Goal: Task Accomplishment & Management: Complete application form

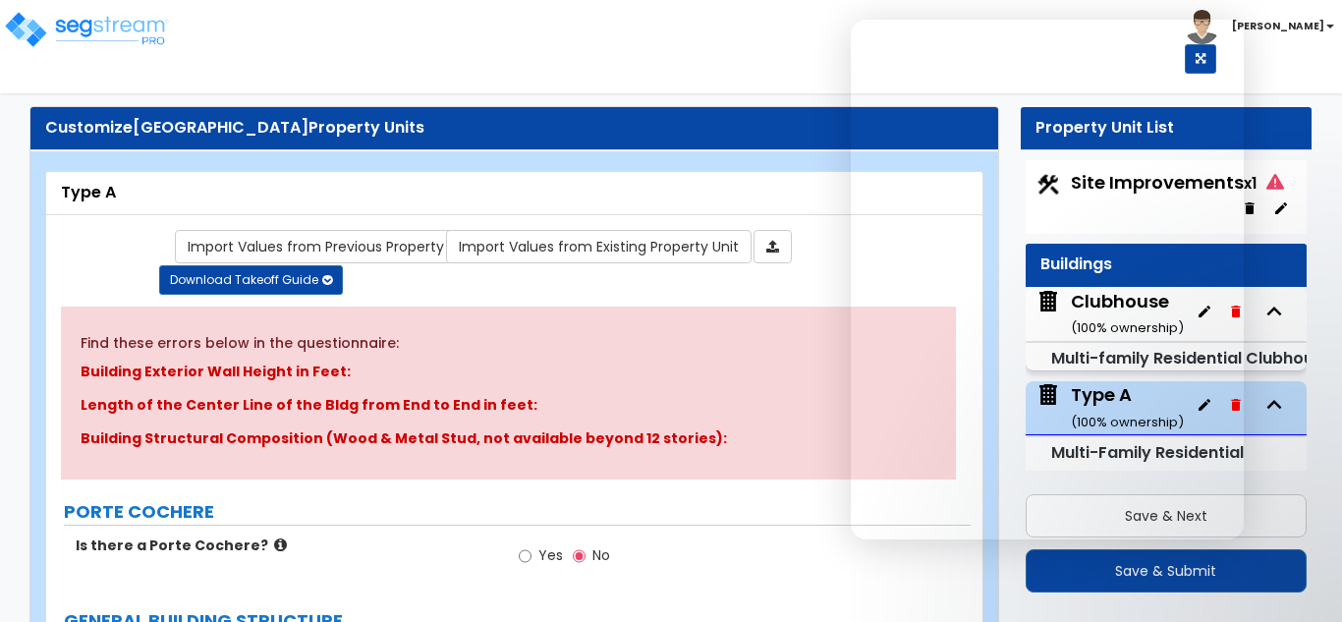
select select "2"
select select "7"
select select "1"
select select "7"
select select "1"
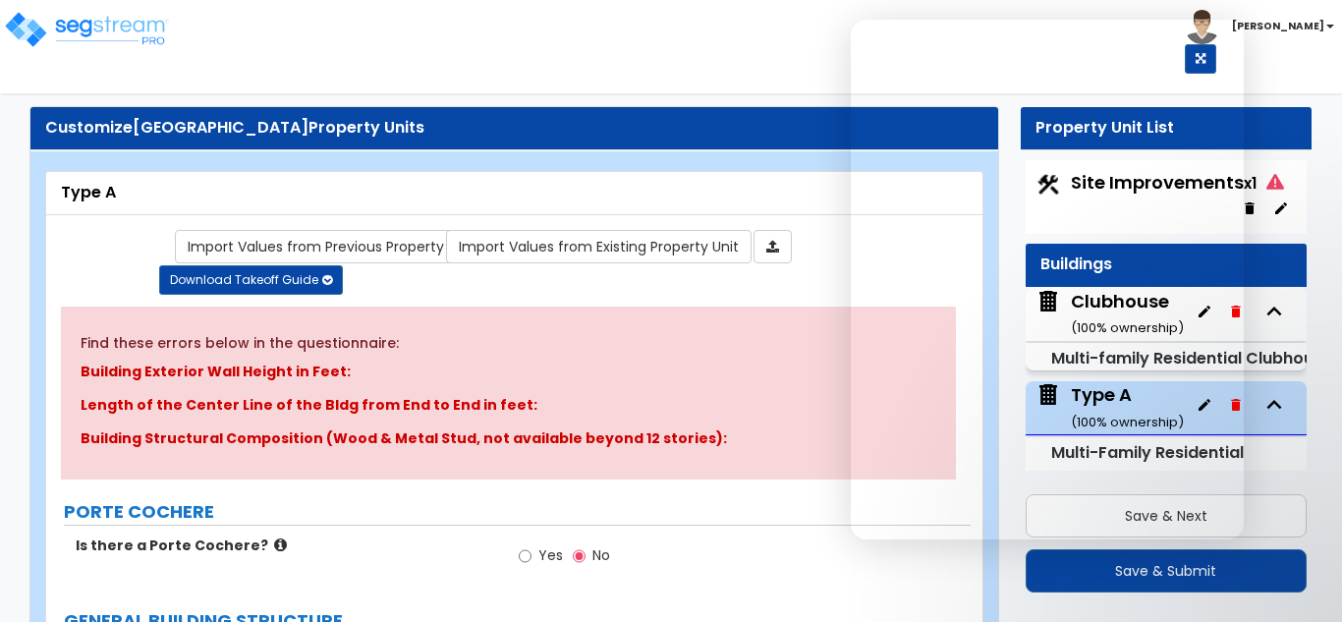
select select "2"
select select "1"
select select "3"
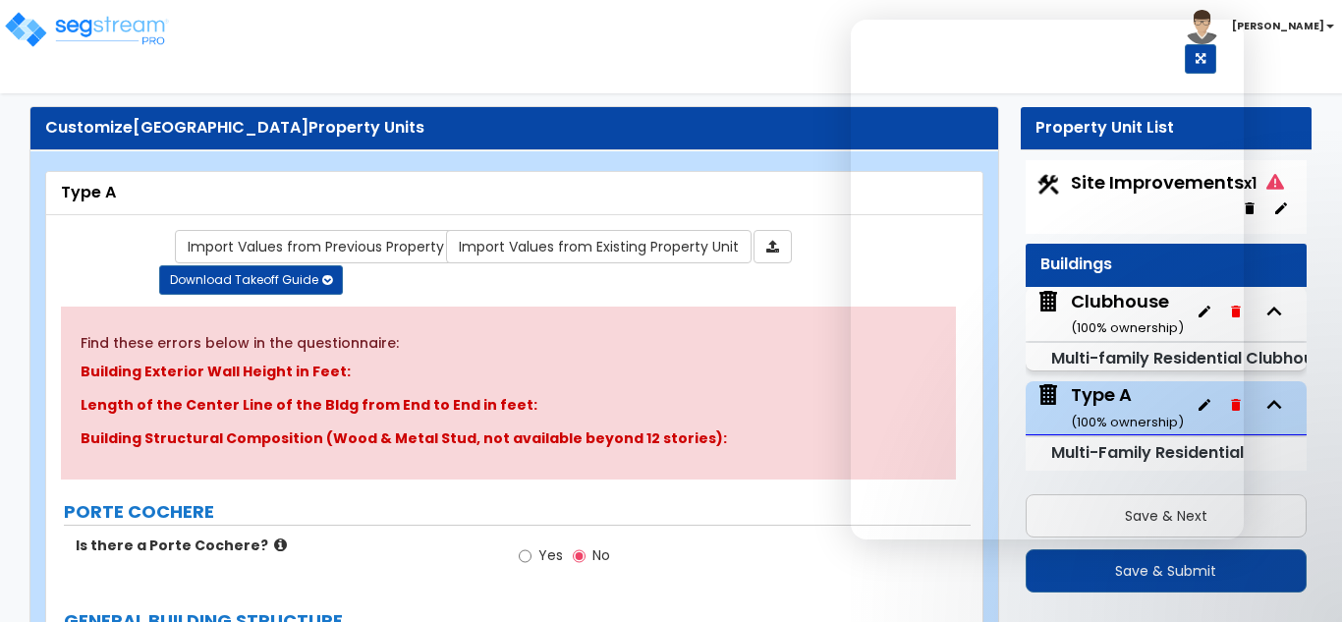
select select "1"
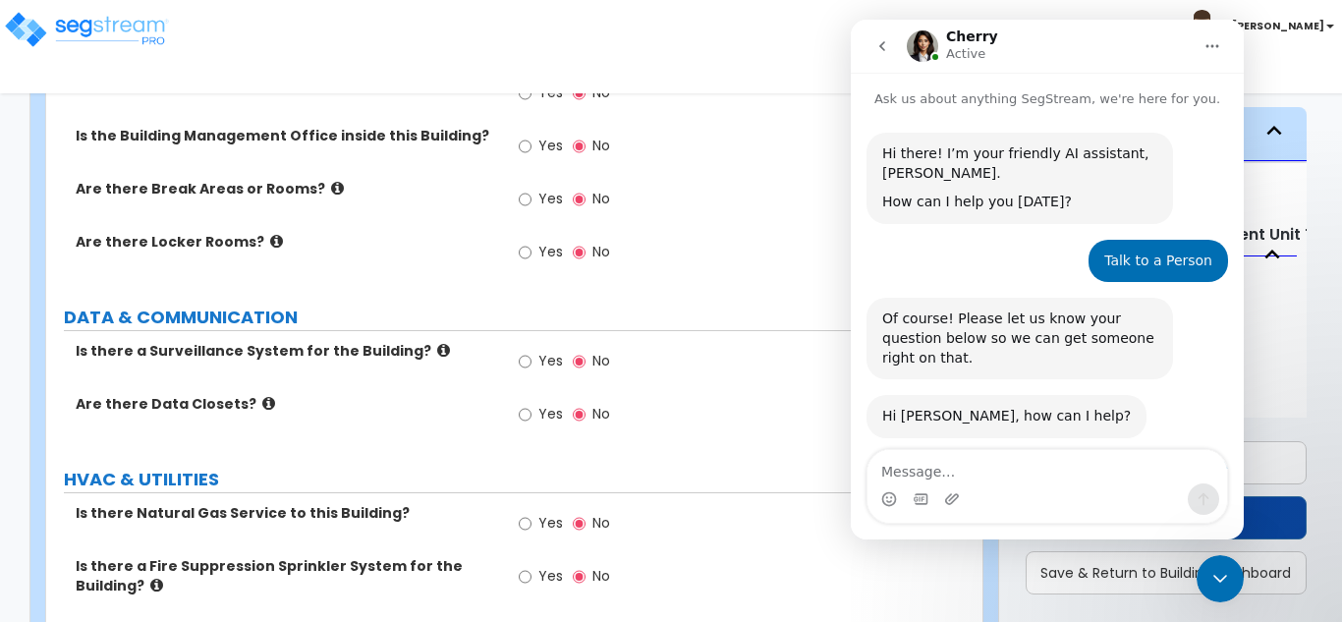
scroll to position [1172, 0]
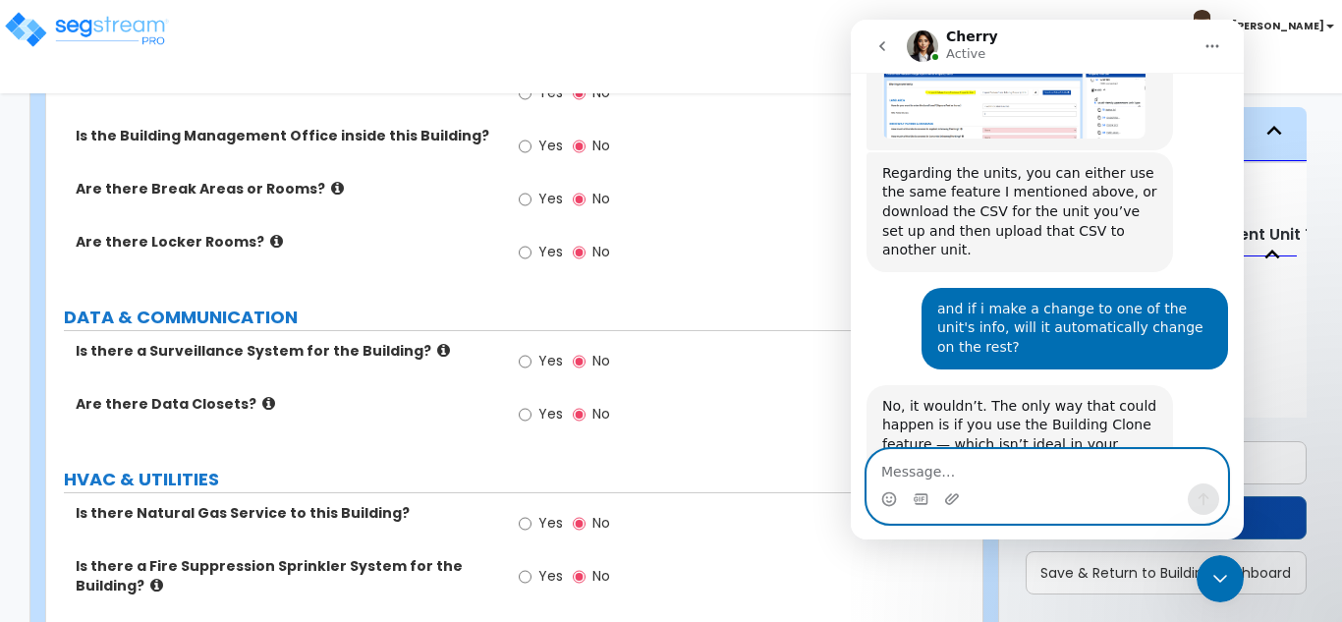
click at [1058, 467] on textarea "Message…" at bounding box center [1048, 466] width 360 height 33
click at [993, 474] on textarea "so i have to do tripl the work?" at bounding box center [1048, 466] width 360 height 33
click at [1000, 468] on textarea "so i have to do tripl the work?" at bounding box center [1048, 466] width 360 height 33
type textarea "so i have to do triple the work?"
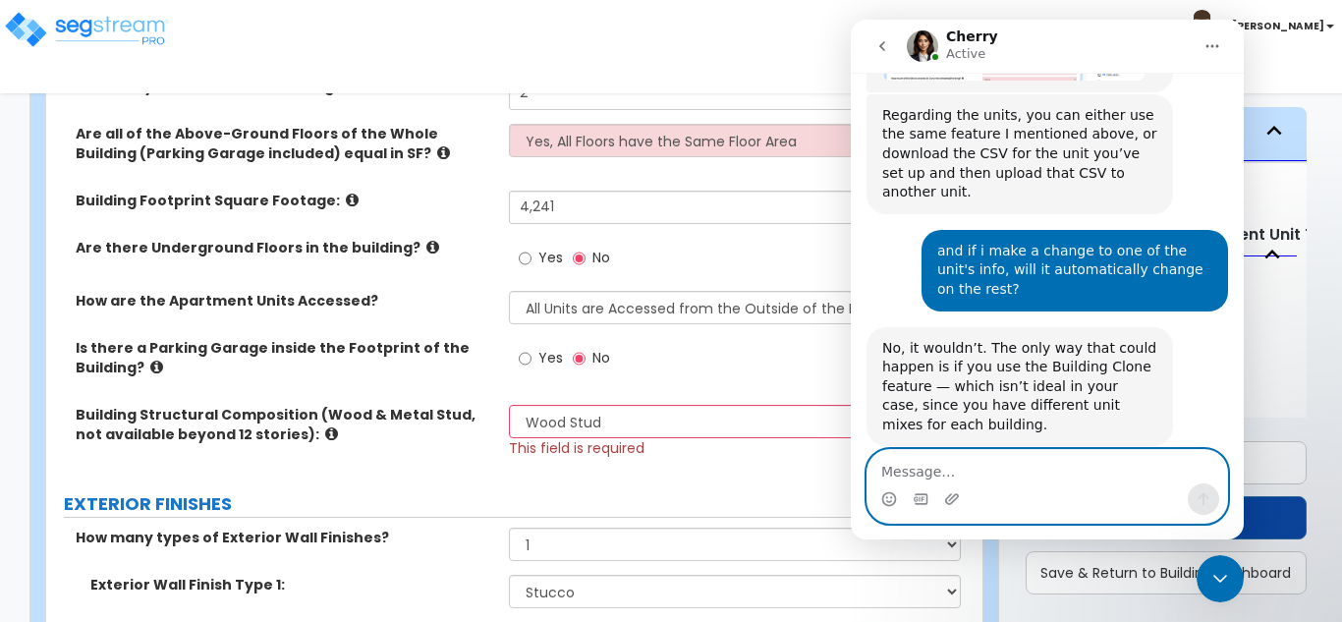
scroll to position [197, 0]
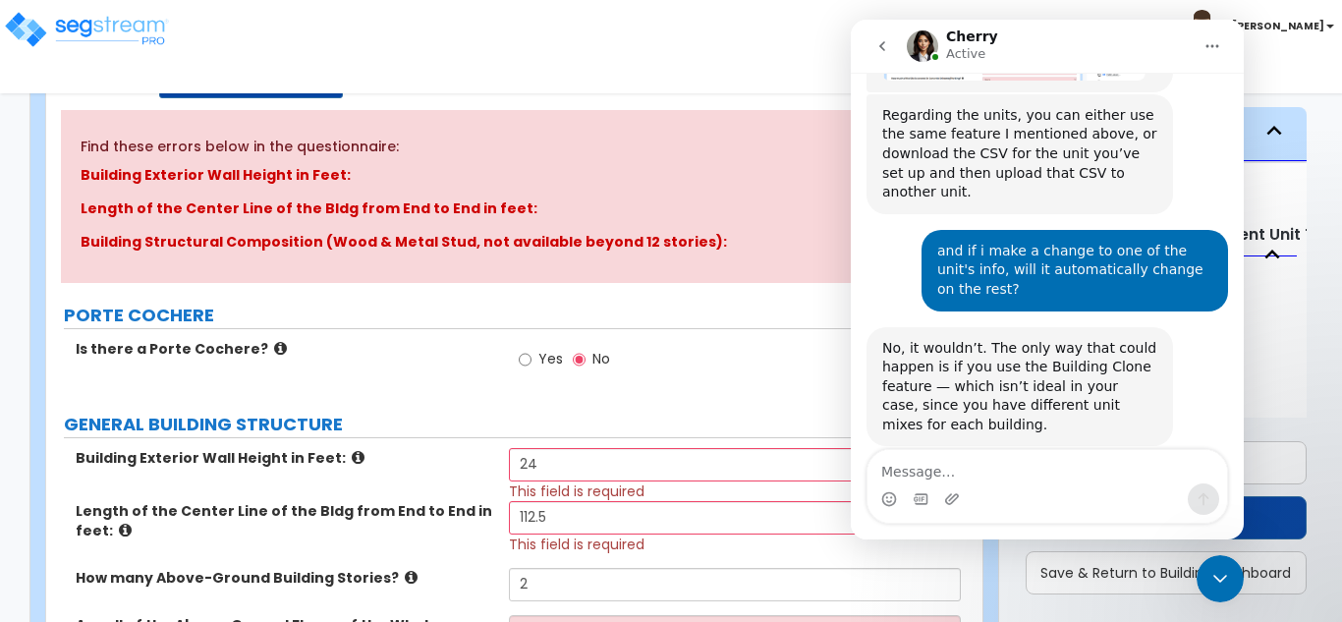
click at [1219, 584] on icon "Close Intercom Messenger" at bounding box center [1221, 579] width 24 height 24
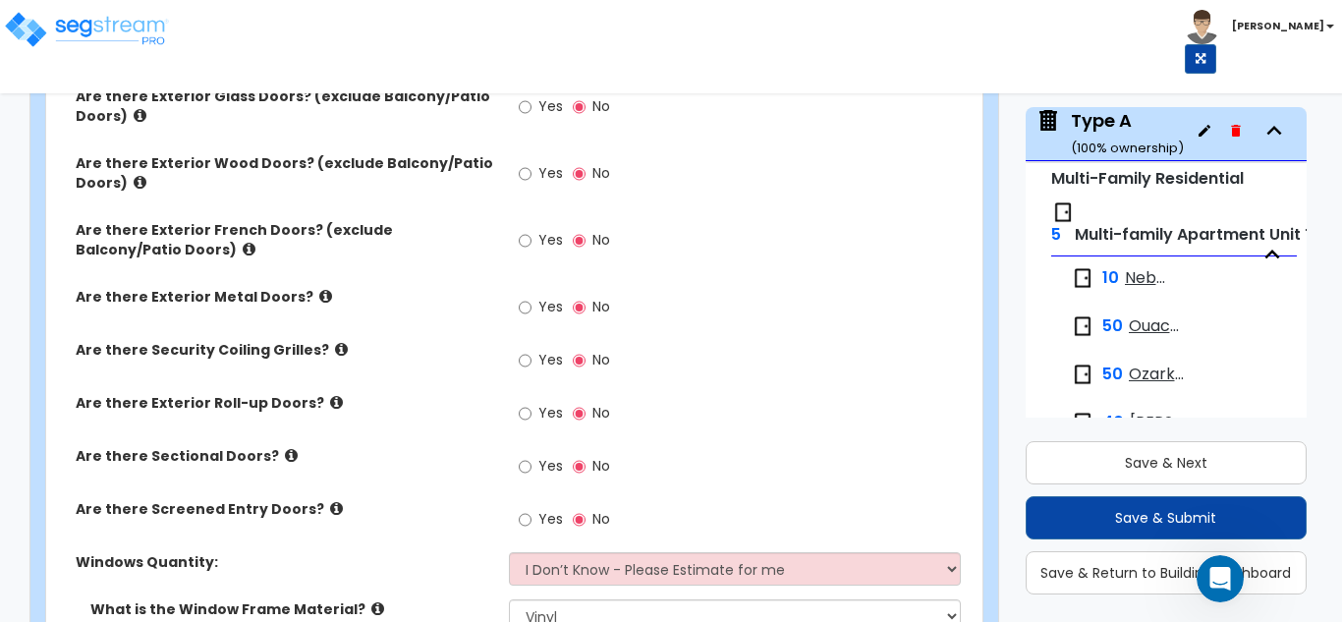
scroll to position [2162, 0]
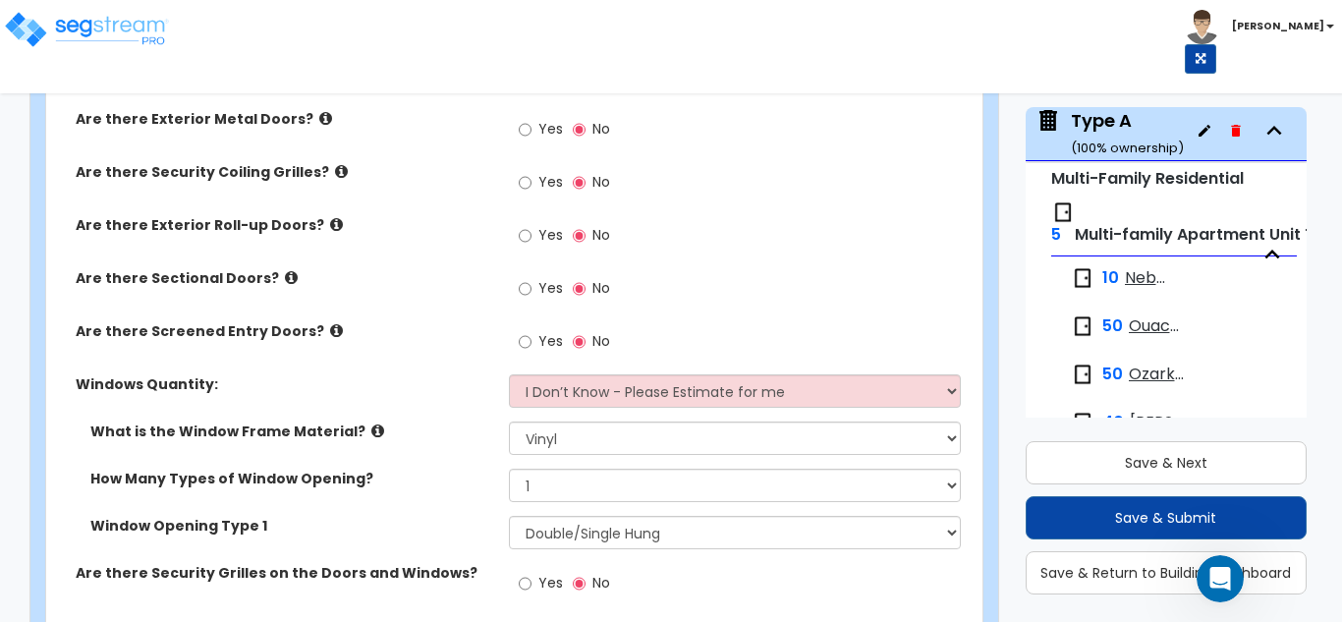
click at [1269, 248] on icon "button" at bounding box center [1272, 254] width 29 height 29
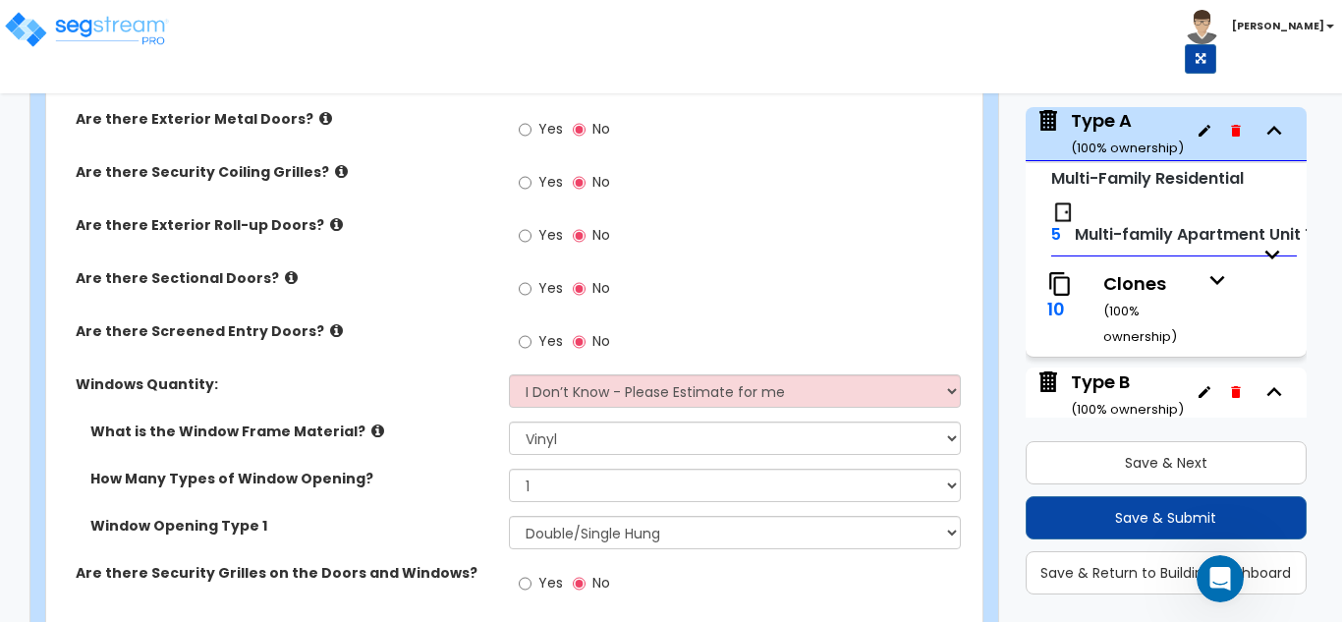
click at [1205, 276] on icon "button" at bounding box center [1217, 279] width 29 height 29
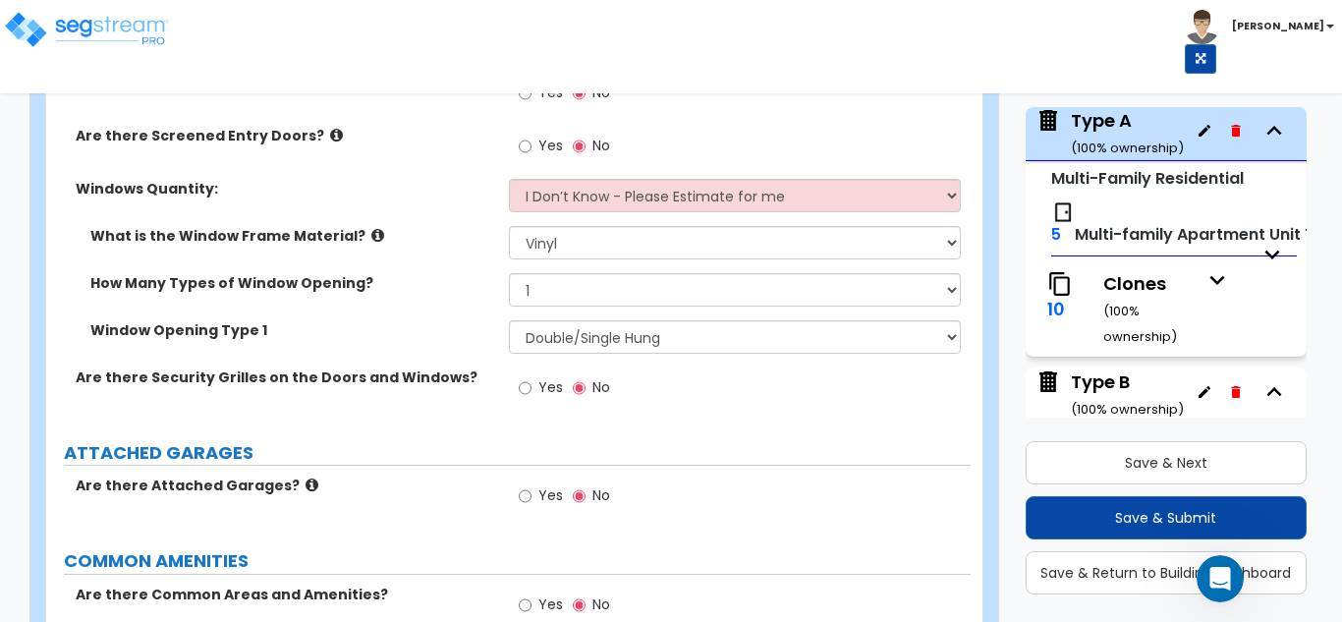
scroll to position [2358, 0]
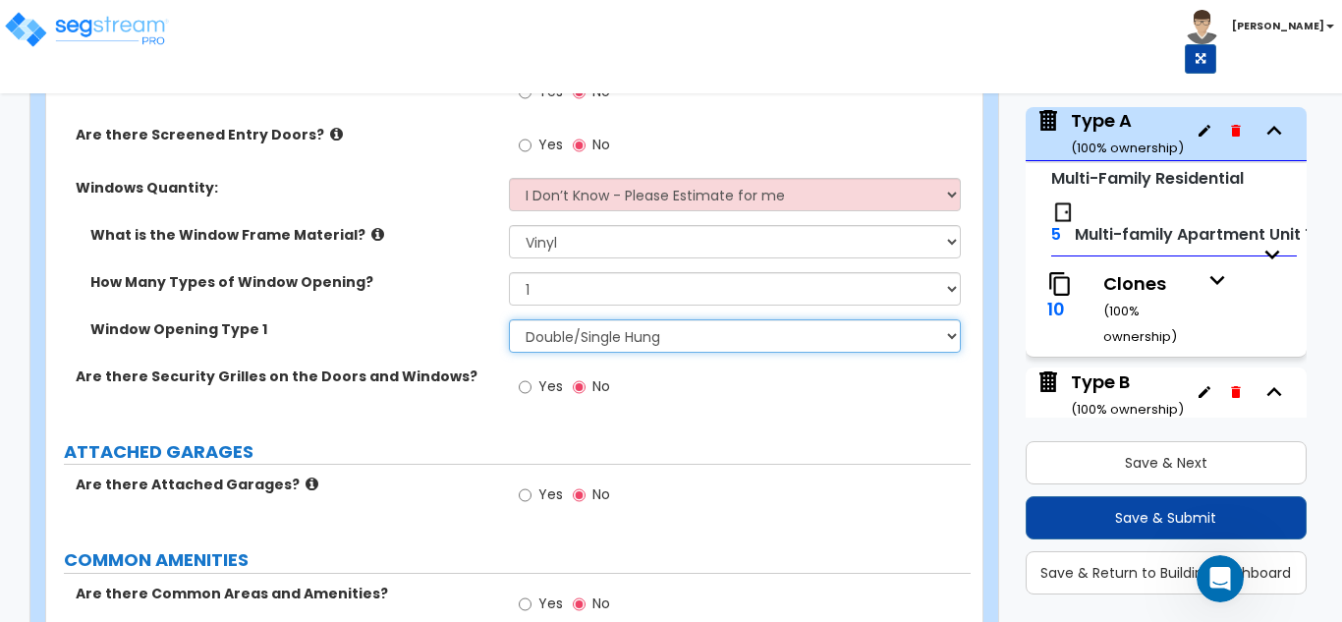
click at [908, 339] on select "Please Choose One Sliding Picture/Fixed Double/Single Hung Awning Swing" at bounding box center [735, 335] width 453 height 33
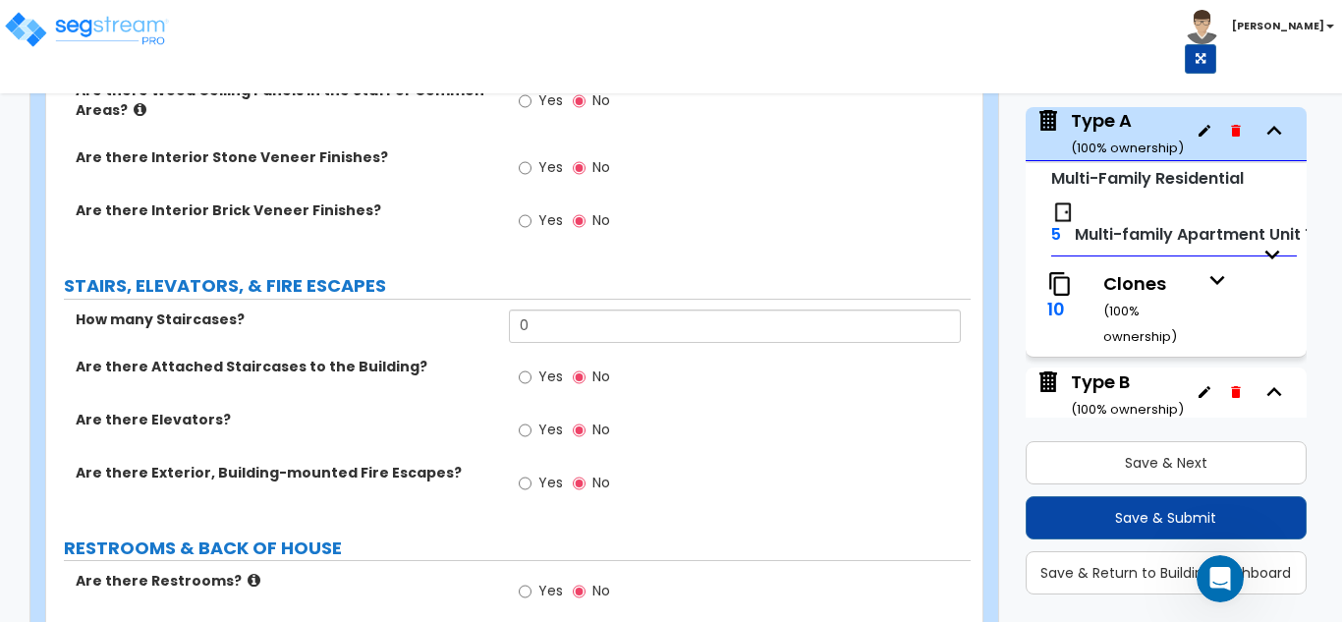
scroll to position [3046, 0]
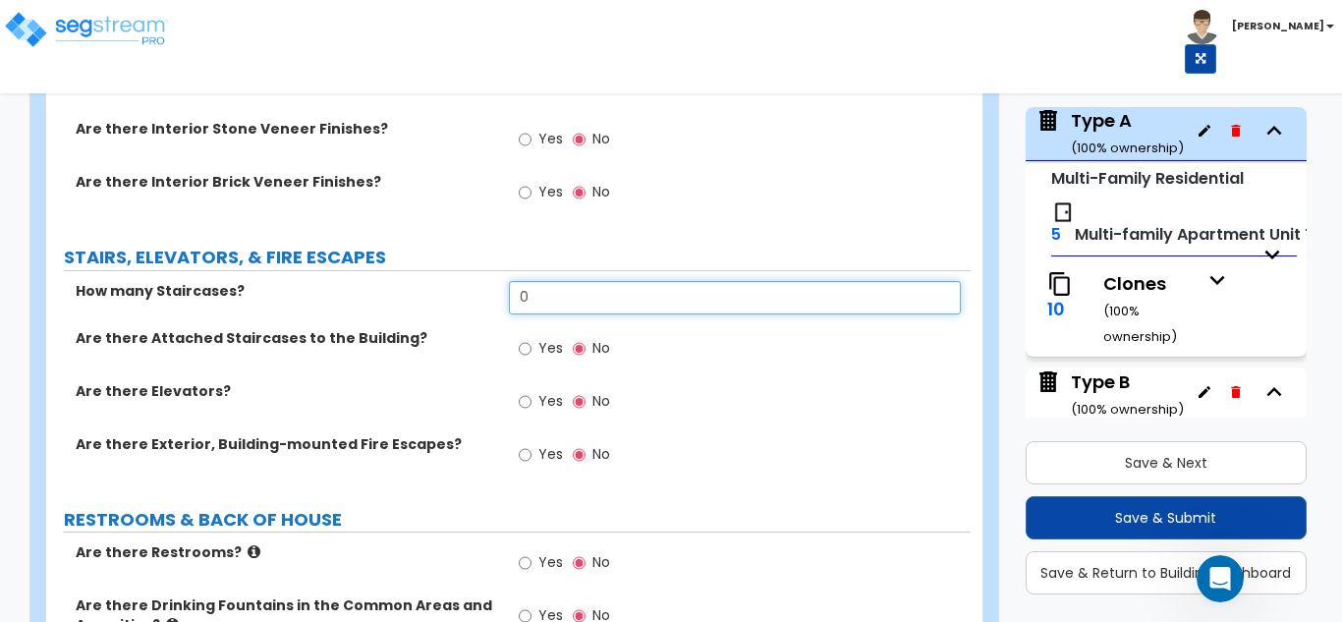
click at [536, 298] on input "0" at bounding box center [735, 297] width 453 height 33
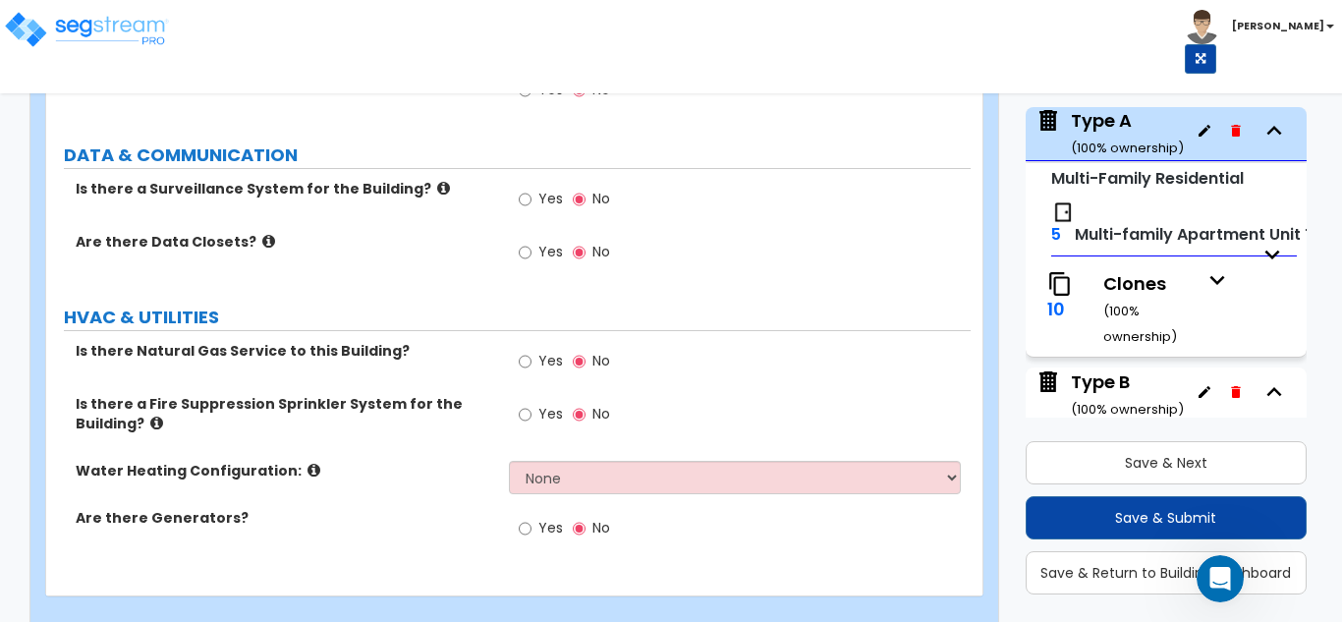
scroll to position [3832, 0]
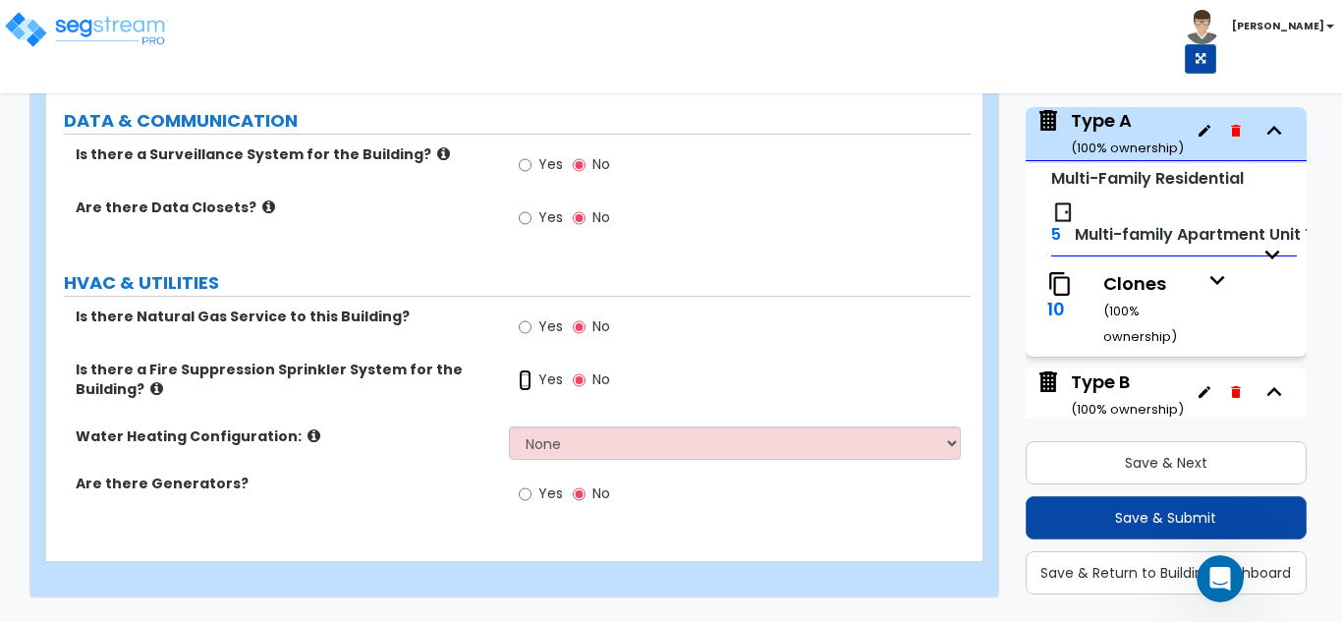
click at [527, 377] on input "Yes" at bounding box center [525, 380] width 13 height 22
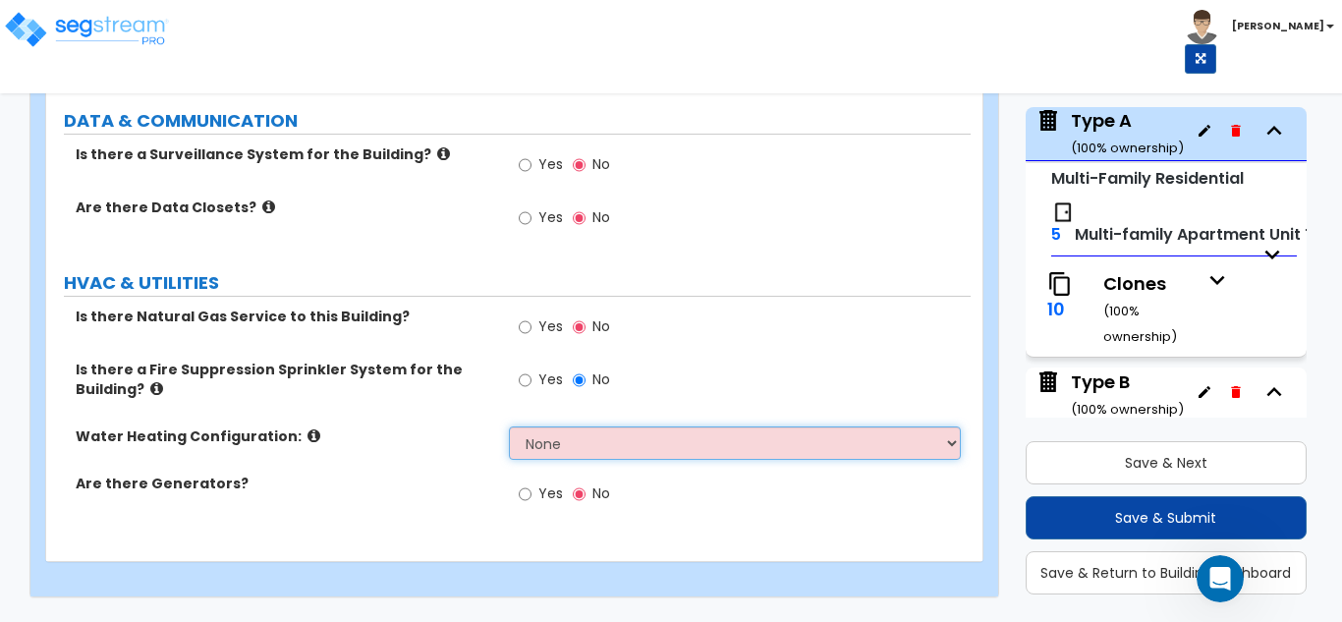
click at [543, 442] on select "None Water Heater for Multiple Units Water Heater for Individual Units" at bounding box center [735, 442] width 453 height 33
select select "2"
click at [509, 426] on select "None Water Heater for Multiple Units Water Heater for Individual Units" at bounding box center [735, 442] width 453 height 33
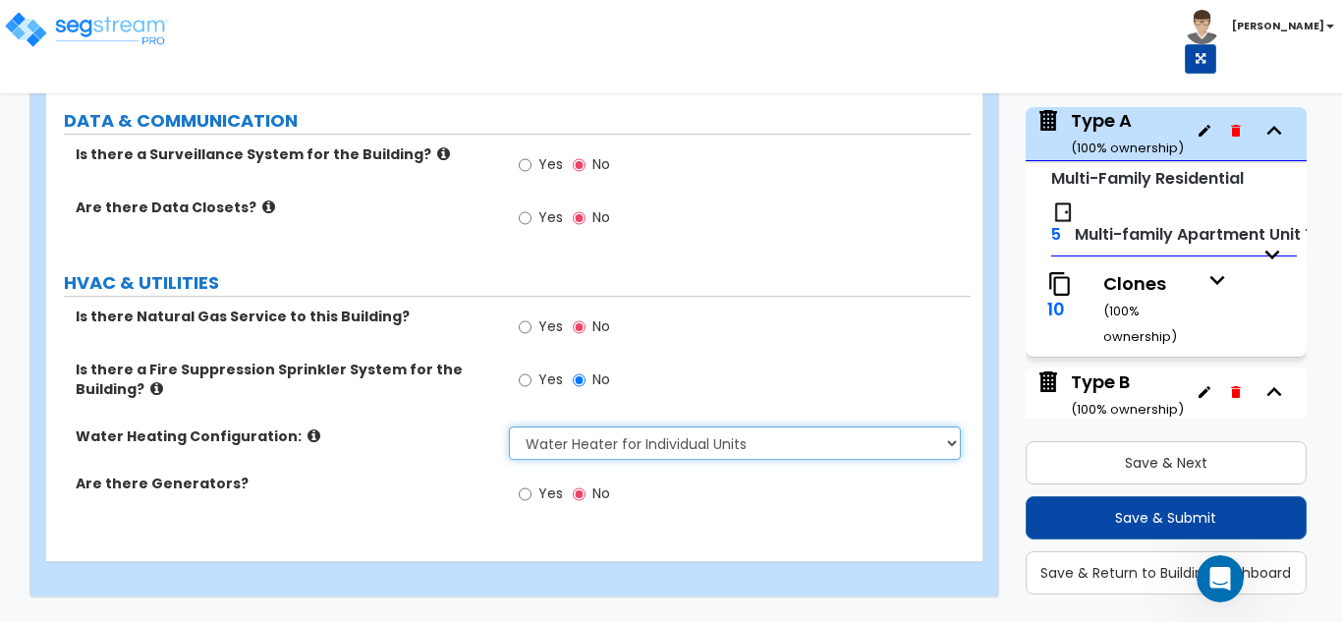
scroll to position [1306, 0]
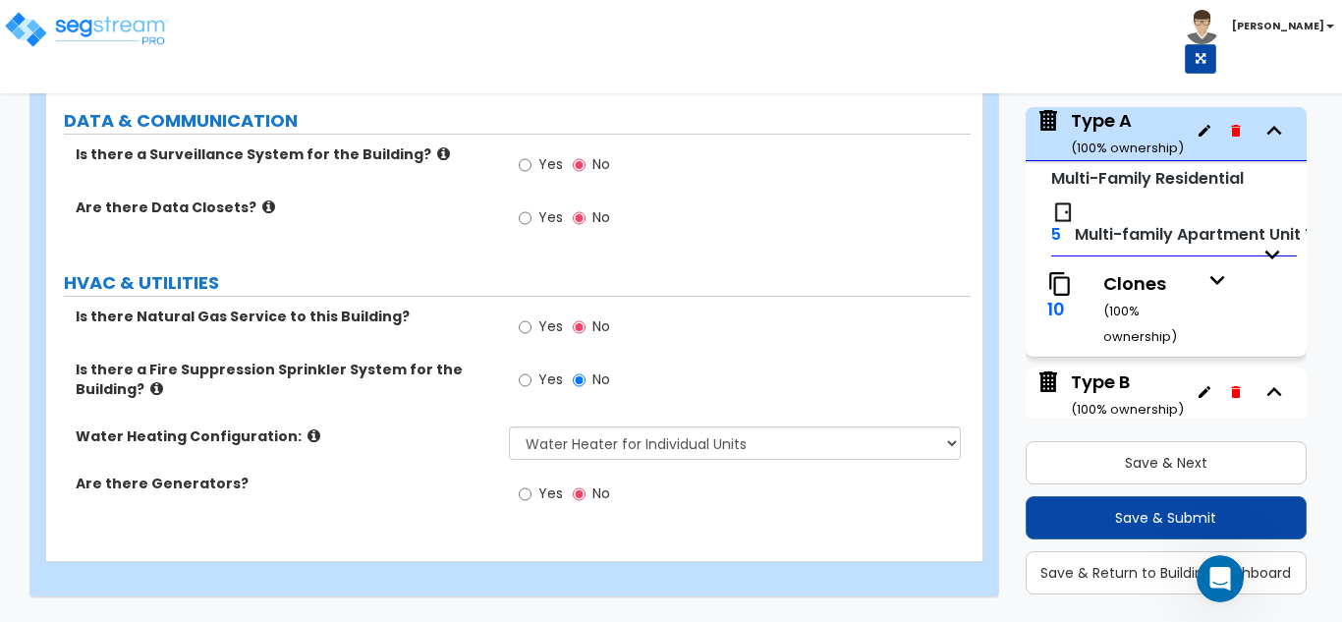
click at [1074, 301] on span "10" at bounding box center [1069, 309] width 43 height 76
click at [1059, 316] on span "10" at bounding box center [1057, 309] width 18 height 25
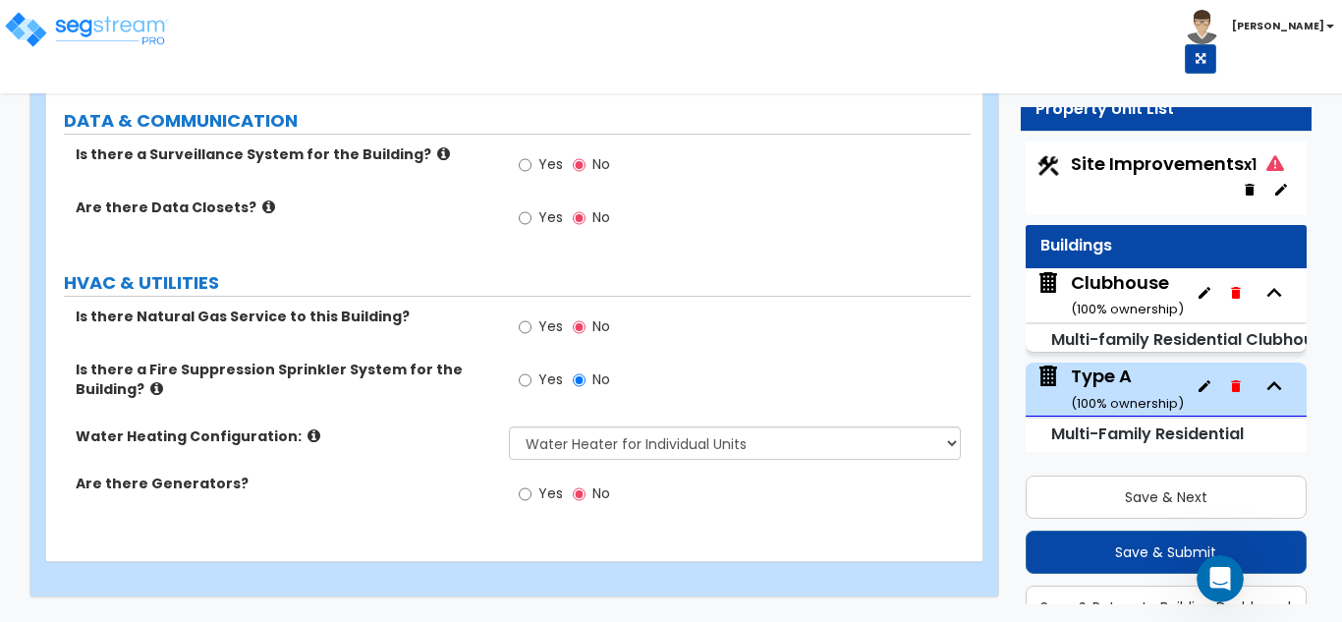
scroll to position [0, 0]
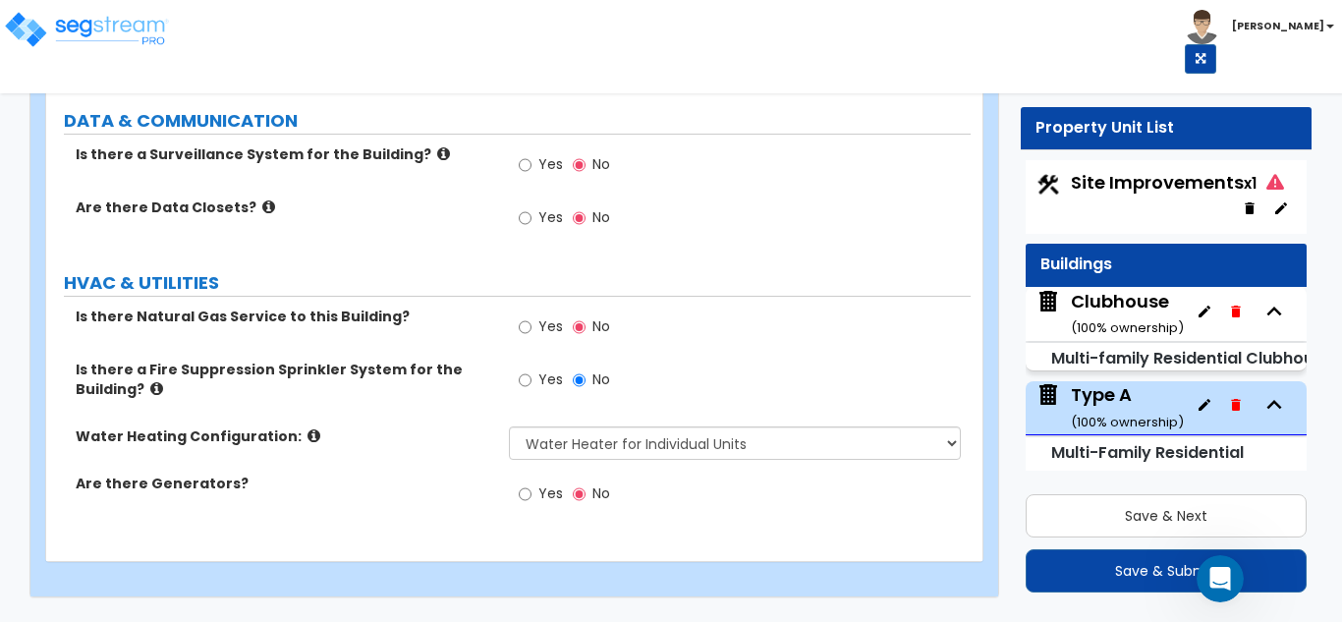
click at [1275, 207] on icon "button" at bounding box center [1281, 208] width 12 height 12
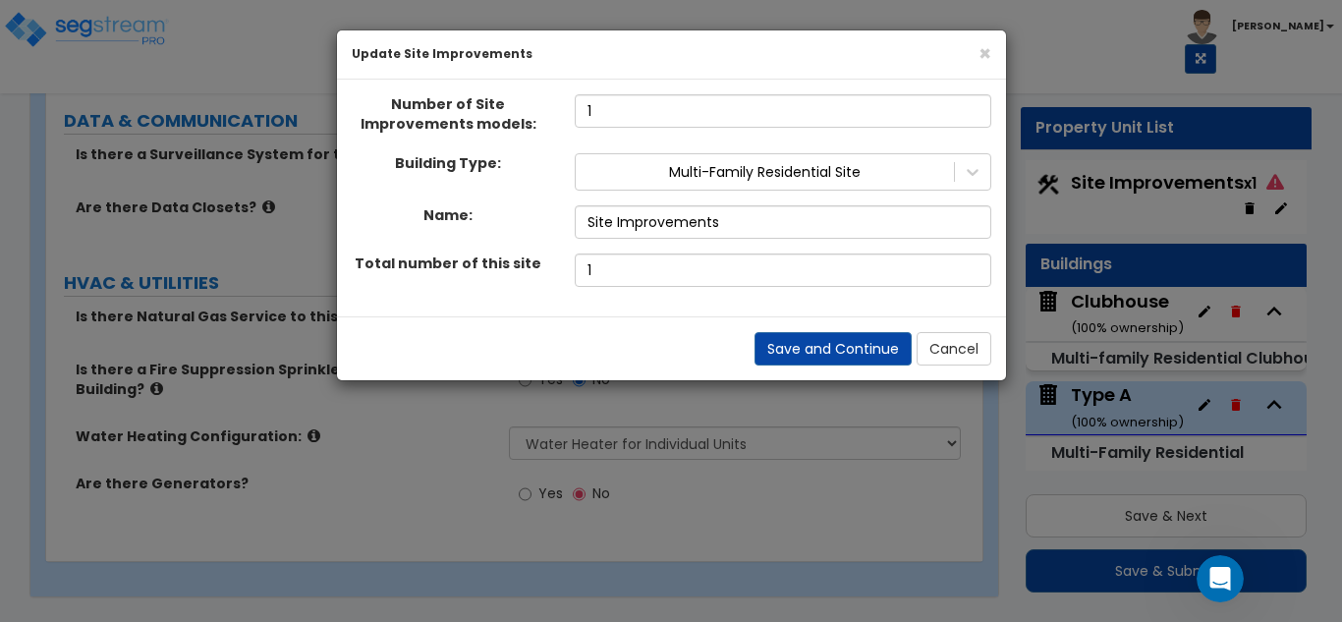
scroll to position [221, 0]
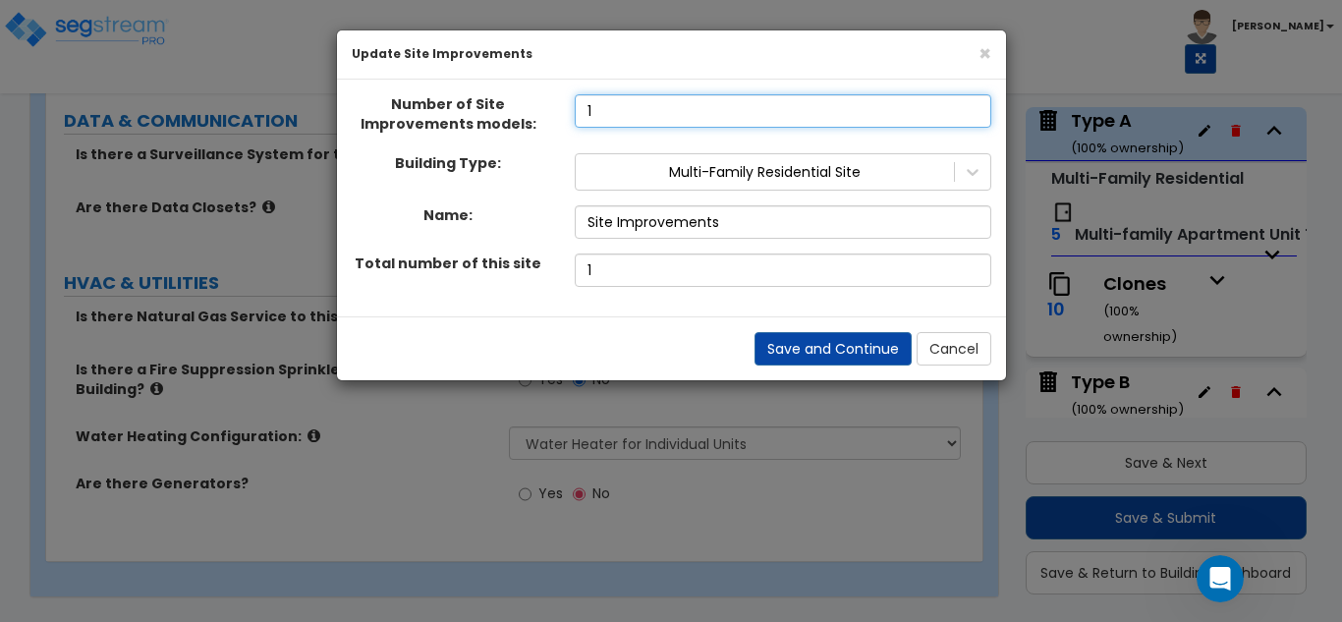
click at [619, 120] on input "1" at bounding box center [783, 110] width 417 height 33
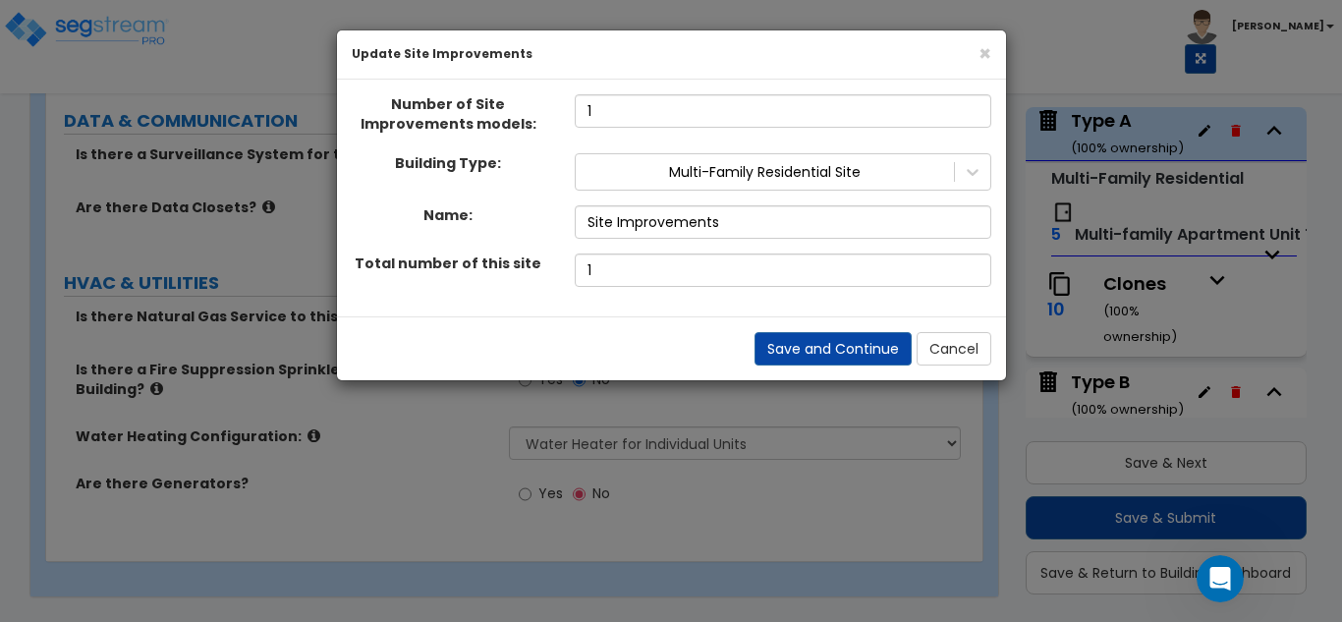
click at [515, 202] on div "Building Type: Multi-Family Residential Site Name: Site Improvements Total numb…" at bounding box center [672, 220] width 640 height 134
click at [1227, 584] on icon "Open Intercom Messenger" at bounding box center [1221, 579] width 32 height 32
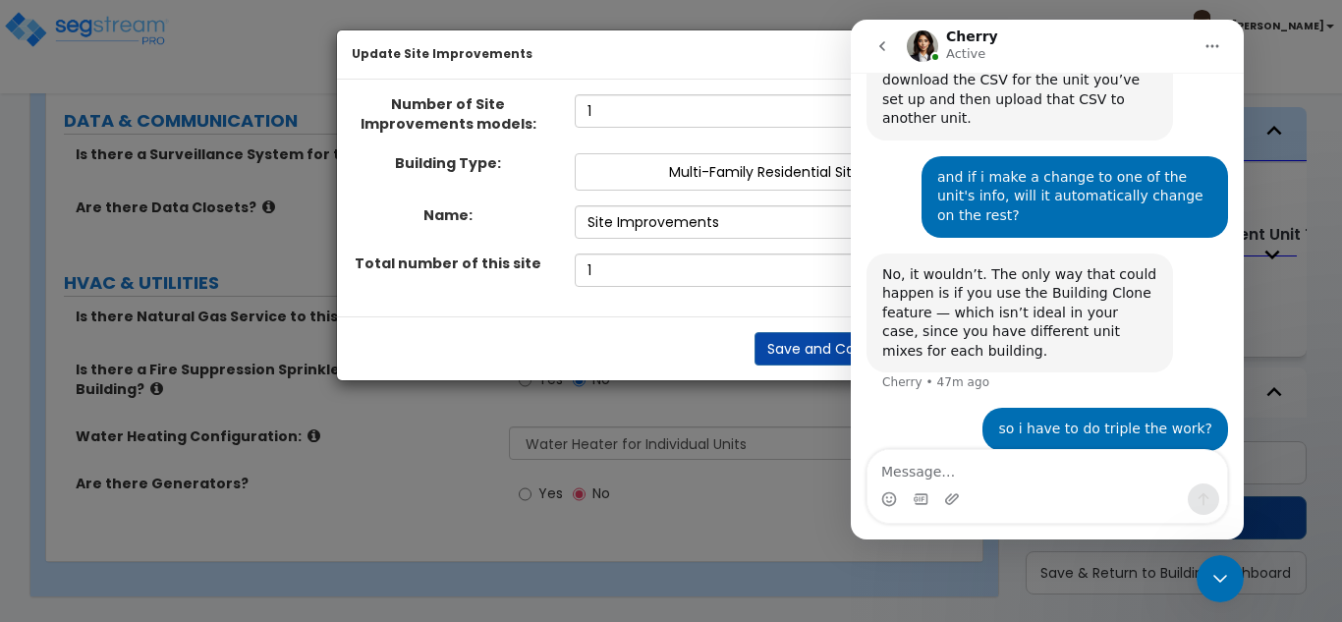
scroll to position [1306, 0]
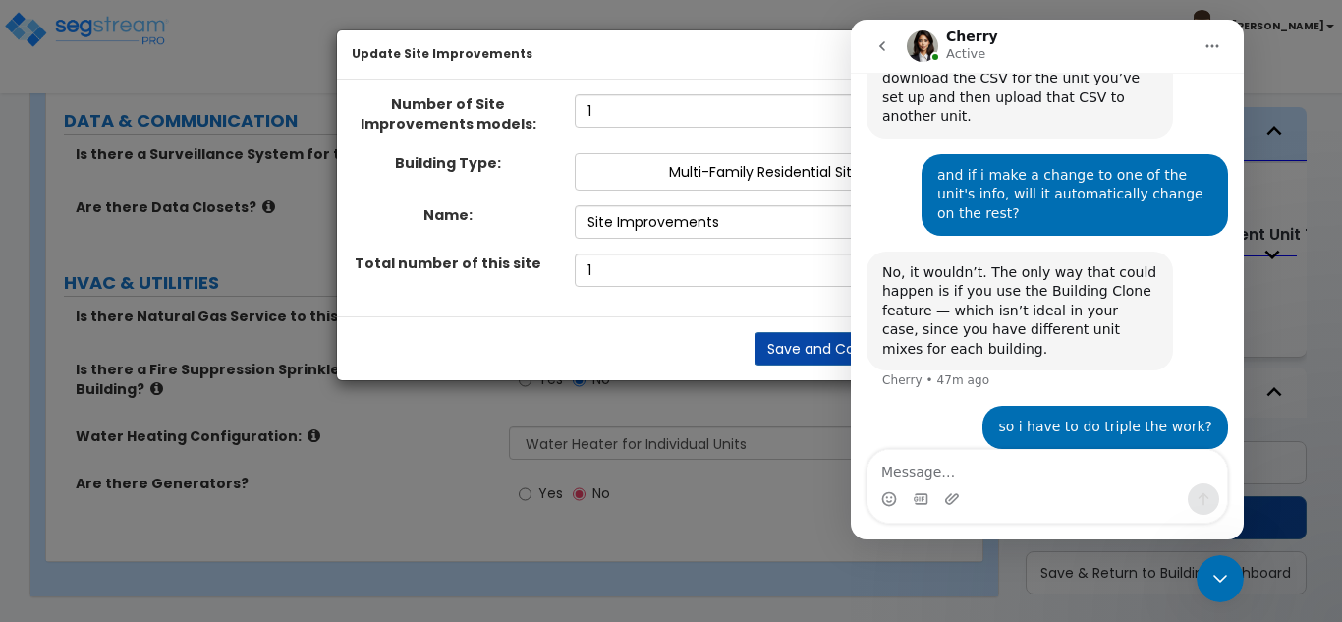
click at [938, 475] on textarea "Message…" at bounding box center [1048, 466] width 360 height 33
click at [1218, 565] on div "Close Intercom Messenger" at bounding box center [1220, 578] width 47 height 47
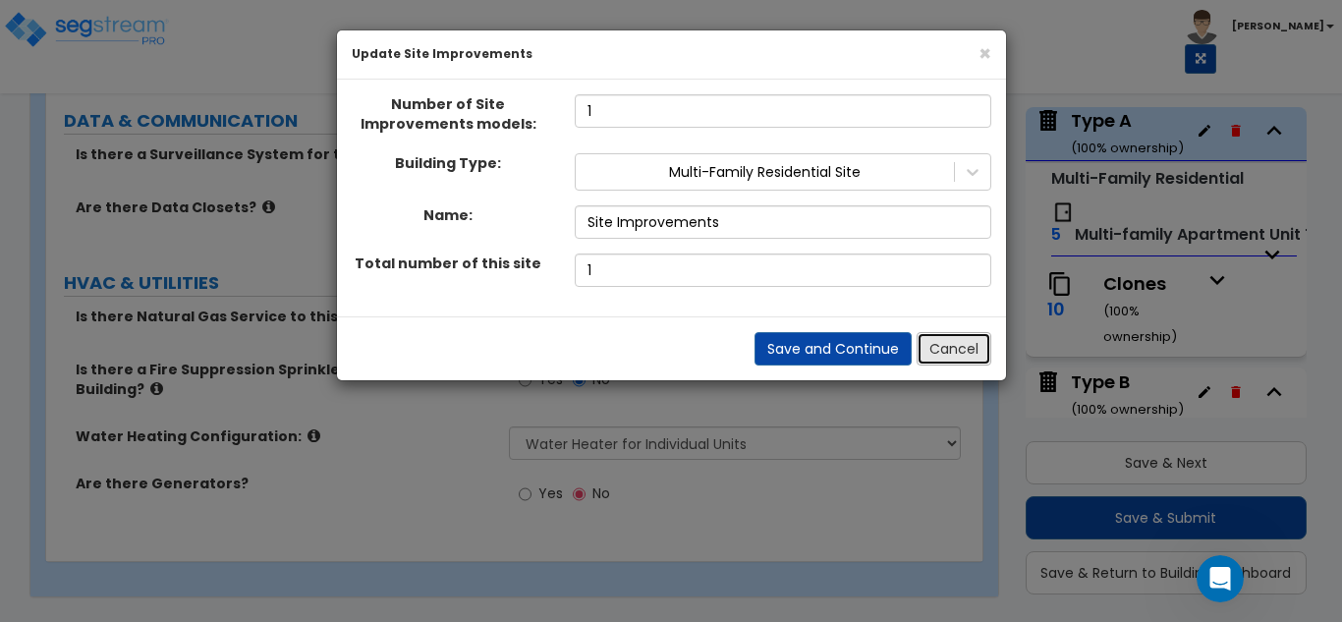
click at [936, 352] on button "Cancel" at bounding box center [954, 348] width 75 height 33
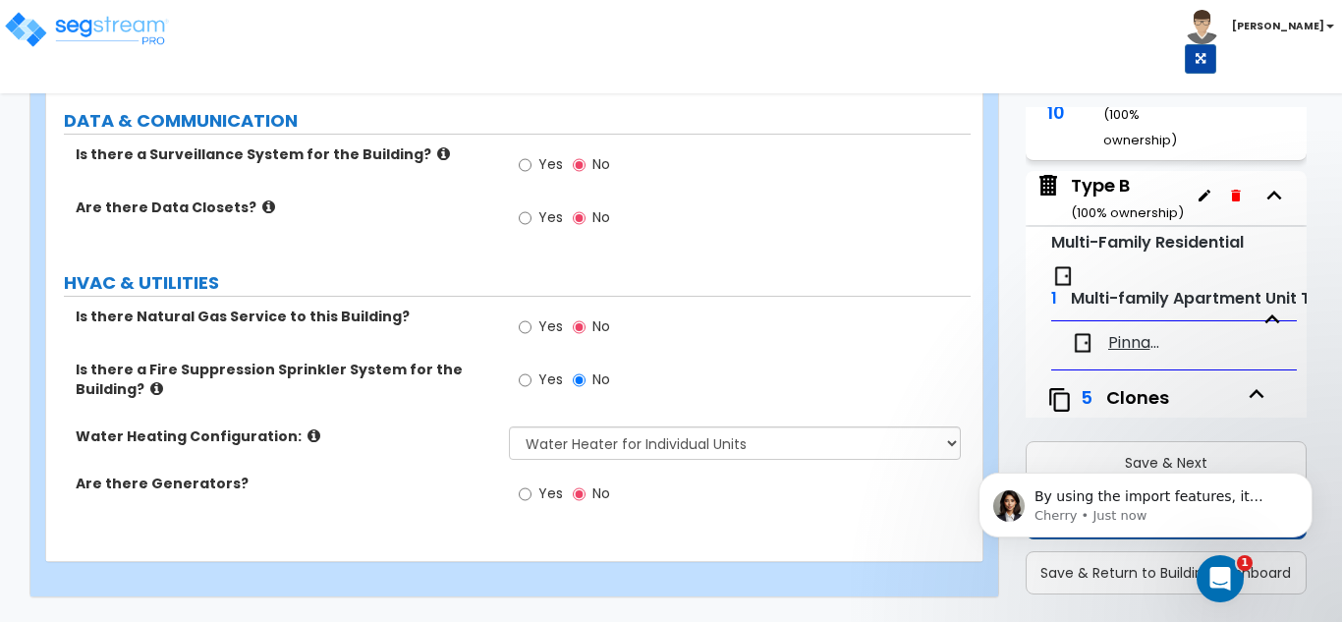
scroll to position [1403, 0]
click at [1077, 502] on p "By using the import features, it shouldn't be as much work compared to manually…" at bounding box center [1162, 497] width 254 height 20
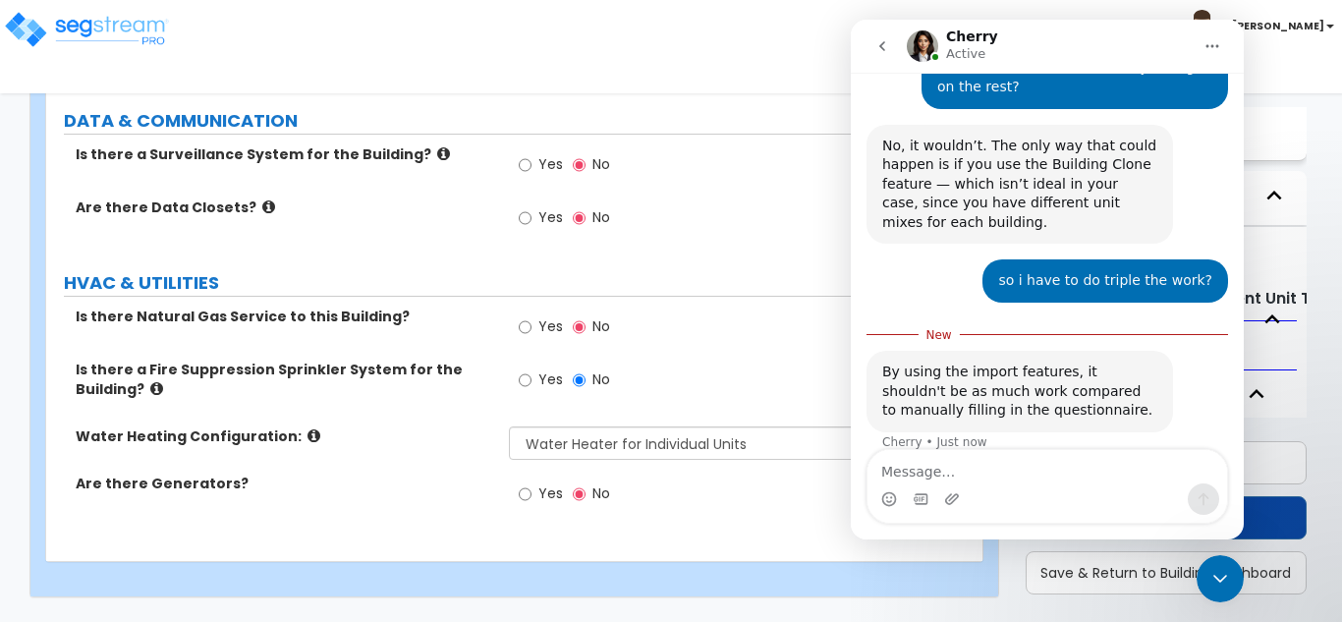
scroll to position [1436, 0]
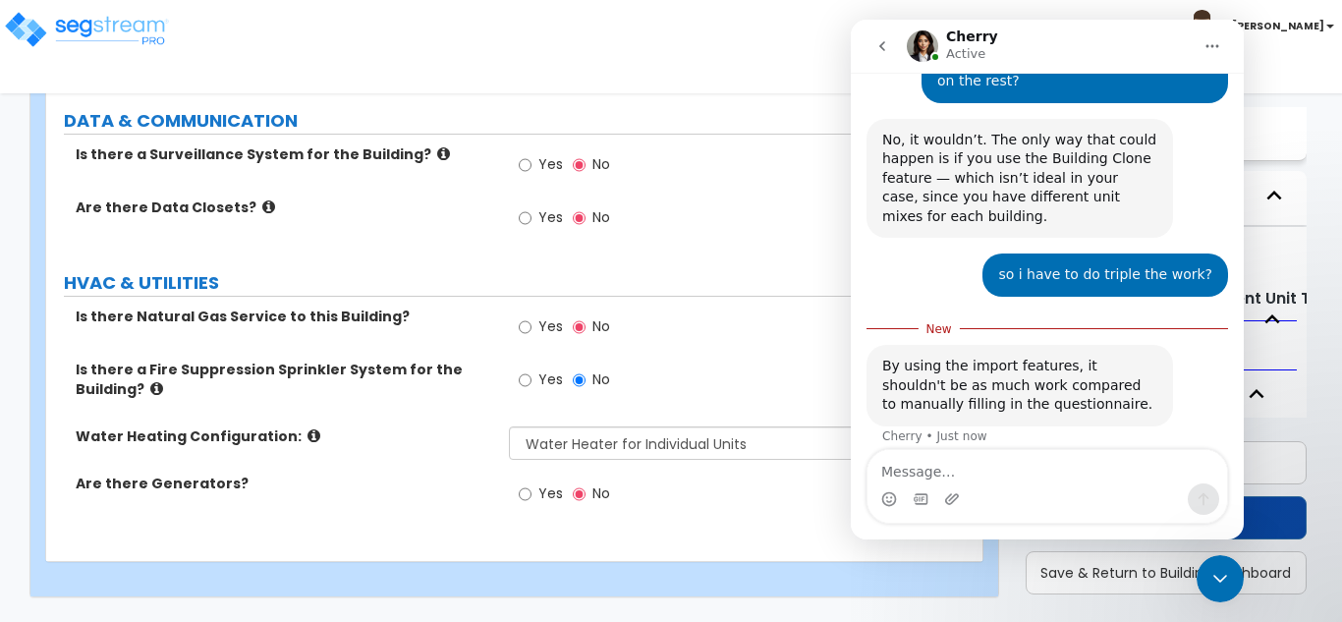
click at [952, 475] on textarea "Message…" at bounding box center [1048, 466] width 360 height 33
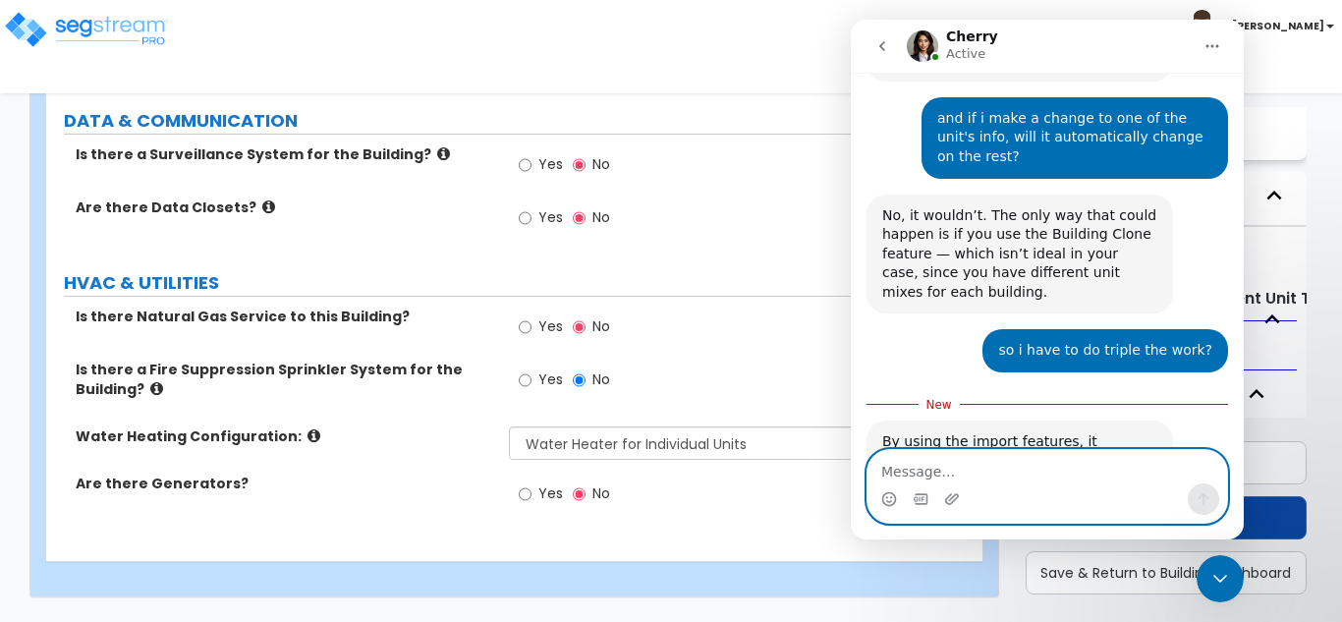
click at [915, 461] on textarea "Message…" at bounding box center [1048, 466] width 360 height 33
type textarea "w"
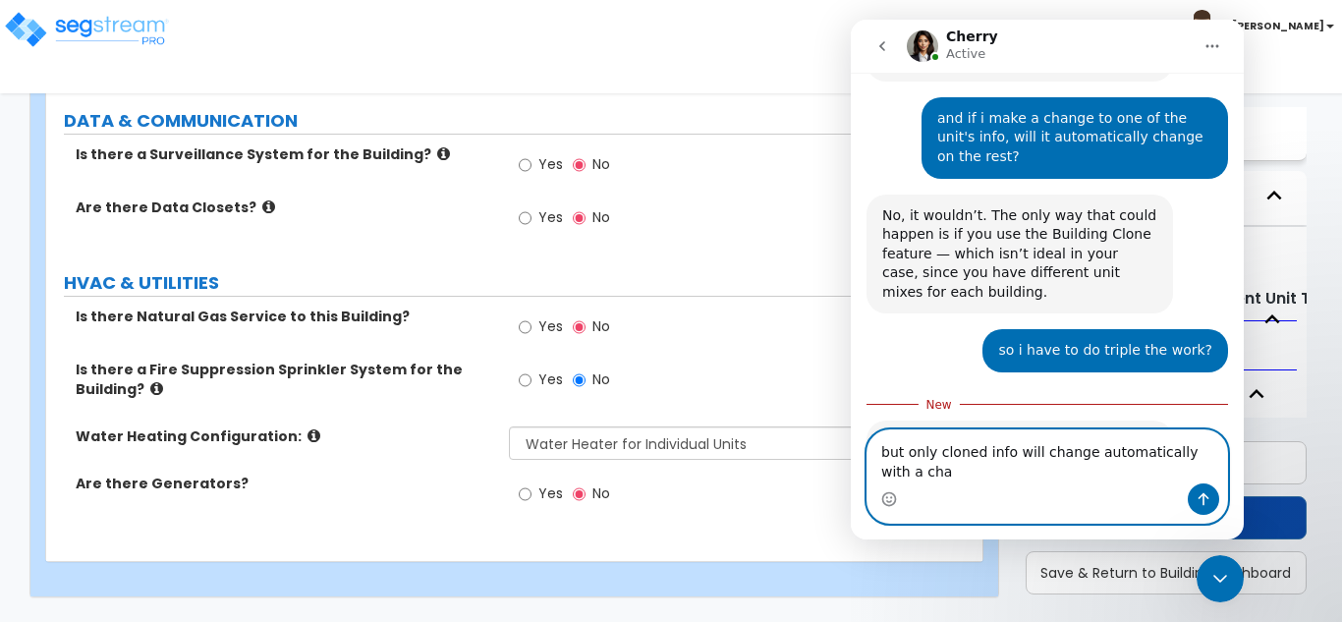
scroll to position [1380, 0]
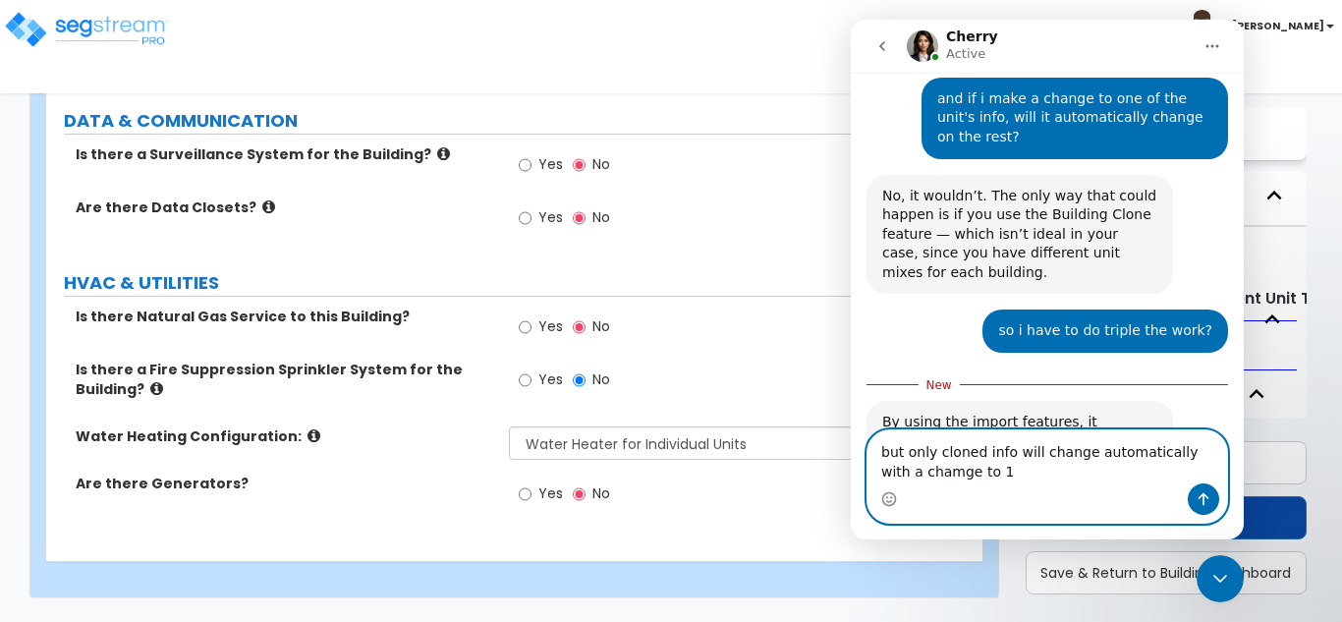
type textarea "but only cloned info will change automatically with a change to 1"
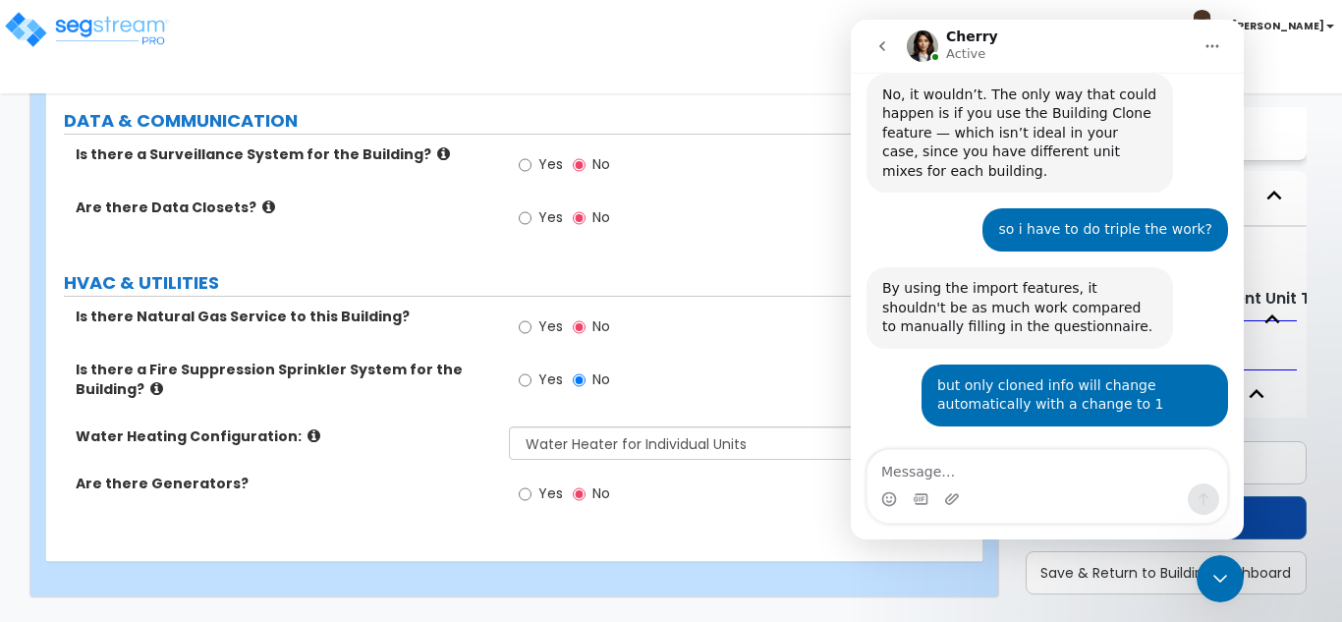
scroll to position [1464, 0]
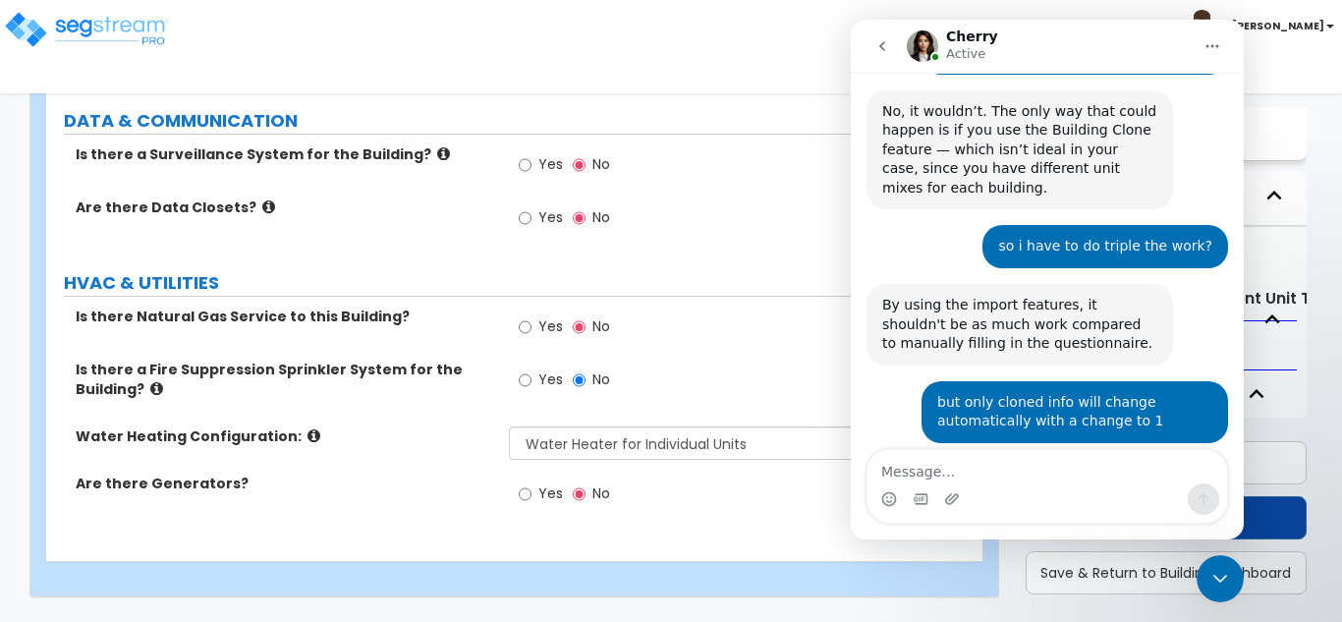
click at [428, 505] on div "Are there Generators? Yes No" at bounding box center [508, 500] width 925 height 53
click at [1211, 597] on div "Close Intercom Messenger" at bounding box center [1220, 578] width 47 height 47
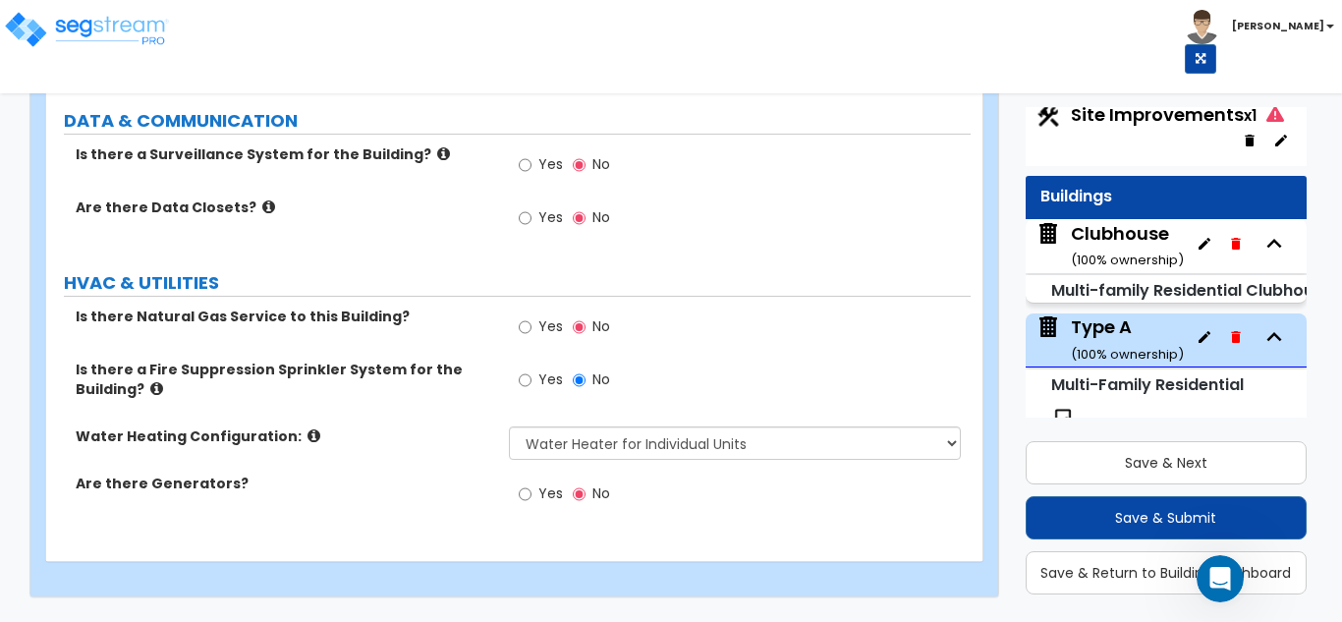
scroll to position [0, 0]
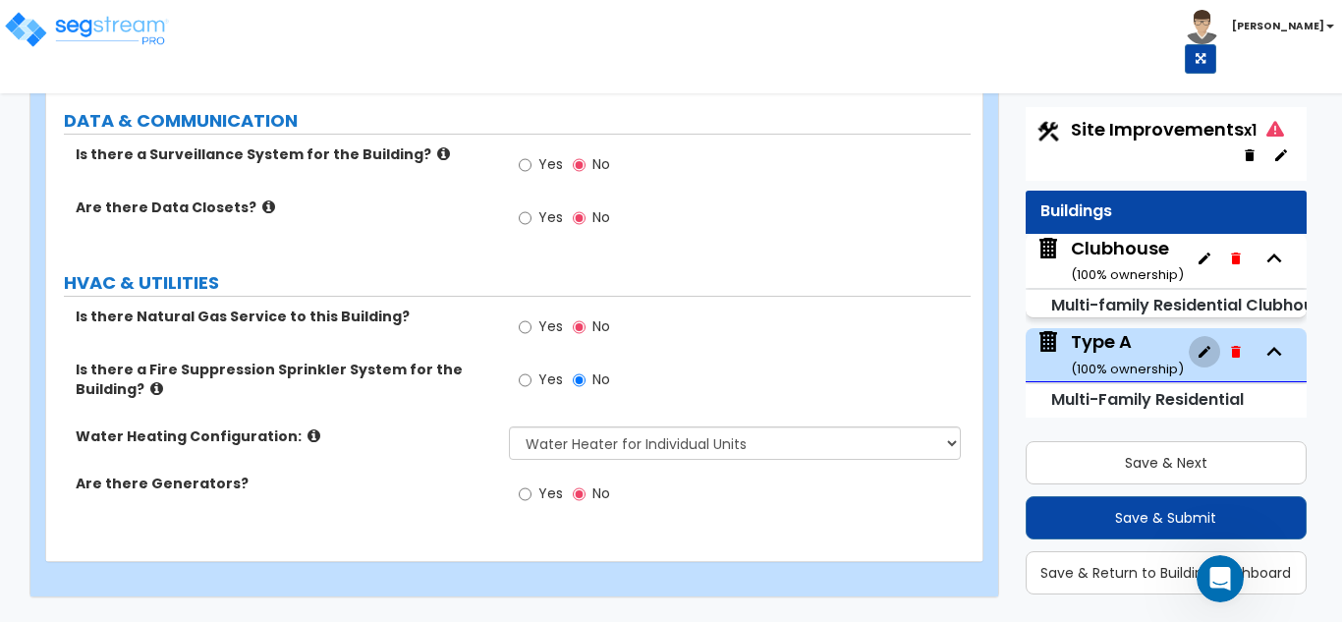
click at [1197, 350] on icon "button" at bounding box center [1205, 352] width 16 height 16
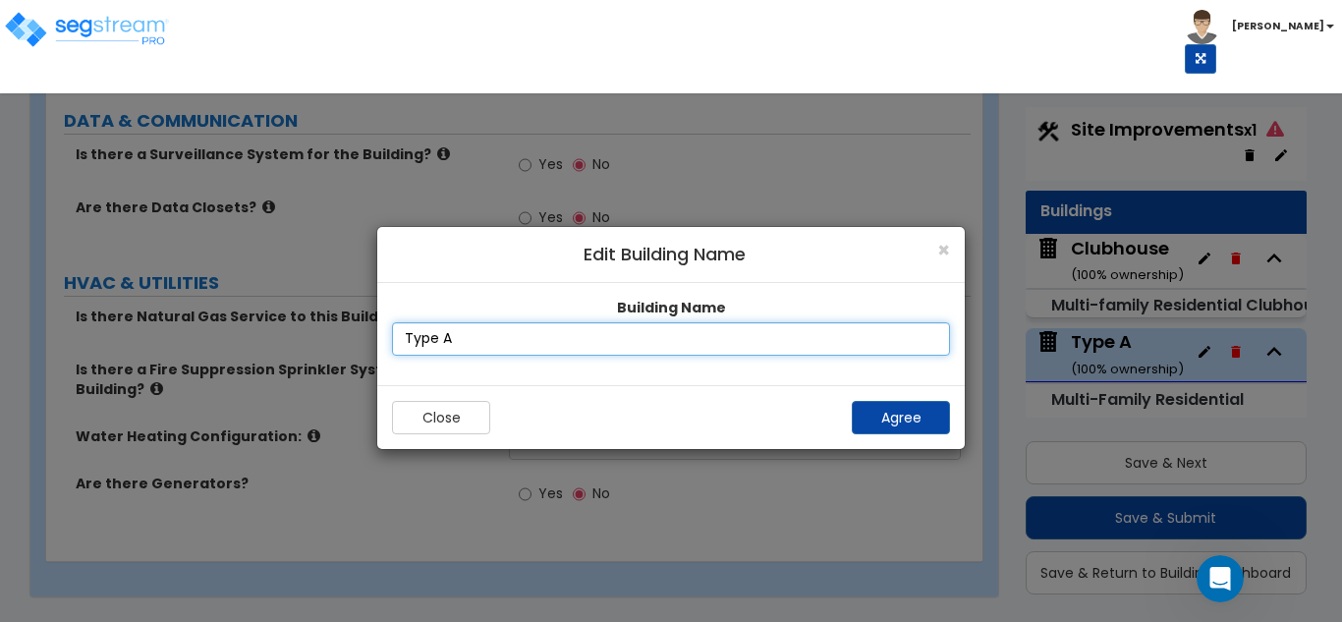
click at [838, 352] on input "Type A" at bounding box center [671, 338] width 558 height 33
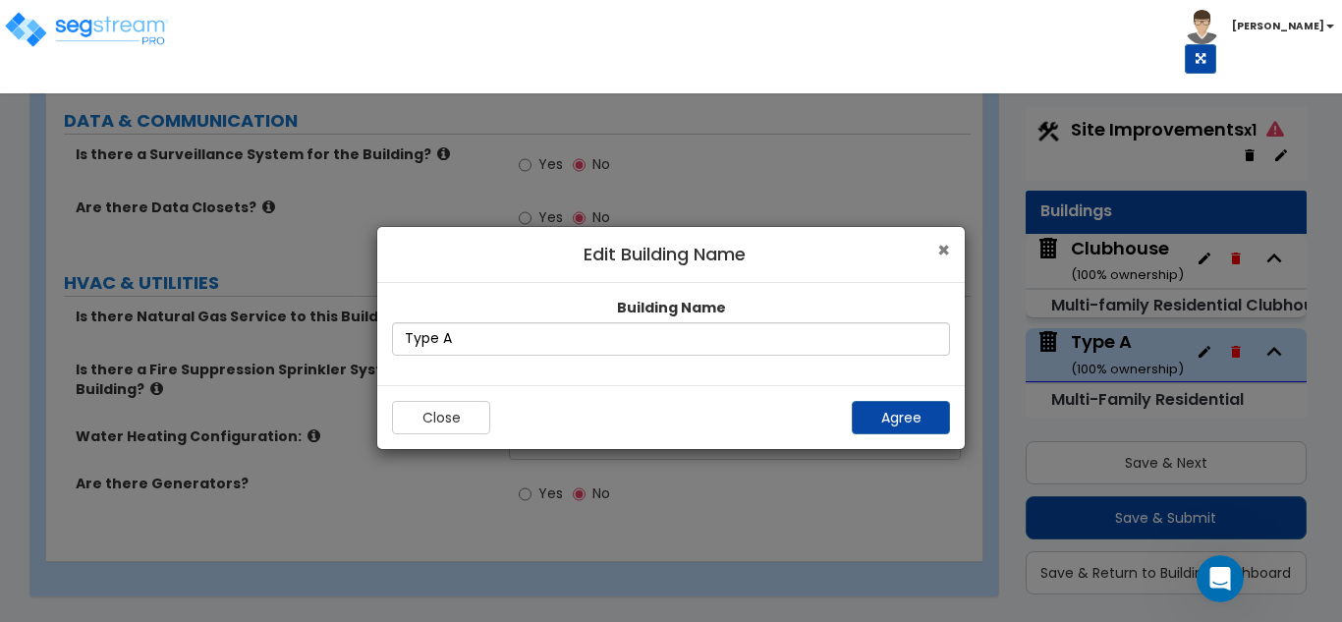
click at [948, 244] on span "×" at bounding box center [943, 250] width 13 height 28
click at [948, 244] on div "Yes No" at bounding box center [740, 224] width 463 height 53
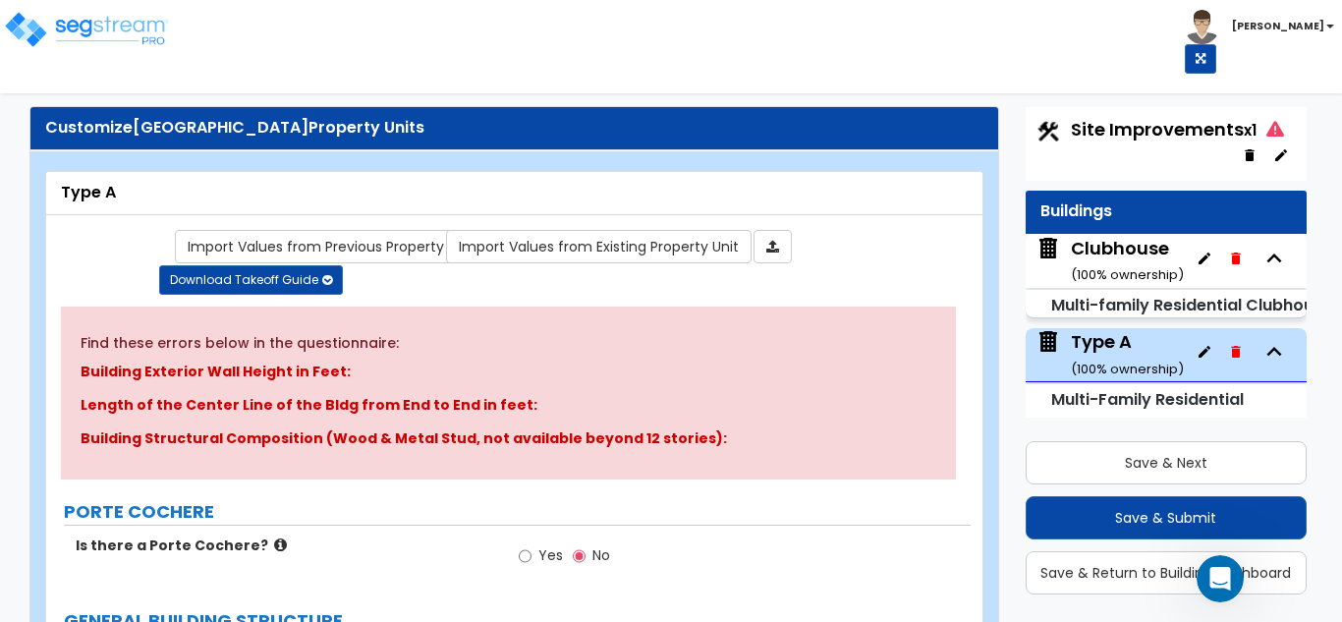
click at [1050, 255] on img at bounding box center [1049, 249] width 26 height 26
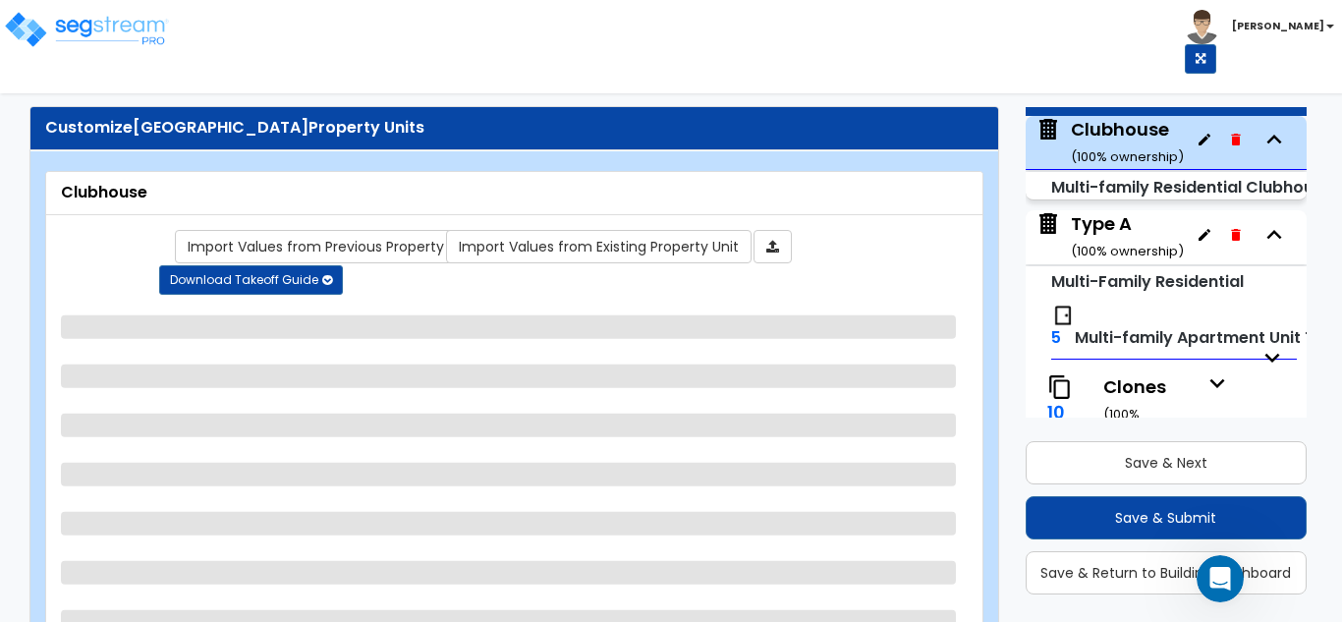
scroll to position [127, 0]
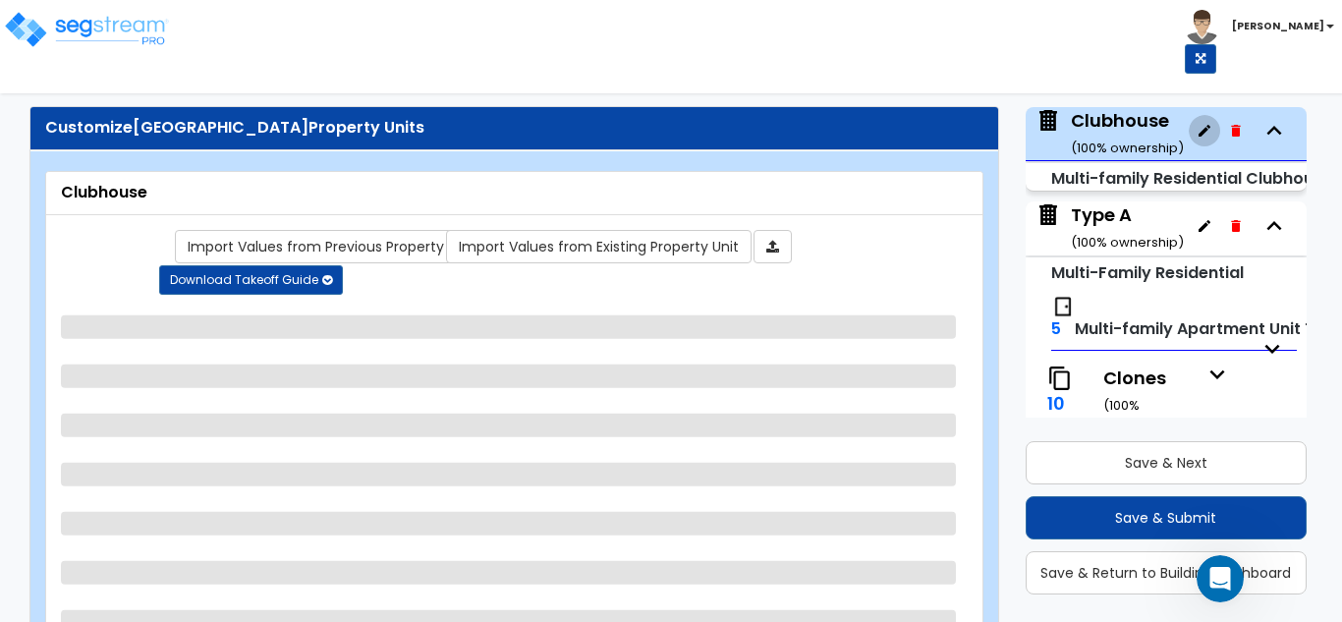
click at [1199, 130] on icon "button" at bounding box center [1205, 131] width 12 height 12
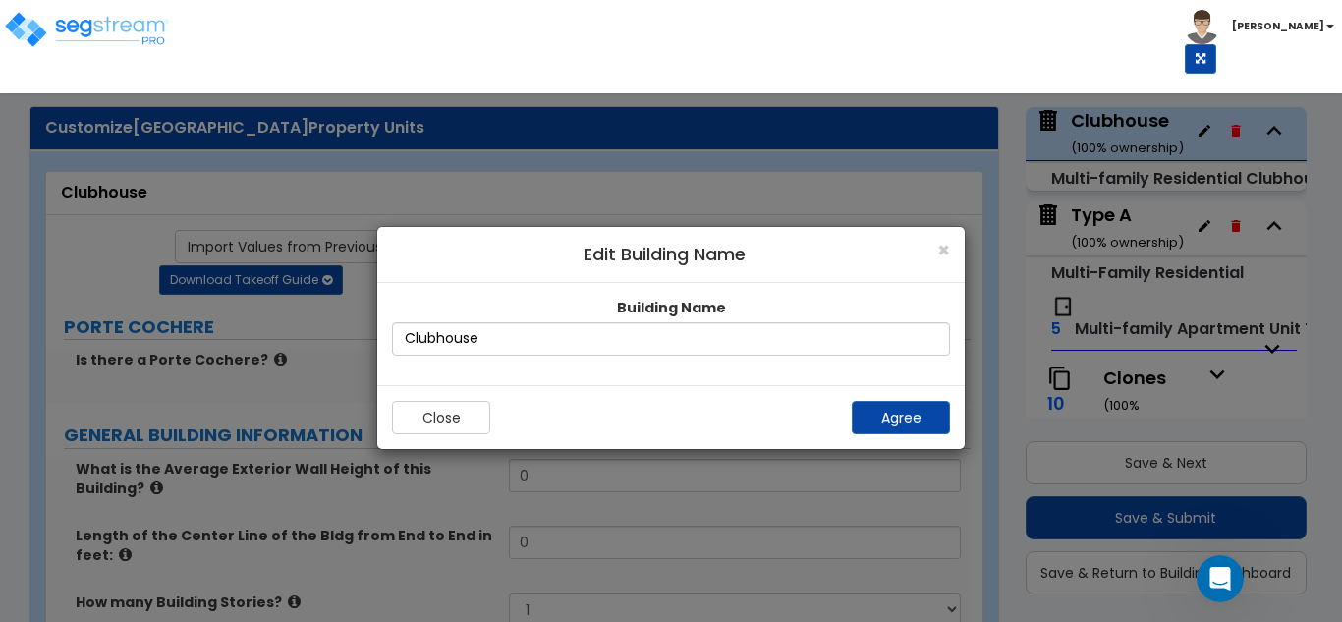
click at [951, 245] on div "× Edit Building Name" at bounding box center [671, 255] width 588 height 56
click at [956, 250] on div "× Edit Building Name" at bounding box center [671, 255] width 588 height 56
click at [949, 250] on span "×" at bounding box center [943, 250] width 13 height 28
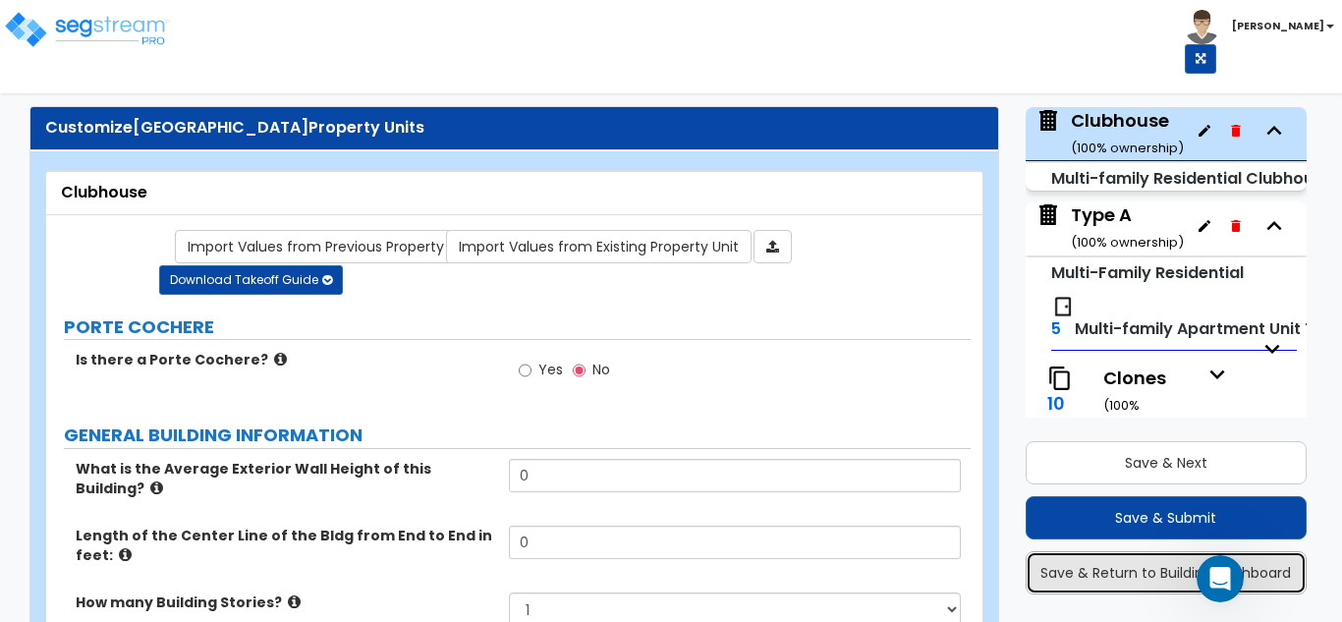
click at [1126, 585] on button "Save & Return to Building Dashboard" at bounding box center [1167, 572] width 282 height 43
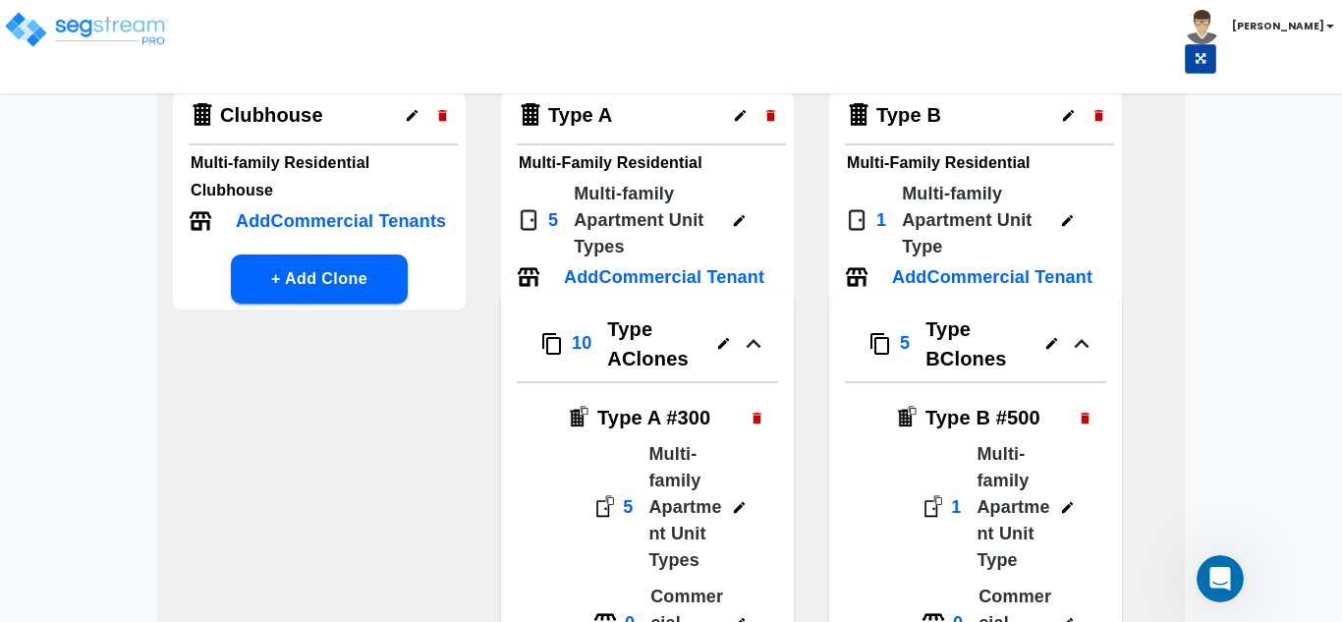
scroll to position [98, 0]
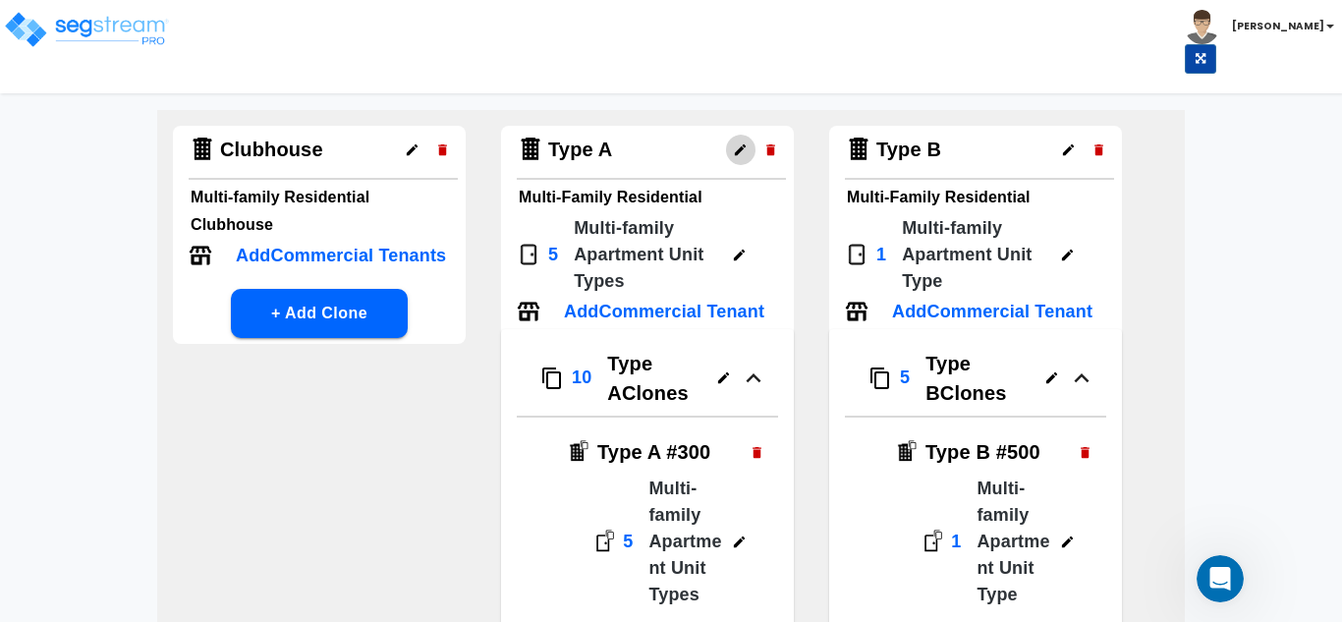
click at [743, 144] on icon "button" at bounding box center [740, 149] width 15 height 15
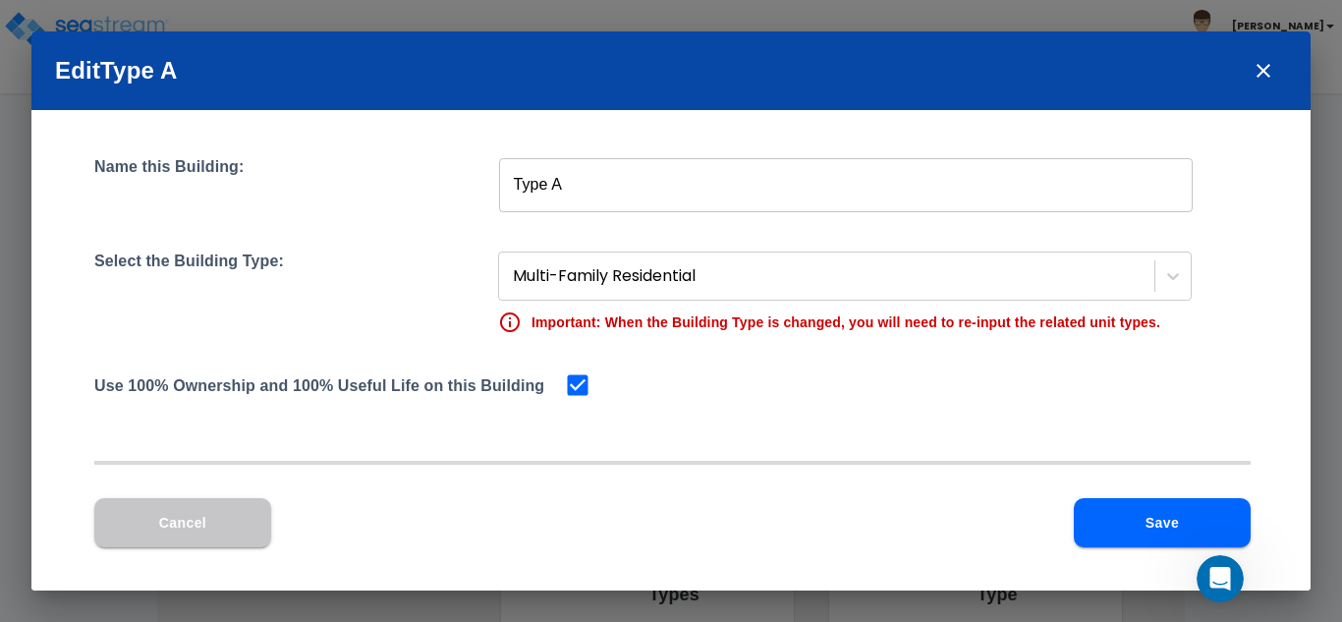
click at [584, 197] on input "Type A" at bounding box center [846, 184] width 694 height 55
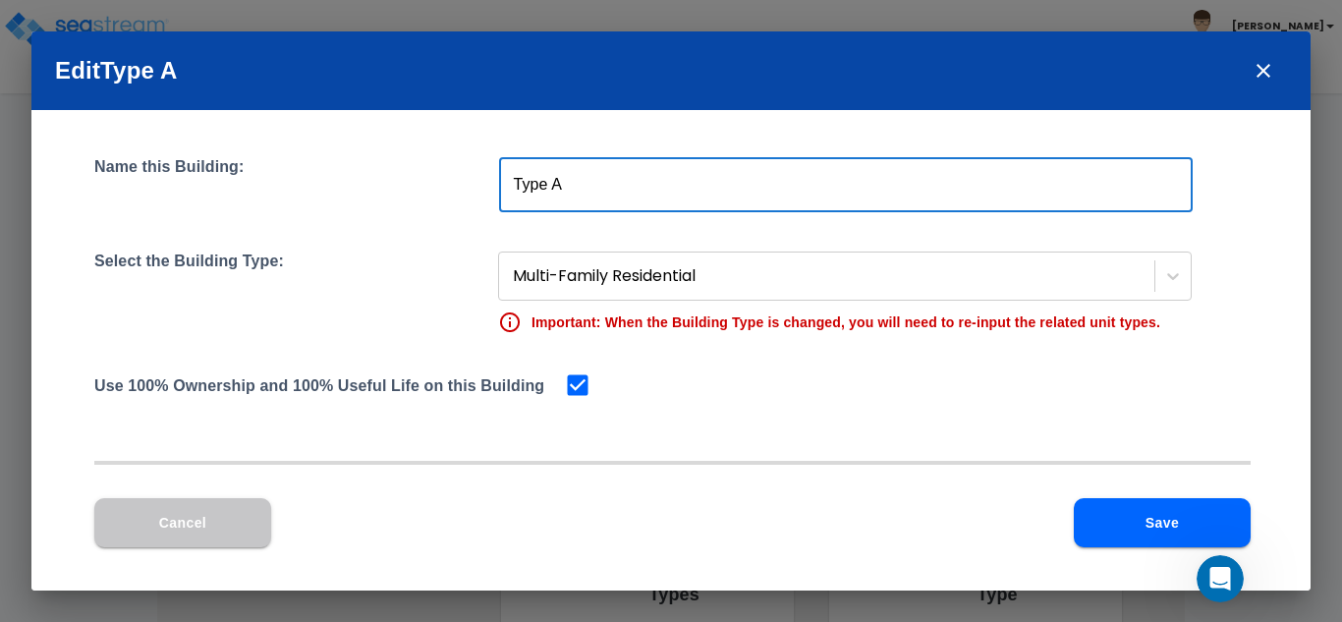
click at [584, 197] on input "Type A" at bounding box center [846, 184] width 694 height 55
click at [1261, 68] on icon "close" at bounding box center [1264, 71] width 14 height 14
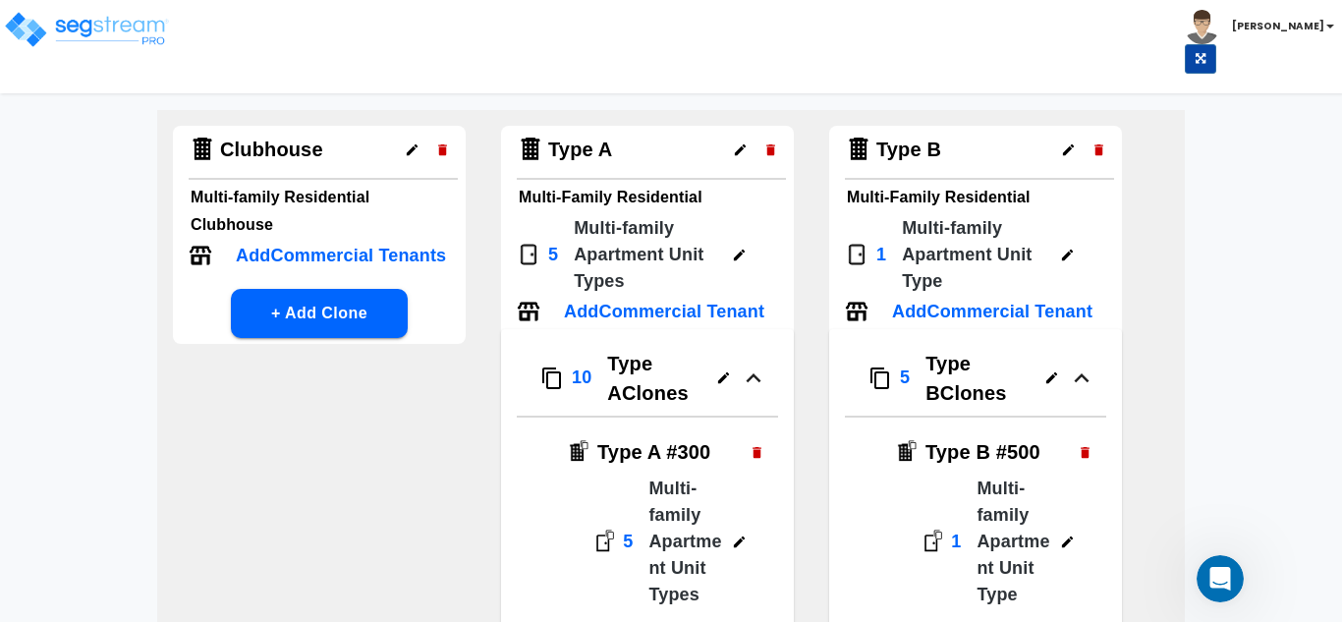
click at [743, 249] on icon "button" at bounding box center [739, 255] width 15 height 15
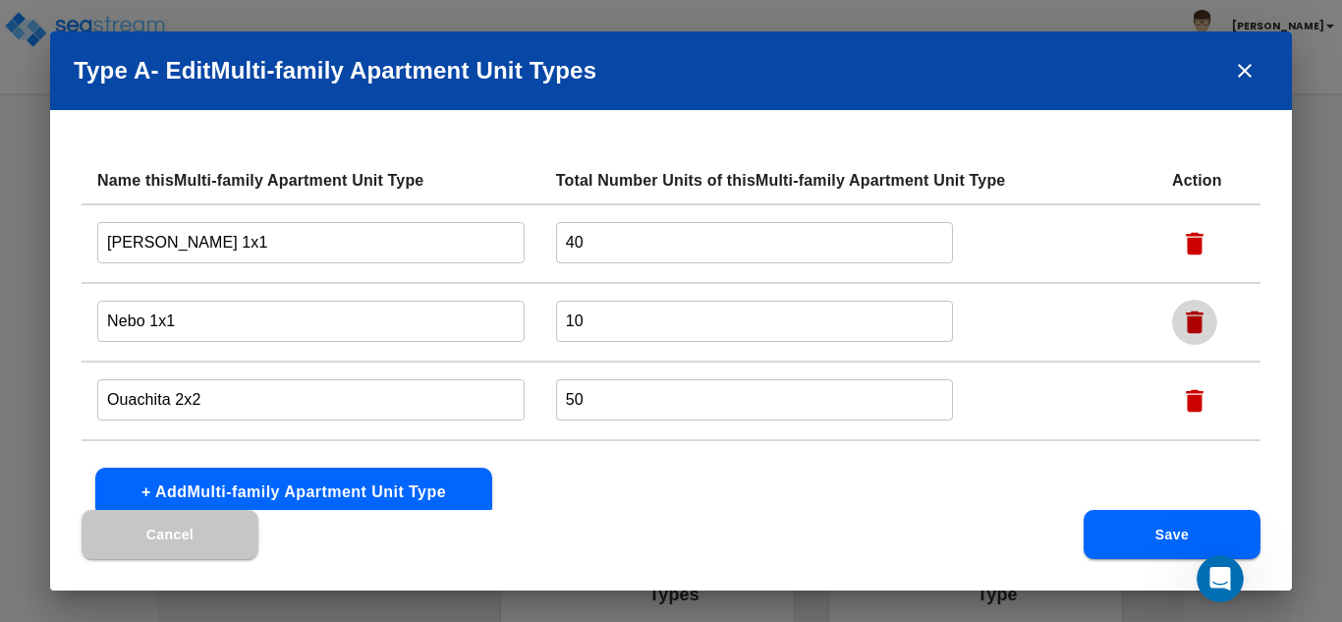
click at [1203, 319] on icon "button" at bounding box center [1195, 323] width 18 height 23
type input "Ouachita 2x2"
type input "50"
type input "Ozark 2x2"
type input "Pinnacle 3x2"
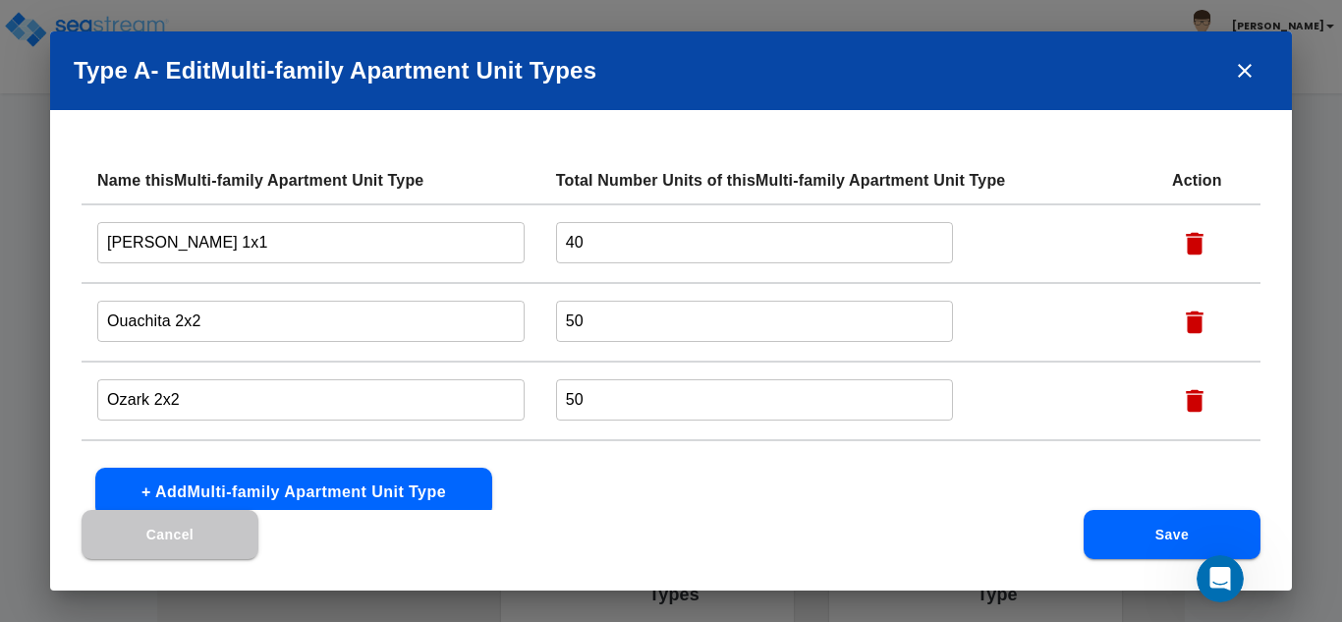
click at [1203, 319] on icon "button" at bounding box center [1195, 323] width 18 height 23
type input "Ozark 2x2"
type input "Pinnacle 3x2"
click at [1203, 319] on icon "button" at bounding box center [1195, 323] width 18 height 23
type input "Pinnacle 3x2"
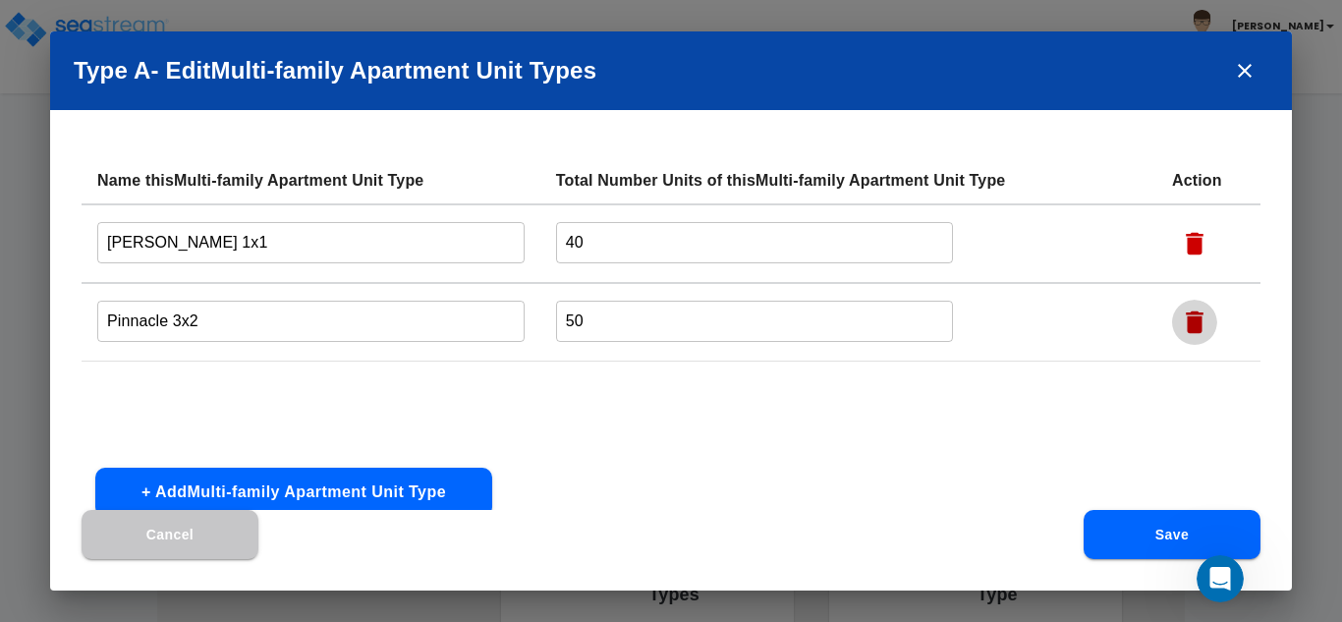
click at [1203, 319] on icon "button" at bounding box center [1195, 323] width 18 height 23
click at [870, 241] on input "40" at bounding box center [755, 242] width 398 height 42
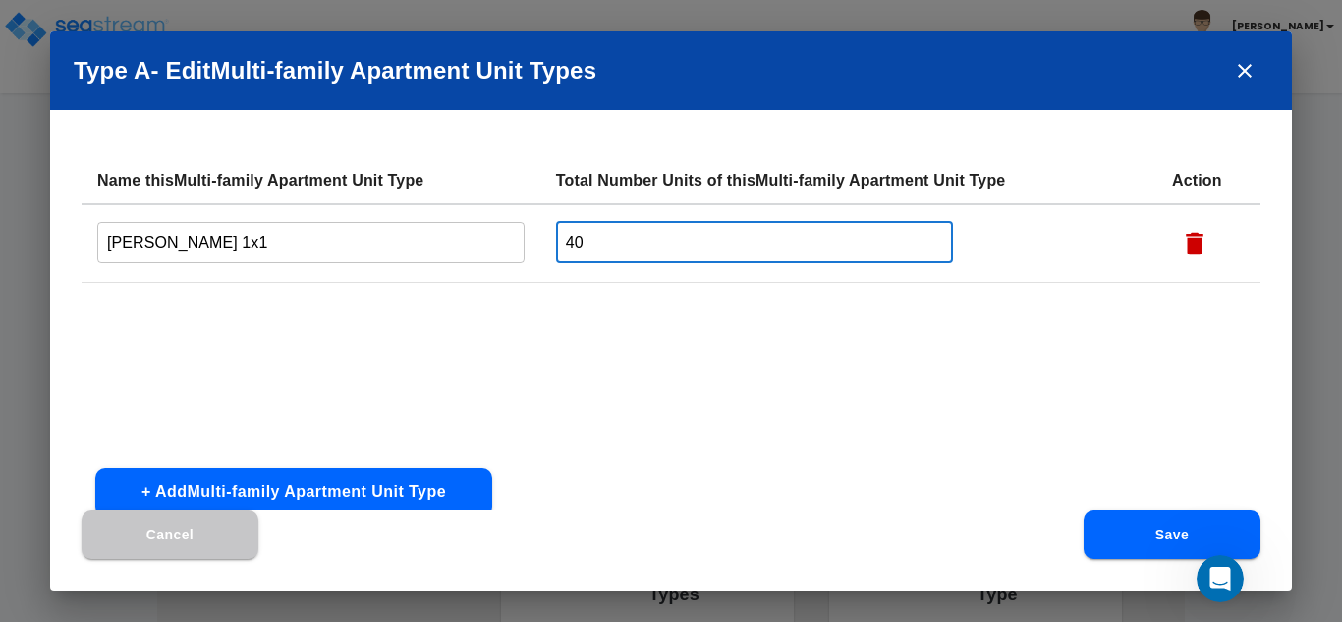
click at [870, 241] on input "40" at bounding box center [755, 242] width 398 height 42
type input "20"
click at [1162, 542] on button "Save" at bounding box center [1172, 534] width 177 height 49
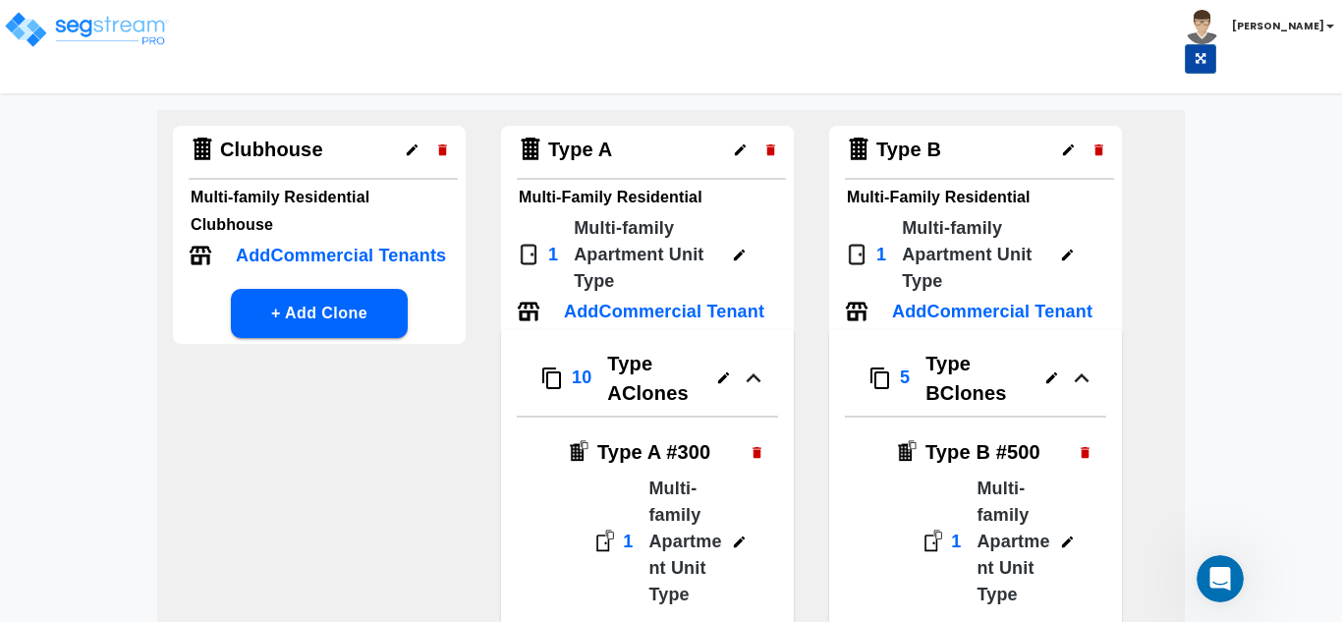
click at [719, 372] on icon "button" at bounding box center [723, 377] width 15 height 15
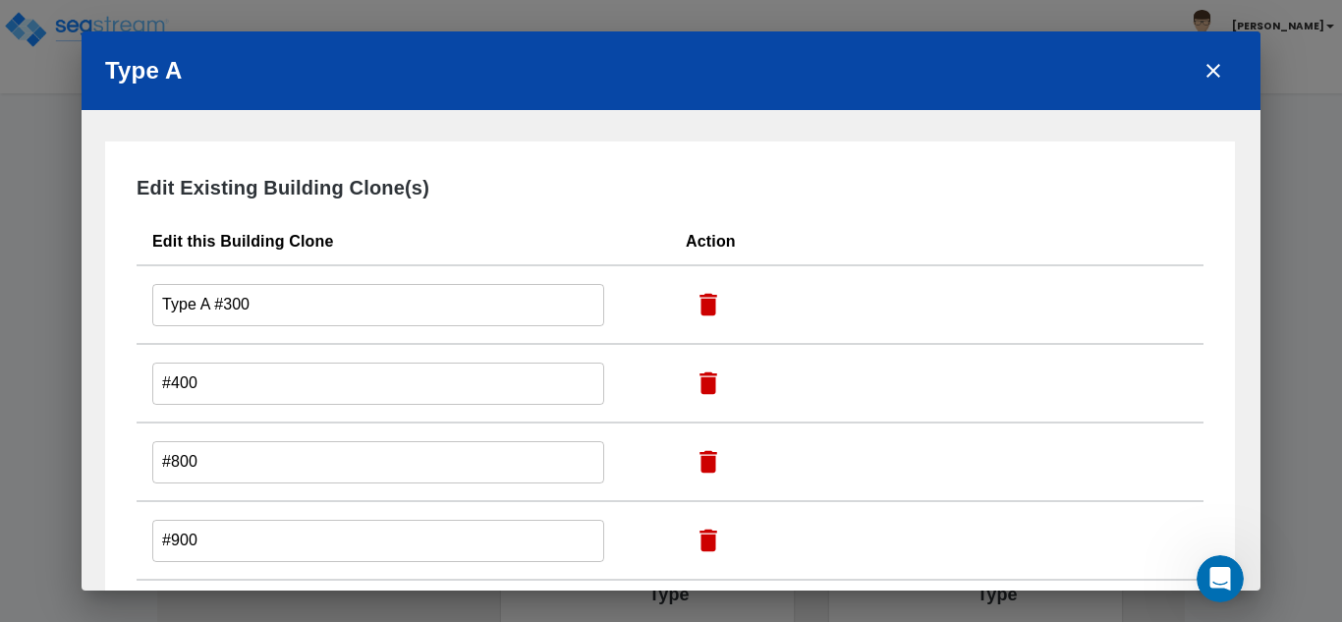
click at [708, 378] on icon "button" at bounding box center [709, 383] width 18 height 23
type input "#800"
type input "#900"
type input "#1000"
type input "#1100"
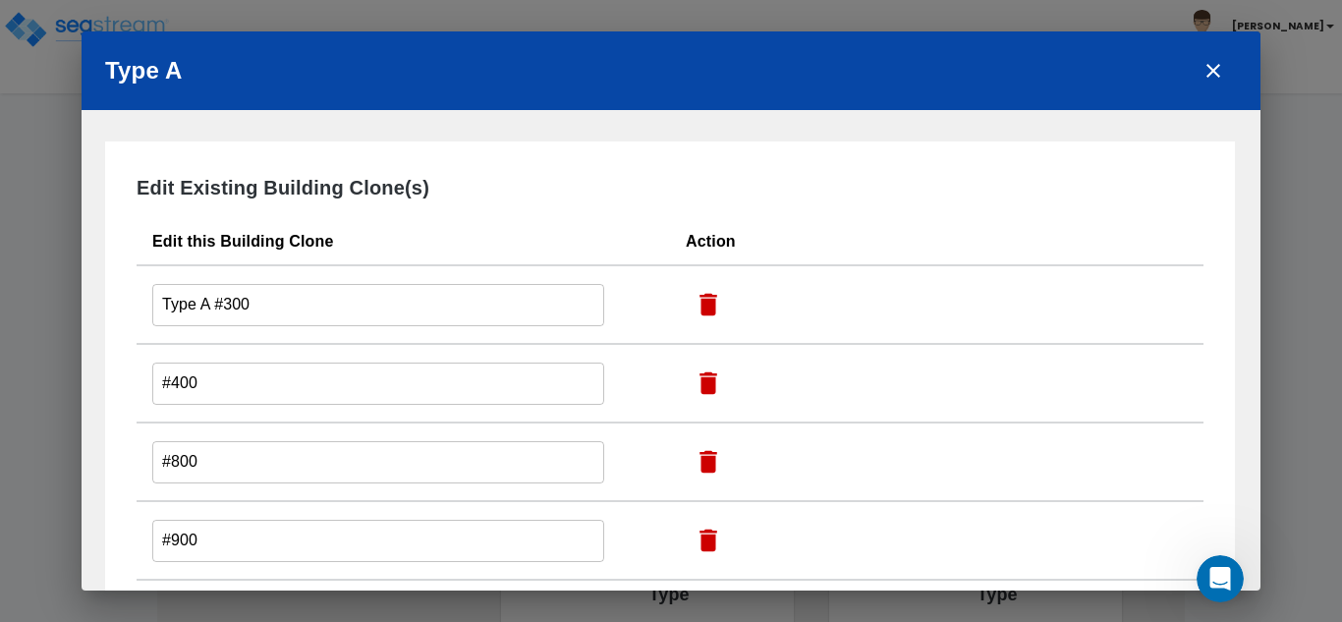
type input "#1600"
type input "#1800"
type input "#1900"
type input "#2000"
click at [708, 378] on icon "button" at bounding box center [709, 383] width 18 height 23
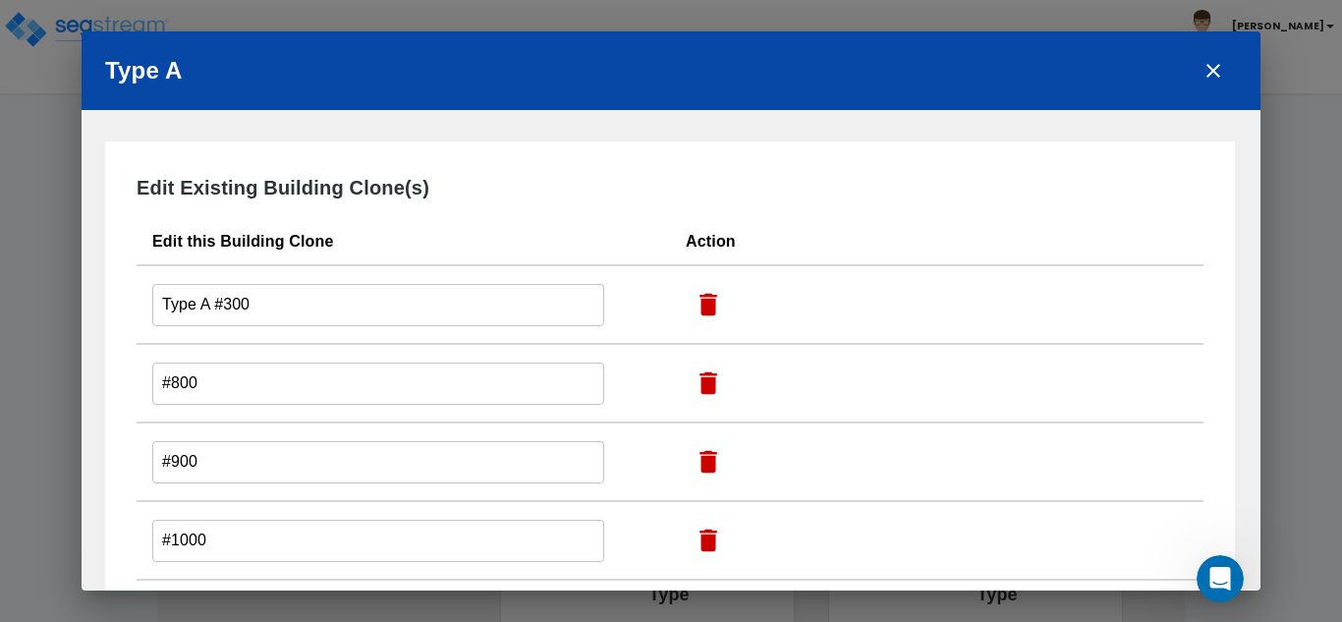
type input "#900"
type input "#1000"
type input "#1100"
type input "#1600"
type input "#1800"
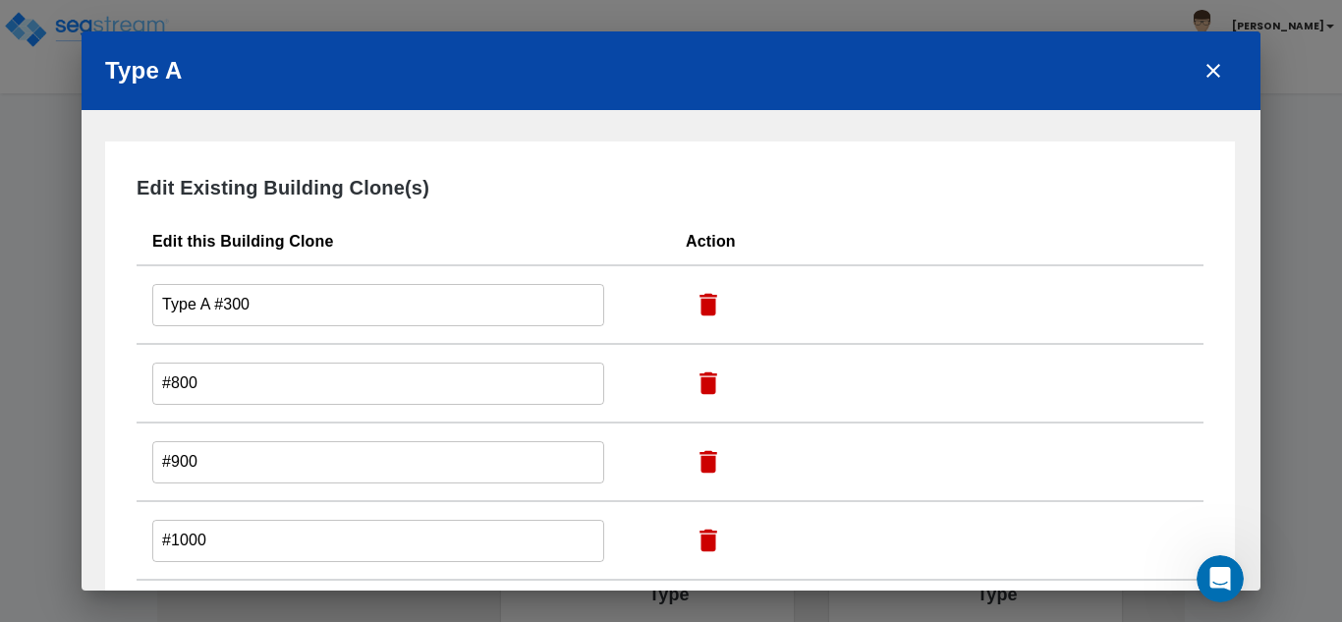
type input "#1900"
type input "#2000"
click at [708, 378] on icon "button" at bounding box center [709, 383] width 18 height 23
type input "#1000"
type input "#1100"
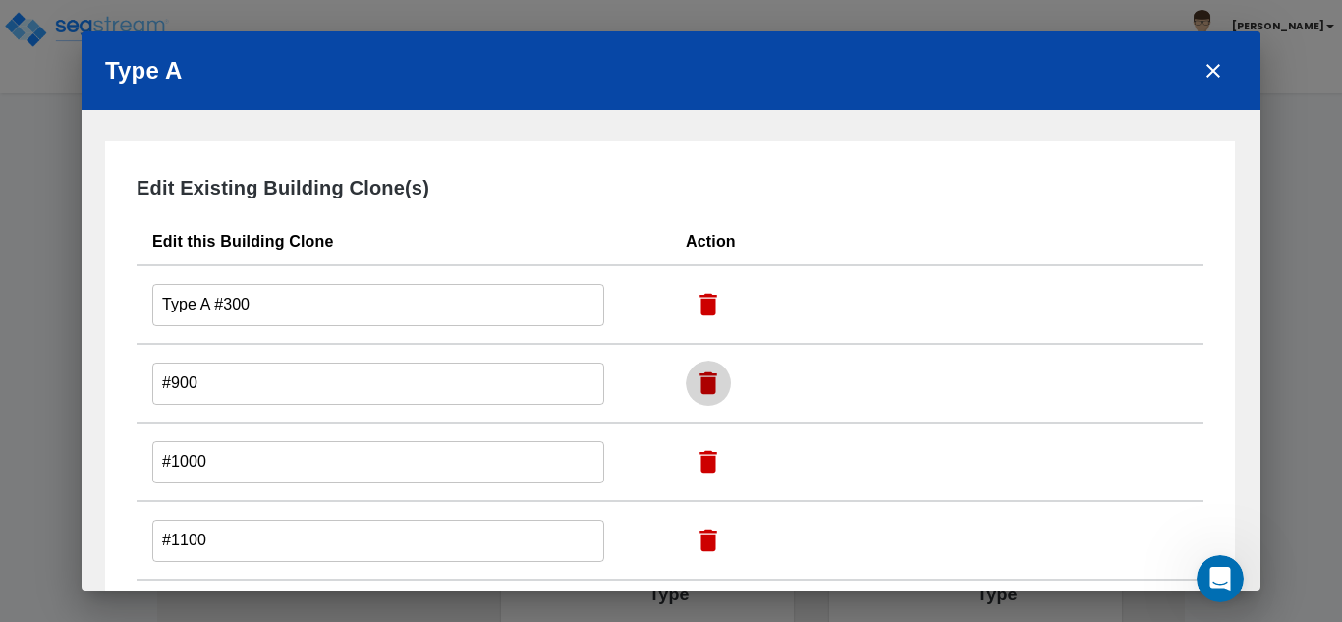
type input "#1600"
type input "#1800"
type input "#1900"
type input "#2000"
click at [708, 378] on icon "button" at bounding box center [709, 383] width 18 height 23
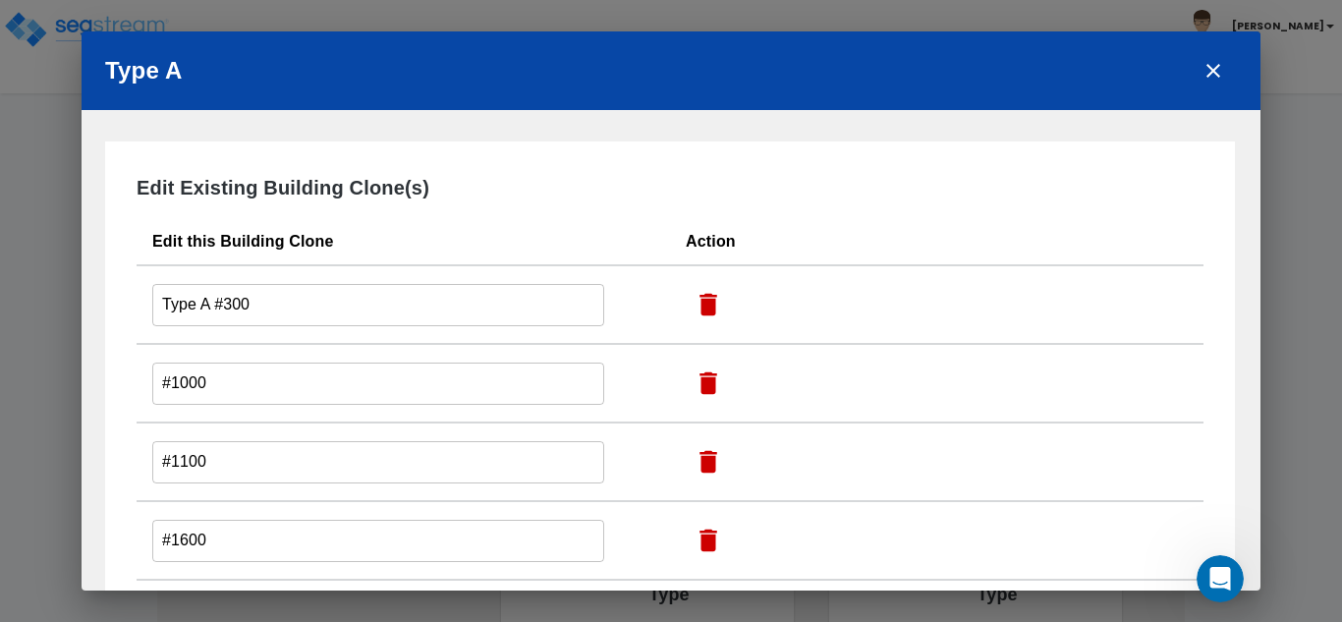
type input "#1100"
type input "#1600"
type input "#1800"
type input "#1900"
type input "#2000"
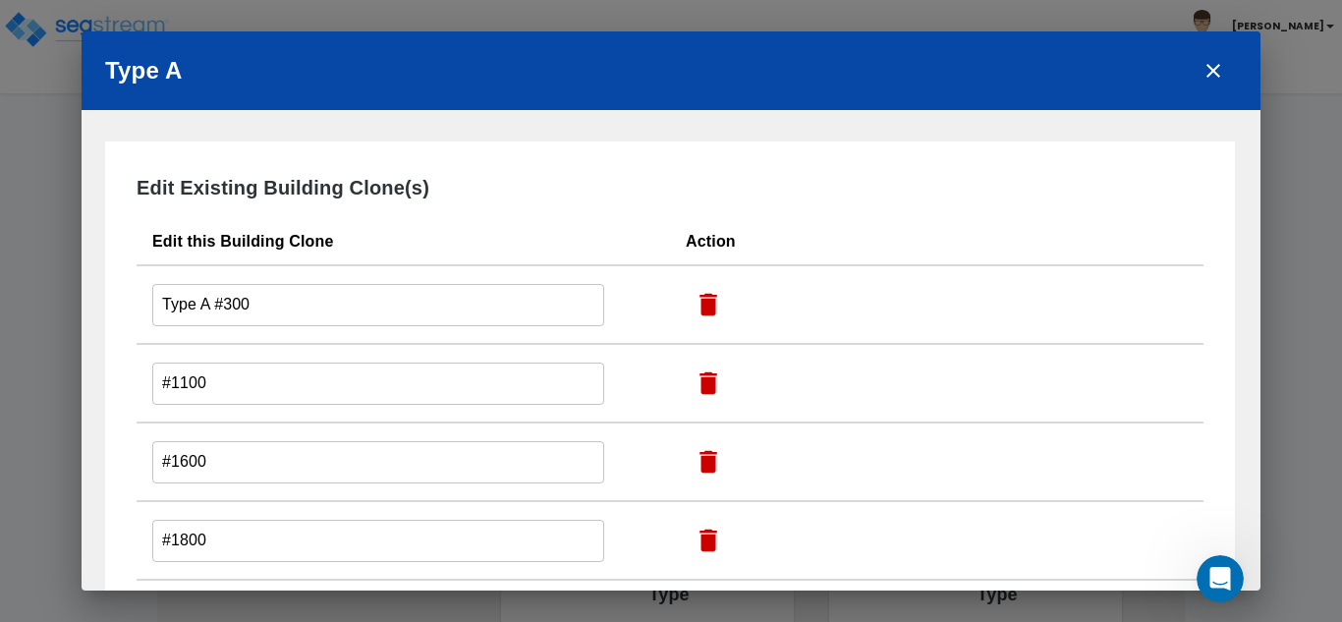
click at [708, 378] on icon "button" at bounding box center [709, 383] width 18 height 23
type input "#1600"
type input "#1800"
type input "#1900"
type input "#2000"
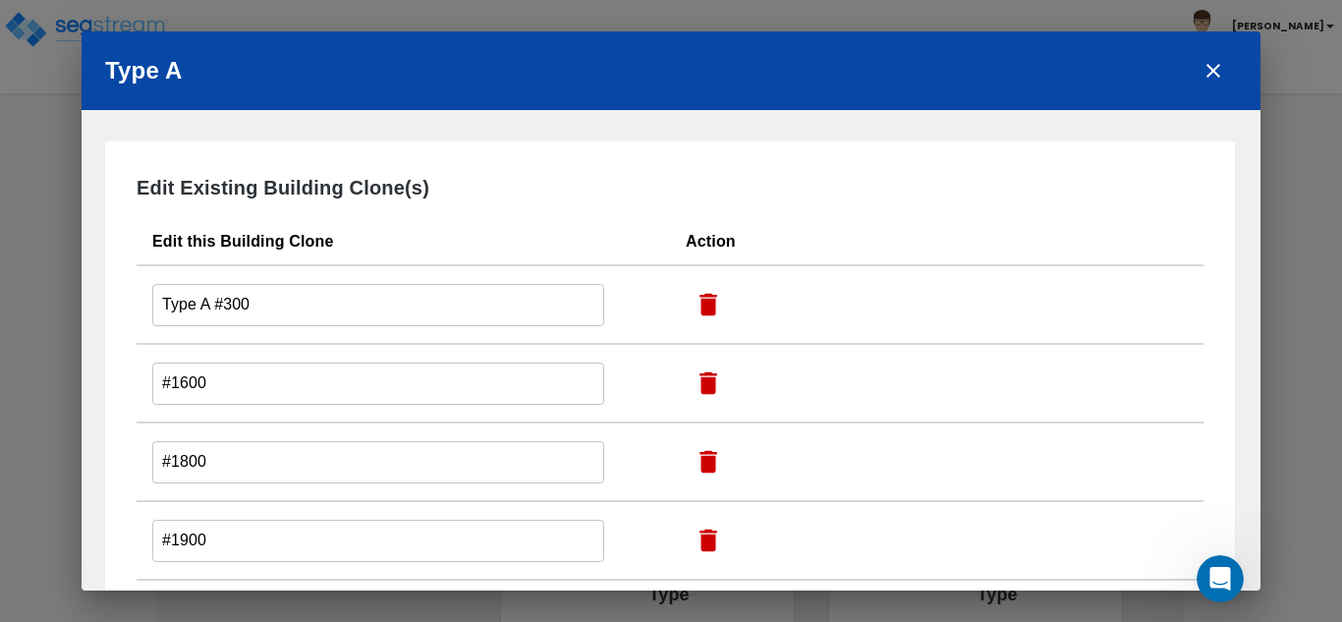
click at [708, 378] on icon "button" at bounding box center [709, 383] width 18 height 23
type input "#1800"
type input "#1900"
type input "#2000"
click at [708, 378] on icon "button" at bounding box center [709, 383] width 18 height 23
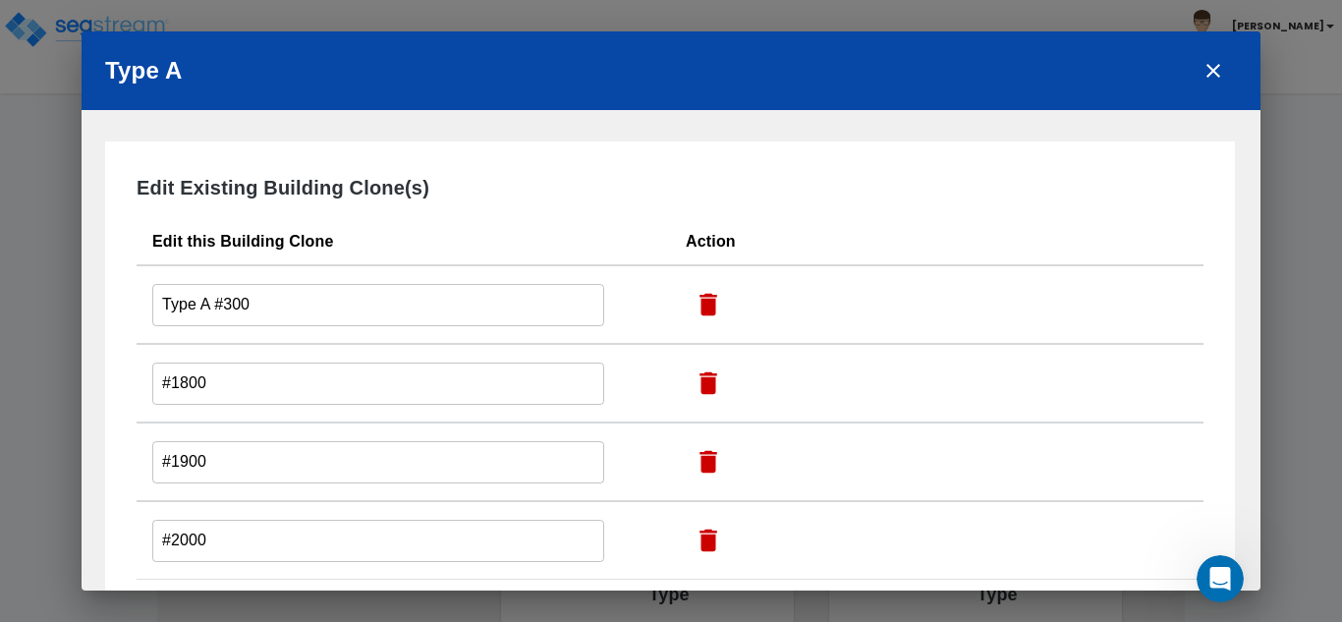
type input "#1900"
type input "#2000"
click at [708, 378] on icon "button" at bounding box center [709, 383] width 18 height 23
type input "#2000"
click at [708, 378] on icon "button" at bounding box center [709, 383] width 18 height 23
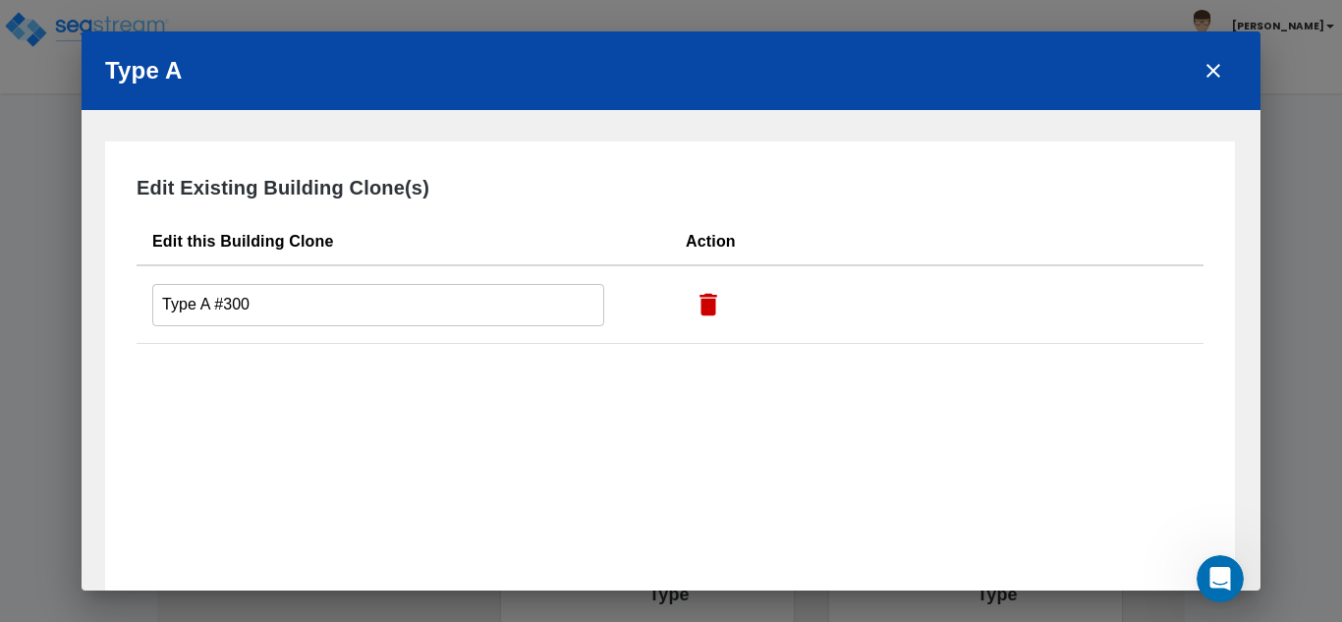
click at [295, 316] on input "Type A #300" at bounding box center [378, 305] width 452 height 42
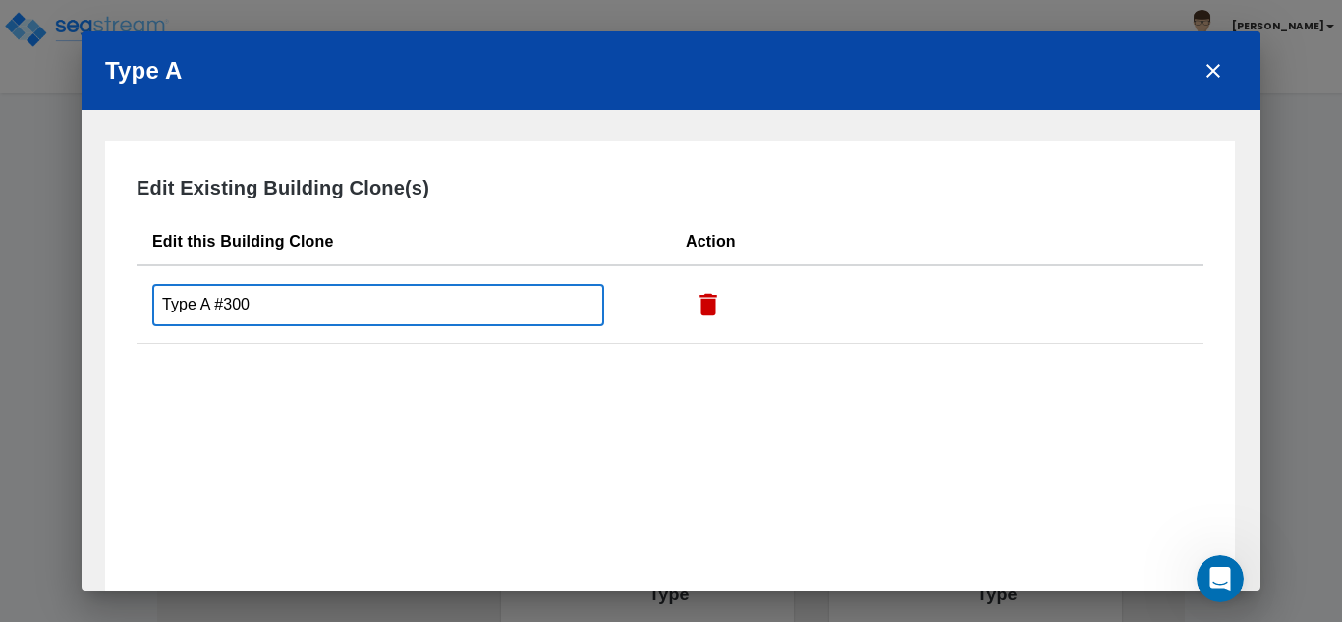
click at [295, 316] on input "Type A #300" at bounding box center [378, 305] width 452 height 42
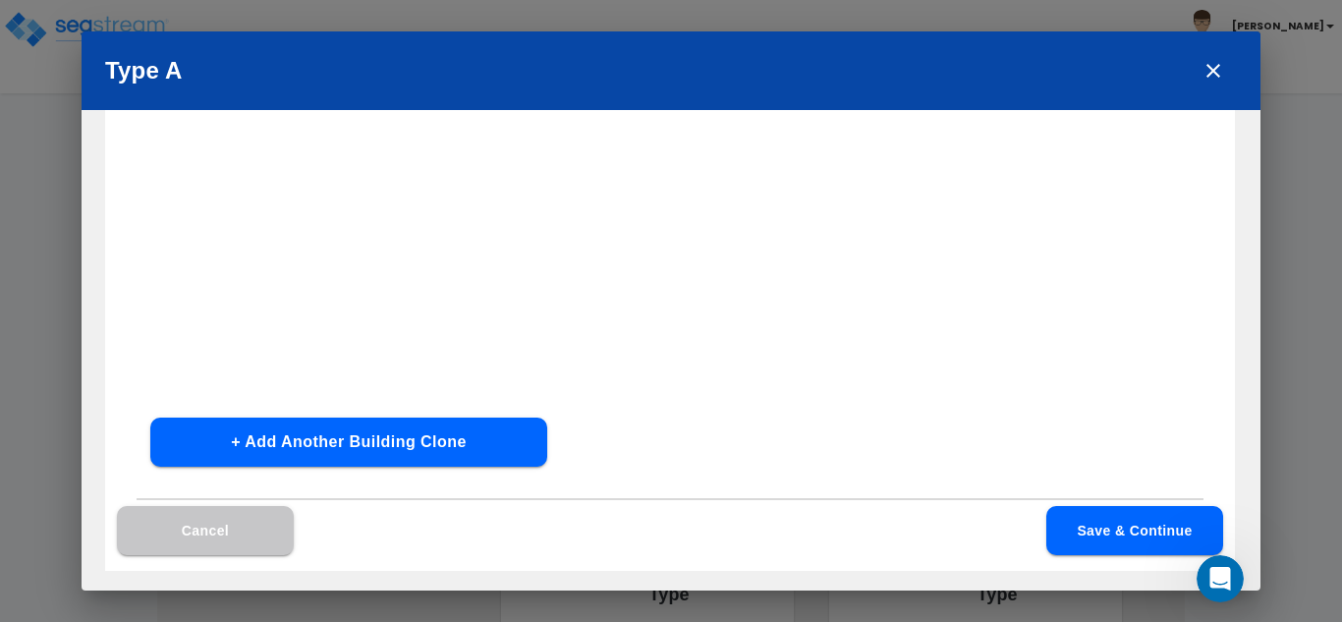
type input "200"
click at [1126, 516] on button "Save & Continue" at bounding box center [1135, 530] width 177 height 49
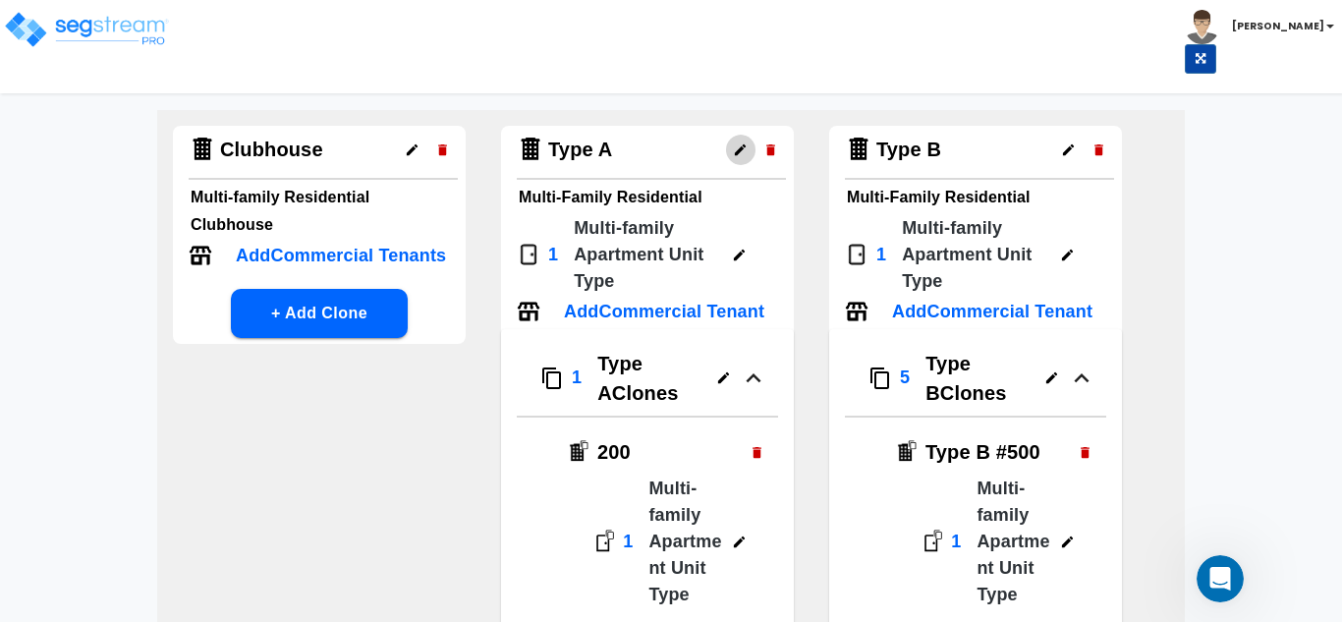
click at [737, 150] on icon "button" at bounding box center [740, 149] width 15 height 15
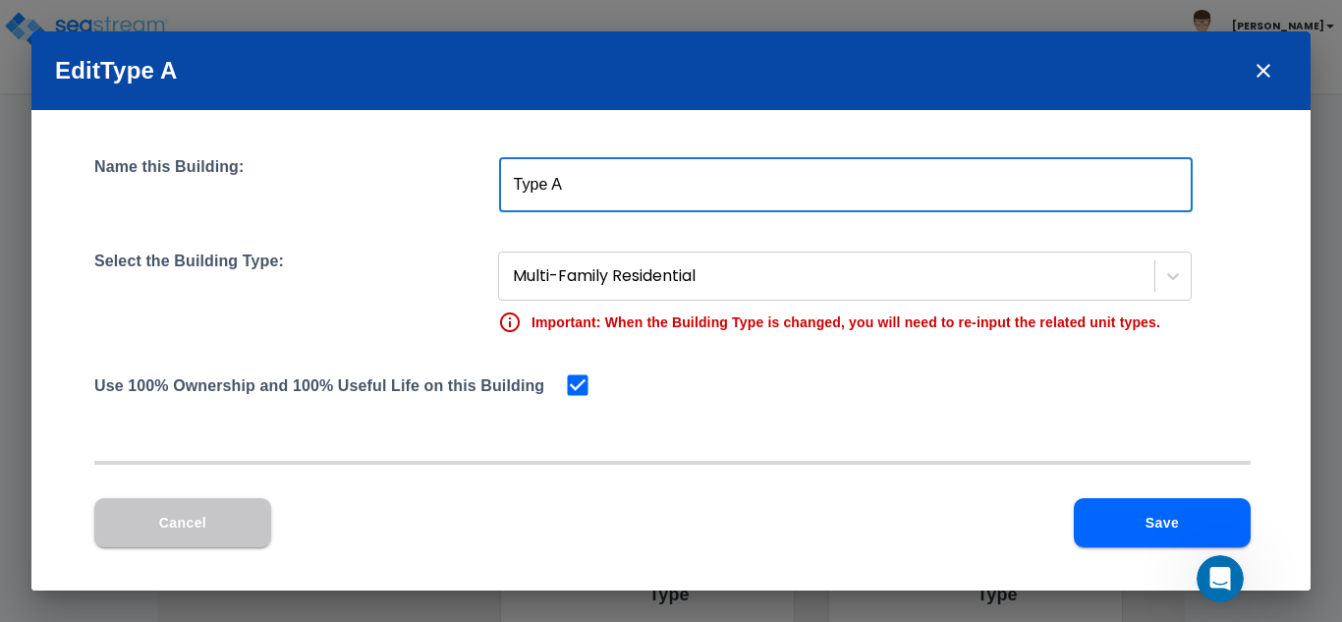
click at [625, 176] on input "Type A" at bounding box center [846, 184] width 694 height 55
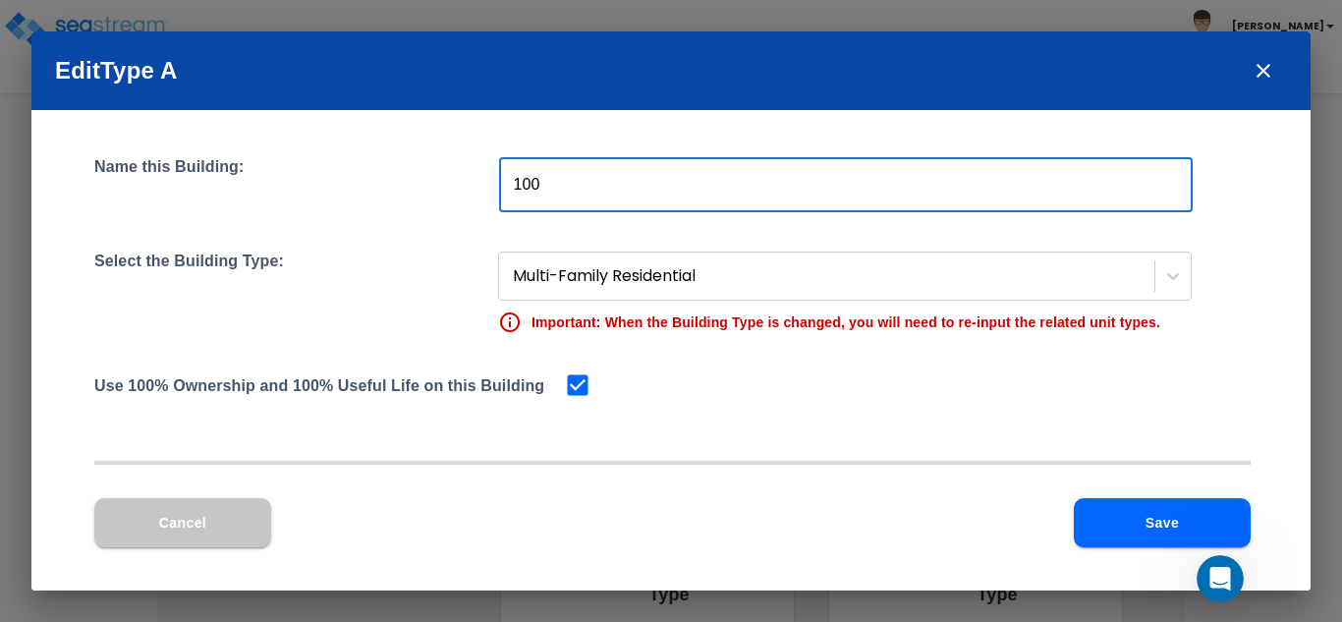
type input "100"
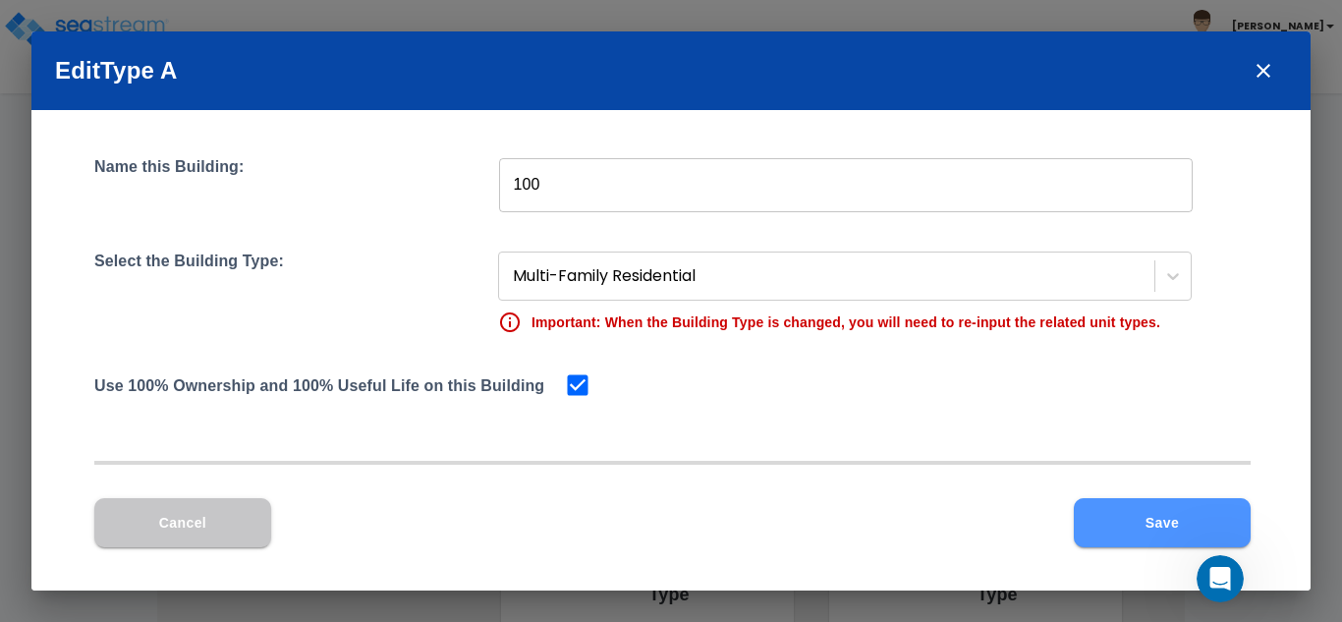
click at [1111, 517] on button "Save" at bounding box center [1162, 522] width 177 height 49
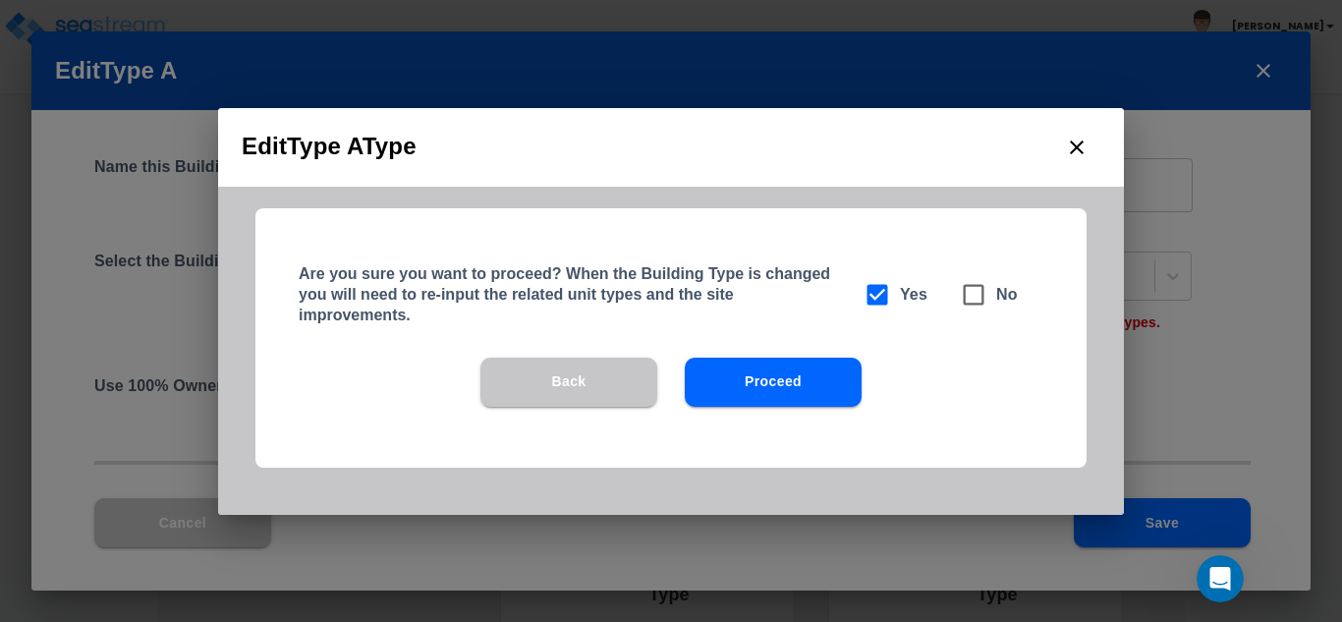
click at [752, 368] on button "Proceed" at bounding box center [773, 382] width 177 height 49
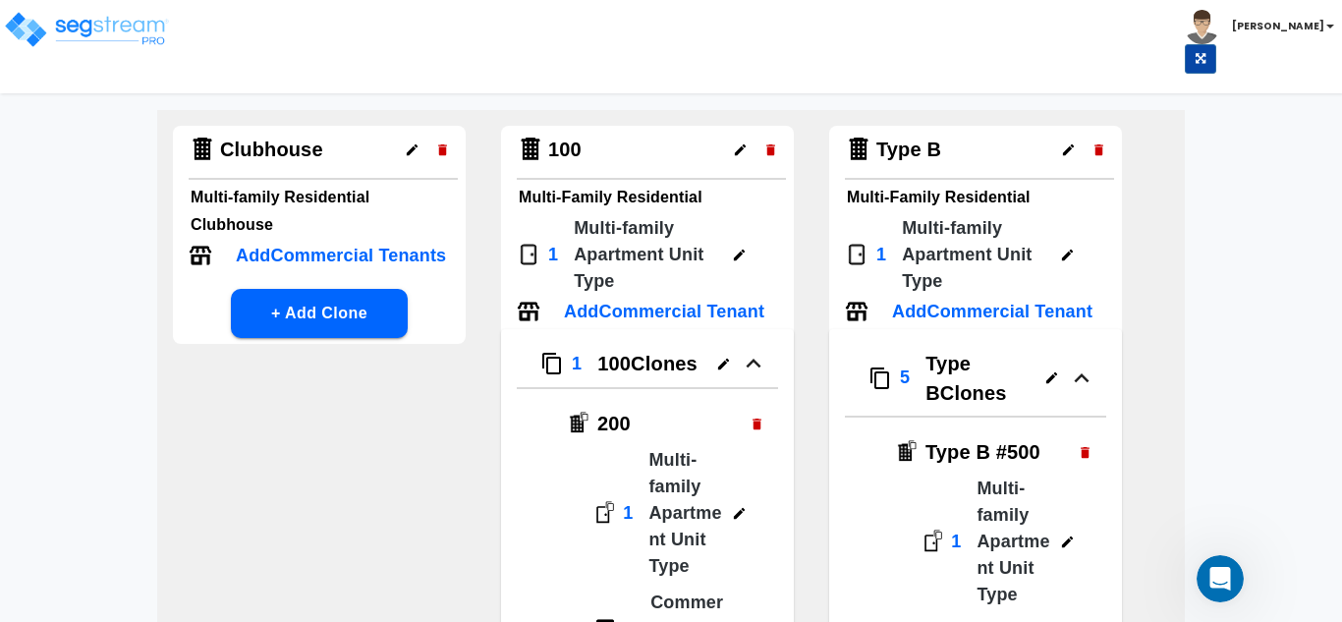
click at [716, 371] on icon "button" at bounding box center [723, 364] width 15 height 15
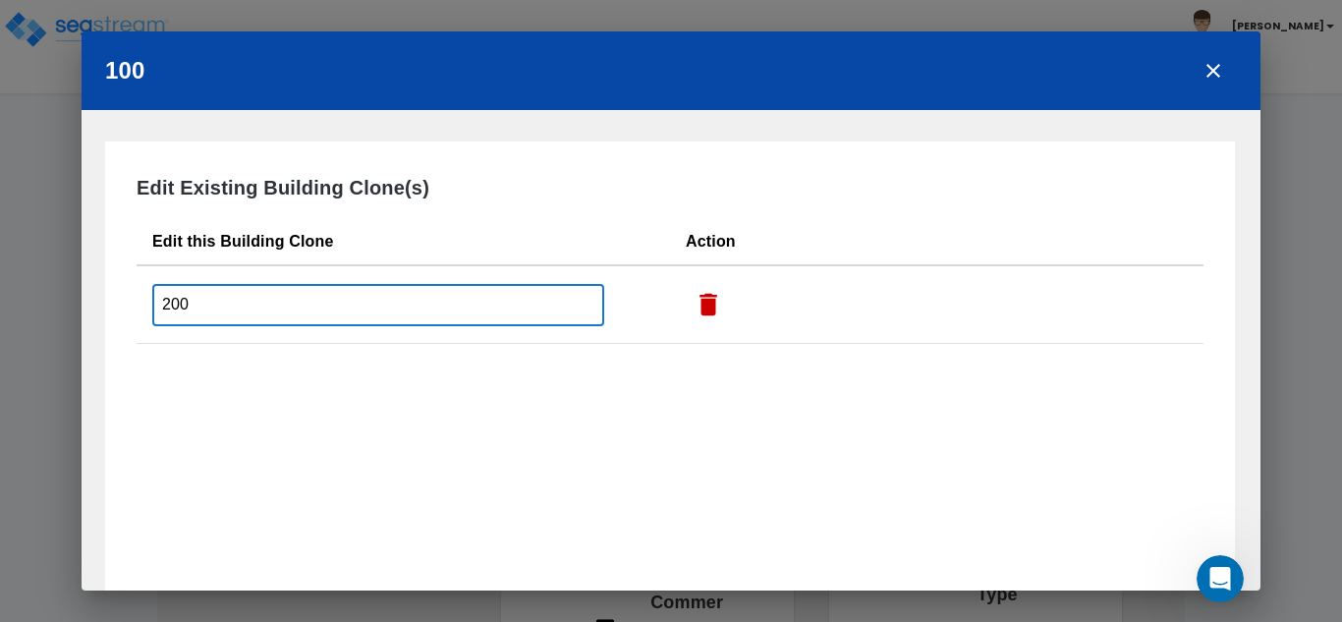
click at [427, 306] on input "200" at bounding box center [378, 305] width 452 height 42
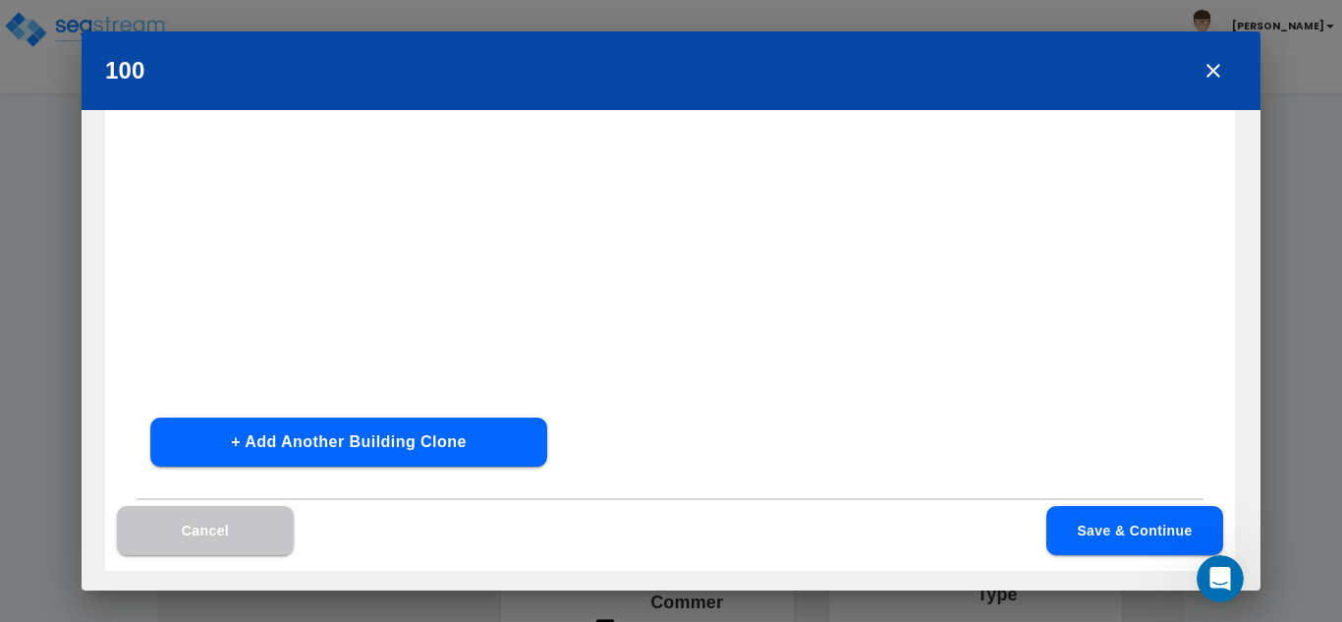
click at [1058, 516] on button "Save & Continue" at bounding box center [1135, 530] width 177 height 49
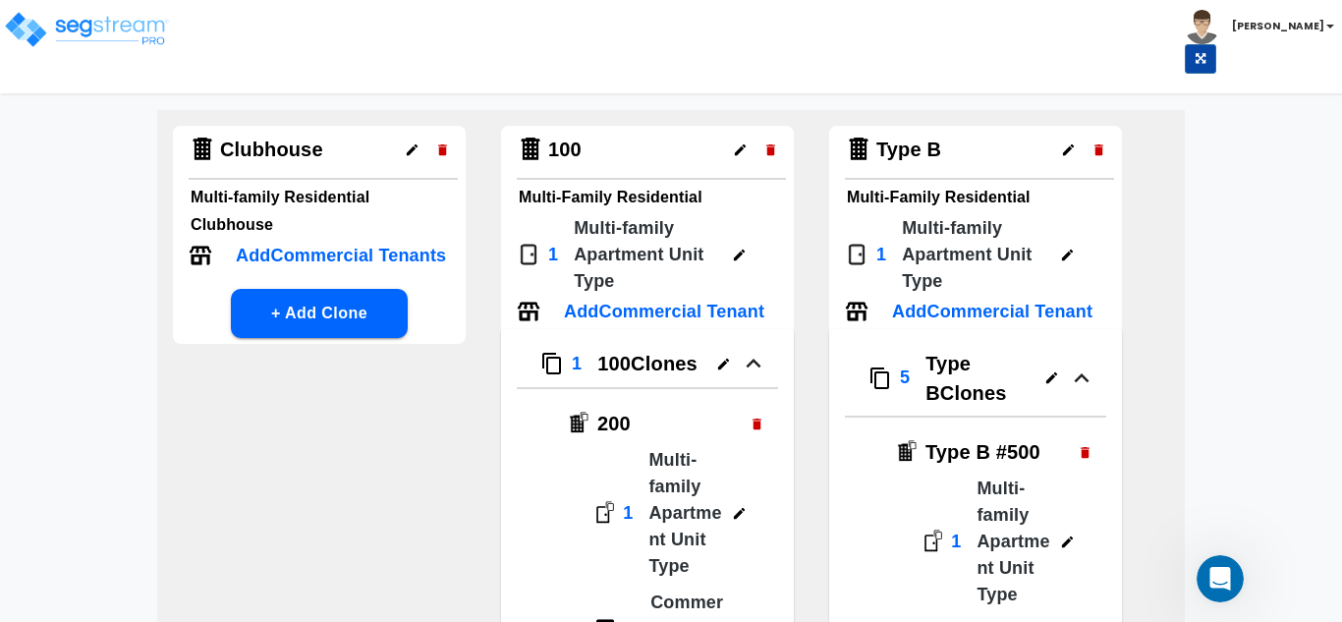
click at [631, 378] on p "100 Clones" at bounding box center [647, 363] width 100 height 29
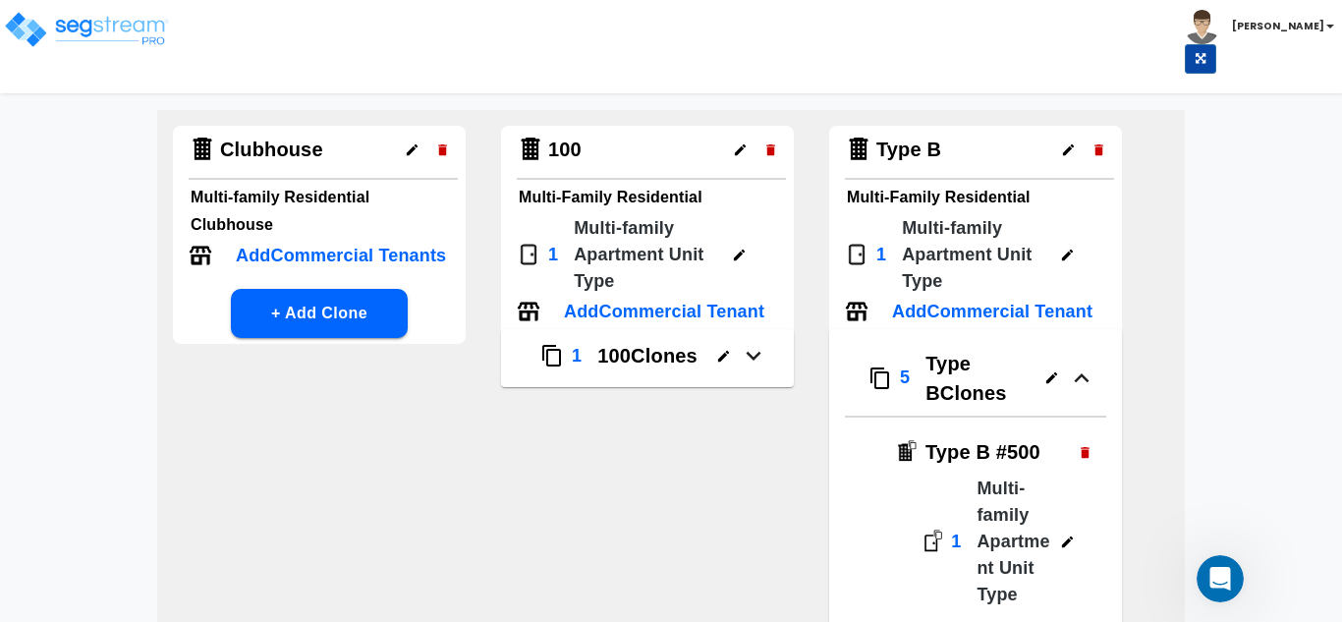
click at [631, 370] on p "100 Clones" at bounding box center [647, 355] width 100 height 29
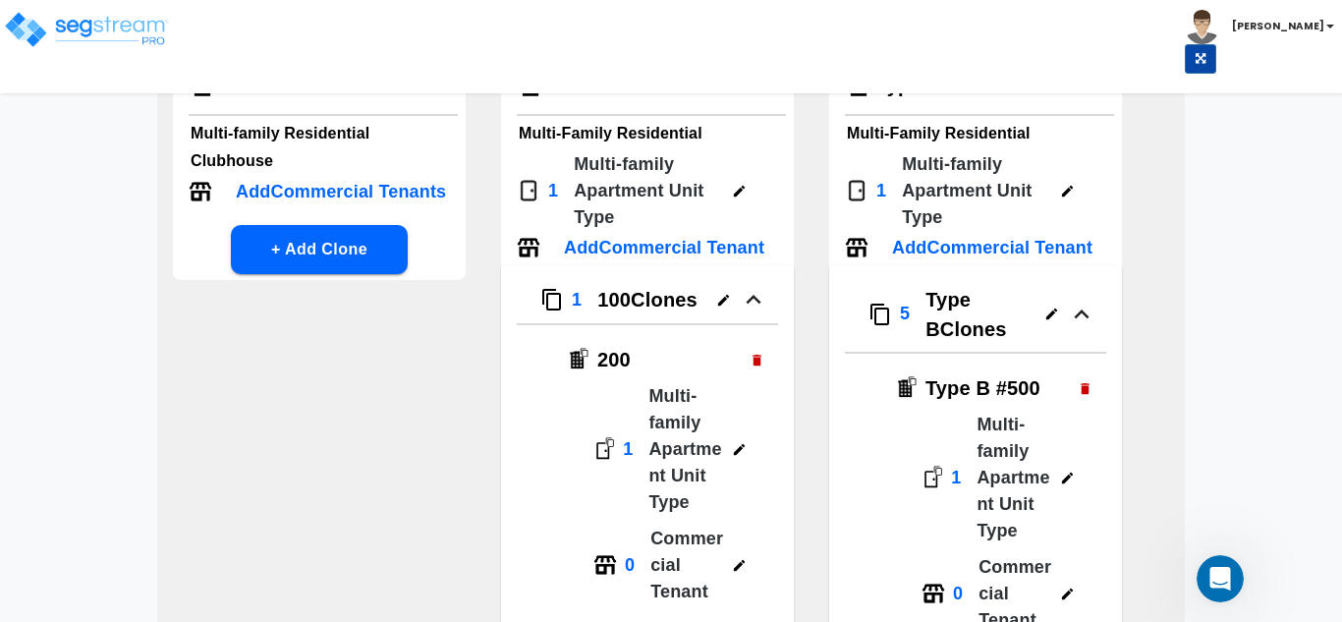
scroll to position [197, 0]
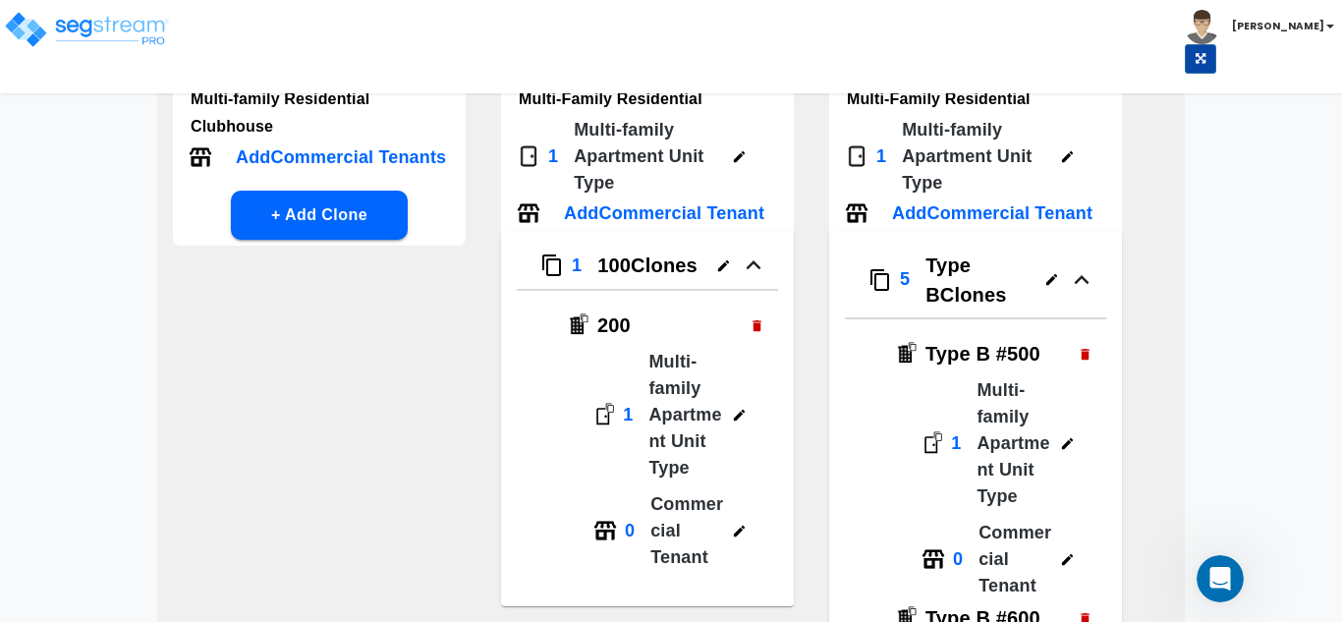
click at [549, 277] on img "button" at bounding box center [552, 266] width 24 height 24
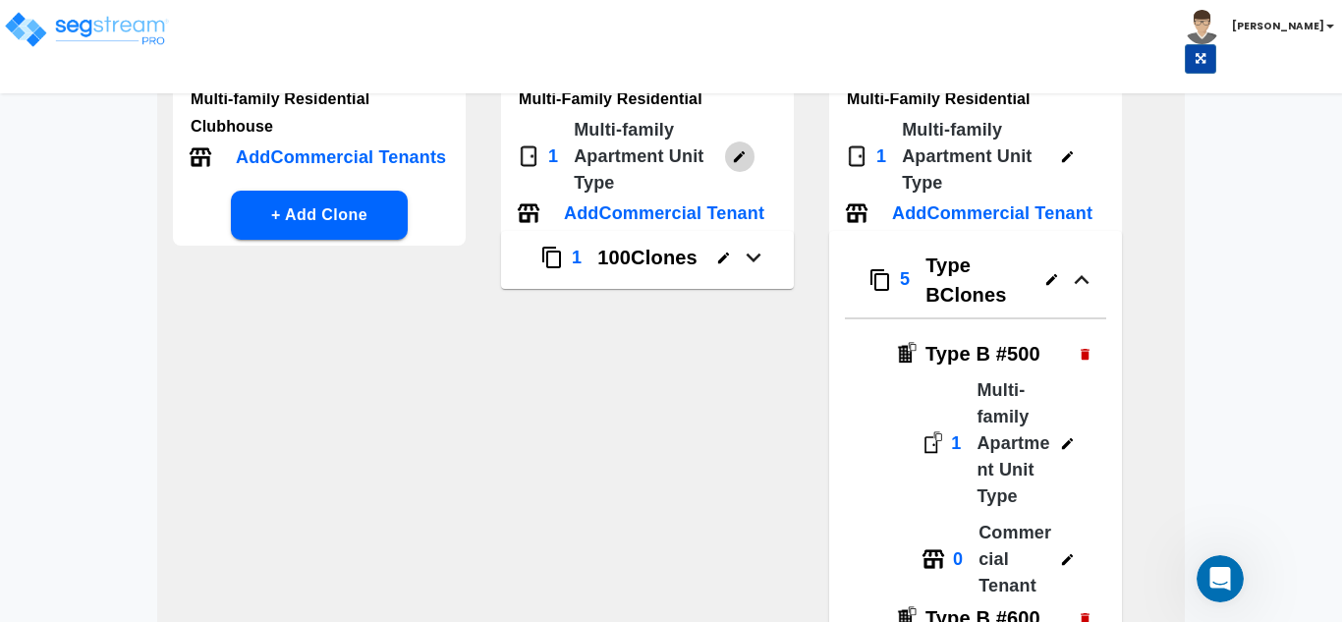
click at [741, 156] on icon "button" at bounding box center [739, 156] width 11 height 11
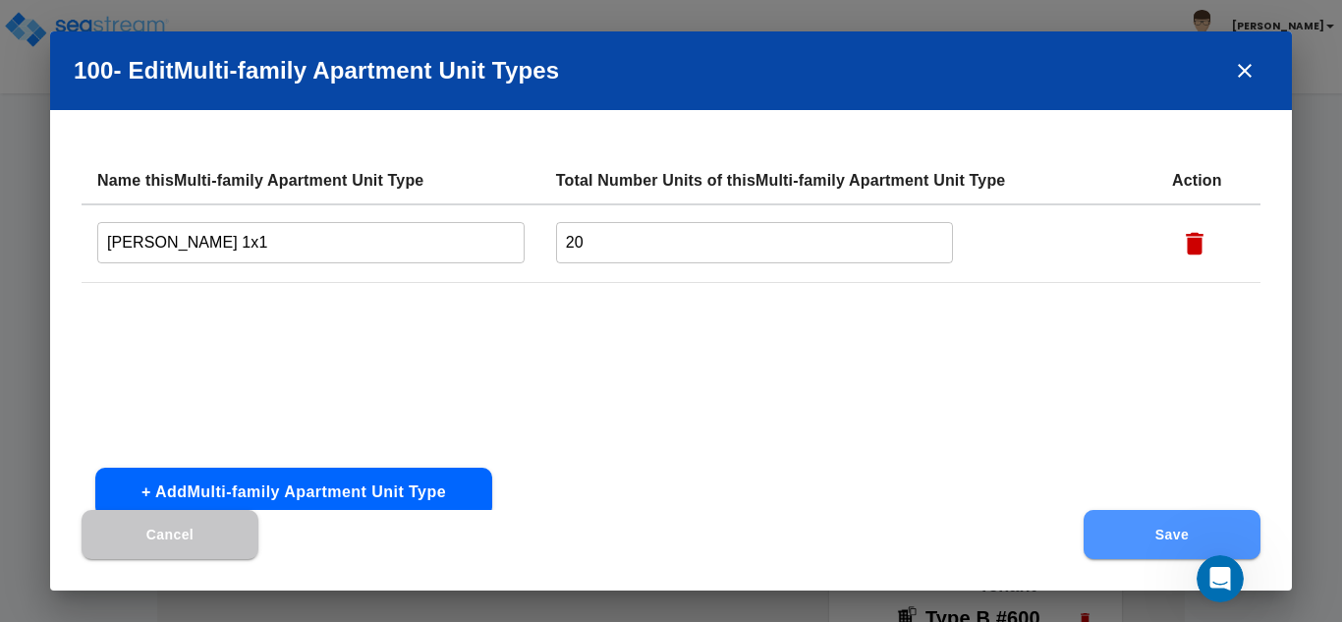
click at [1170, 538] on button "Save" at bounding box center [1172, 534] width 177 height 49
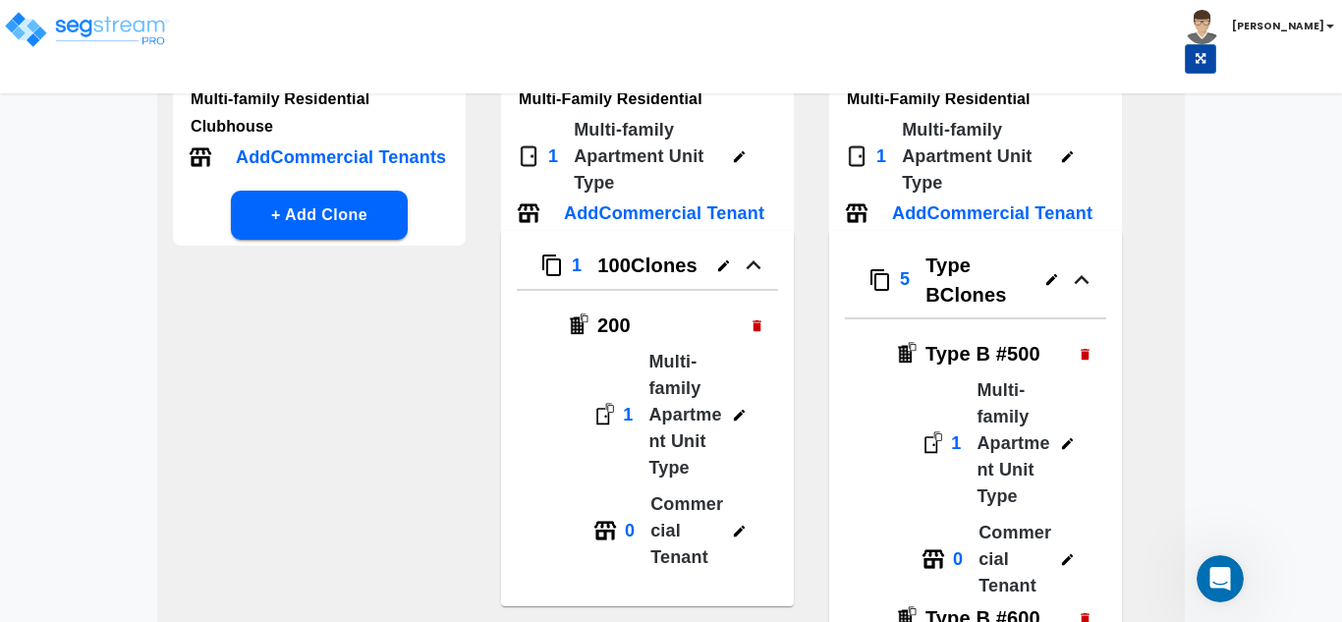
scroll to position [98, 0]
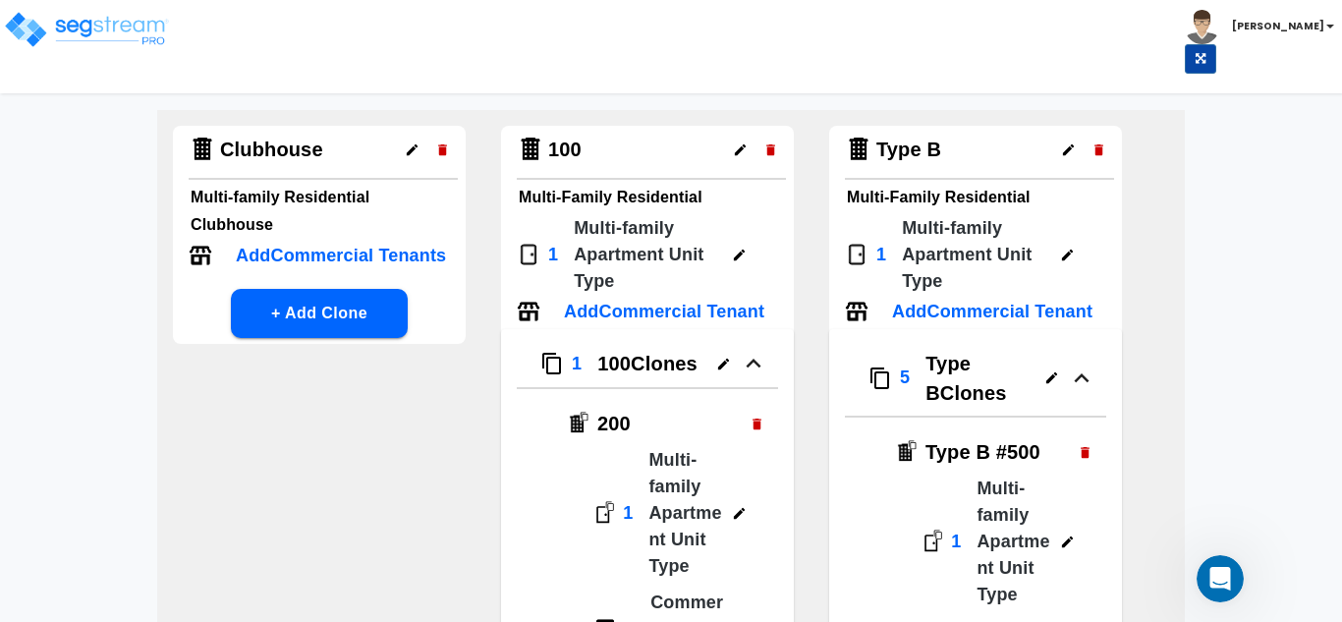
click at [1068, 156] on icon "button" at bounding box center [1068, 149] width 15 height 15
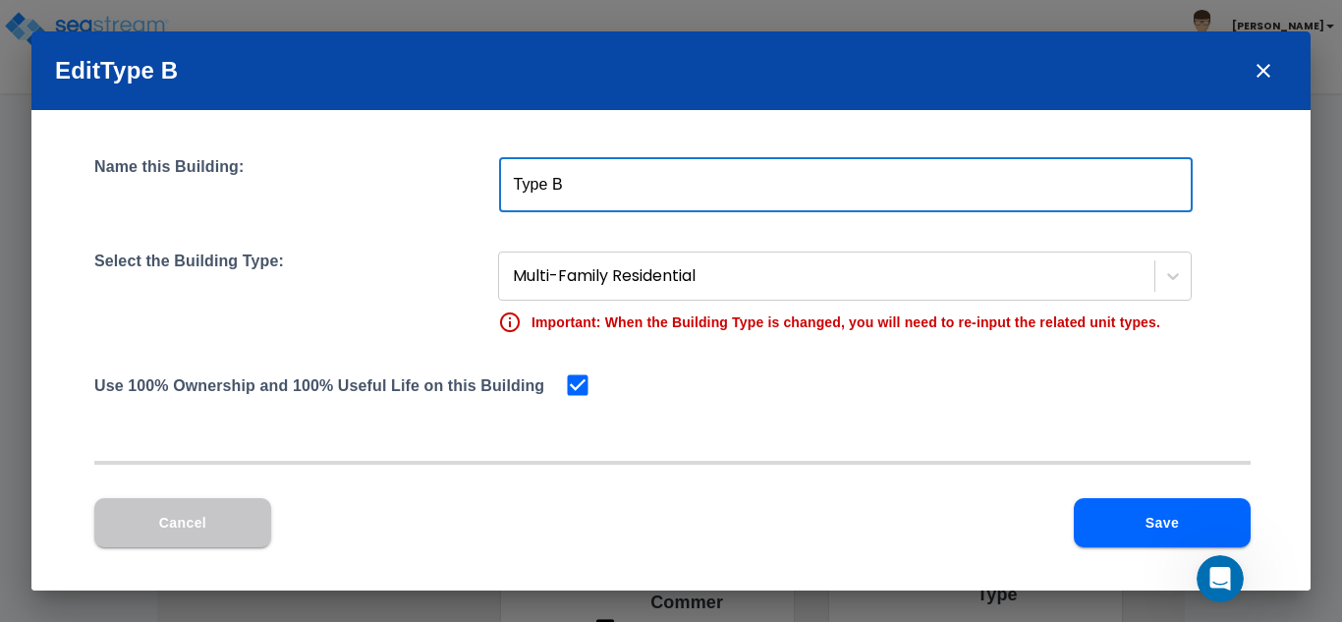
click at [598, 178] on input "Type B" at bounding box center [846, 184] width 694 height 55
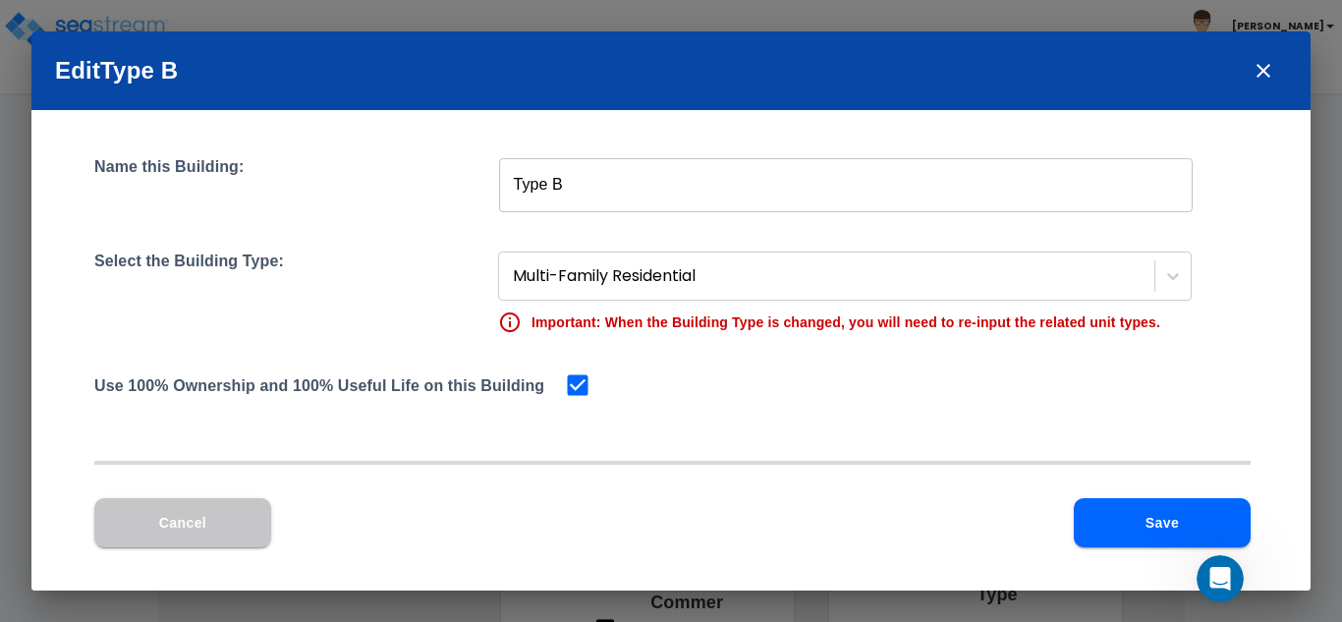
click at [585, 185] on input "Type B" at bounding box center [846, 184] width 694 height 55
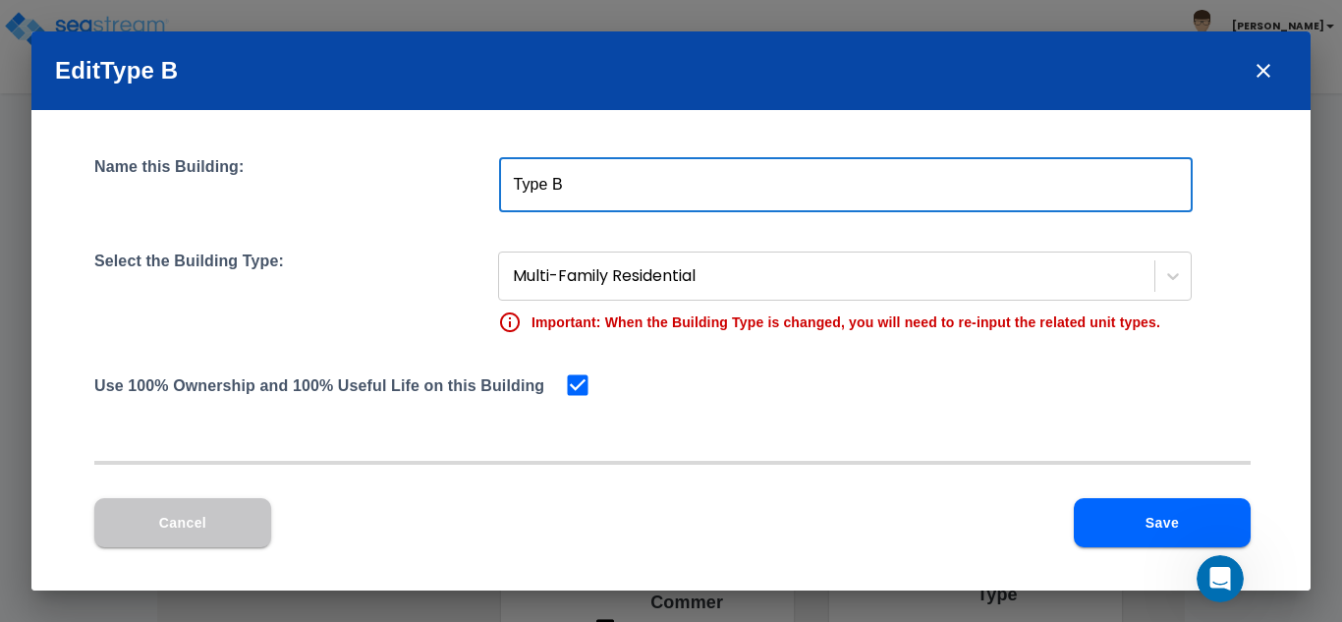
click at [585, 185] on input "Type B" at bounding box center [846, 184] width 694 height 55
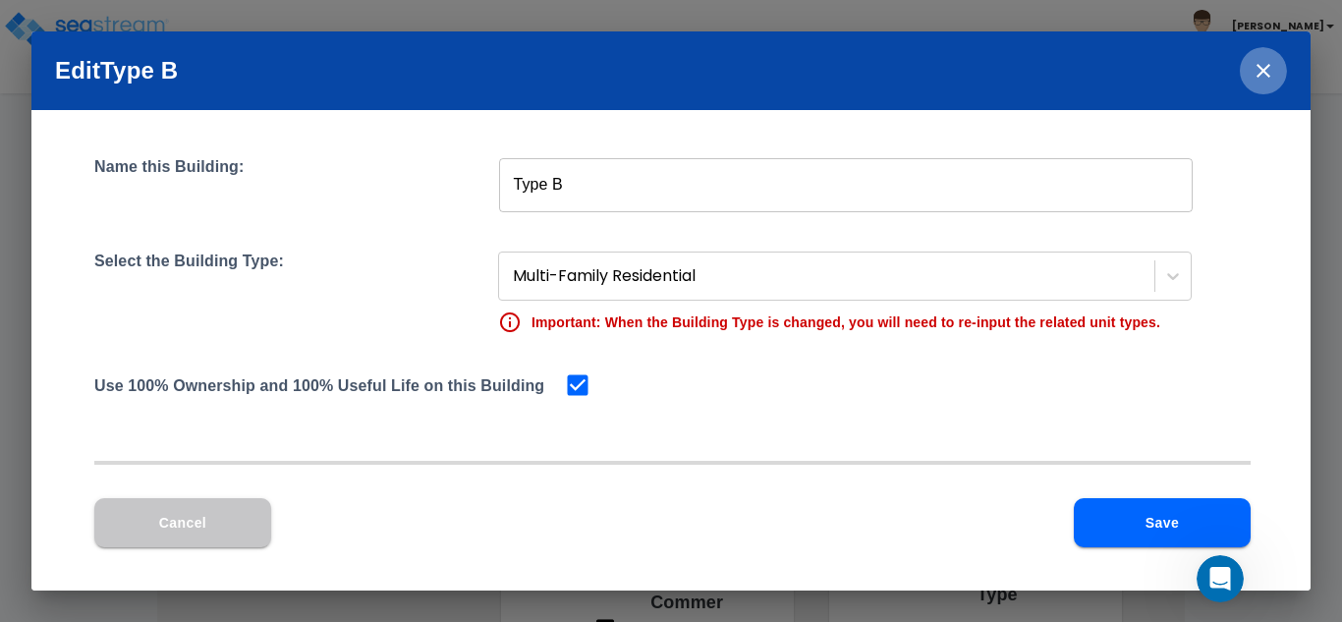
click at [1267, 71] on icon "close" at bounding box center [1264, 71] width 24 height 24
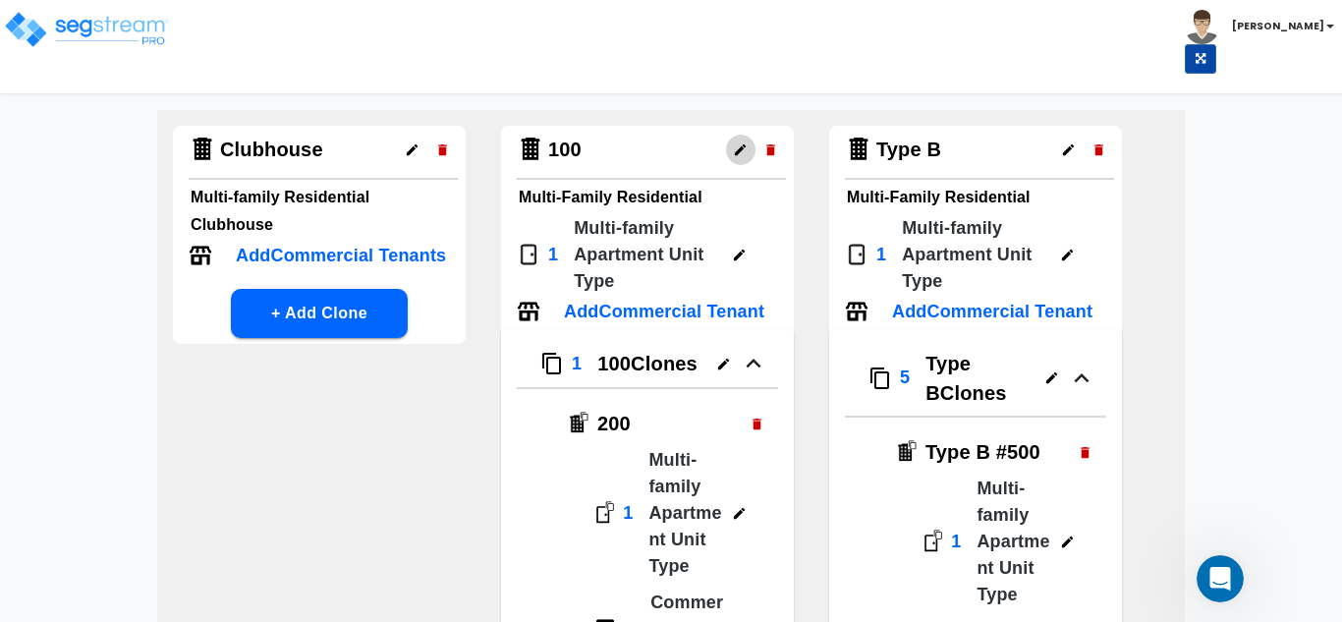
click at [730, 148] on button "button" at bounding box center [740, 150] width 30 height 30
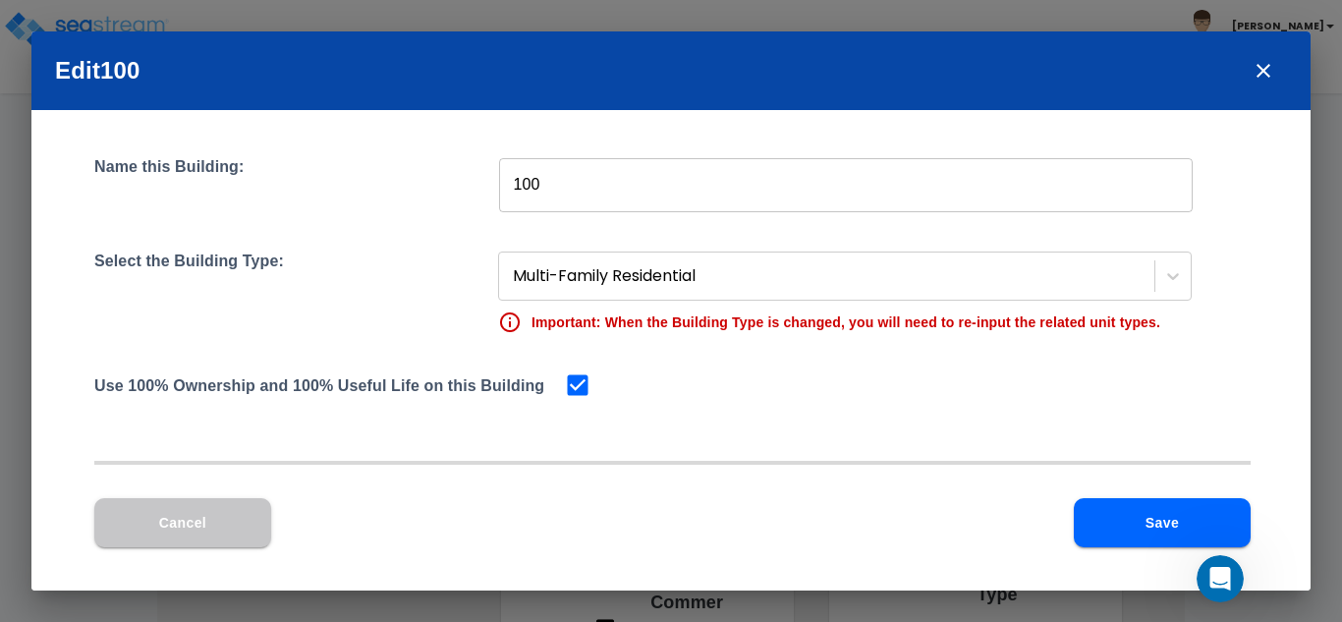
click at [522, 191] on input "100" at bounding box center [846, 184] width 694 height 55
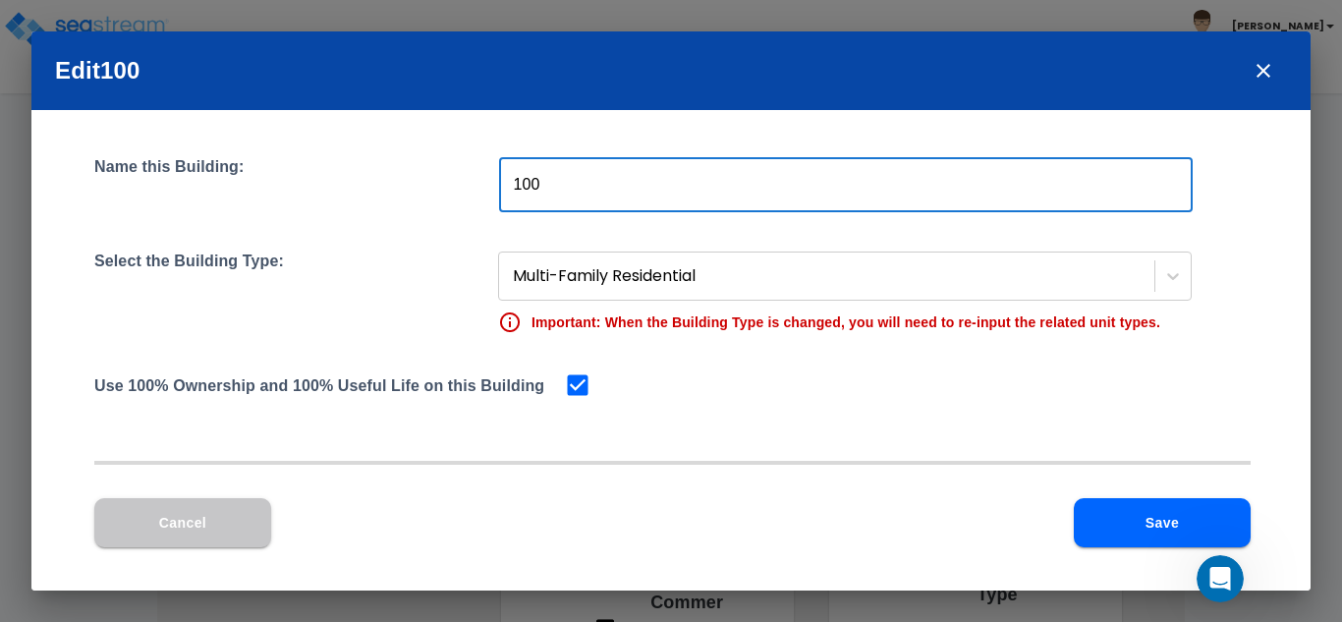
click at [516, 189] on input "100" at bounding box center [846, 184] width 694 height 55
type input "1 Bed Building #100"
click at [1109, 526] on button "Save" at bounding box center [1162, 522] width 177 height 49
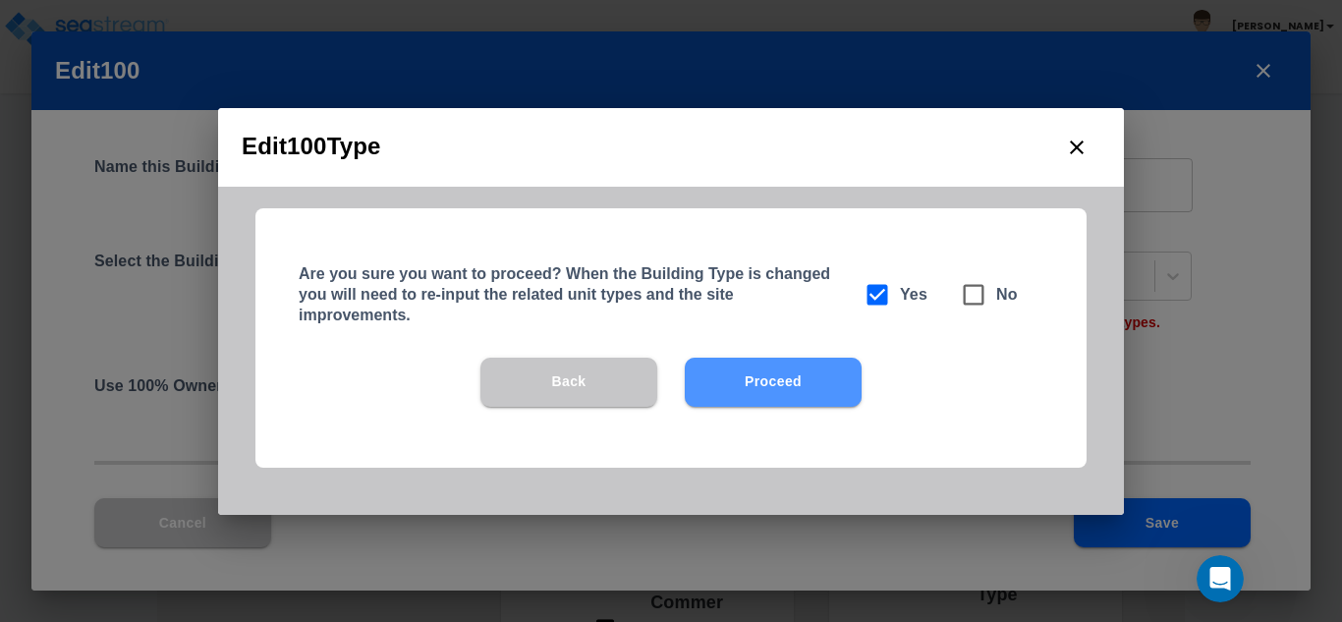
click at [772, 385] on button "Proceed" at bounding box center [773, 382] width 177 height 49
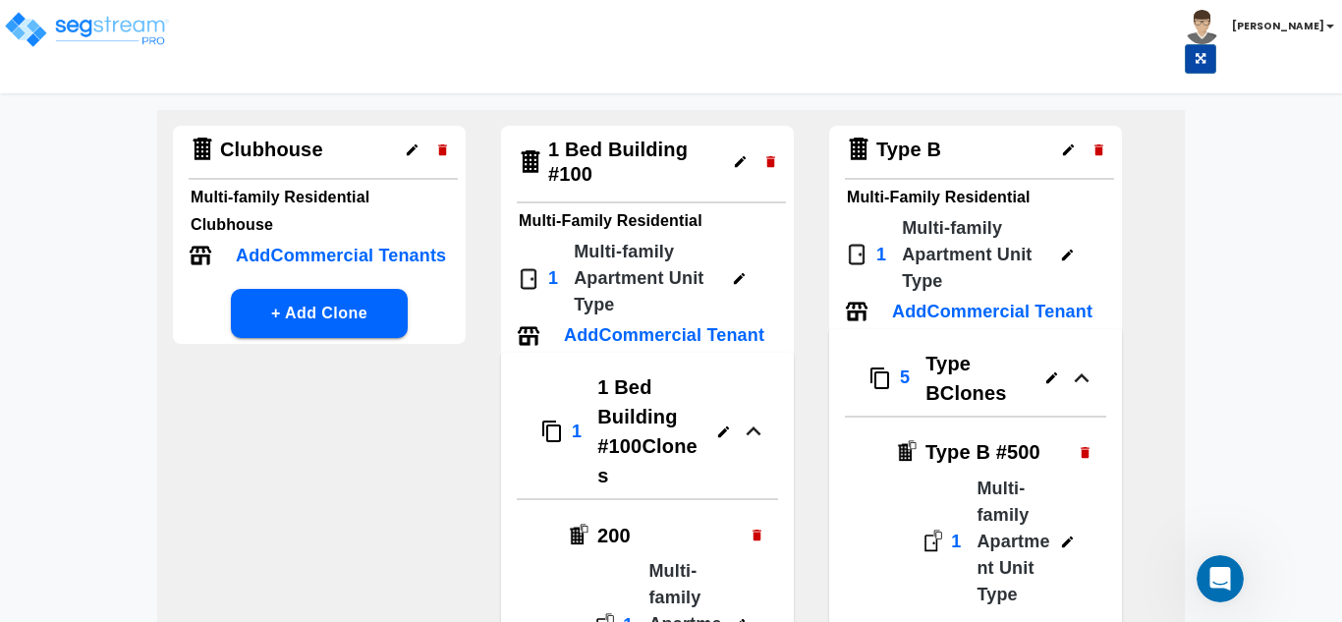
click at [611, 152] on h4 "1 Bed Building #100" at bounding box center [634, 162] width 173 height 48
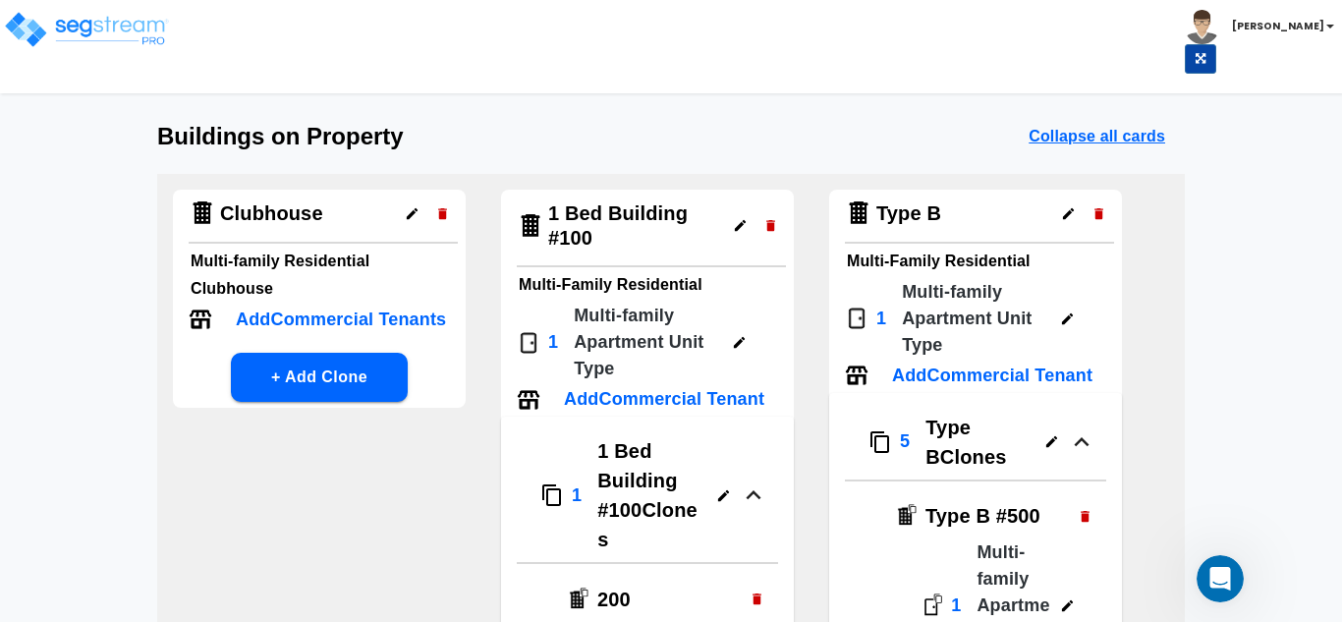
scroll to position [0, 0]
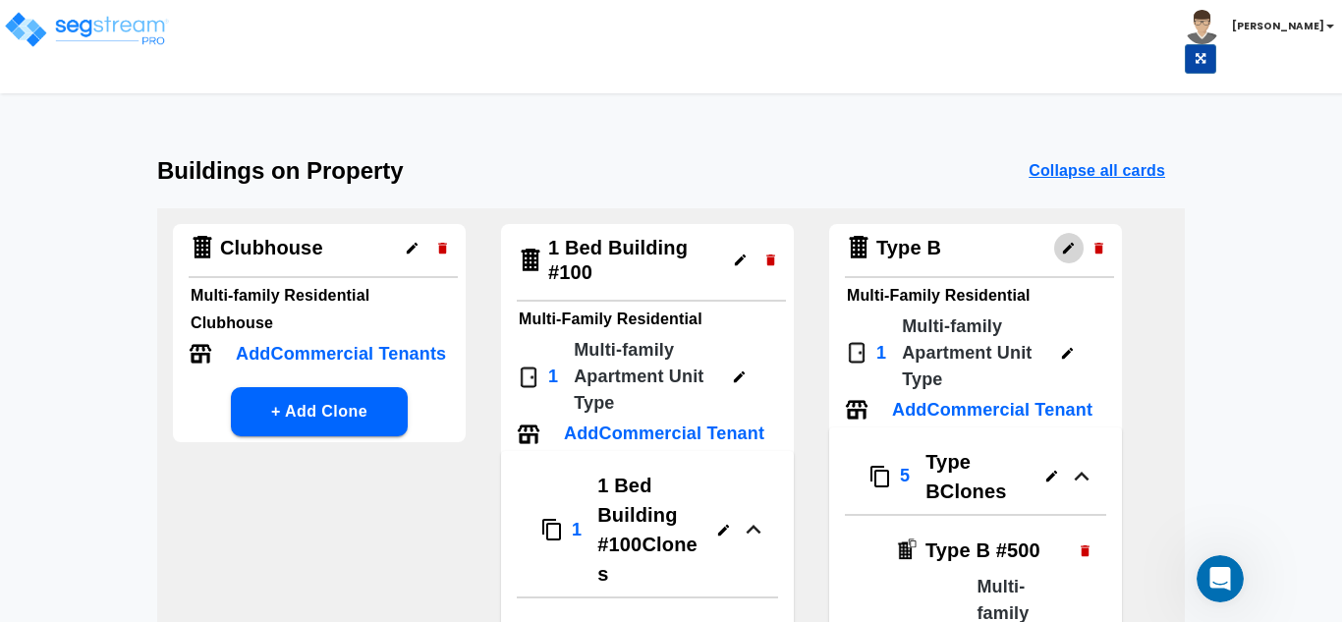
click at [1065, 241] on icon "button" at bounding box center [1068, 248] width 15 height 15
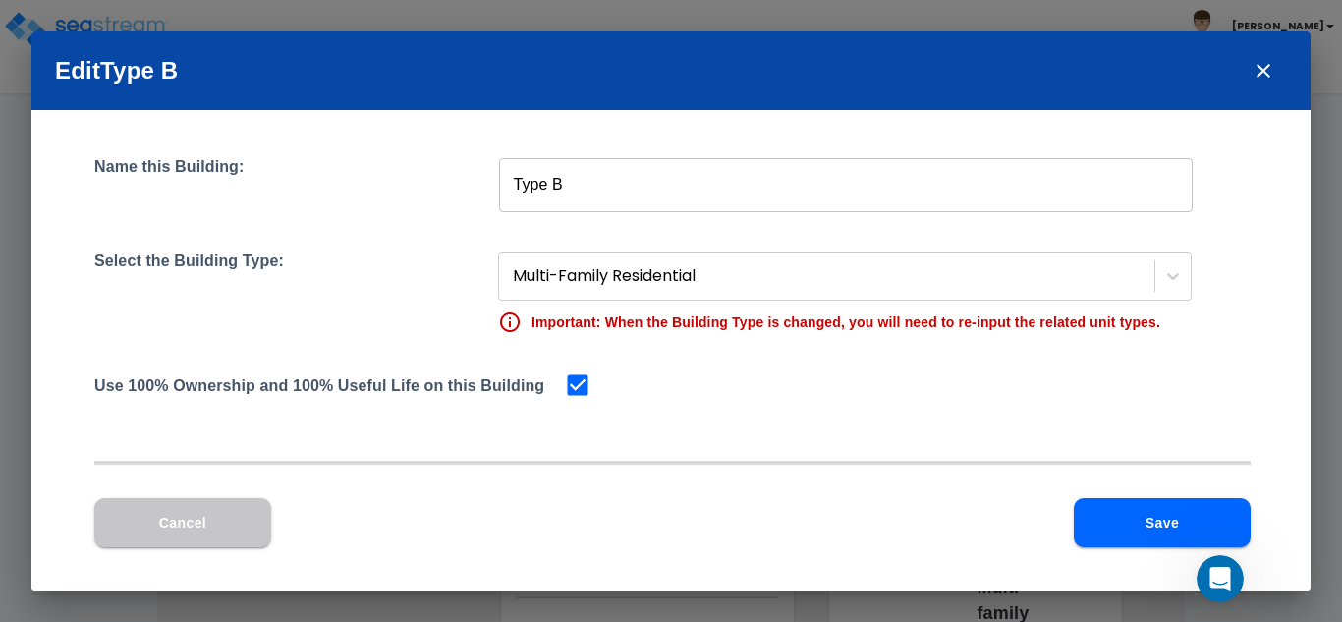
click at [648, 194] on input "Type B" at bounding box center [846, 184] width 694 height 55
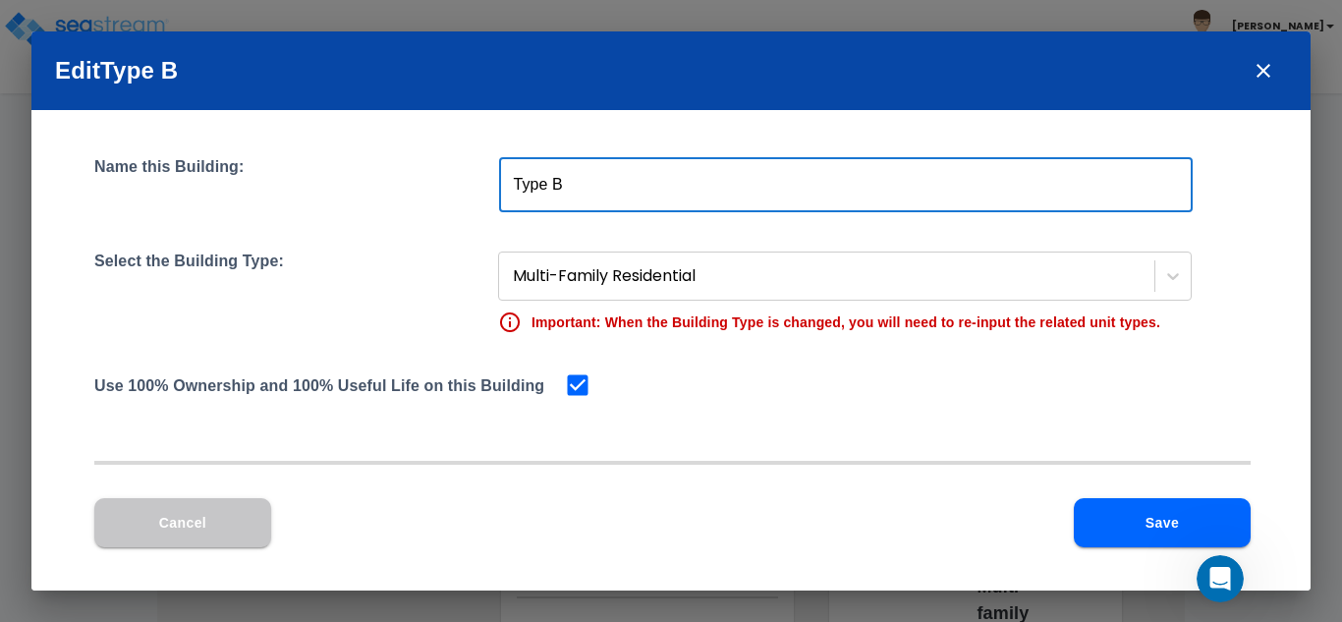
click at [648, 194] on input "Type B" at bounding box center [846, 184] width 694 height 55
type input "2bed TH/3bed TH"
click at [1150, 532] on button "Save" at bounding box center [1162, 522] width 177 height 49
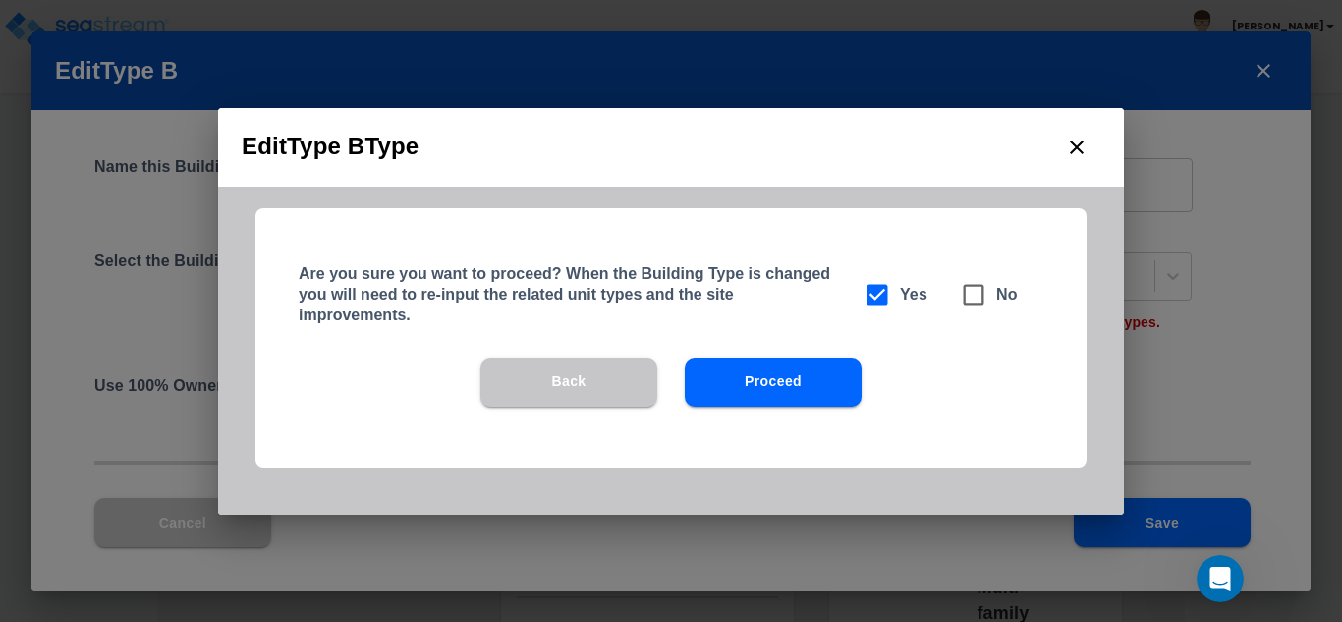
click at [770, 387] on button "Proceed" at bounding box center [773, 382] width 177 height 49
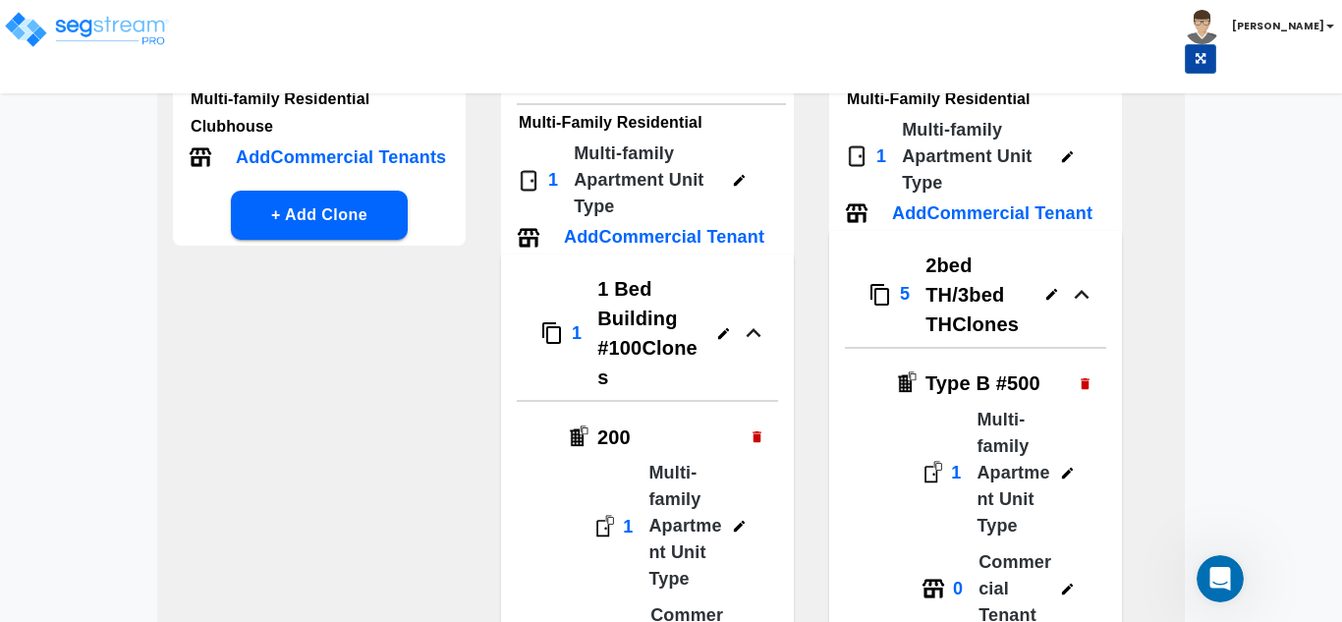
scroll to position [98, 0]
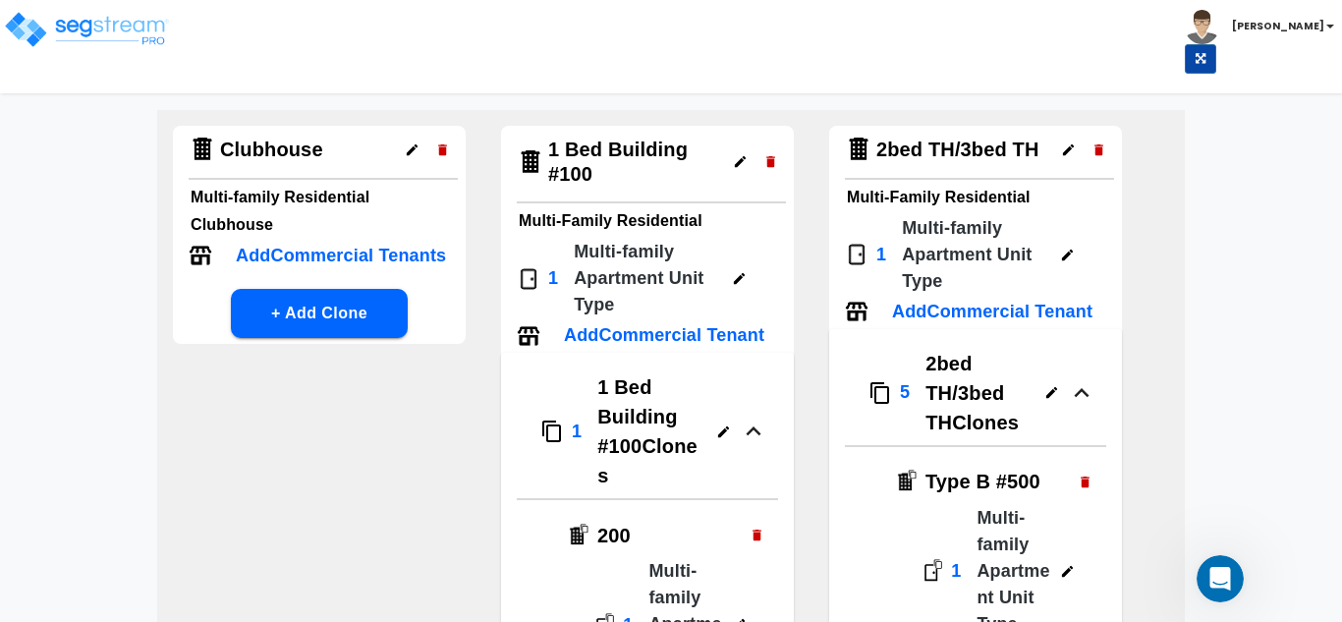
click at [1060, 254] on icon "button" at bounding box center [1067, 255] width 15 height 15
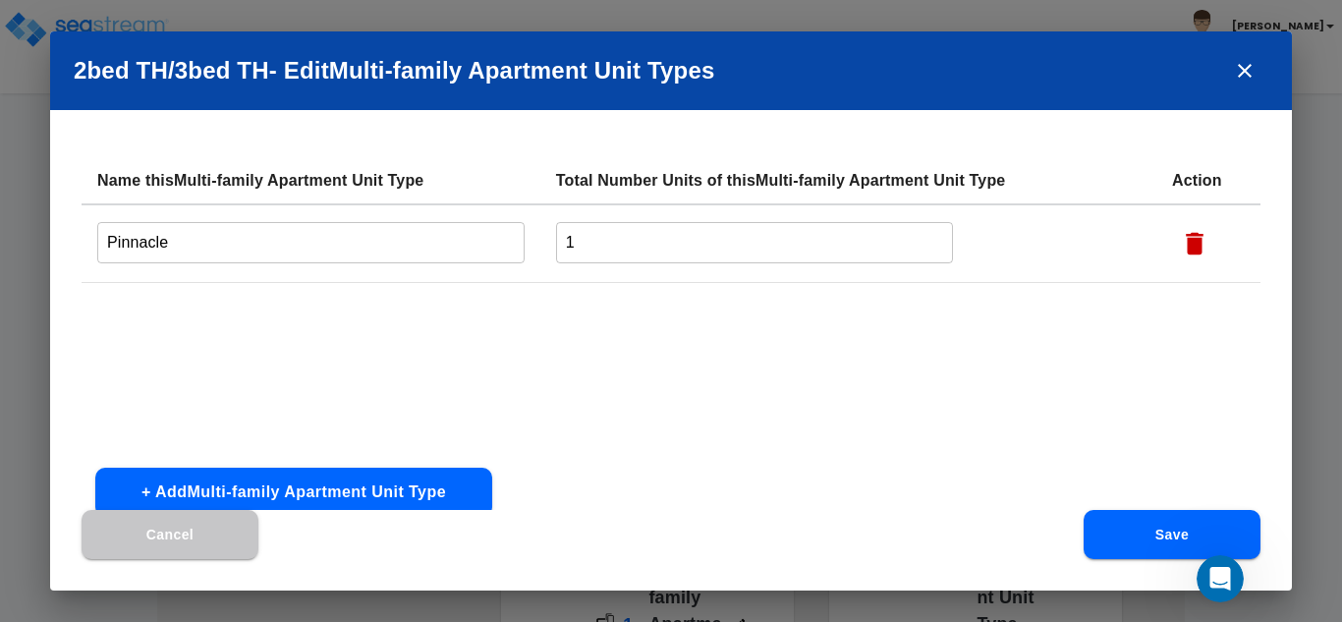
click at [277, 235] on input "Pinnacle" at bounding box center [310, 242] width 427 height 42
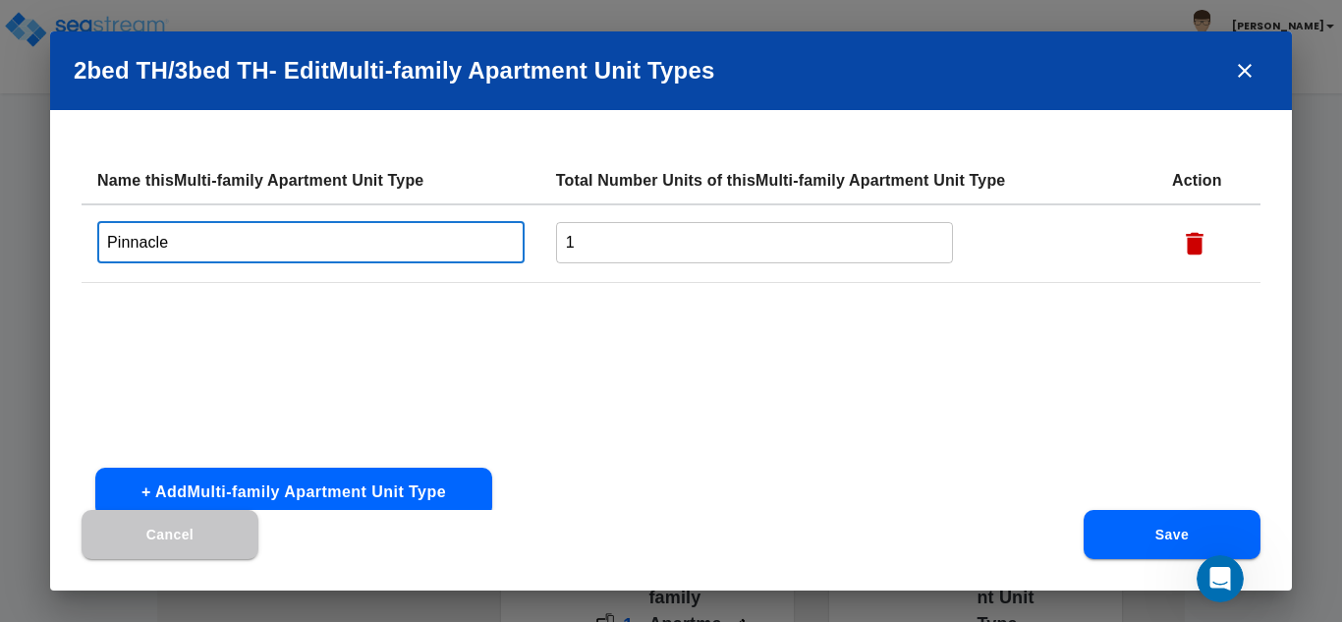
click at [277, 235] on input "Pinnacle" at bounding box center [310, 242] width 427 height 42
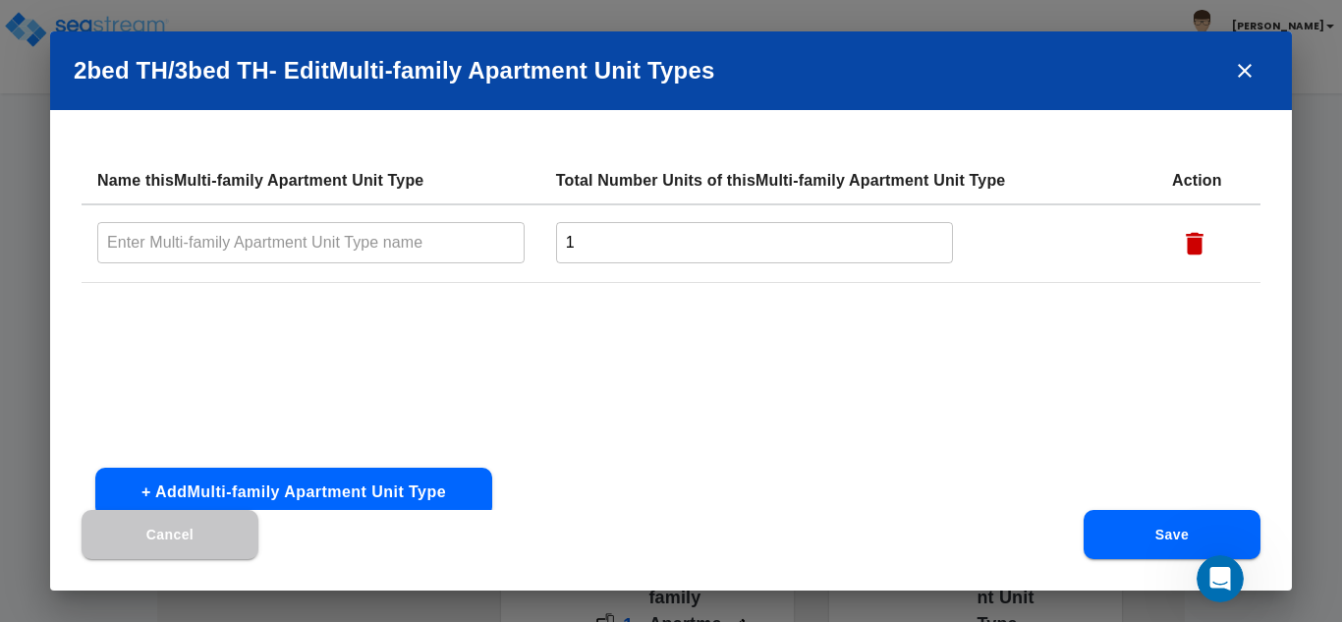
click at [240, 234] on input "text" at bounding box center [310, 242] width 427 height 42
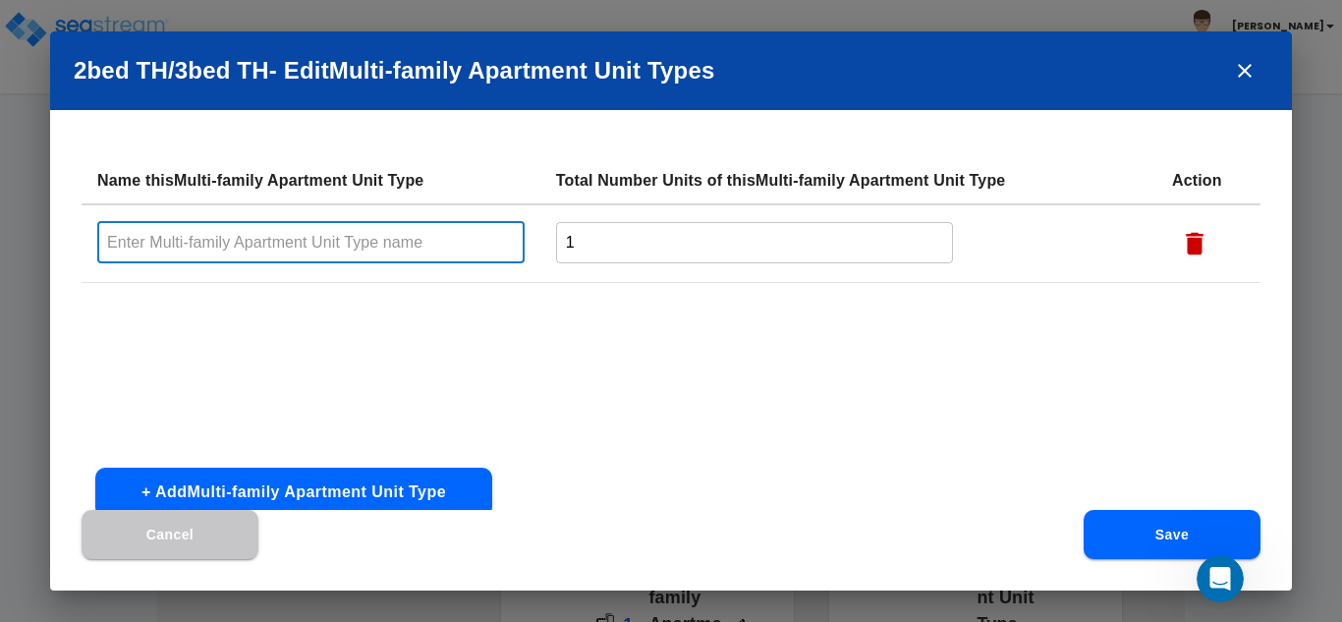
paste input "two bedroom TH - [GEOGRAPHIC_DATA]"
click at [112, 244] on input "two bedroom TH - [GEOGRAPHIC_DATA]" at bounding box center [310, 242] width 427 height 42
drag, startPoint x: 131, startPoint y: 239, endPoint x: 61, endPoint y: 239, distance: 69.8
click at [61, 239] on div "Name this Multi-family Apartment Unit Type Total Number Units of this Multi-fam…" at bounding box center [671, 333] width 1242 height 353
type input "2 bedroom TH - [GEOGRAPHIC_DATA]"
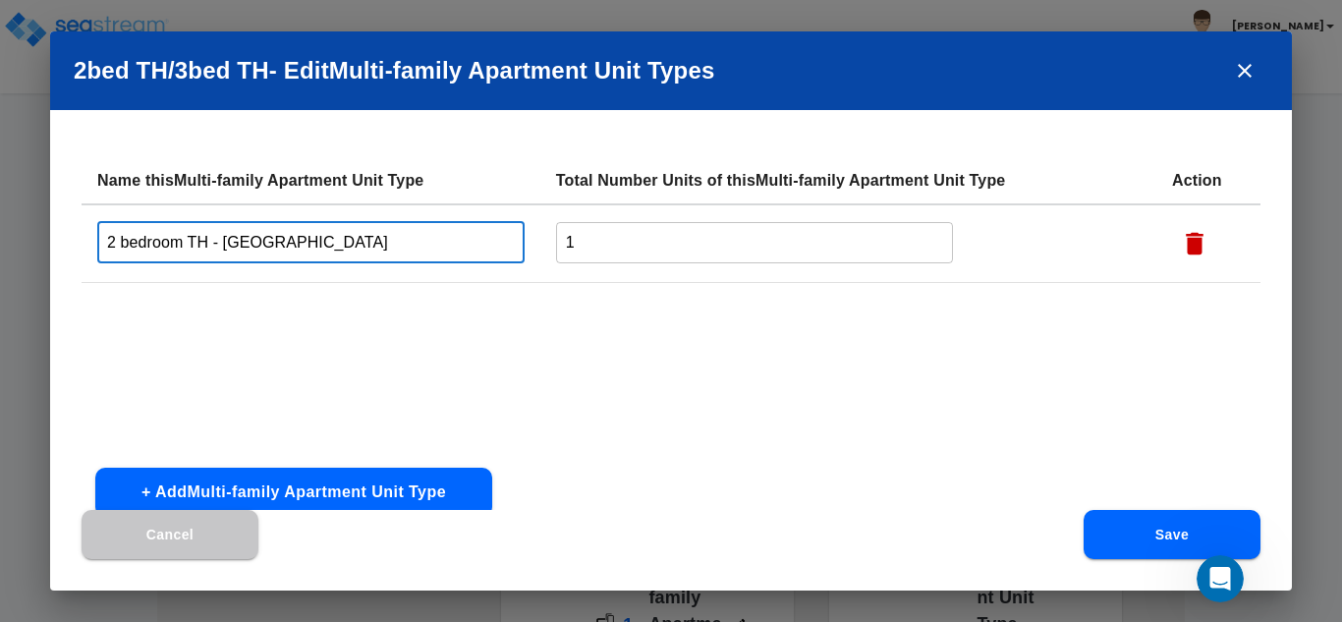
click at [610, 245] on input "1" at bounding box center [755, 242] width 398 height 42
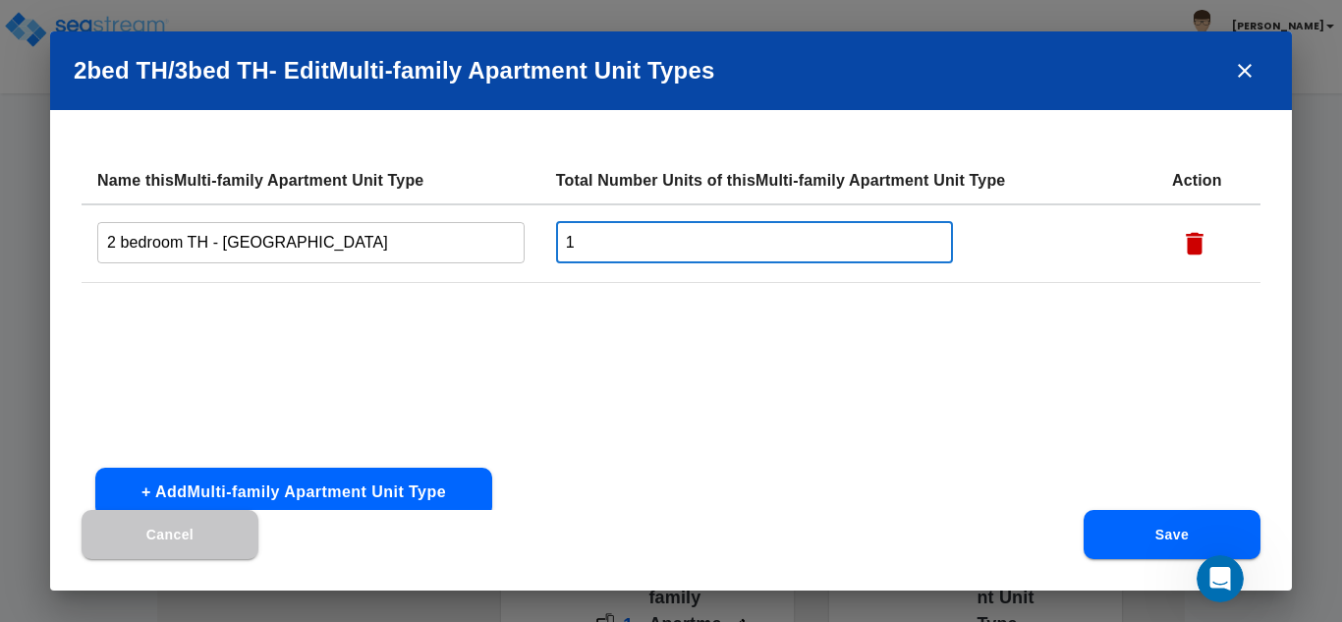
click at [610, 245] on input "1" at bounding box center [755, 242] width 398 height 42
type input "4"
click at [492, 498] on div "Name this Multi-family Apartment Unit Type Total Number Units of this Multi-fam…" at bounding box center [671, 333] width 1242 height 353
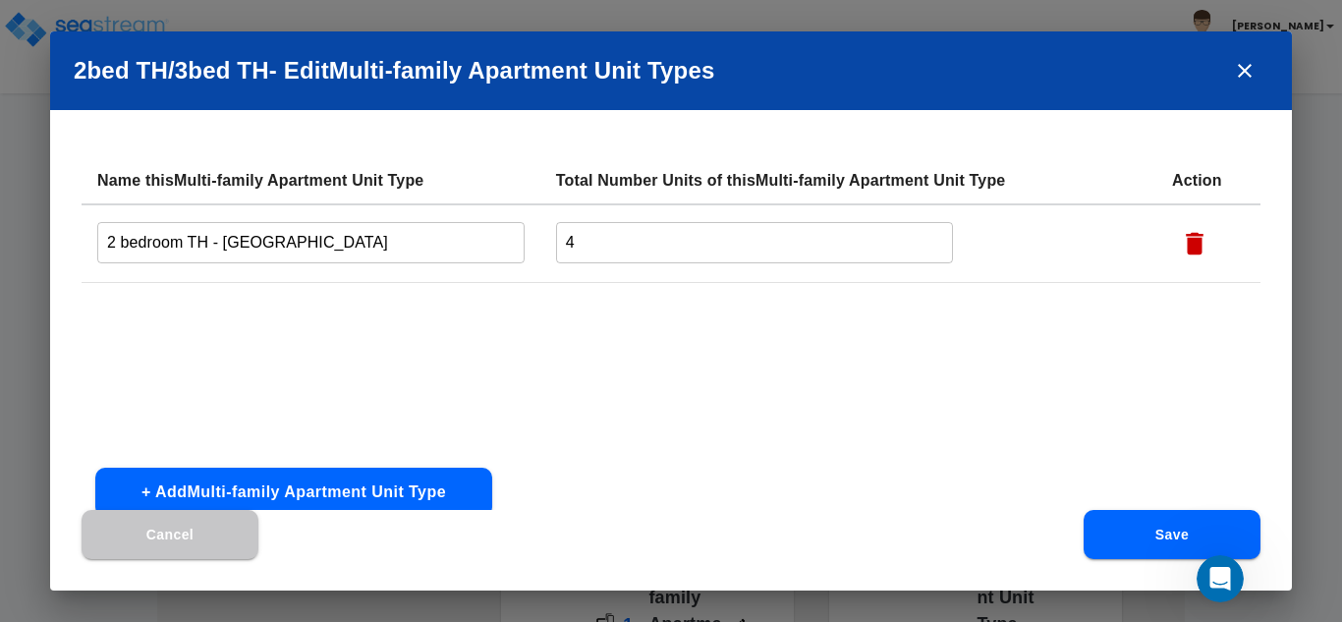
click at [475, 492] on button "+ Add Multi-family Apartment Unit Type" at bounding box center [293, 492] width 397 height 49
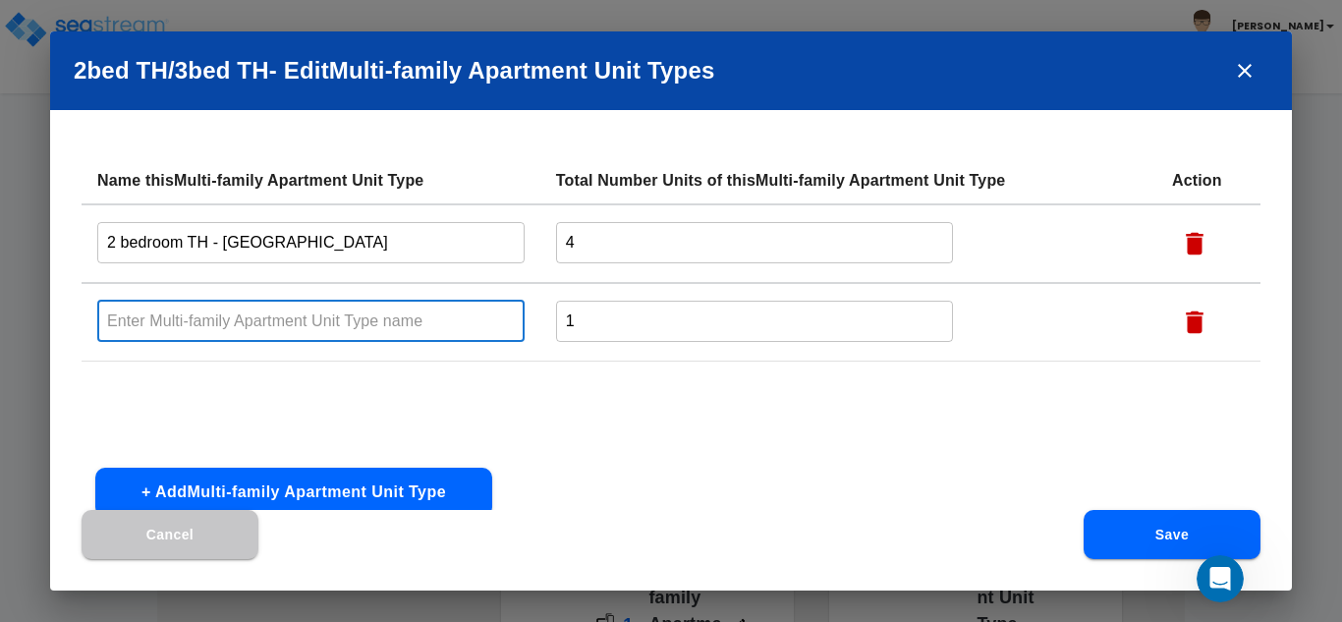
click at [321, 331] on input "text" at bounding box center [310, 321] width 427 height 42
paste input "two bedroom TH - [GEOGRAPHIC_DATA]"
drag, startPoint x: 131, startPoint y: 323, endPoint x: 31, endPoint y: 309, distance: 100.3
click at [31, 309] on div "2bed TH/3bed TH - Edit Multi-family Apartment Unit Type s Name this Multi-famil…" at bounding box center [671, 311] width 1342 height 622
click at [260, 329] on input "3 bedroom TH - [GEOGRAPHIC_DATA]" at bounding box center [310, 321] width 427 height 42
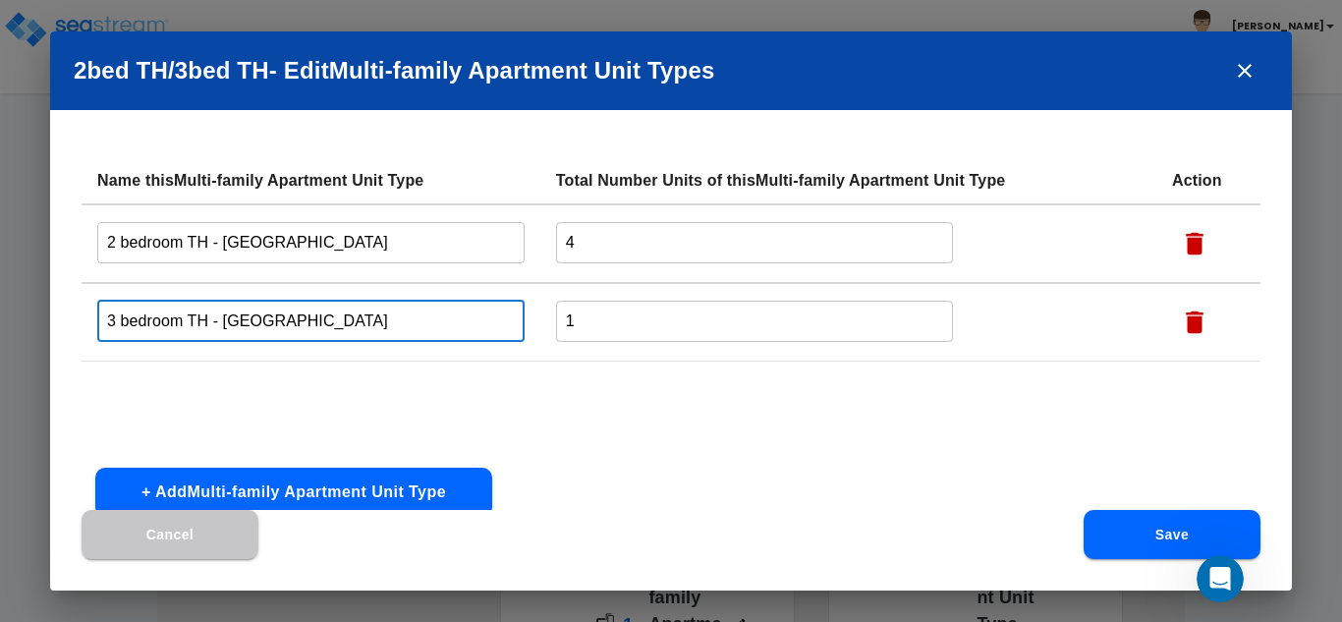
click at [259, 329] on input "3 bedroom TH - [GEOGRAPHIC_DATA]" at bounding box center [310, 321] width 427 height 42
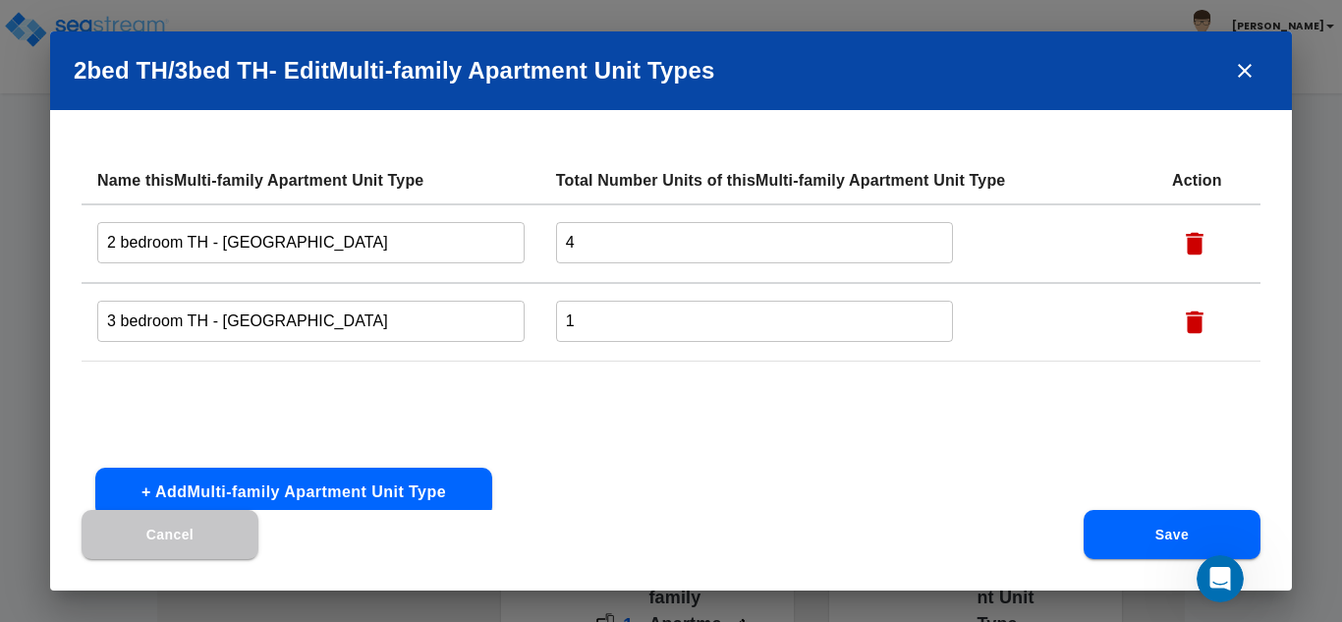
click at [400, 341] on input "3 bedroom TH - [GEOGRAPHIC_DATA]" at bounding box center [310, 321] width 427 height 42
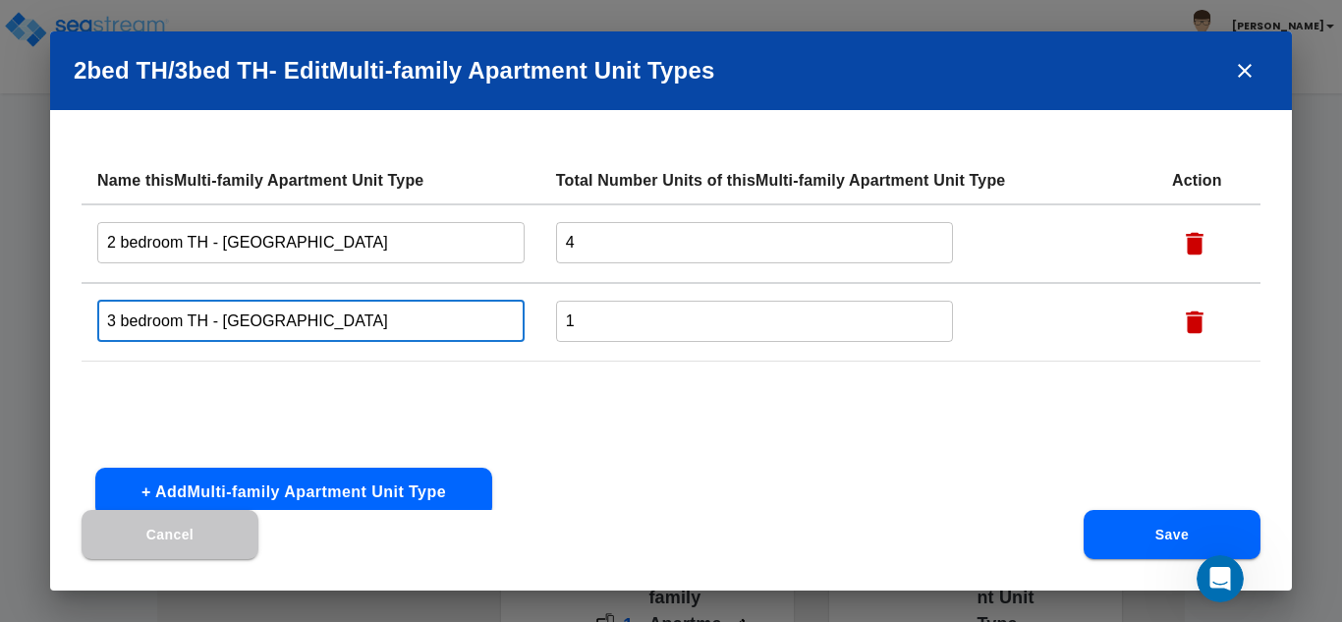
click at [400, 341] on input "3 bedroom TH - [GEOGRAPHIC_DATA]" at bounding box center [310, 321] width 427 height 42
paste input "ac"
type input "3 bedroom TH - [GEOGRAPHIC_DATA]"
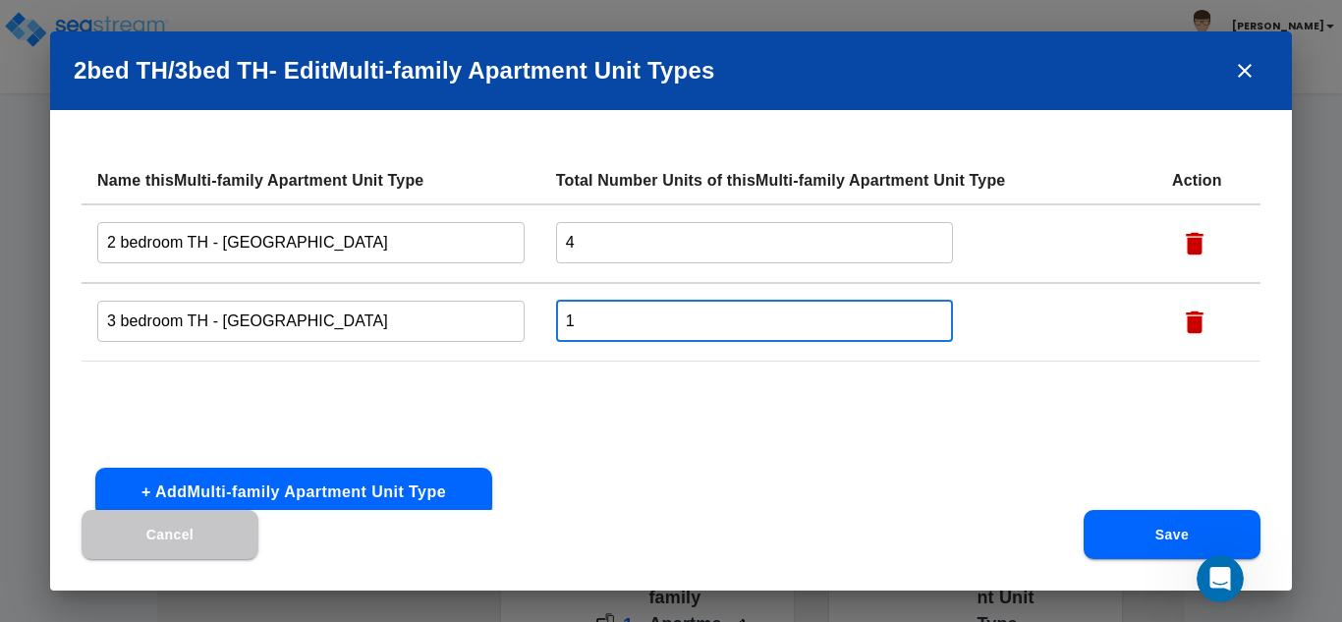
click at [577, 309] on input "1" at bounding box center [755, 321] width 398 height 42
type input "4"
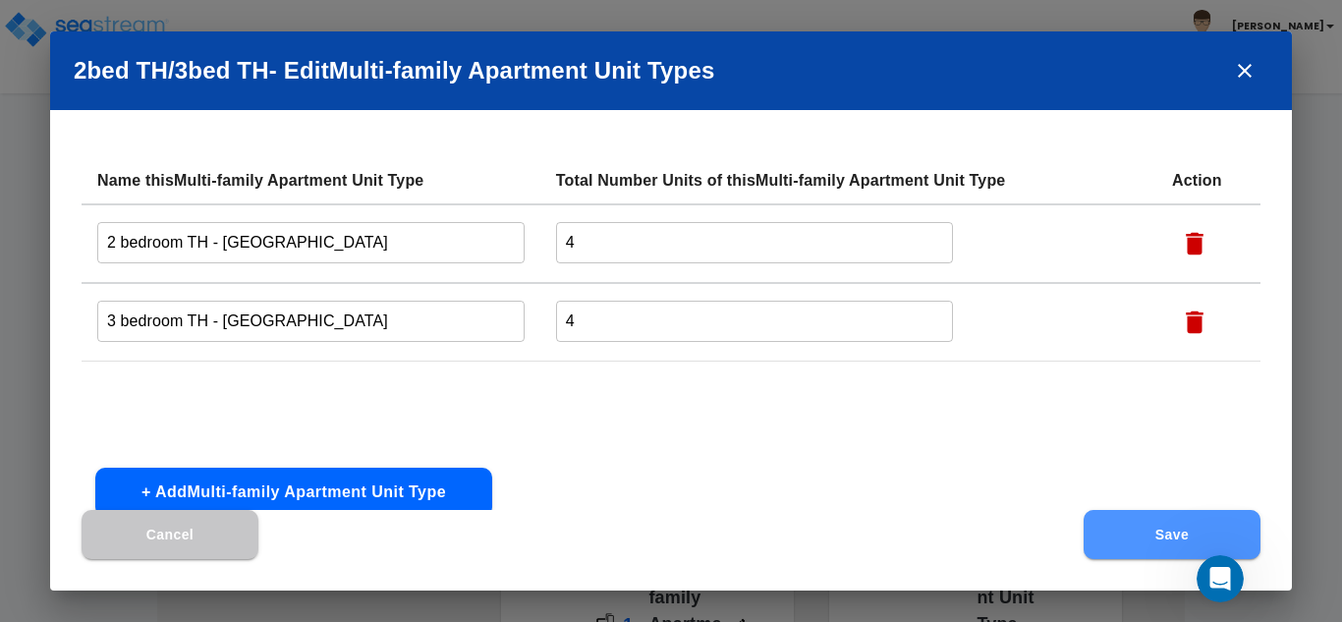
click at [1143, 524] on button "Save" at bounding box center [1172, 534] width 177 height 49
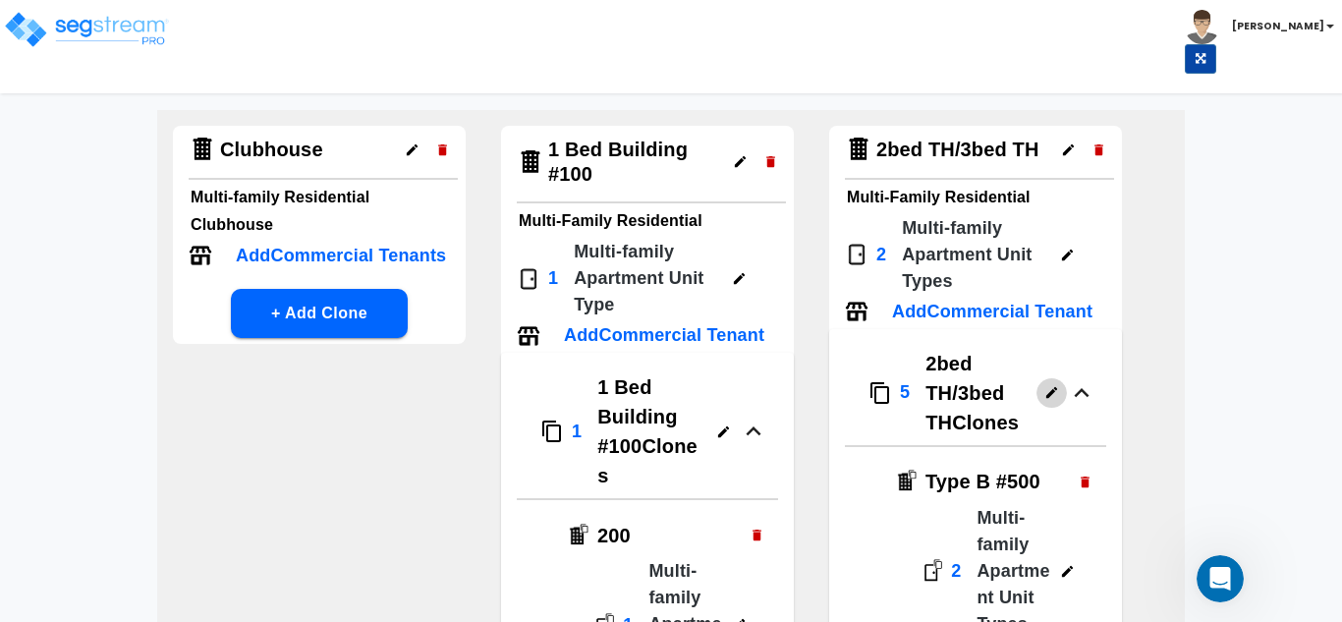
click at [731, 425] on icon "button" at bounding box center [723, 432] width 15 height 15
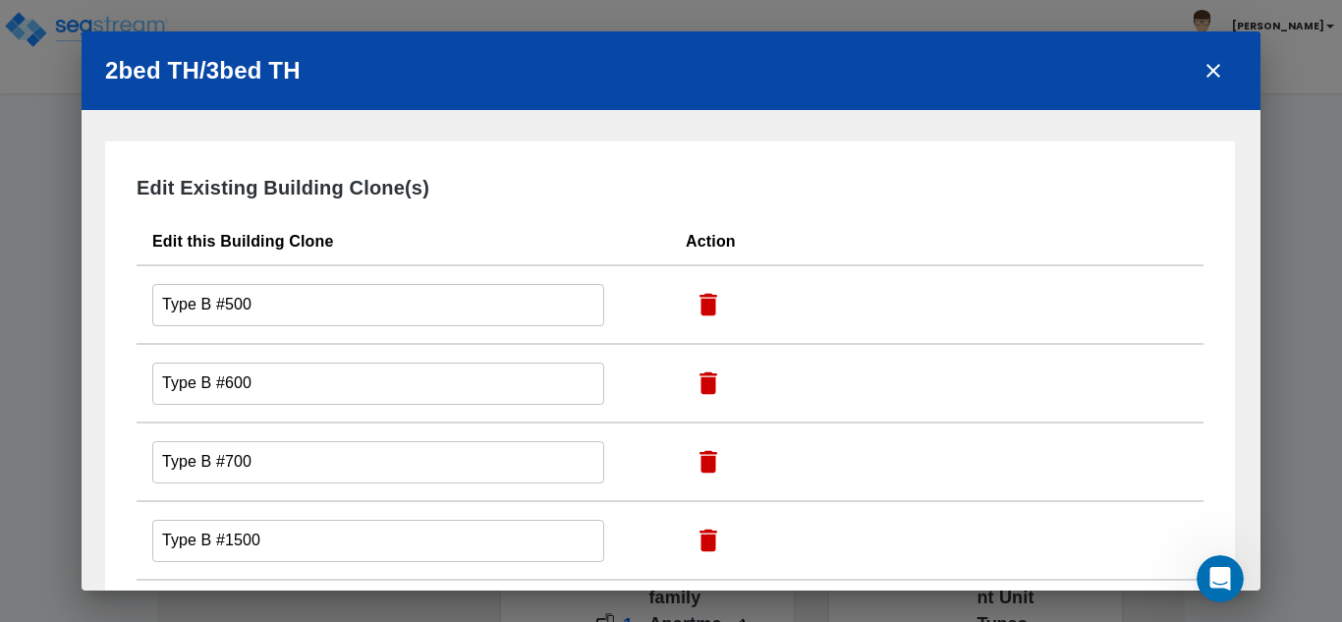
click at [312, 304] on input "Type B #500" at bounding box center [378, 305] width 452 height 42
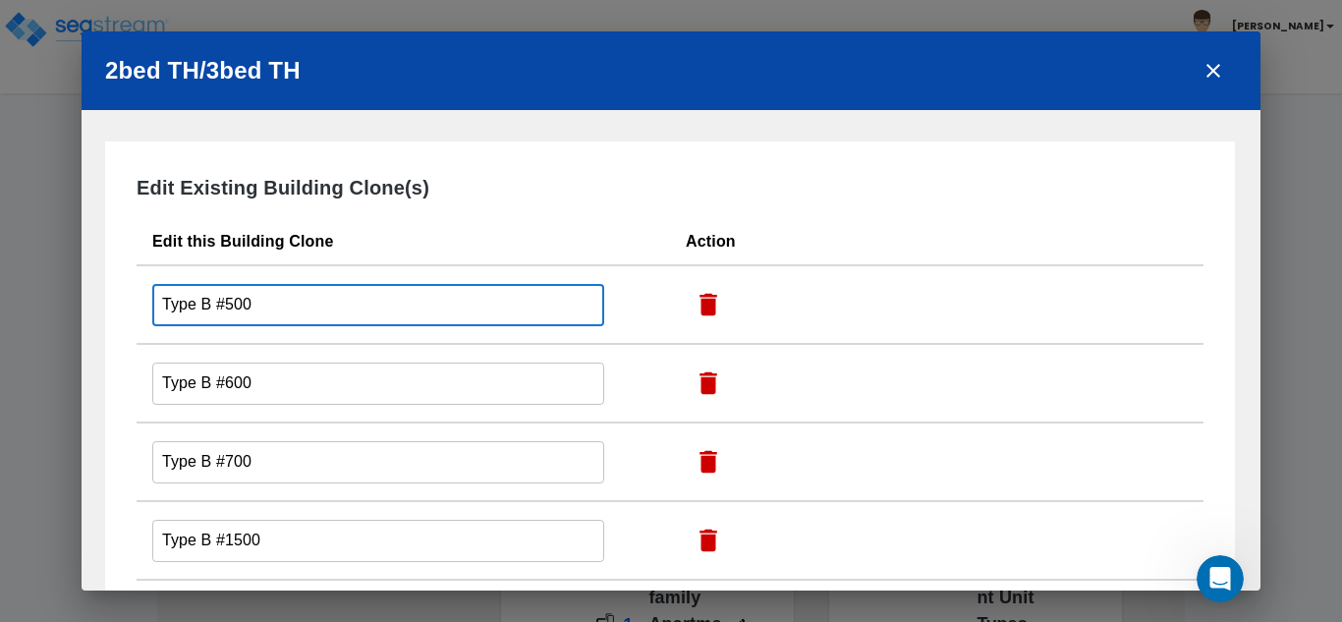
click at [312, 304] on input "Type B #500" at bounding box center [378, 305] width 452 height 42
type input "#300"
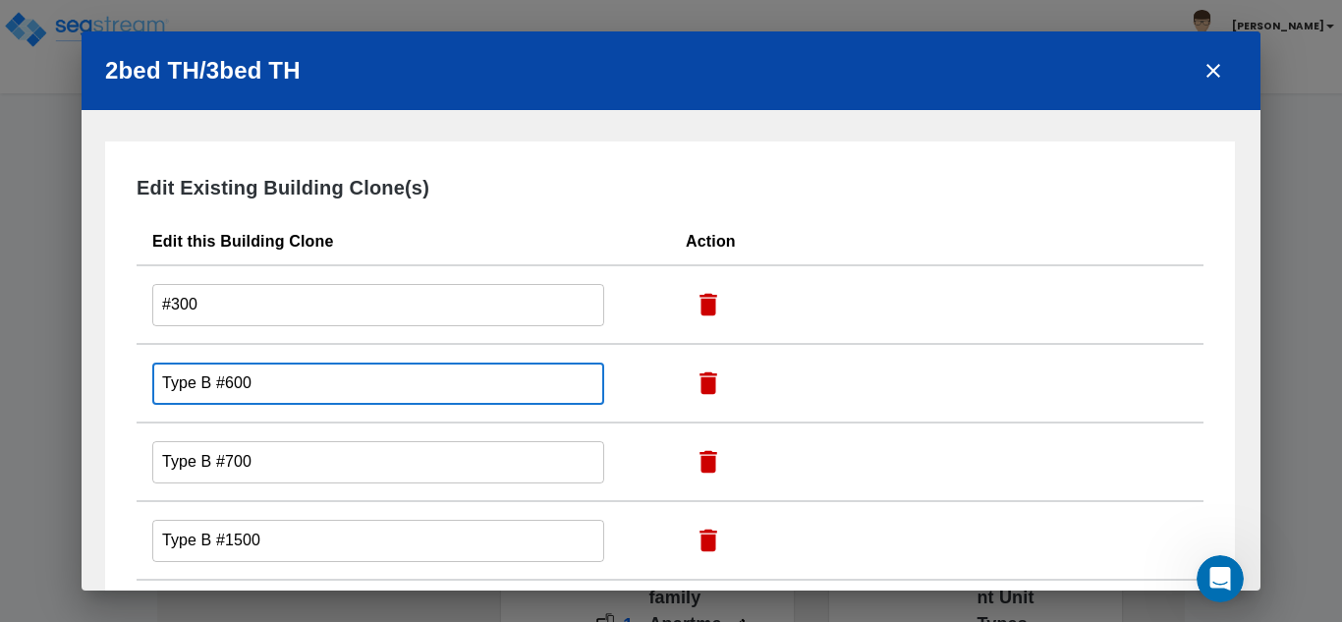
drag, startPoint x: 211, startPoint y: 381, endPoint x: 131, endPoint y: 395, distance: 81.7
click at [131, 395] on div "Edit Existing Building Clone(s) Edit this Building Clone Action #300 ​ Type B #…" at bounding box center [670, 476] width 1130 height 668
click at [181, 379] on input "#600" at bounding box center [378, 384] width 452 height 42
type input "#400"
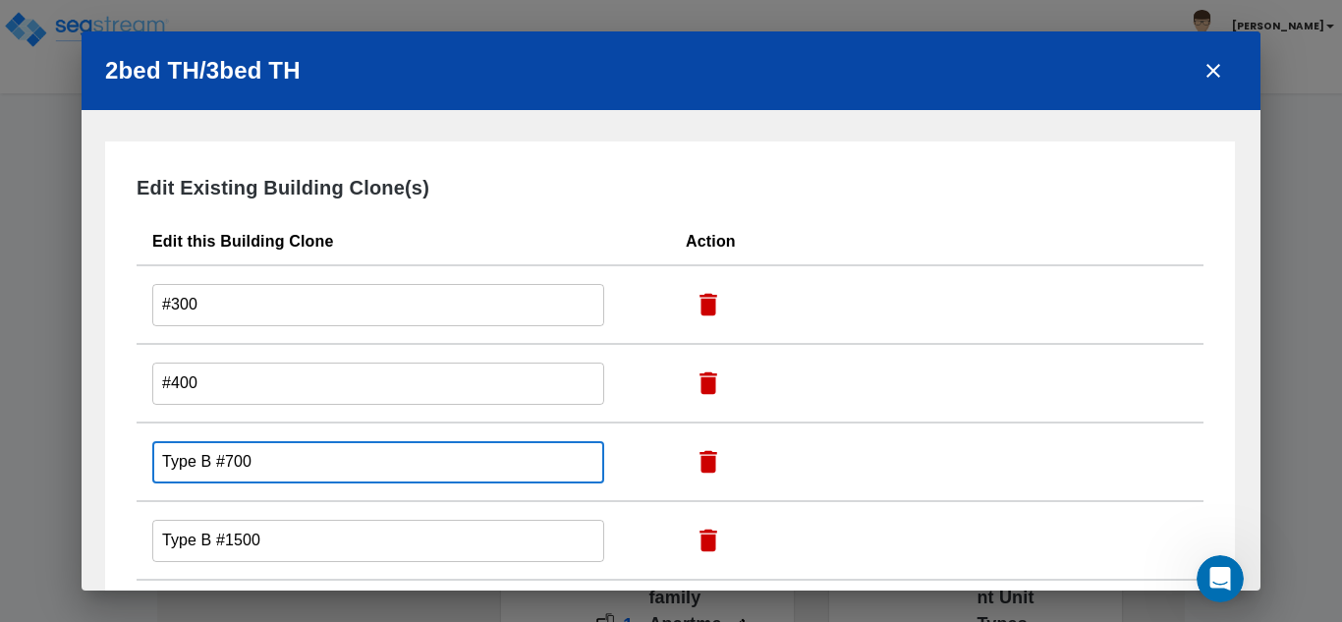
drag, startPoint x: 214, startPoint y: 459, endPoint x: 105, endPoint y: 463, distance: 109.1
click at [105, 463] on div "Edit Existing Building Clone(s) Edit this Building Clone Action #300 ​ #400 ​ T…" at bounding box center [670, 476] width 1130 height 668
drag, startPoint x: 180, startPoint y: 459, endPoint x: 169, endPoint y: 463, distance: 11.5
click at [169, 463] on input "#700" at bounding box center [378, 462] width 452 height 42
type input "#500"
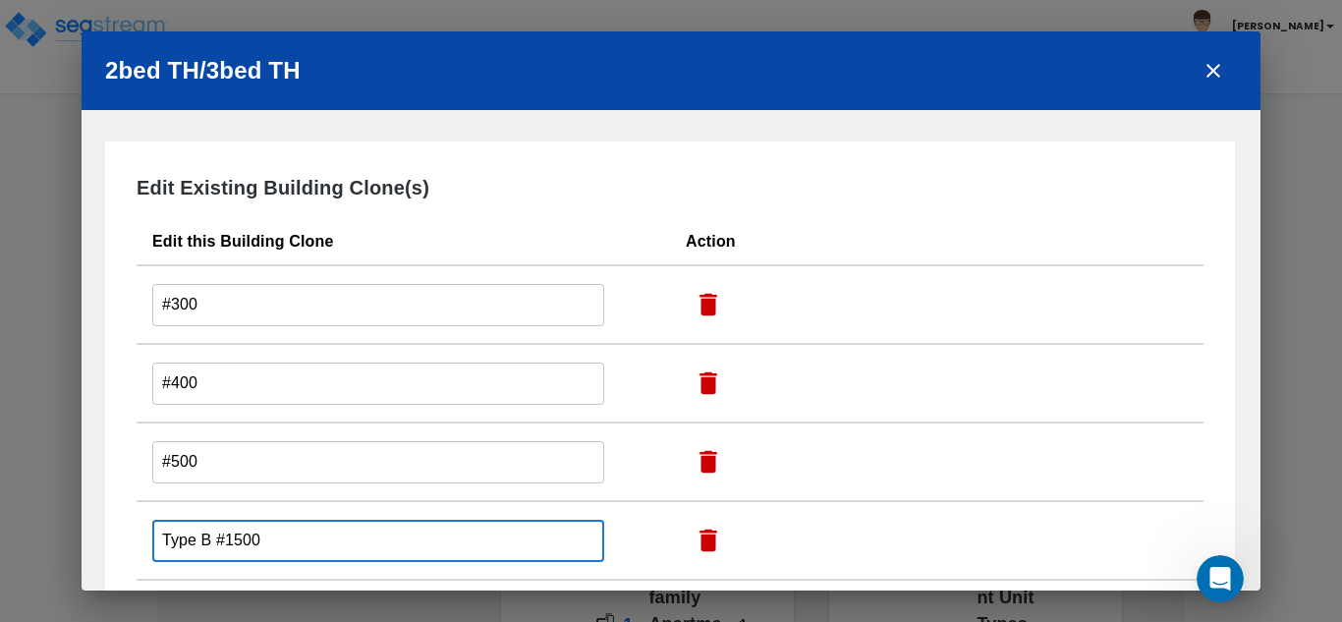
drag, startPoint x: 209, startPoint y: 534, endPoint x: 169, endPoint y: 526, distance: 41.0
click at [206, 532] on input "Type B #1500" at bounding box center [378, 541] width 452 height 42
drag, startPoint x: 169, startPoint y: 526, endPoint x: 137, endPoint y: 528, distance: 32.5
click at [149, 528] on td "Type B #1500 ​" at bounding box center [404, 540] width 534 height 79
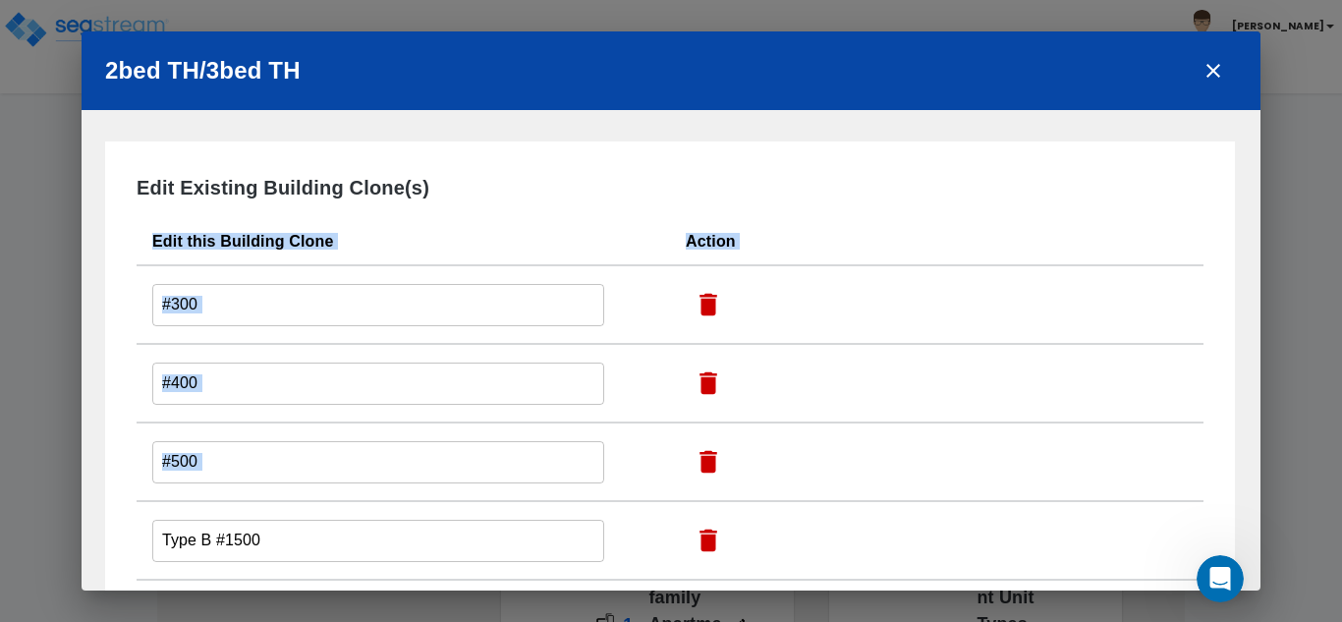
click at [127, 528] on div "Edit Existing Building Clone(s) Edit this Building Clone Action #300 ​ #400 ​ #…" at bounding box center [670, 476] width 1130 height 668
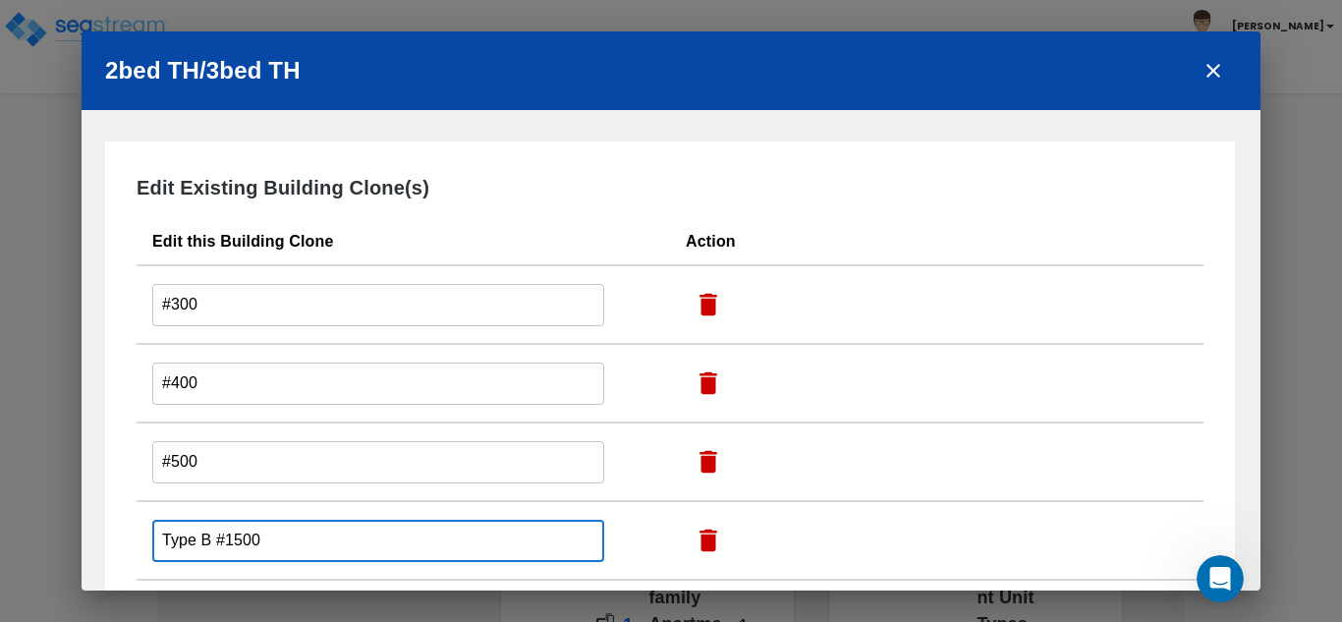
drag, startPoint x: 209, startPoint y: 539, endPoint x: 127, endPoint y: 523, distance: 84.2
click at [127, 523] on div "Edit Existing Building Clone(s) Edit this Building Clone Action #300 ​ #400 ​ #…" at bounding box center [670, 476] width 1130 height 668
click at [182, 537] on input "#1500" at bounding box center [378, 541] width 452 height 42
click at [194, 541] on input "#1500" at bounding box center [378, 541] width 452 height 42
type input "#00"
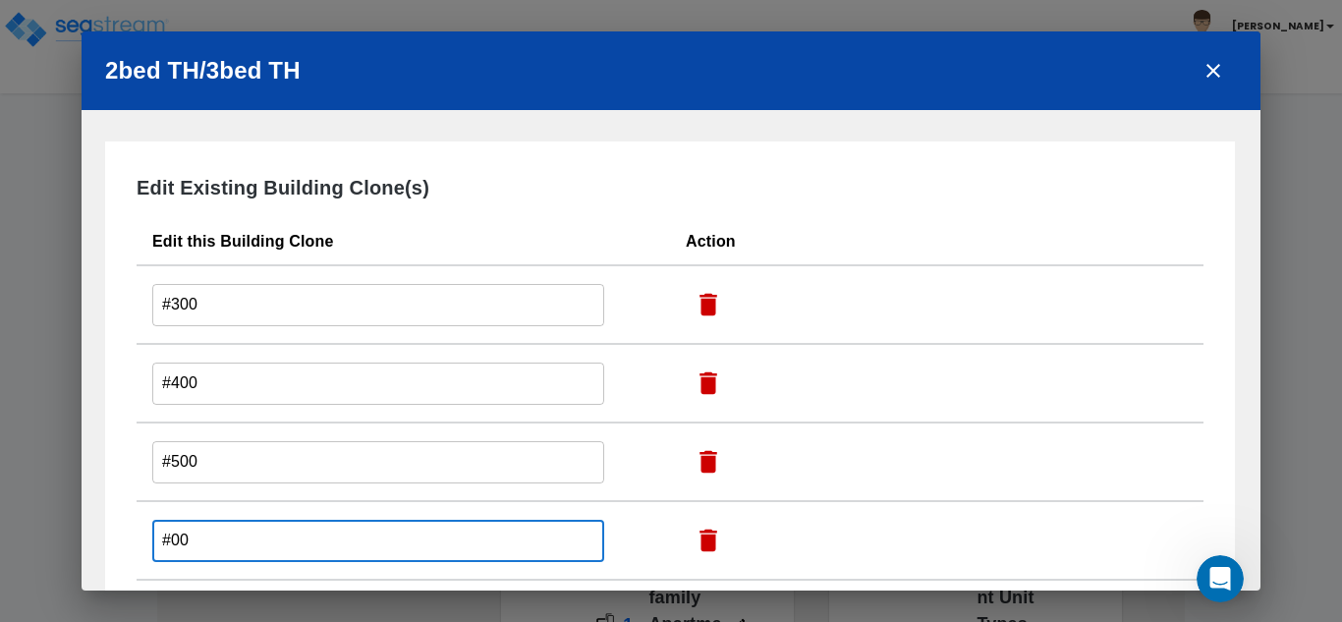
click at [183, 326] on input "#500" at bounding box center [378, 305] width 452 height 42
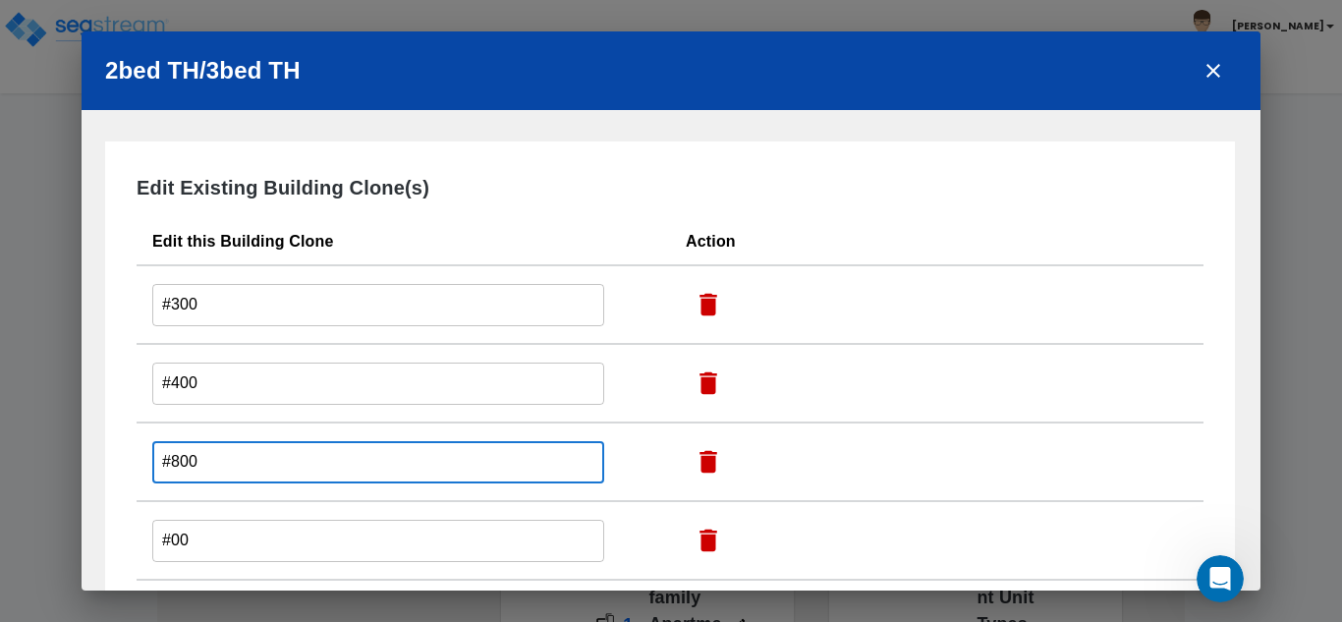
type input "#800"
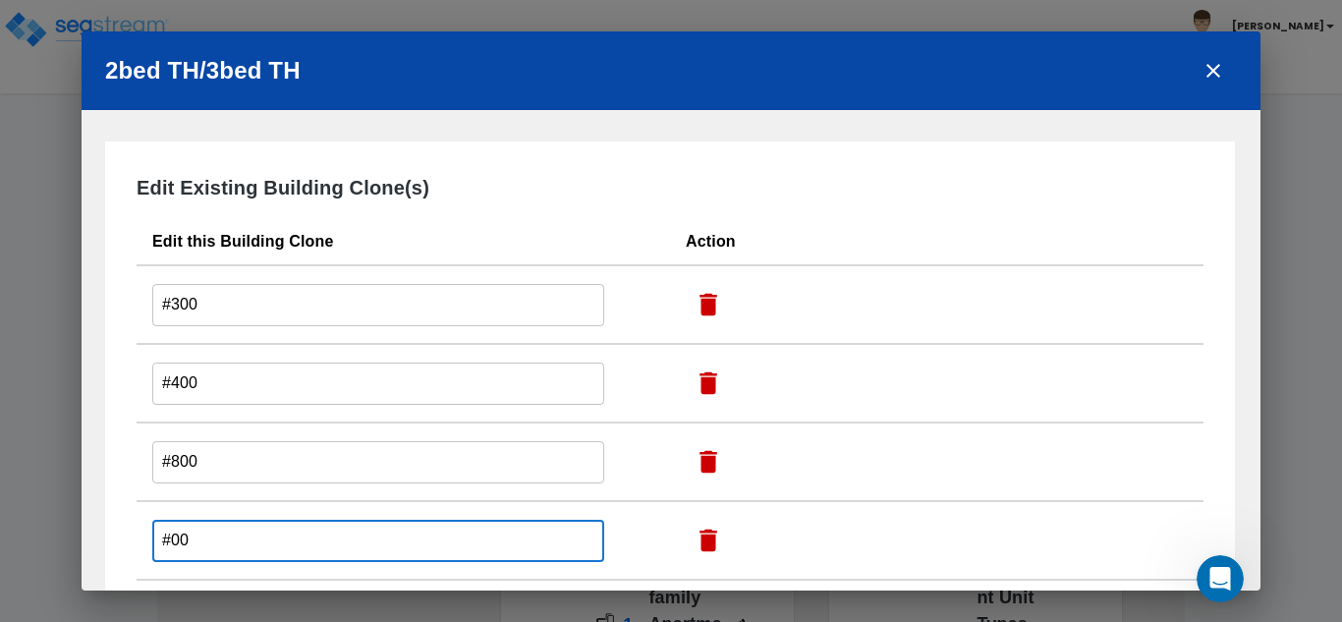
click at [175, 542] on input "#00" at bounding box center [378, 541] width 452 height 42
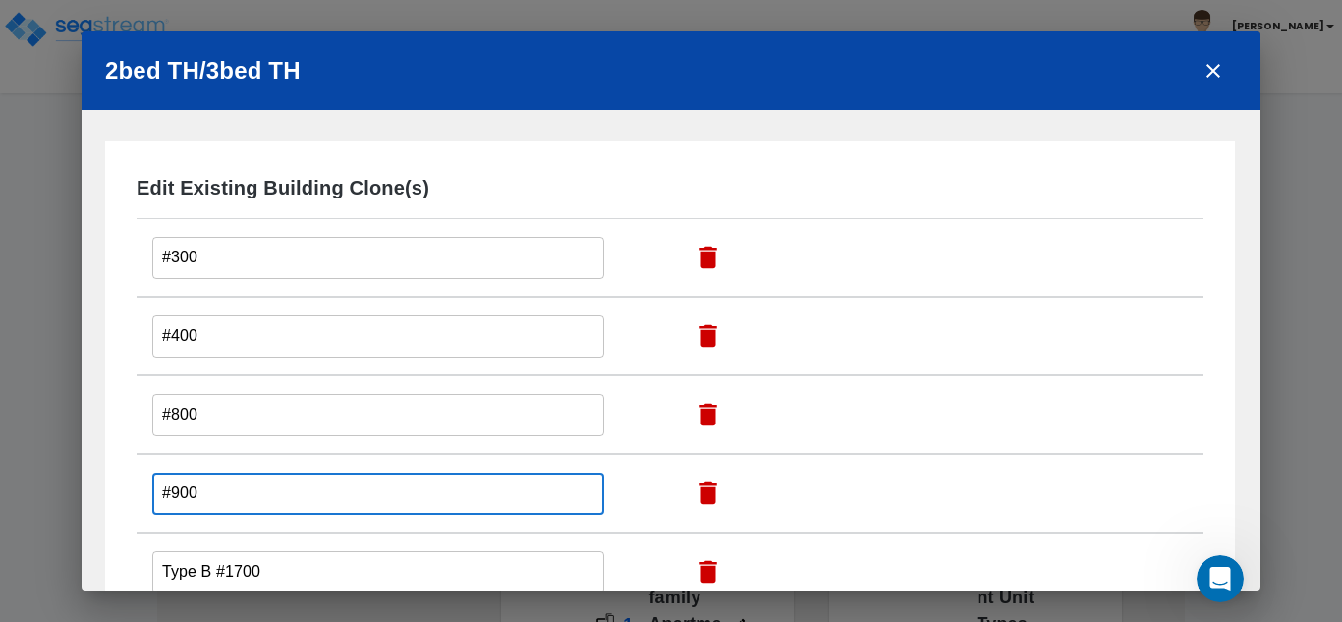
type input "#900"
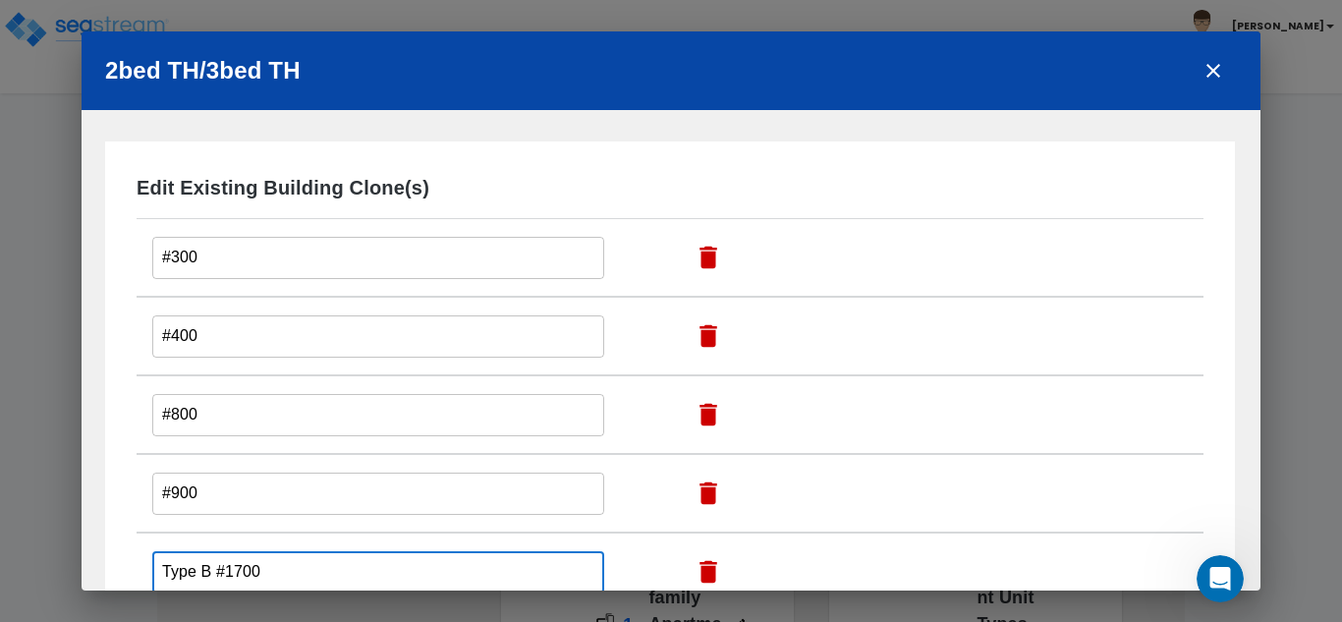
drag, startPoint x: 213, startPoint y: 570, endPoint x: 124, endPoint y: 579, distance: 89.9
click at [124, 579] on div "Edit Existing Building Clone(s) Edit this Building Clone Action #300 ​ #400 ​ #…" at bounding box center [670, 476] width 1130 height 668
click at [184, 573] on input "#1700" at bounding box center [378, 572] width 452 height 42
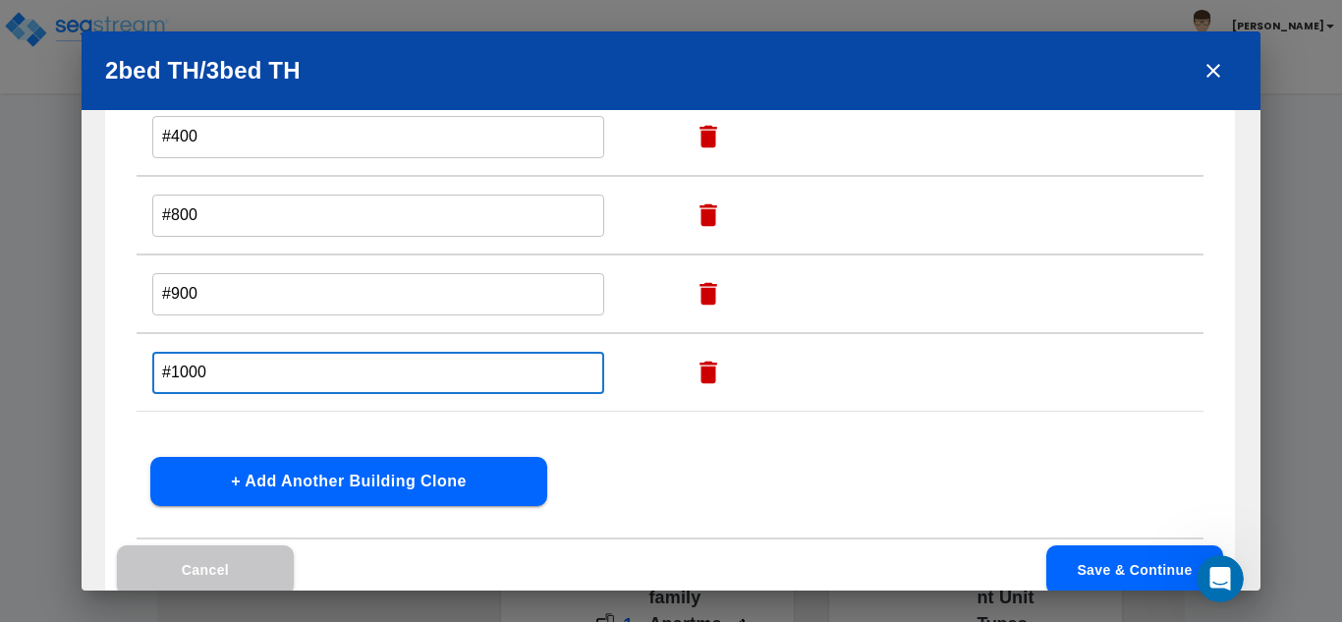
scroll to position [239, 0]
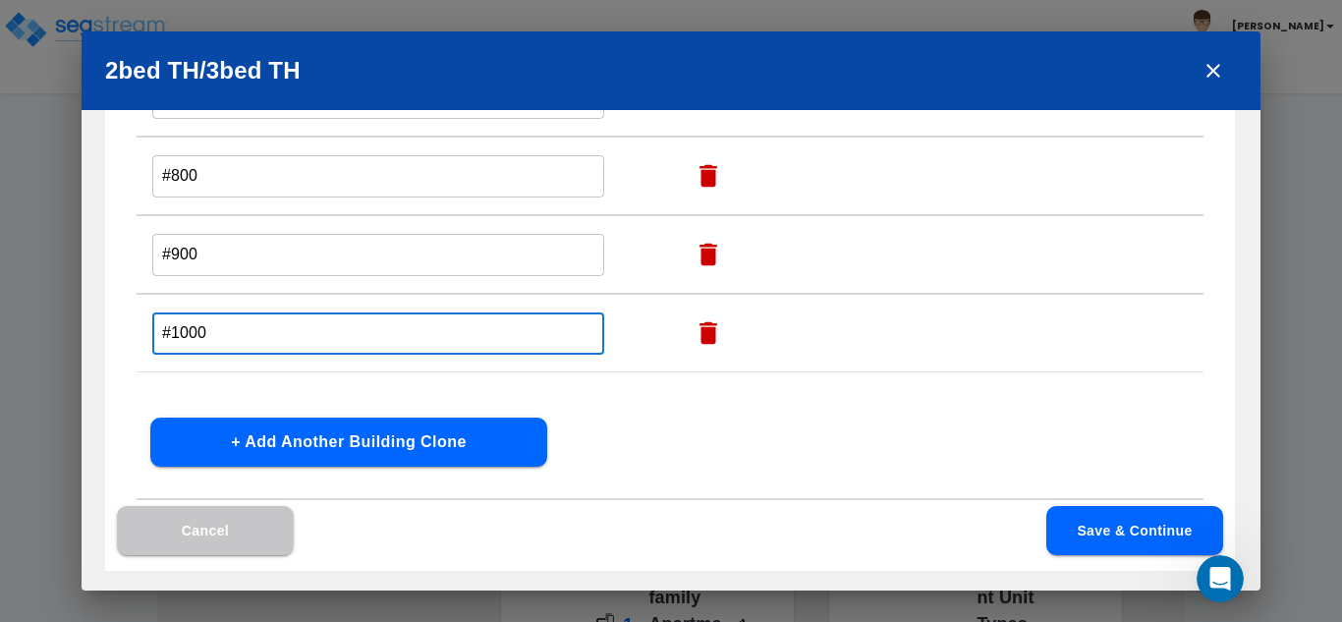
type input "#1000"
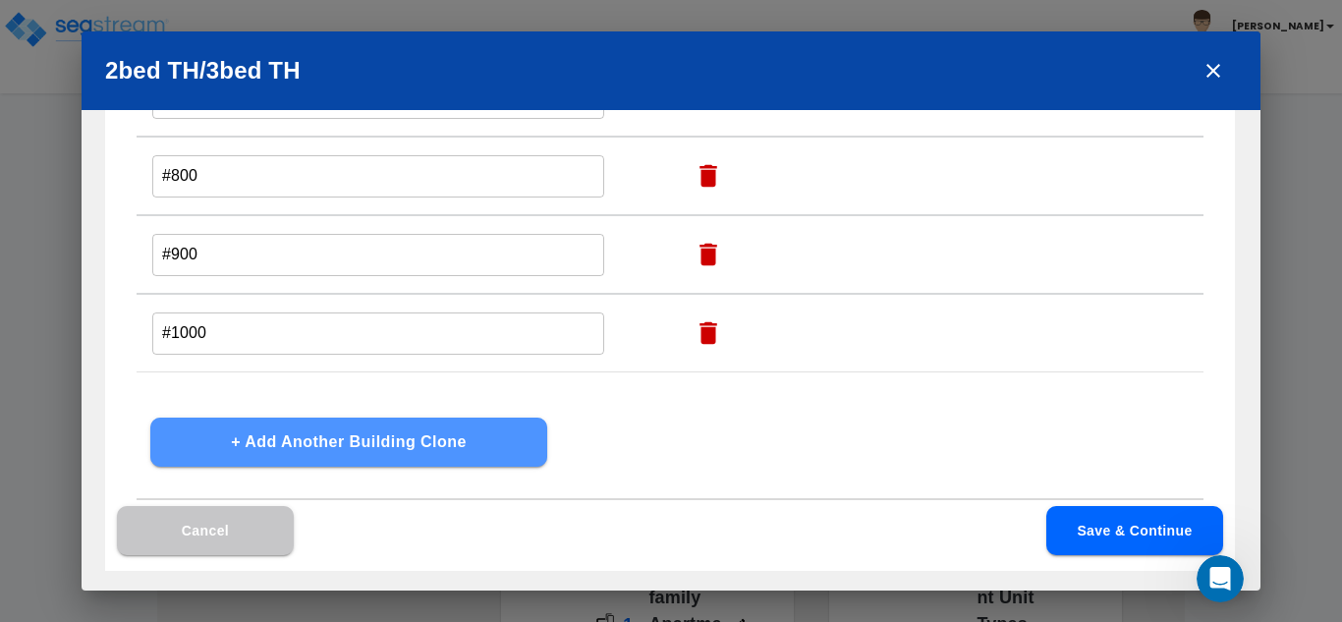
click at [397, 447] on button "+ Add Another Building Clone" at bounding box center [348, 442] width 397 height 49
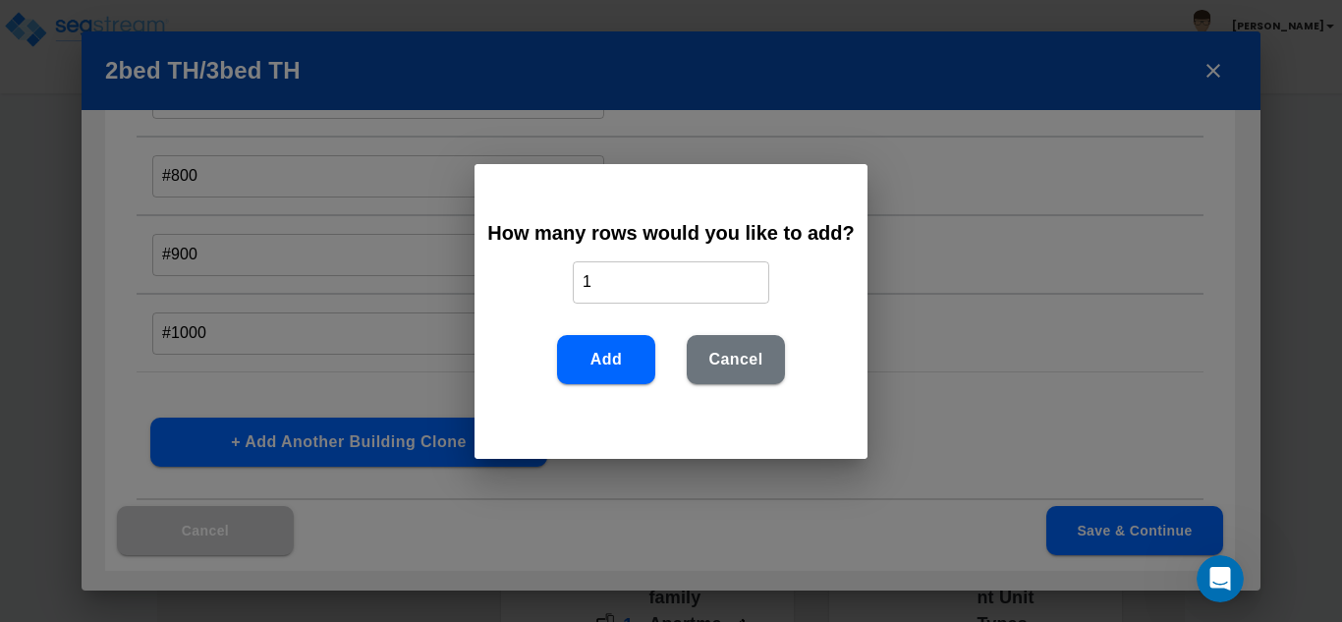
click at [598, 290] on input "1" at bounding box center [671, 282] width 197 height 42
click at [599, 290] on input "1" at bounding box center [671, 282] width 197 height 42
type input "5"
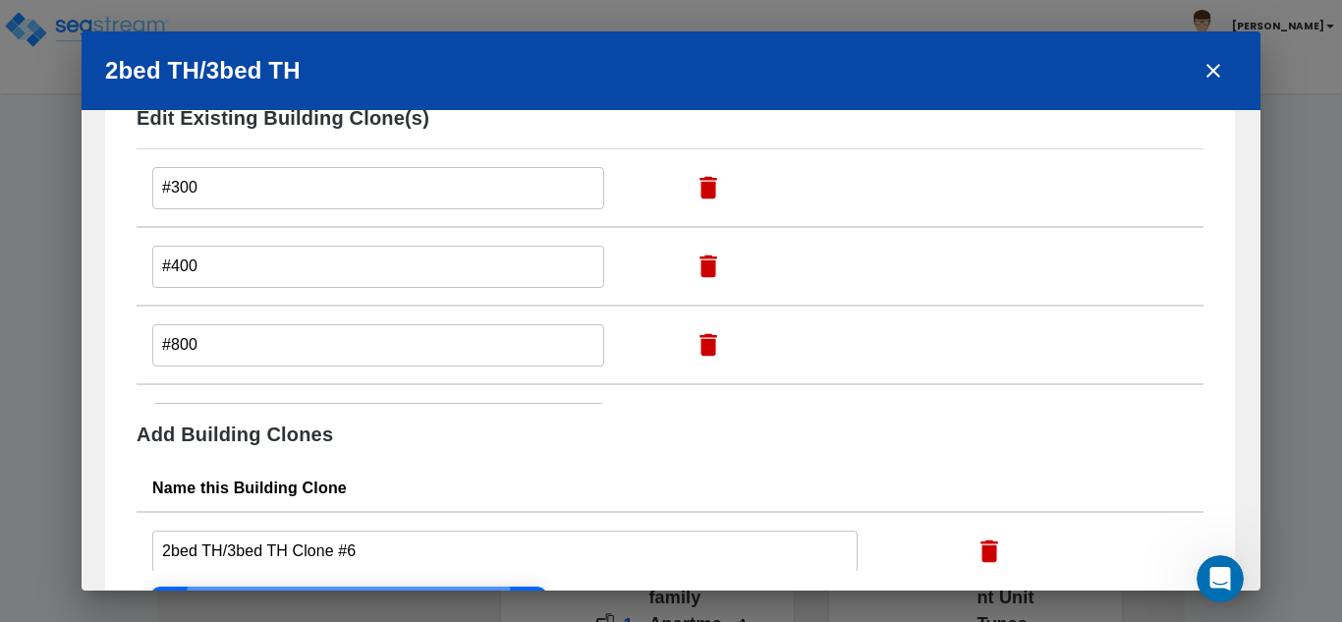
scroll to position [42, 0]
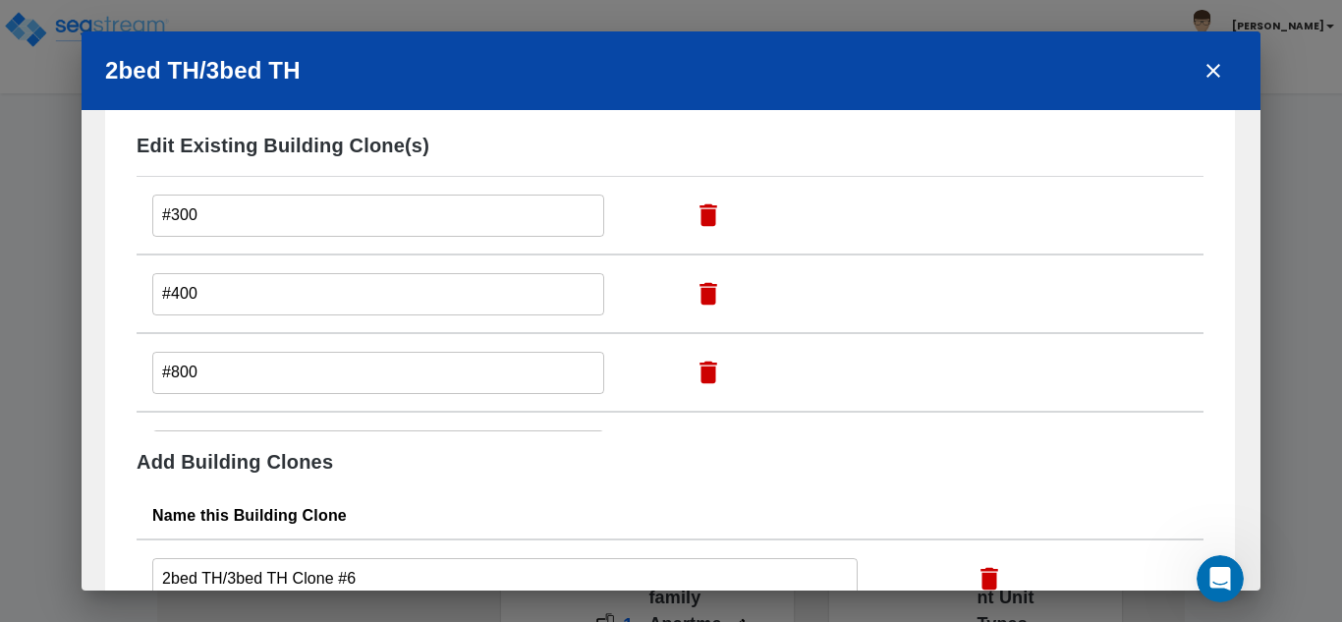
click at [174, 237] on input "#800" at bounding box center [378, 216] width 452 height 42
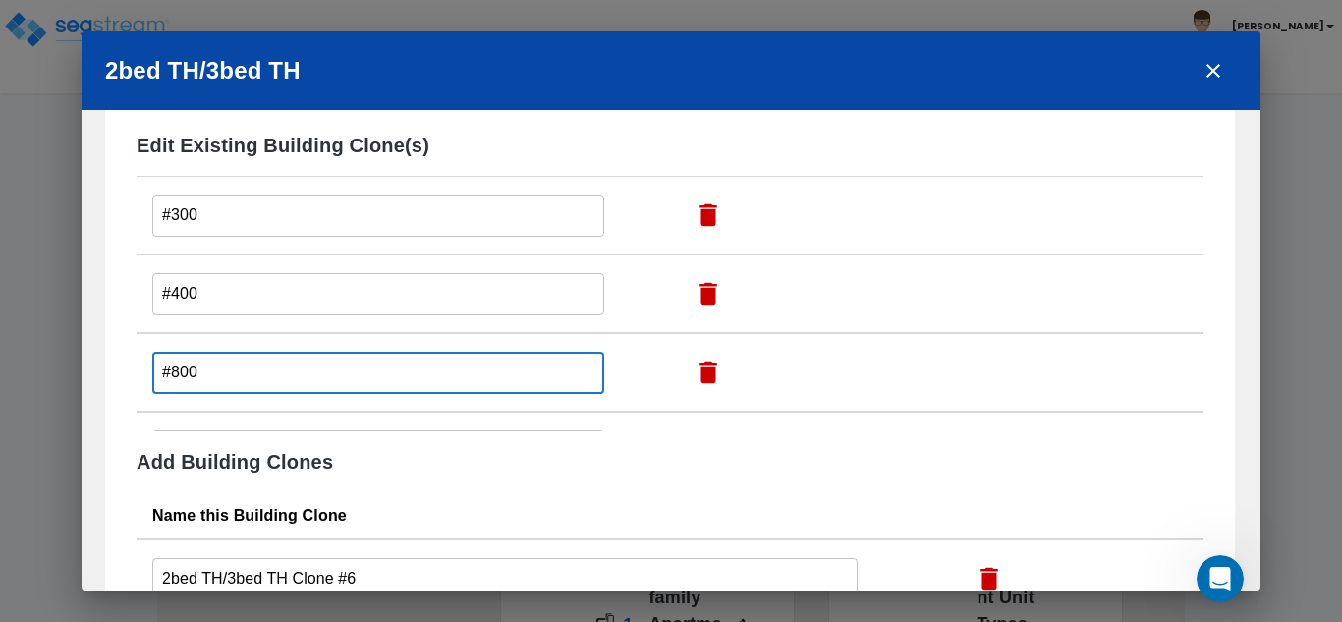
click at [174, 378] on input "#800" at bounding box center [378, 373] width 452 height 42
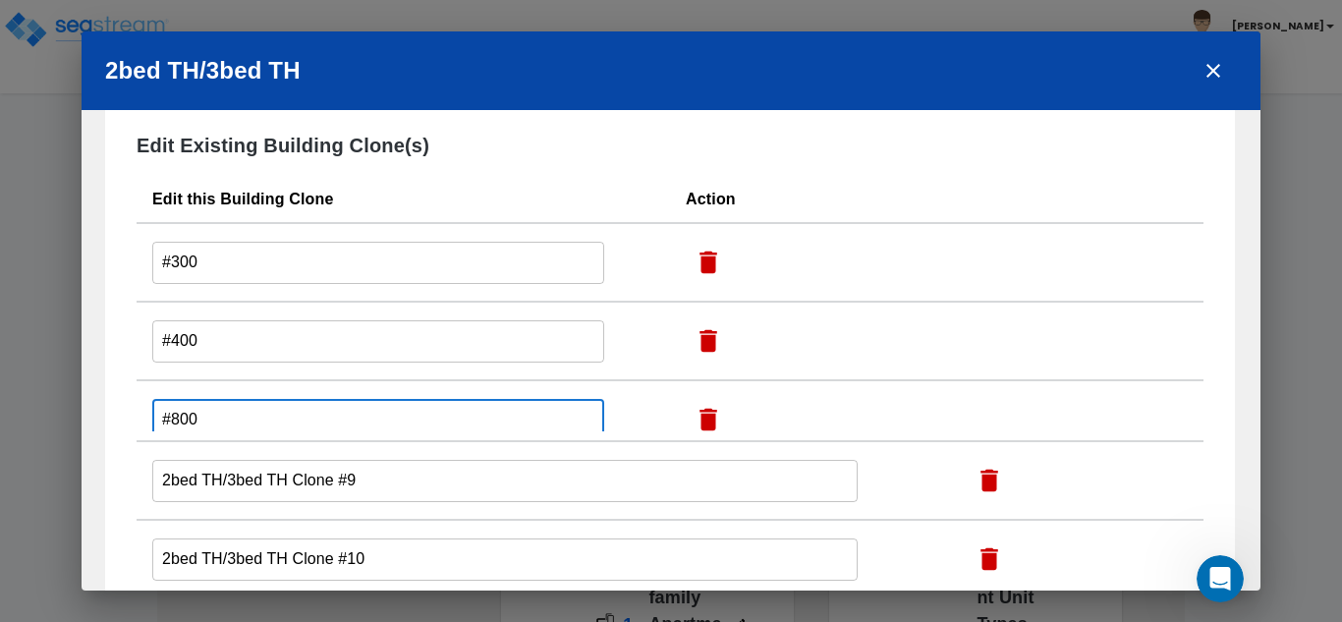
scroll to position [185, 0]
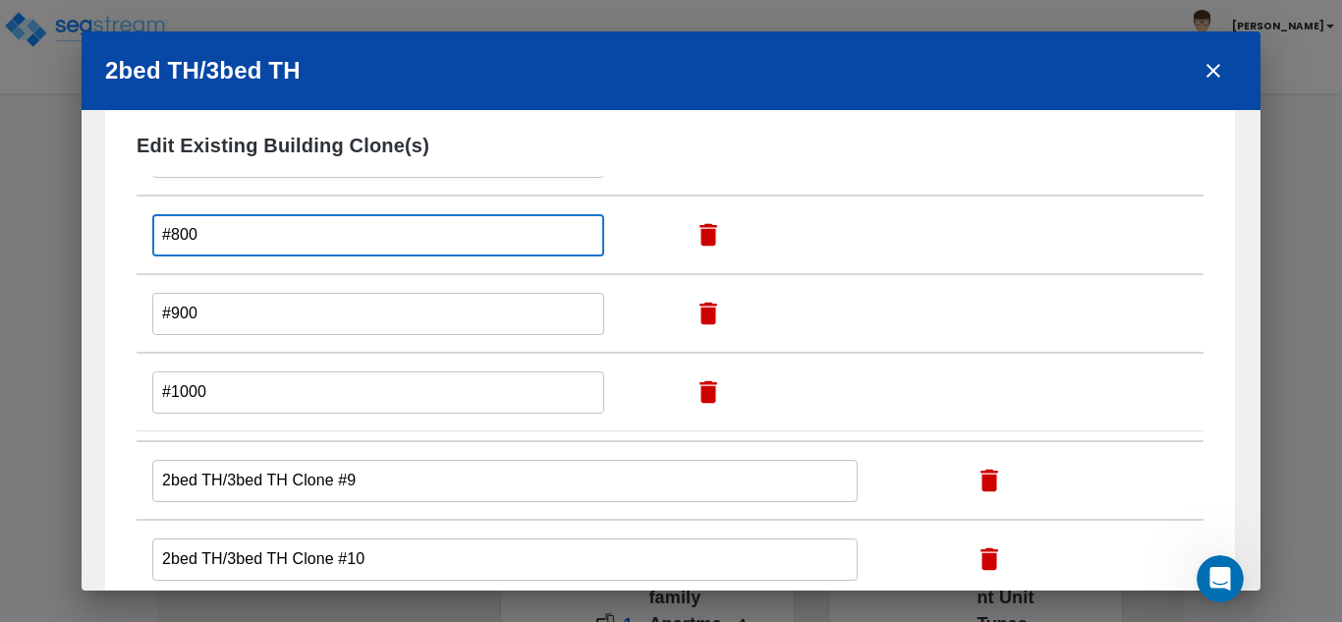
click at [200, 99] on input "#1000" at bounding box center [378, 78] width 452 height 42
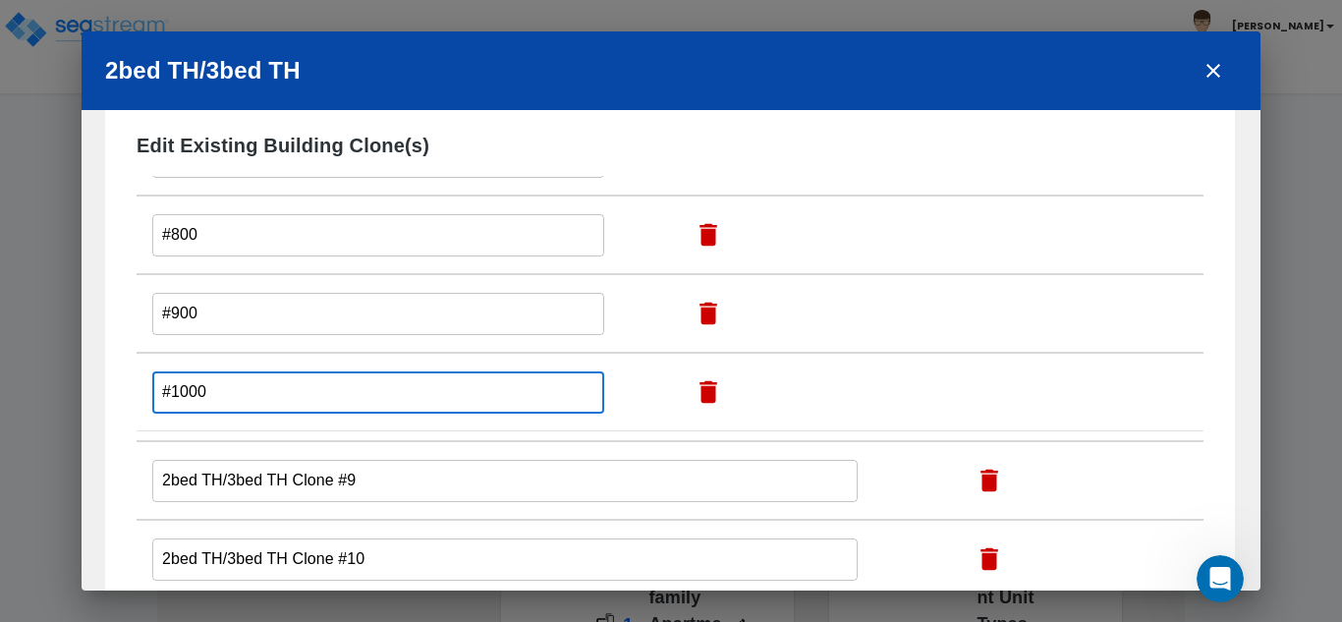
click at [200, 388] on input "#1000" at bounding box center [378, 392] width 452 height 42
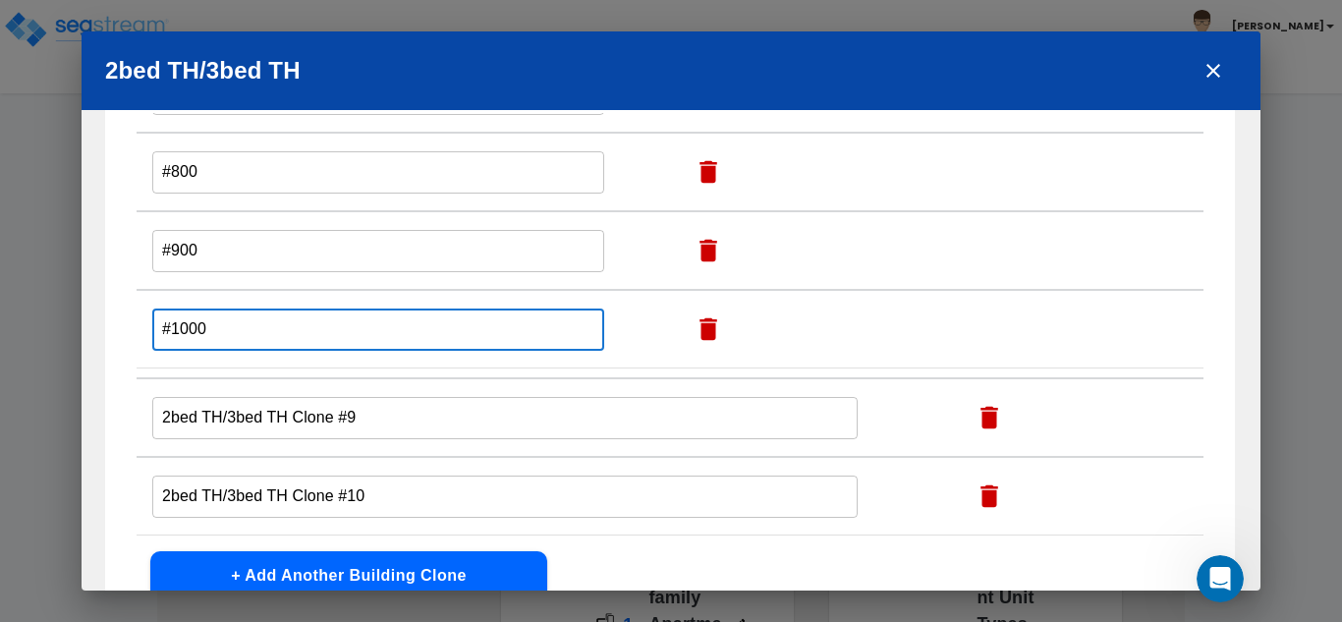
scroll to position [141, 0]
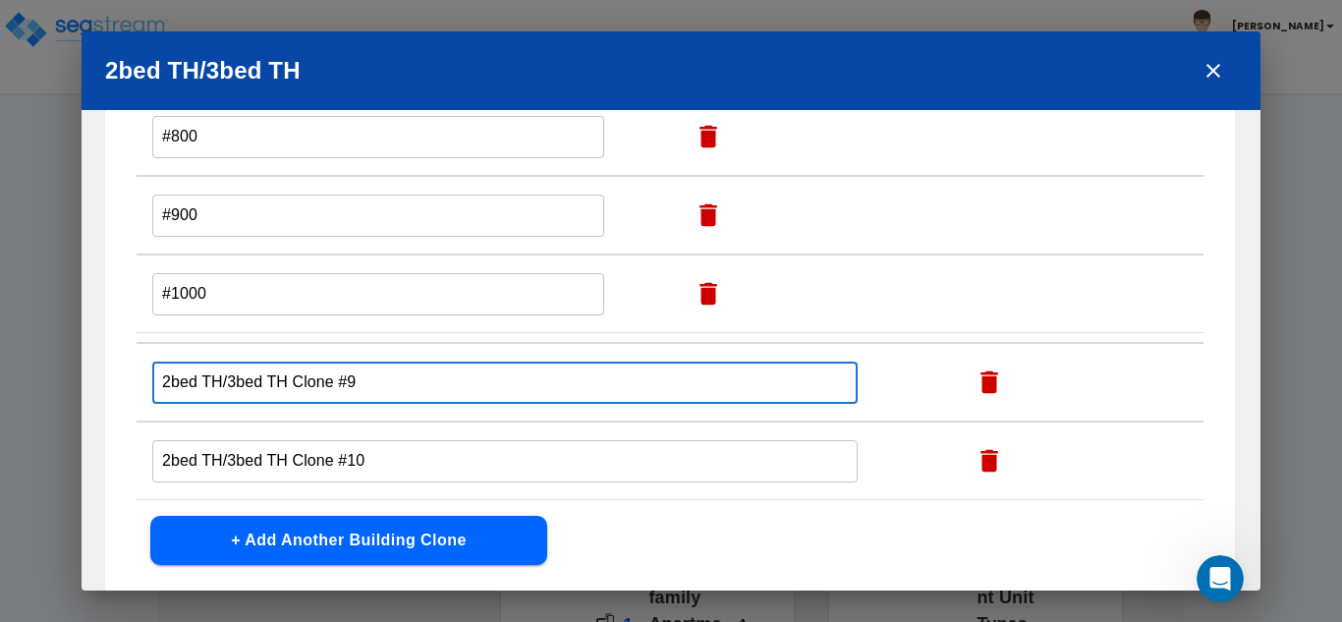
drag, startPoint x: 361, startPoint y: 380, endPoint x: 109, endPoint y: 410, distance: 253.3
click at [109, 410] on div "Edit Existing Building Clone(s) Edit this Building Clone Action #300 ​ #400 ​ #…" at bounding box center [670, 335] width 1130 height 668
paste input "#1000"
click at [188, 380] on input "#1000" at bounding box center [505, 383] width 706 height 42
type input "#1100"
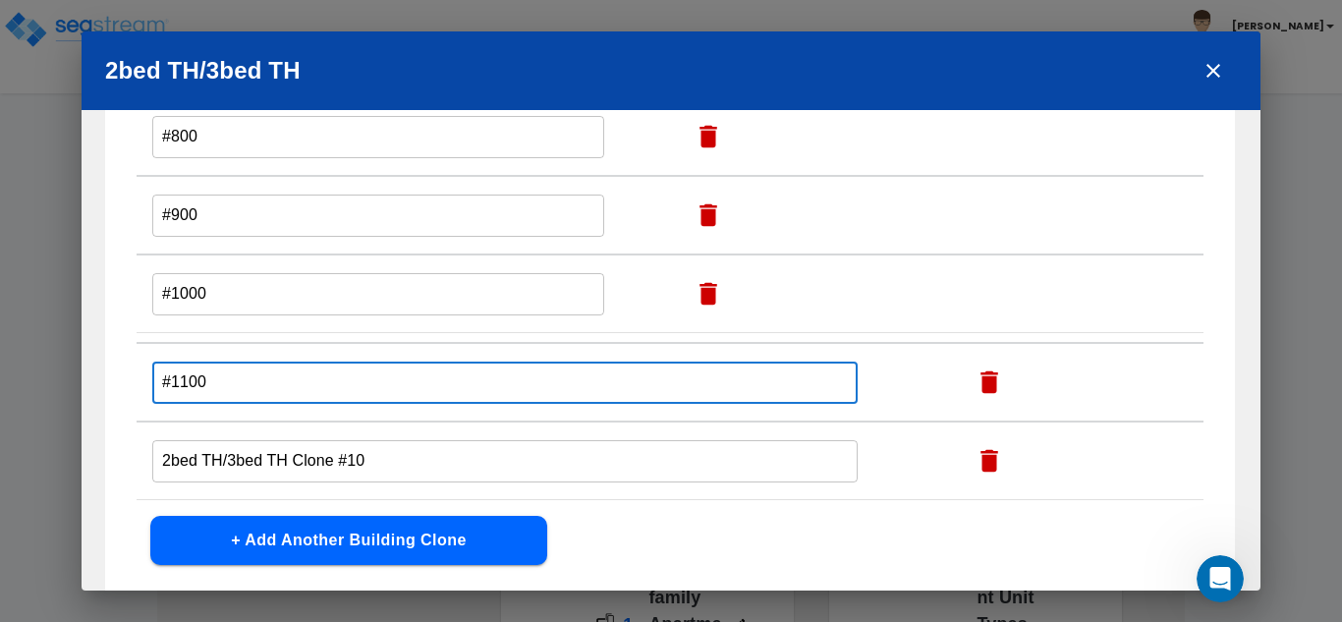
click at [268, 168] on input "2bed TH/3bed TH Clone #10" at bounding box center [505, 147] width 706 height 42
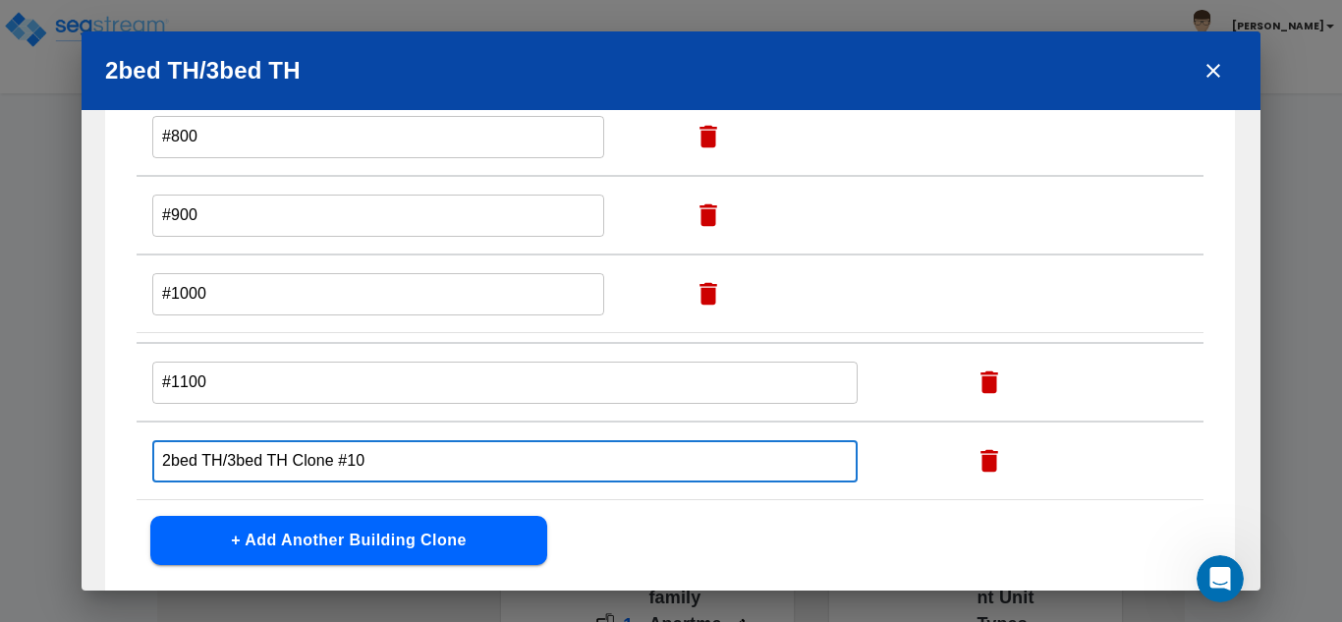
click at [268, 461] on input "2bed TH/3bed TH Clone #10" at bounding box center [505, 461] width 706 height 42
paste input "#100"
click at [192, 461] on input "#1000" at bounding box center [505, 461] width 706 height 42
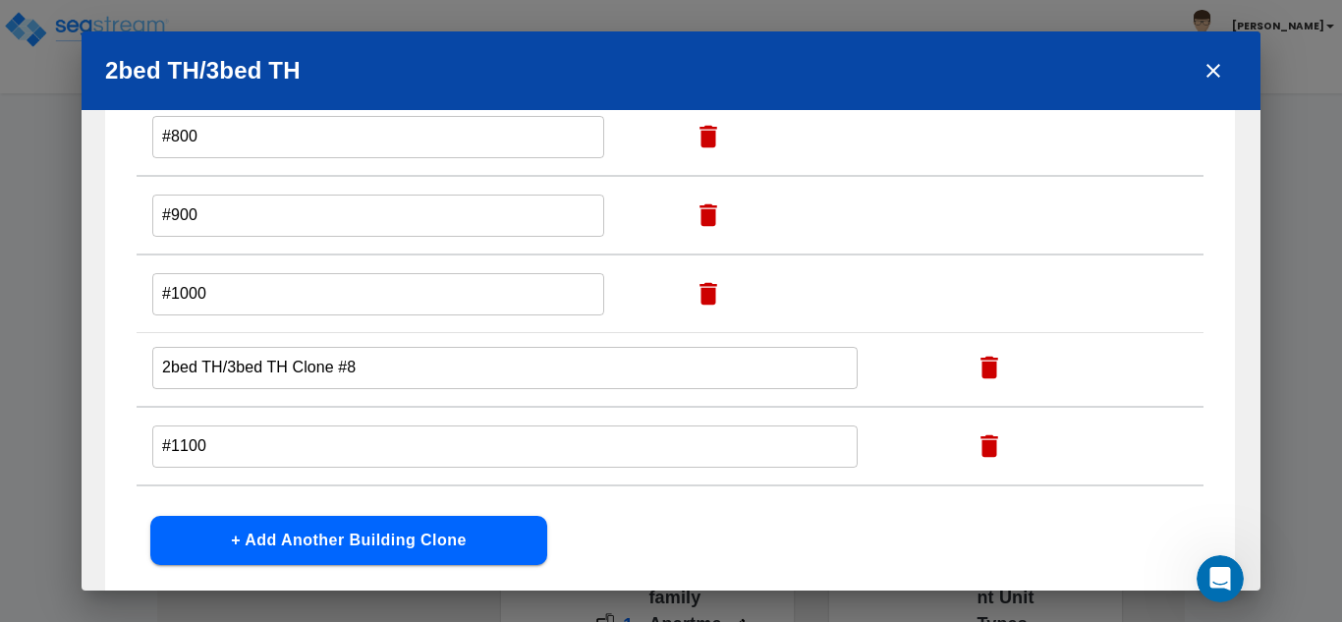
scroll to position [236, 0]
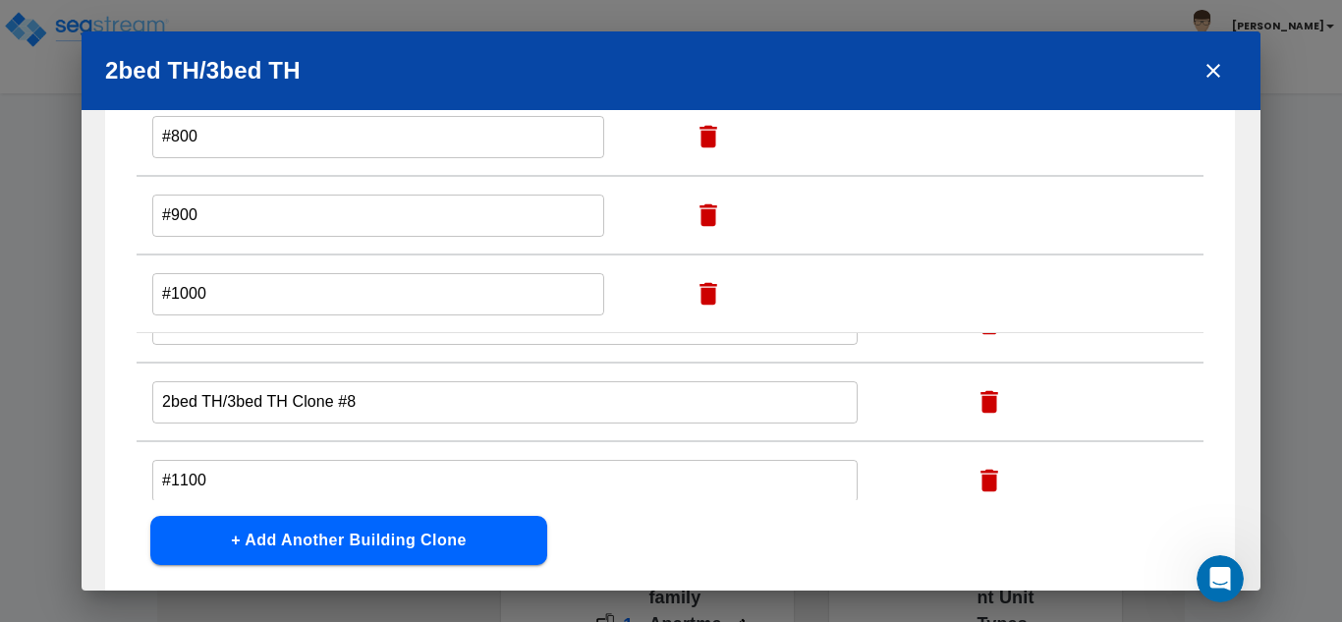
type input "#1600"
click at [185, 486] on input "#1100" at bounding box center [505, 481] width 706 height 42
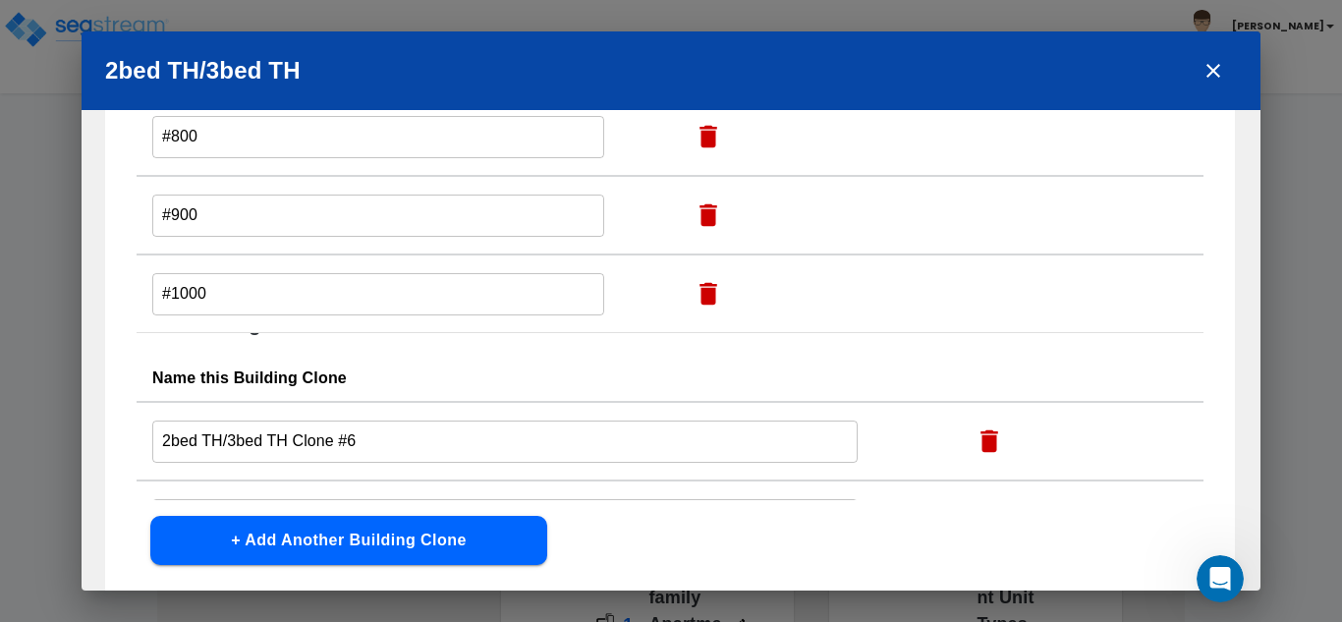
scroll to position [0, 0]
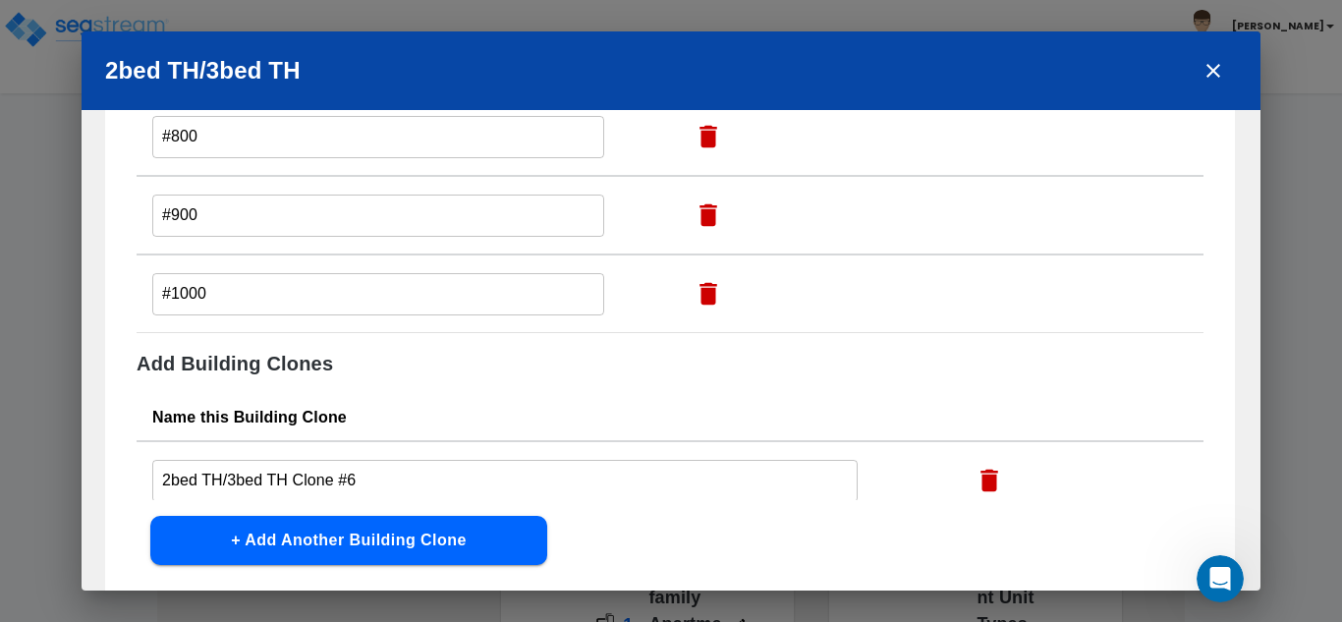
click at [199, 468] on input "2bed TH/3bed TH Clone #6" at bounding box center [505, 481] width 706 height 42
paste input "#1100"
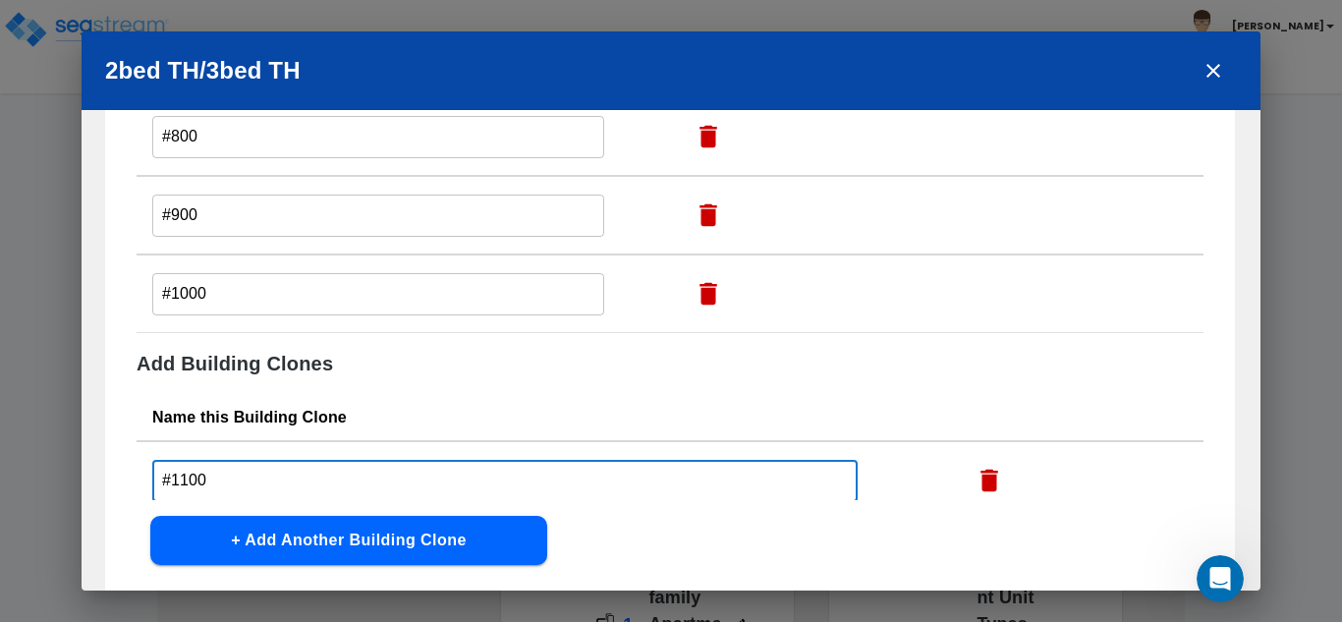
scroll to position [98, 0]
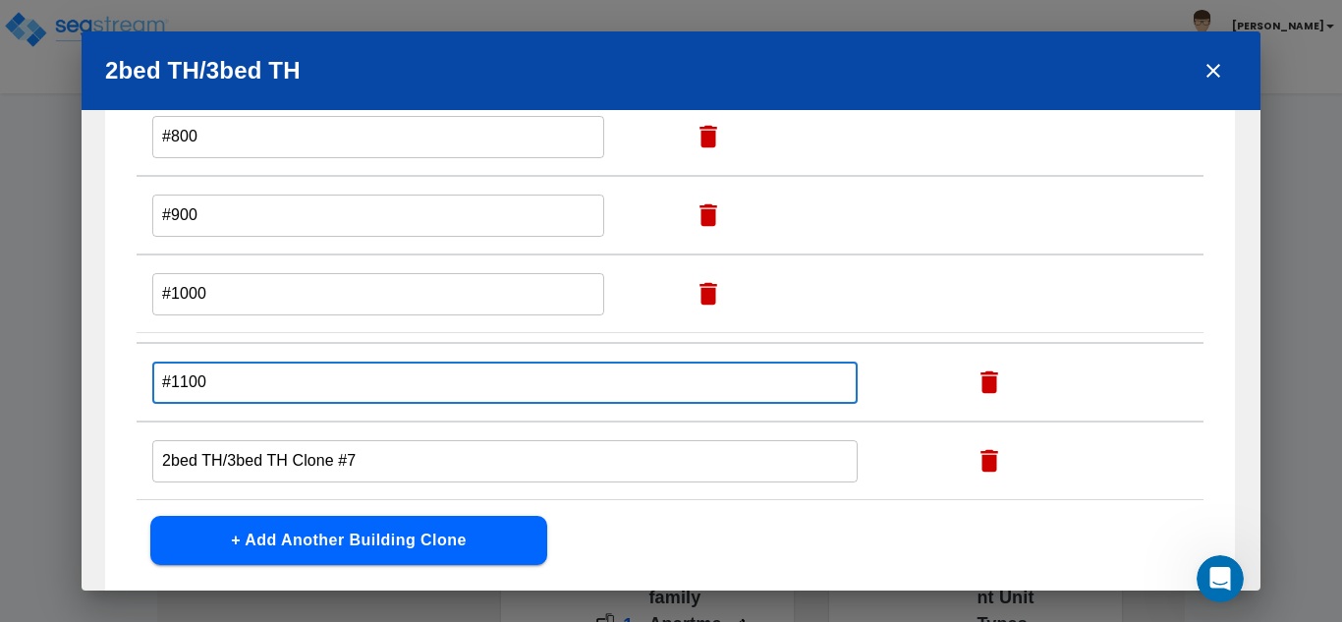
type input "#1100"
click at [205, 404] on input "2bed TH/3bed TH Clone #7" at bounding box center [505, 383] width 706 height 42
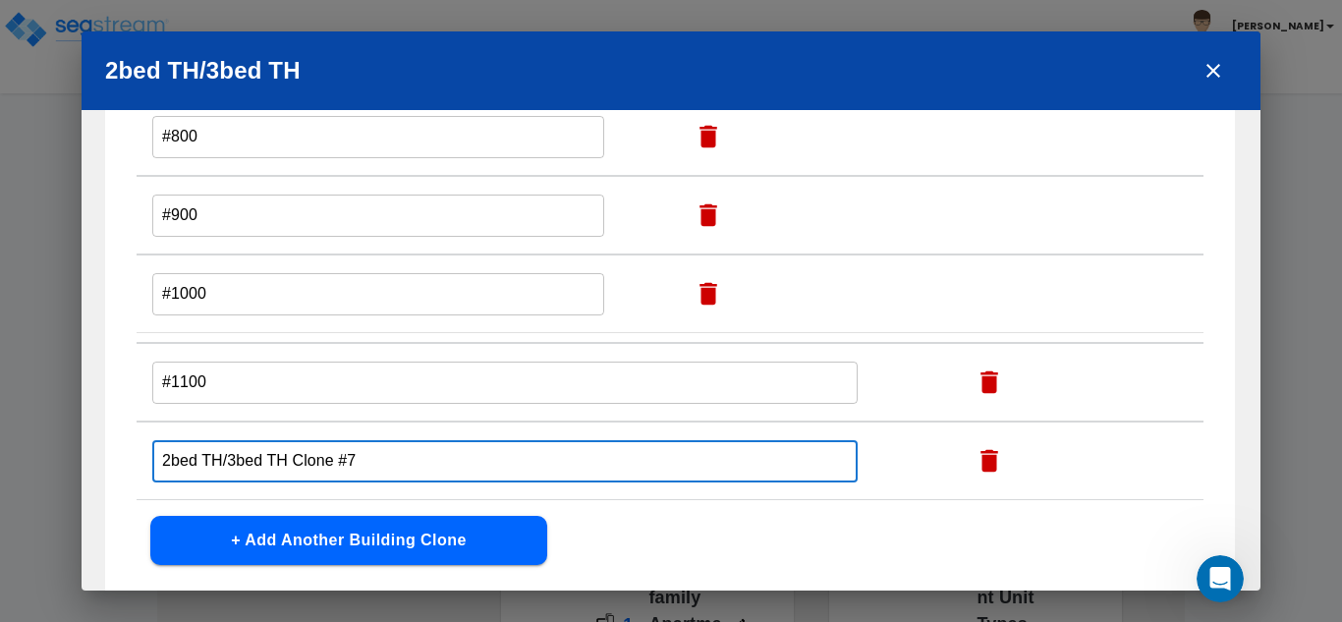
click at [205, 455] on input "2bed TH/3bed TH Clone #7" at bounding box center [505, 461] width 706 height 42
paste input "#1100"
click at [193, 459] on input "#1100" at bounding box center [505, 461] width 706 height 42
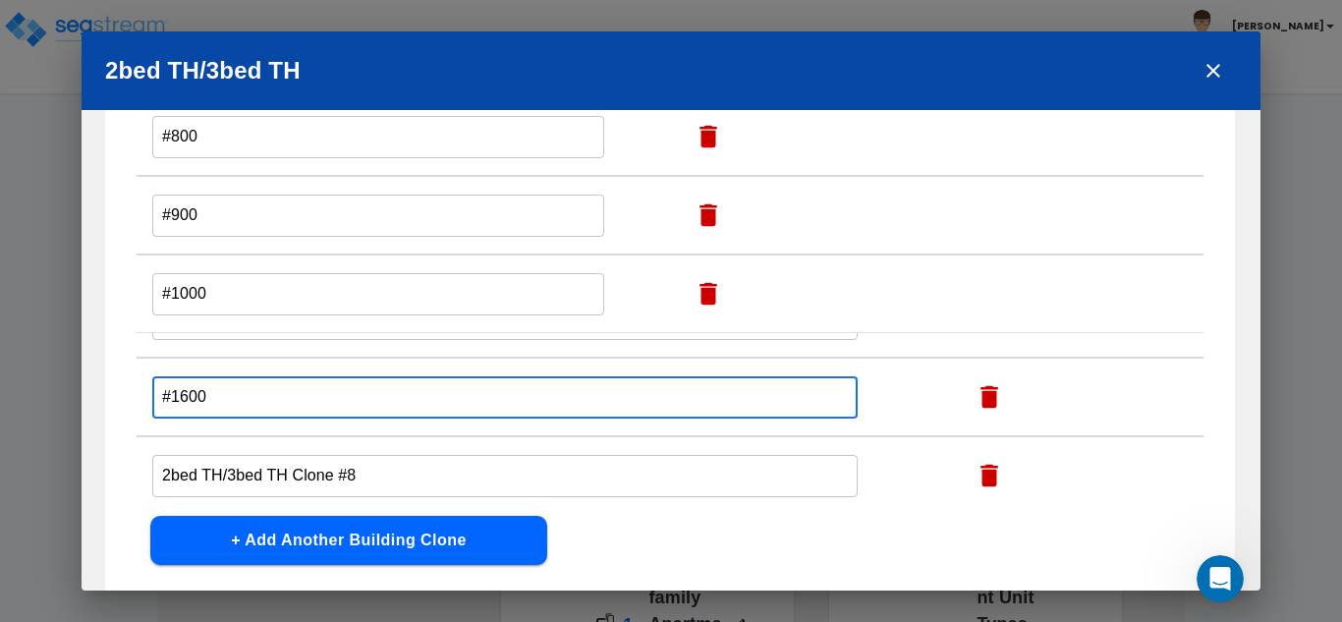
scroll to position [197, 0]
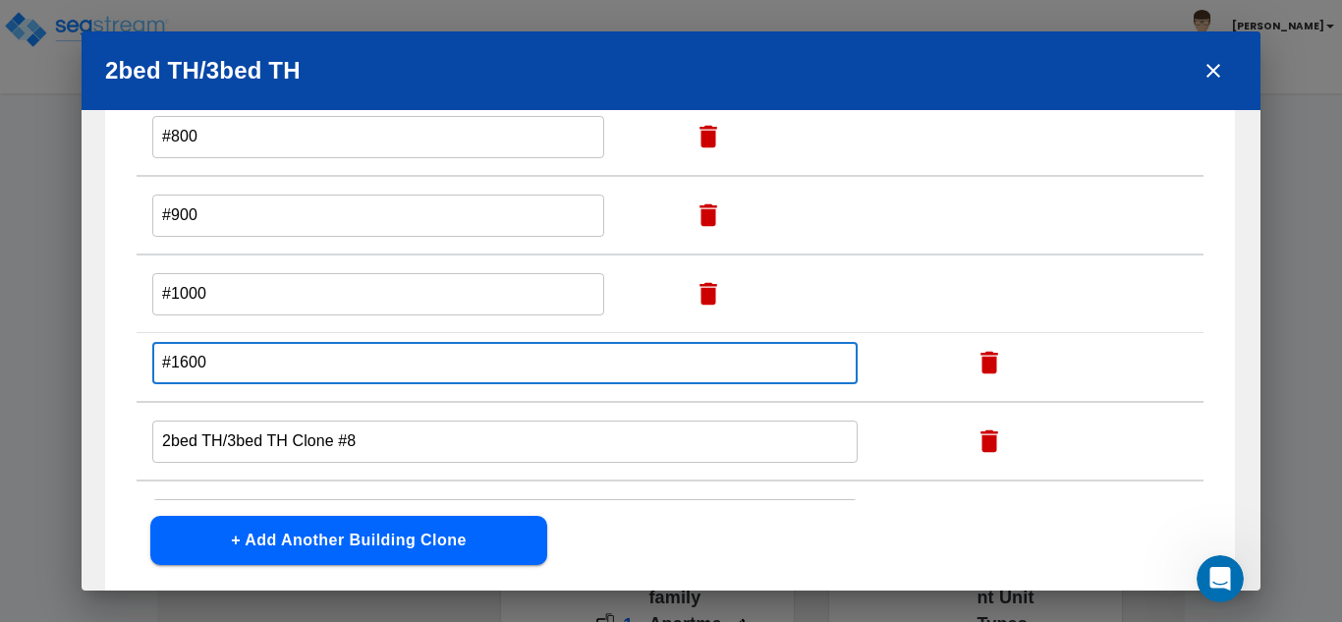
type input "#1600"
click at [202, 306] on input "2bed TH/3bed TH Clone #8" at bounding box center [505, 284] width 706 height 42
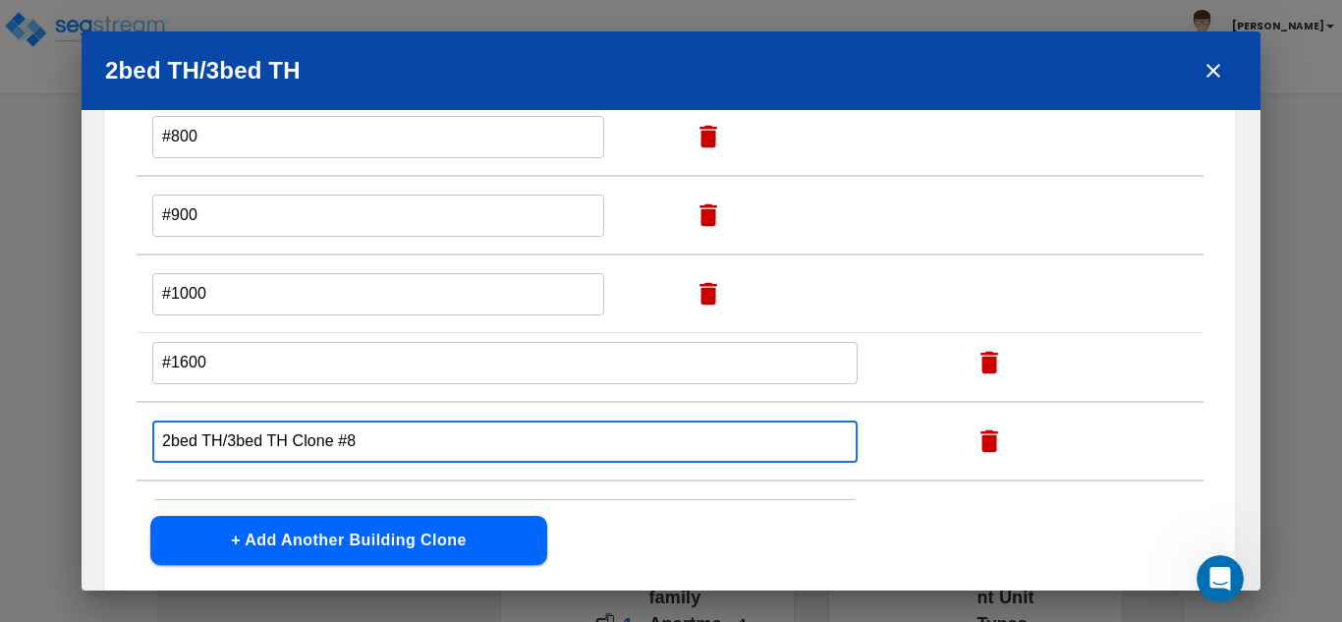
click at [202, 442] on input "2bed TH/3bed TH Clone #8" at bounding box center [505, 442] width 706 height 42
paste input "#1100"
click at [191, 439] on input "#1100" at bounding box center [505, 442] width 706 height 42
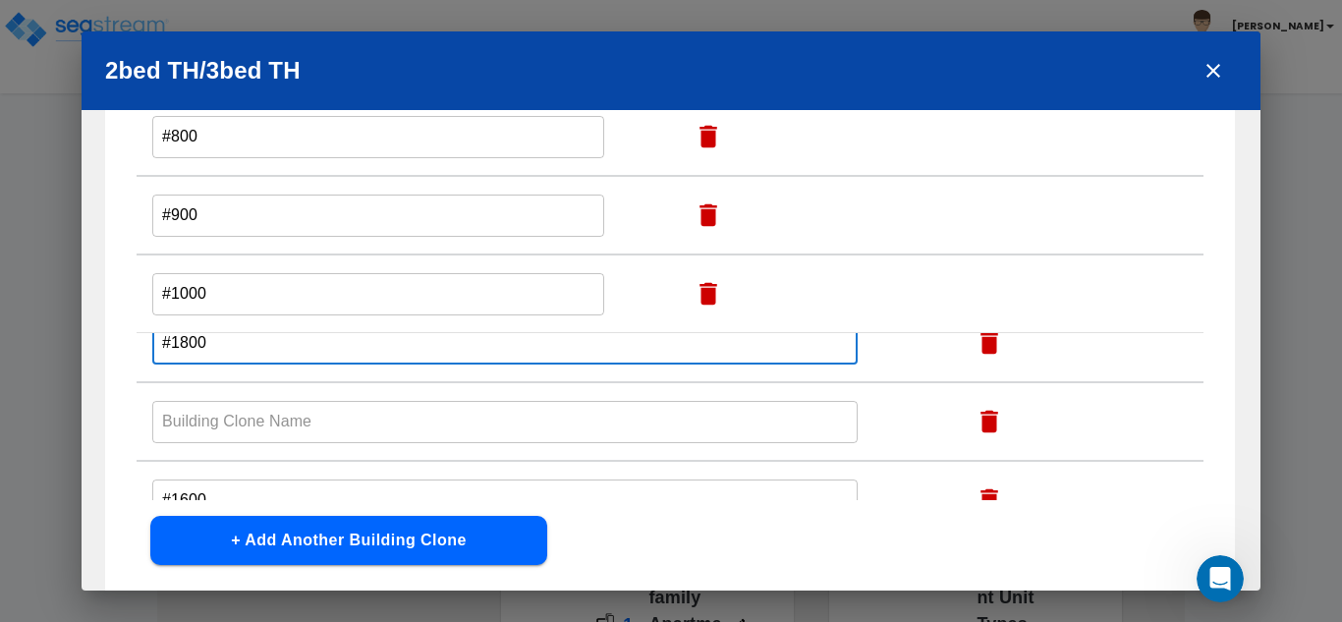
type input "#1800"
click at [200, 207] on input "text" at bounding box center [505, 186] width 706 height 42
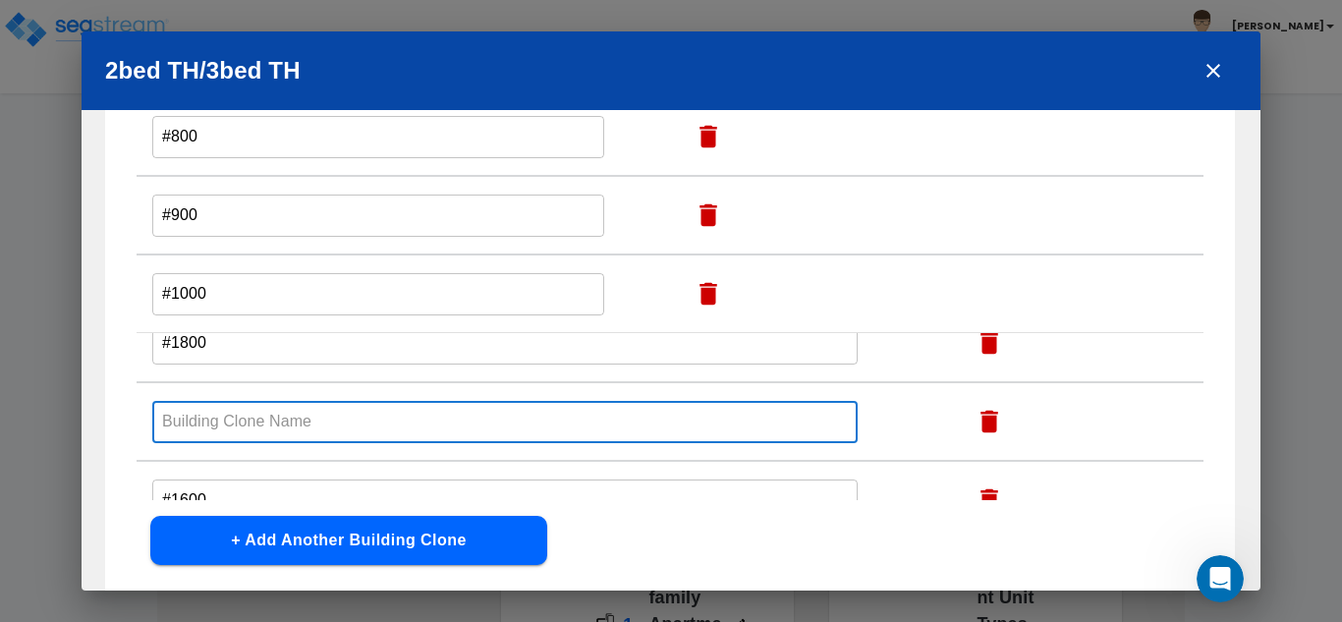
click at [200, 425] on input "text" at bounding box center [505, 422] width 706 height 42
paste input "#1100"
click at [189, 424] on input "#1100" at bounding box center [505, 422] width 706 height 42
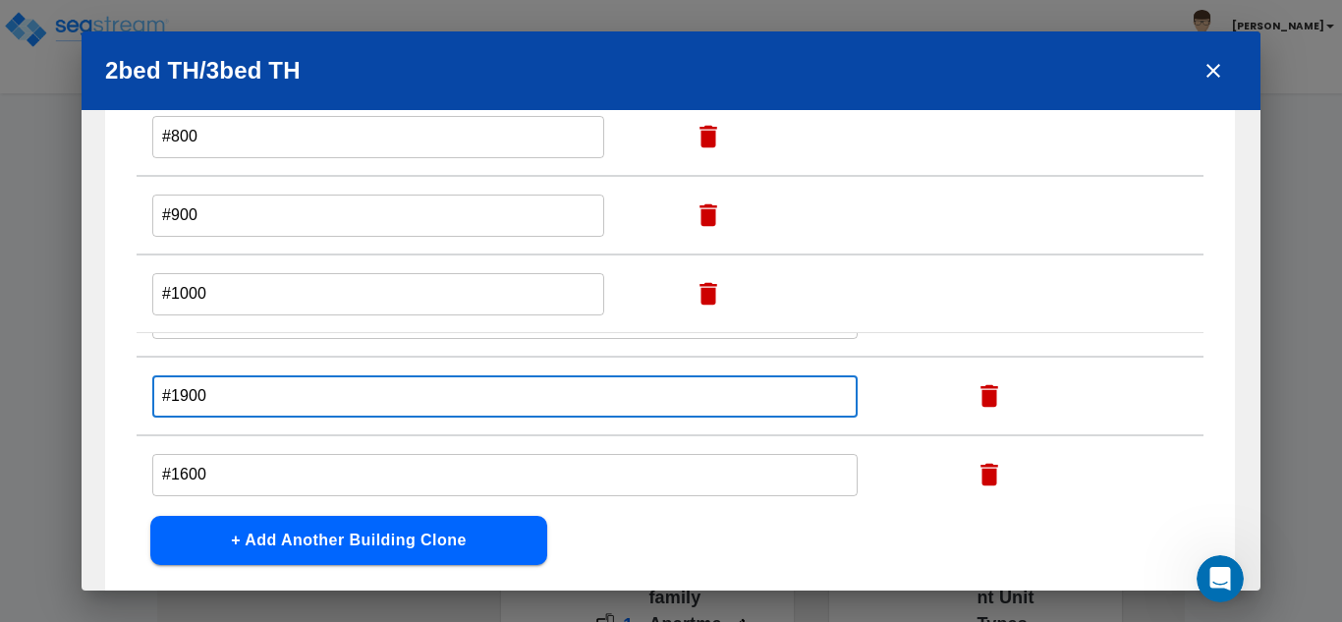
scroll to position [334, 0]
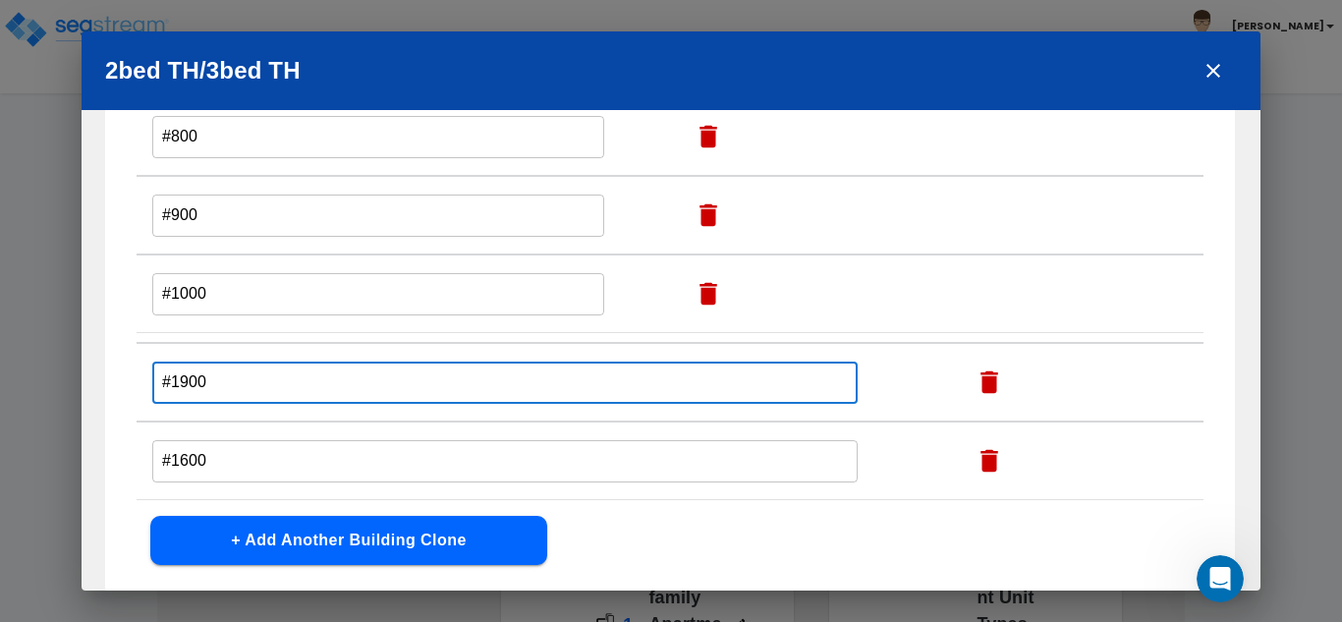
type input "#1900"
click at [219, 168] on input "#1600" at bounding box center [505, 147] width 706 height 42
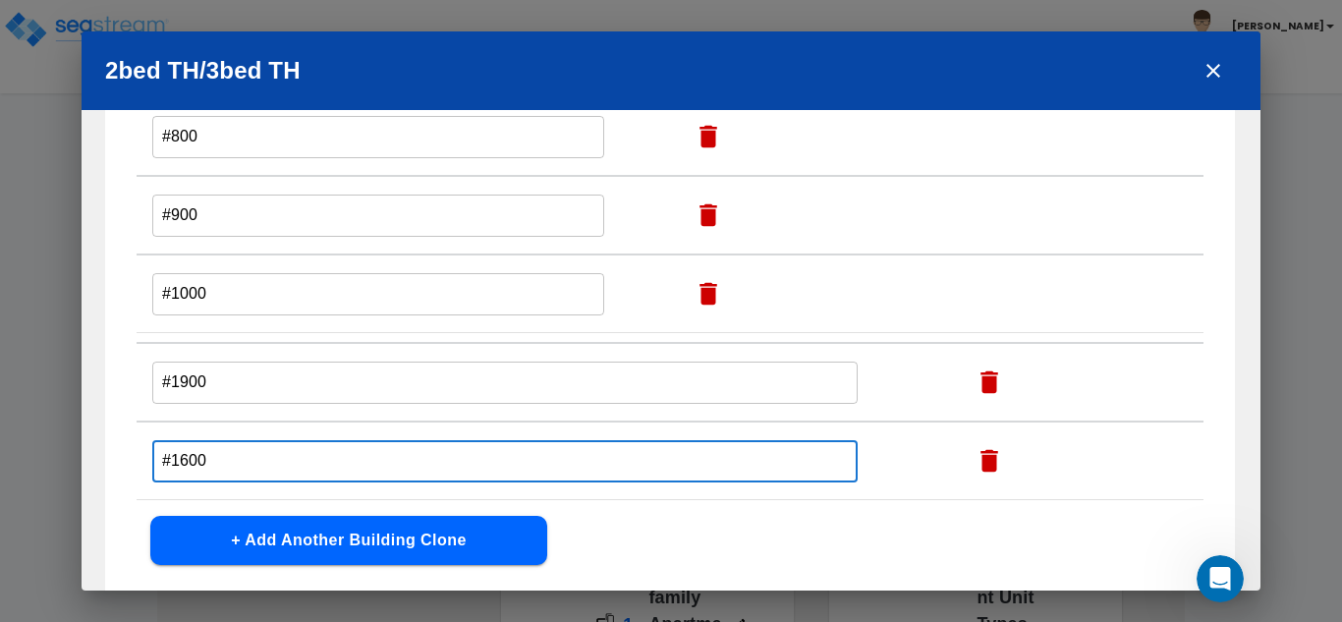
click at [219, 451] on input "#1600" at bounding box center [505, 461] width 706 height 42
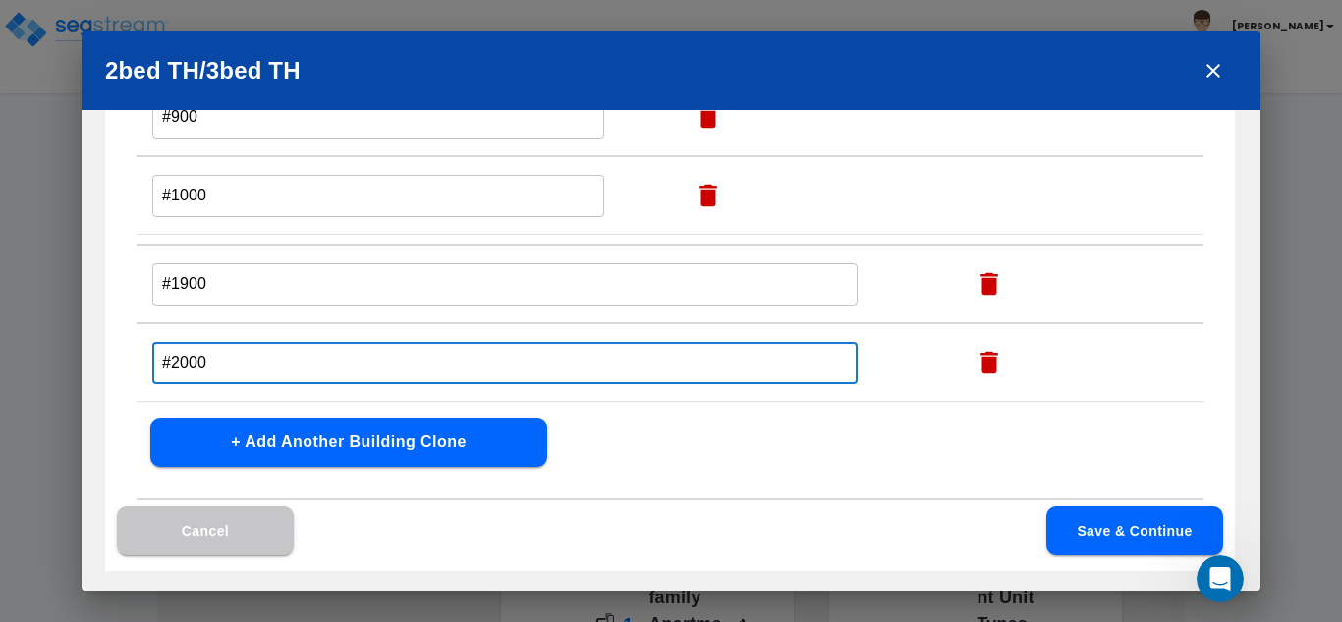
type input "#2000"
click at [1087, 523] on button "Save & Continue" at bounding box center [1135, 530] width 177 height 49
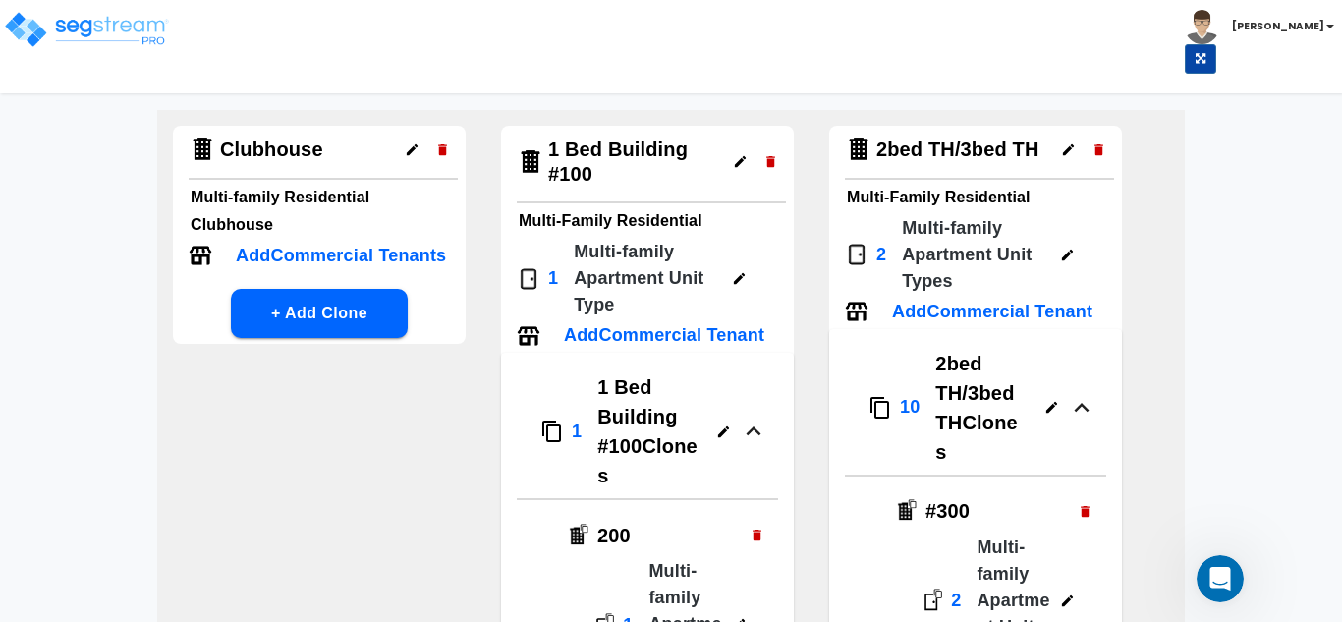
click at [582, 419] on p "10" at bounding box center [577, 432] width 10 height 27
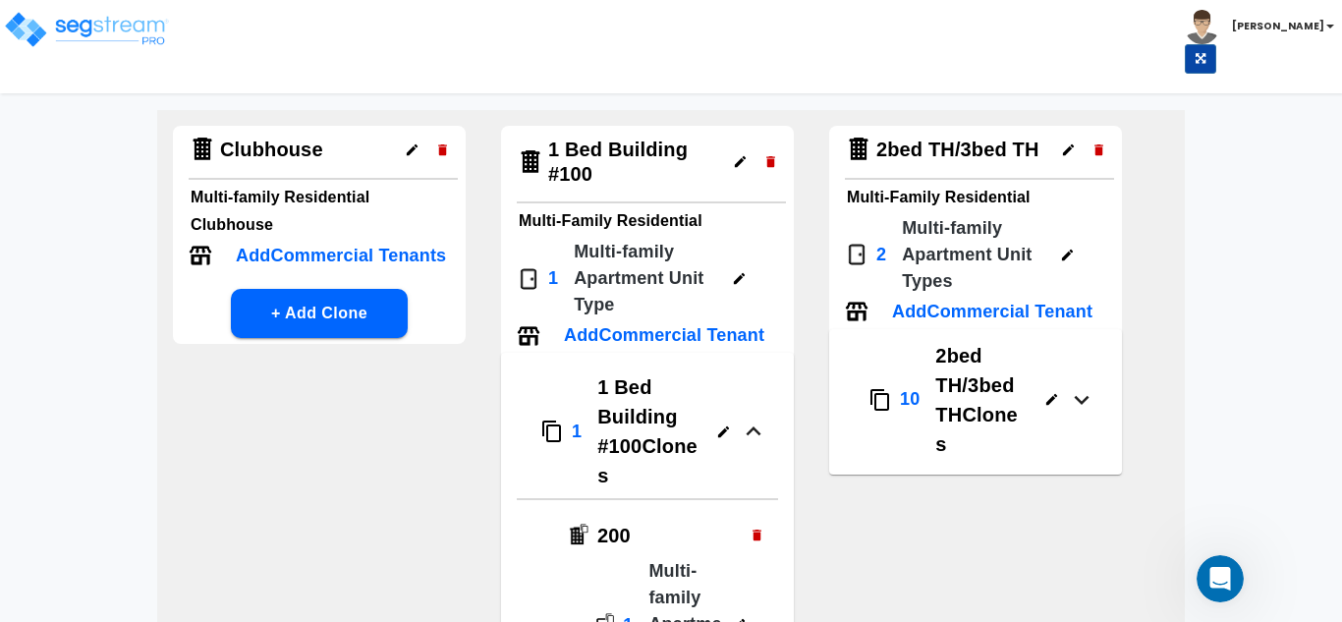
click at [582, 419] on p "10" at bounding box center [577, 432] width 10 height 27
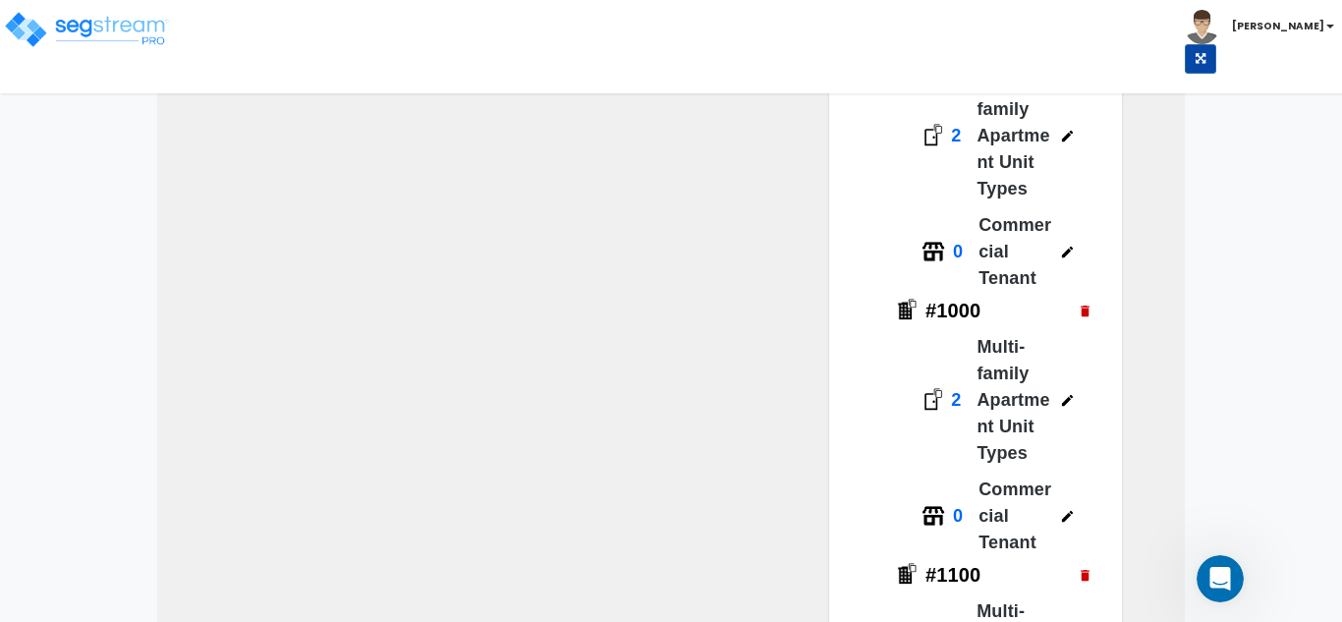
scroll to position [1376, 0]
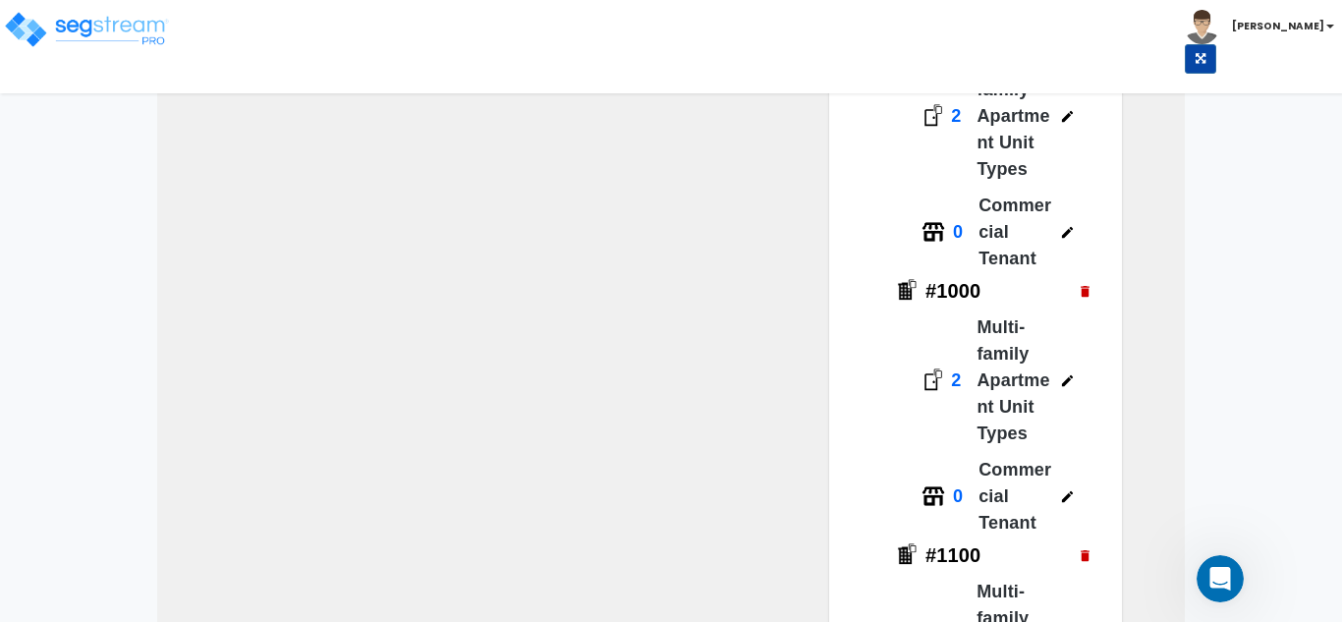
click at [1067, 228] on icon "button" at bounding box center [1067, 232] width 15 height 15
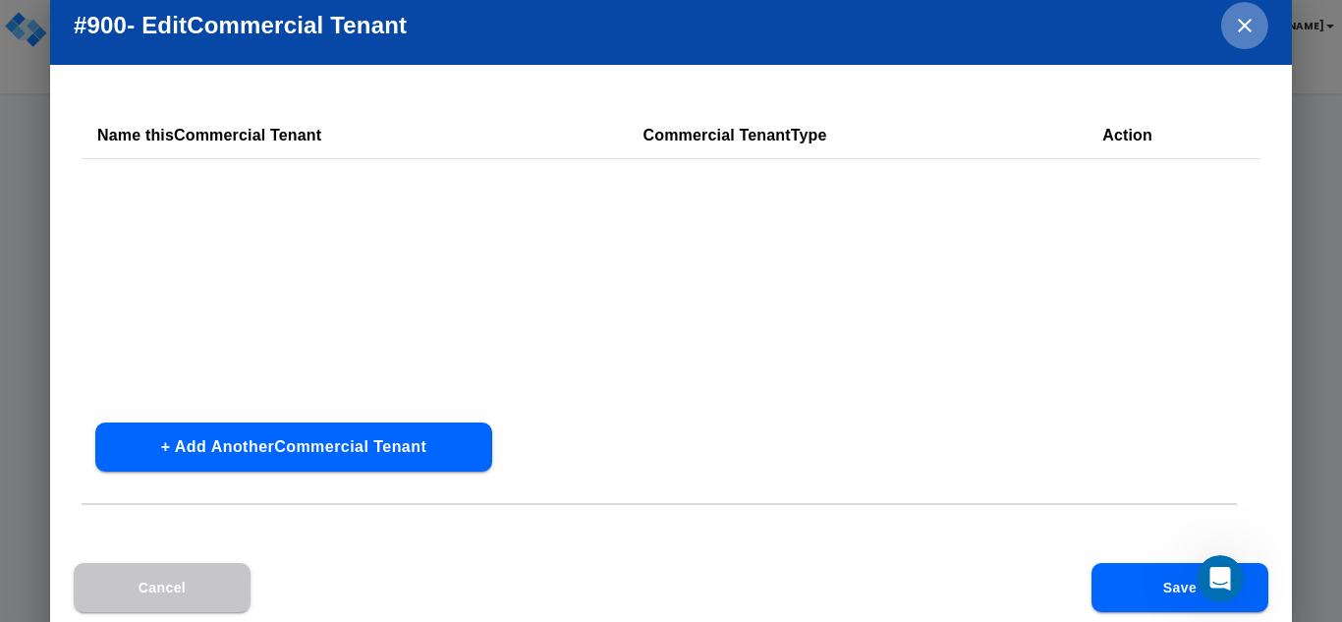
click at [1250, 27] on icon "close" at bounding box center [1245, 26] width 24 height 24
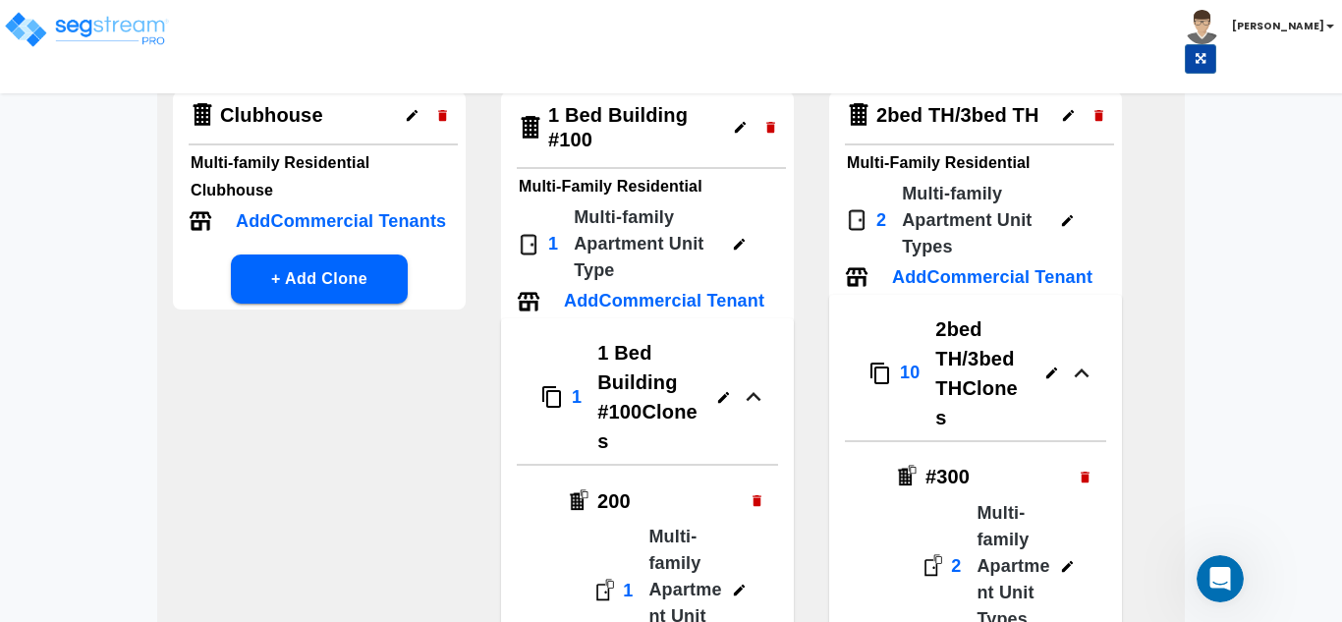
scroll to position [98, 0]
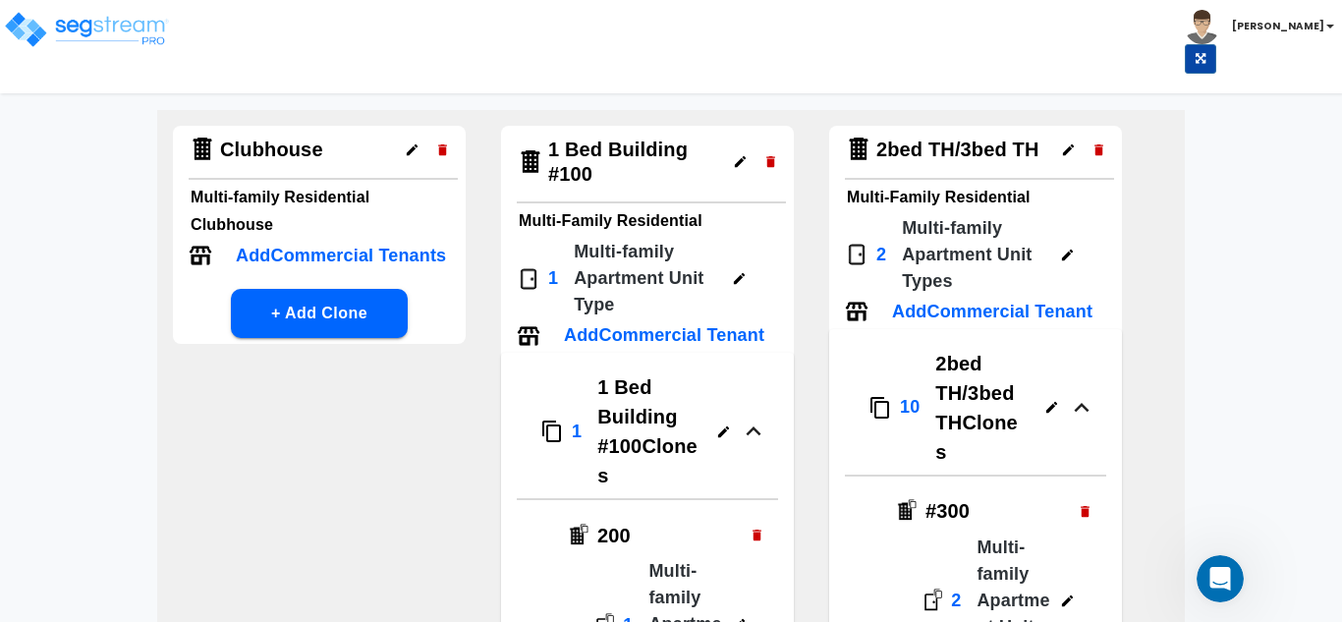
click at [742, 164] on icon "button" at bounding box center [740, 161] width 15 height 15
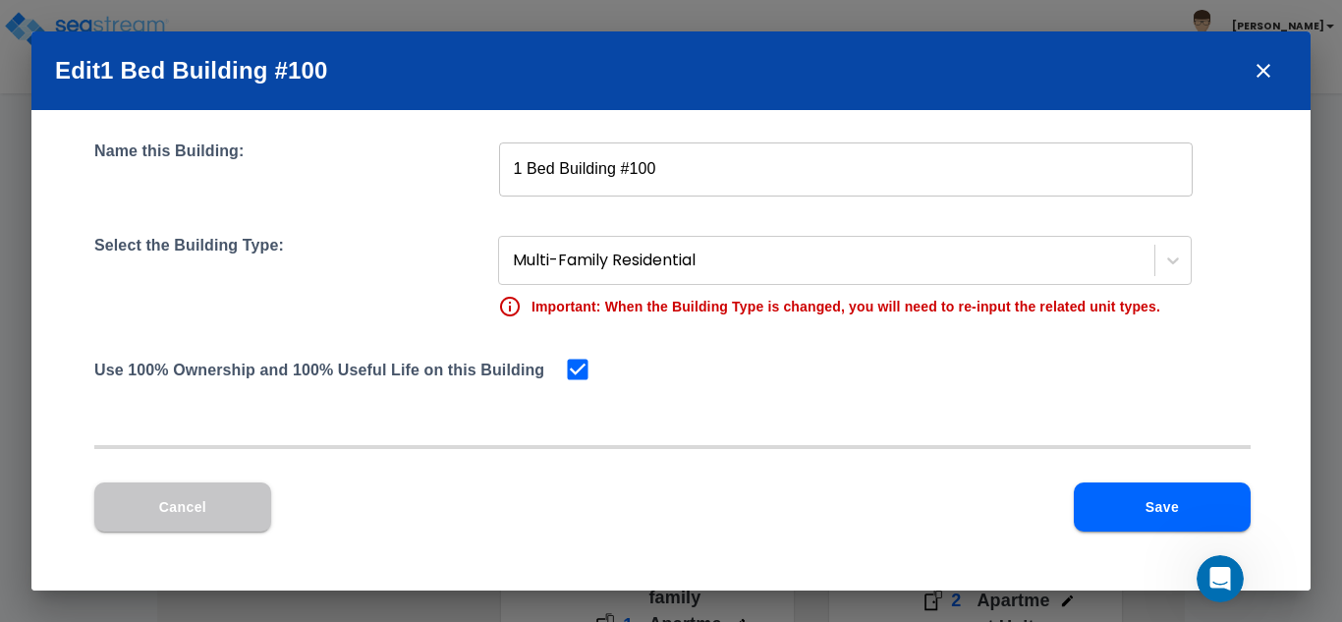
scroll to position [0, 0]
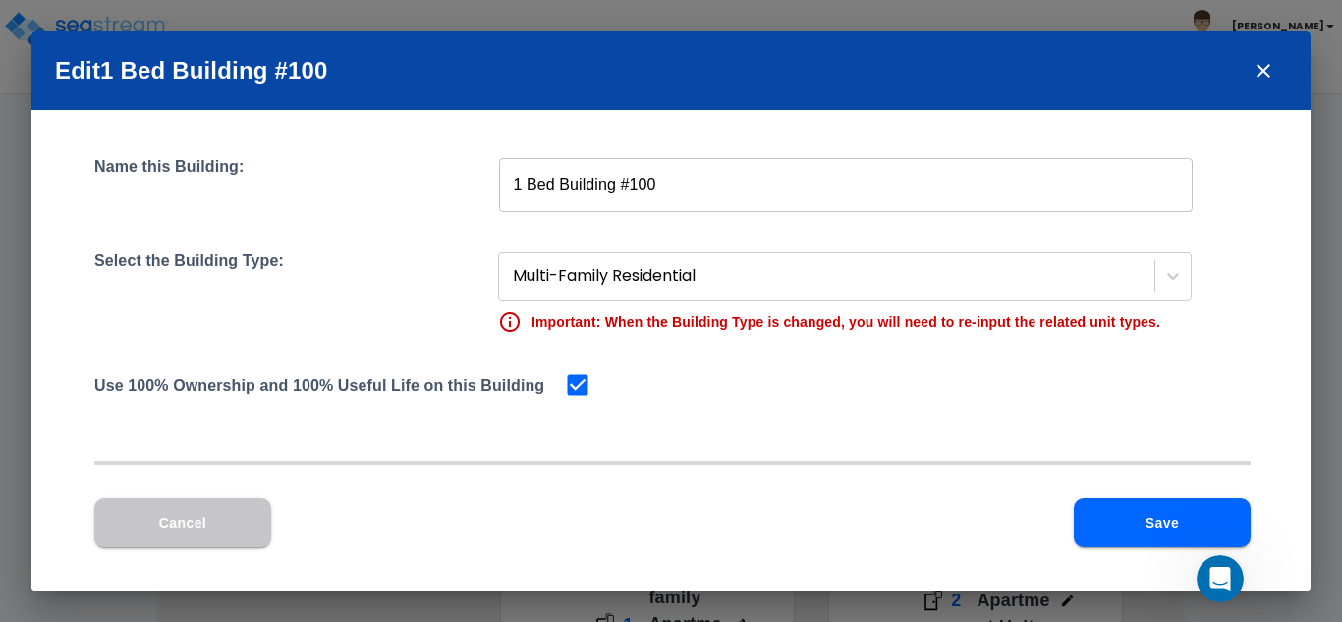
click at [1274, 75] on icon "close" at bounding box center [1264, 71] width 24 height 24
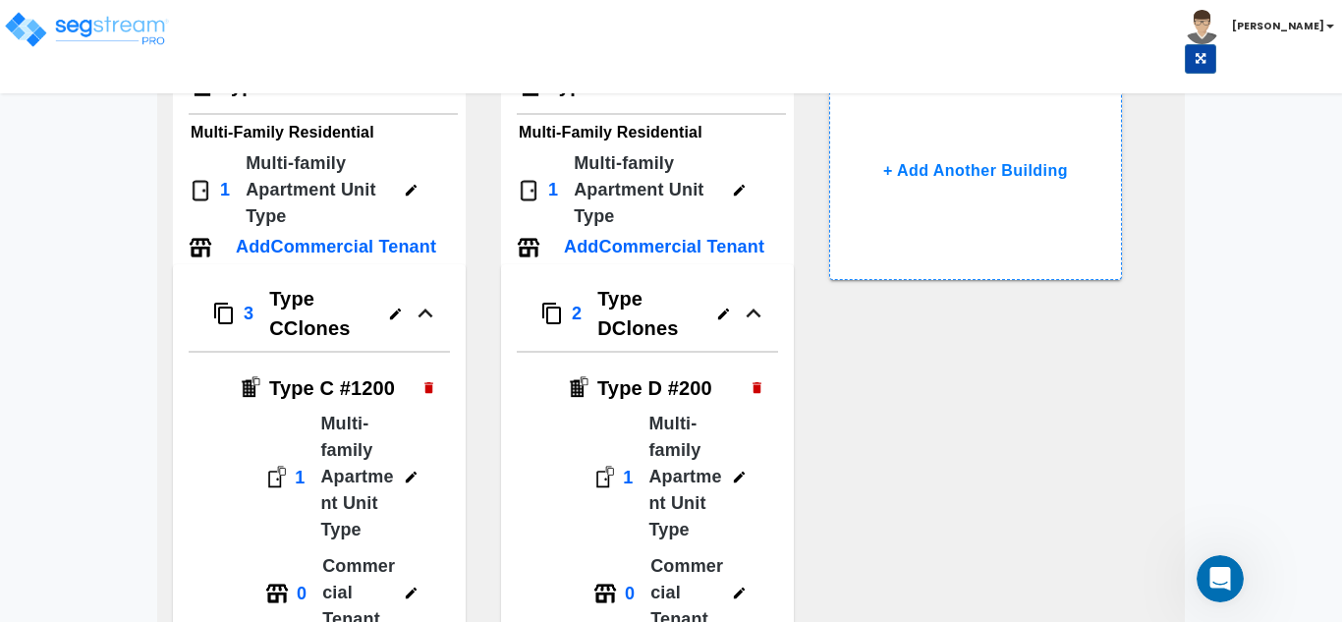
scroll to position [3145, 0]
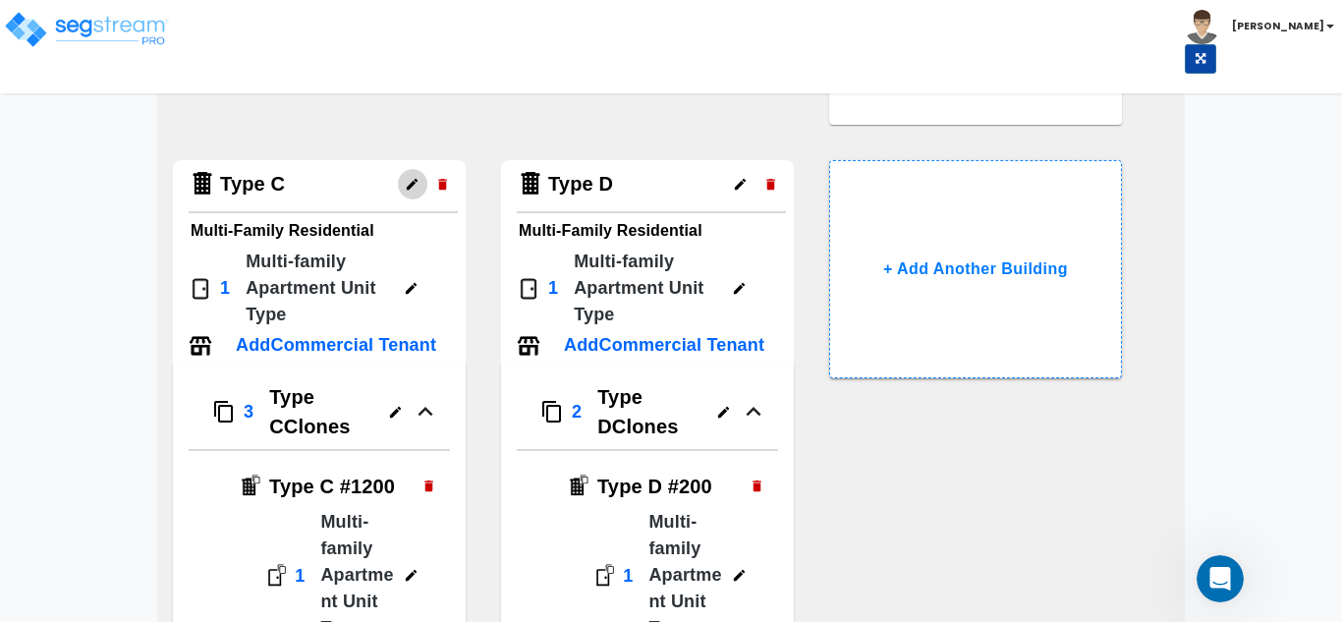
click at [398, 184] on button "button" at bounding box center [412, 184] width 30 height 30
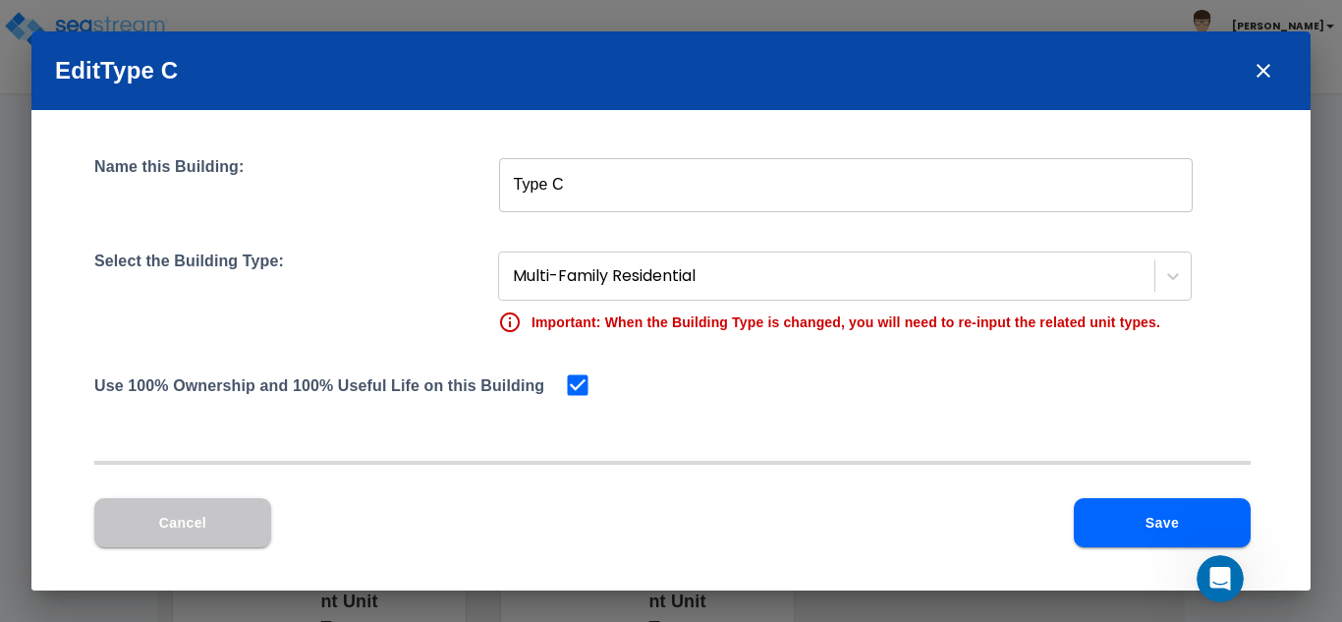
click at [539, 185] on input "Type C" at bounding box center [846, 184] width 694 height 55
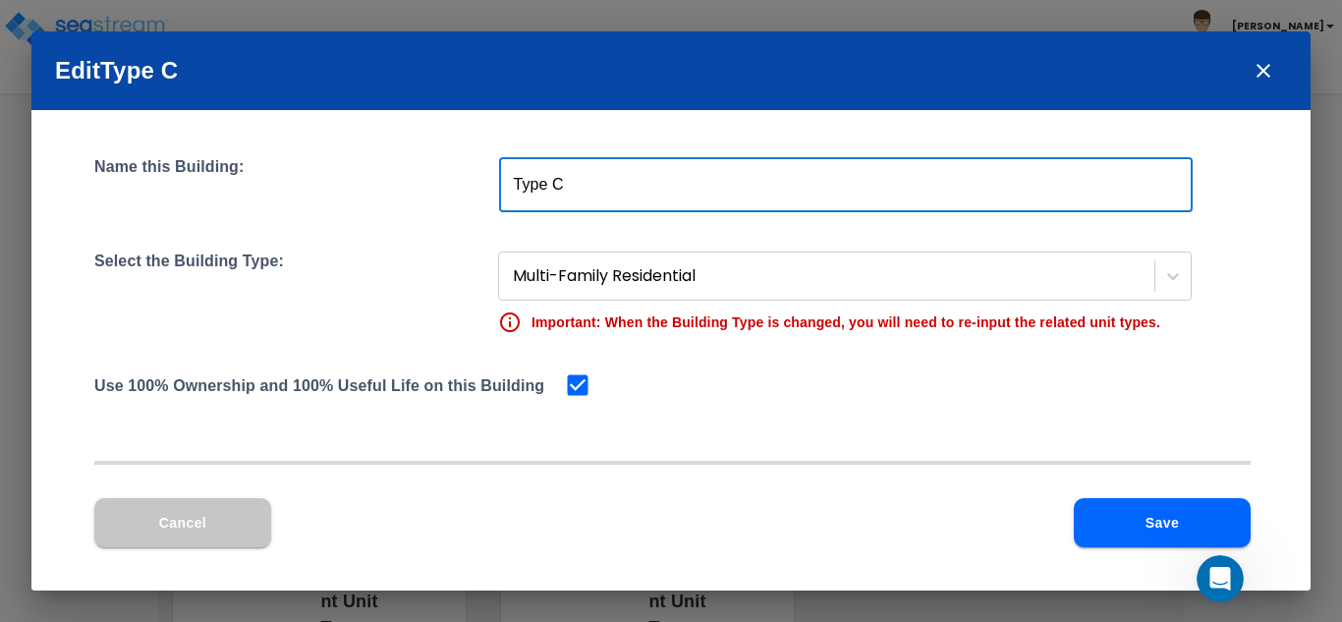
click at [539, 185] on input "Type C" at bounding box center [846, 184] width 694 height 55
paste input "10 units"
type input "10 units"
drag, startPoint x: 1171, startPoint y: 568, endPoint x: 1151, endPoint y: 517, distance: 55.1
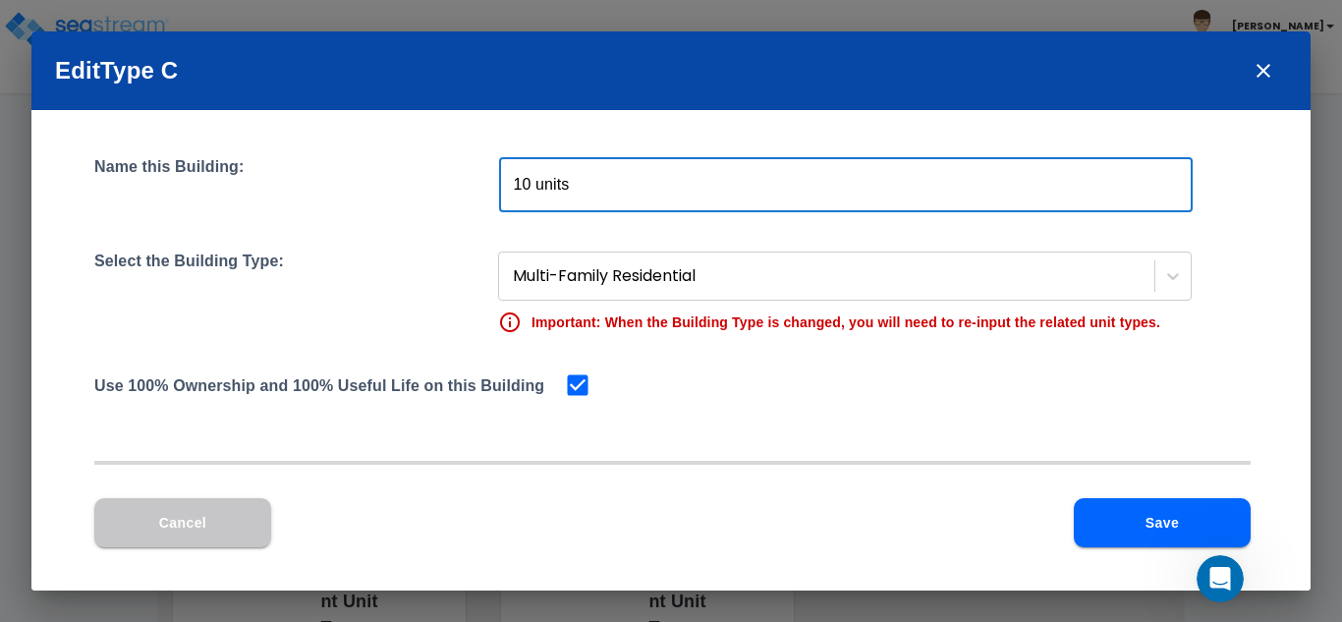
click at [1170, 566] on div "Cancel Save" at bounding box center [672, 538] width 1157 height 81
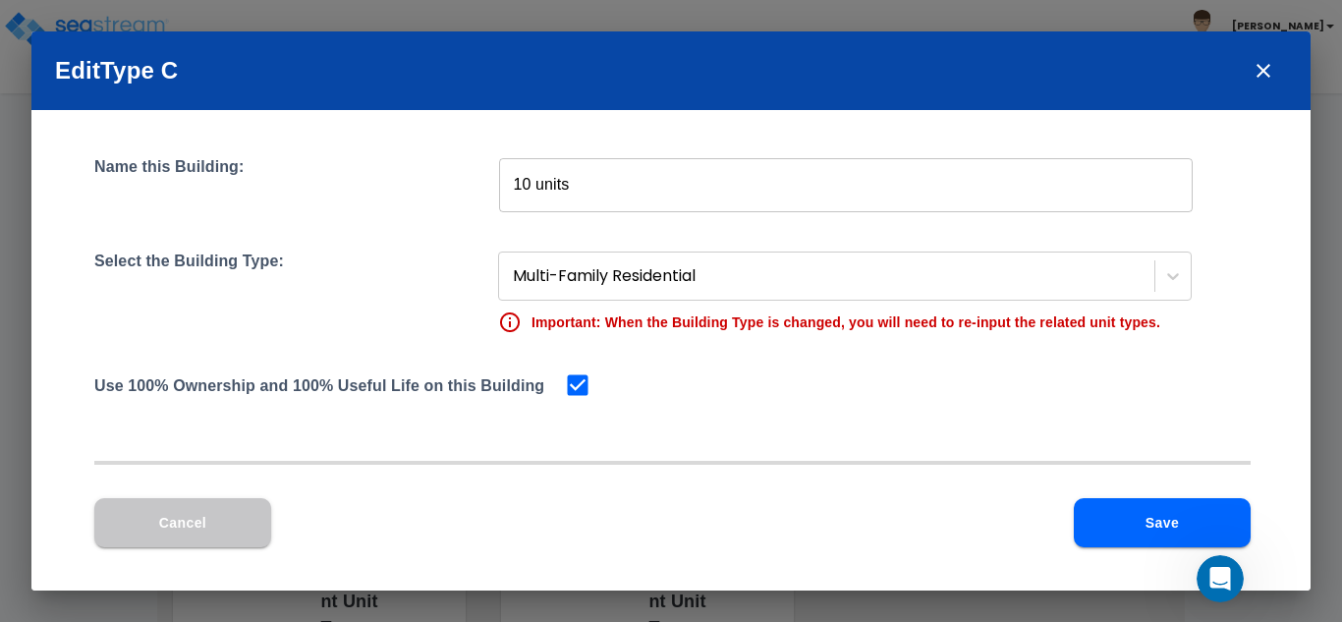
click at [1151, 515] on button "Save" at bounding box center [1162, 522] width 177 height 49
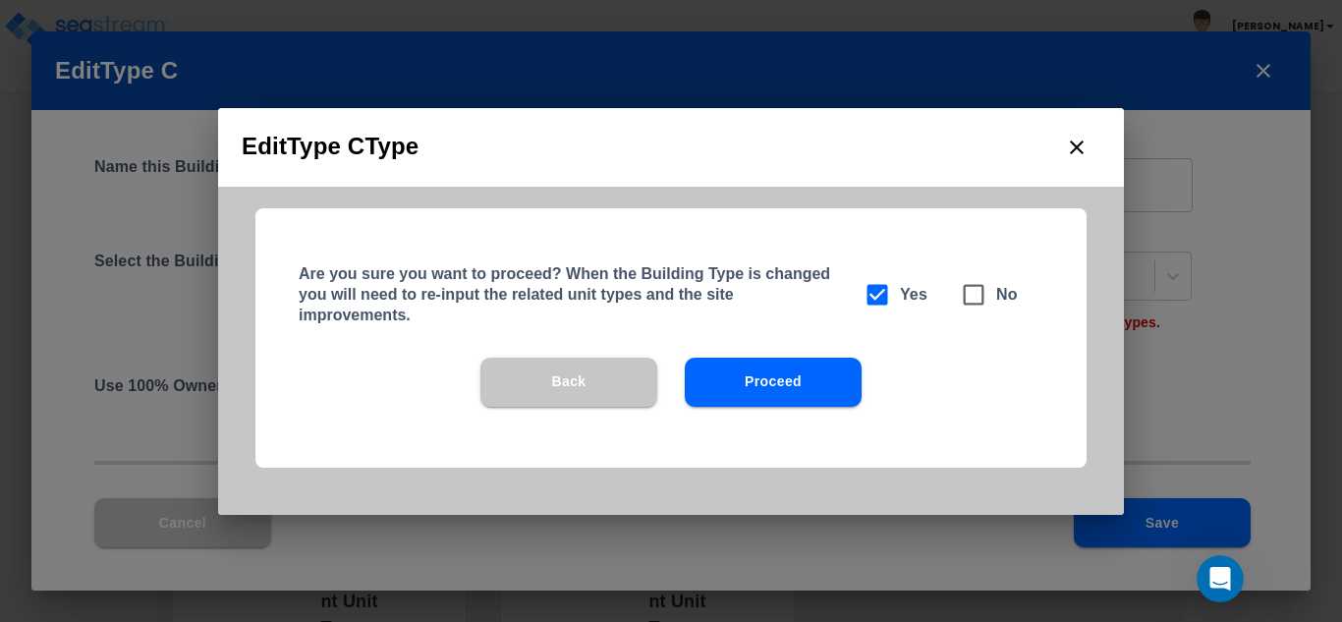
click at [826, 382] on button "Proceed" at bounding box center [773, 382] width 177 height 49
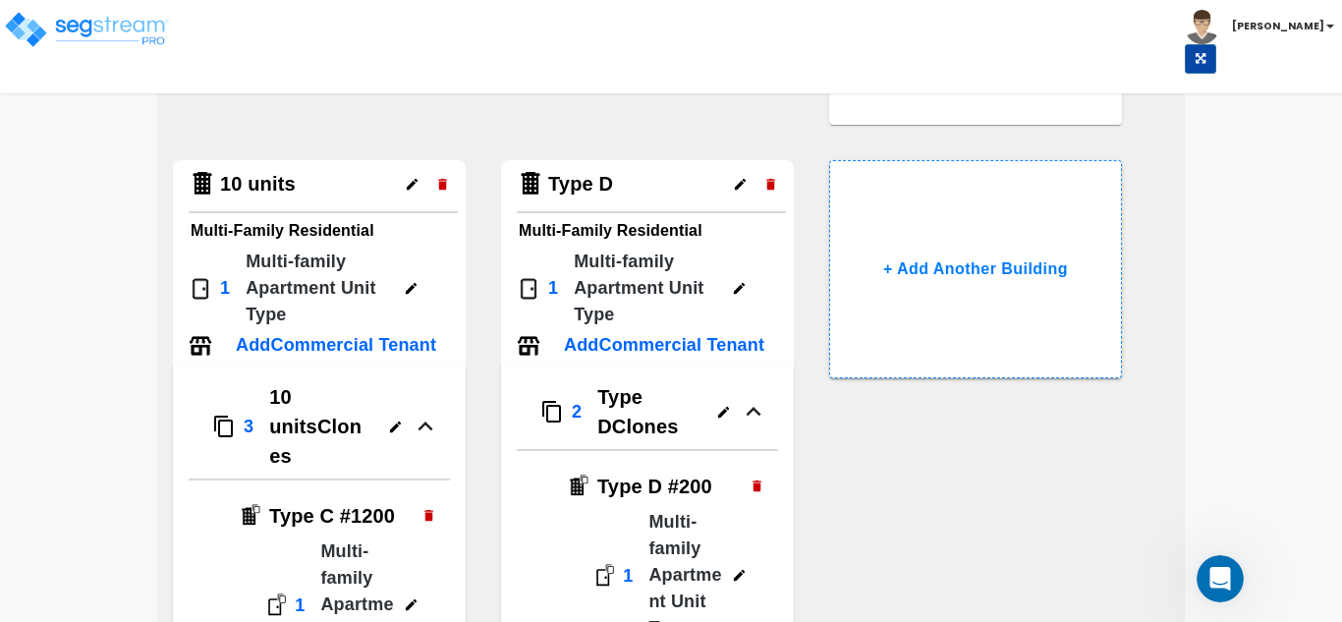
click at [413, 279] on button "button" at bounding box center [411, 288] width 30 height 30
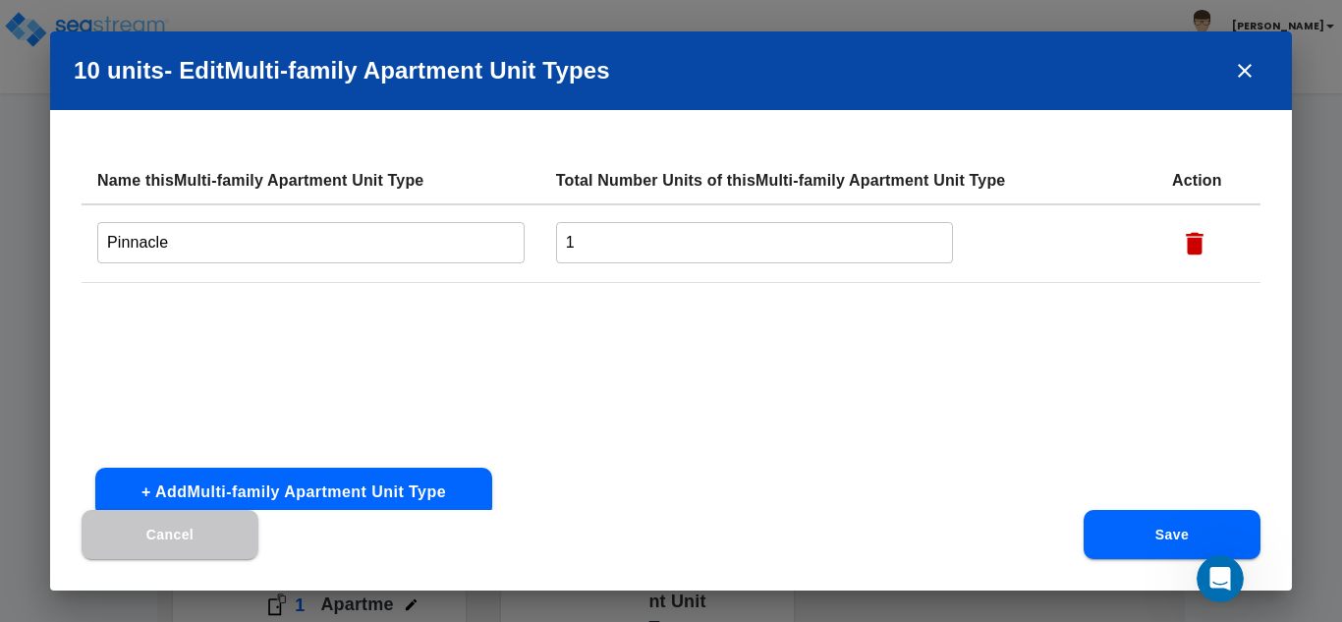
click at [315, 234] on input "Pinnacle" at bounding box center [310, 242] width 427 height 42
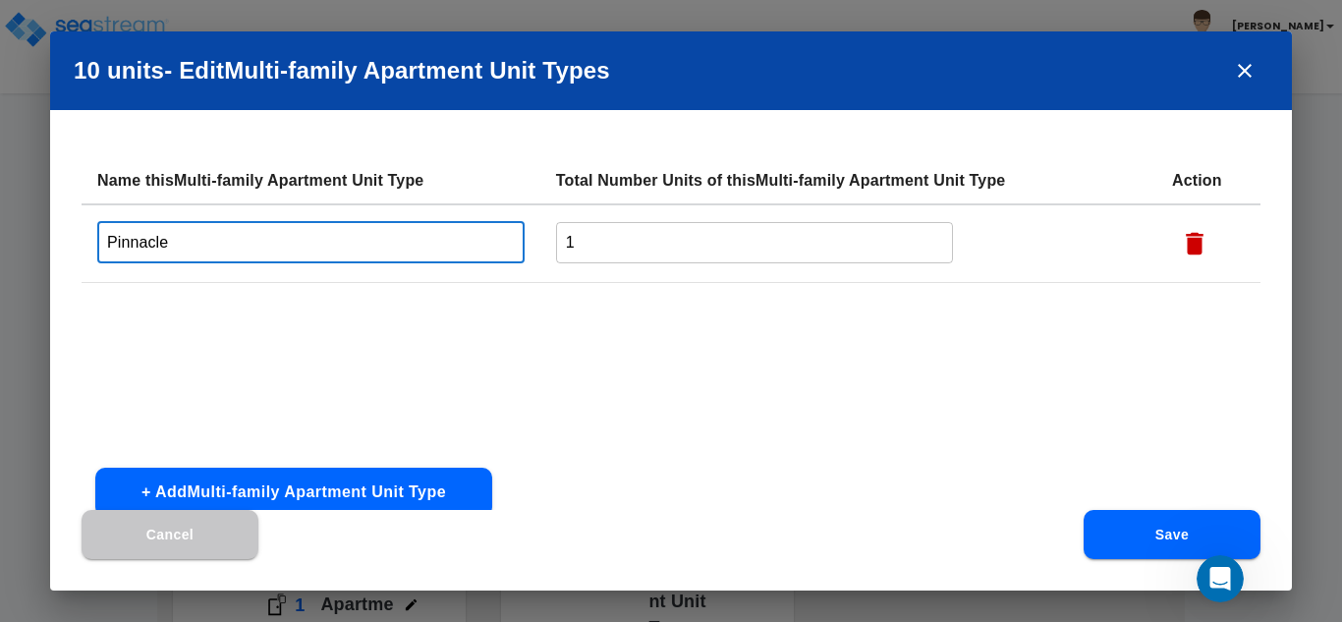
click at [315, 234] on input "Pinnacle" at bounding box center [310, 242] width 427 height 42
paste input "2 two-bedroom TH - [GEOGRAPHIC_DATA]"
type input "2 two-bedroom TH - [GEOGRAPHIC_DATA]"
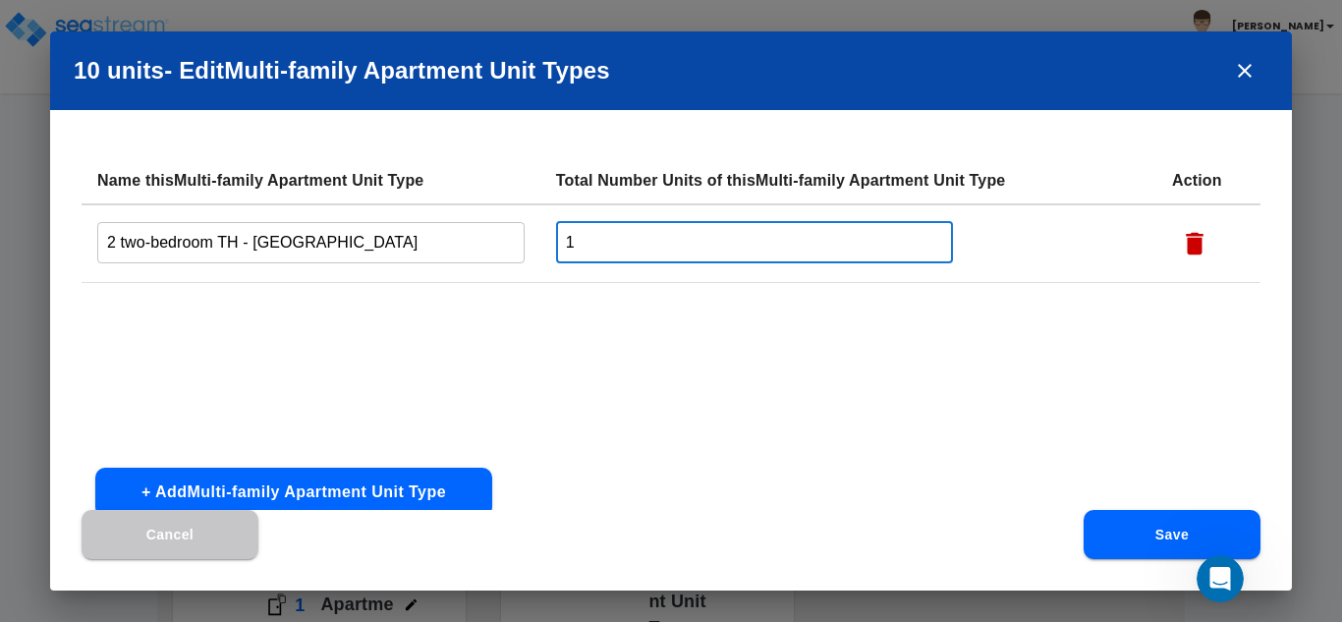
click at [602, 251] on input "1" at bounding box center [755, 242] width 398 height 42
type input "2"
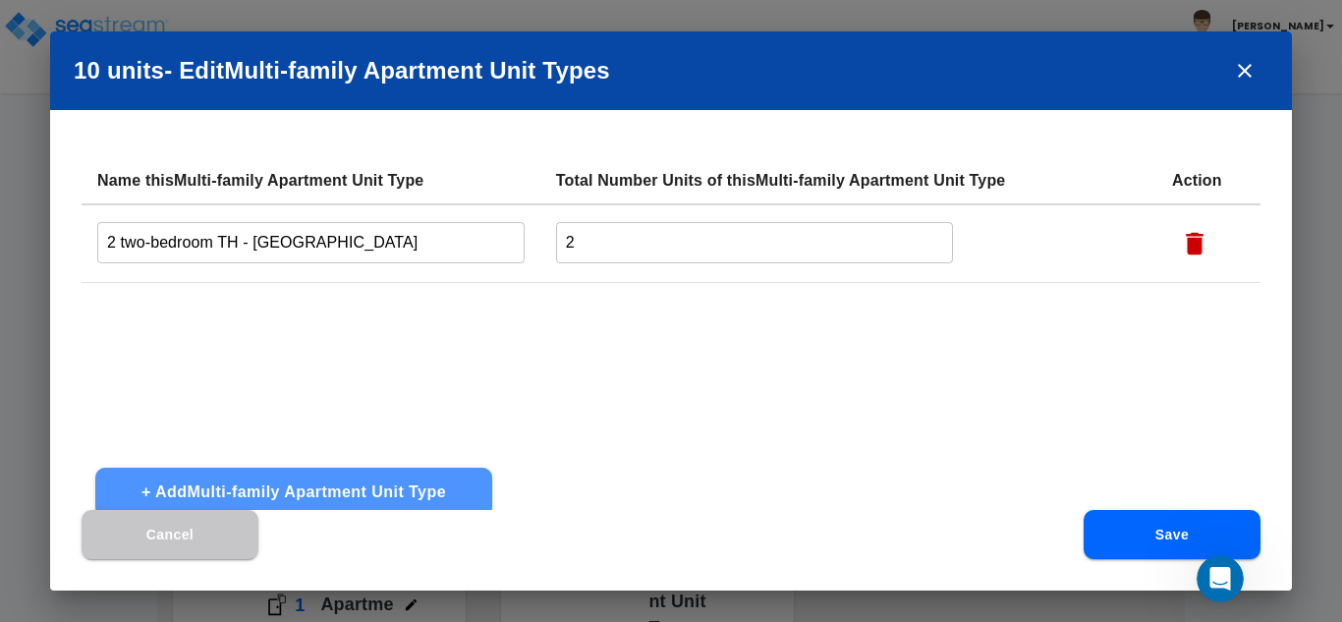
click at [475, 488] on button "+ Add Multi-family Apartment Unit Type" at bounding box center [293, 492] width 397 height 49
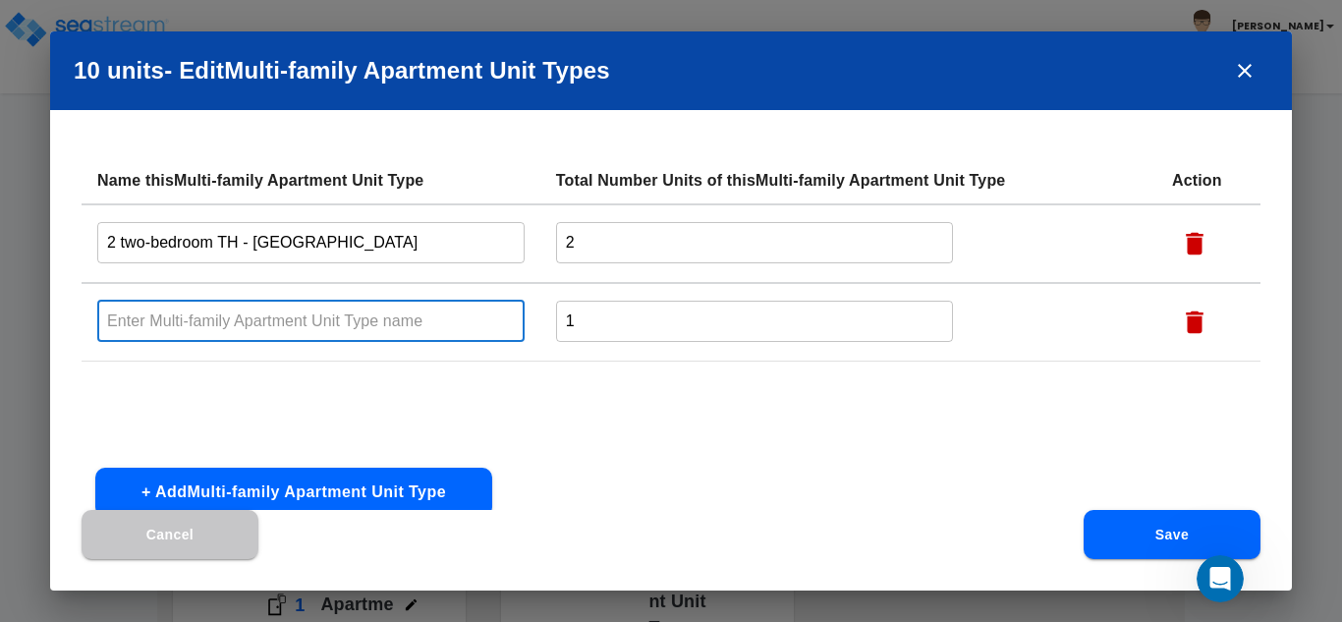
click at [361, 322] on input "text" at bounding box center [310, 321] width 427 height 42
paste input "2 two-bedroom TH - [GEOGRAPHIC_DATA]"
type input "2 two-bedroom TH - [GEOGRAPHIC_DATA]"
click at [588, 317] on input "1" at bounding box center [755, 321] width 398 height 42
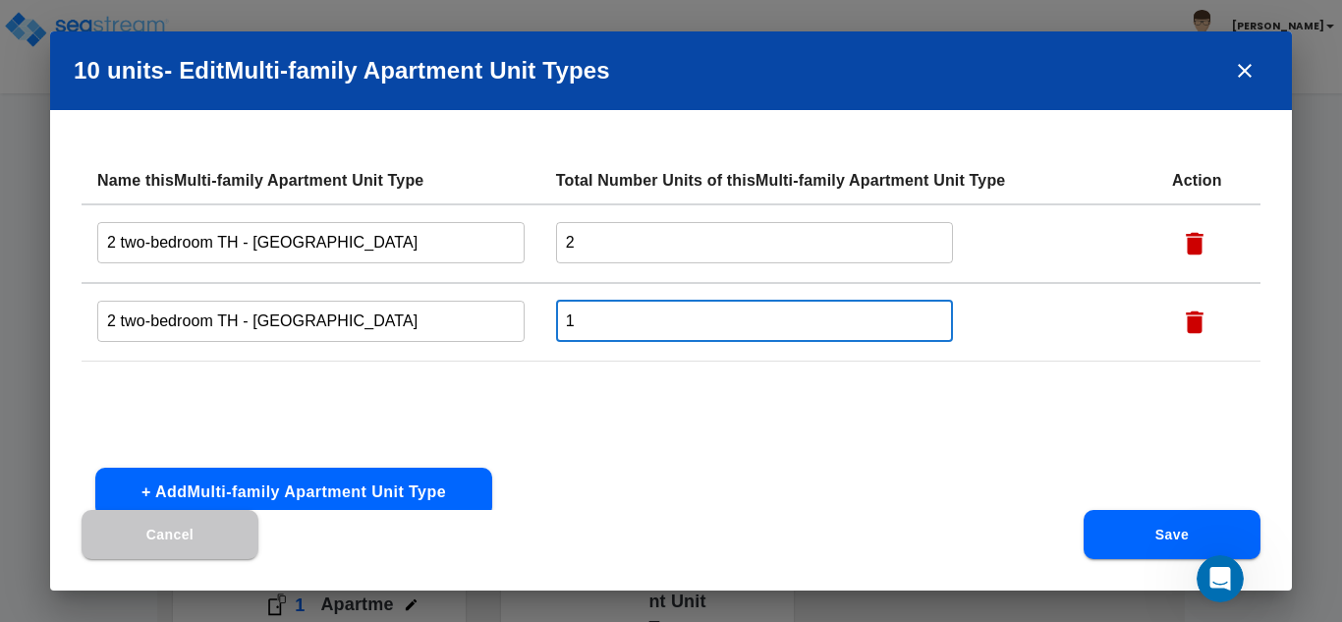
click at [588, 317] on input "1" at bounding box center [755, 321] width 398 height 42
type input "2"
click at [449, 488] on button "+ Add Multi-family Apartment Unit Type" at bounding box center [293, 492] width 397 height 49
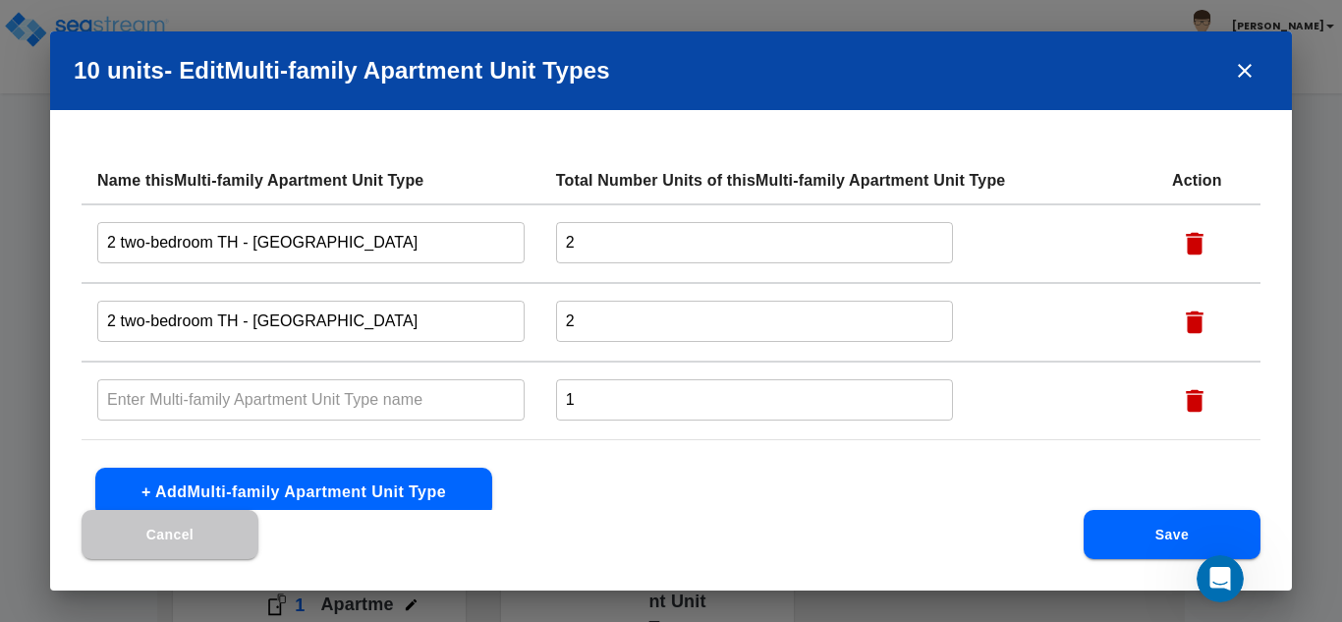
click at [198, 393] on input "text" at bounding box center [310, 399] width 427 height 42
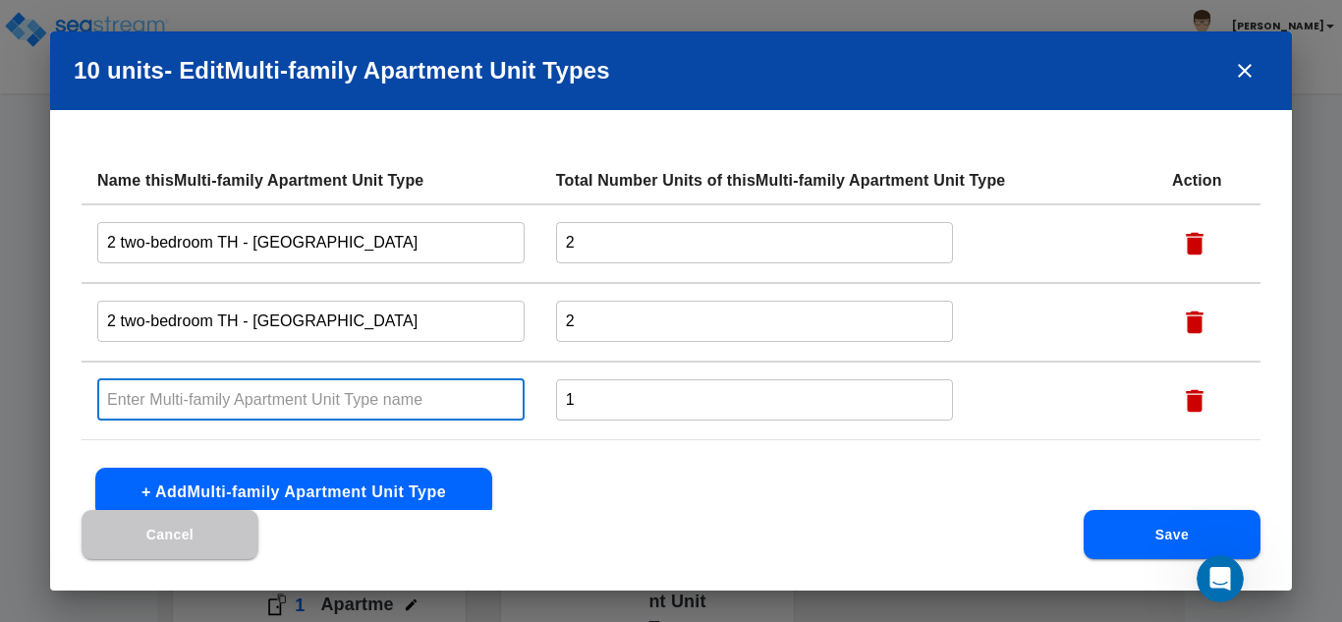
paste input "two-bedroom flat - [GEOGRAPHIC_DATA]"
type input "two-bedroom flat - [GEOGRAPHIC_DATA]"
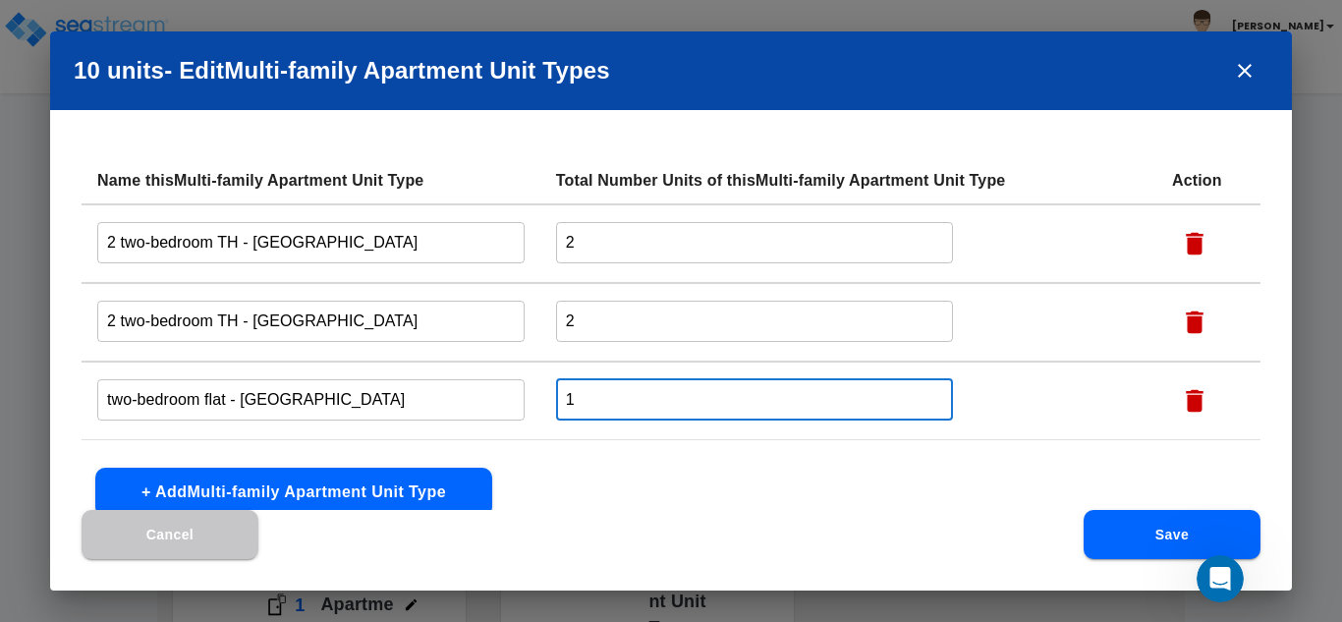
click at [579, 386] on input "1" at bounding box center [755, 399] width 398 height 42
type input "4"
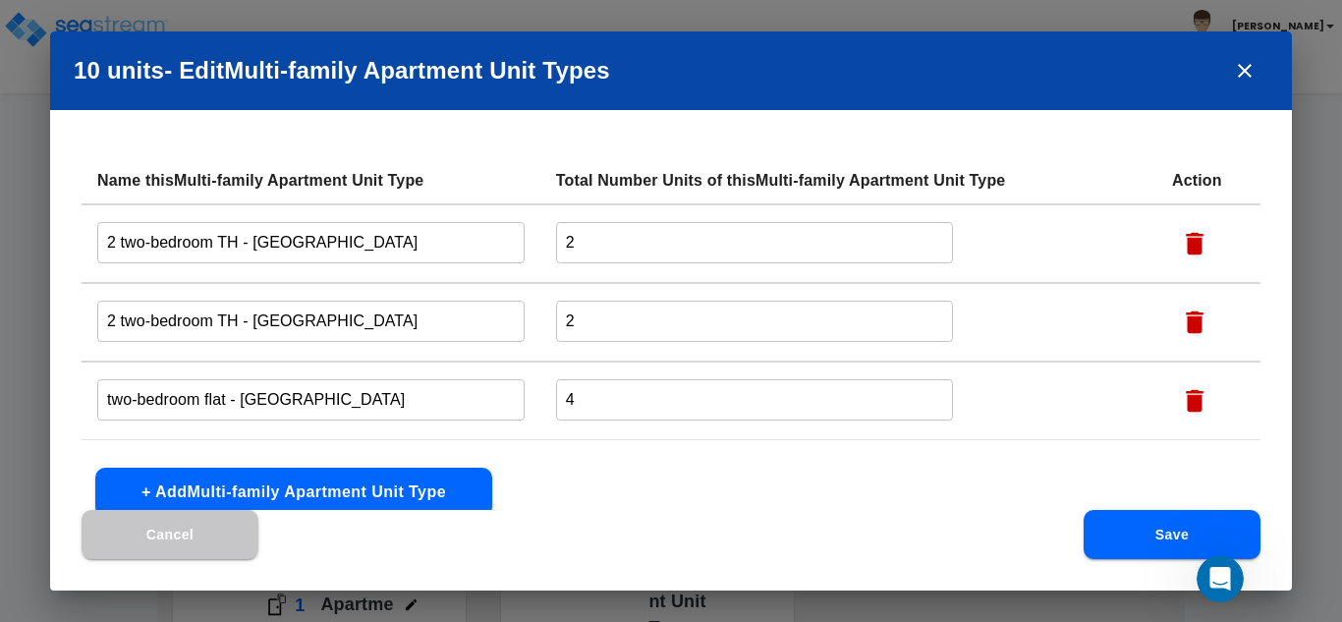
click at [184, 327] on input "2 two-bedroom TH - [GEOGRAPHIC_DATA]" at bounding box center [310, 321] width 427 height 42
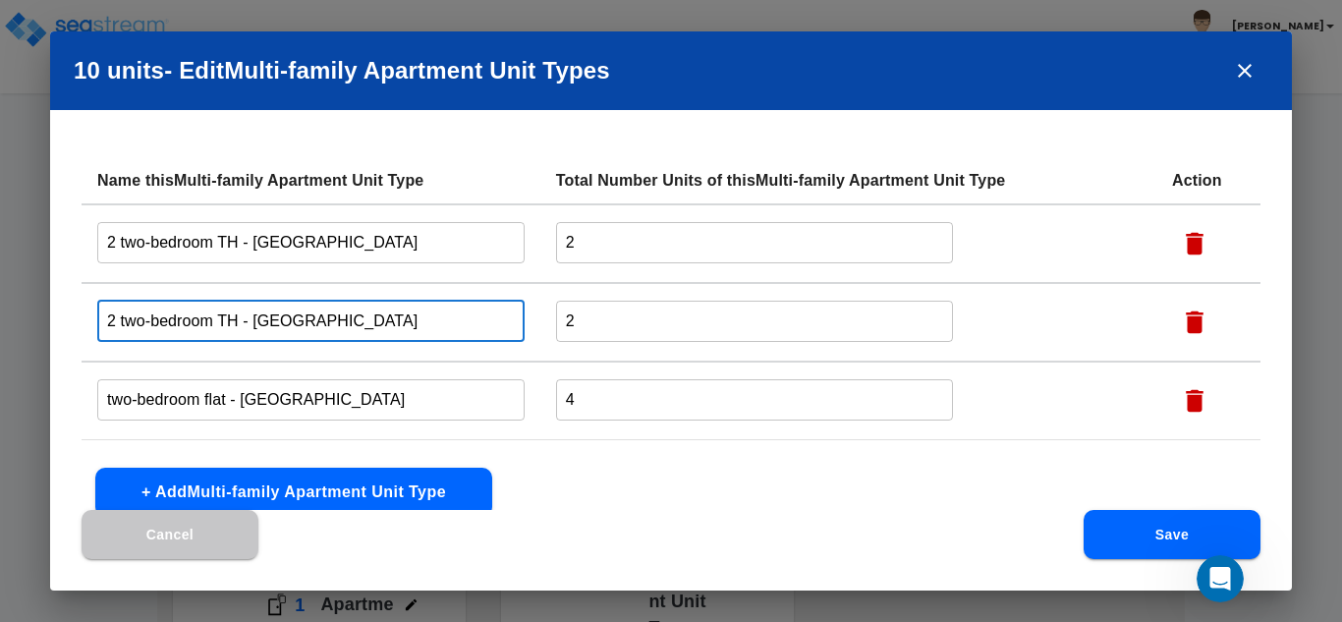
click at [184, 327] on input "2 two-bedroom TH - [GEOGRAPHIC_DATA]" at bounding box center [310, 321] width 427 height 42
paste input "three-bedroom TH - [GEOGRAPHIC_DATA]"
drag, startPoint x: 147, startPoint y: 321, endPoint x: 90, endPoint y: 328, distance: 57.4
click at [90, 328] on td "three-bedroom TH - [GEOGRAPHIC_DATA] ​" at bounding box center [311, 322] width 459 height 79
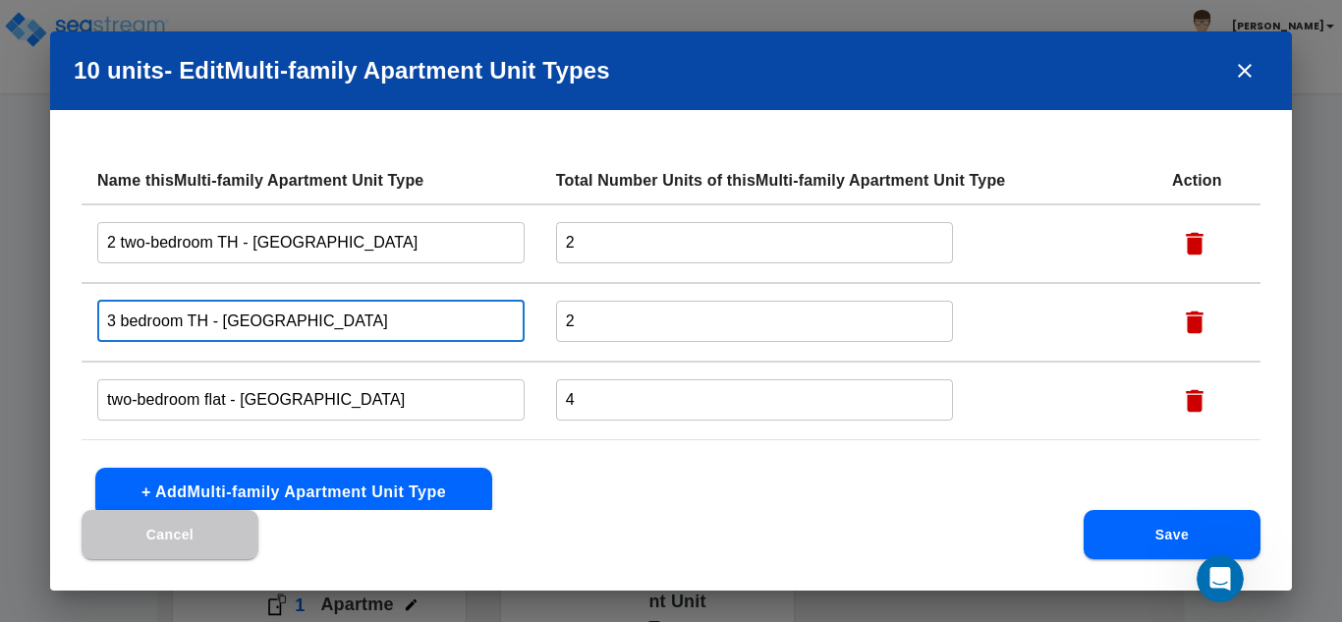
type input "3 bedroom TH - [GEOGRAPHIC_DATA]"
click at [128, 407] on input "two-bedroom flat - [GEOGRAPHIC_DATA]" at bounding box center [310, 399] width 427 height 42
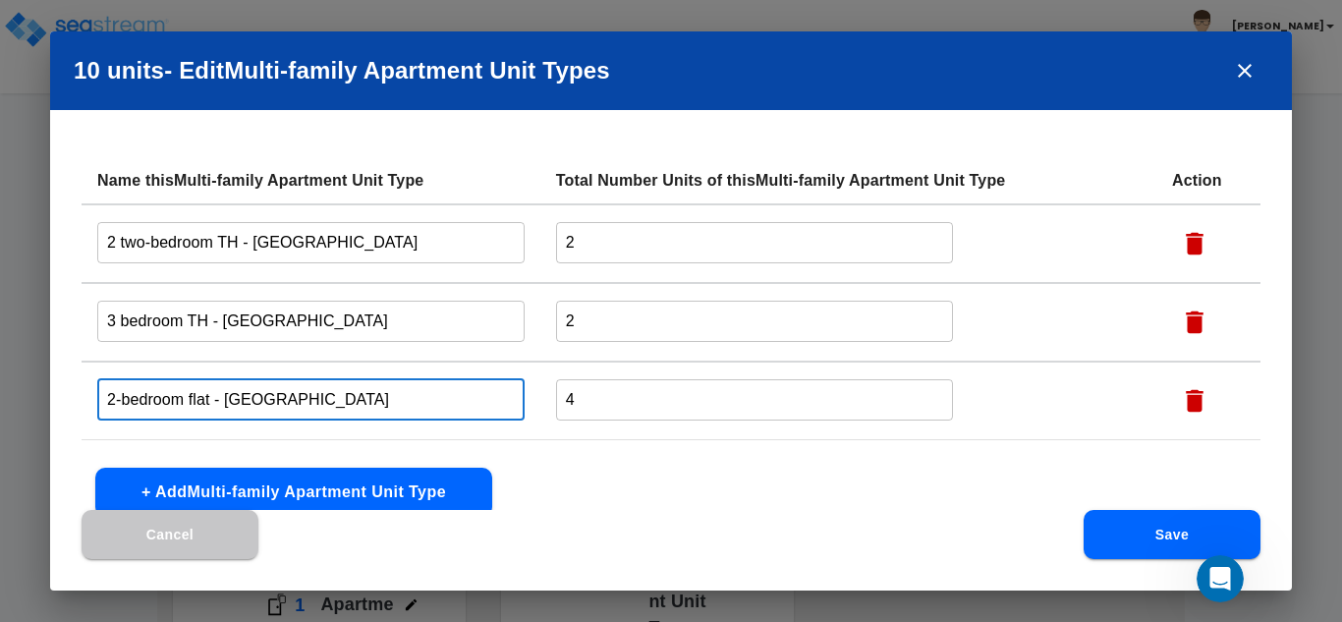
type input "2-bedroom flat - [GEOGRAPHIC_DATA]"
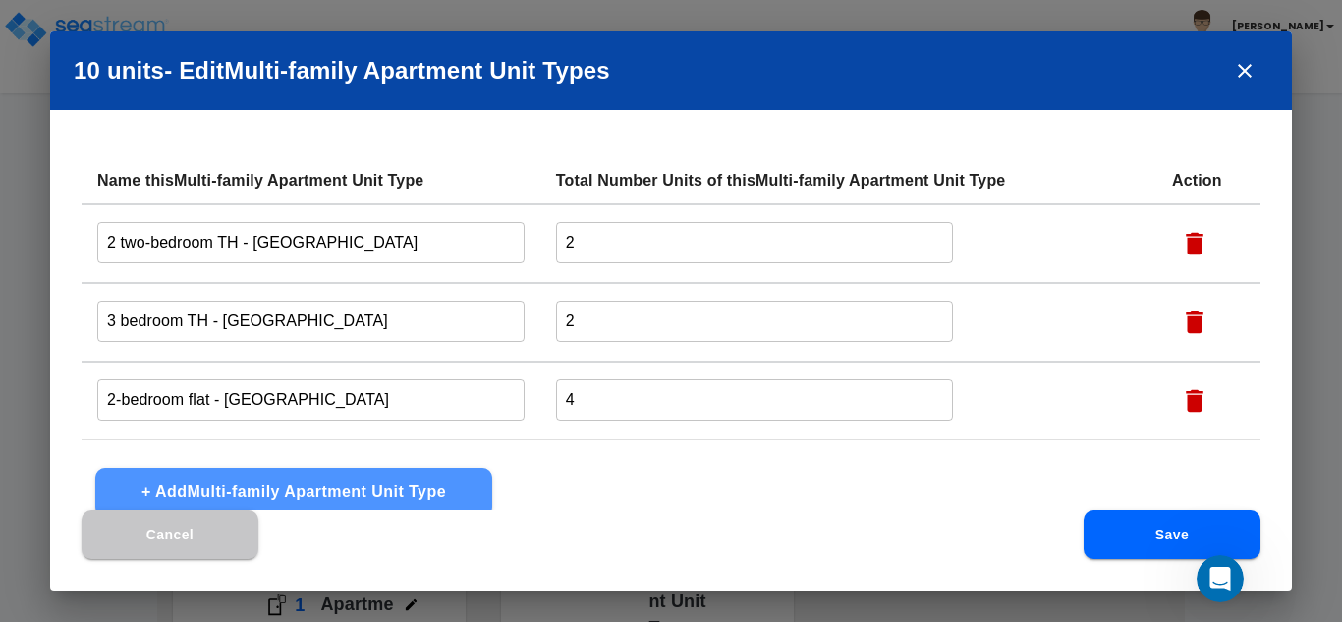
click at [415, 499] on button "+ Add Multi-family Apartment Unit Type" at bounding box center [293, 492] width 397 height 49
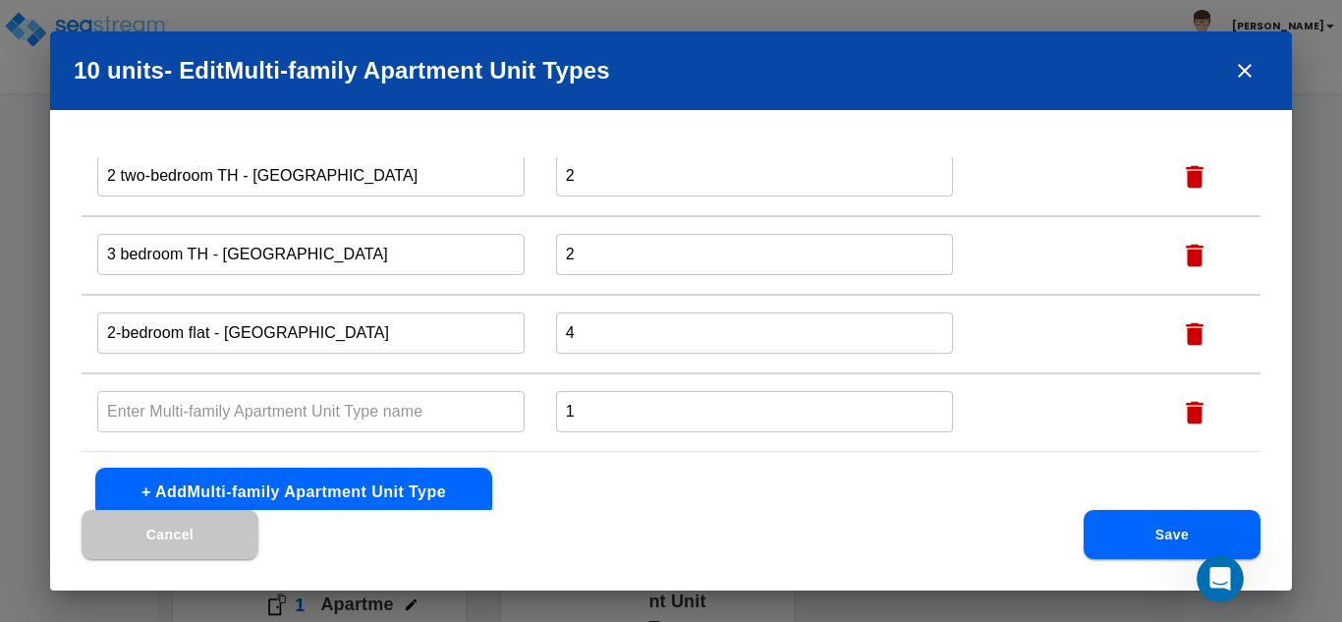
click at [393, 412] on input "text" at bounding box center [310, 411] width 427 height 42
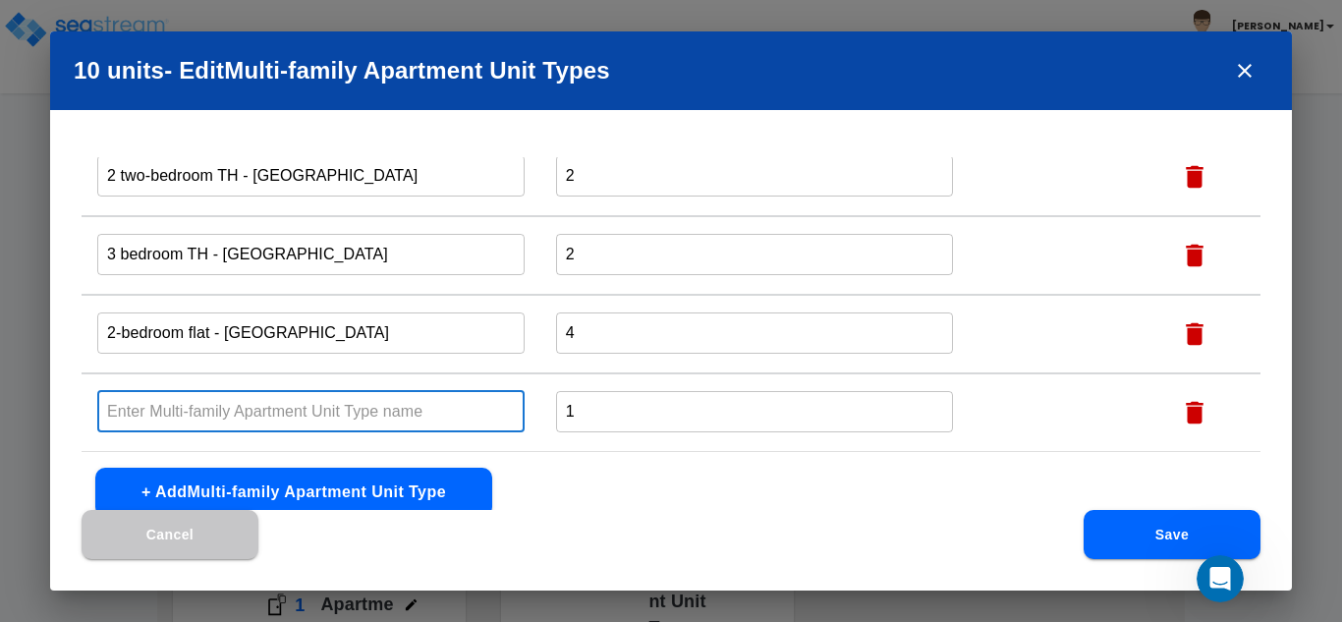
paste input "2 large one bedroom - [GEOGRAPHIC_DATA]"
type input "2 large one bedroom - [GEOGRAPHIC_DATA]"
click at [596, 403] on input "1" at bounding box center [755, 411] width 398 height 42
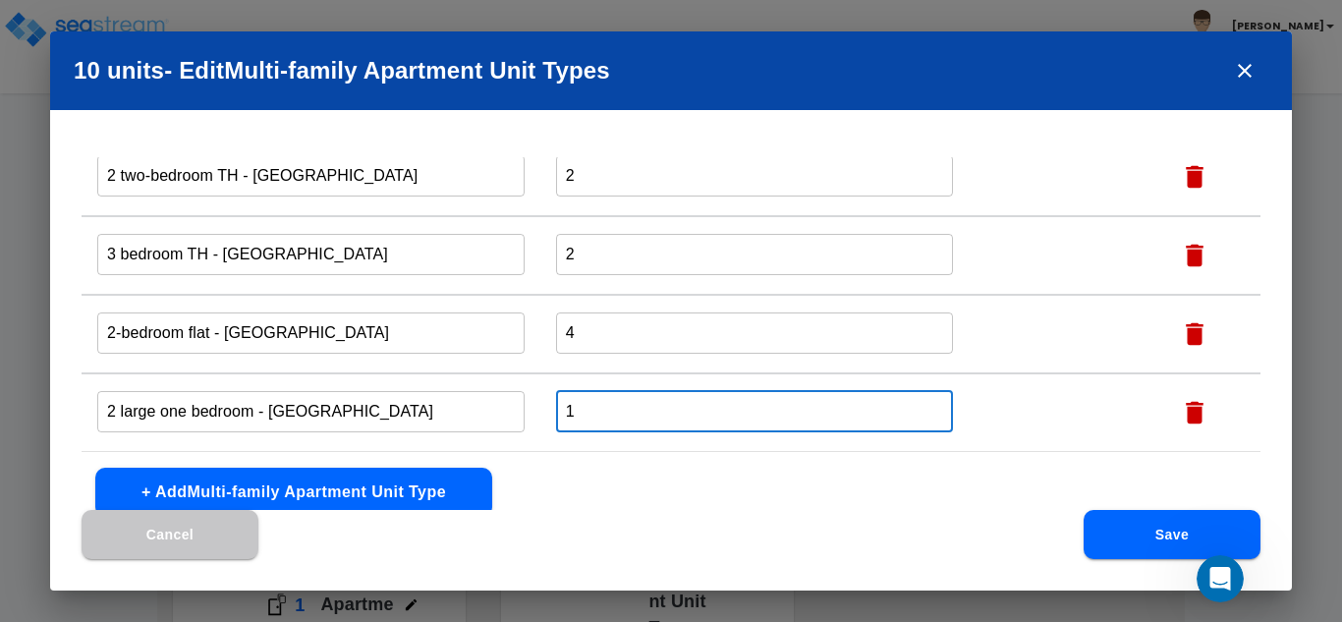
click at [596, 403] on input "1" at bounding box center [755, 411] width 398 height 42
type input "2"
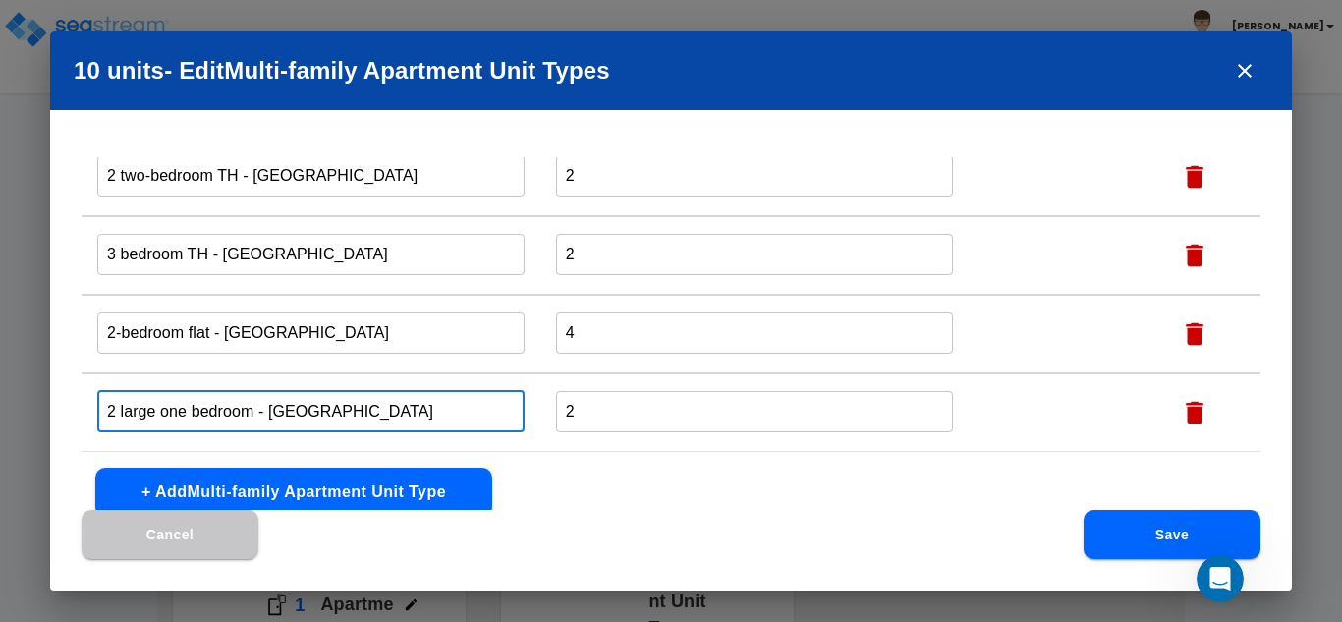
drag, startPoint x: 186, startPoint y: 415, endPoint x: 8, endPoint y: 432, distance: 178.7
click at [8, 432] on div "10 units - Edit Multi-family Apartment Unit Type s Name this Multi-family Apart…" at bounding box center [671, 311] width 1342 height 622
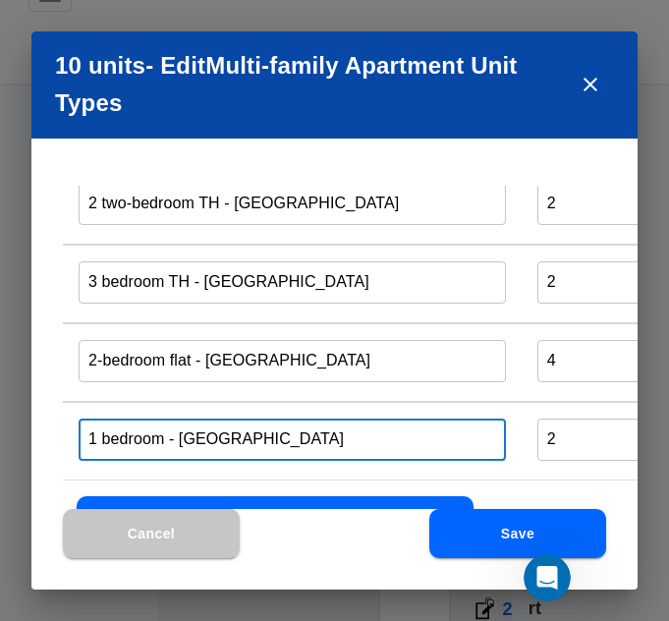
scroll to position [0, 0]
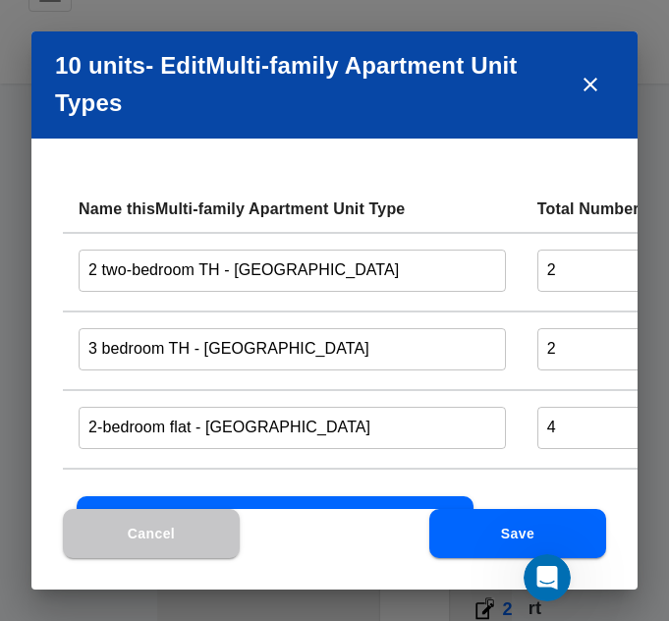
type input "1 bedroom - [GEOGRAPHIC_DATA]"
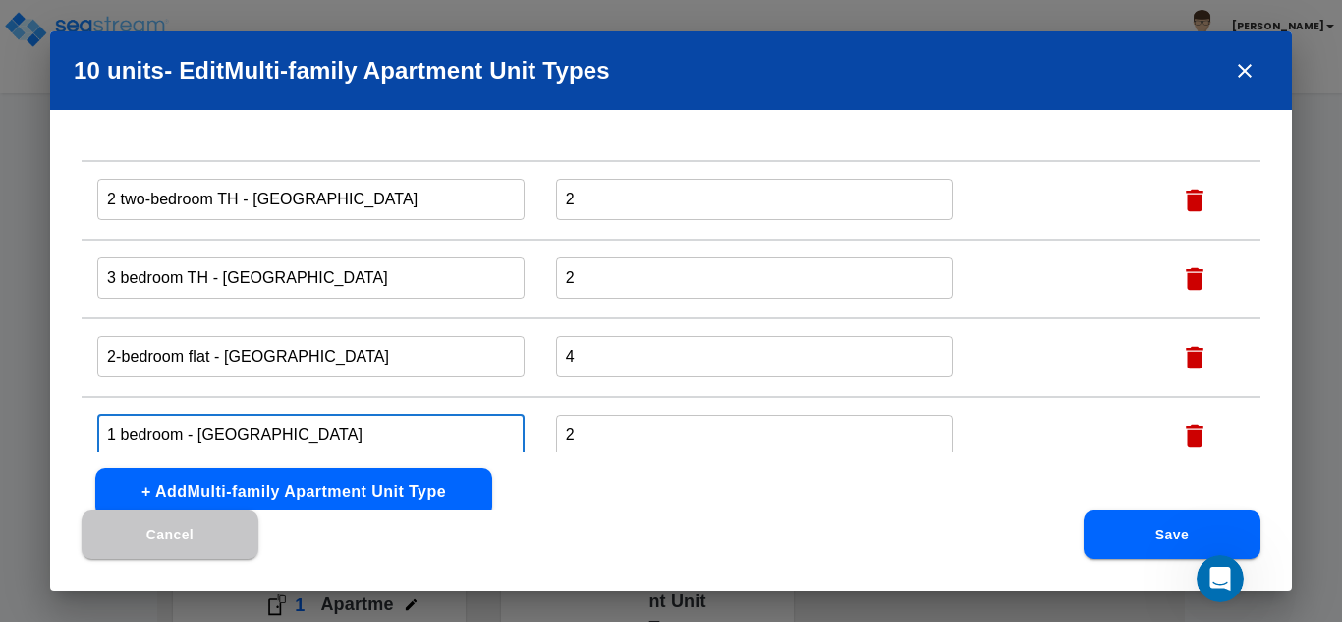
scroll to position [67, 0]
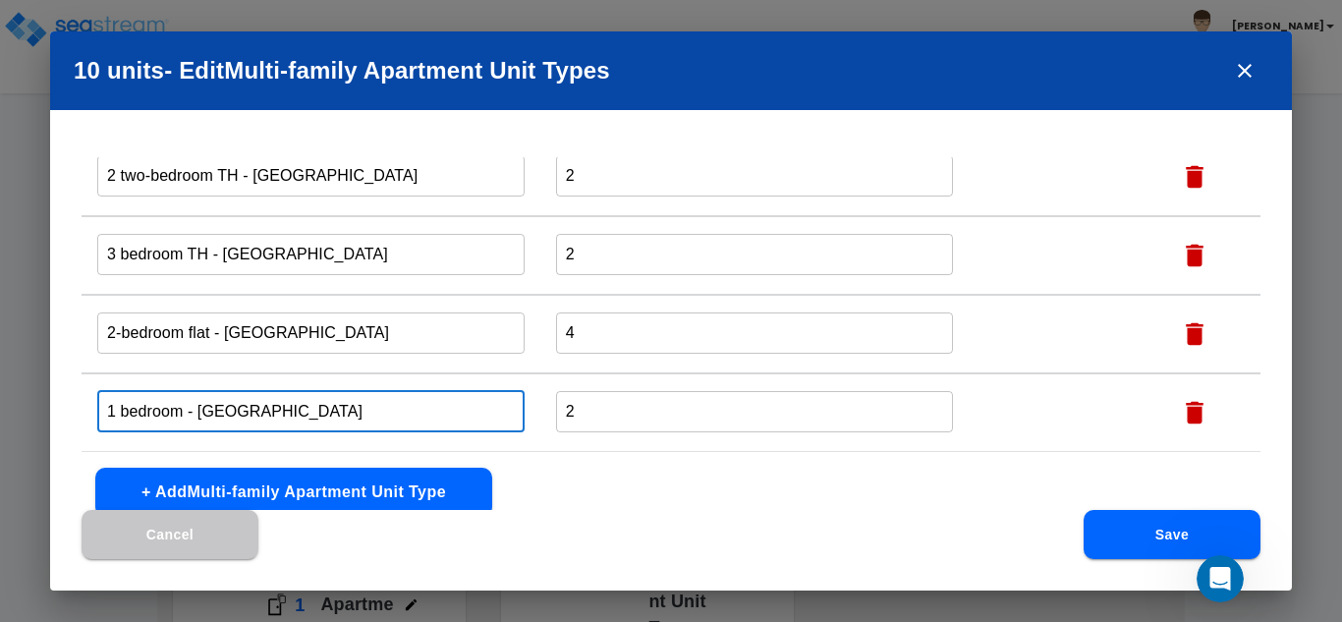
click at [1186, 519] on button "Save" at bounding box center [1172, 534] width 177 height 49
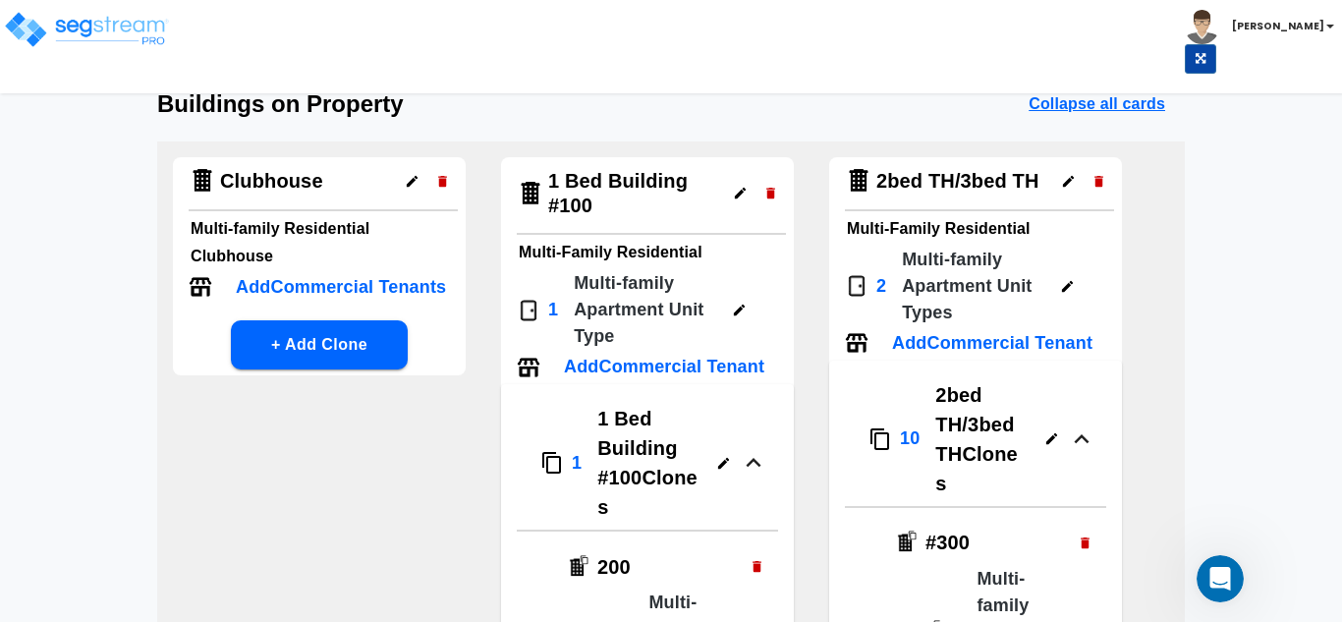
scroll to position [98, 0]
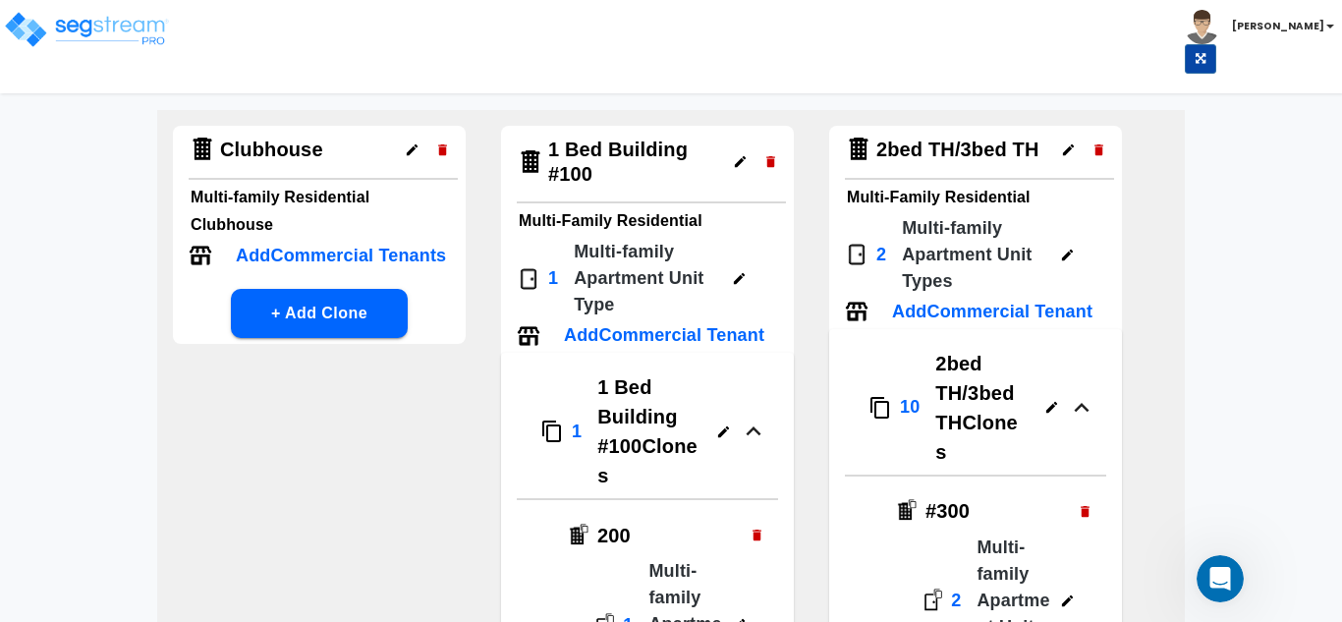
click at [761, 426] on icon "button" at bounding box center [753, 430] width 15 height 9
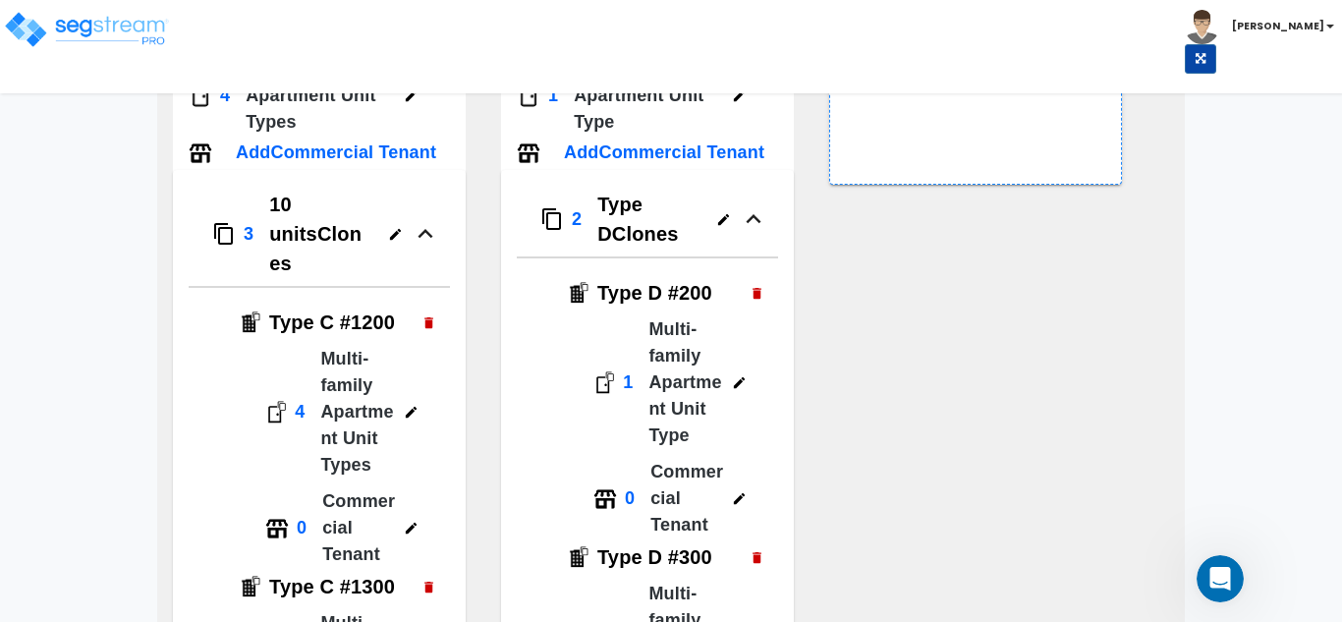
scroll to position [884, 0]
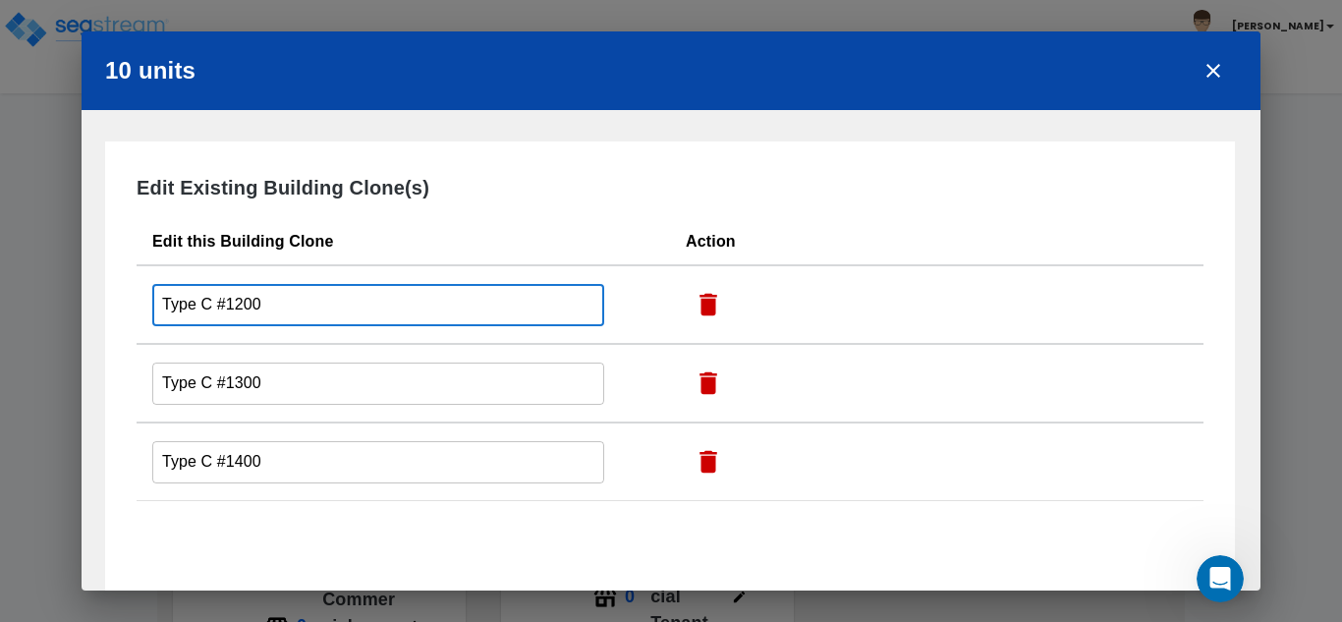
drag, startPoint x: 213, startPoint y: 301, endPoint x: 100, endPoint y: 326, distance: 115.9
click at [100, 326] on div "Edit Existing Building Clone(s) Edit this Building Clone Action Type C #1200 ​ …" at bounding box center [671, 350] width 1179 height 481
click at [192, 301] on input "#1200" at bounding box center [378, 305] width 452 height 42
type input "#500"
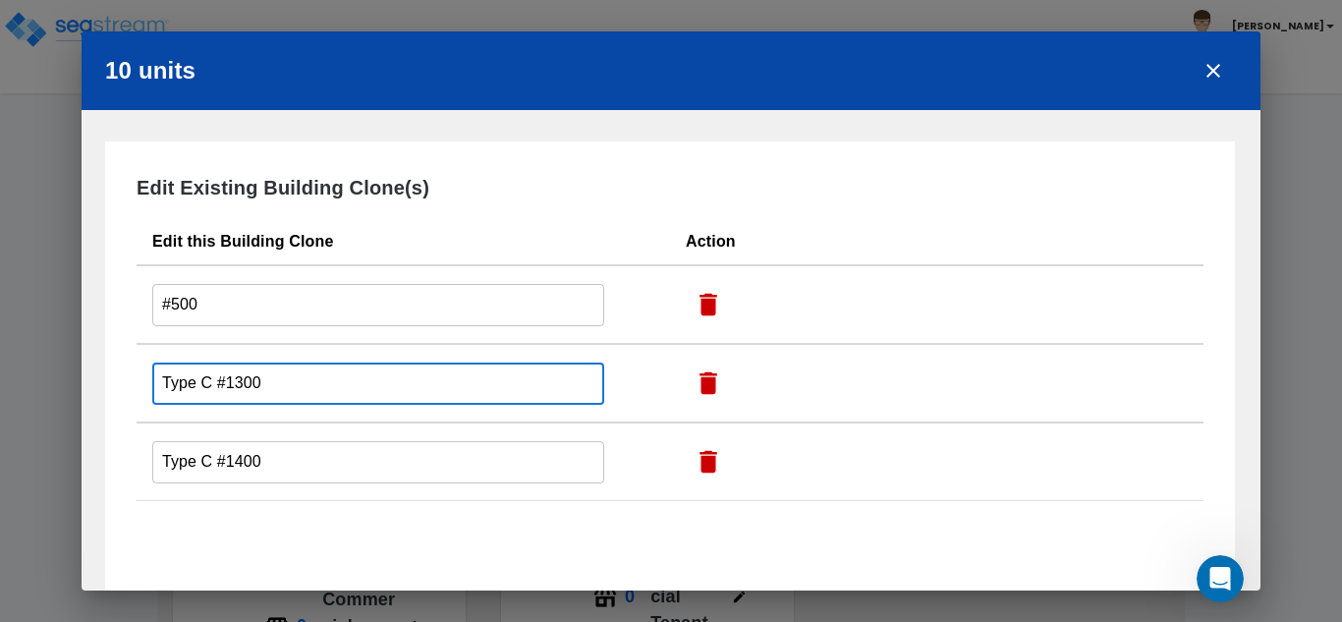
drag, startPoint x: 212, startPoint y: 375, endPoint x: 90, endPoint y: 390, distance: 122.7
click at [90, 390] on div "Edit Existing Building Clone(s) Edit this Building Clone Action #500 ​ Type C #…" at bounding box center [671, 350] width 1179 height 481
click at [180, 381] on input "#1300" at bounding box center [378, 384] width 452 height 42
click at [194, 382] on input "#1300" at bounding box center [378, 384] width 452 height 42
click at [192, 383] on input "#1300" at bounding box center [378, 384] width 452 height 42
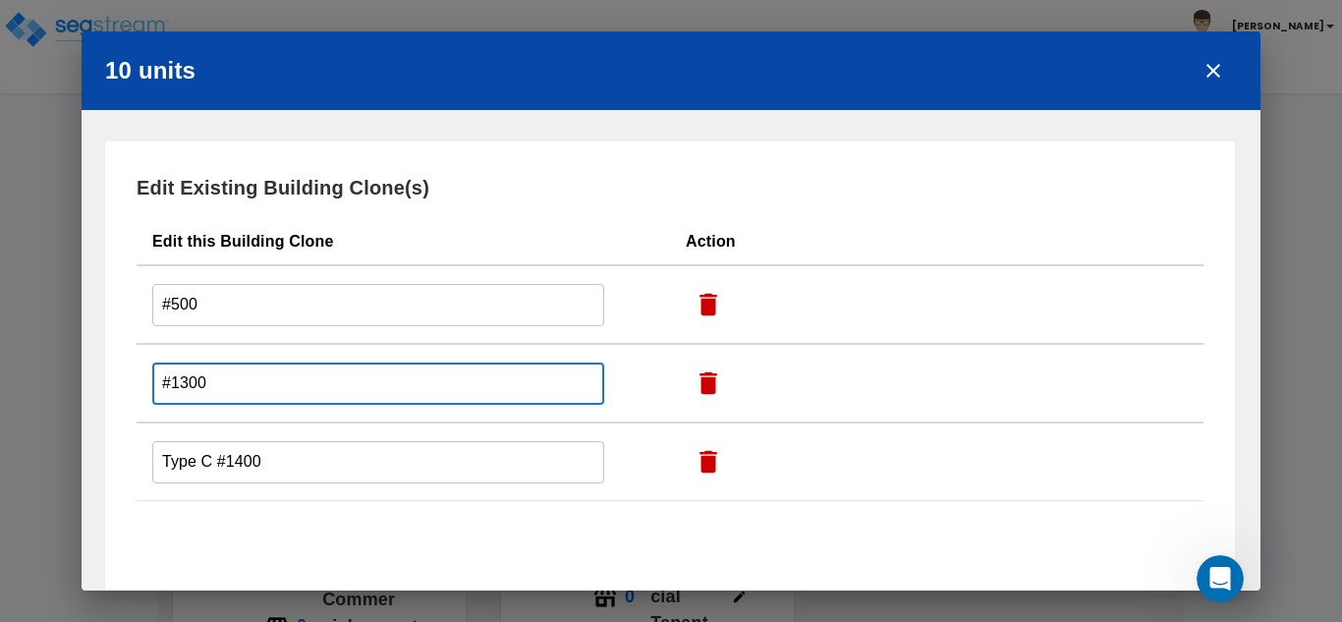
drag, startPoint x: 192, startPoint y: 383, endPoint x: 178, endPoint y: 377, distance: 15.0
click at [178, 377] on input "#1300" at bounding box center [378, 384] width 452 height 42
click at [183, 381] on input "#1300" at bounding box center [378, 384] width 452 height 42
drag, startPoint x: 194, startPoint y: 381, endPoint x: 176, endPoint y: 382, distance: 17.7
click at [176, 382] on input "#1300" at bounding box center [378, 384] width 452 height 42
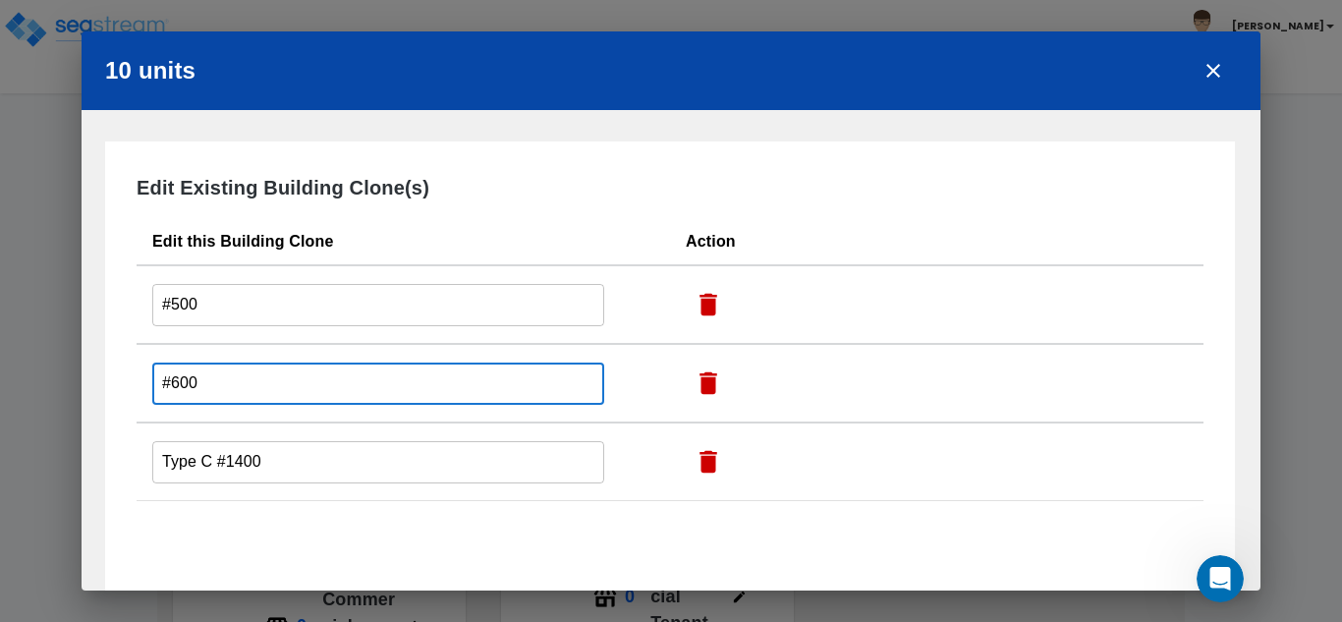
type input "#600"
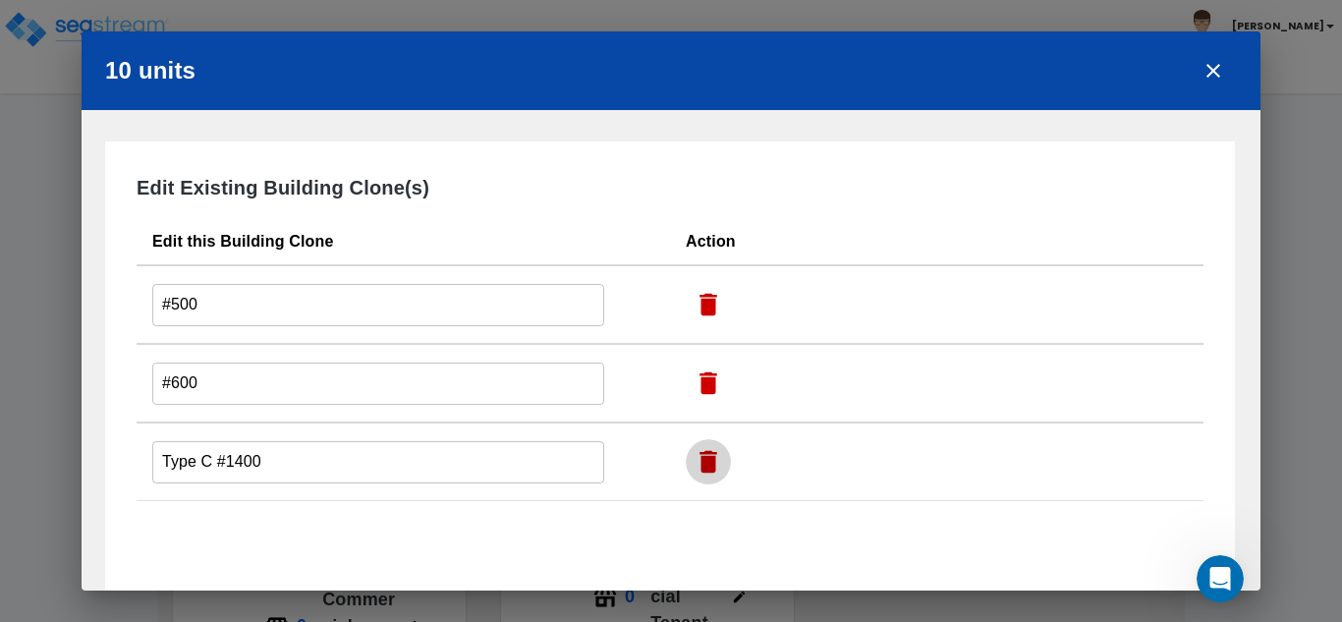
click at [716, 462] on icon "button" at bounding box center [708, 461] width 29 height 29
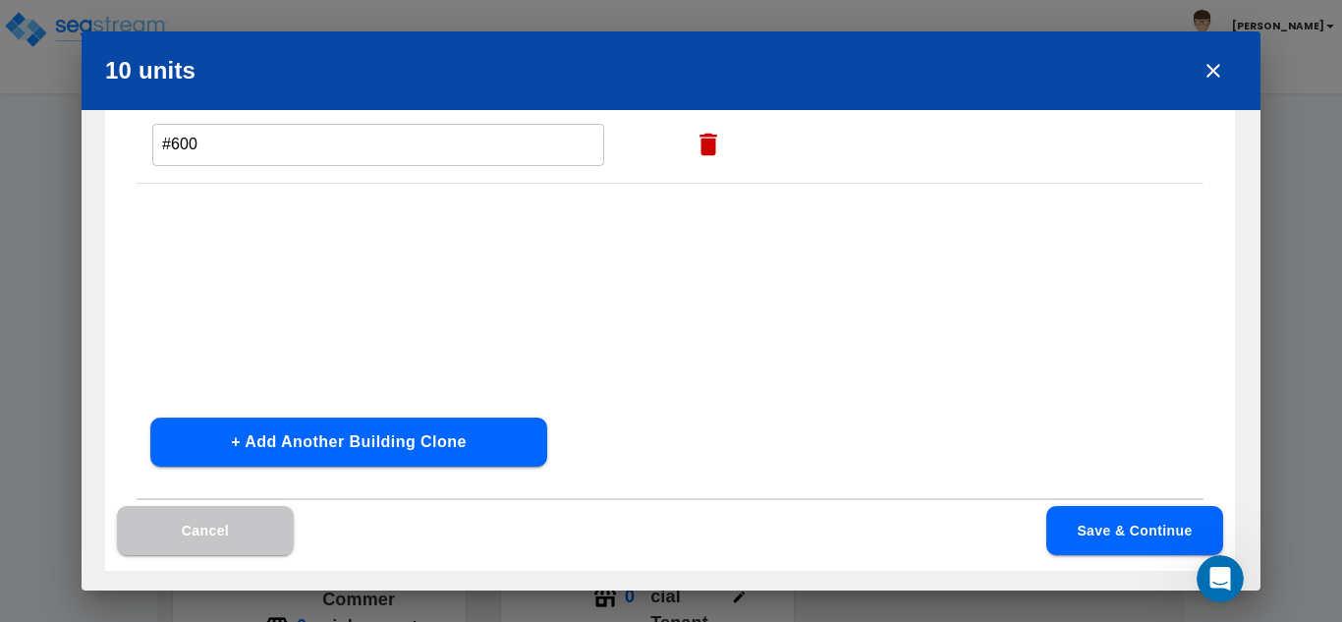
scroll to position [0, 0]
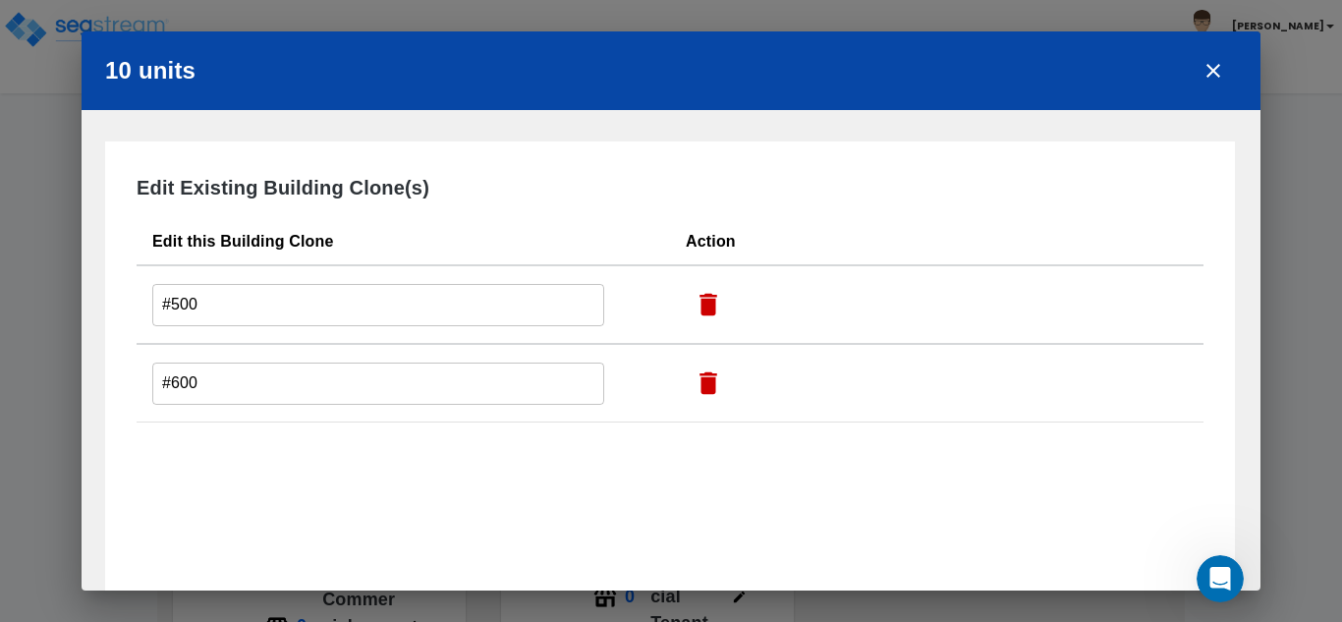
click at [706, 378] on icon "button" at bounding box center [709, 383] width 18 height 23
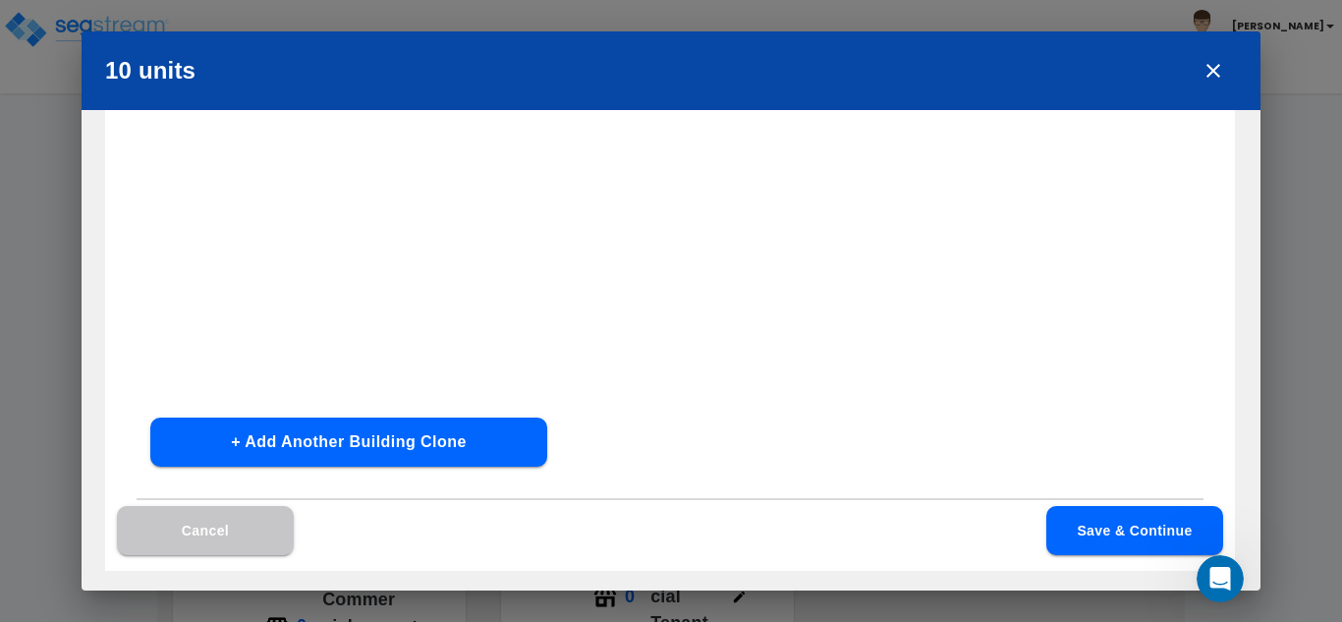
click at [1155, 515] on button "Save & Continue" at bounding box center [1135, 530] width 177 height 49
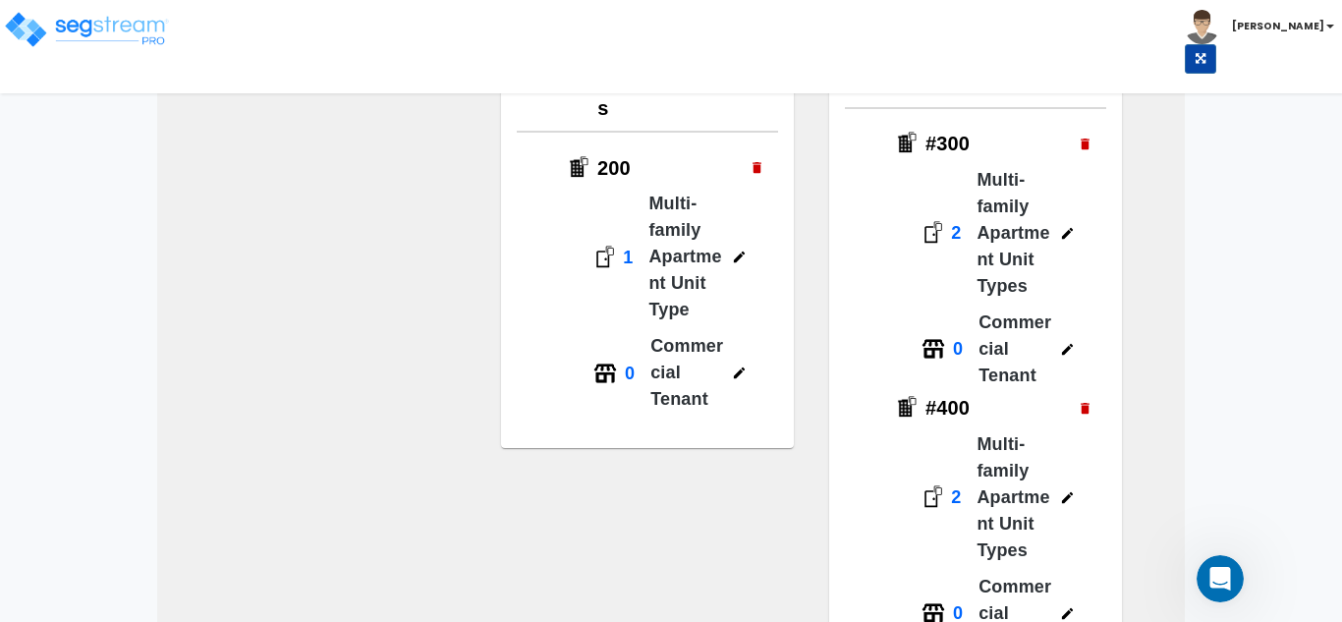
scroll to position [197, 0]
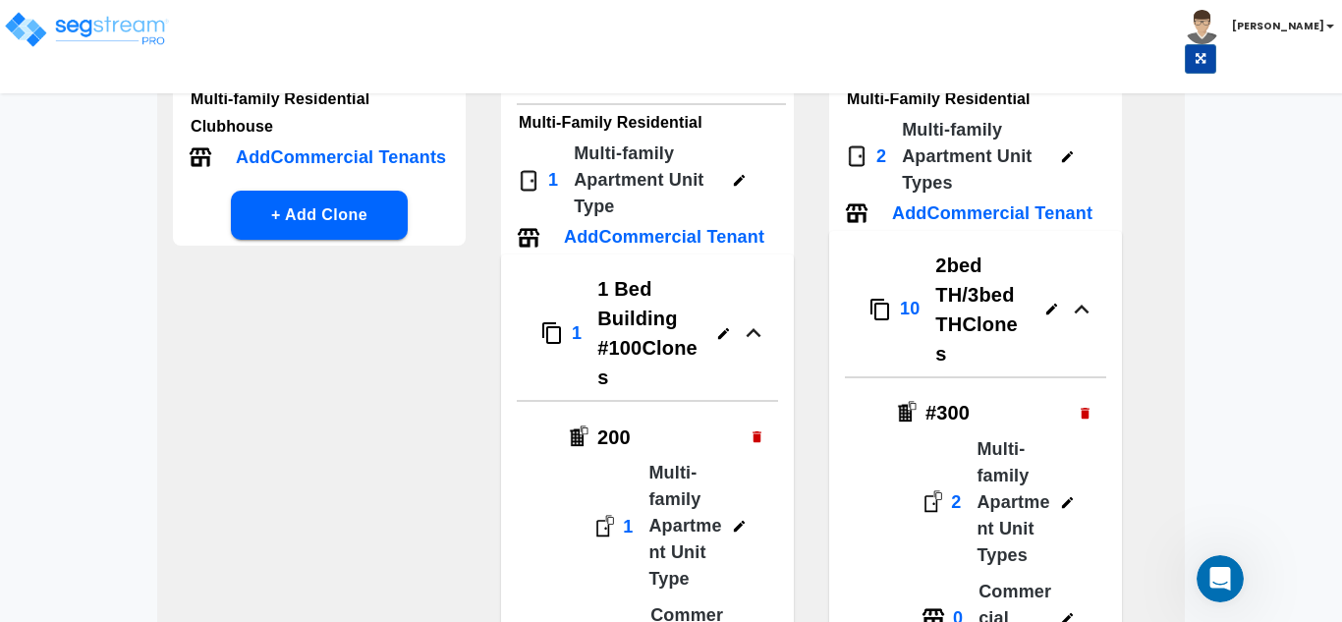
click at [778, 318] on icon "button" at bounding box center [753, 332] width 49 height 29
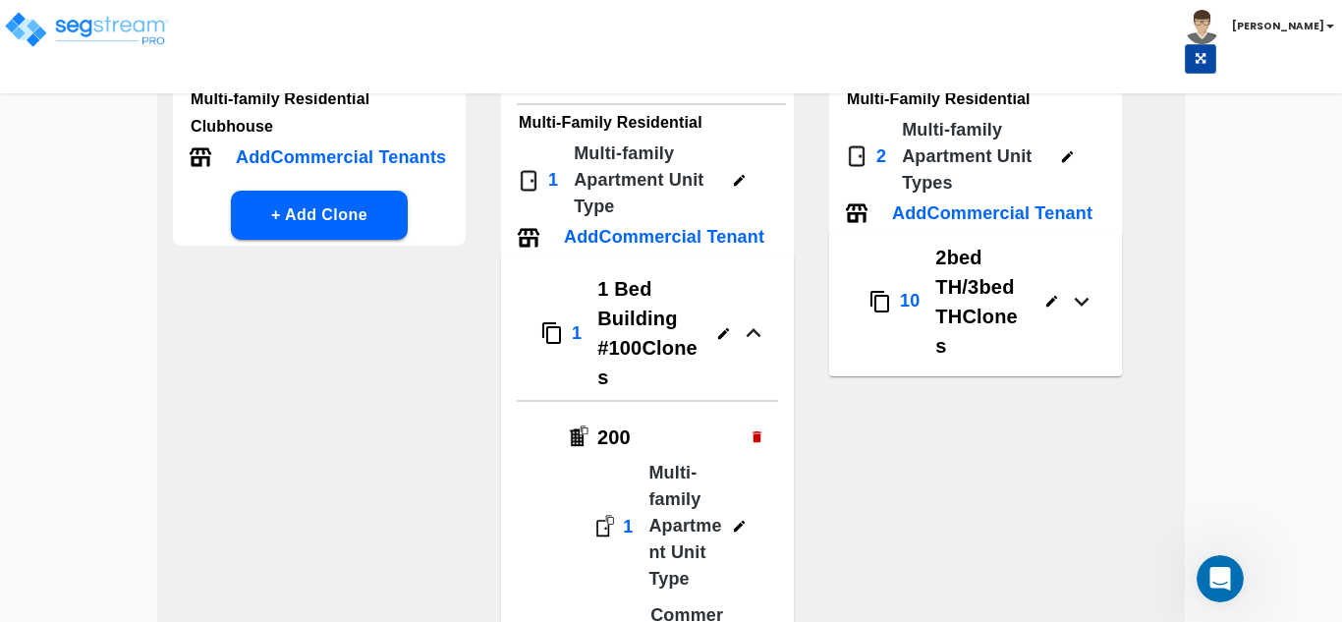
scroll to position [786, 0]
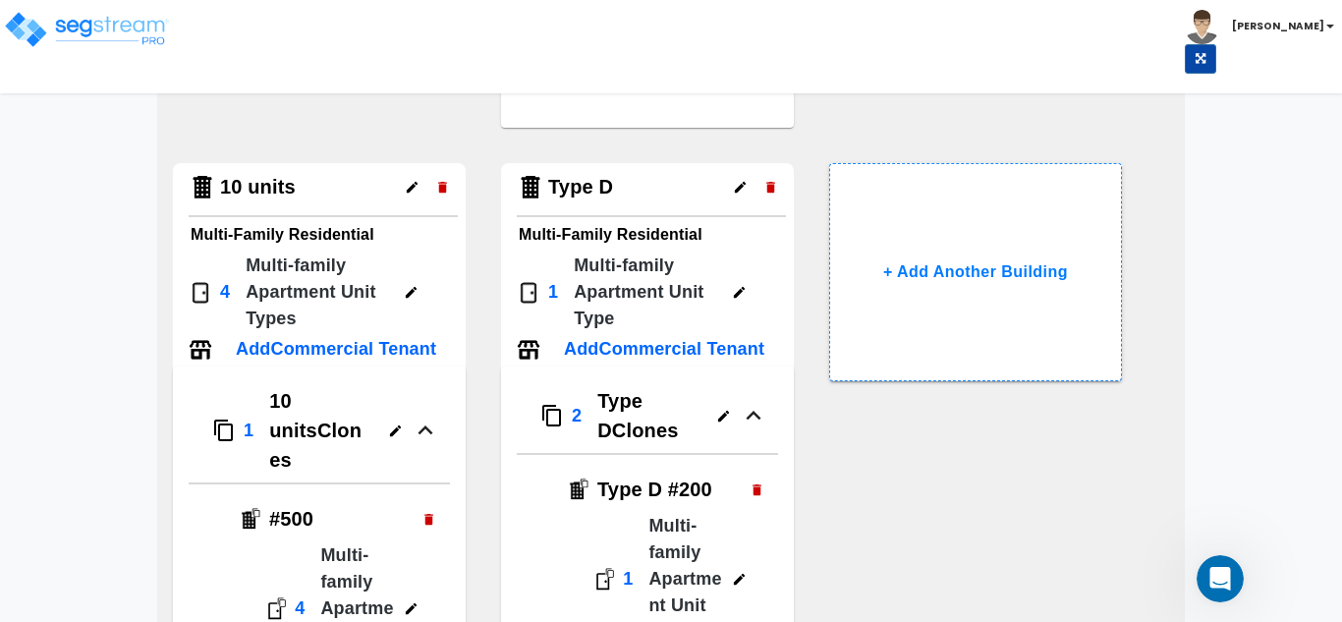
click at [417, 190] on icon "button" at bounding box center [412, 187] width 15 height 15
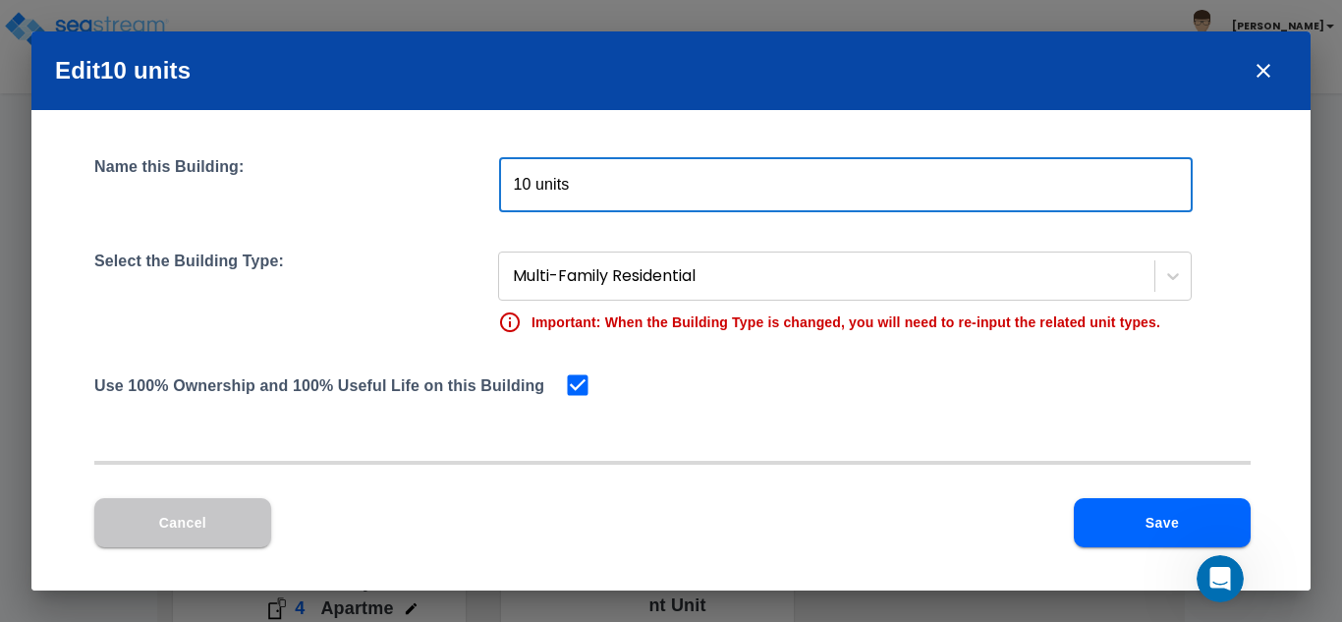
click at [688, 186] on input "10 units" at bounding box center [846, 184] width 694 height 55
type input "10 units- #500"
click at [1204, 516] on button "Save" at bounding box center [1162, 522] width 177 height 49
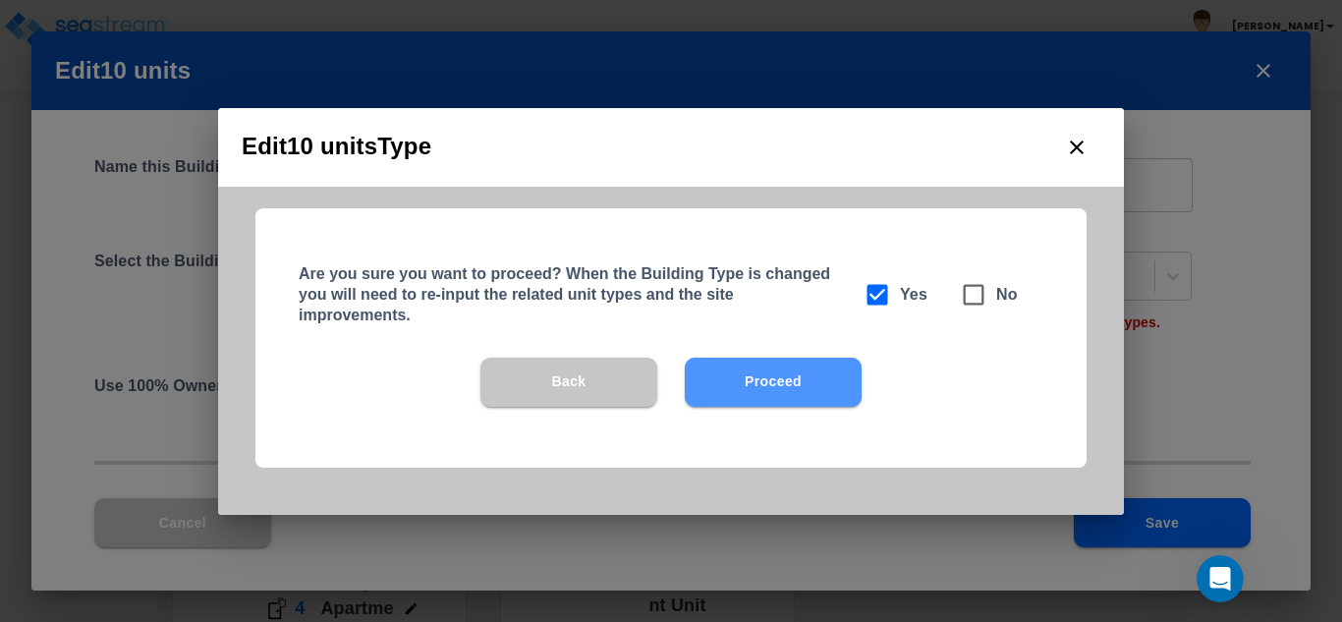
click at [762, 393] on button "Proceed" at bounding box center [773, 382] width 177 height 49
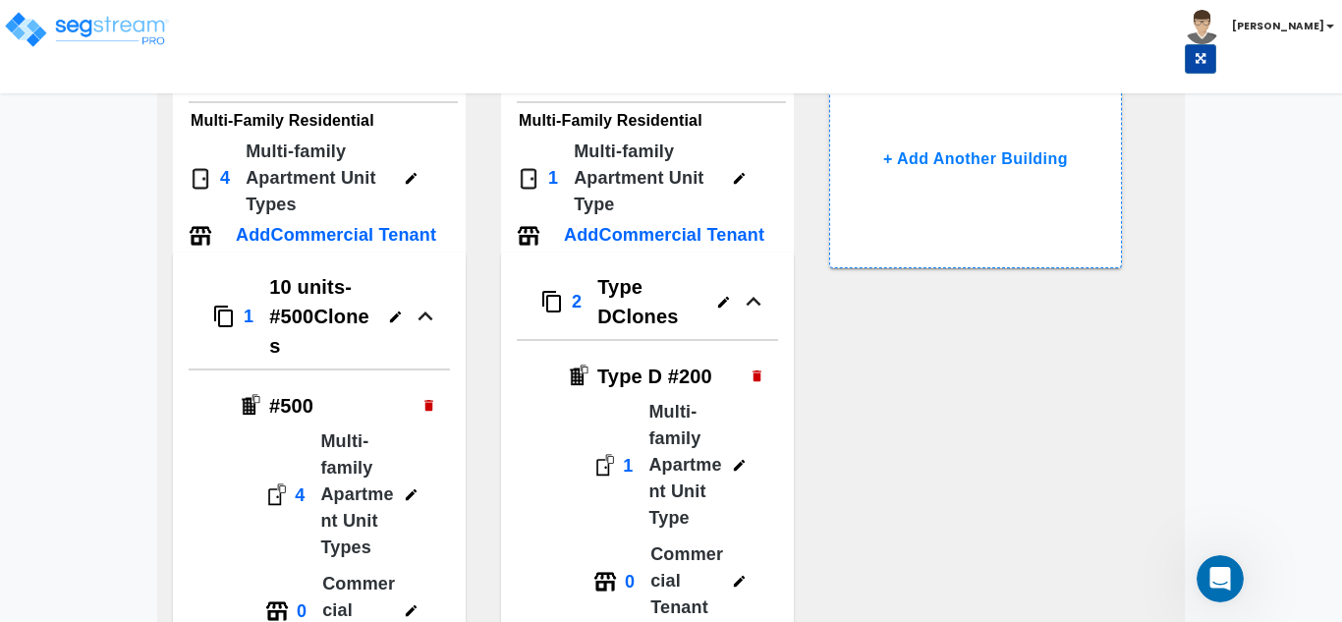
scroll to position [3243, 0]
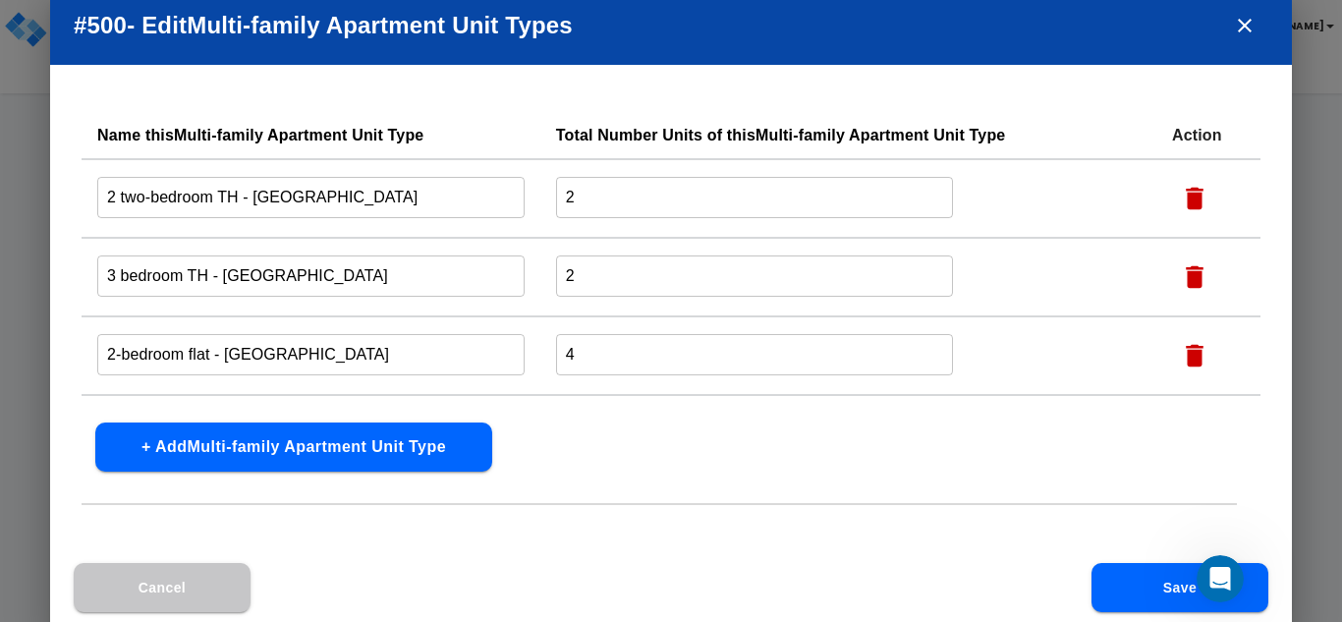
scroll to position [67, 0]
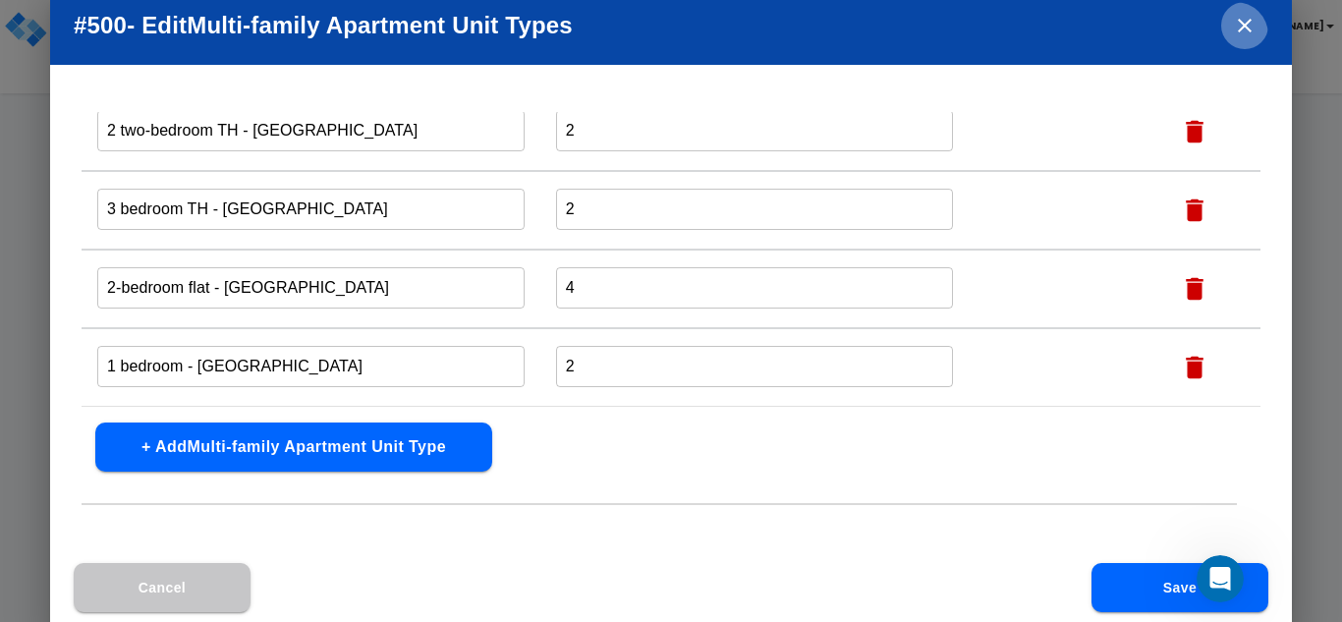
click at [1245, 27] on icon "close" at bounding box center [1245, 26] width 14 height 14
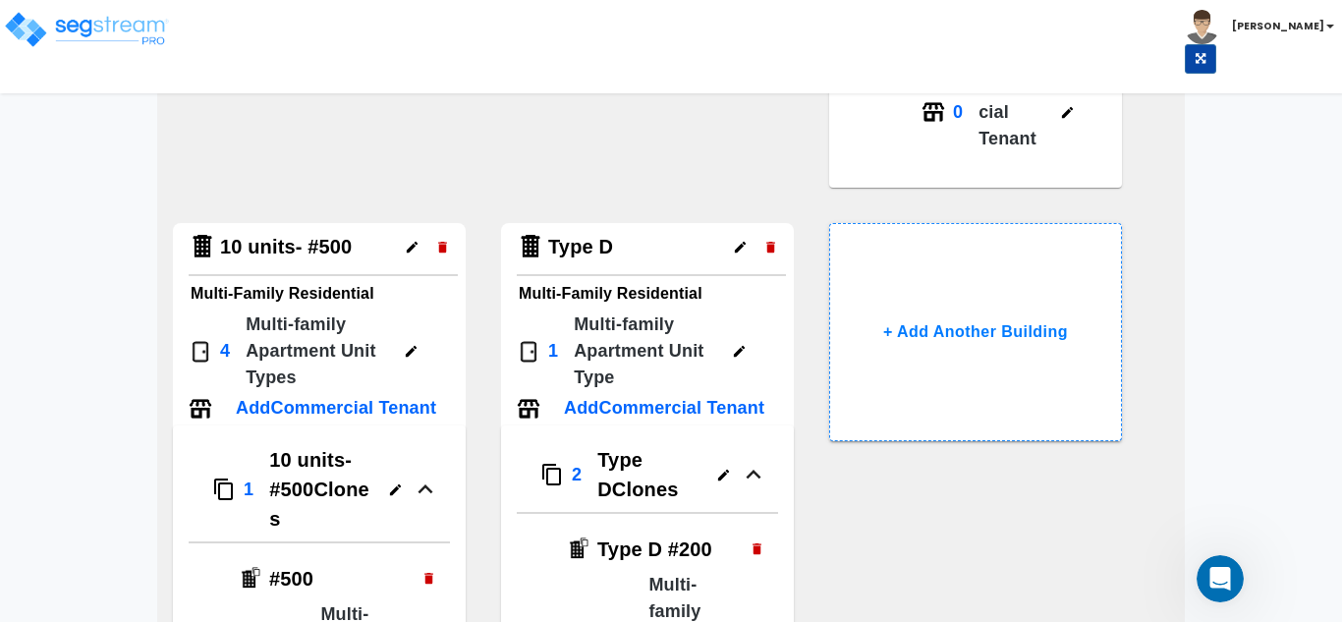
scroll to position [3046, 0]
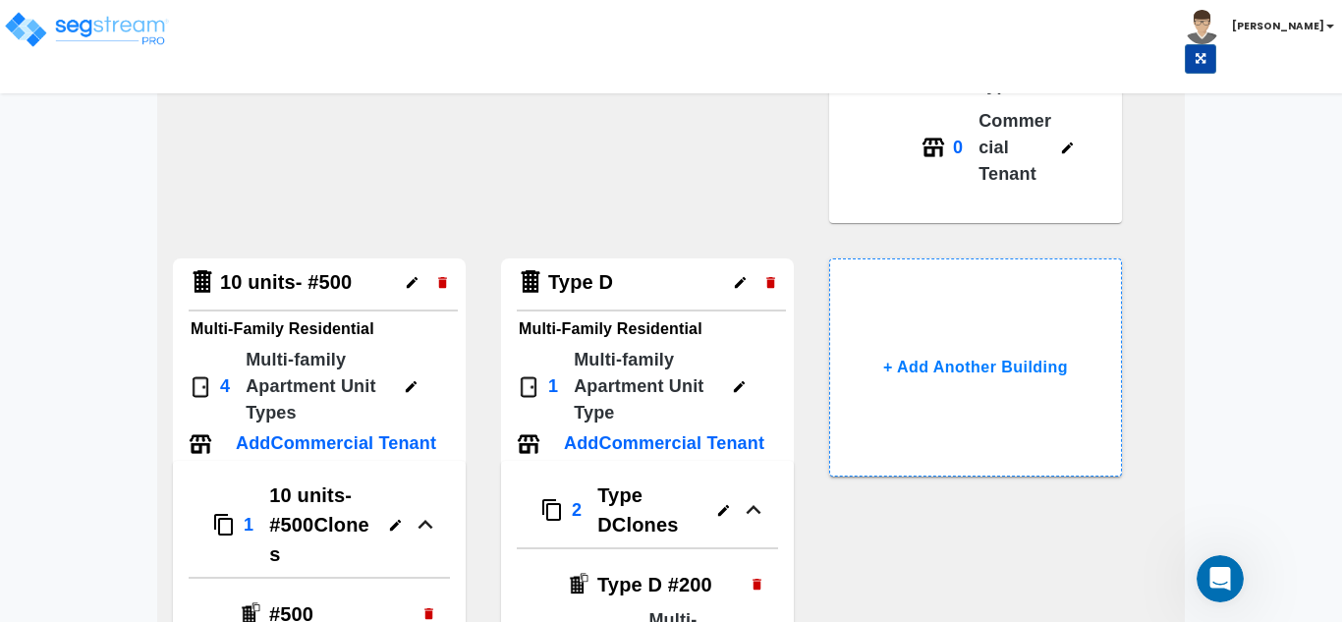
click at [614, 304] on div "Type D" at bounding box center [567, 282] width 100 height 48
click at [743, 283] on icon "button" at bounding box center [740, 282] width 15 height 15
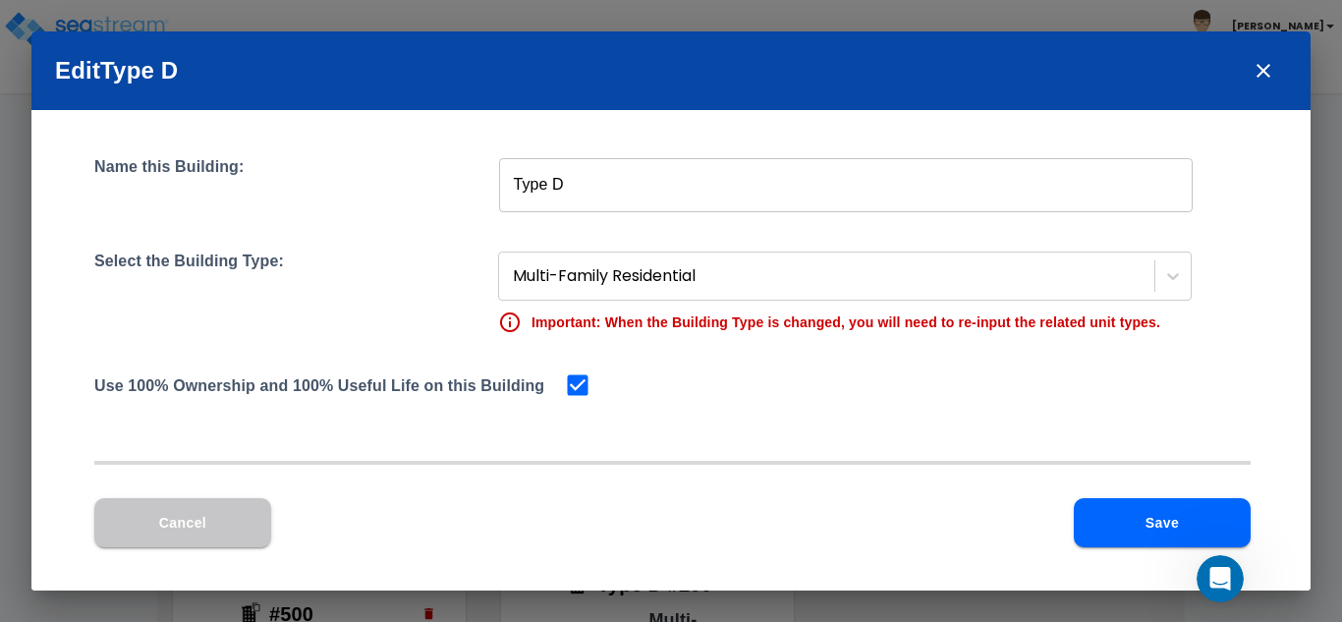
click at [615, 183] on input "Type D" at bounding box center [846, 184] width 694 height 55
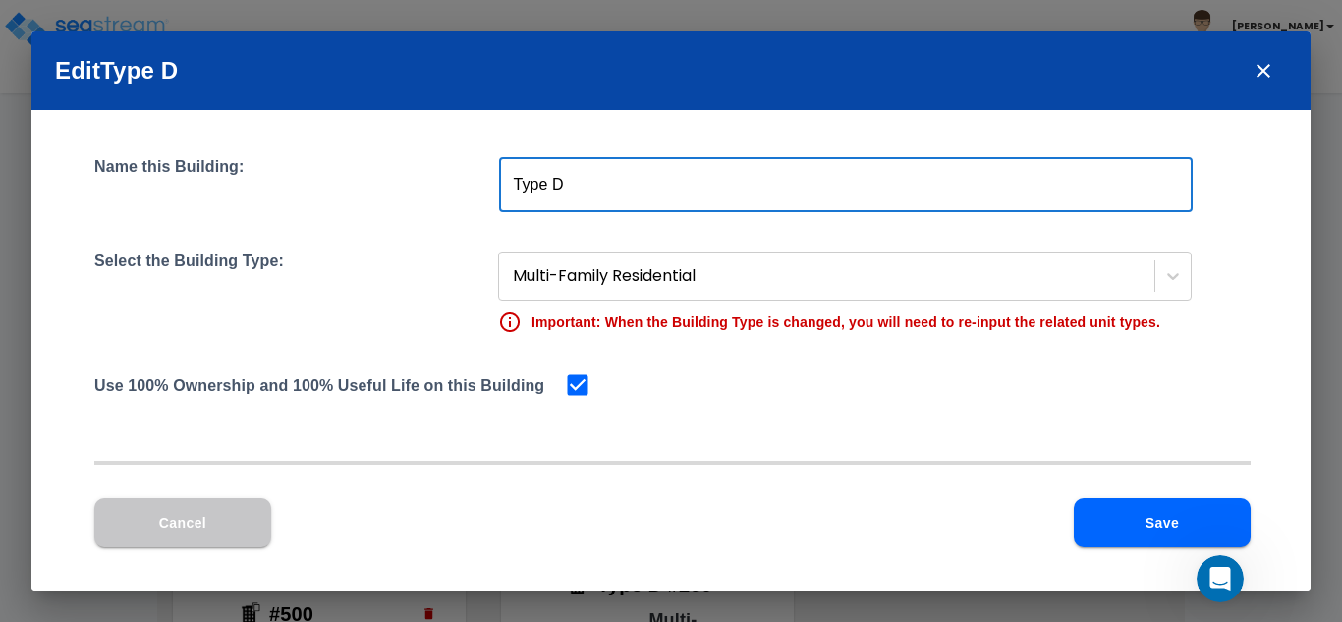
click at [615, 183] on input "Type D" at bounding box center [846, 184] width 694 height 55
type input "All 2bed #1200"
click at [1139, 519] on button "Save" at bounding box center [1162, 522] width 177 height 49
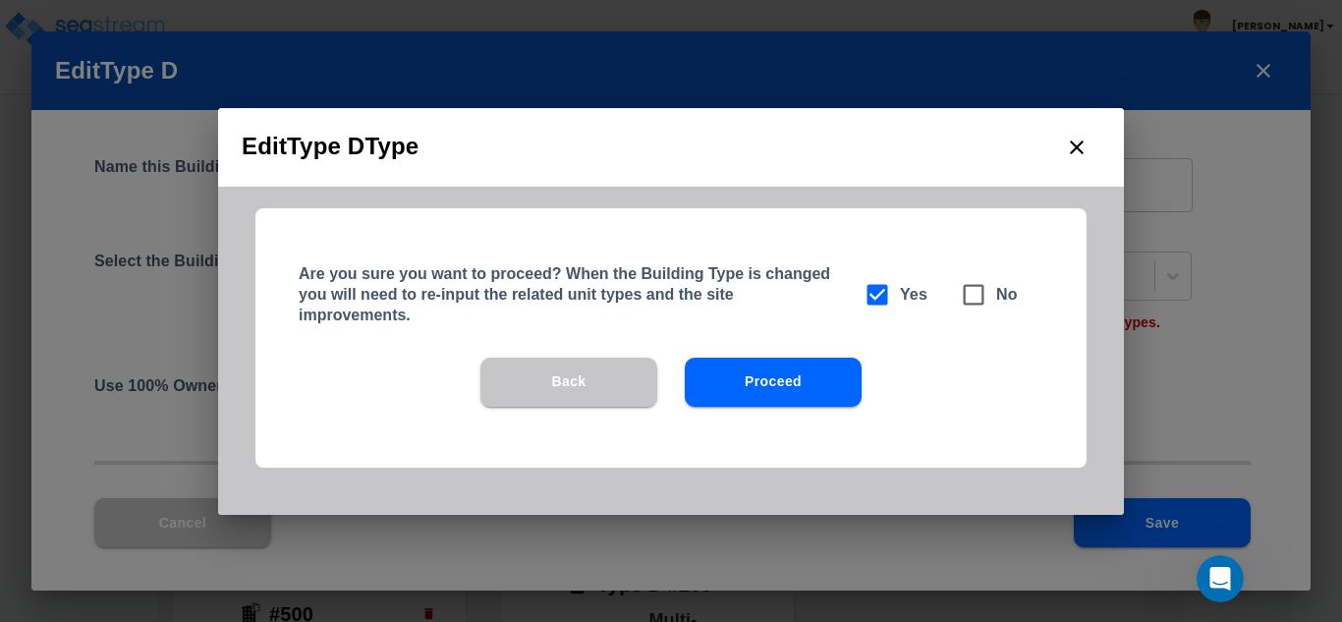
click at [728, 375] on button "Proceed" at bounding box center [773, 382] width 177 height 49
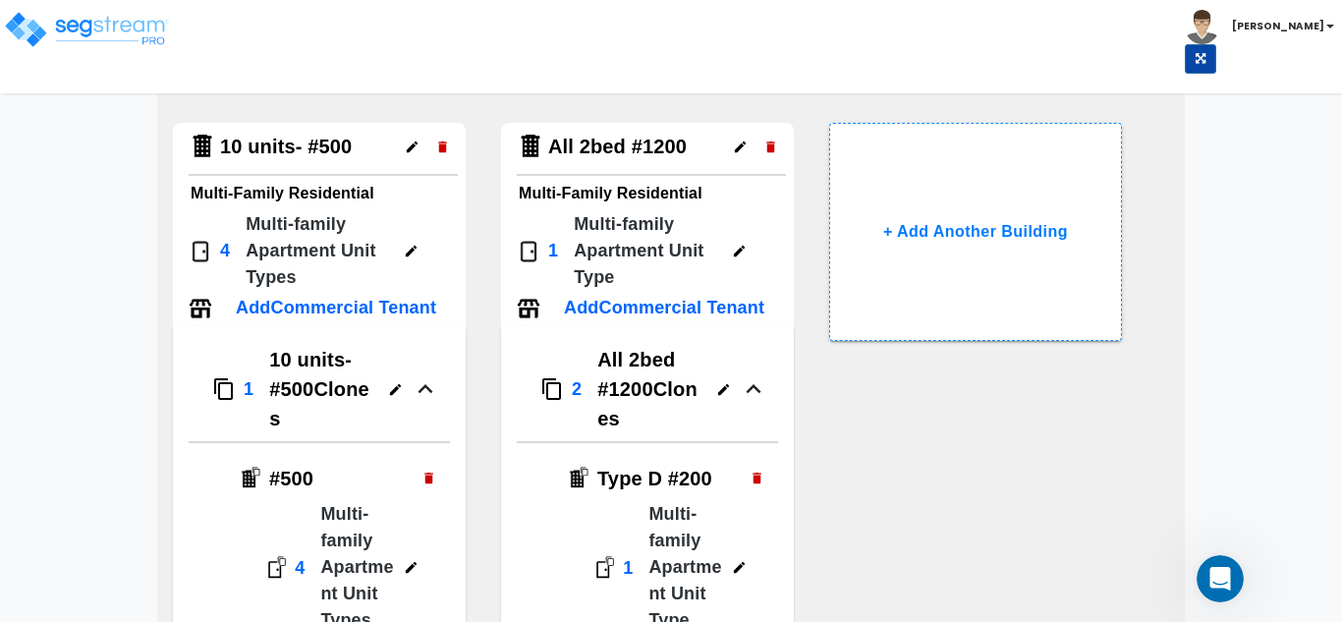
scroll to position [3243, 0]
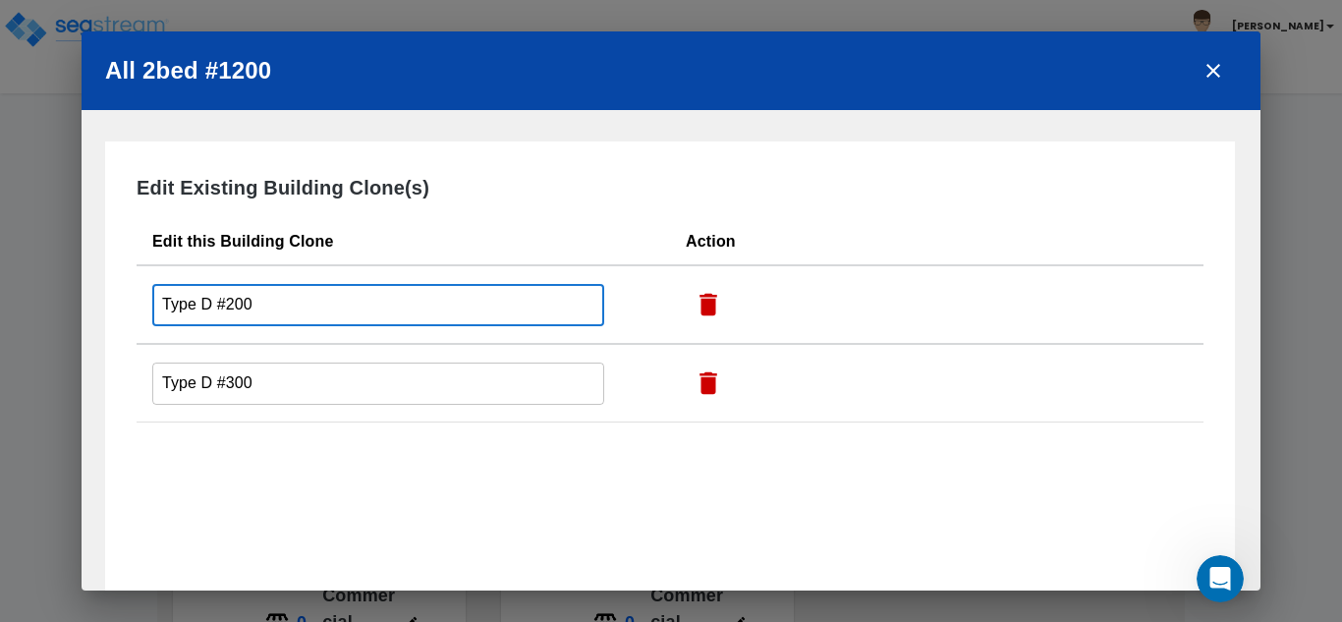
drag, startPoint x: 210, startPoint y: 301, endPoint x: 116, endPoint y: 292, distance: 94.7
click at [116, 292] on div "Edit Existing Building Clone(s) Edit this Building Clone Action Type D #200 ​ T…" at bounding box center [670, 476] width 1130 height 668
click at [183, 302] on input "#200" at bounding box center [378, 305] width 452 height 42
click at [181, 302] on input "#200" at bounding box center [378, 305] width 452 height 42
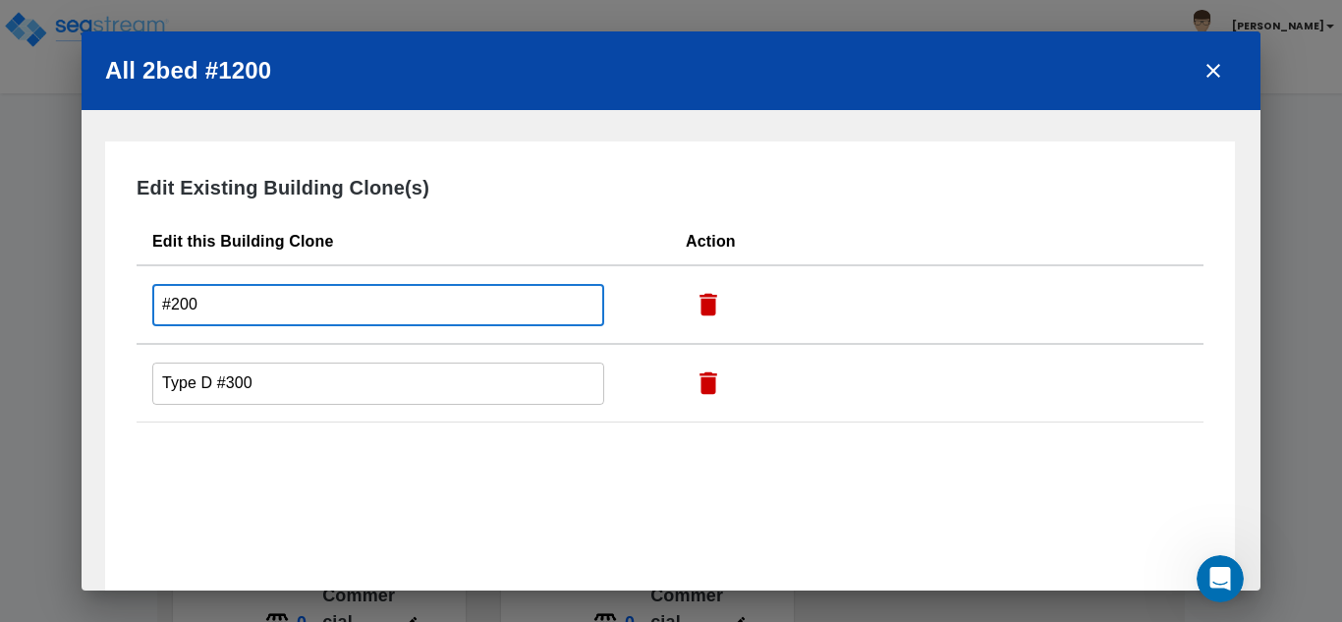
click at [215, 312] on input "#200" at bounding box center [378, 305] width 452 height 42
drag, startPoint x: 214, startPoint y: 305, endPoint x: 199, endPoint y: 300, distance: 15.5
click at [199, 300] on input "#200" at bounding box center [378, 305] width 452 height 42
click at [182, 305] on input "#200" at bounding box center [378, 305] width 452 height 42
type input "#1300"
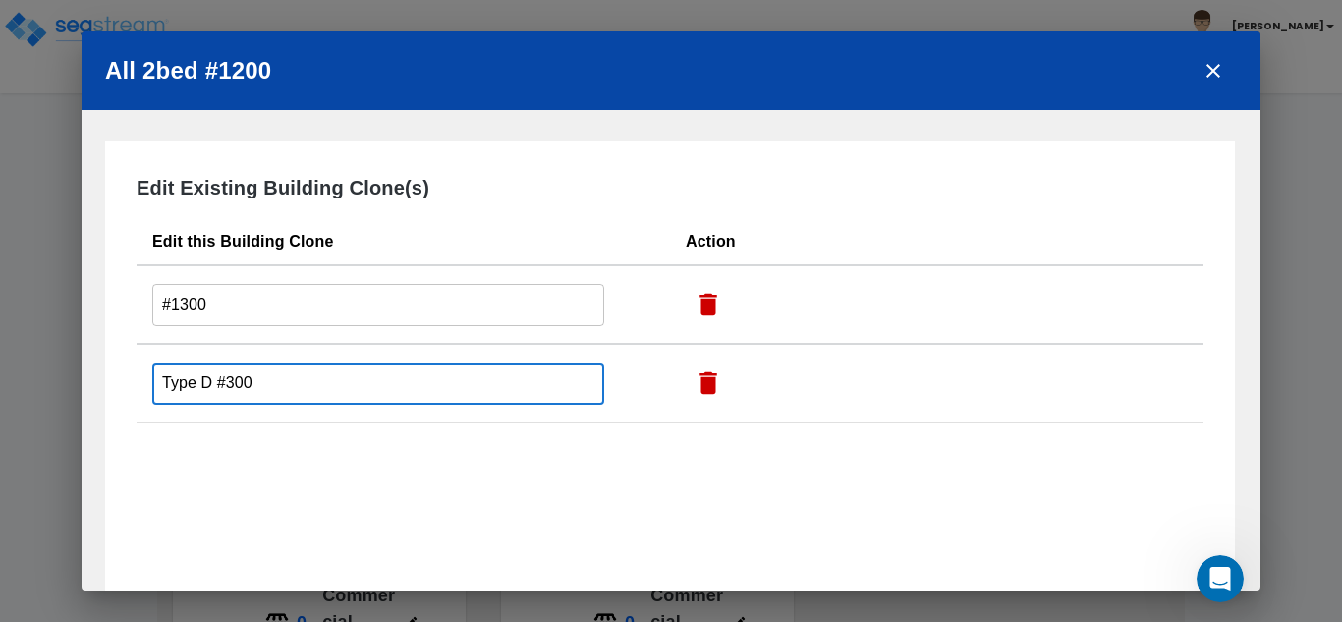
click at [212, 379] on input "Type D #300" at bounding box center [378, 384] width 452 height 42
click at [124, 384] on div "Edit Existing Building Clone(s) Edit this Building Clone Action #1300 ​ Type D …" at bounding box center [670, 476] width 1130 height 668
click at [178, 382] on input "#300" at bounding box center [378, 384] width 452 height 42
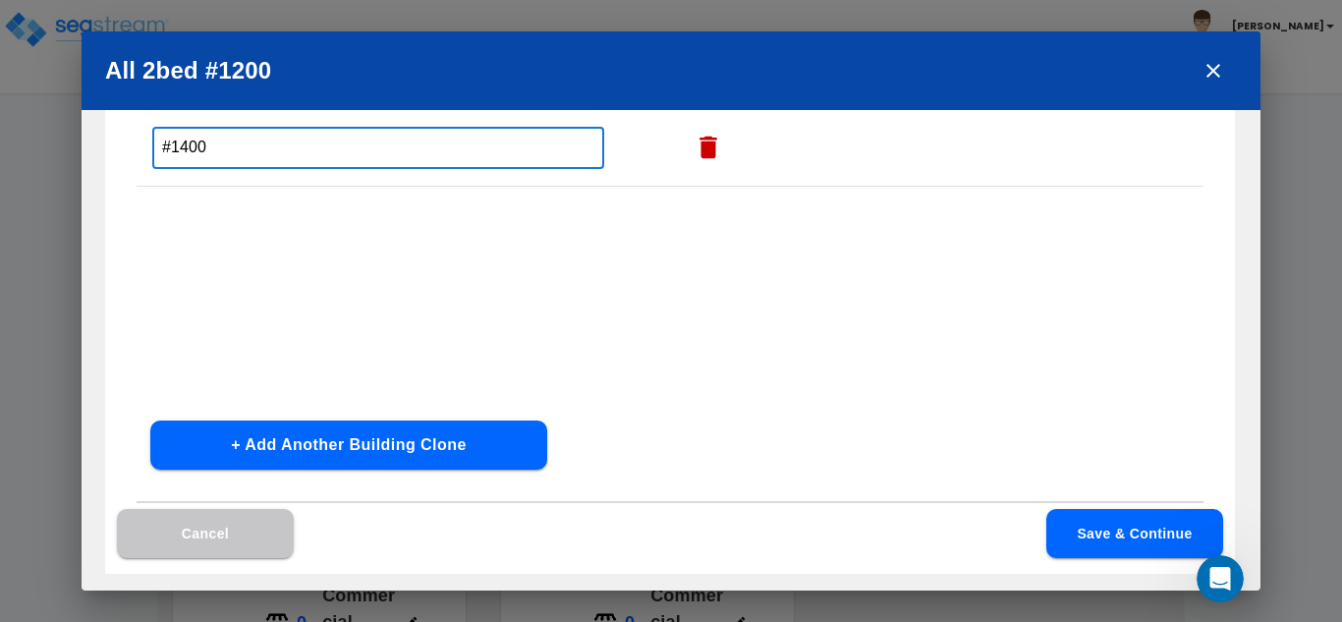
scroll to position [239, 0]
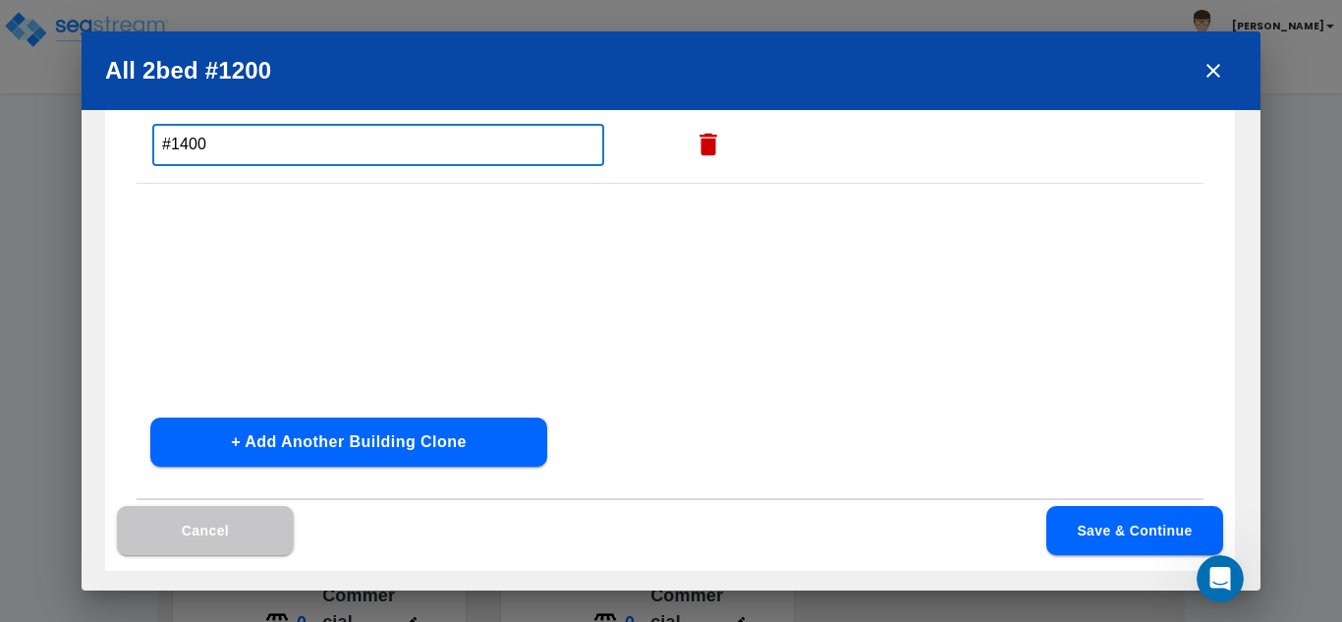
type input "#1400"
click at [1054, 526] on button "Save & Continue" at bounding box center [1135, 530] width 177 height 49
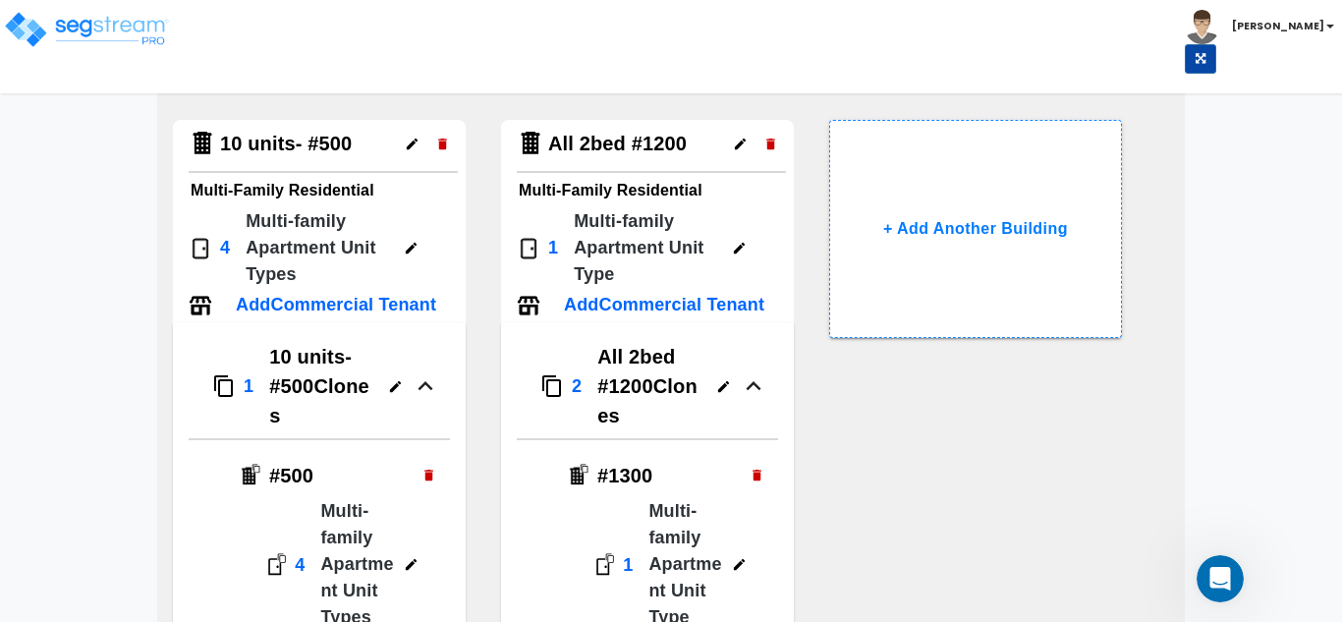
scroll to position [3145, 0]
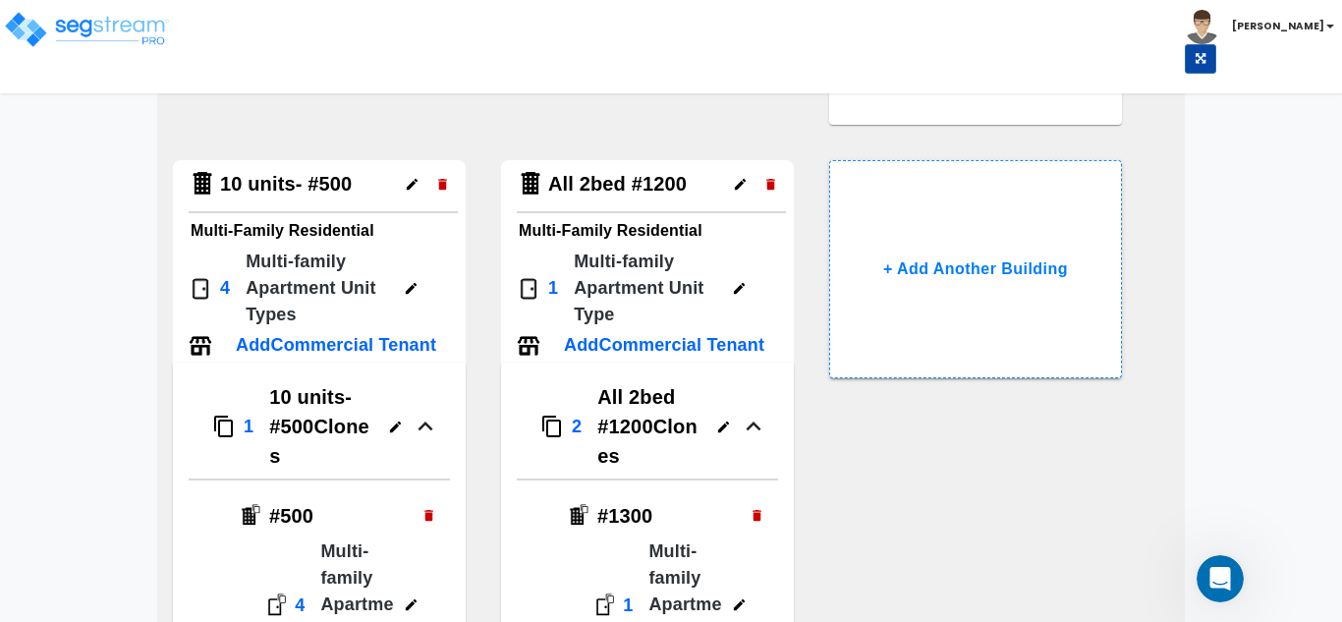
click at [638, 296] on p "Multi-family Apartment Unit Type" at bounding box center [645, 289] width 142 height 80
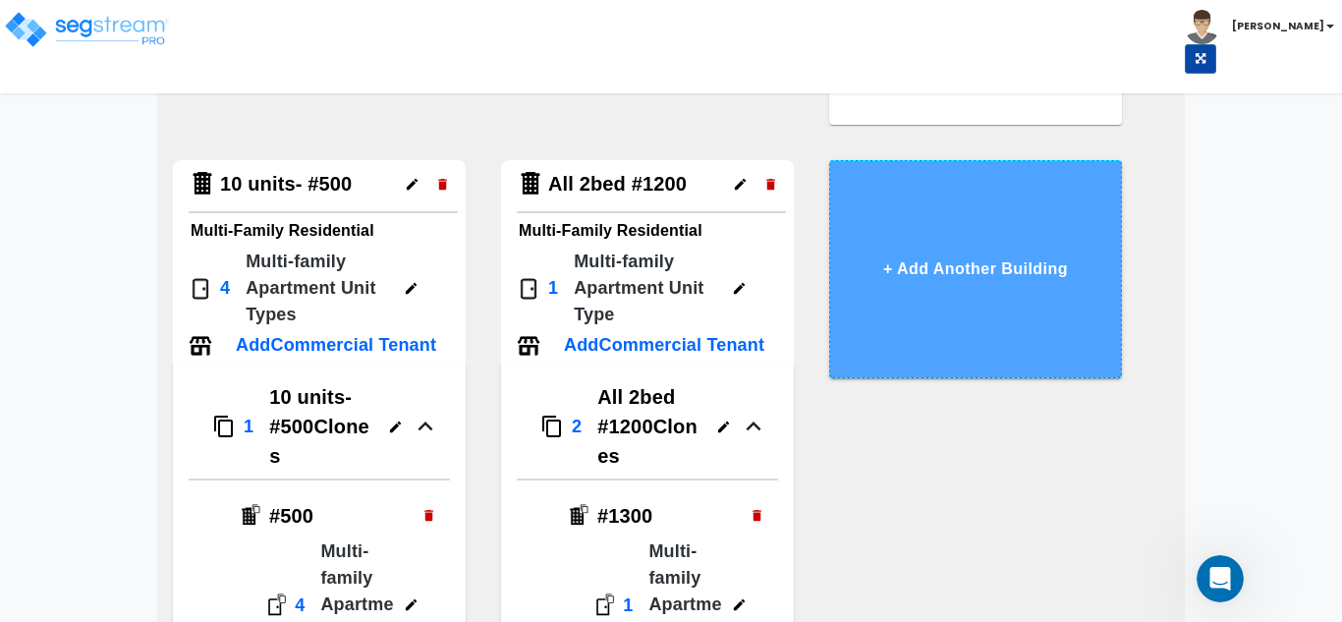
click at [926, 256] on button "+ Add Another Building" at bounding box center [975, 269] width 293 height 218
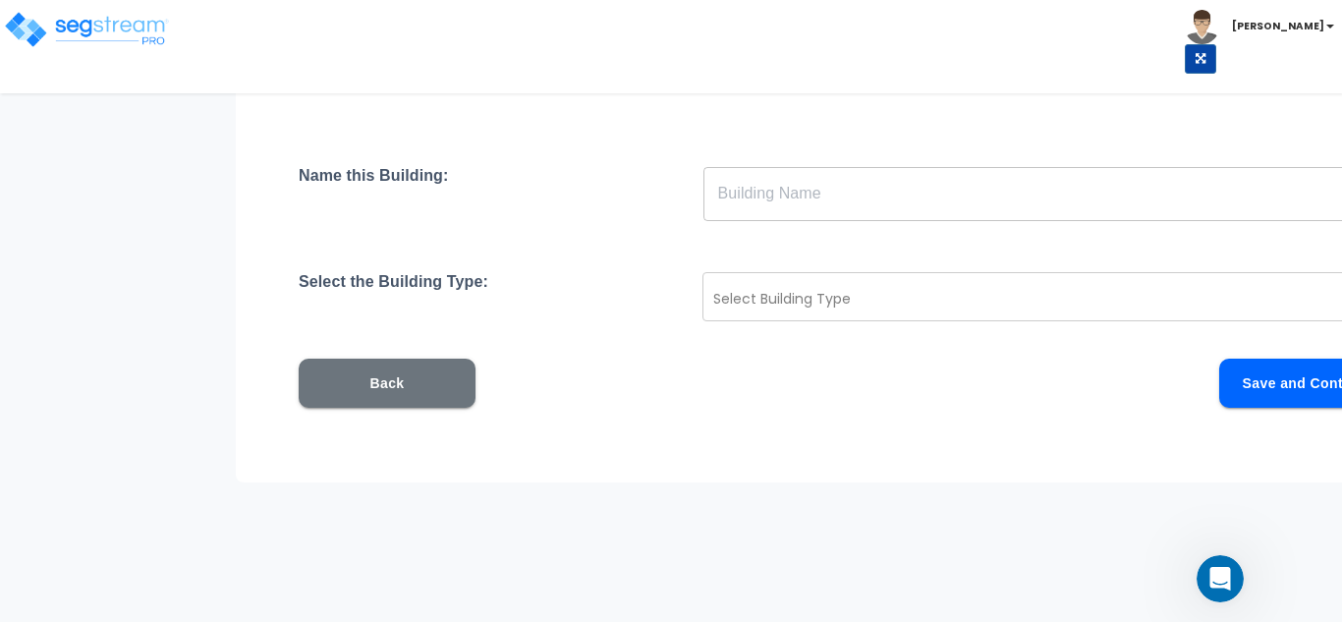
click at [849, 174] on input "text" at bounding box center [1051, 193] width 694 height 55
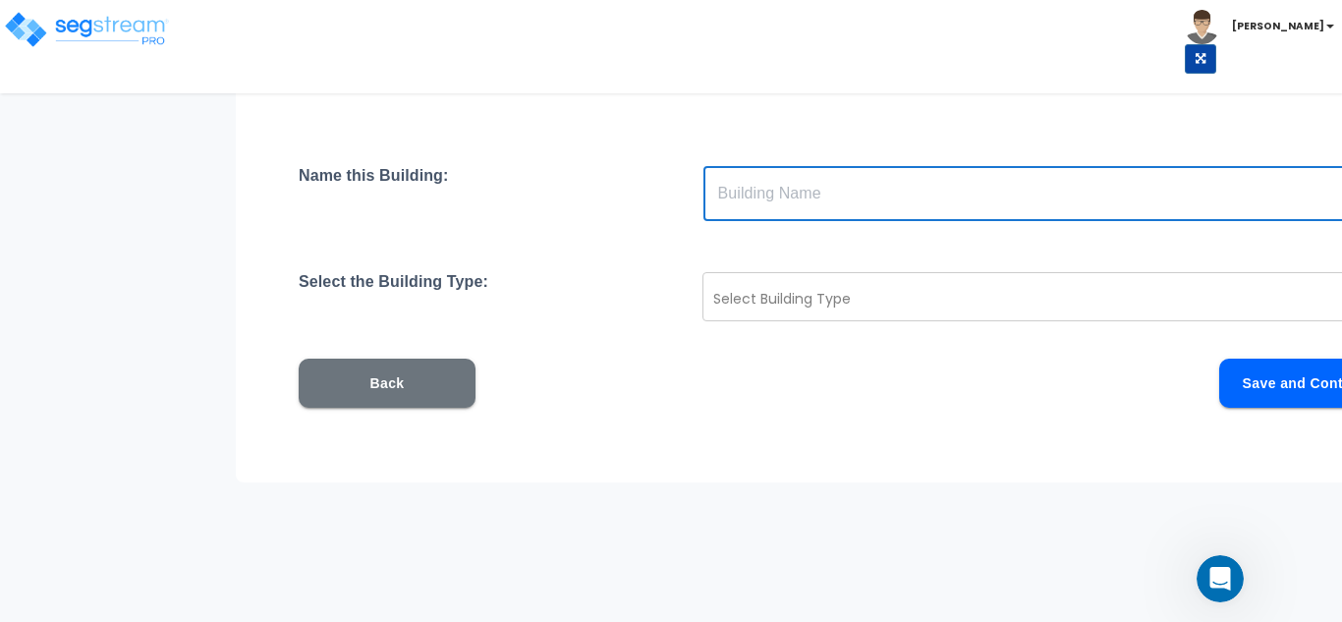
click at [750, 198] on input "text" at bounding box center [1051, 193] width 694 height 55
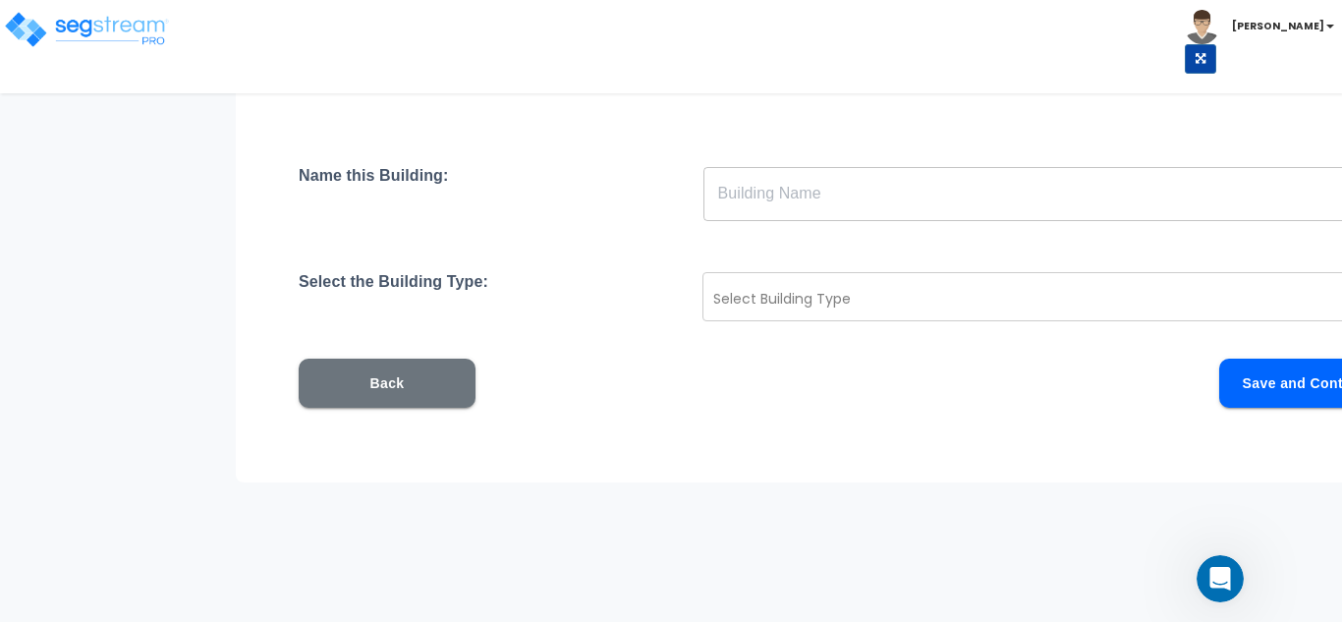
click at [523, 180] on div "Name this Building: ​" at bounding box center [877, 193] width 1157 height 55
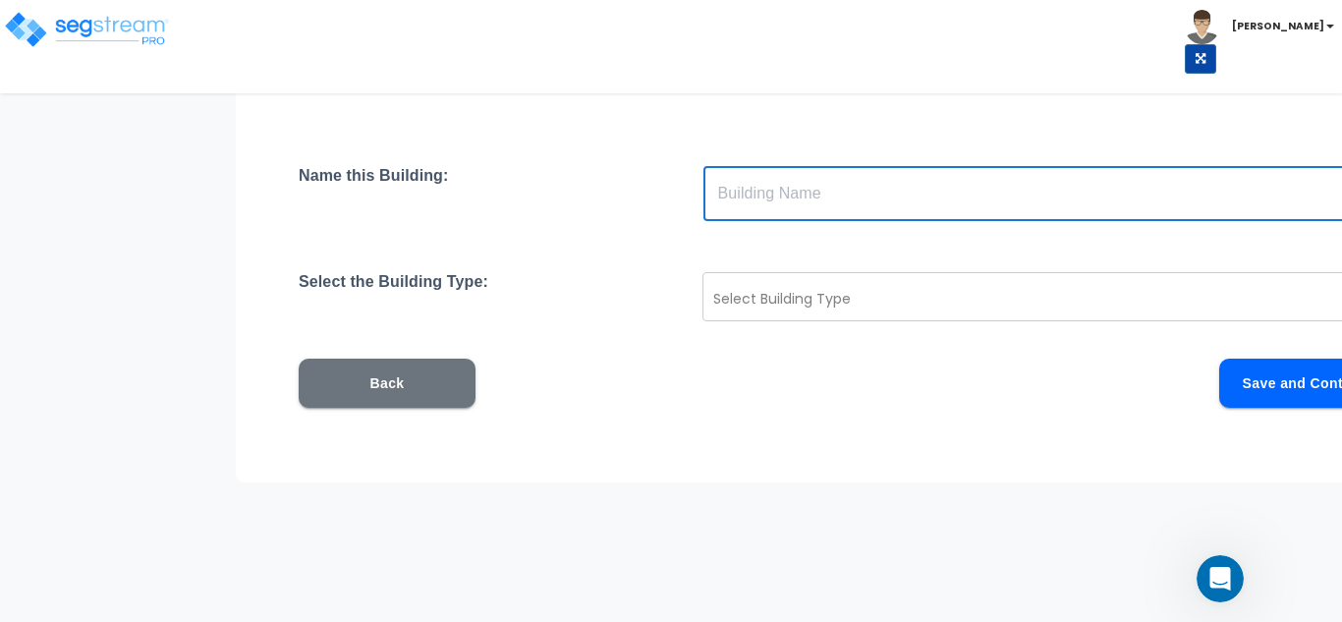
paste input "8 units"
click at [838, 198] on input "8 units" at bounding box center [1051, 193] width 694 height 55
type input "8 units V1"
click at [865, 290] on div at bounding box center [1023, 299] width 620 height 24
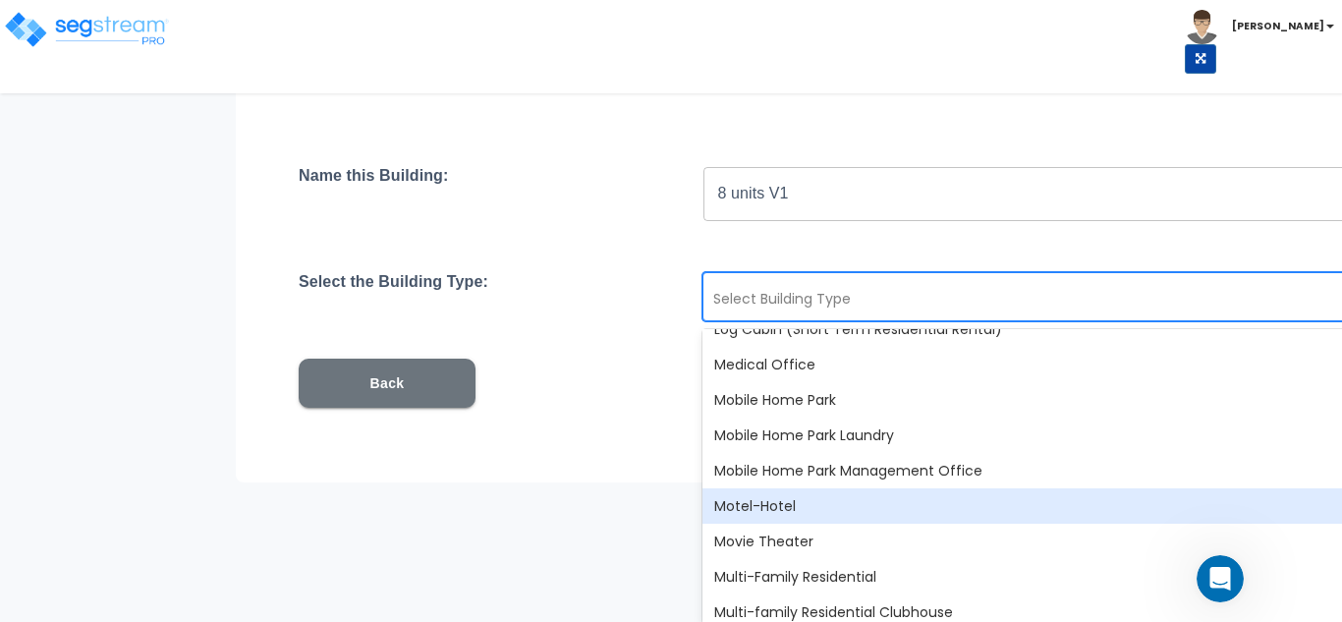
scroll to position [1081, 0]
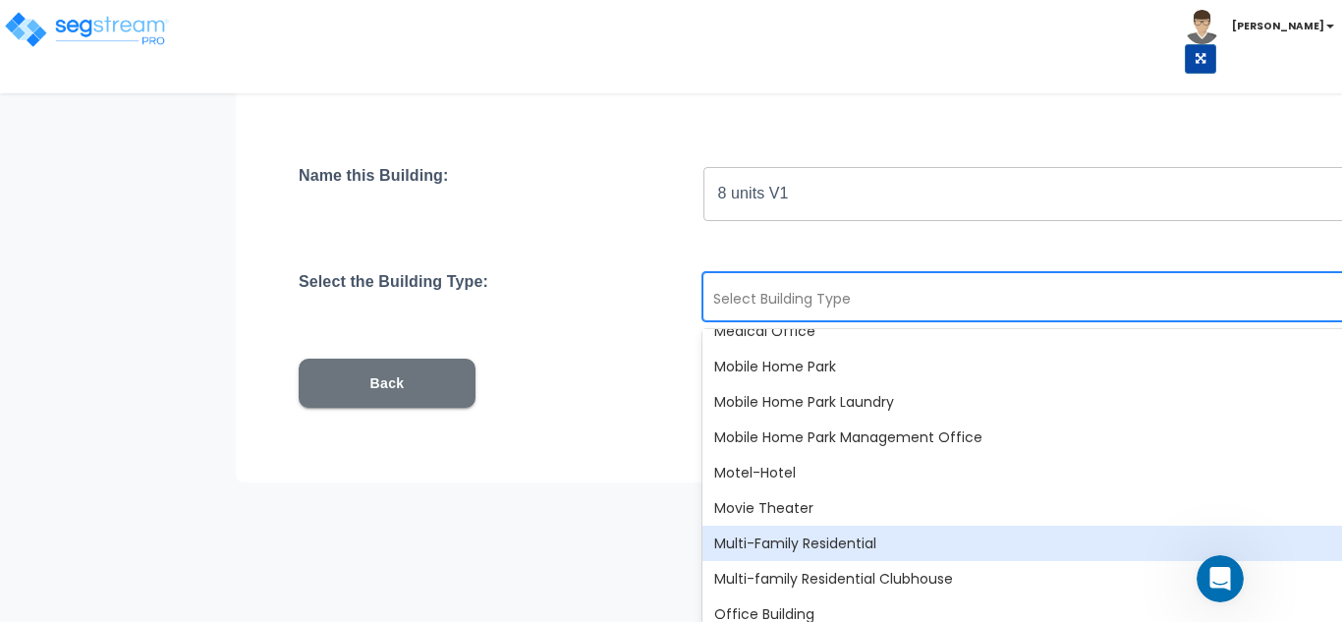
click at [812, 544] on div "Multi-Family Residential" at bounding box center [1050, 543] width 694 height 35
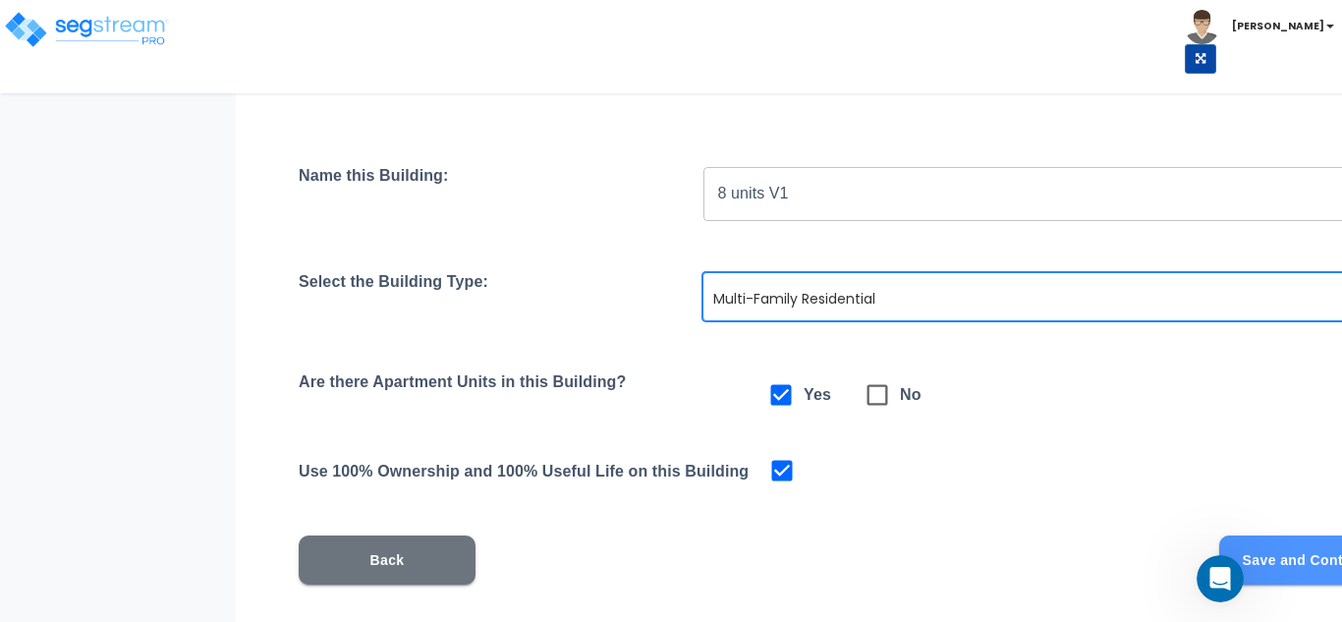
click at [1289, 545] on button "Save and Continue" at bounding box center [1307, 560] width 177 height 49
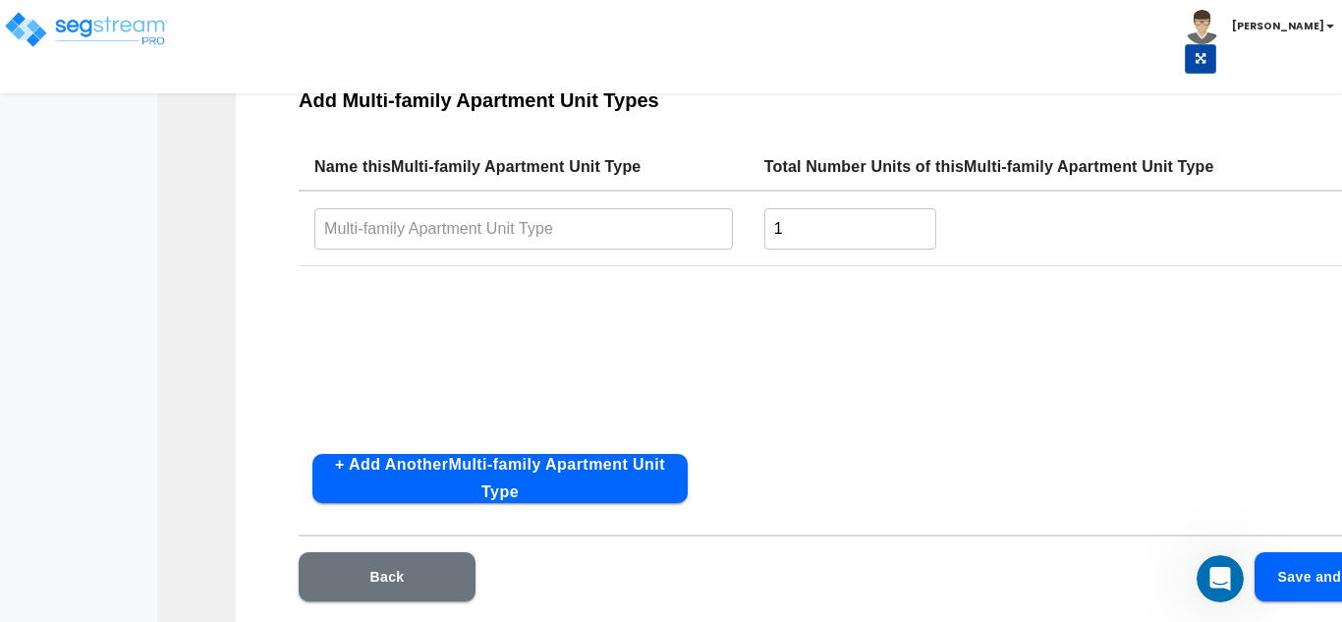
click at [497, 223] on input "text" at bounding box center [523, 228] width 419 height 42
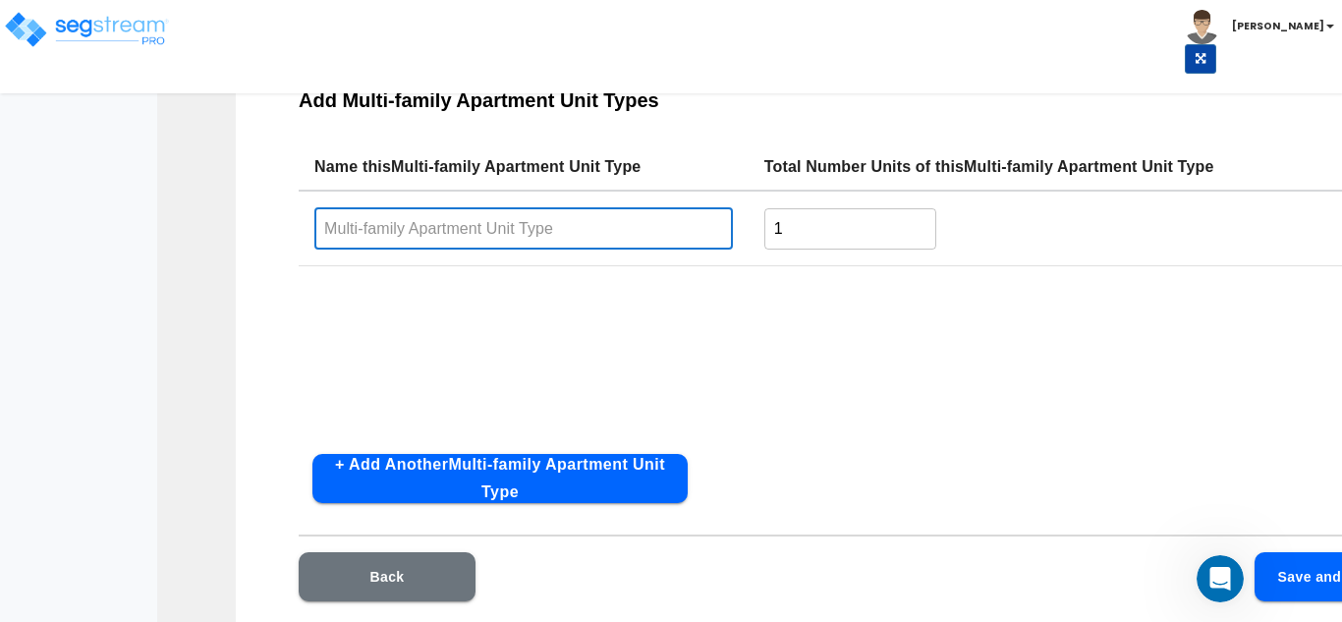
paste input "two-bedroom TH - [GEOGRAPHIC_DATA]"
drag, startPoint x: 356, startPoint y: 228, endPoint x: 290, endPoint y: 230, distance: 65.9
click at [290, 230] on div "Add Multi-family Apartment Unit Types Name this Multi-family Apartment Unit Typ…" at bounding box center [877, 375] width 1282 height 626
type input "2 bedroom TH - [GEOGRAPHIC_DATA]"
click at [824, 226] on input "1" at bounding box center [851, 228] width 172 height 42
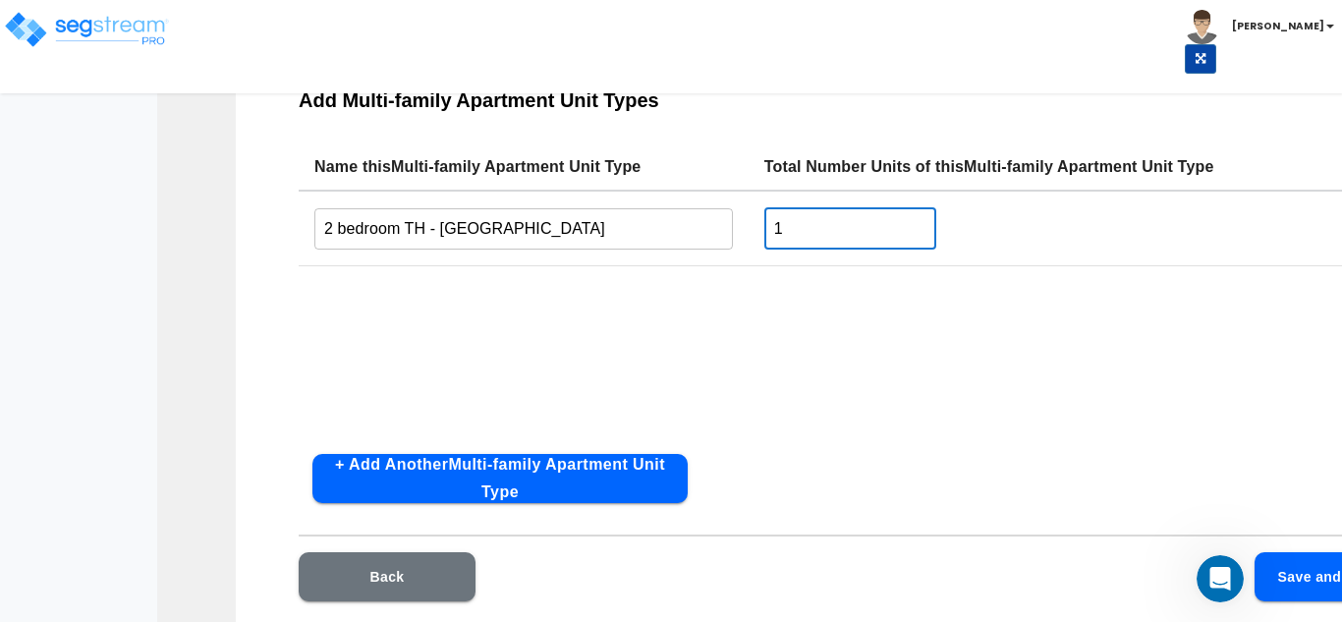
click at [824, 226] on input "1" at bounding box center [851, 228] width 172 height 42
click at [547, 320] on div "Name this Multi-family Apartment Unit Type Total Number Units of this Multi-fam…" at bounding box center [877, 290] width 1157 height 295
click at [536, 477] on button "+ Add Another Multi-family Apartment Unit Type" at bounding box center [499, 478] width 375 height 49
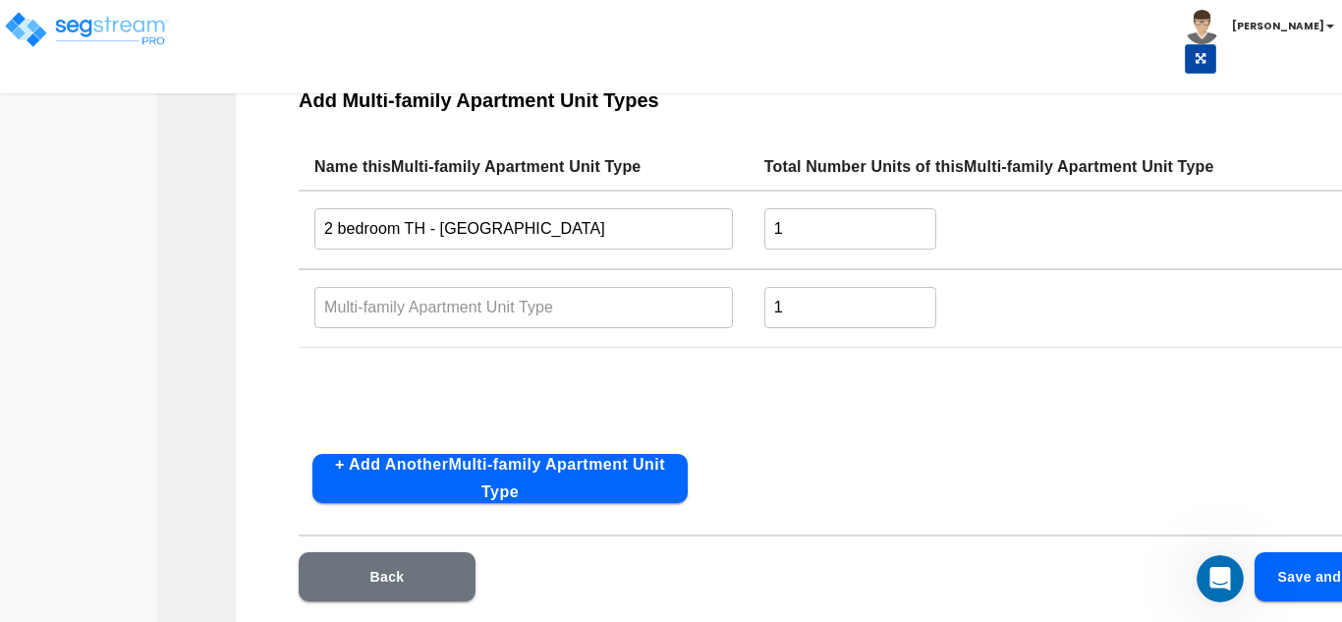
click at [403, 316] on input "text" at bounding box center [523, 307] width 419 height 42
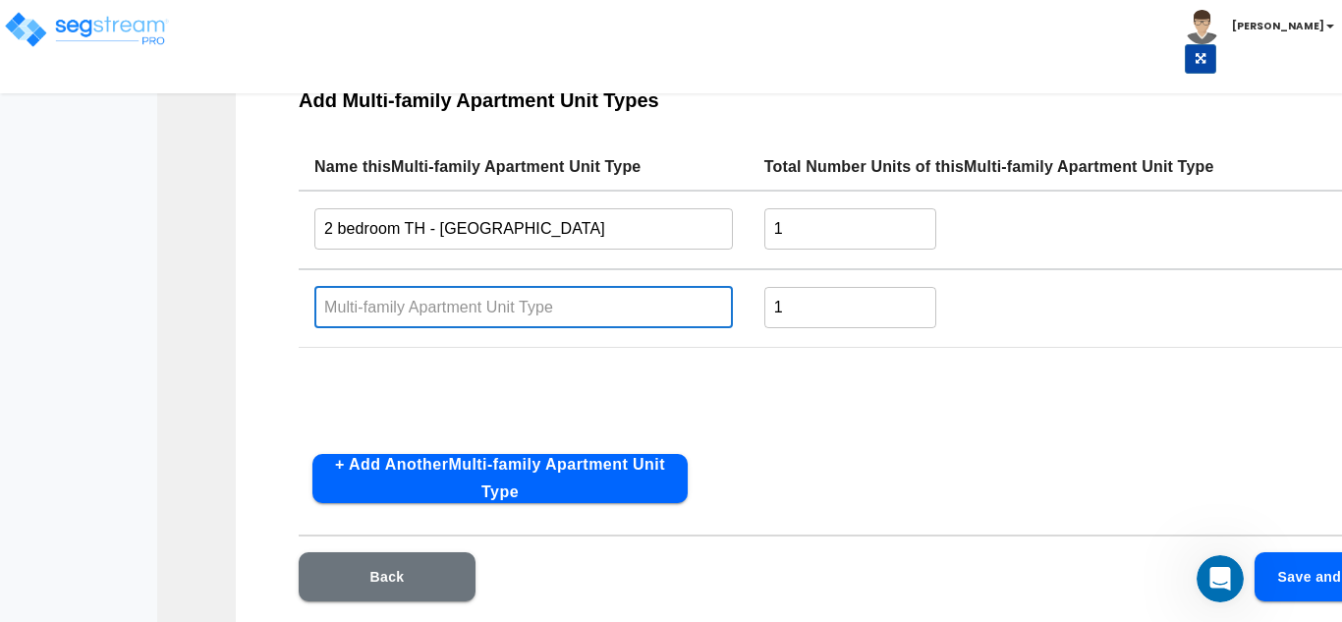
paste input "three-bedroom TH - [GEOGRAPHIC_DATA]"
drag, startPoint x: 366, startPoint y: 313, endPoint x: 287, endPoint y: 310, distance: 78.7
click at [287, 310] on div "Add Multi-family Apartment Unit Types Name this Multi-family Apartment Unit Typ…" at bounding box center [877, 375] width 1282 height 626
type input "3 bedroom TH - [GEOGRAPHIC_DATA]"
click at [811, 222] on input "1" at bounding box center [851, 228] width 172 height 42
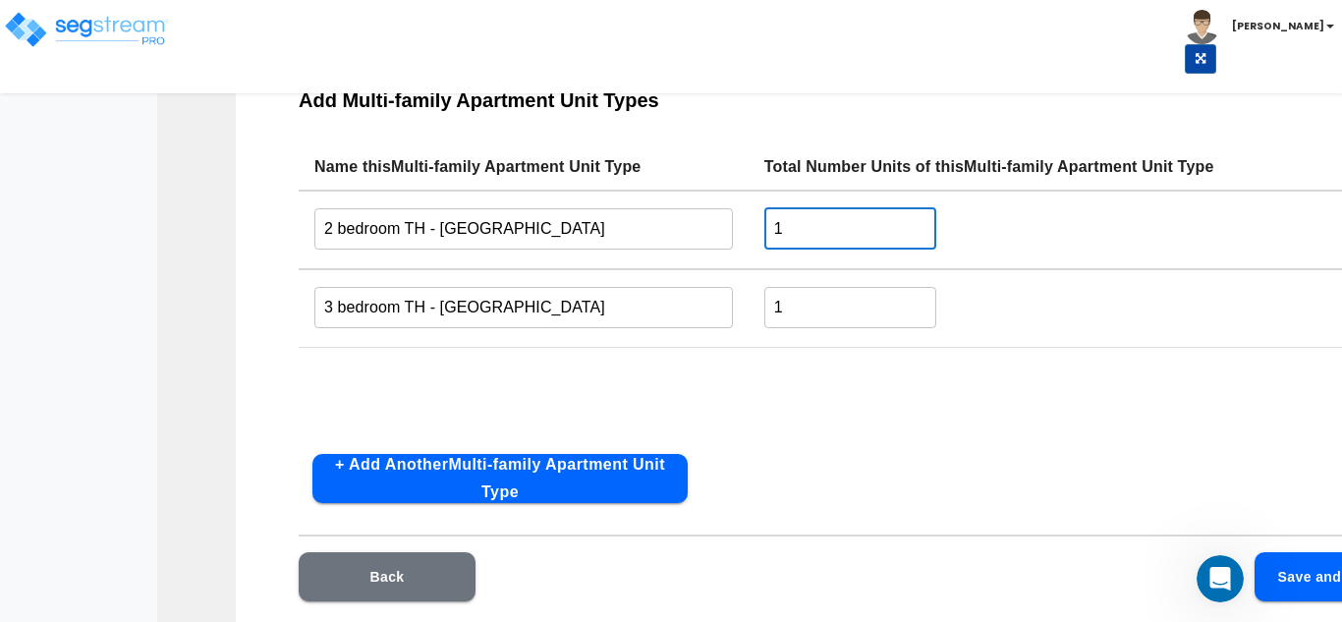
click at [811, 222] on input "1" at bounding box center [851, 228] width 172 height 42
type input "2"
click at [805, 301] on input "1" at bounding box center [851, 307] width 172 height 42
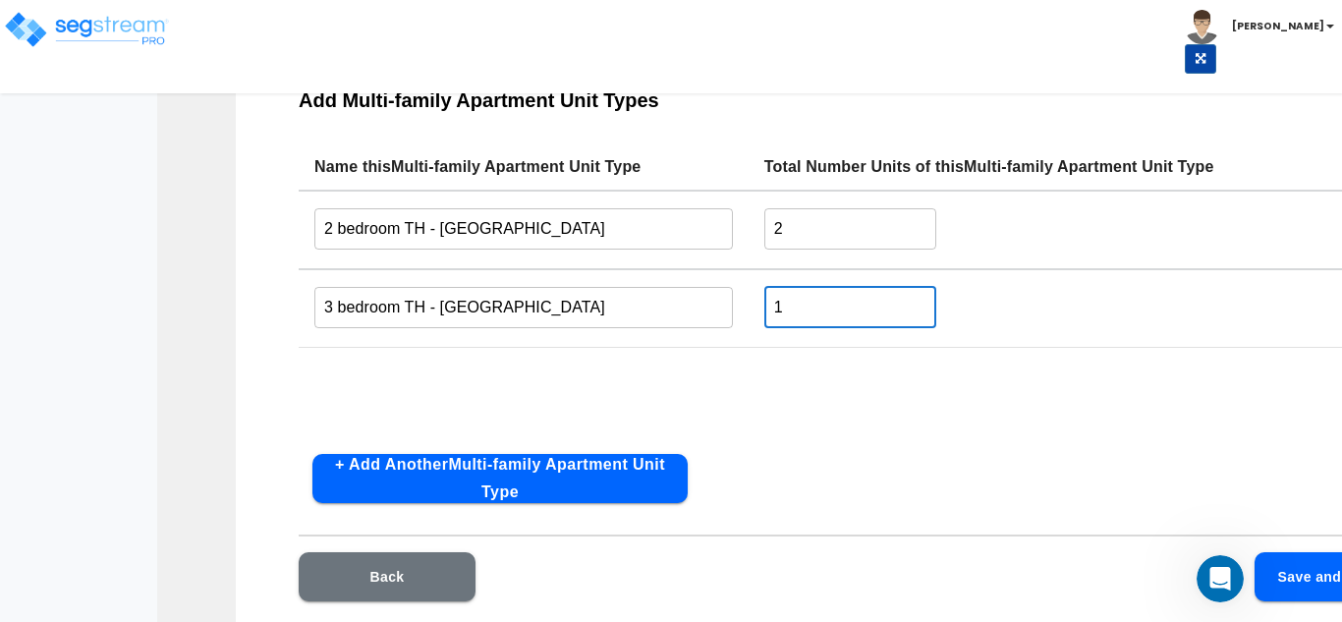
click at [805, 301] on input "1" at bounding box center [851, 307] width 172 height 42
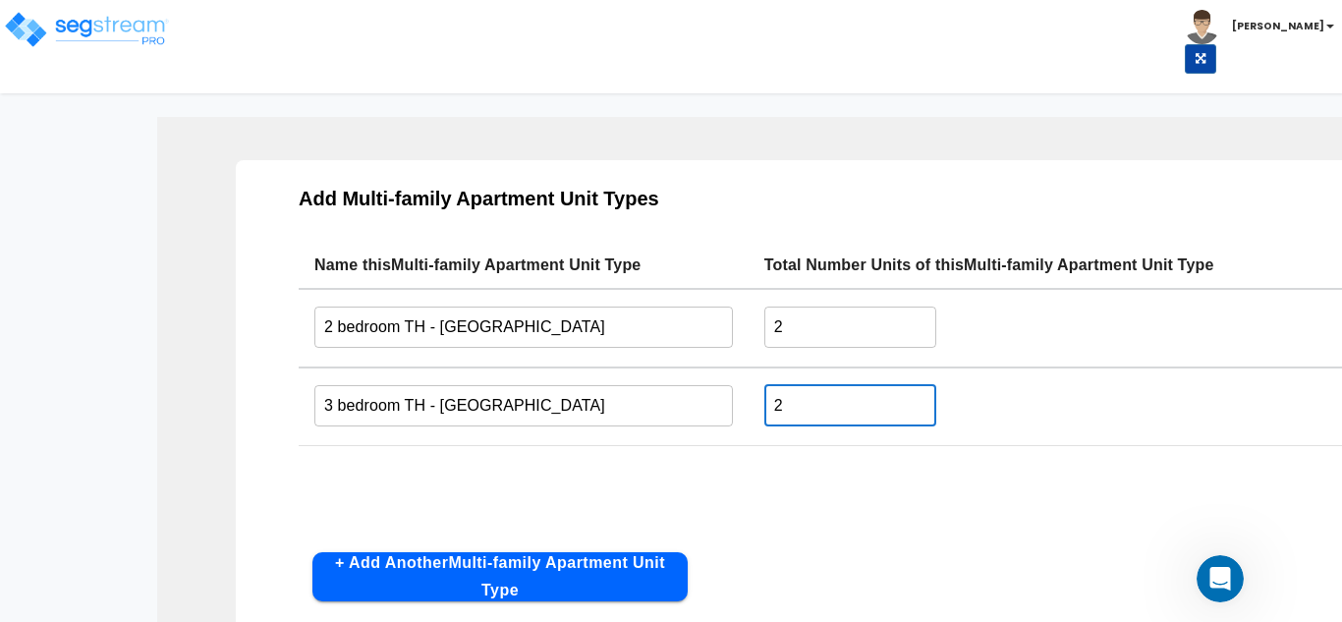
type input "2"
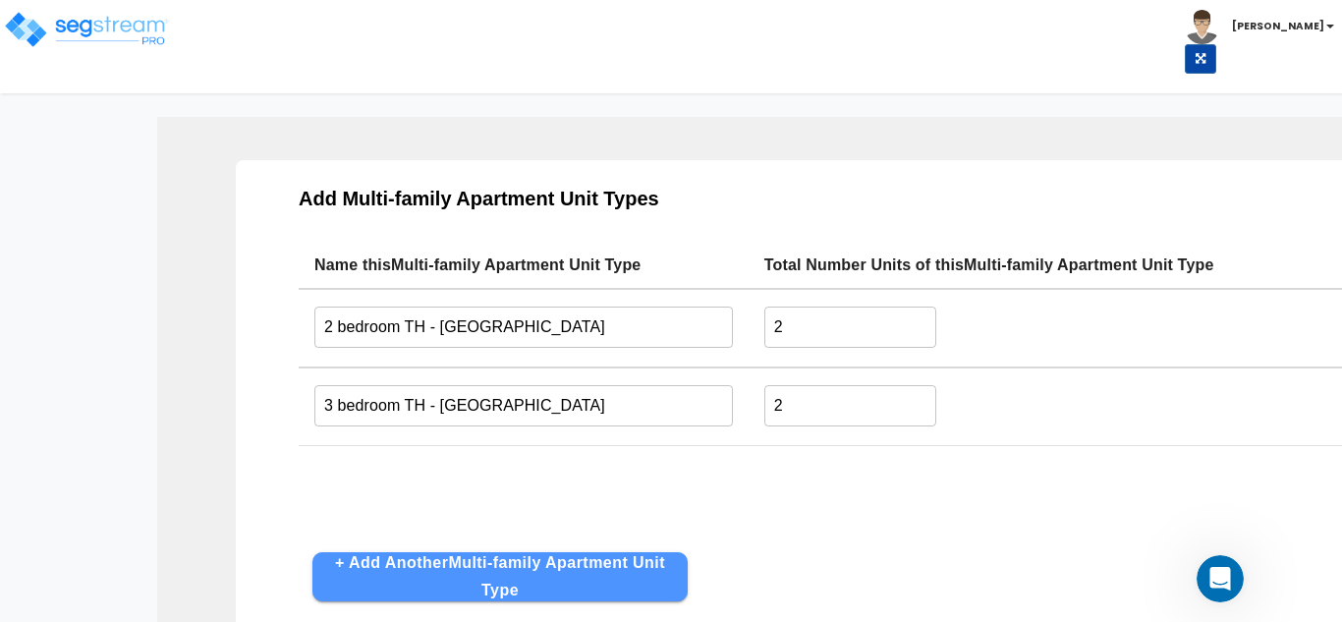
click at [586, 596] on button "+ Add Another Multi-family Apartment Unit Type" at bounding box center [499, 576] width 375 height 49
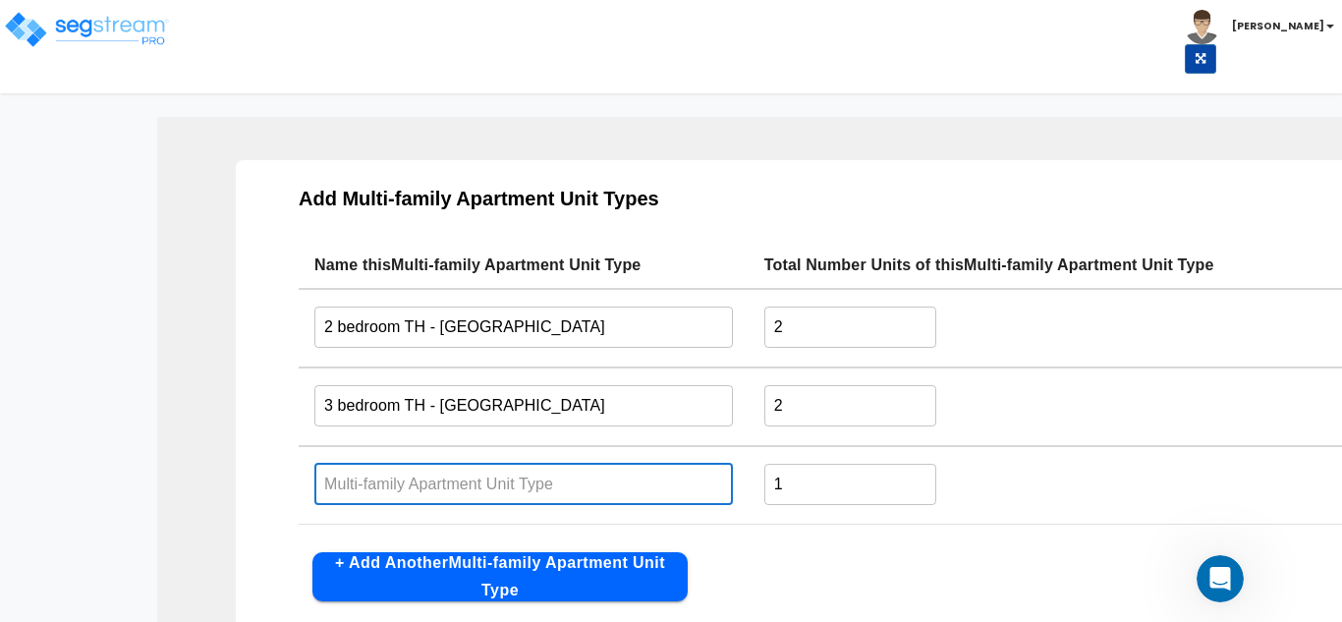
click at [360, 493] on input "text" at bounding box center [523, 484] width 419 height 42
paste input "two-bedroom flat - [GEOGRAPHIC_DATA]"
drag, startPoint x: 354, startPoint y: 482, endPoint x: 316, endPoint y: 484, distance: 37.5
click at [316, 484] on input "two-bedroom flat - [GEOGRAPHIC_DATA]" at bounding box center [523, 484] width 419 height 42
type input "2 bedroom flat - [GEOGRAPHIC_DATA]"
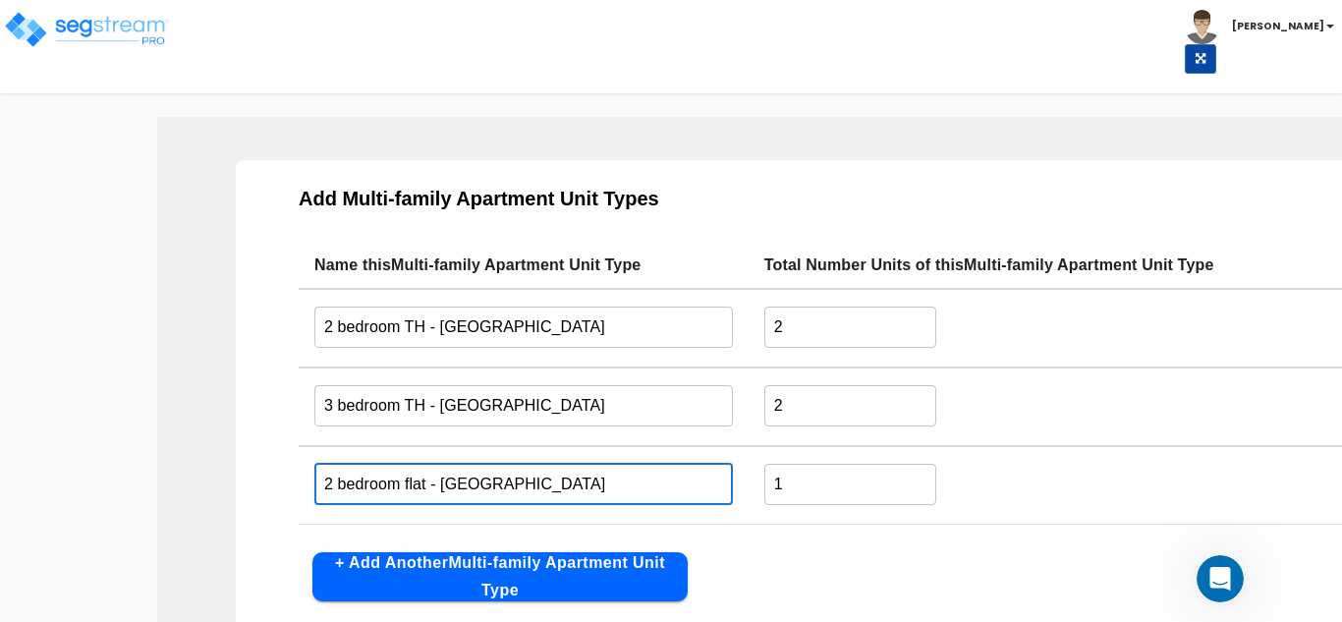
click at [816, 490] on input "1" at bounding box center [851, 484] width 172 height 42
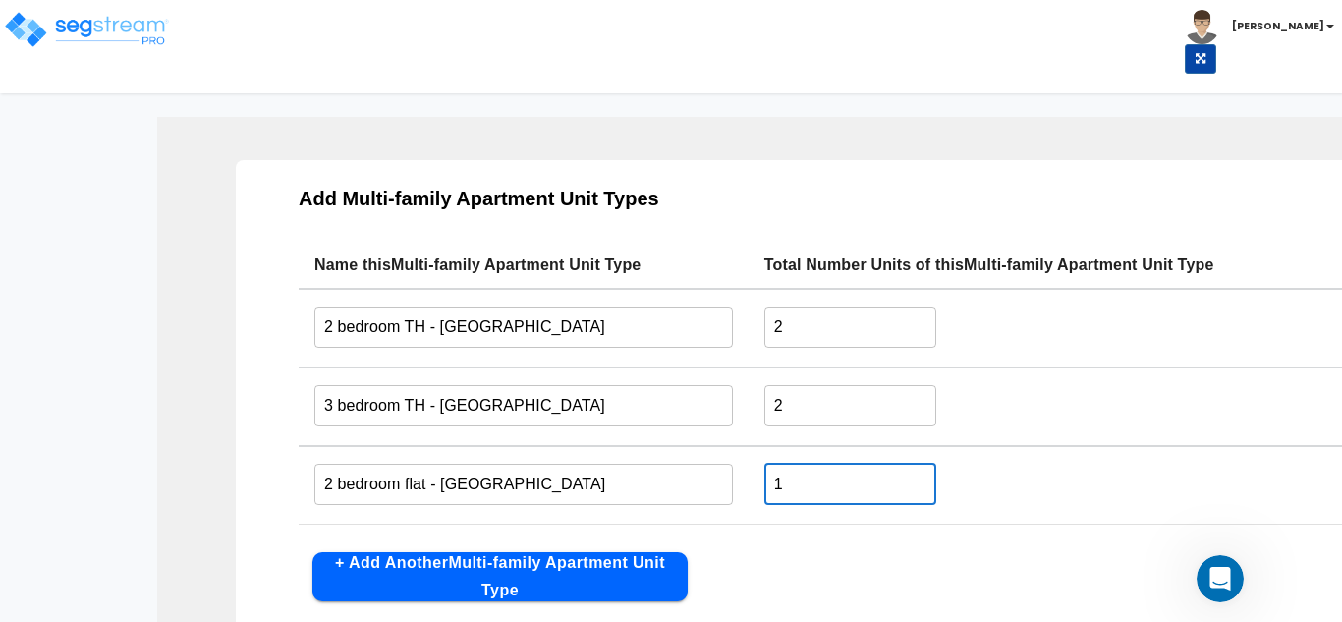
click at [816, 490] on input "1" at bounding box center [851, 484] width 172 height 42
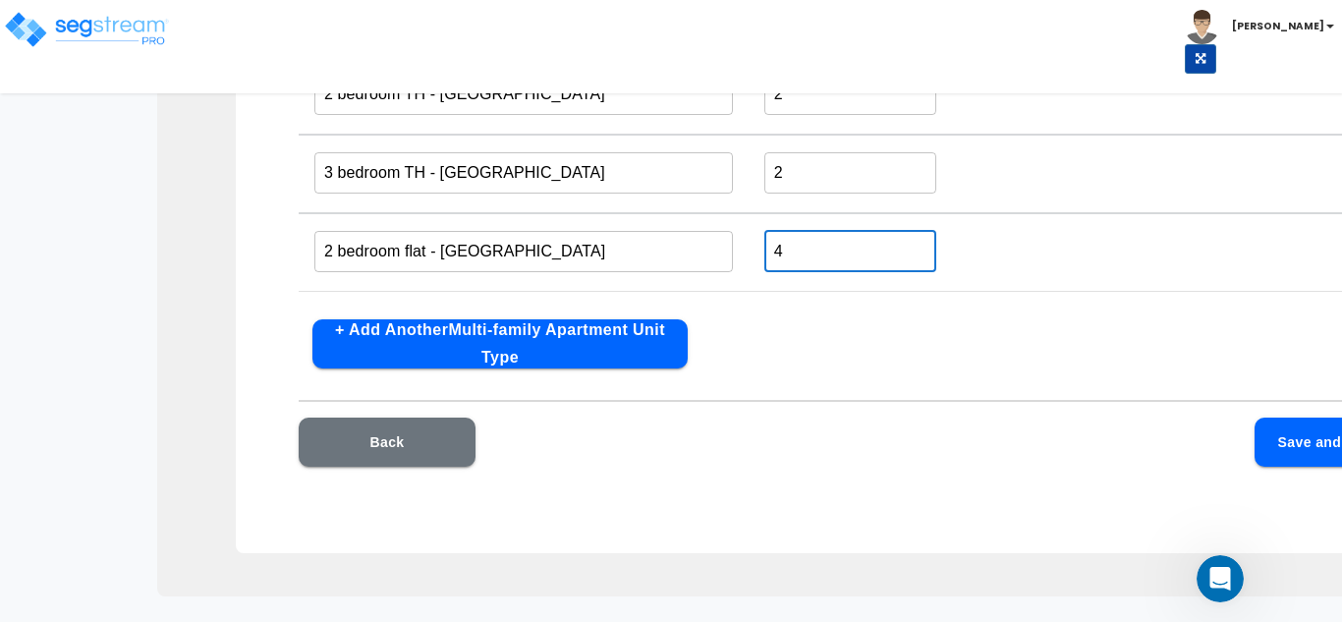
scroll to position [347, 0]
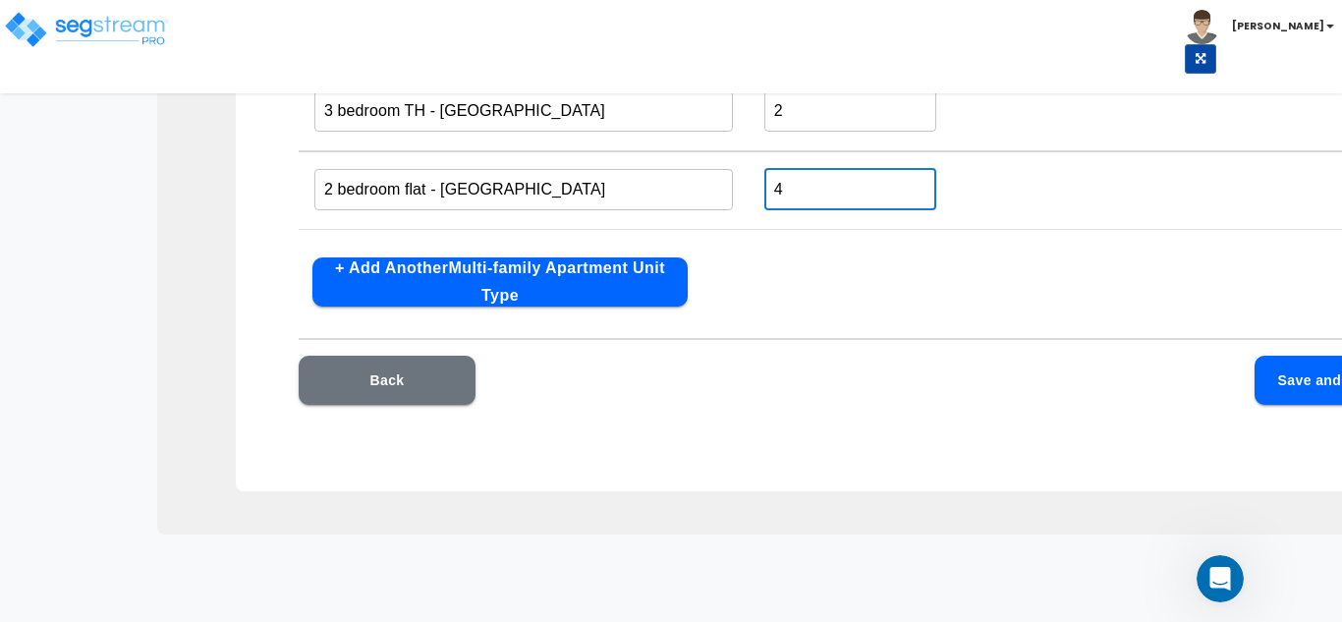
type input "4"
click at [1289, 369] on button "Save and Continue" at bounding box center [1343, 380] width 177 height 49
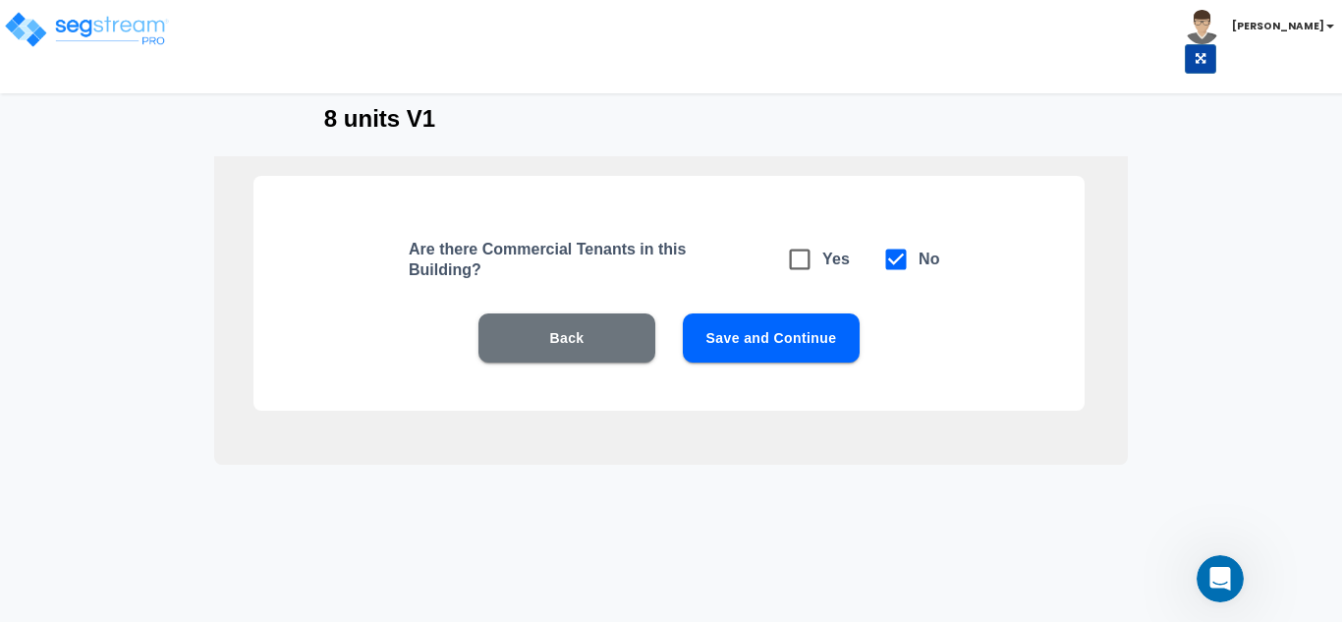
click at [720, 332] on button "Save and Continue" at bounding box center [771, 337] width 177 height 49
click at [800, 251] on icon at bounding box center [800, 260] width 21 height 21
checkbox input "true"
checkbox input "false"
click at [770, 349] on button "Save and Continue" at bounding box center [771, 337] width 177 height 49
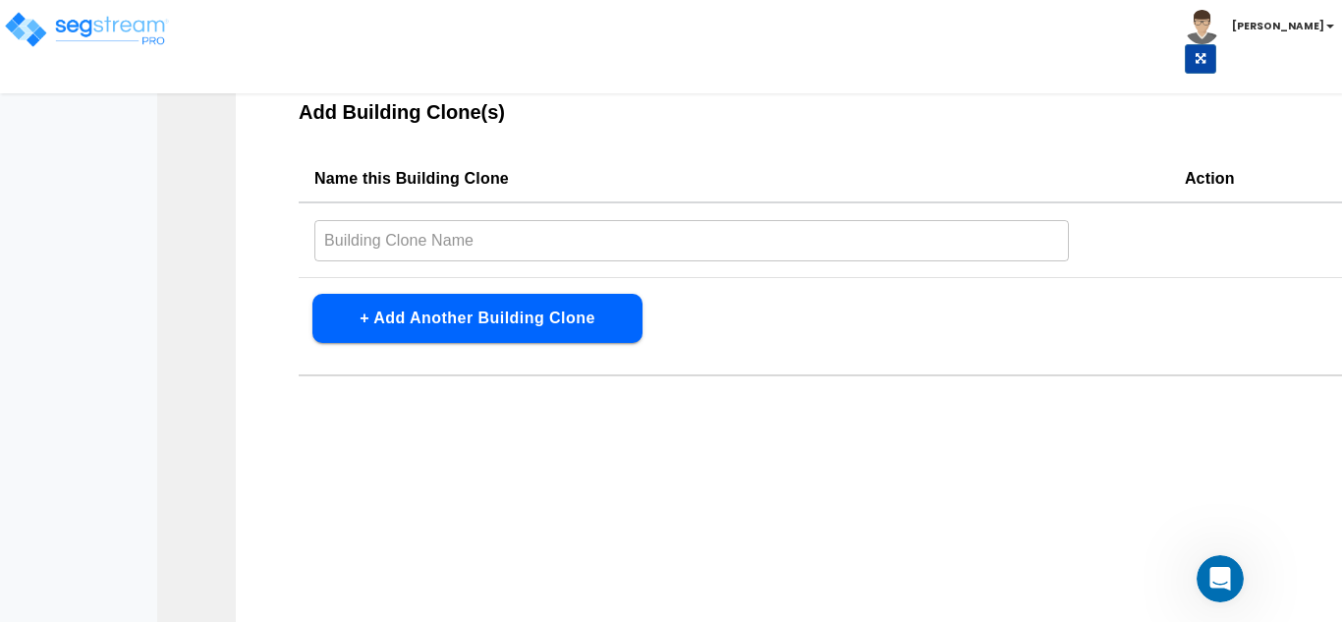
scroll to position [170, 0]
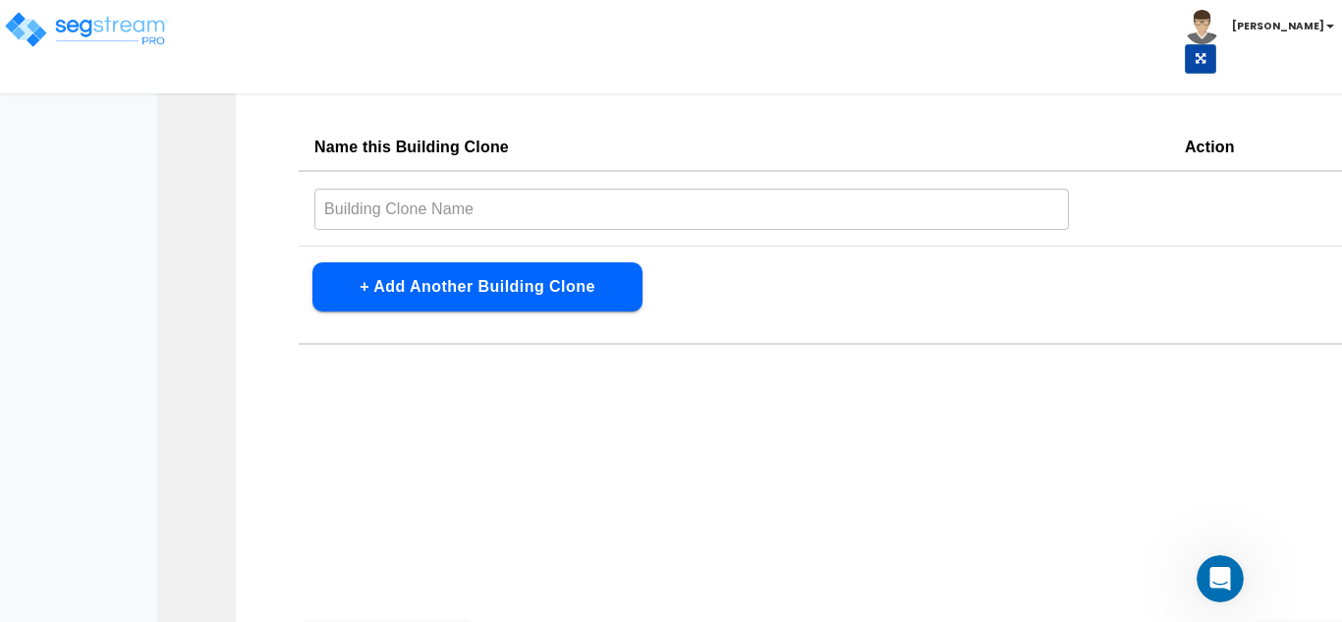
click at [530, 219] on input "text" at bounding box center [691, 209] width 755 height 42
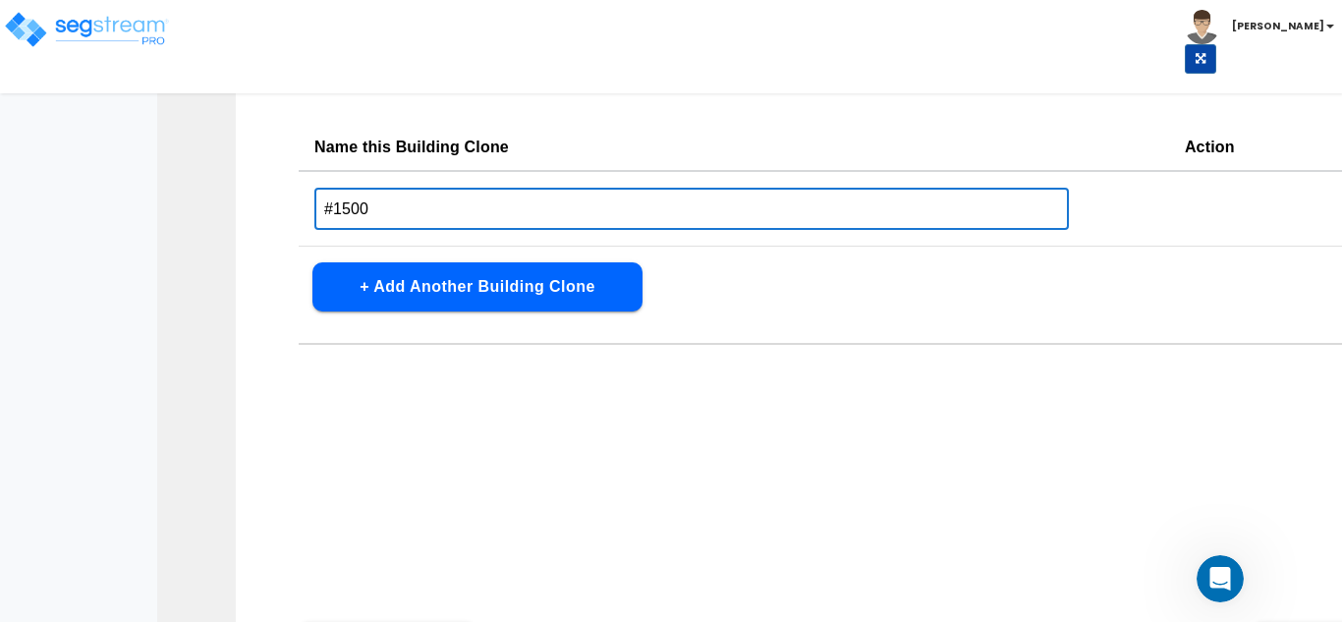
type input "#1500"
click at [532, 277] on button "+ Add Another Building Clone" at bounding box center [477, 286] width 330 height 49
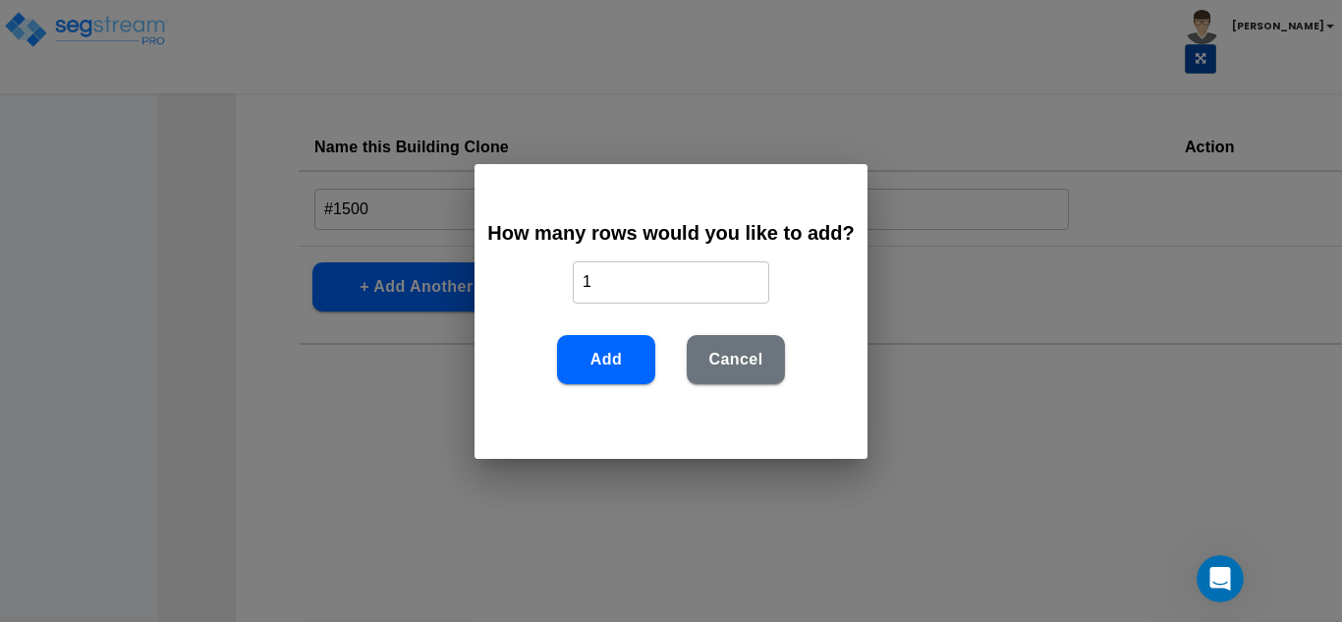
click at [630, 367] on button "Add" at bounding box center [606, 359] width 98 height 49
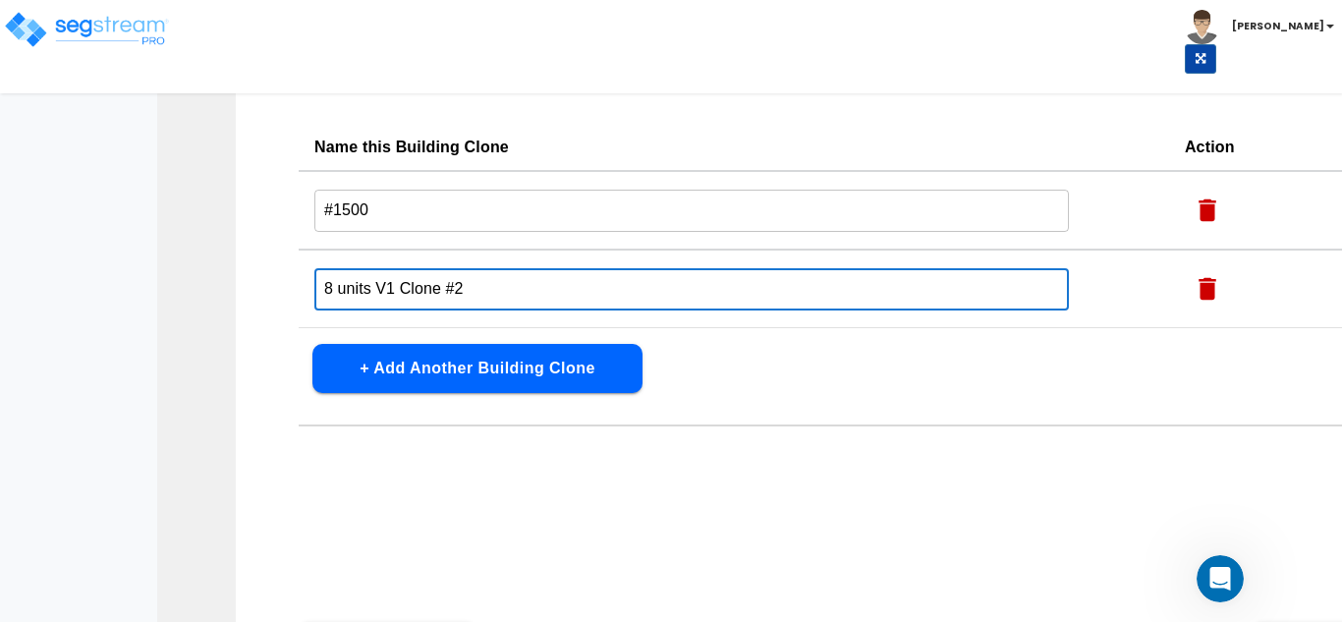
drag, startPoint x: 445, startPoint y: 290, endPoint x: 259, endPoint y: 293, distance: 185.7
click at [259, 293] on div "Add Building Clone(s) Name this Building Clone Action #1500 ​ 8 units V1 Clone …" at bounding box center [877, 386] width 1282 height 688
drag, startPoint x: 357, startPoint y: 292, endPoint x: 366, endPoint y: 275, distance: 18.9
click at [359, 292] on input "#2" at bounding box center [691, 289] width 755 height 42
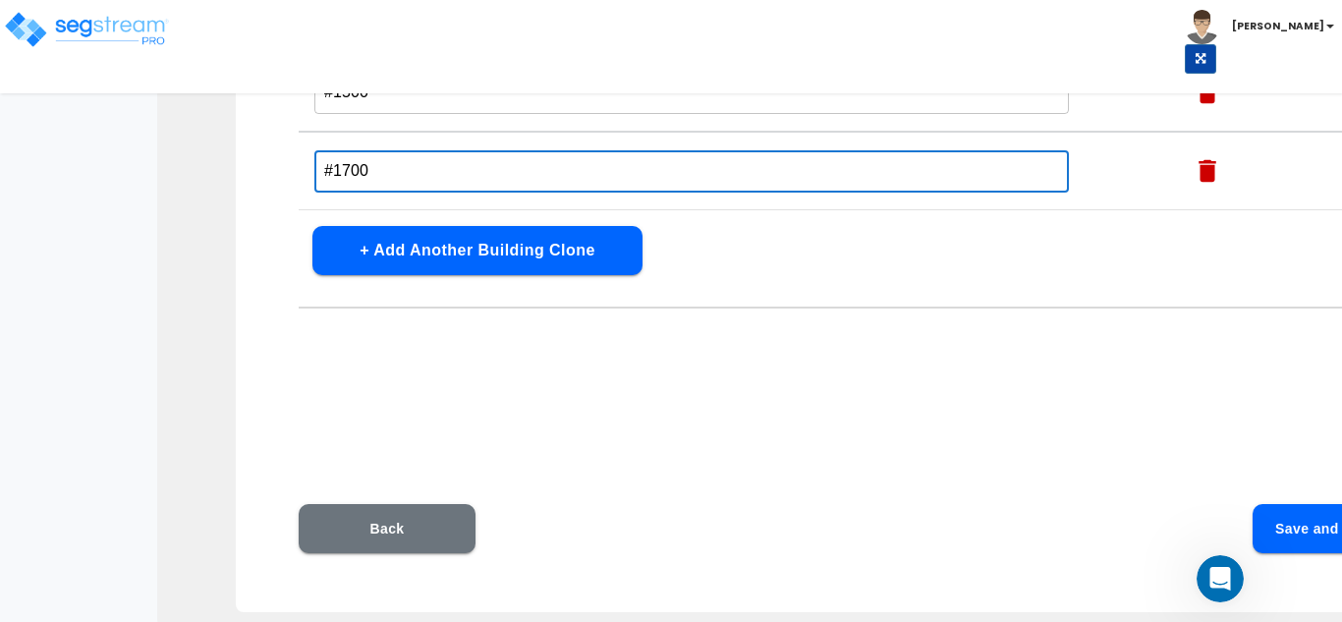
scroll to position [294, 0]
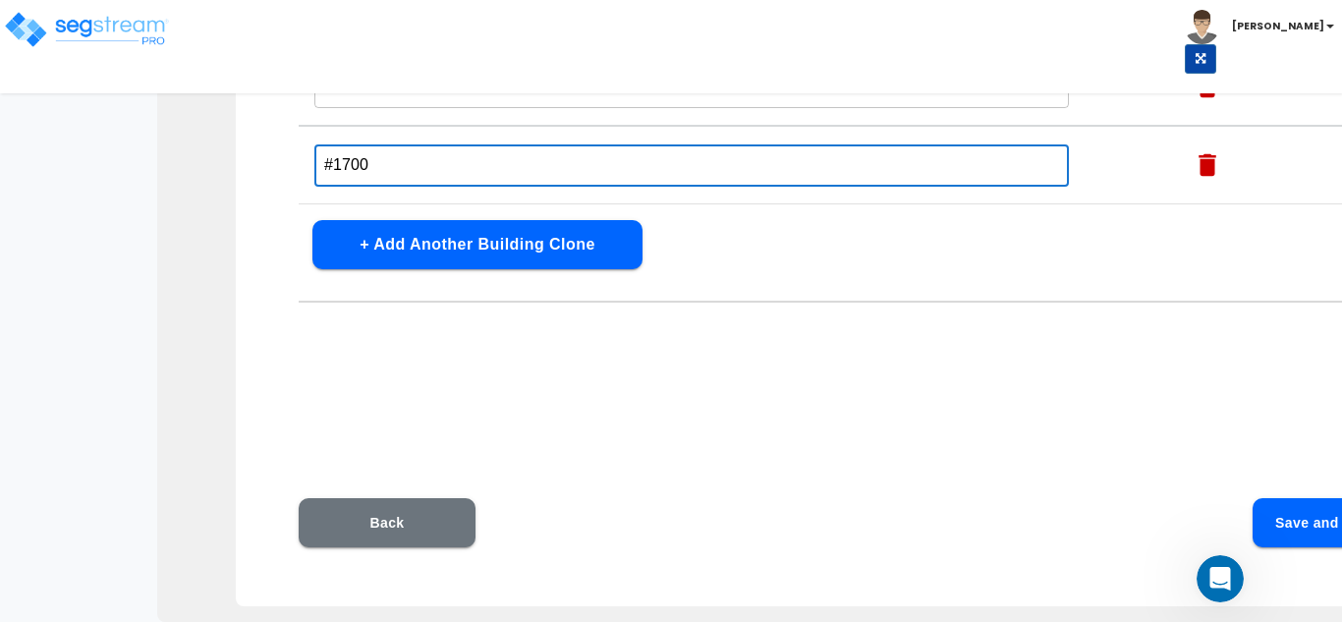
type input "#1700"
click at [1302, 532] on button "Save and Continue" at bounding box center [1341, 522] width 177 height 49
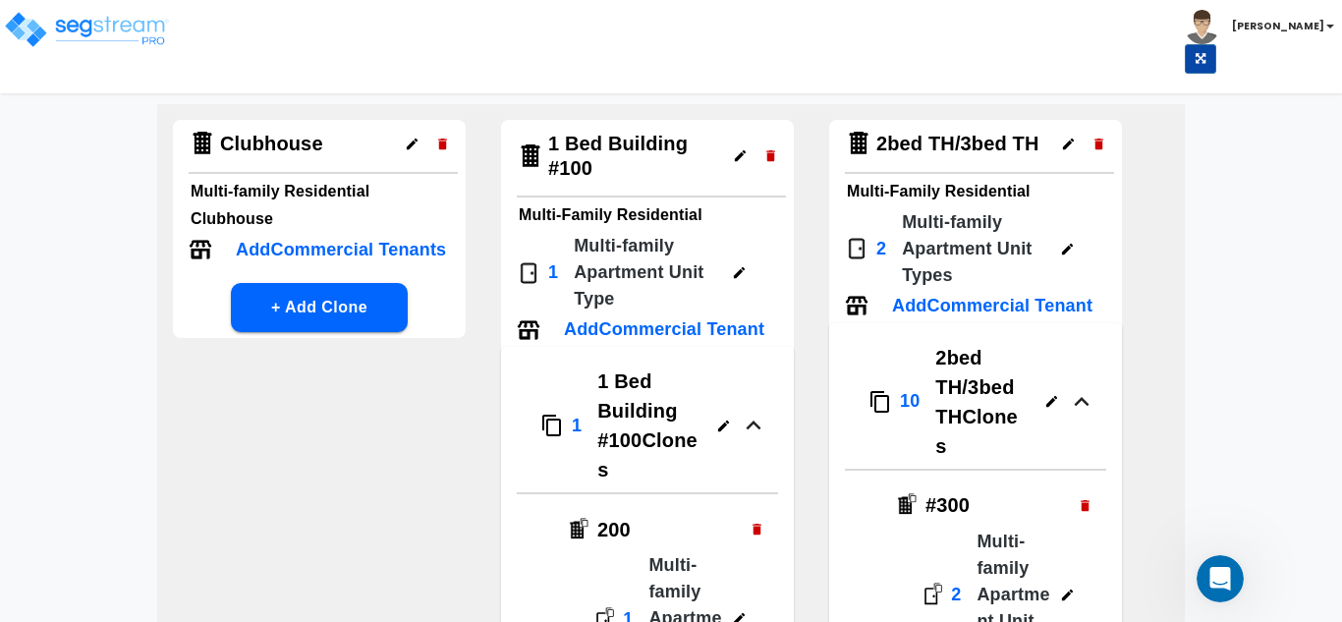
scroll to position [0, 0]
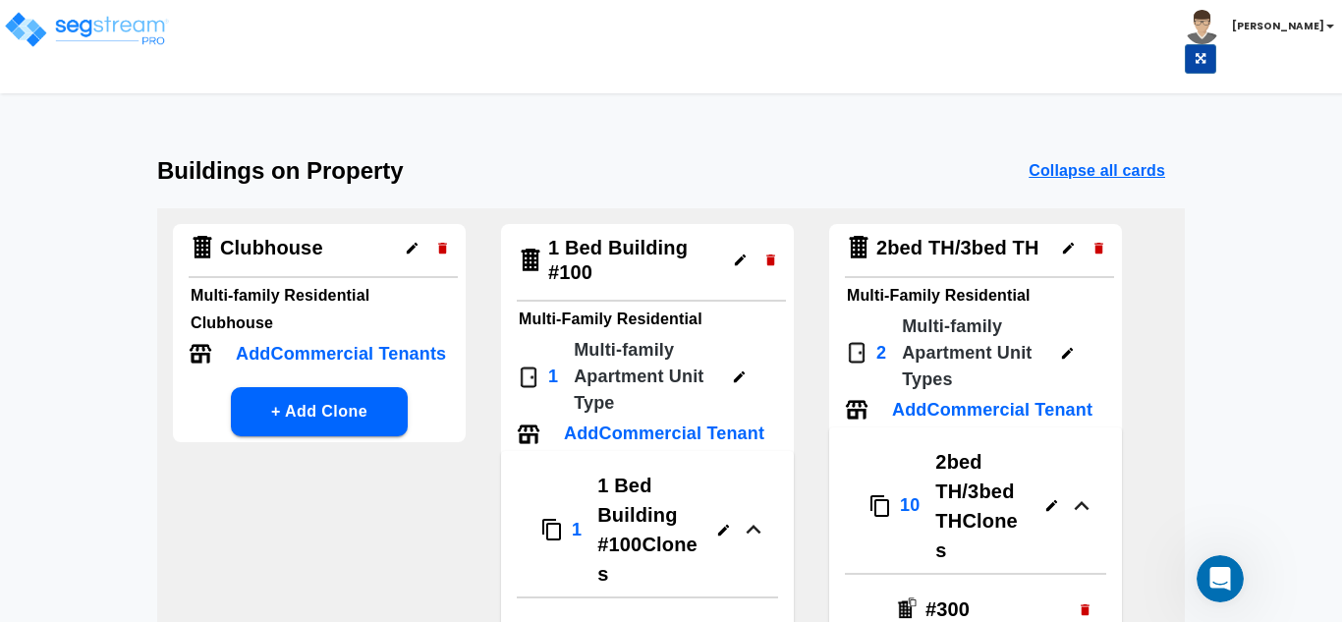
click at [778, 515] on icon "button" at bounding box center [753, 529] width 49 height 29
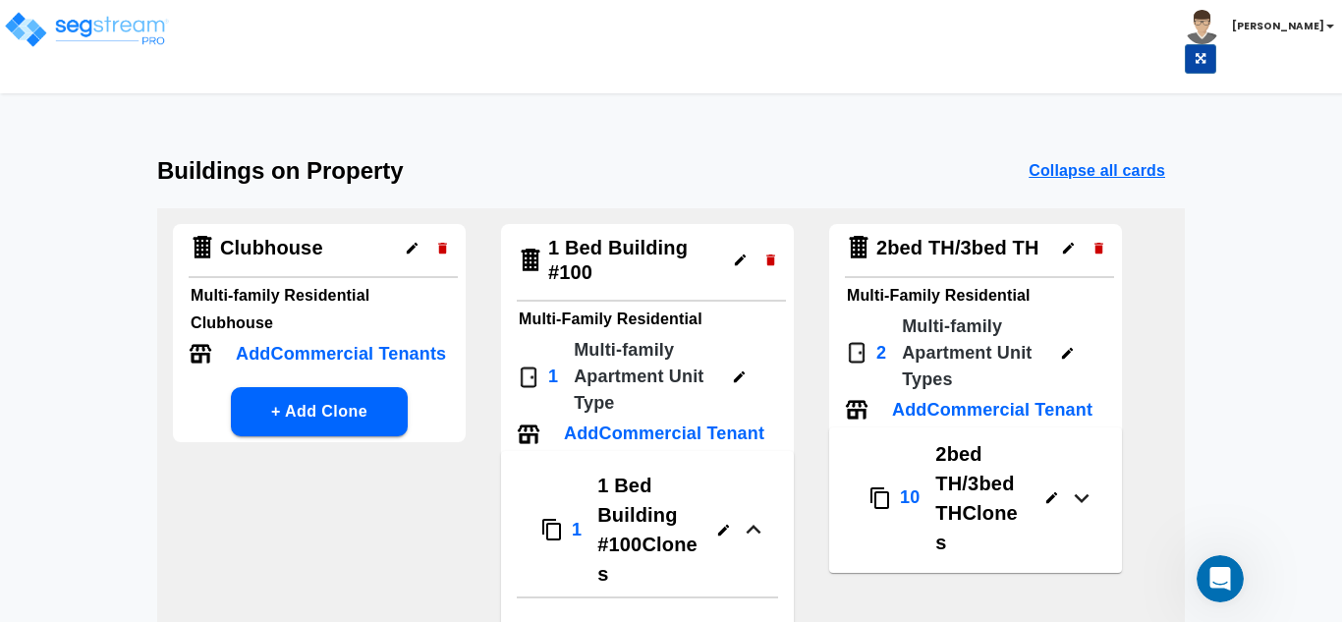
click at [625, 530] on p "1 Bed Building #100 Clones" at bounding box center [648, 530] width 103 height 118
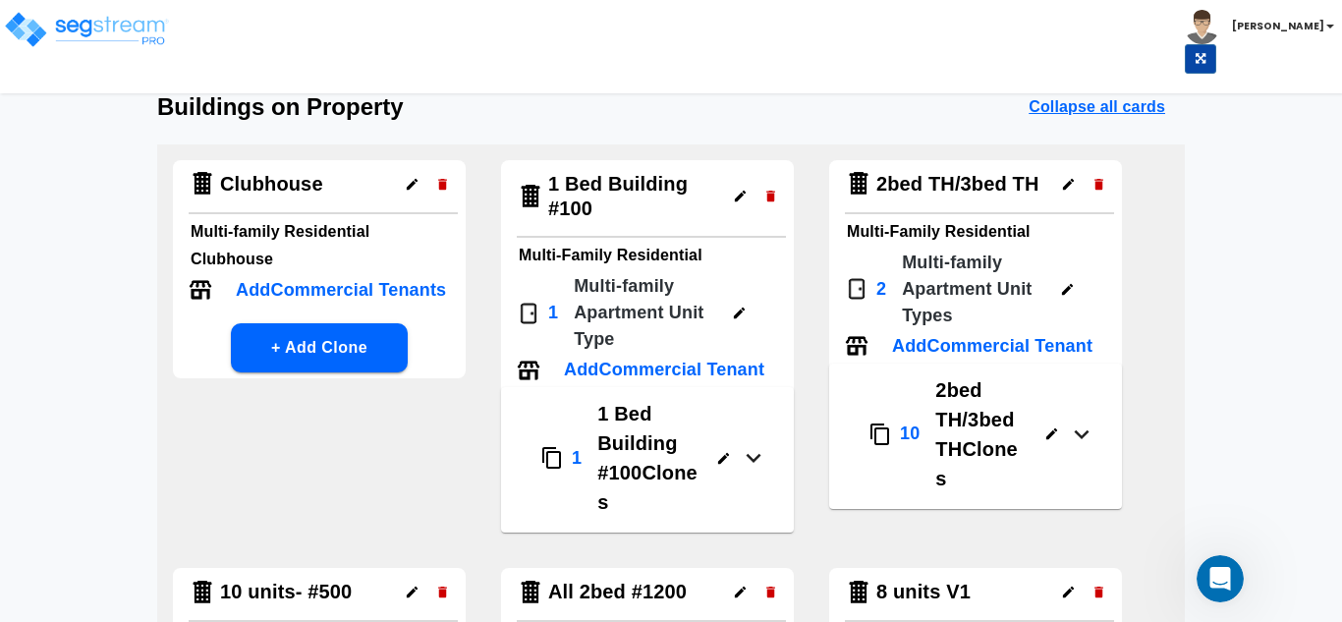
scroll to position [98, 0]
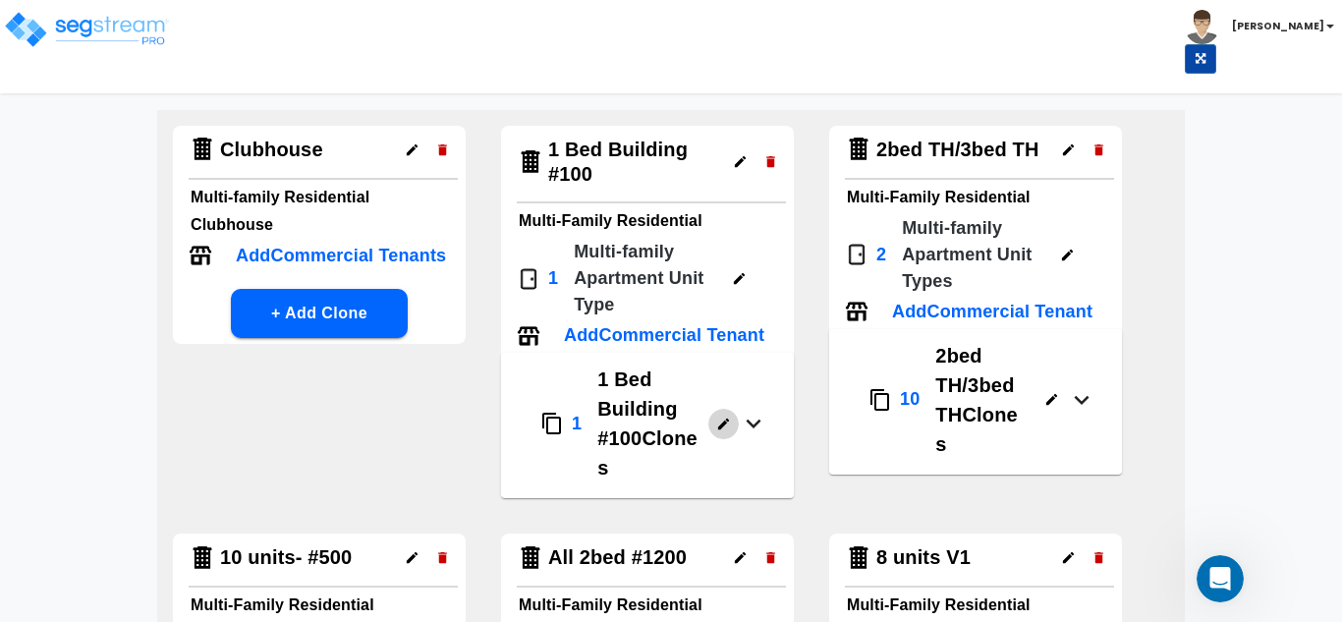
click at [725, 422] on icon "button" at bounding box center [723, 424] width 11 height 11
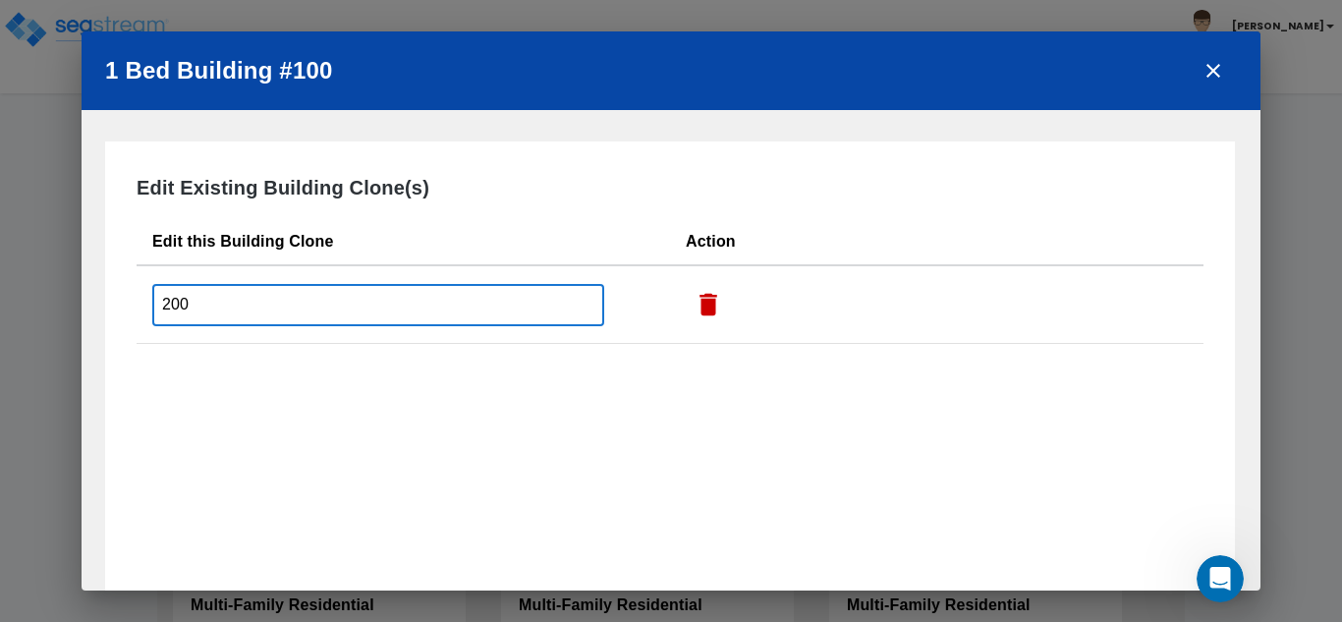
click at [166, 306] on input "200" at bounding box center [378, 305] width 452 height 42
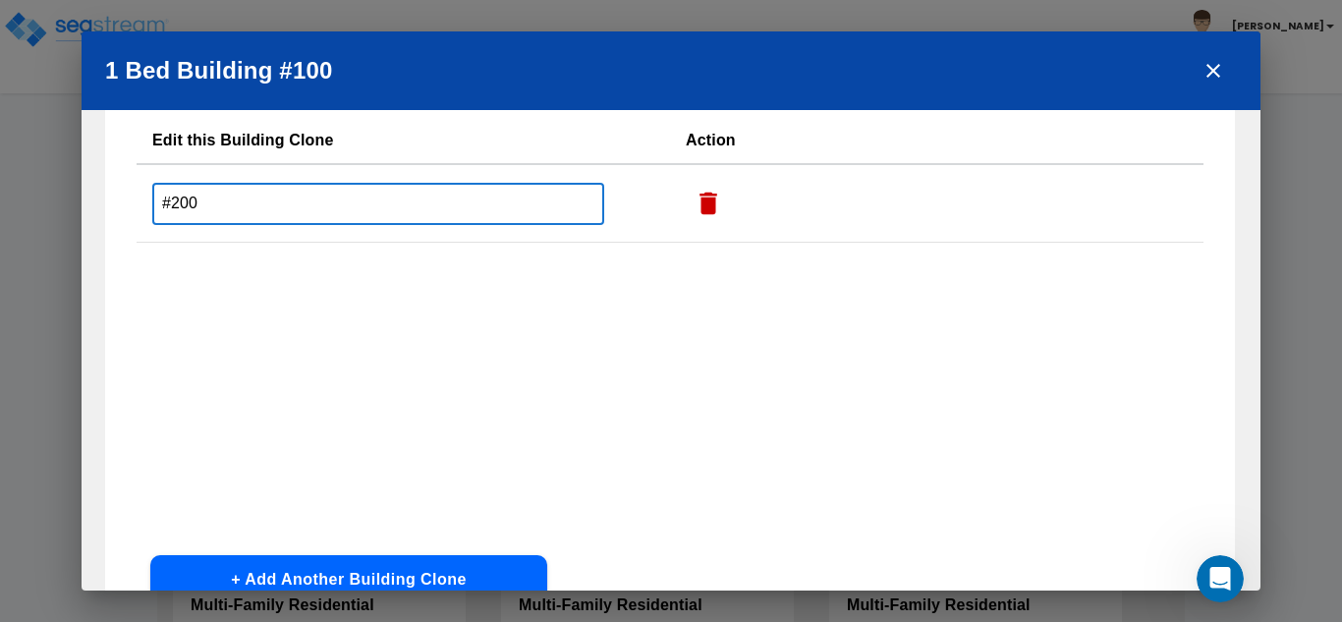
scroll to position [239, 0]
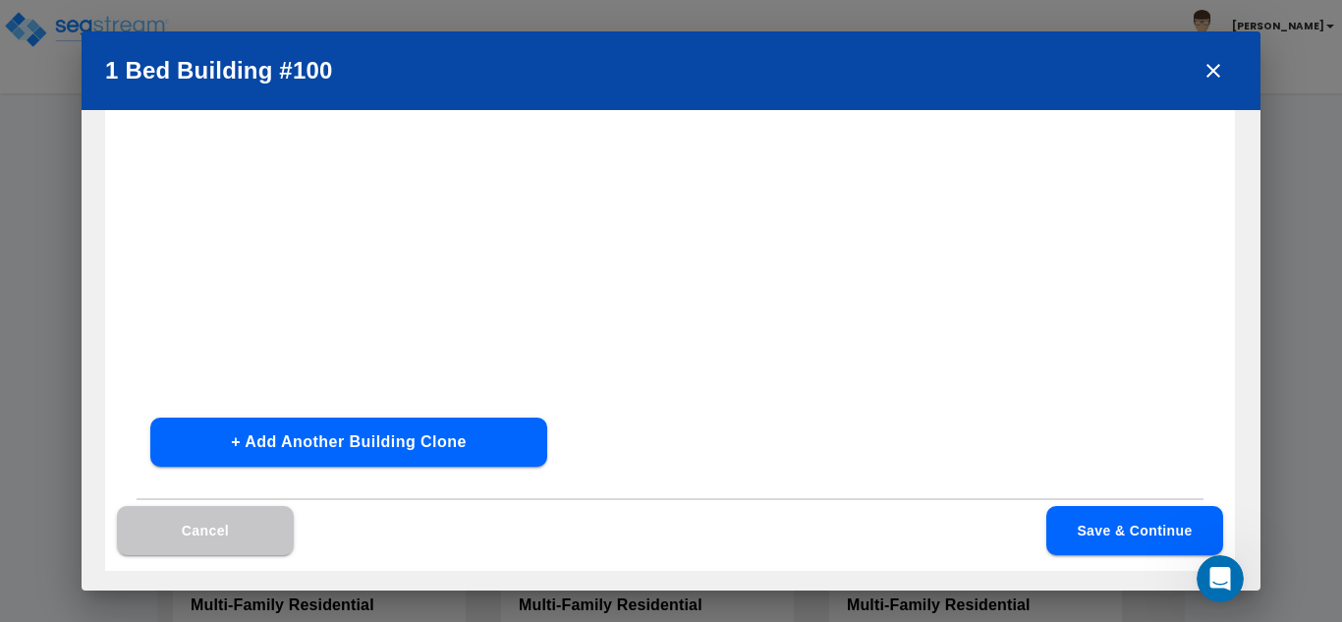
type input "#200"
click at [1176, 537] on button "Save & Continue" at bounding box center [1135, 530] width 177 height 49
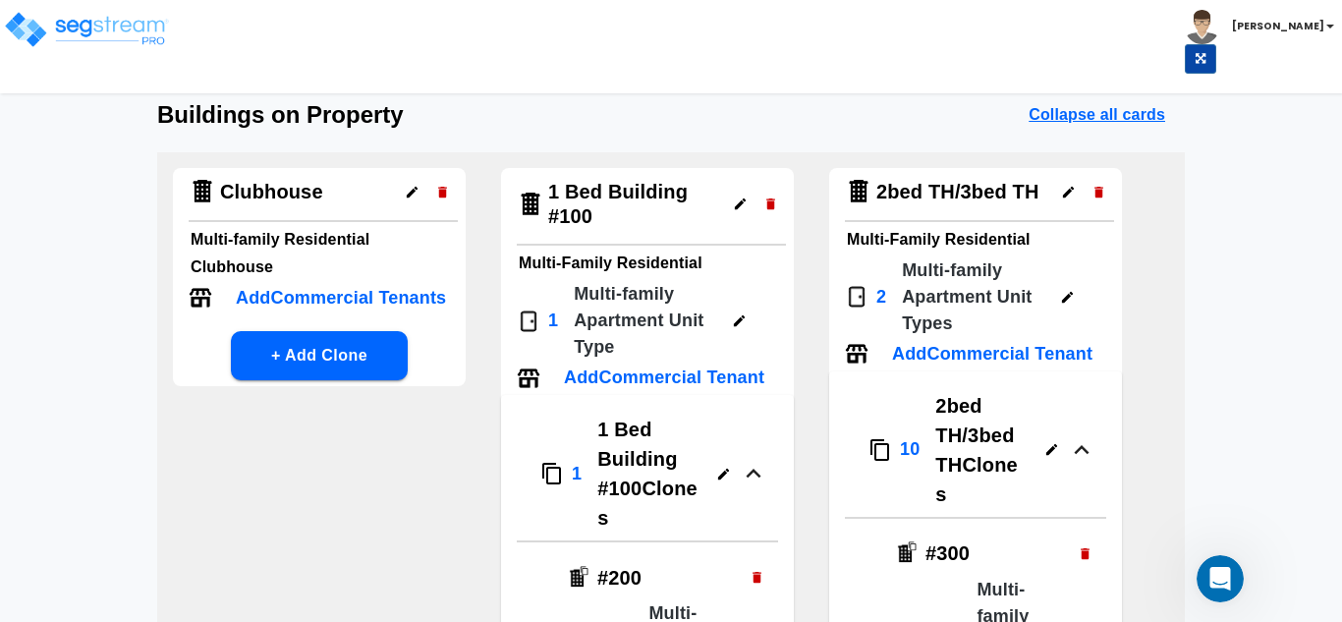
scroll to position [0, 0]
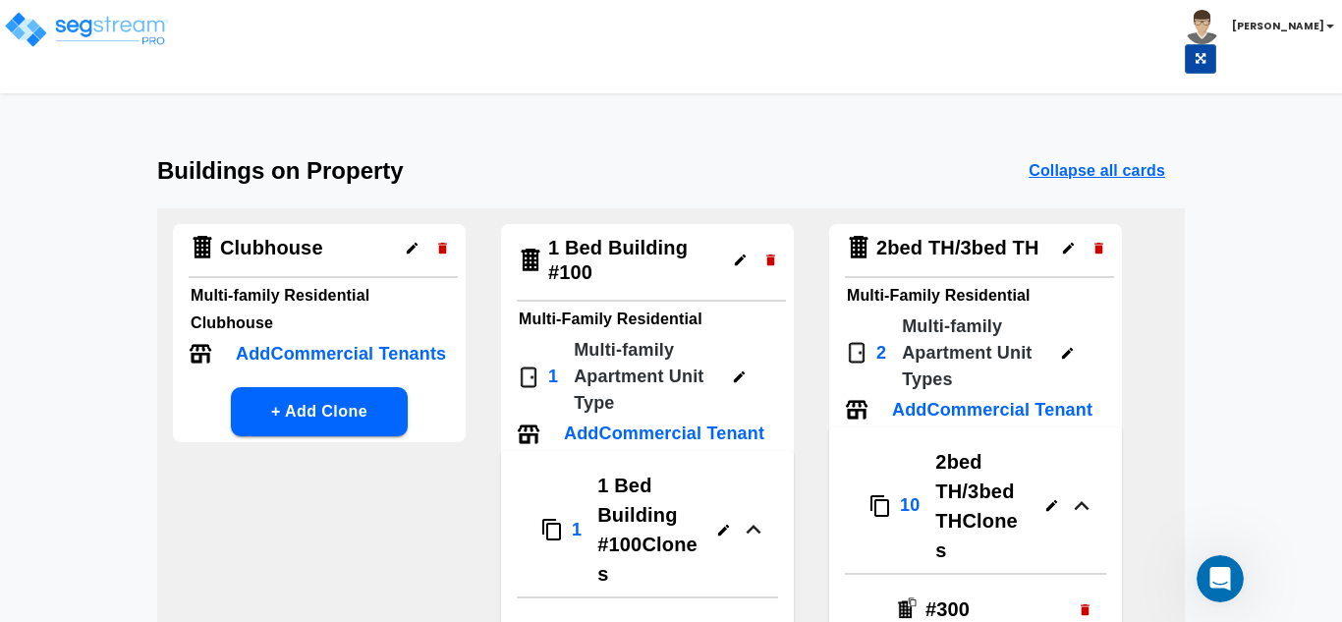
click at [595, 259] on h4 "1 Bed Building #100" at bounding box center [634, 260] width 173 height 48
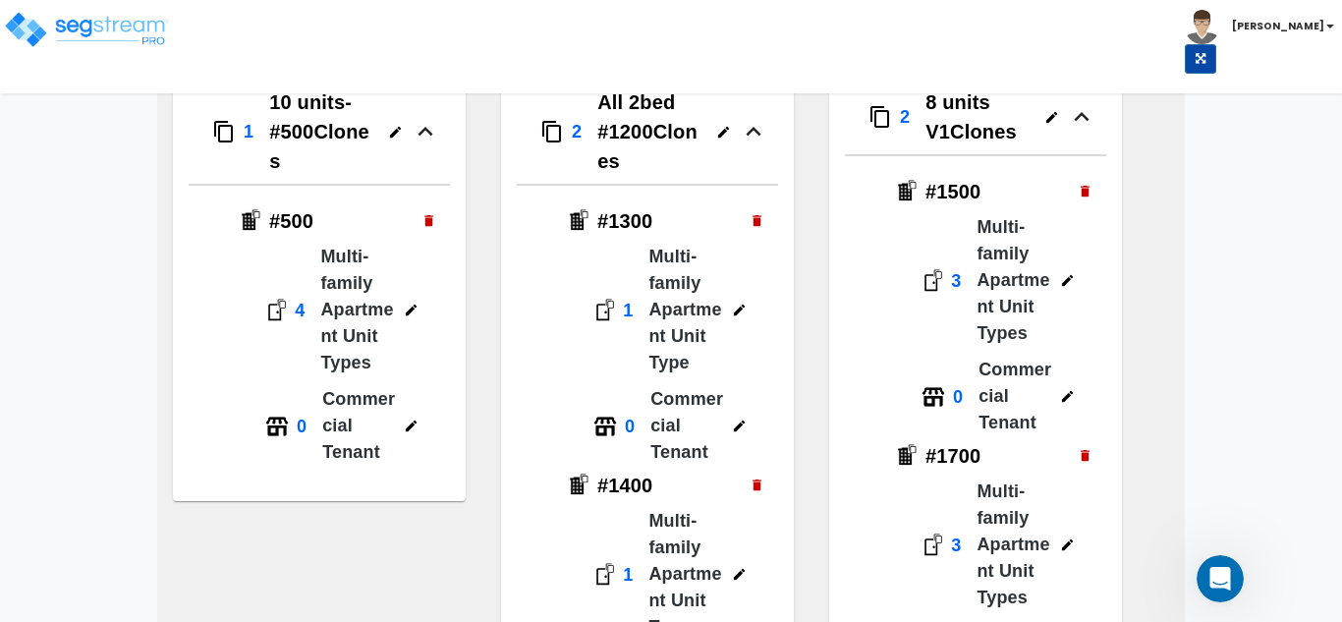
scroll to position [4011, 0]
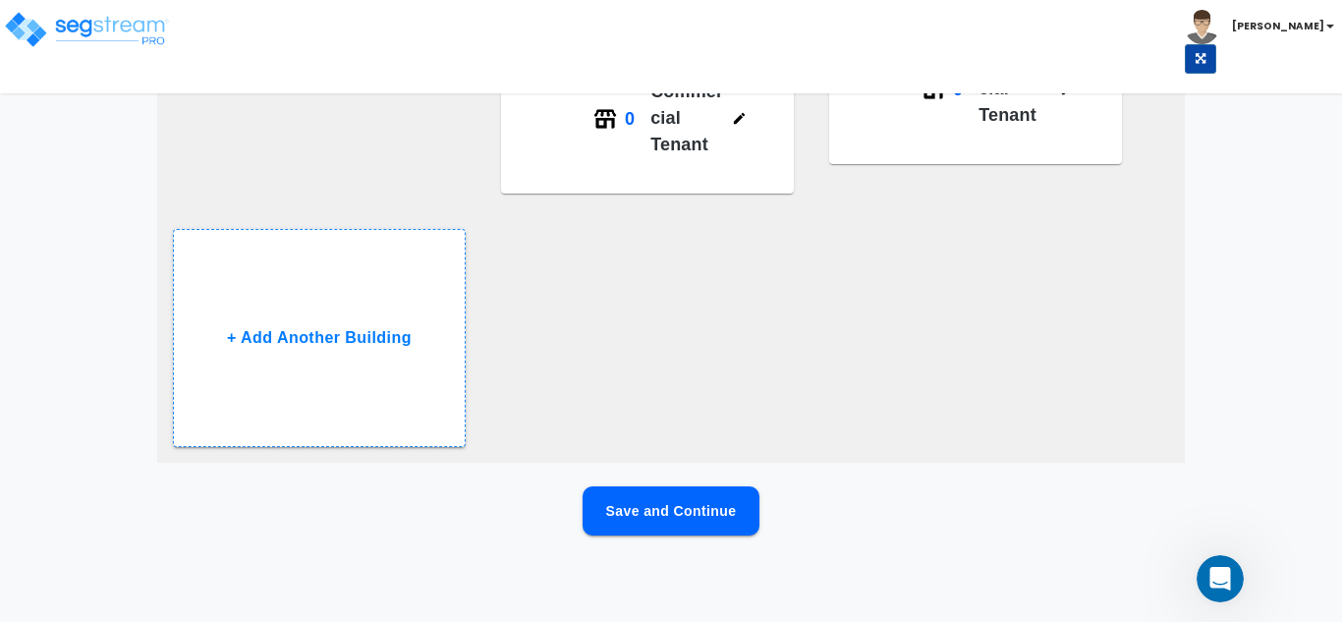
click at [685, 544] on div "Save and Continue" at bounding box center [671, 542] width 1028 height 112
click at [686, 527] on button "Save and Continue" at bounding box center [671, 510] width 177 height 49
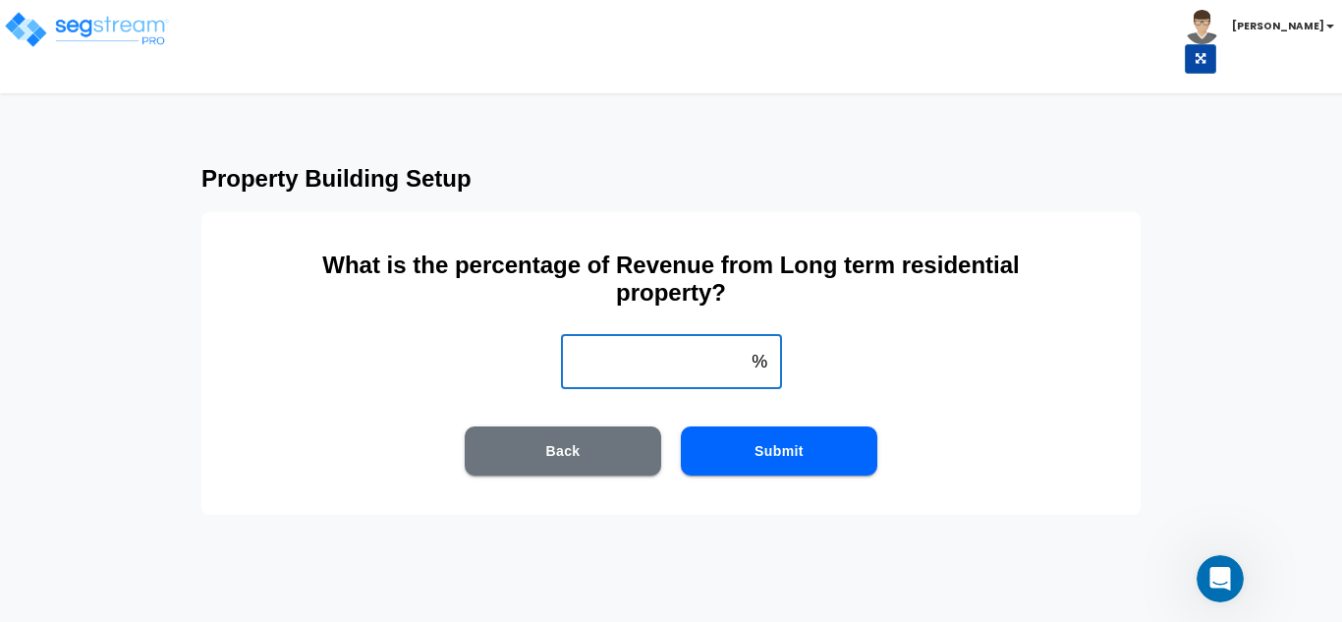
click at [701, 360] on input "weight" at bounding box center [653, 361] width 184 height 55
type input "100"
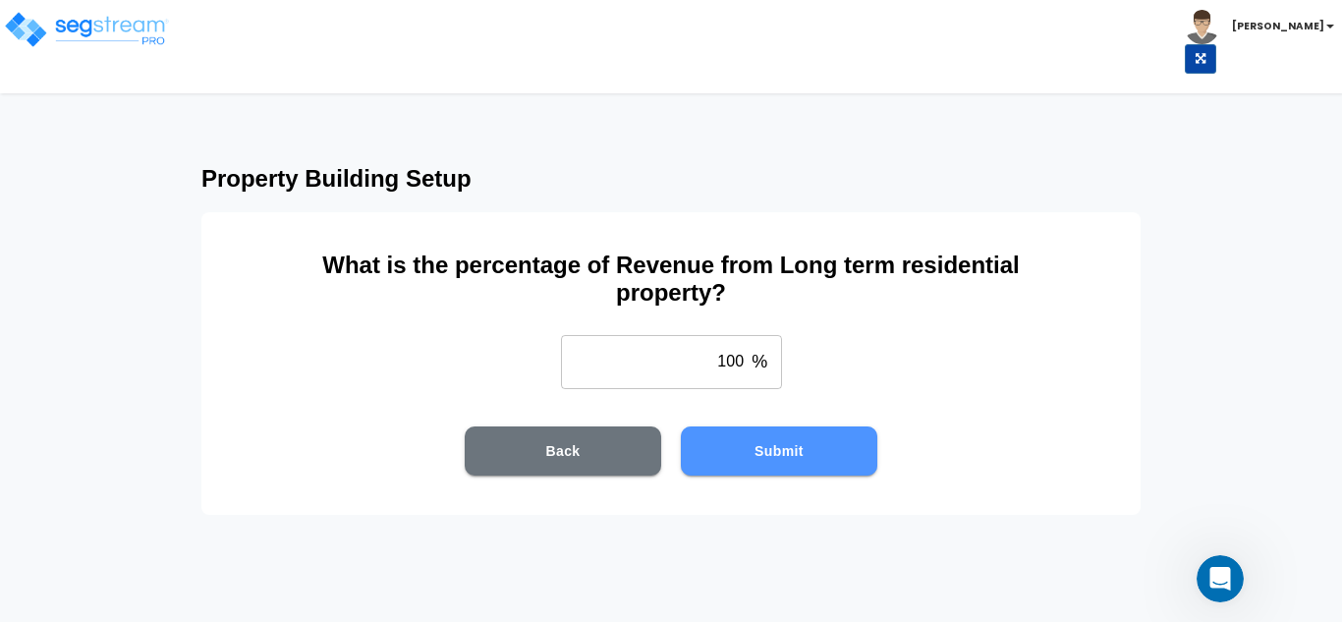
click at [761, 463] on button "Submit" at bounding box center [779, 450] width 197 height 49
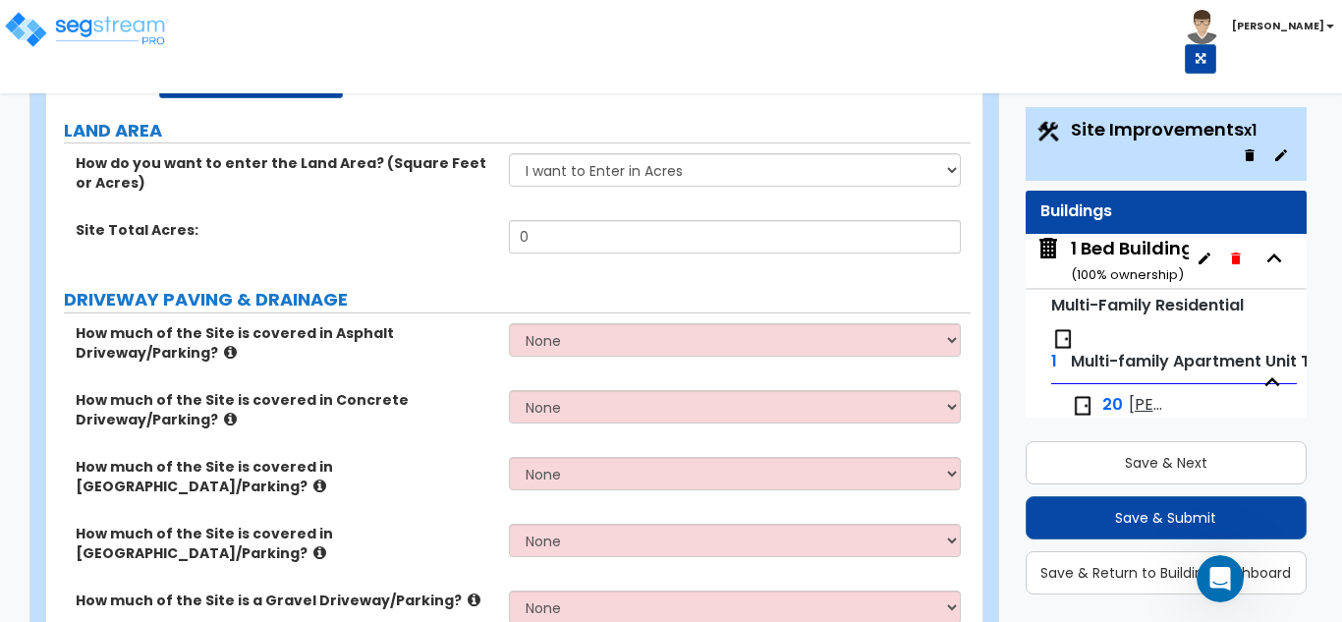
click at [1276, 244] on icon "button" at bounding box center [1274, 258] width 29 height 29
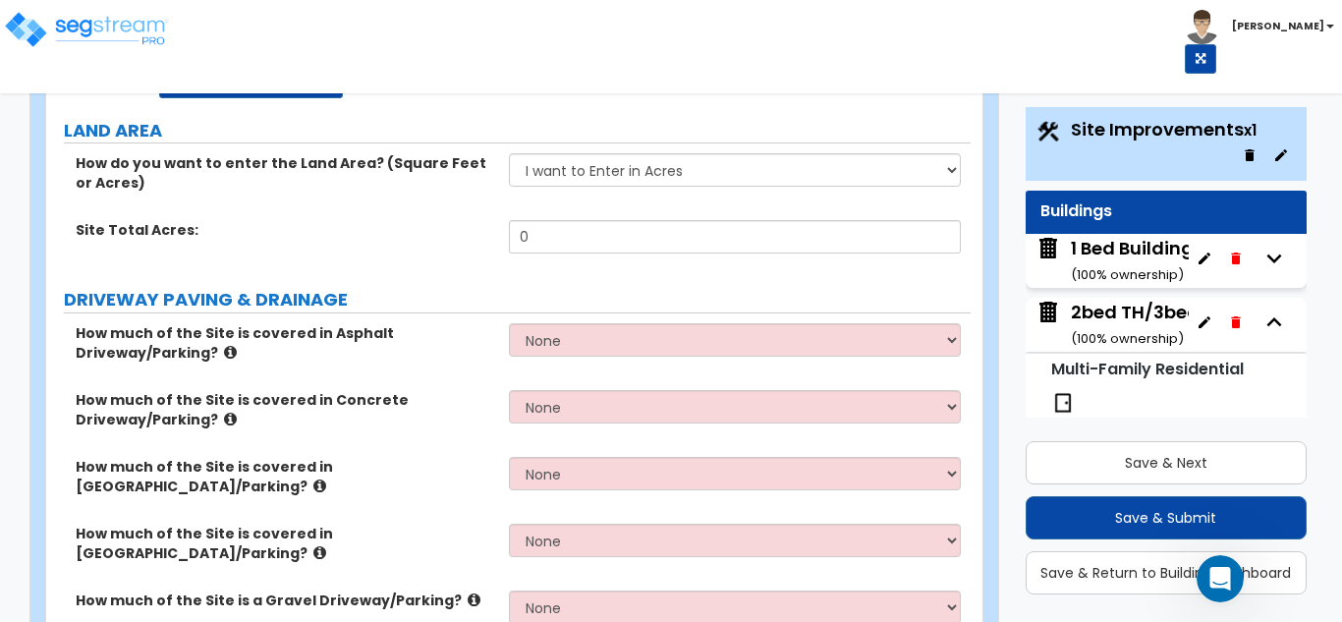
click at [1266, 322] on icon "button" at bounding box center [1274, 322] width 29 height 29
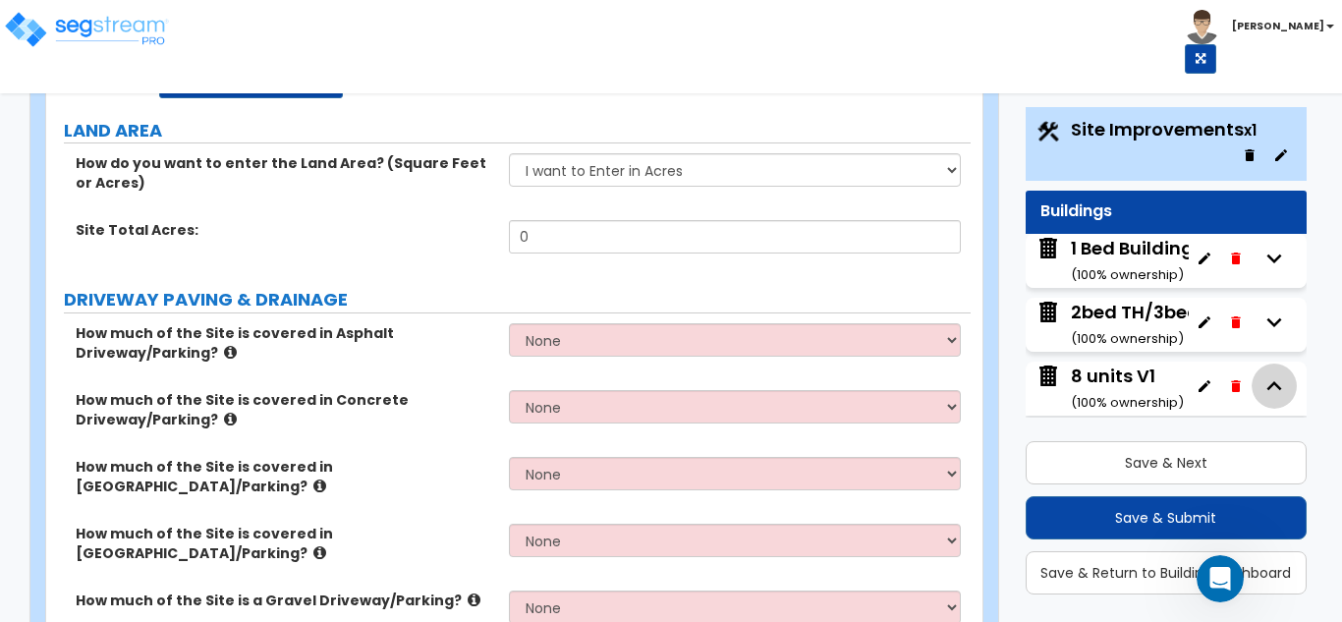
click at [1261, 383] on icon "button" at bounding box center [1274, 385] width 29 height 29
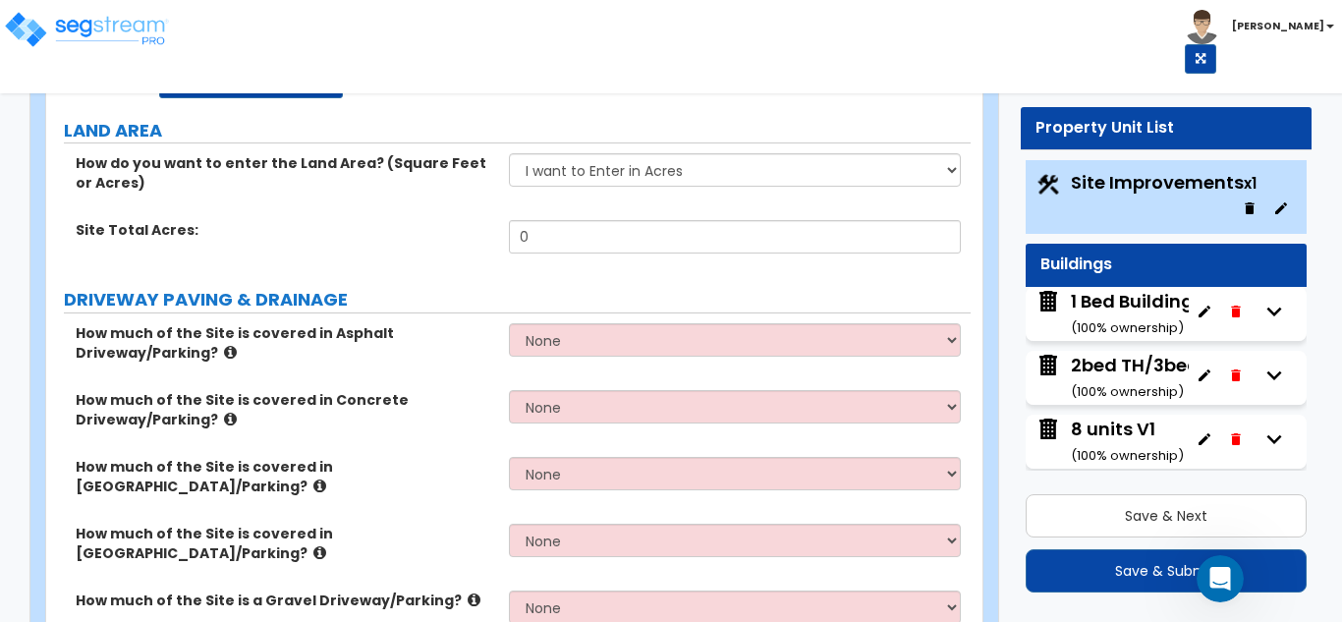
scroll to position [8, 0]
click at [1308, 467] on div "Site Improvements x1 Buildings 1 Bed Building #100 ( 100 % ownership) 2bed TH/3…" at bounding box center [1167, 431] width 292 height 553
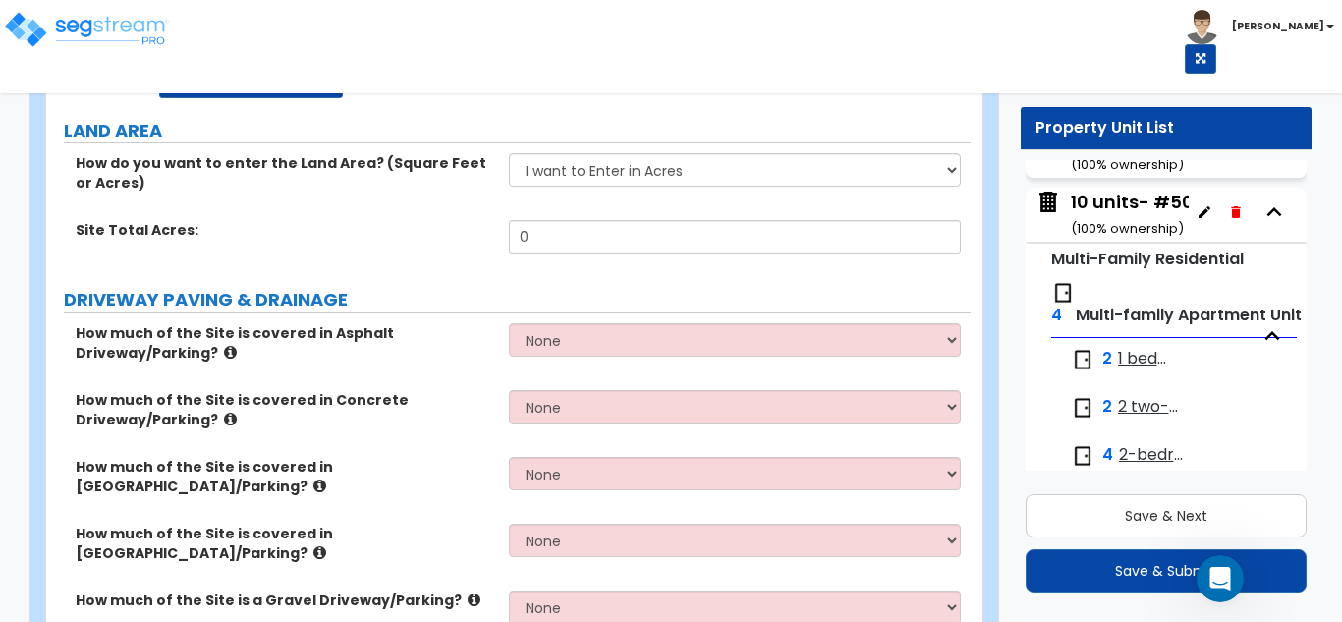
scroll to position [314, 0]
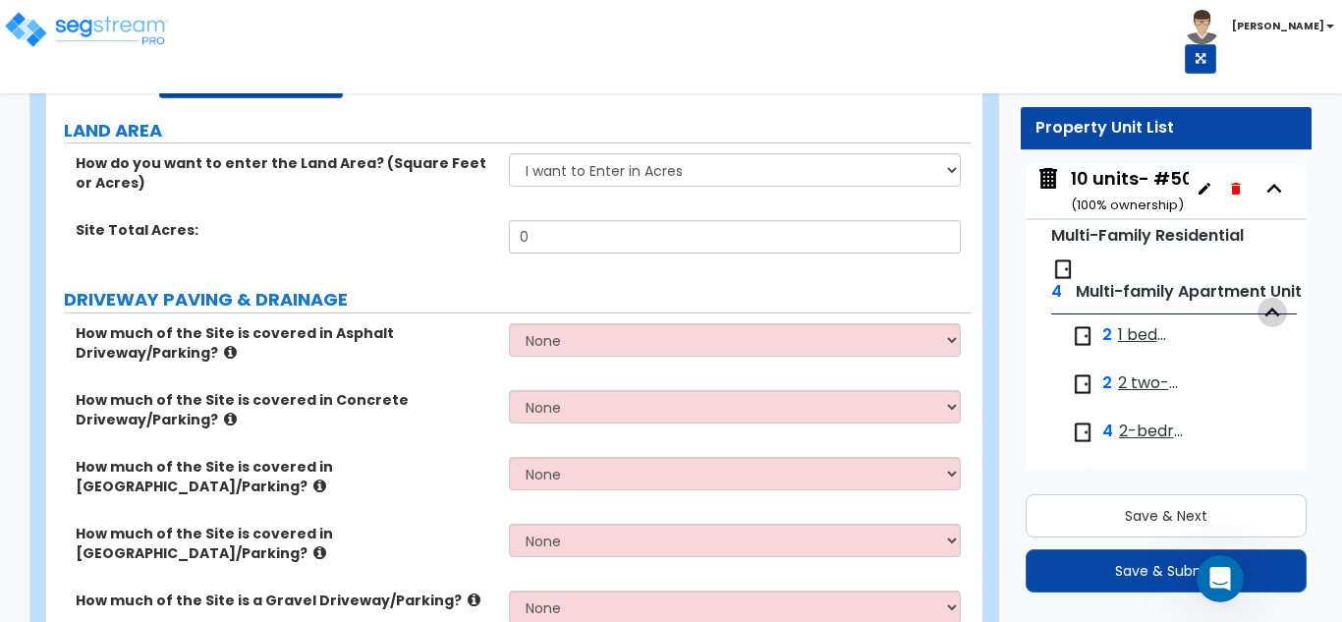
click at [1263, 315] on icon "button" at bounding box center [1272, 312] width 29 height 29
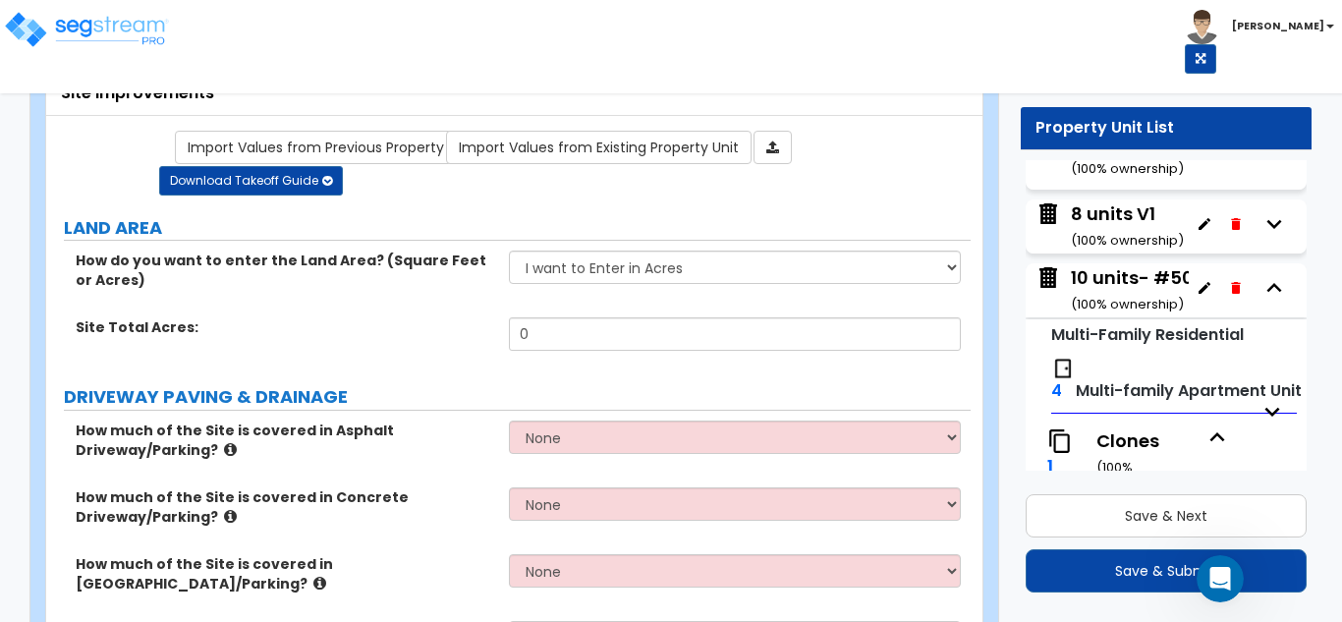
scroll to position [0, 0]
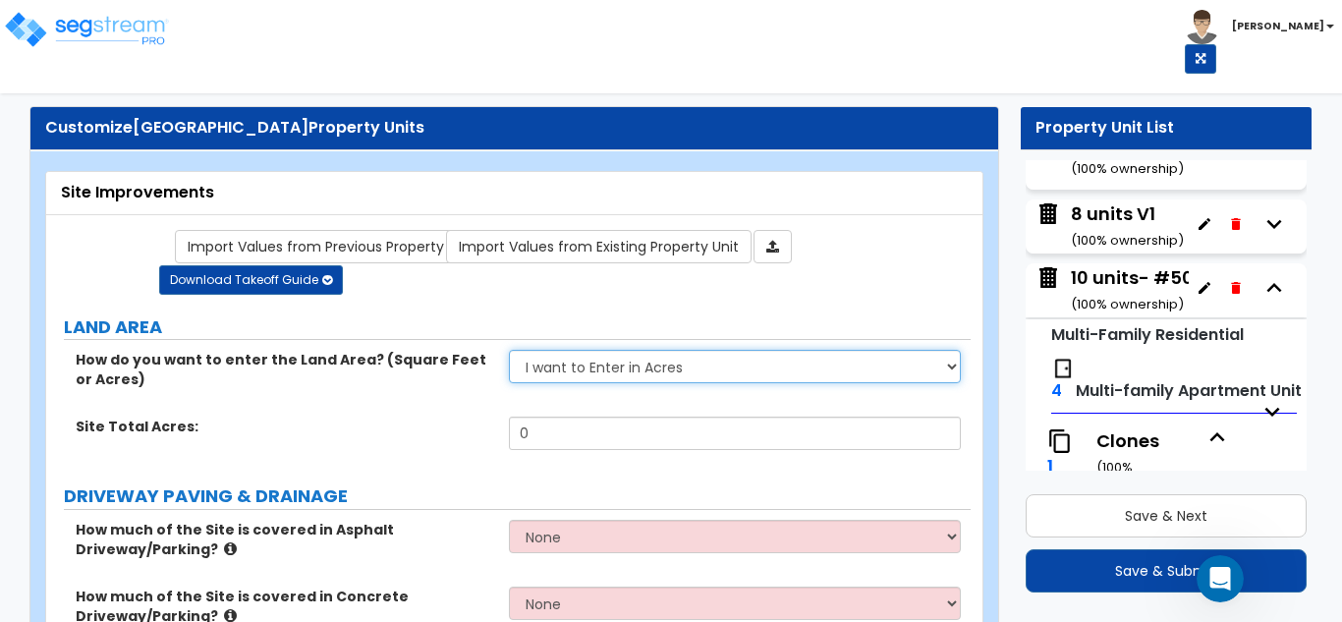
click at [634, 364] on select "I want to Enter in [GEOGRAPHIC_DATA] I want to Enter in Square Feet" at bounding box center [735, 366] width 453 height 33
click at [634, 363] on select "I want to Enter in [GEOGRAPHIC_DATA] I want to Enter in Square Feet" at bounding box center [735, 366] width 453 height 33
click at [639, 365] on select "I want to Enter in [GEOGRAPHIC_DATA] I want to Enter in Square Feet" at bounding box center [735, 366] width 453 height 33
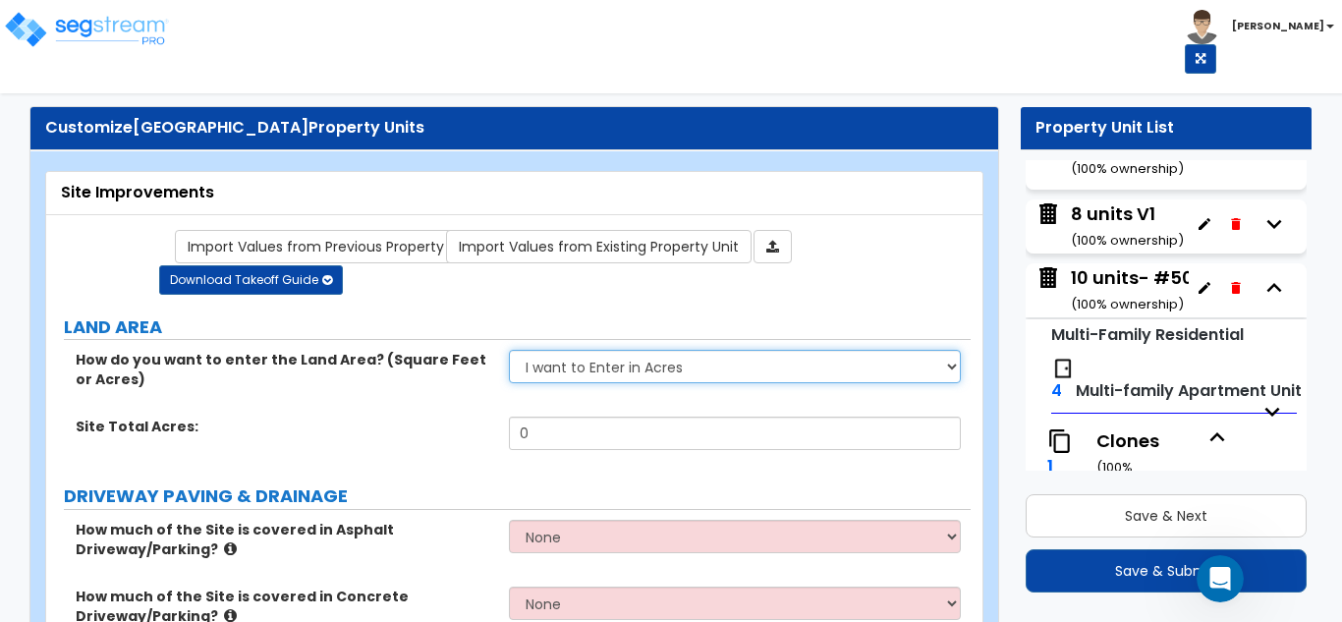
click at [639, 365] on select "I want to Enter in [GEOGRAPHIC_DATA] I want to Enter in Square Feet" at bounding box center [735, 366] width 453 height 33
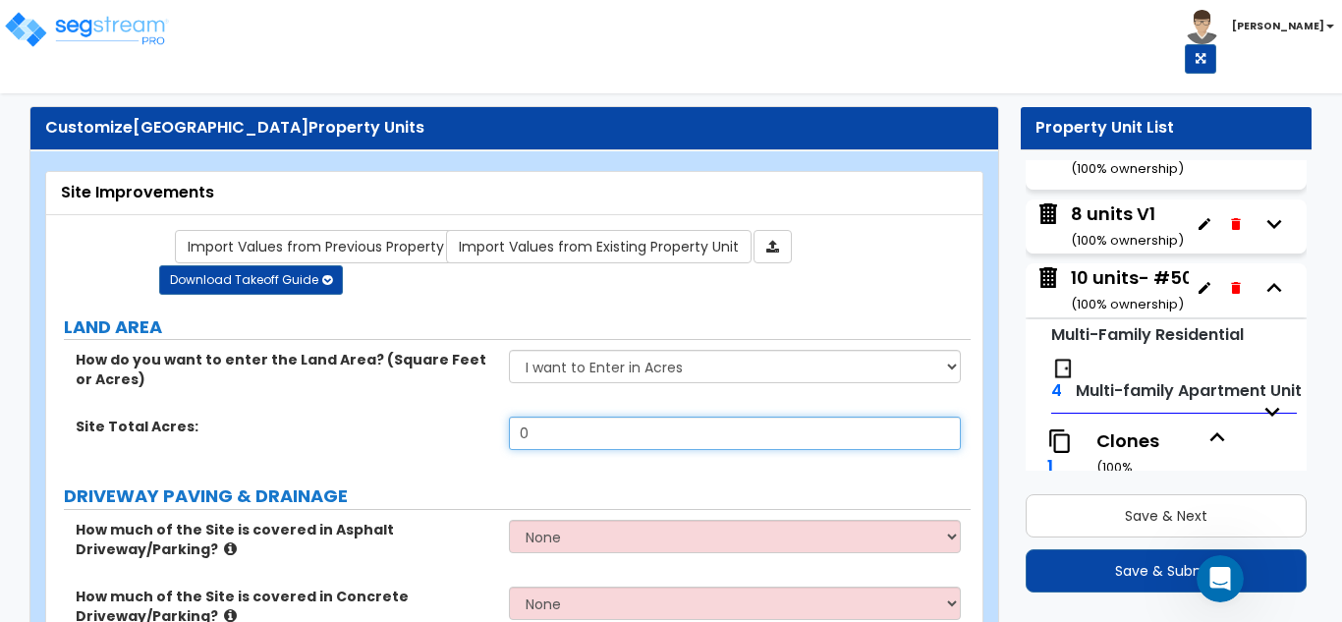
click at [583, 429] on input "0" at bounding box center [735, 433] width 453 height 33
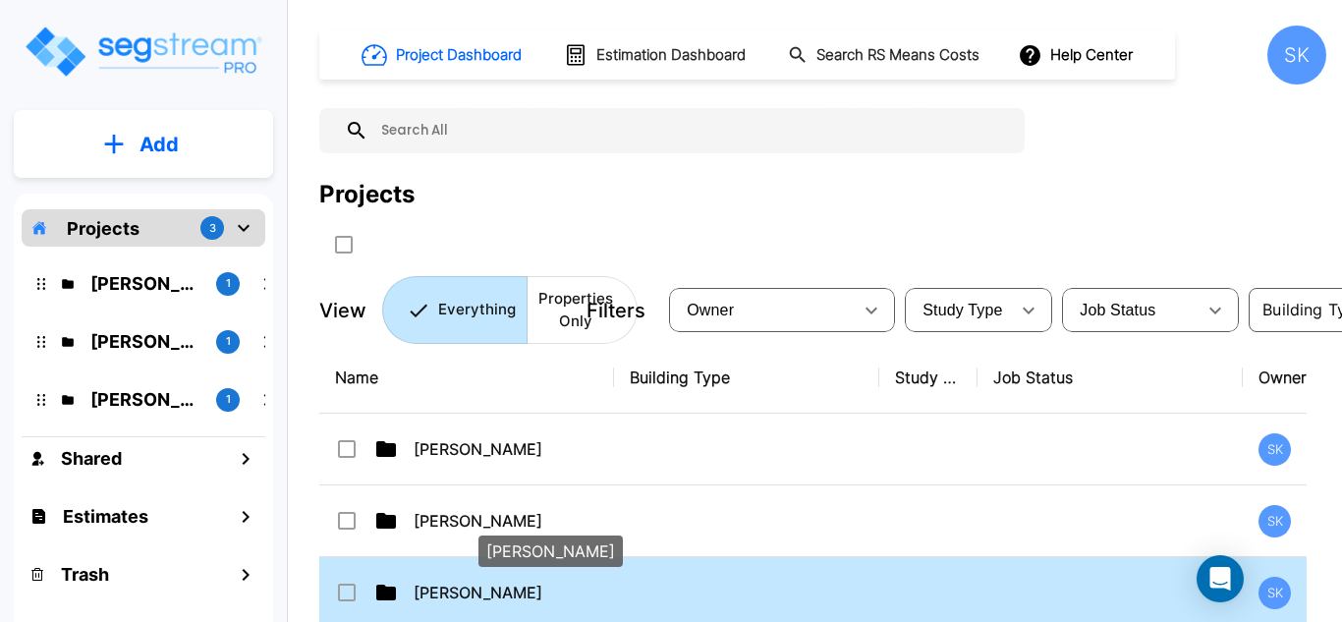
click at [453, 585] on p "[PERSON_NAME]" at bounding box center [512, 593] width 197 height 24
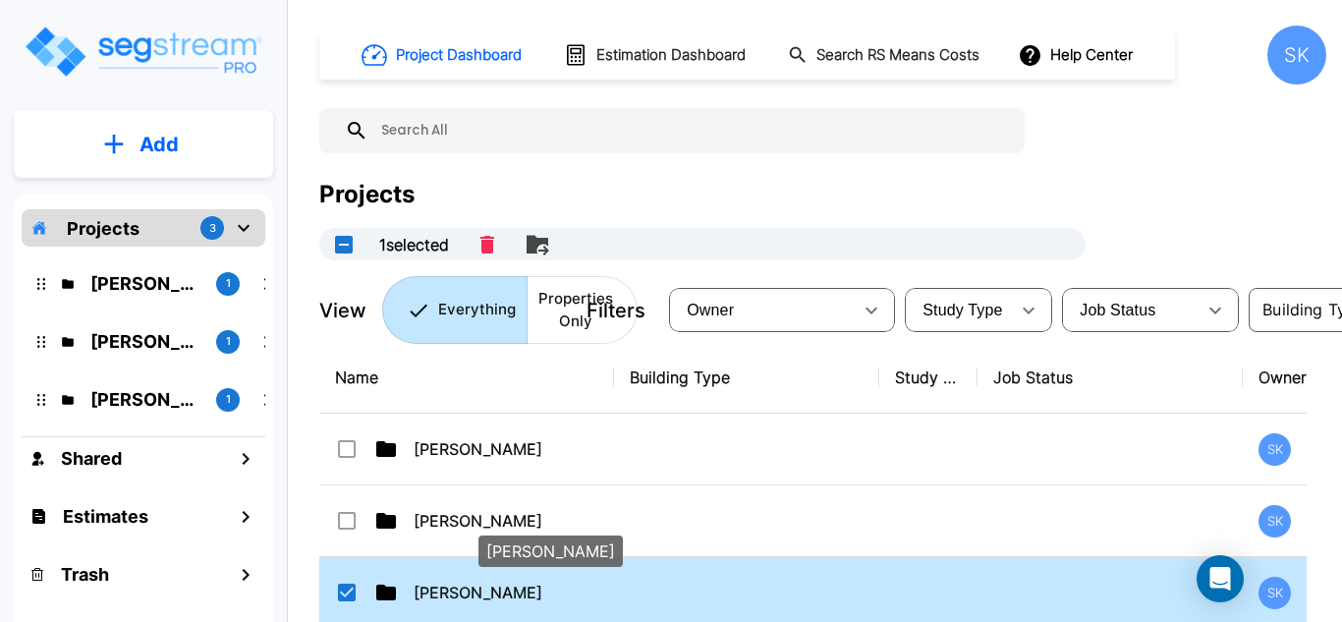
click at [453, 585] on p "[PERSON_NAME]" at bounding box center [512, 593] width 197 height 24
checkbox input "false"
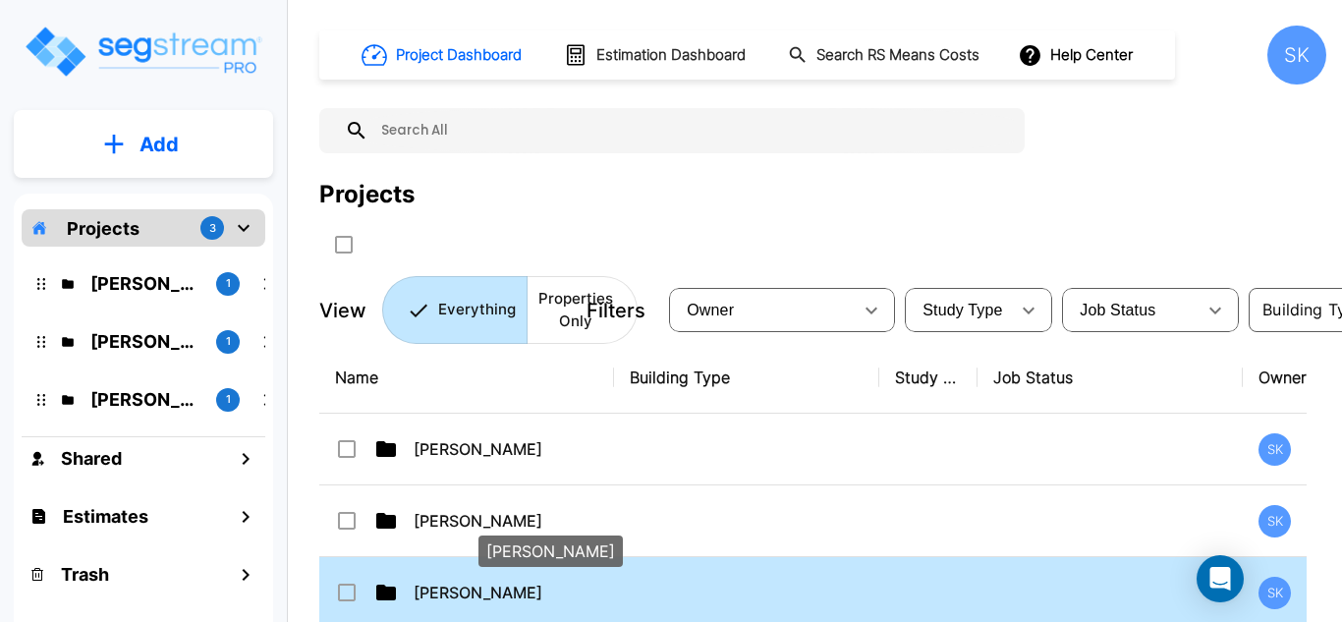
click at [453, 585] on p "[PERSON_NAME]" at bounding box center [512, 593] width 197 height 24
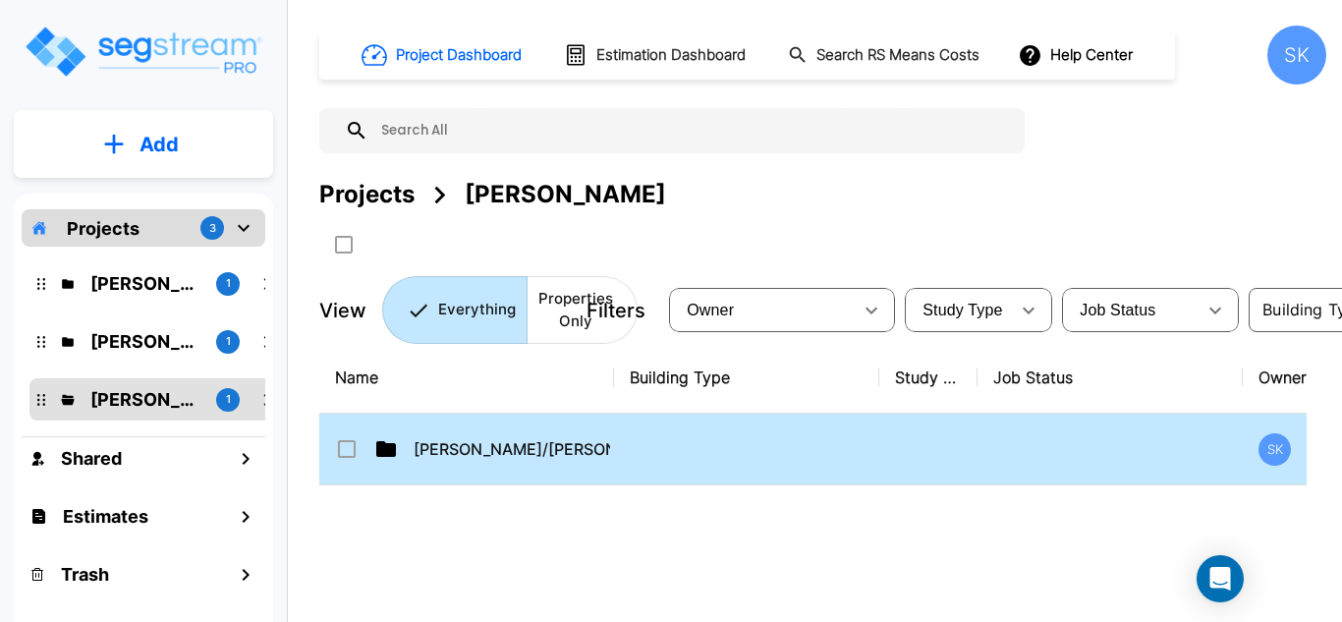
click at [456, 429] on td "[PERSON_NAME]/[PERSON_NAME]" at bounding box center [466, 450] width 295 height 72
checkbox input "true"
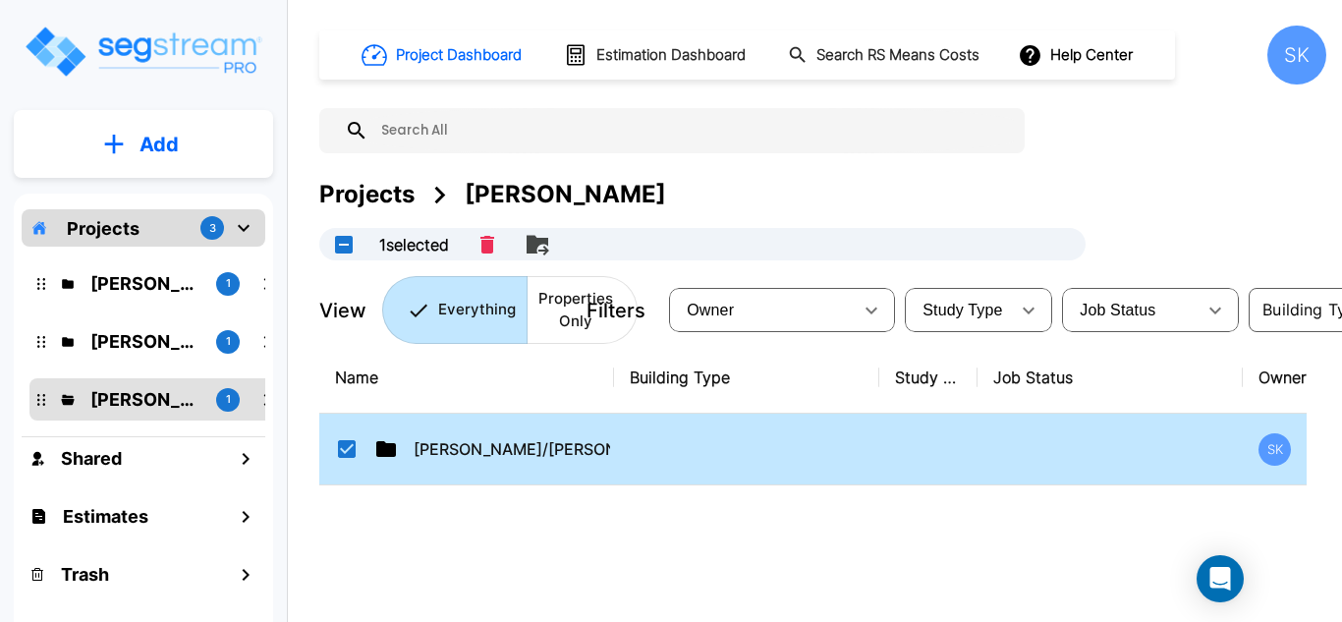
click at [456, 429] on td "[PERSON_NAME]/[PERSON_NAME]" at bounding box center [466, 450] width 295 height 72
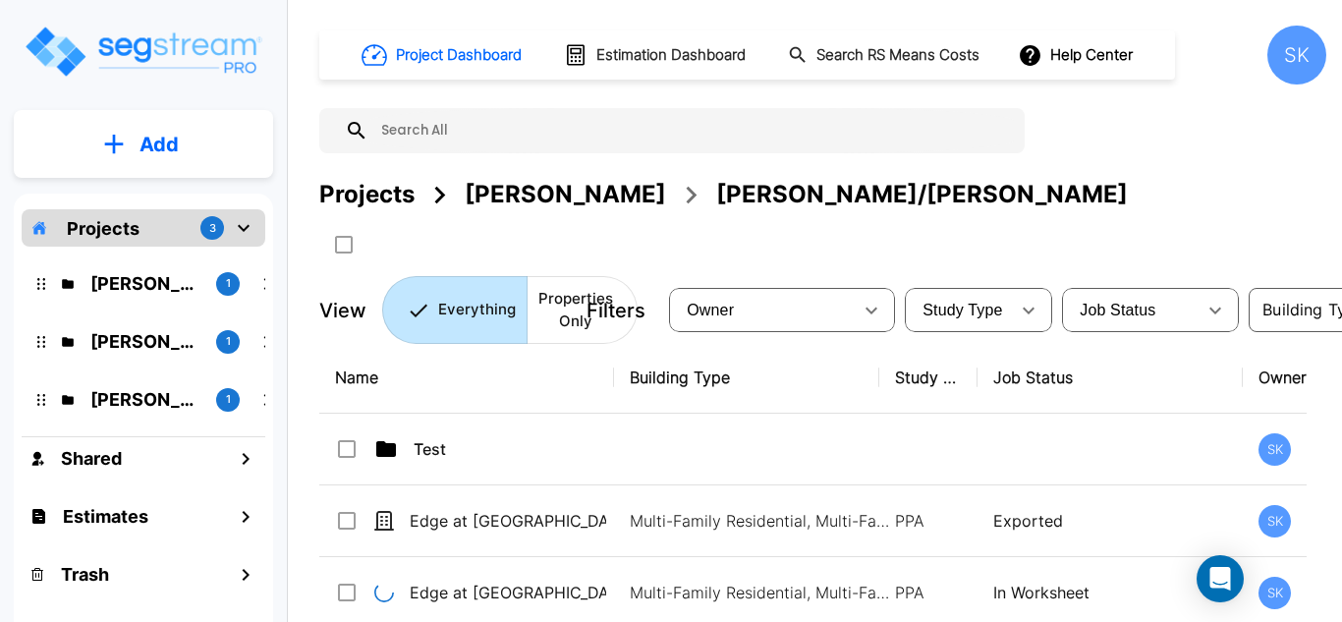
scroll to position [45, 0]
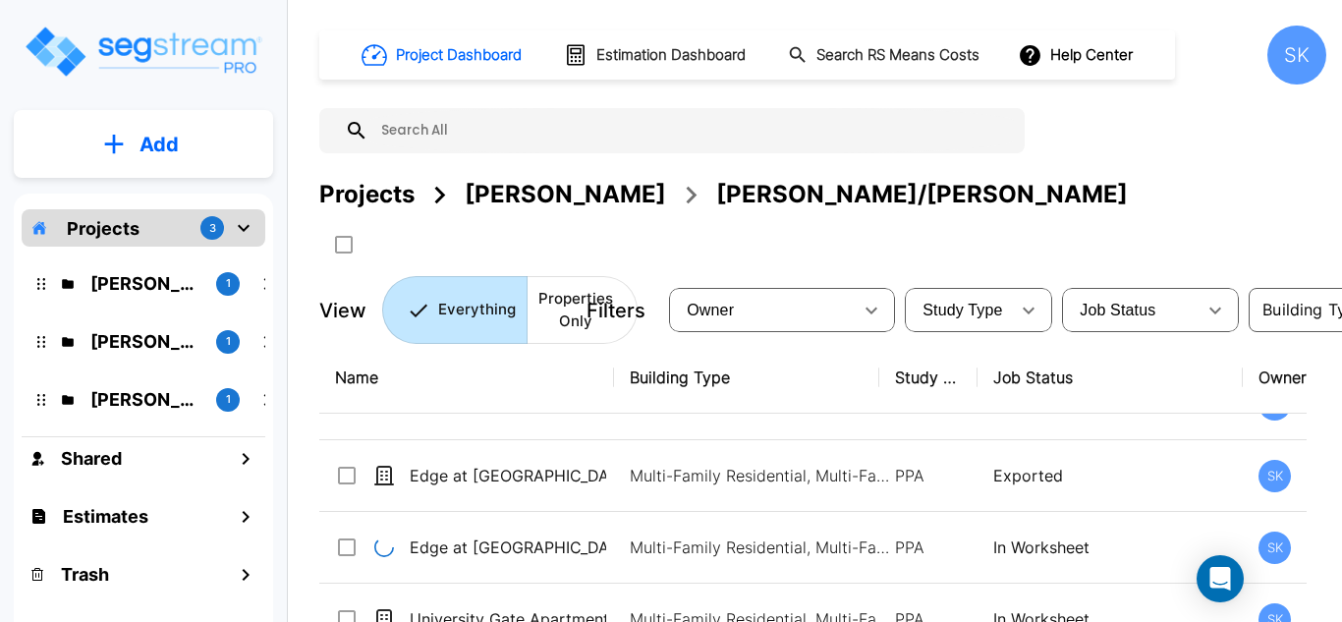
click at [407, 130] on input "text" at bounding box center [691, 130] width 647 height 45
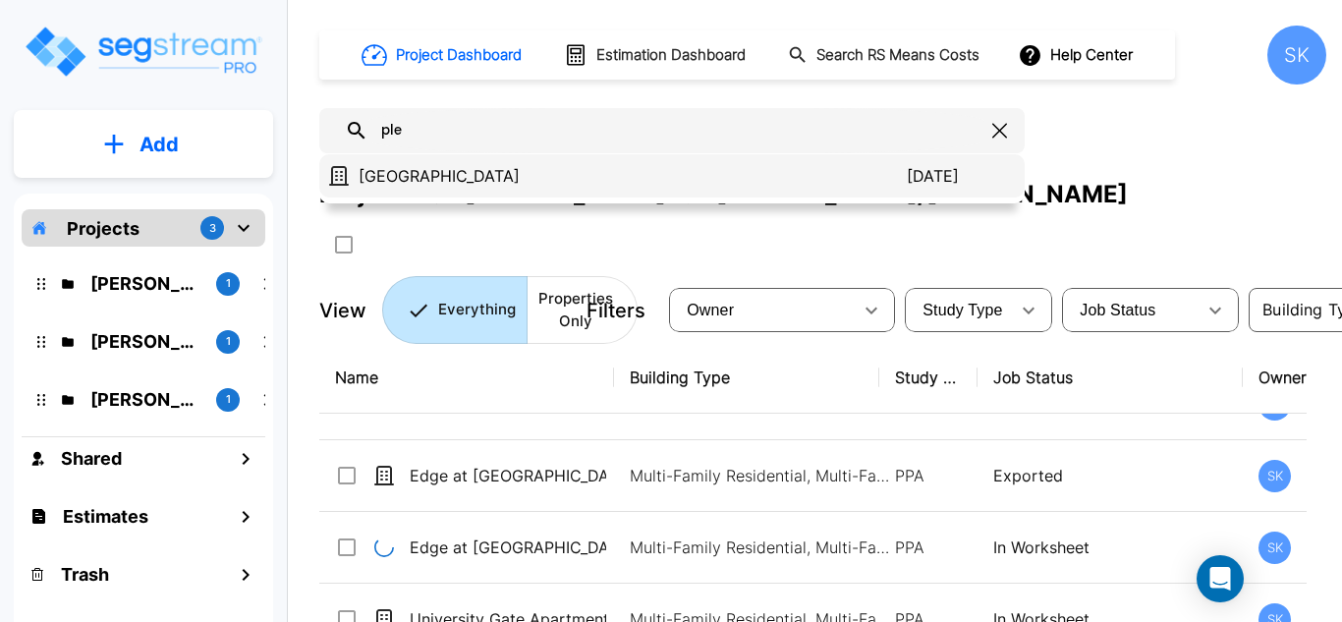
type input "ple"
click at [456, 183] on p "[GEOGRAPHIC_DATA]" at bounding box center [633, 176] width 548 height 24
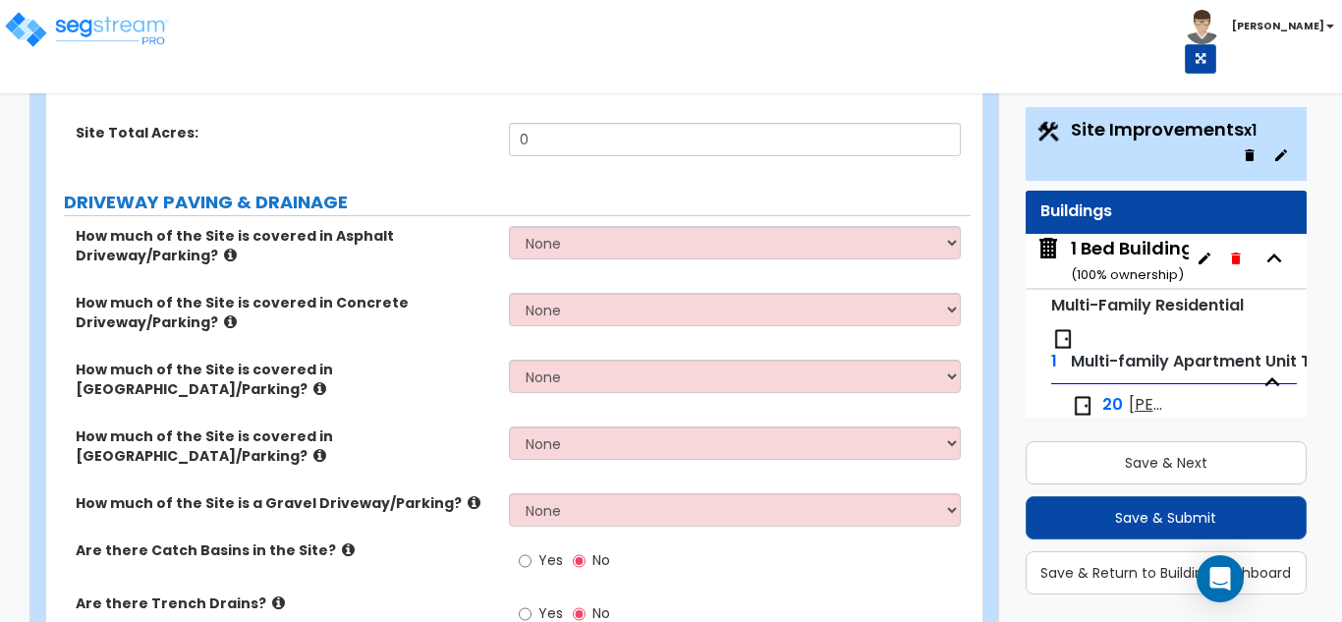
scroll to position [295, 0]
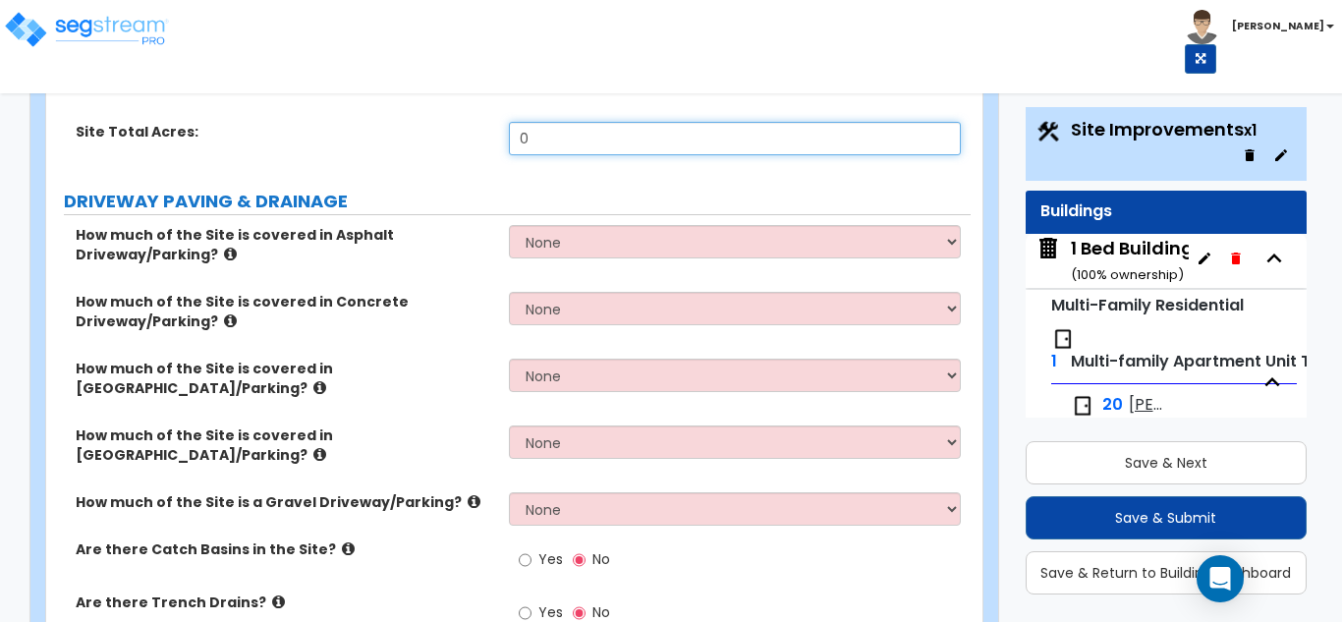
click at [540, 146] on input "0" at bounding box center [735, 138] width 453 height 33
click at [540, 144] on input "0" at bounding box center [735, 138] width 453 height 33
type input "14.58"
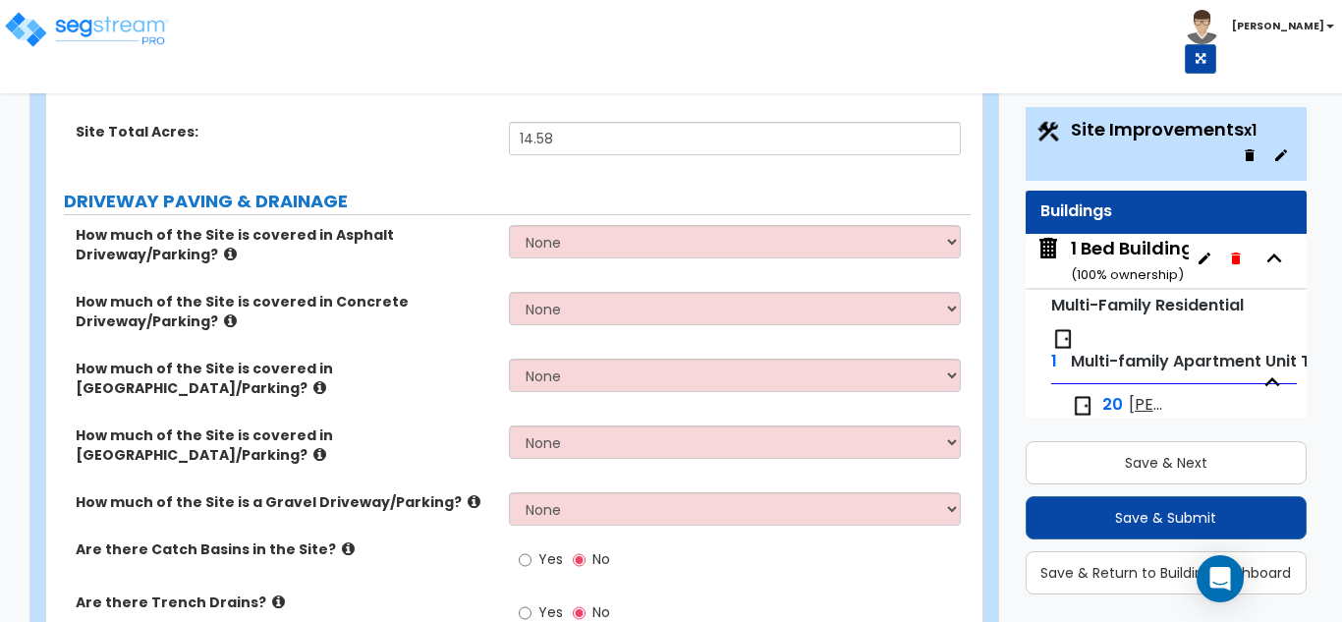
click at [224, 250] on icon at bounding box center [230, 254] width 13 height 15
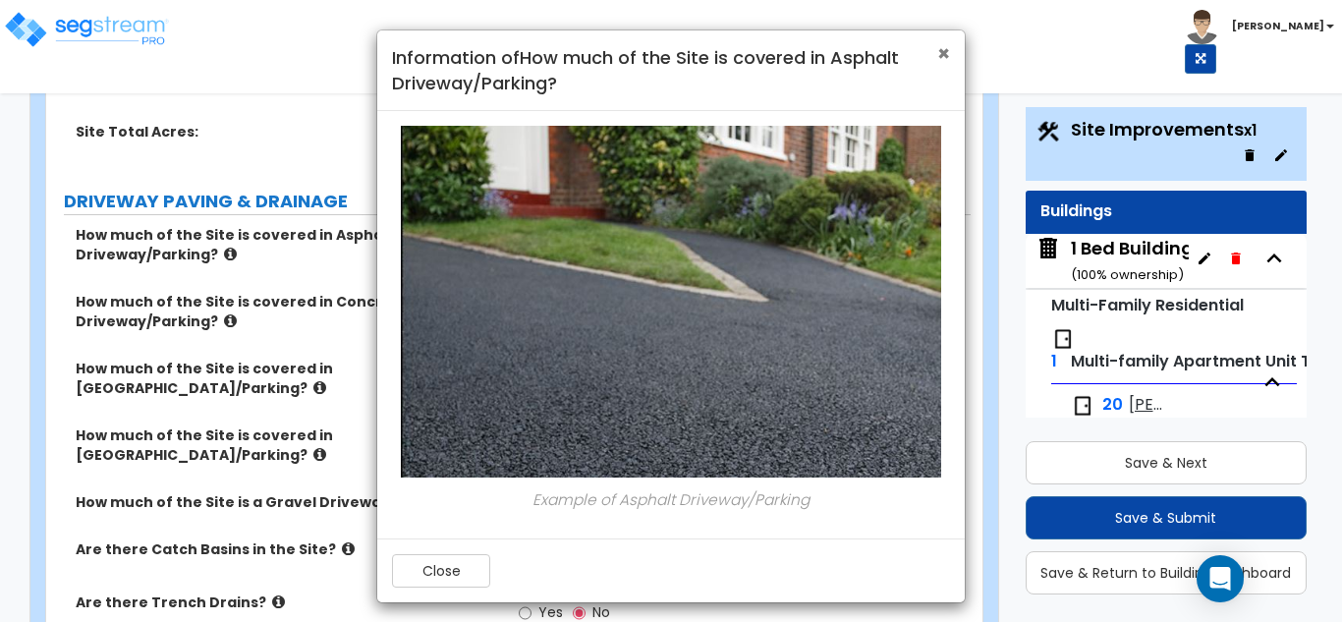
click at [943, 50] on span "×" at bounding box center [943, 53] width 13 height 28
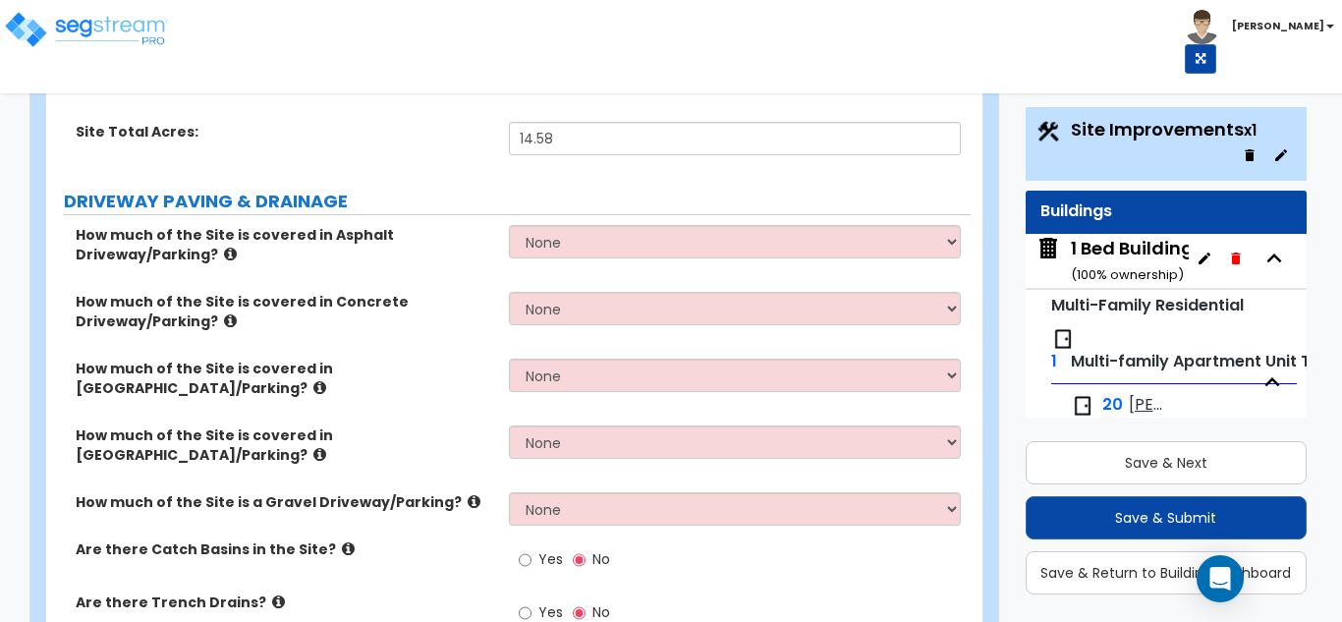
click at [212, 320] on label "How much of the Site is covered in Concrete Driveway/Parking?" at bounding box center [285, 311] width 419 height 39
click at [240, 323] on label "How much of the Site is covered in Concrete Driveway/Parking?" at bounding box center [285, 311] width 419 height 39
click at [230, 321] on label "How much of the Site is covered in Concrete Driveway/Parking?" at bounding box center [285, 311] width 419 height 39
click at [227, 321] on icon at bounding box center [230, 320] width 13 height 15
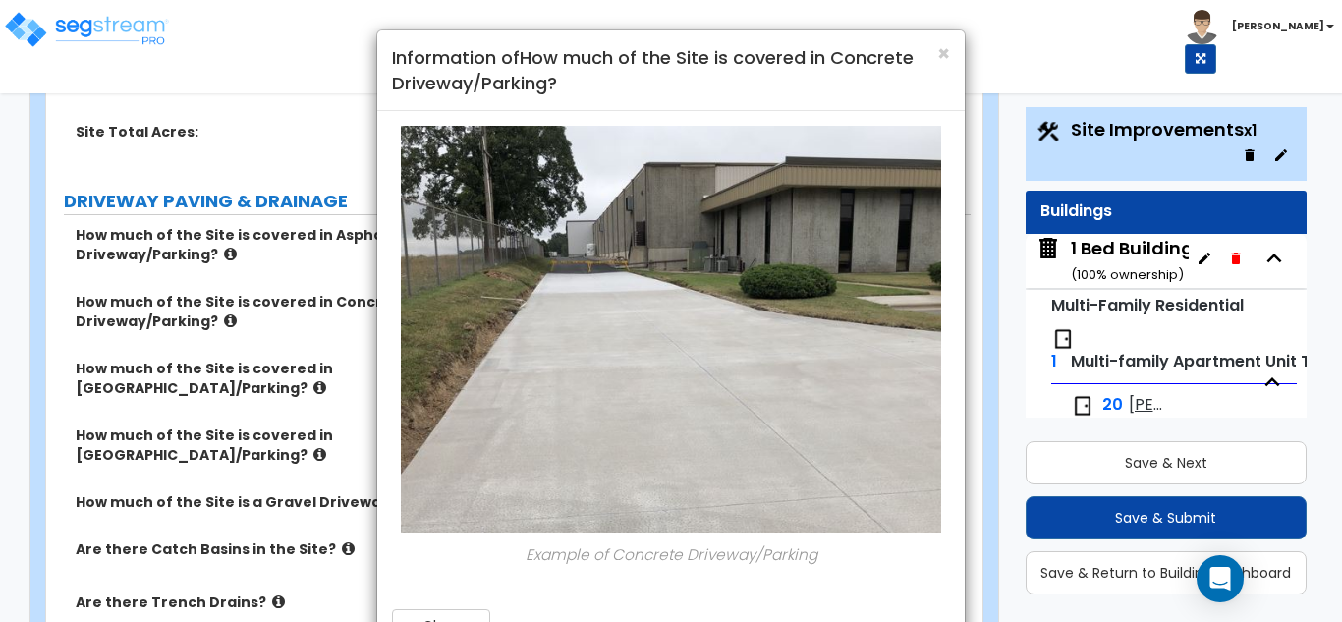
click at [522, 279] on img at bounding box center [671, 329] width 540 height 407
click at [425, 135] on img at bounding box center [671, 329] width 540 height 407
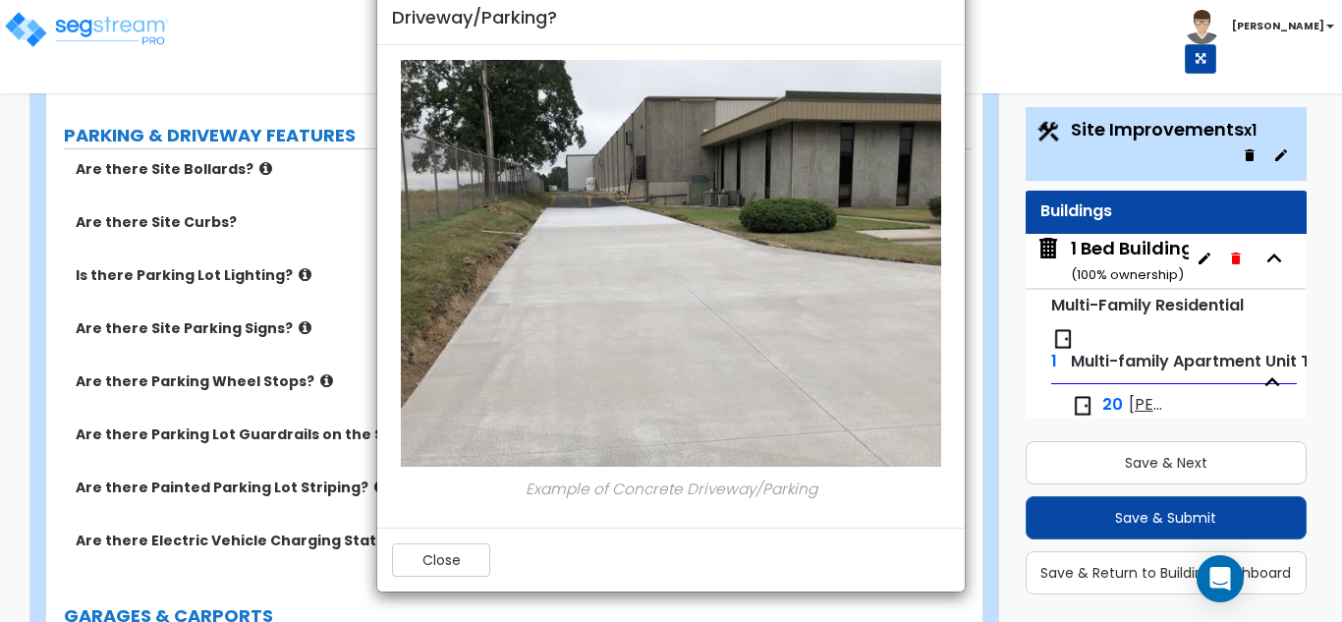
scroll to position [884, 0]
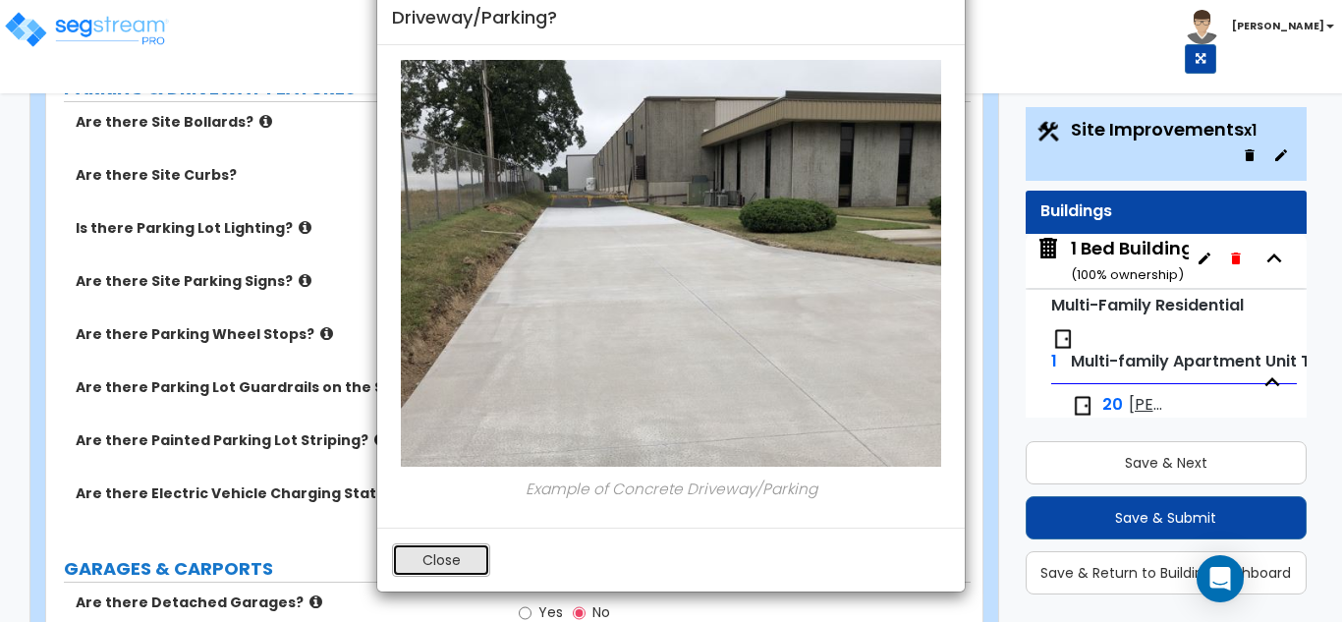
click at [446, 573] on button "Close" at bounding box center [441, 559] width 98 height 33
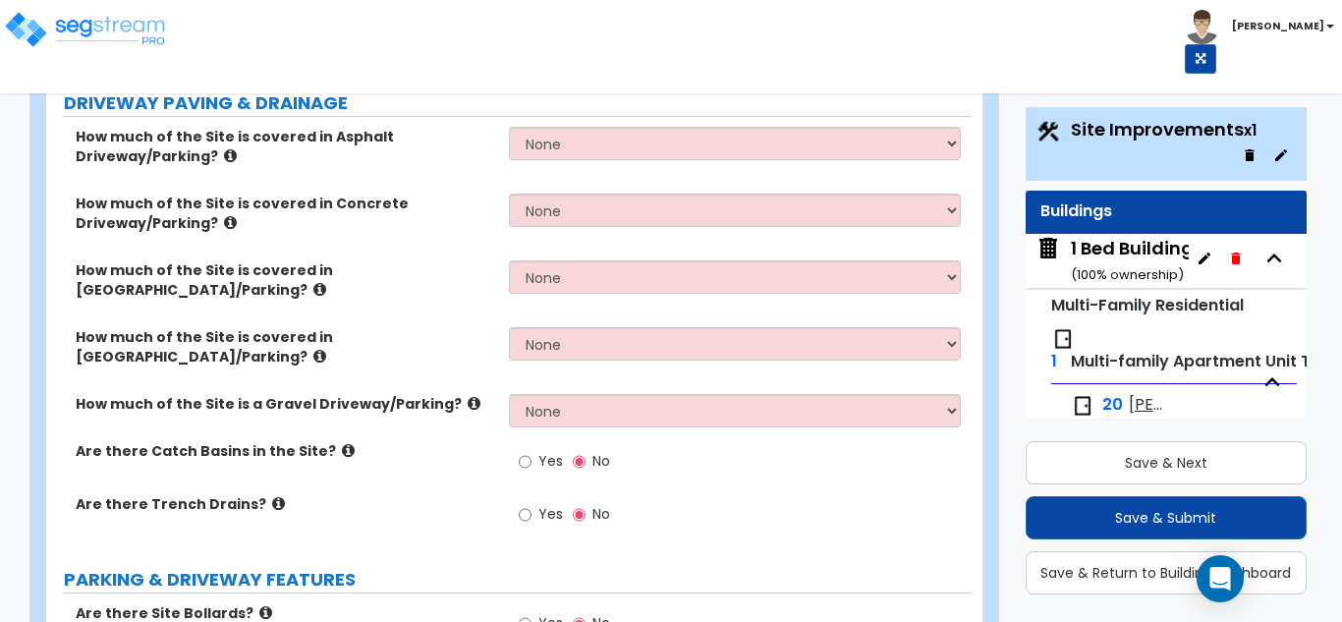
scroll to position [295, 0]
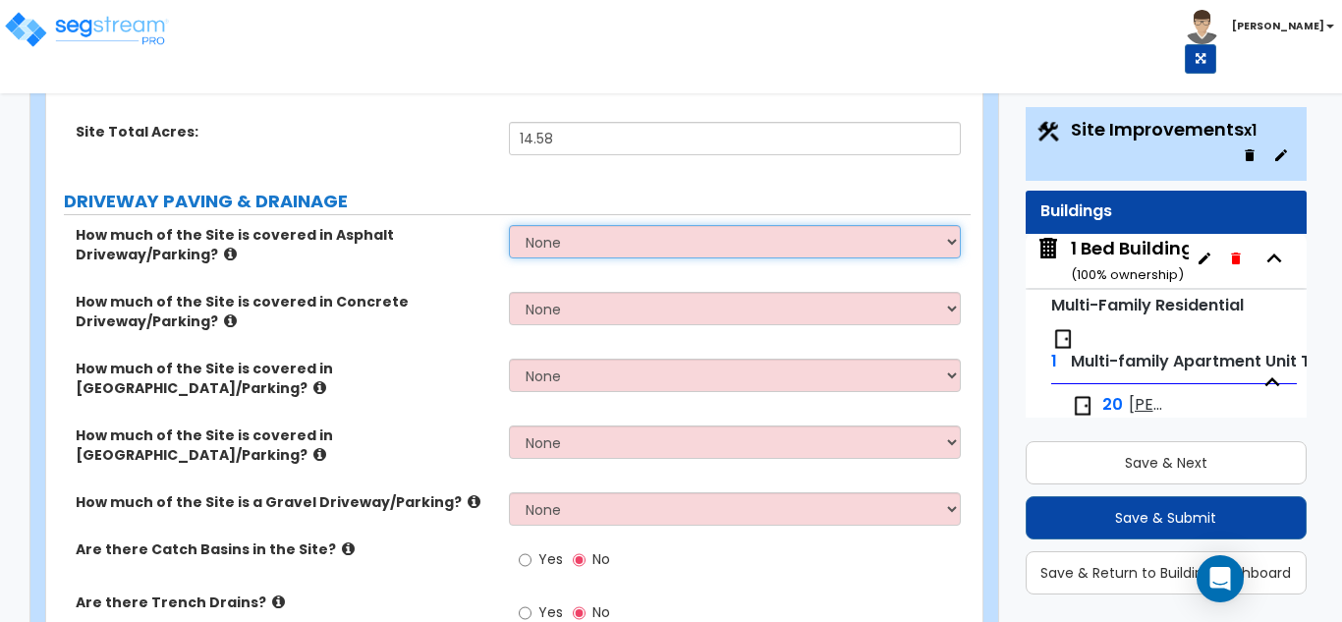
click at [553, 247] on select "None I want to Enter an Approximate Percentage I want to Enter the Square Foota…" at bounding box center [735, 241] width 453 height 33
select select "1"
click at [509, 225] on select "None I want to Enter an Approximate Percentage I want to Enter the Square Foota…" at bounding box center [735, 241] width 453 height 33
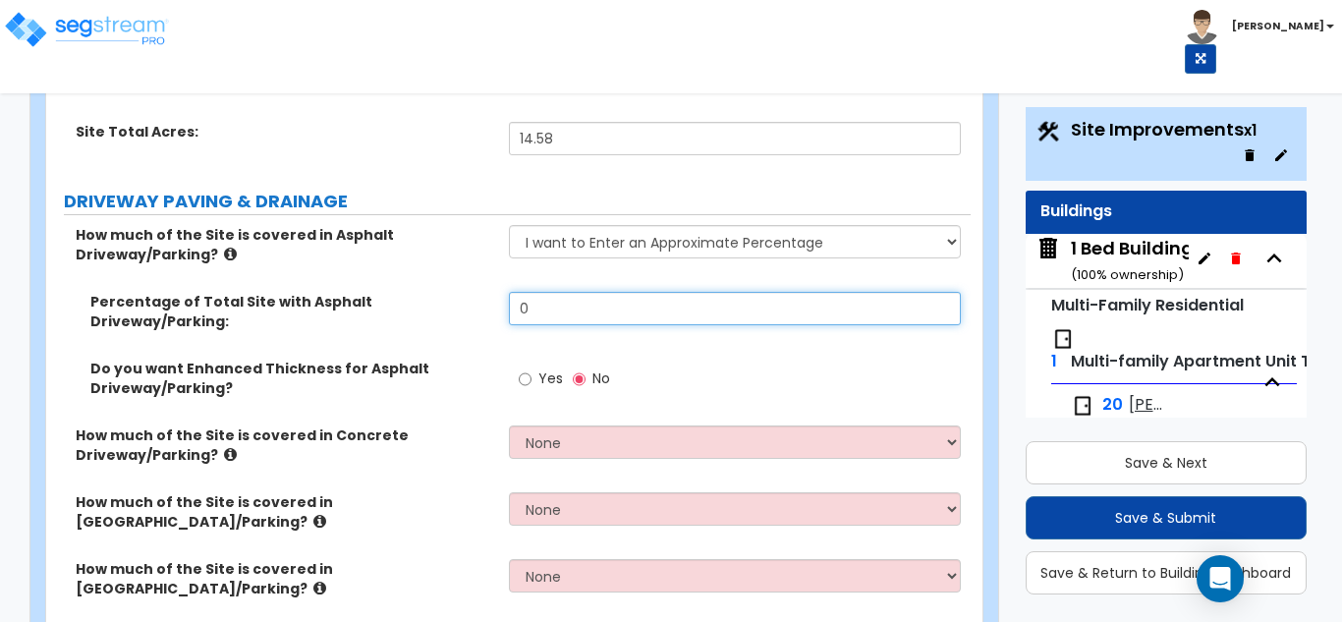
click at [553, 311] on input "0" at bounding box center [735, 308] width 453 height 33
type input "40"
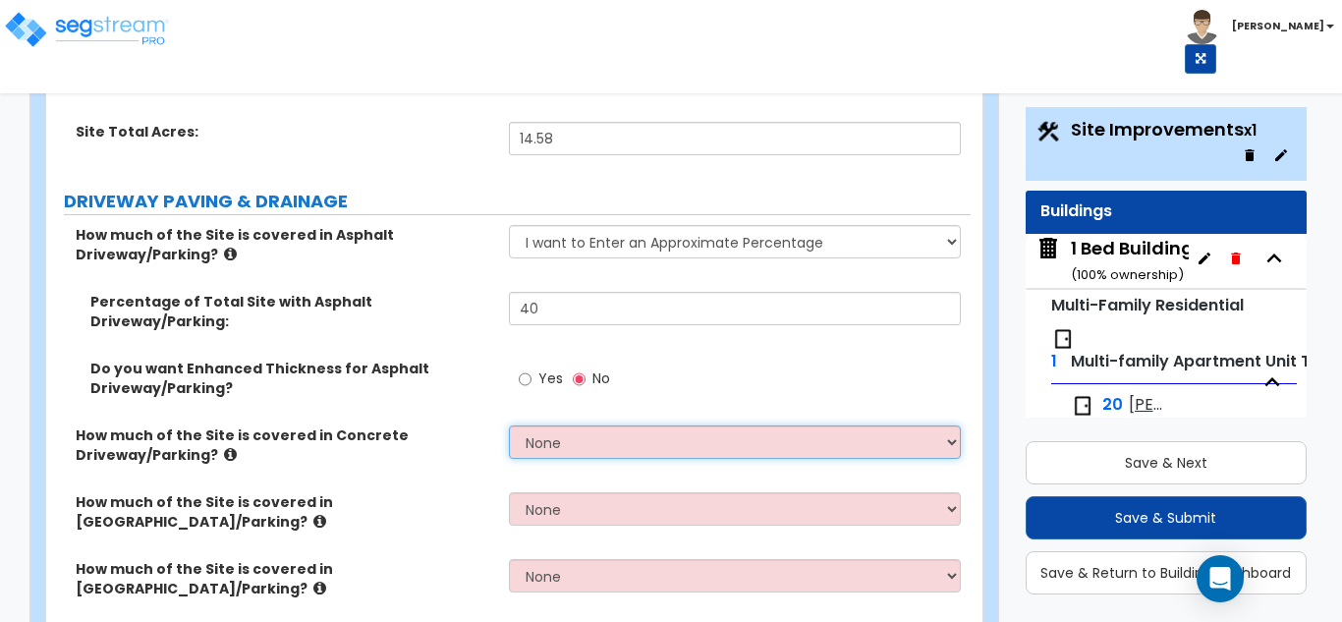
click at [666, 434] on select "None I want to Enter an Approximate Percentage I want to Enter the Square Foota…" at bounding box center [735, 441] width 453 height 33
click at [509, 425] on select "None I want to Enter an Approximate Percentage I want to Enter the Square Foota…" at bounding box center [735, 441] width 453 height 33
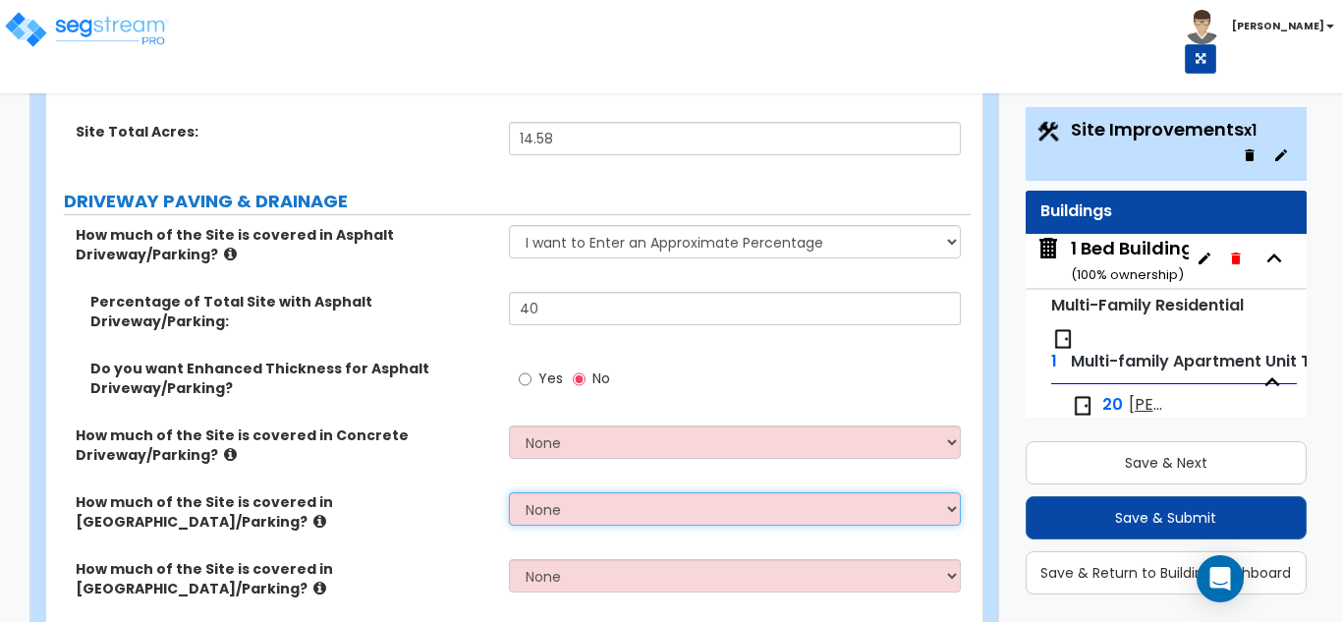
click at [634, 492] on select "None I want to Enter an Approximate Percentage I want to Enter the Square Foota…" at bounding box center [735, 508] width 453 height 33
click at [509, 492] on select "None I want to Enter an Approximate Percentage I want to Enter the Square Foota…" at bounding box center [735, 508] width 453 height 33
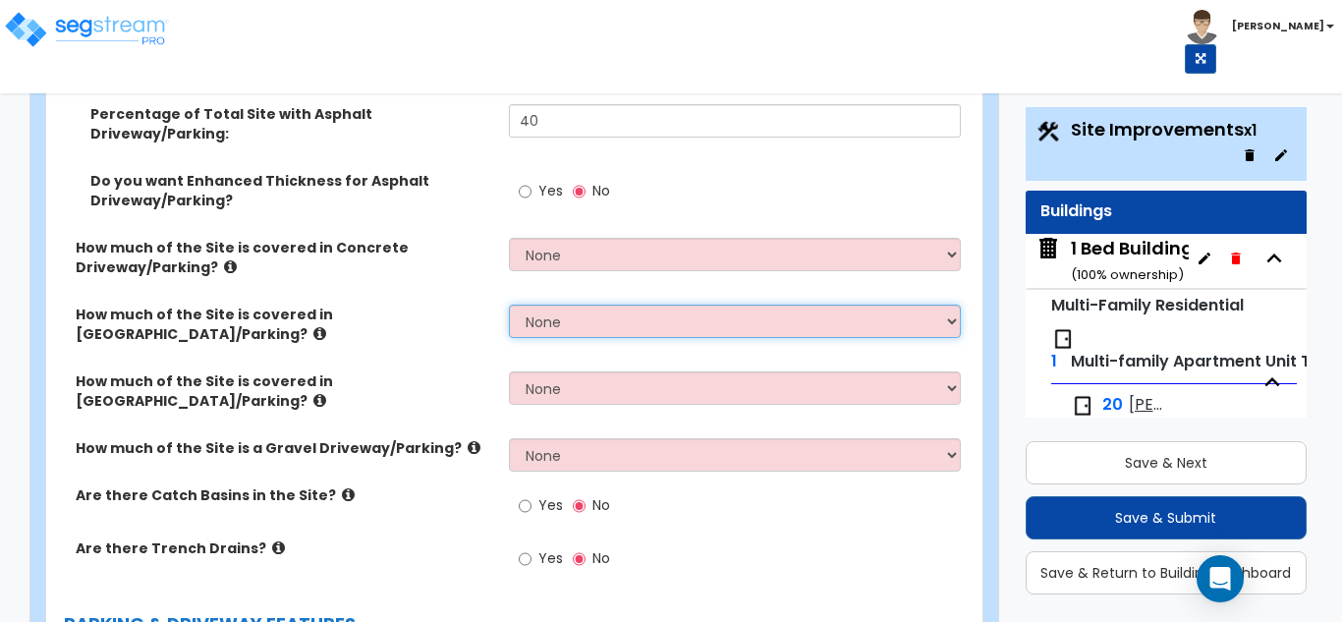
scroll to position [491, 0]
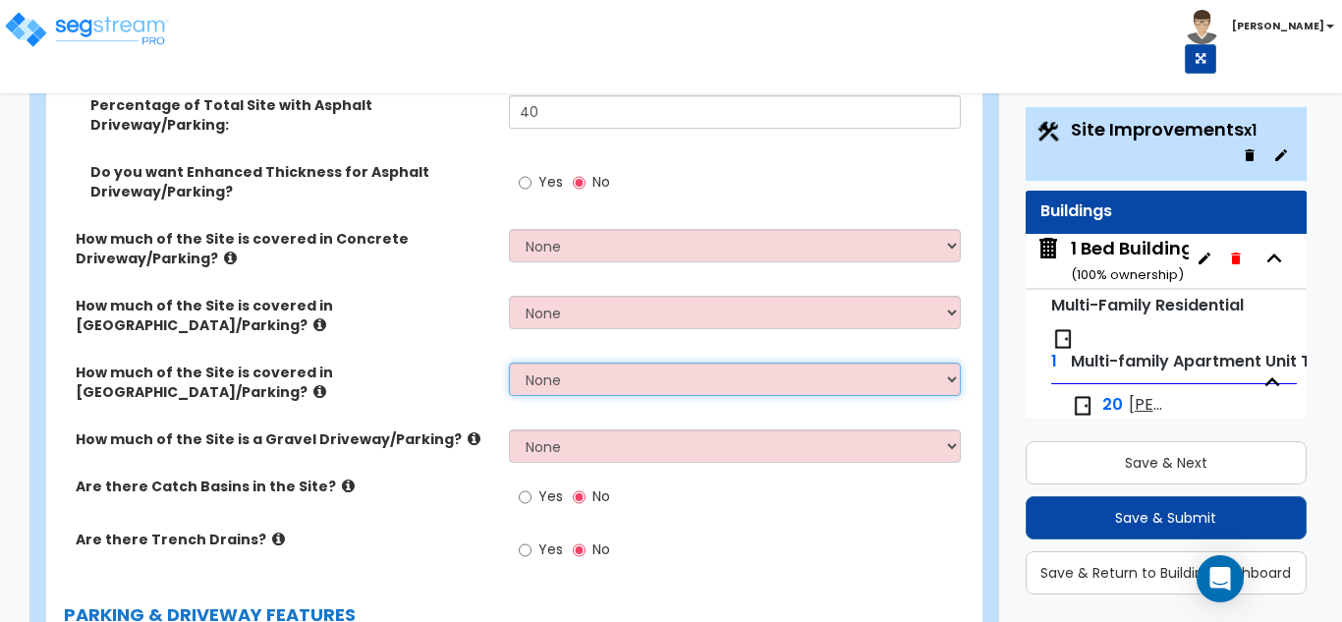
click at [595, 363] on select "None I want to Enter an Approximate Percentage I want to Enter the Square Foota…" at bounding box center [735, 379] width 453 height 33
click at [509, 363] on select "None I want to Enter an Approximate Percentage I want to Enter the Square Foota…" at bounding box center [735, 379] width 453 height 33
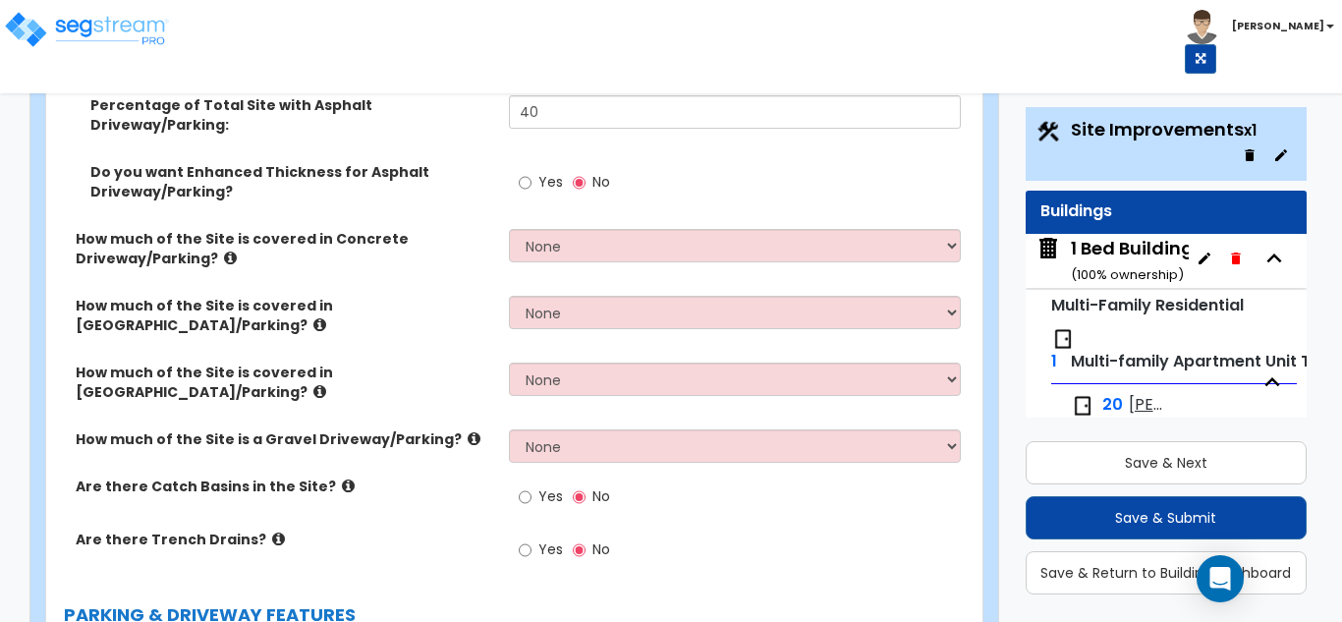
click at [320, 477] on label "Are there Catch Basins in the Site?" at bounding box center [285, 487] width 419 height 20
click at [342, 479] on icon at bounding box center [348, 486] width 13 height 15
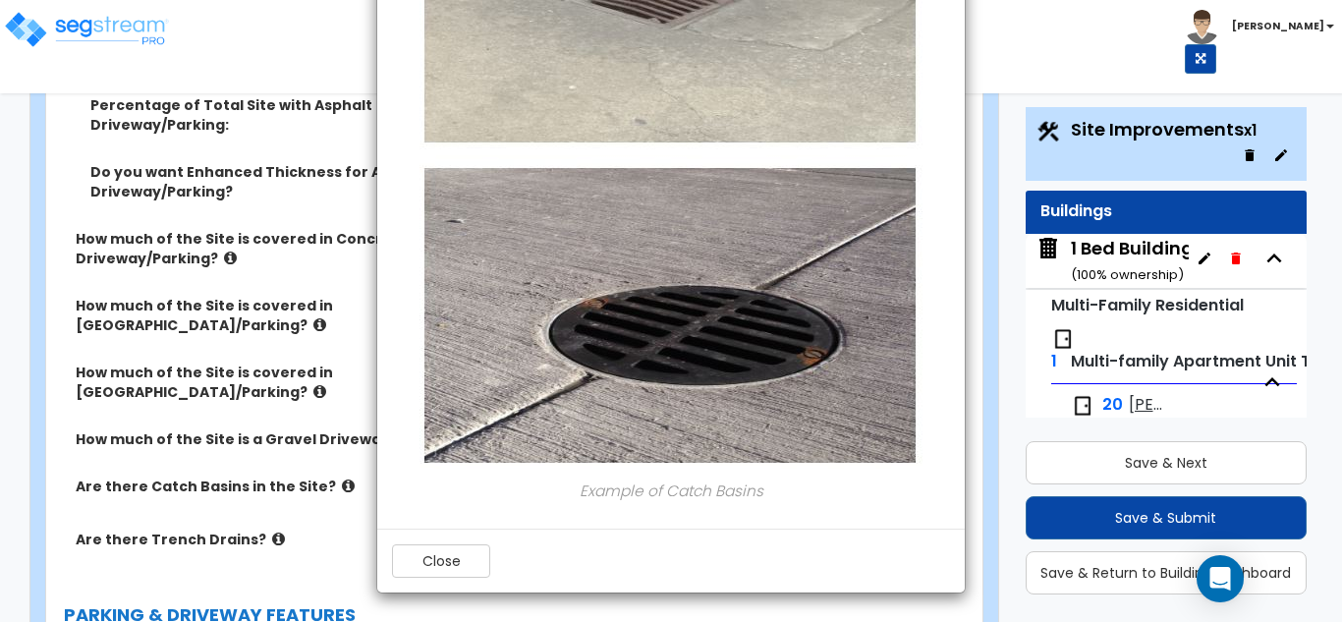
scroll to position [259, 0]
click at [433, 570] on button "Close" at bounding box center [441, 559] width 98 height 33
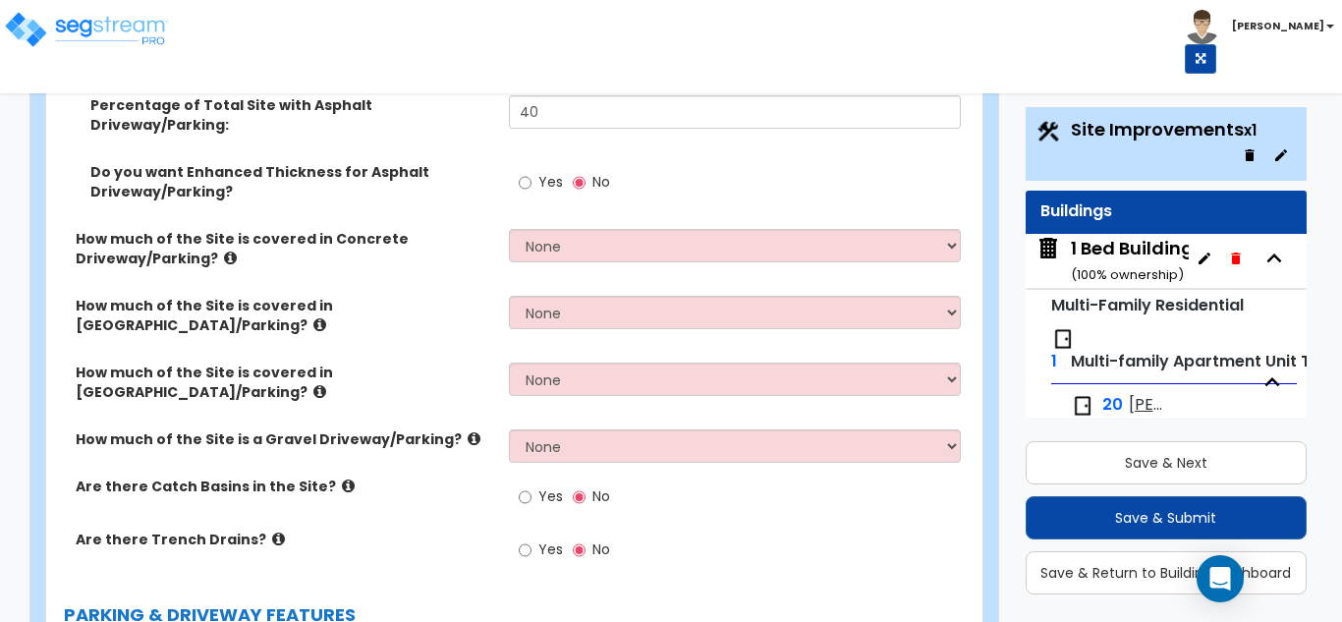
click at [272, 532] on icon at bounding box center [278, 539] width 13 height 15
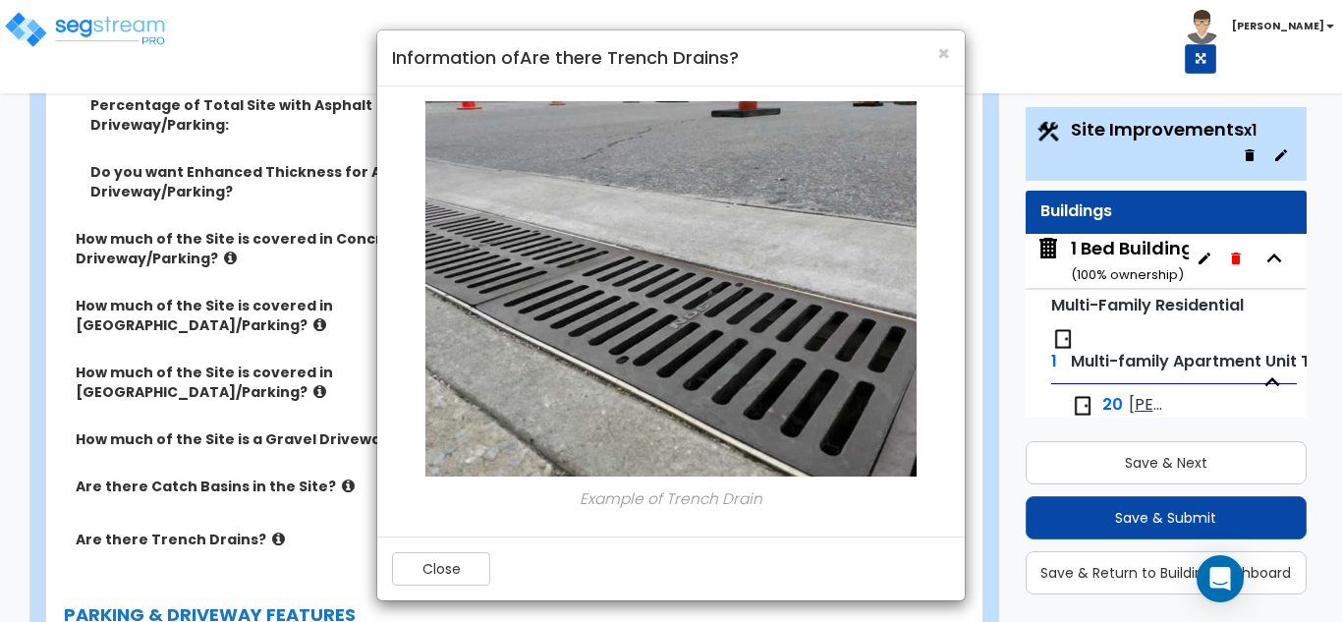
click at [261, 519] on div "× Information of Are there Trench Drains? Example of Trench Drain Close" at bounding box center [671, 311] width 1342 height 622
click at [458, 550] on div "Close" at bounding box center [671, 569] width 588 height 64
click at [454, 558] on button "Close" at bounding box center [441, 568] width 98 height 33
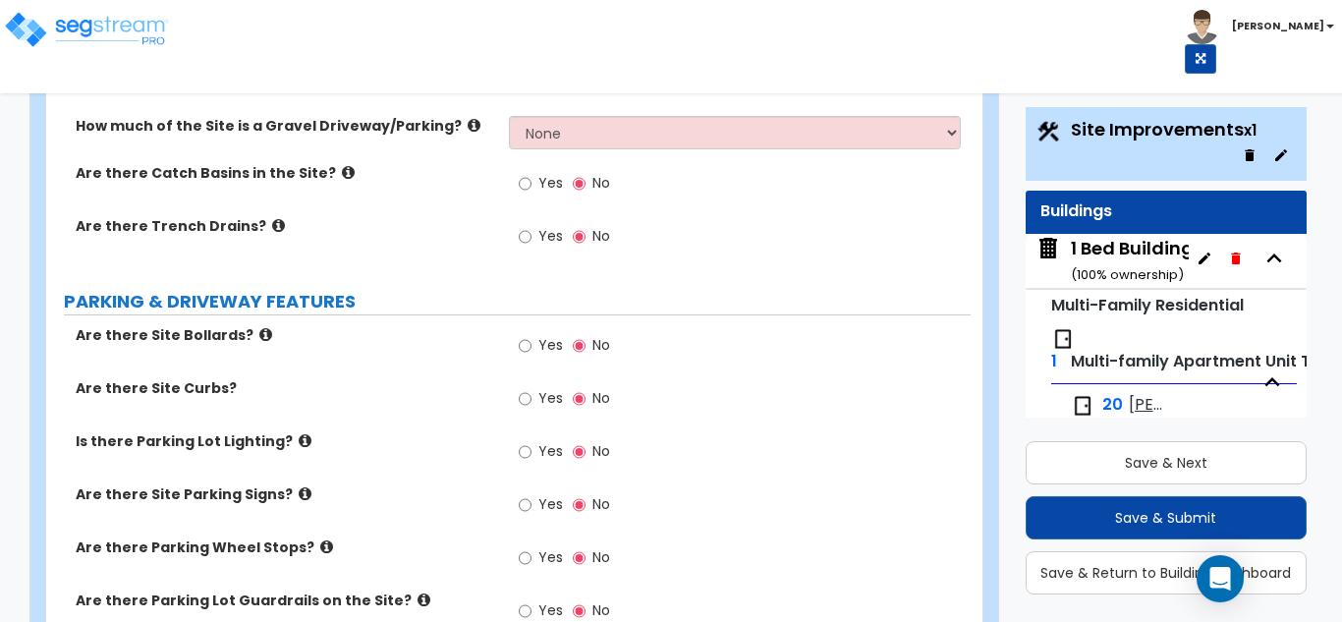
scroll to position [884, 0]
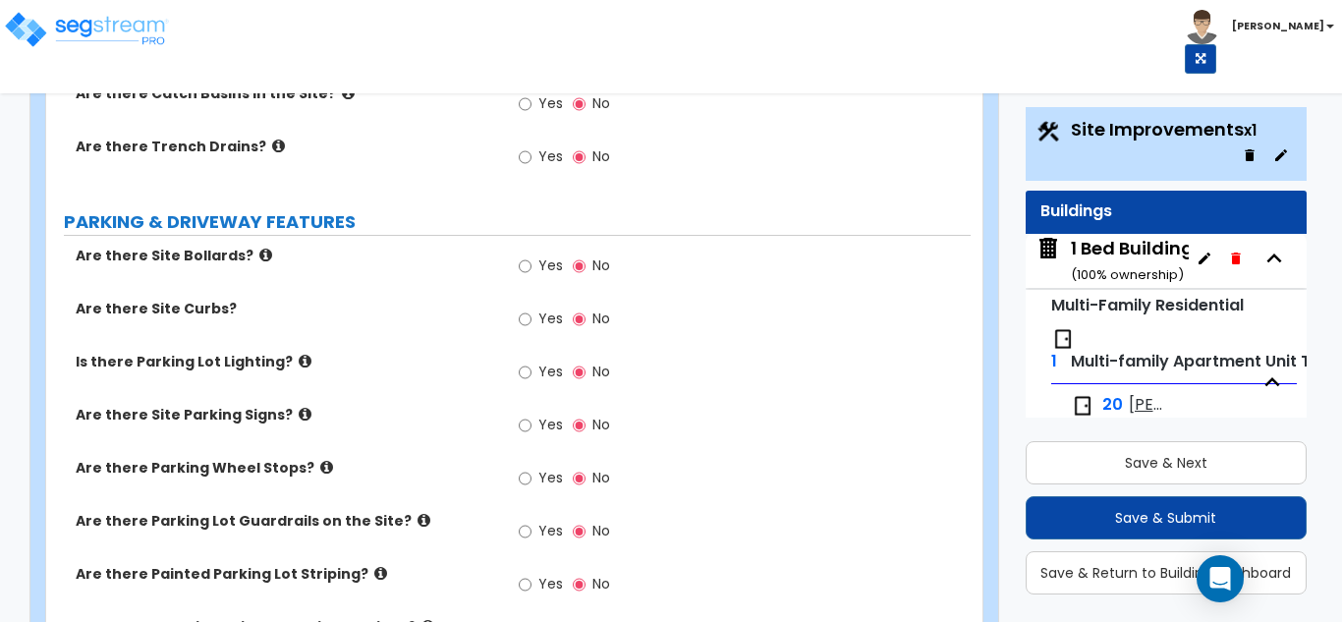
click at [259, 248] on icon at bounding box center [265, 255] width 13 height 15
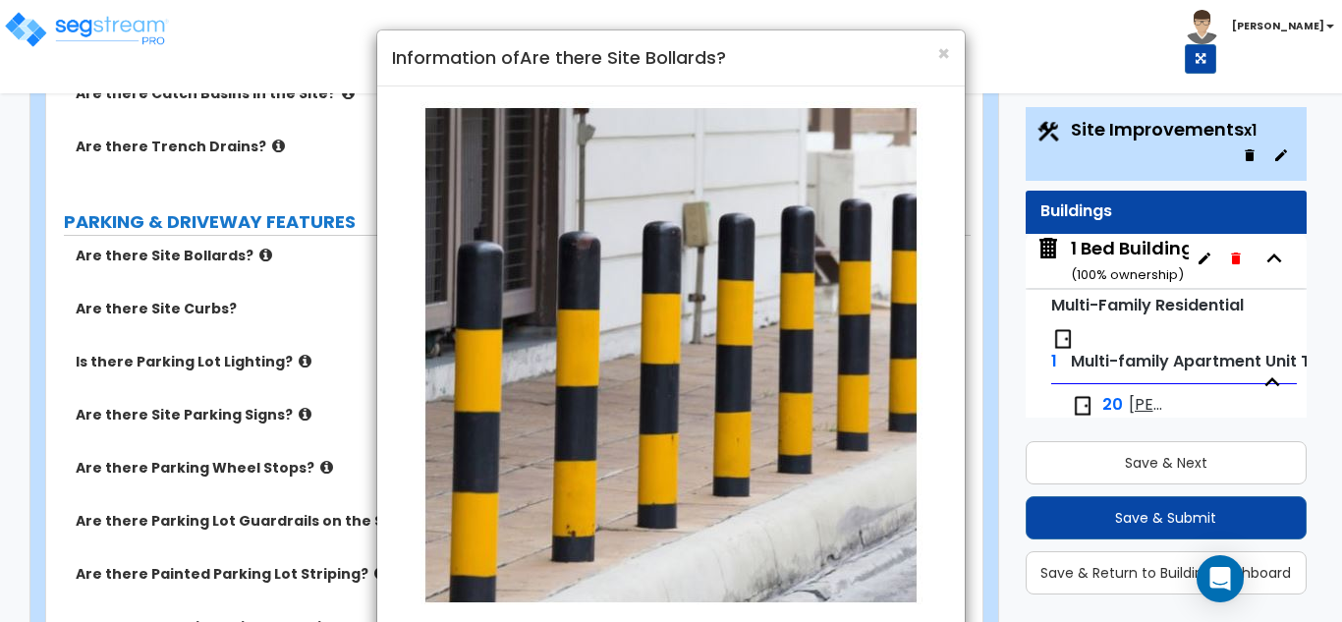
click at [245, 232] on div "× Information of Are there Site Bollards? Example of Site Bollards Close" at bounding box center [671, 311] width 1342 height 622
click at [273, 260] on div "× Information of Are there Site Bollards? Example of Site Bollards Close" at bounding box center [671, 311] width 1342 height 622
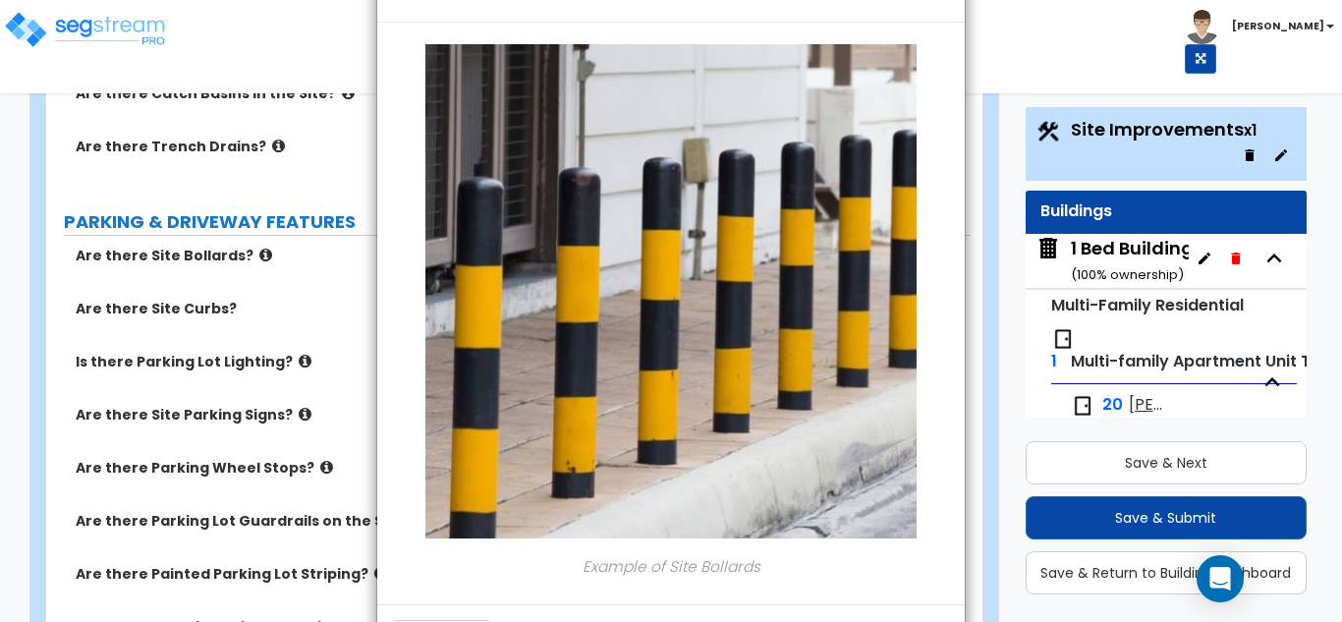
scroll to position [141, 0]
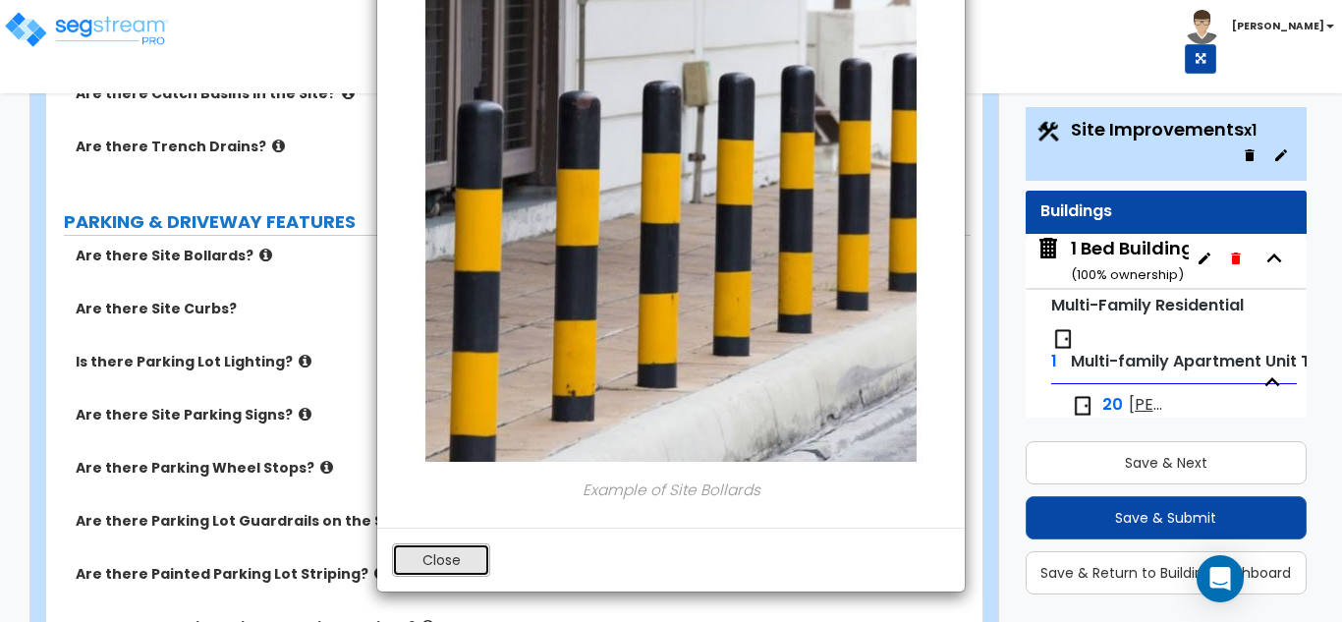
click at [461, 568] on button "Close" at bounding box center [441, 559] width 98 height 33
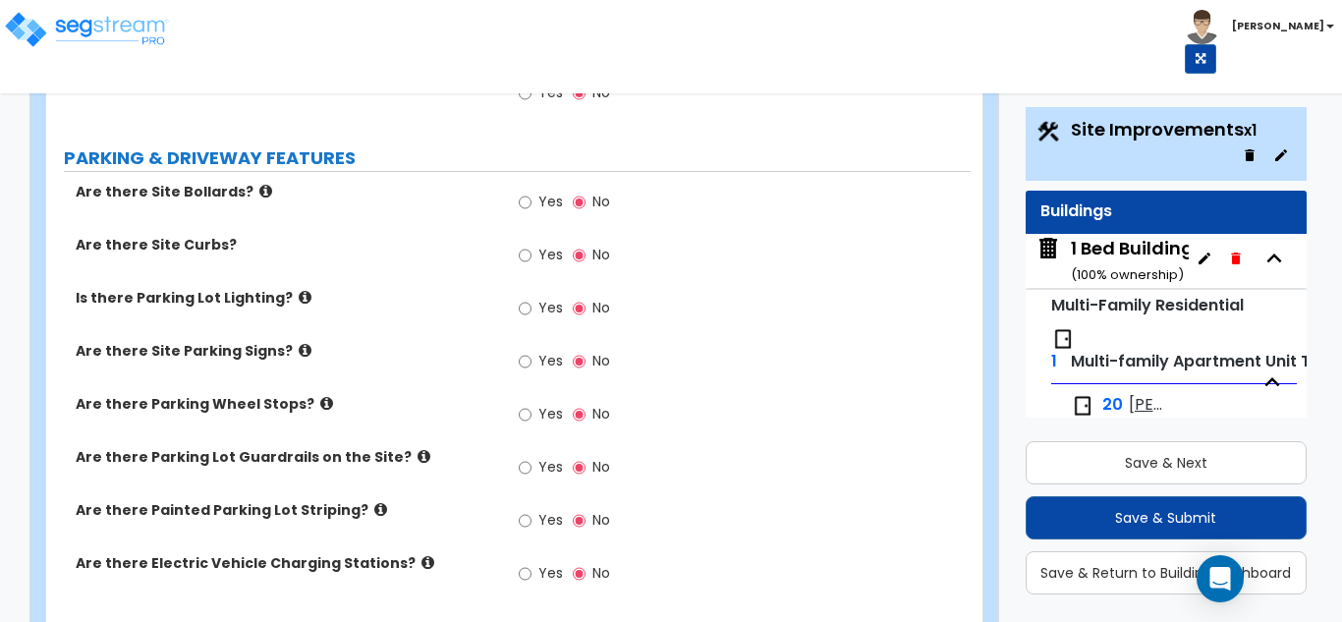
scroll to position [983, 0]
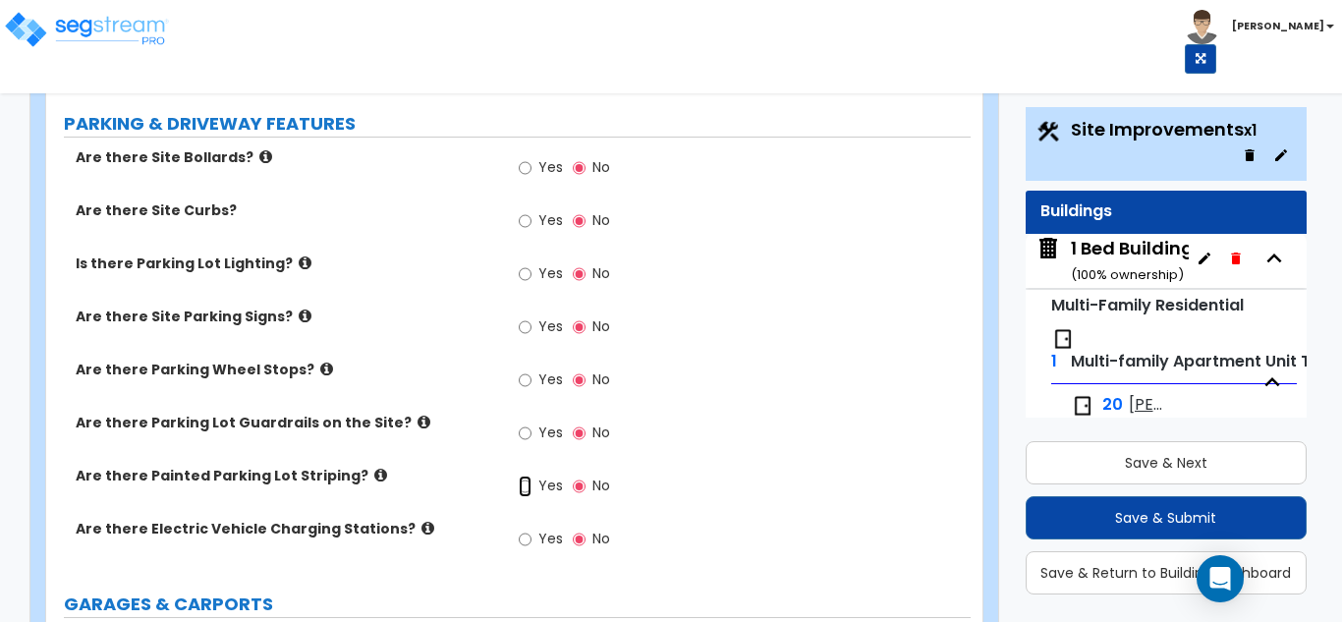
click at [529, 476] on input "Yes" at bounding box center [525, 487] width 13 height 22
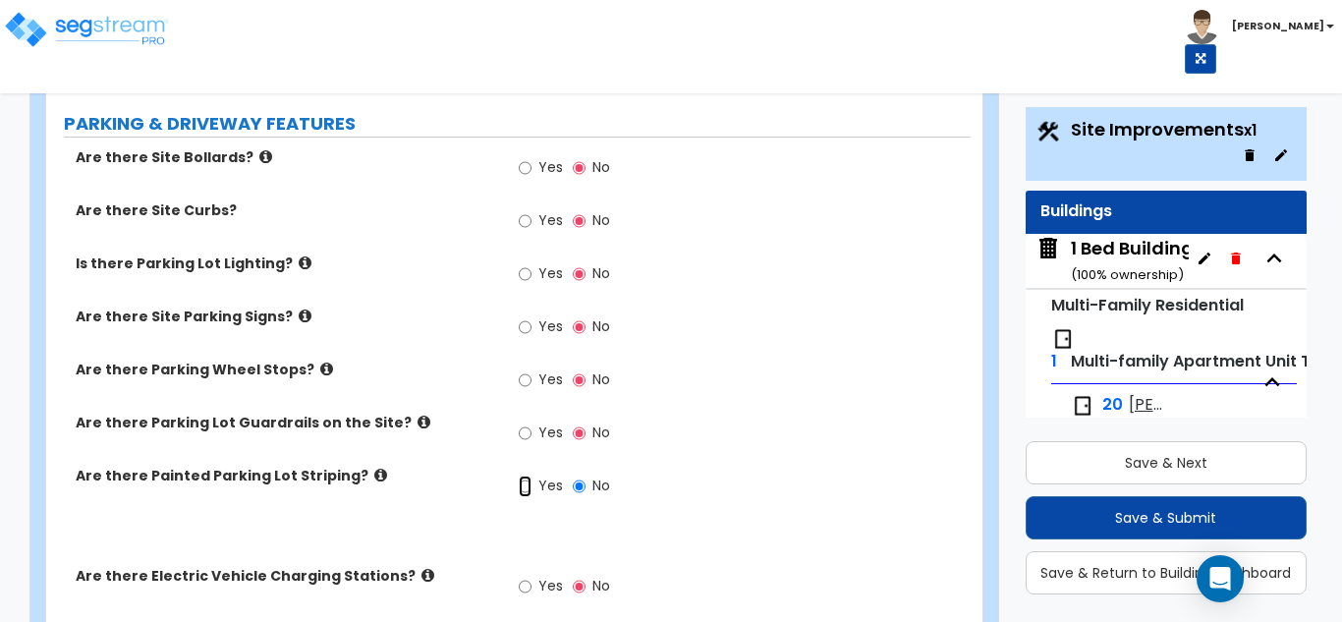
radio input "true"
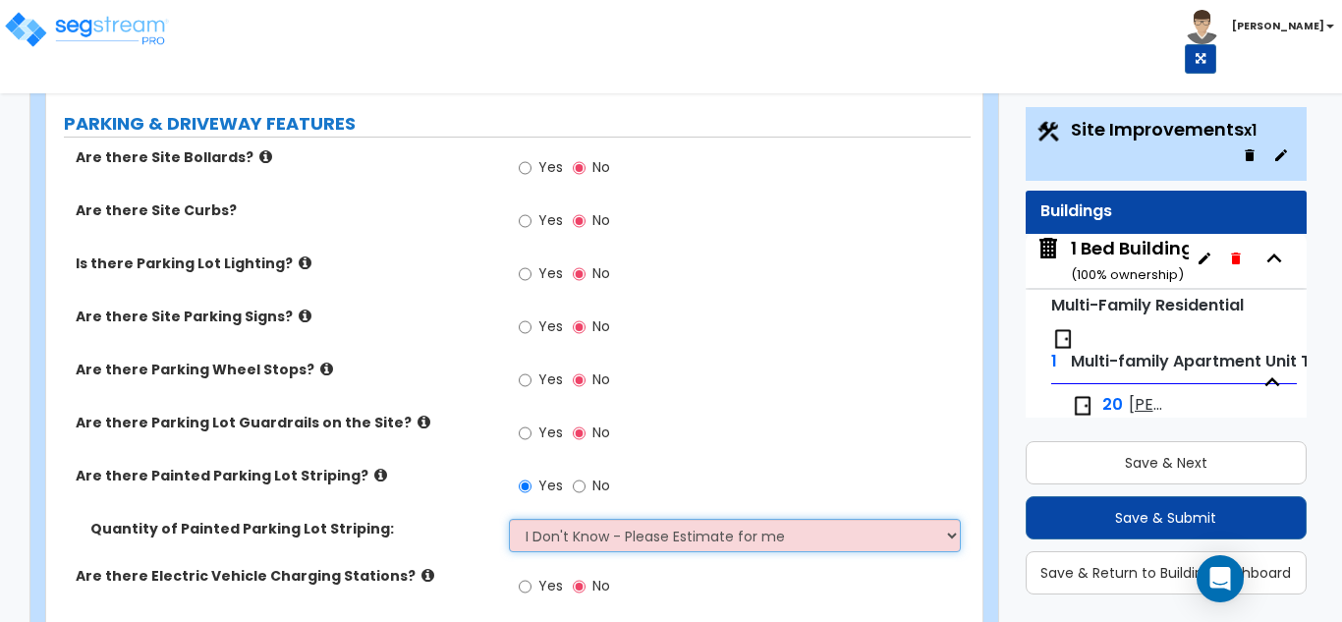
click at [579, 526] on select "I Don't Know - Please Estimate for me I Want to Enter the Number of Parking Spa…" at bounding box center [735, 535] width 453 height 33
click at [577, 519] on select "I Don't Know - Please Estimate for me I Want to Enter the Number of Parking Spa…" at bounding box center [735, 535] width 453 height 33
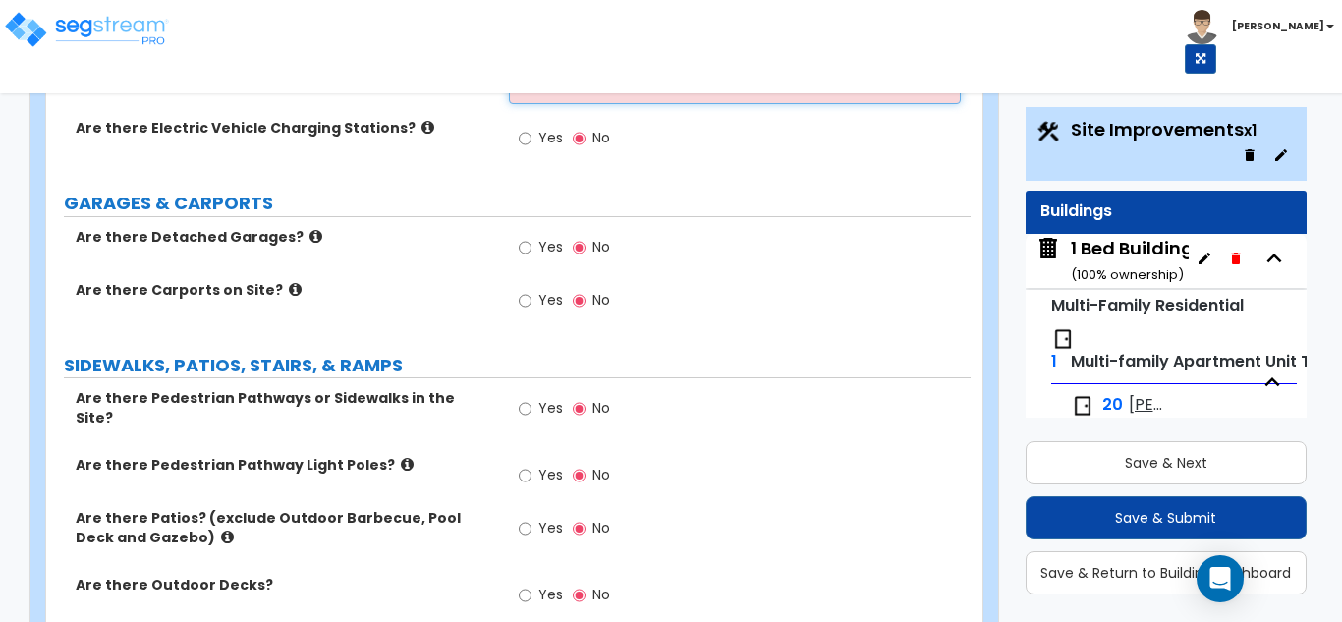
scroll to position [1474, 0]
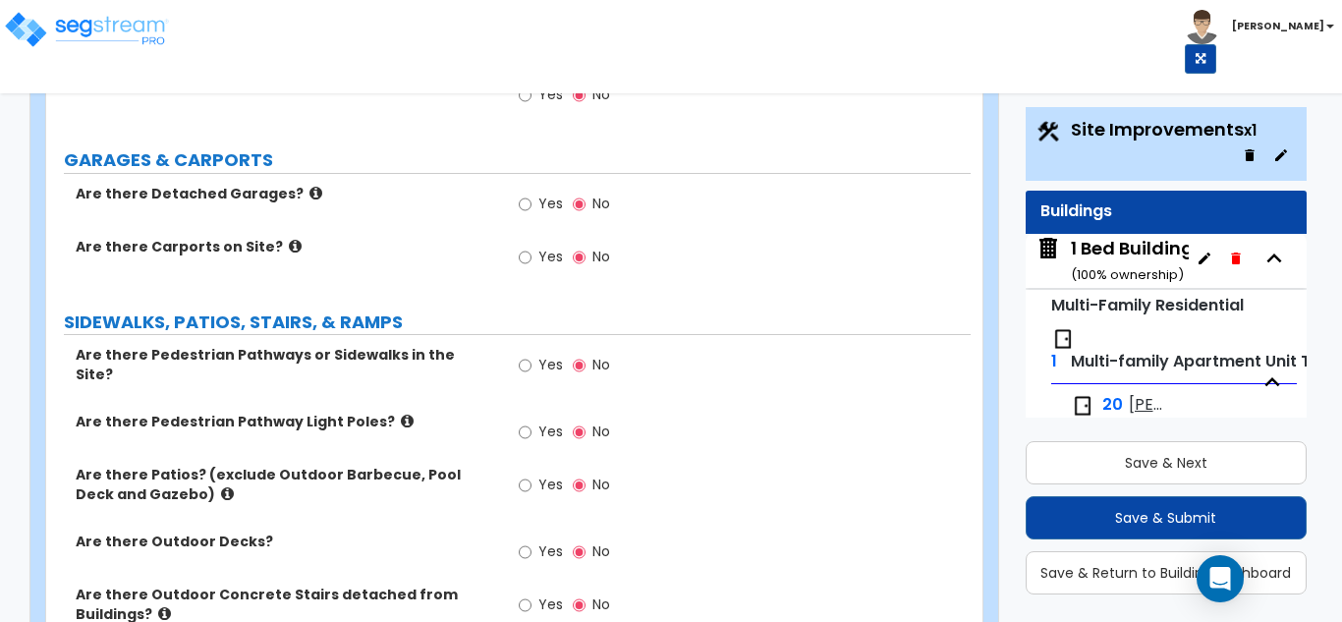
click at [401, 414] on icon at bounding box center [407, 421] width 13 height 15
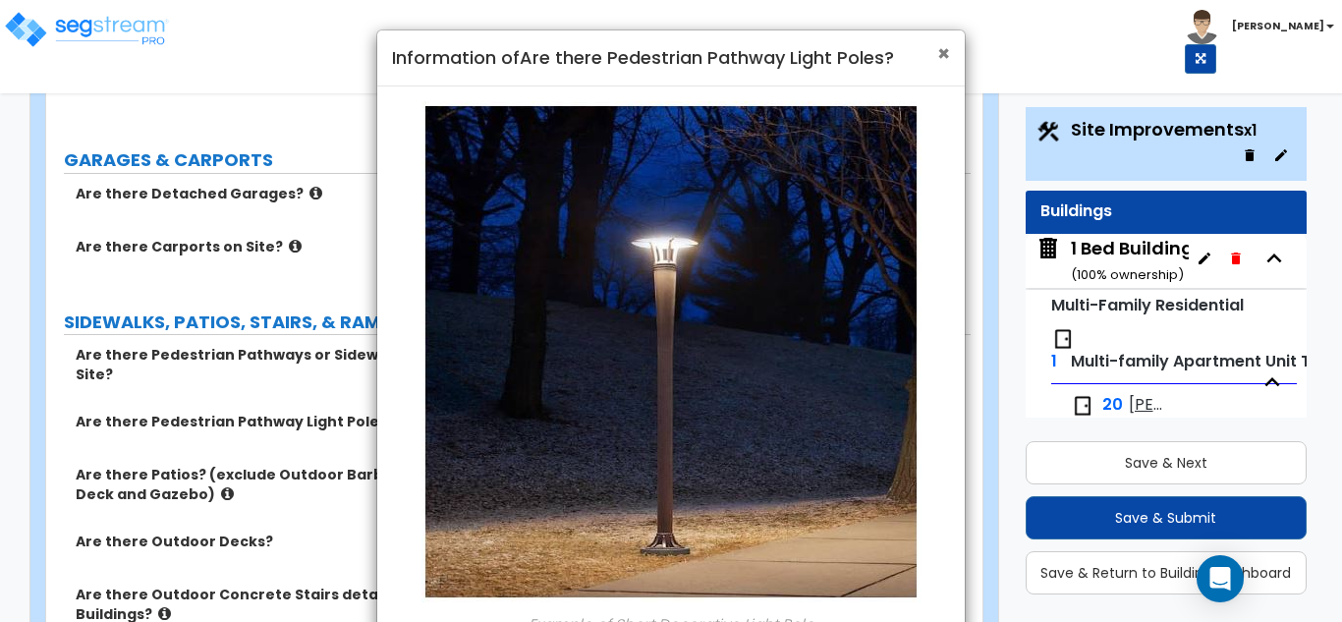
click at [949, 54] on span "×" at bounding box center [943, 53] width 13 height 28
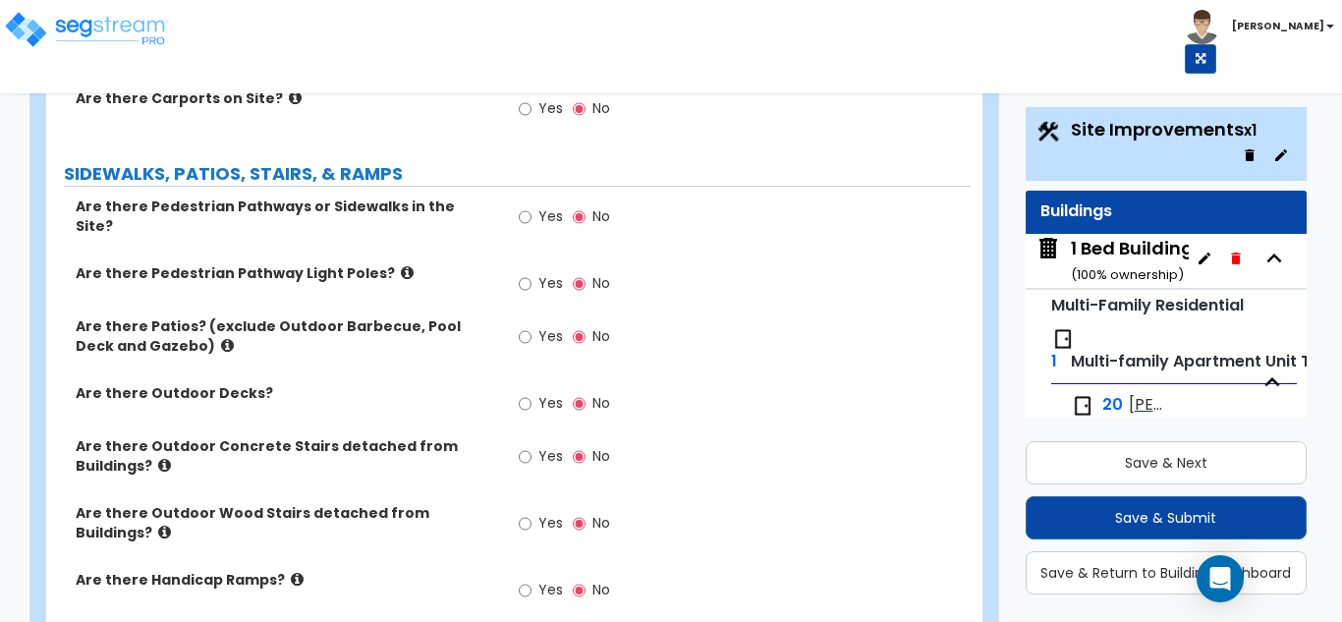
scroll to position [1671, 0]
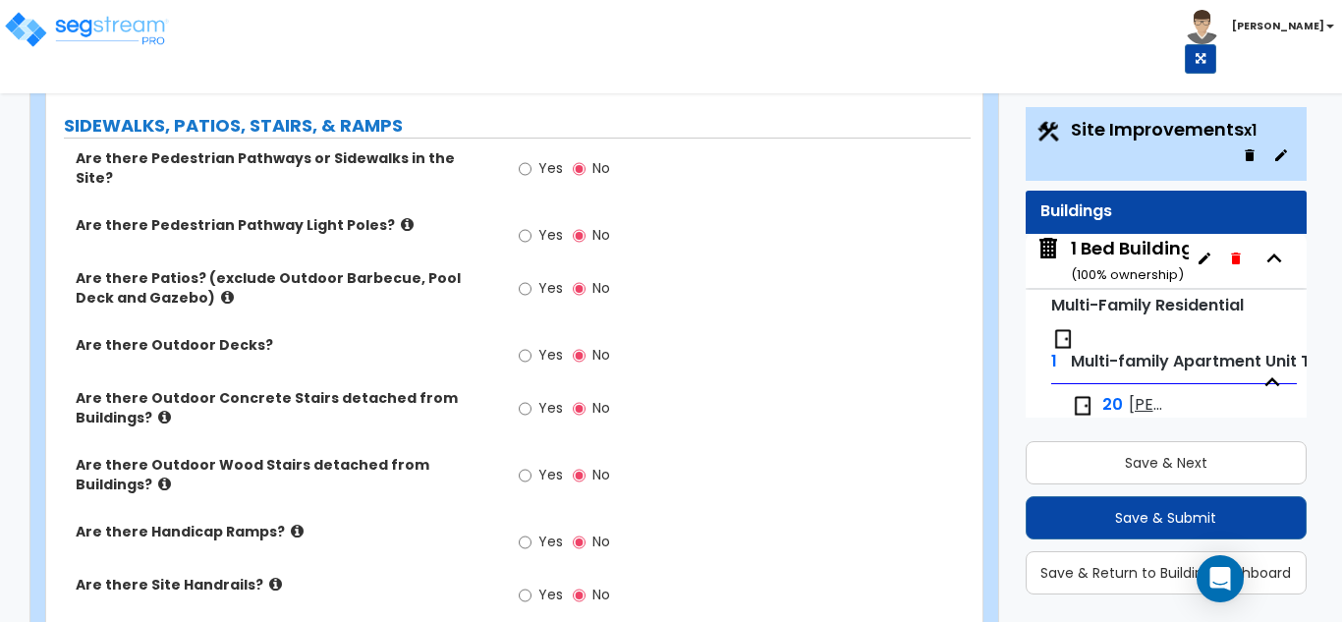
click at [171, 477] on icon at bounding box center [164, 484] width 13 height 15
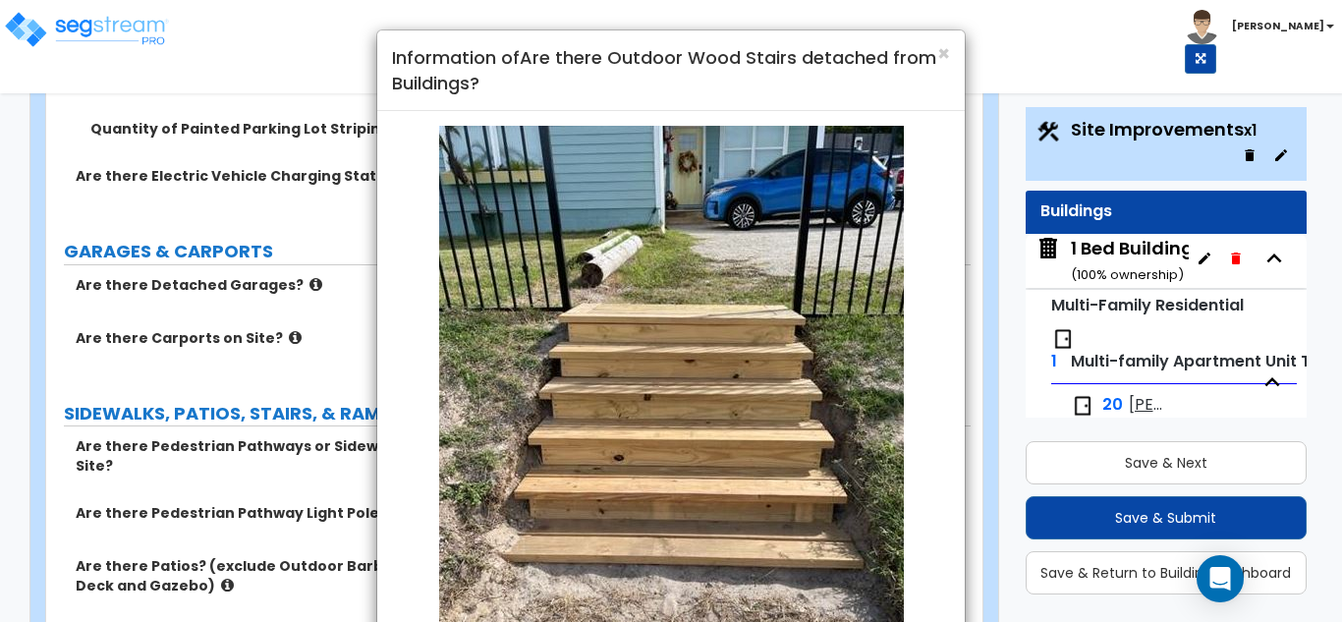
scroll to position [1376, 0]
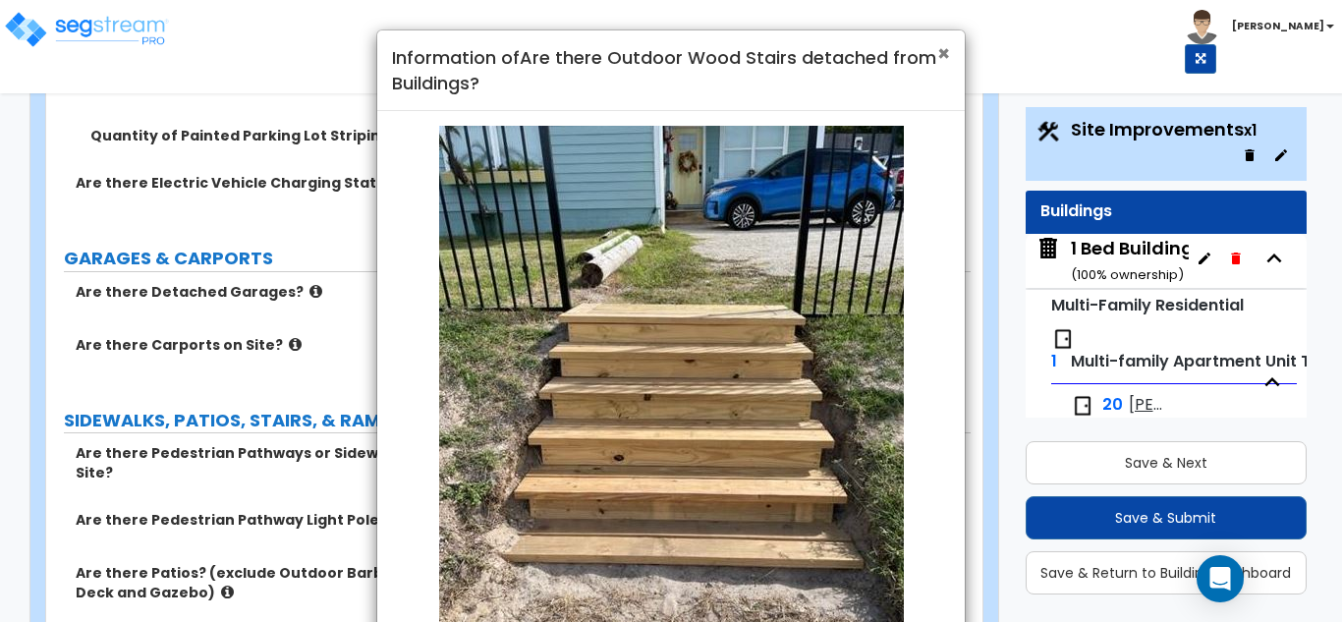
click at [945, 52] on span "×" at bounding box center [943, 53] width 13 height 28
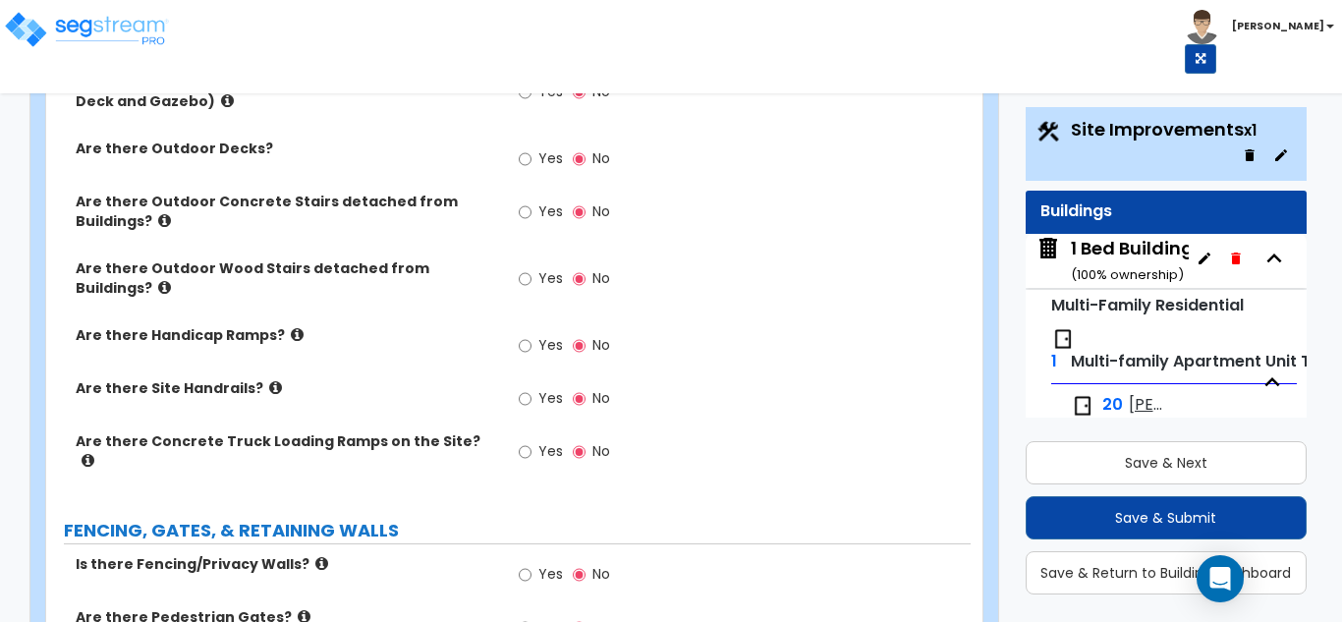
scroll to position [1965, 0]
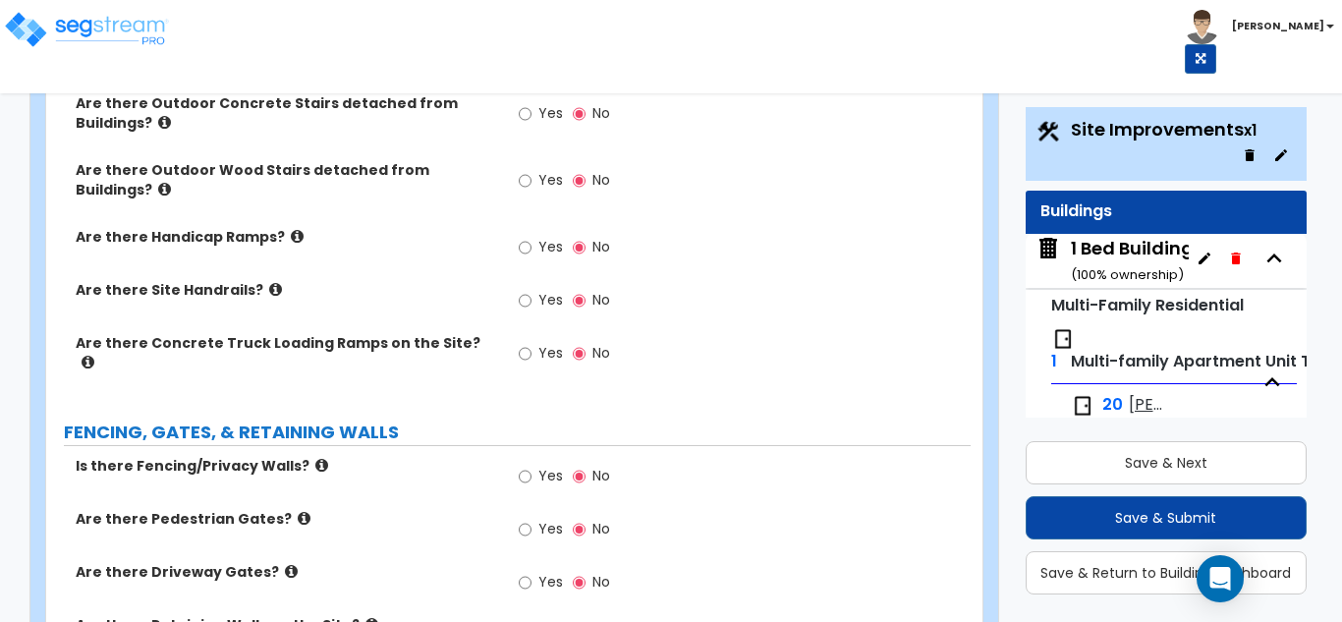
click at [315, 458] on icon at bounding box center [321, 465] width 13 height 15
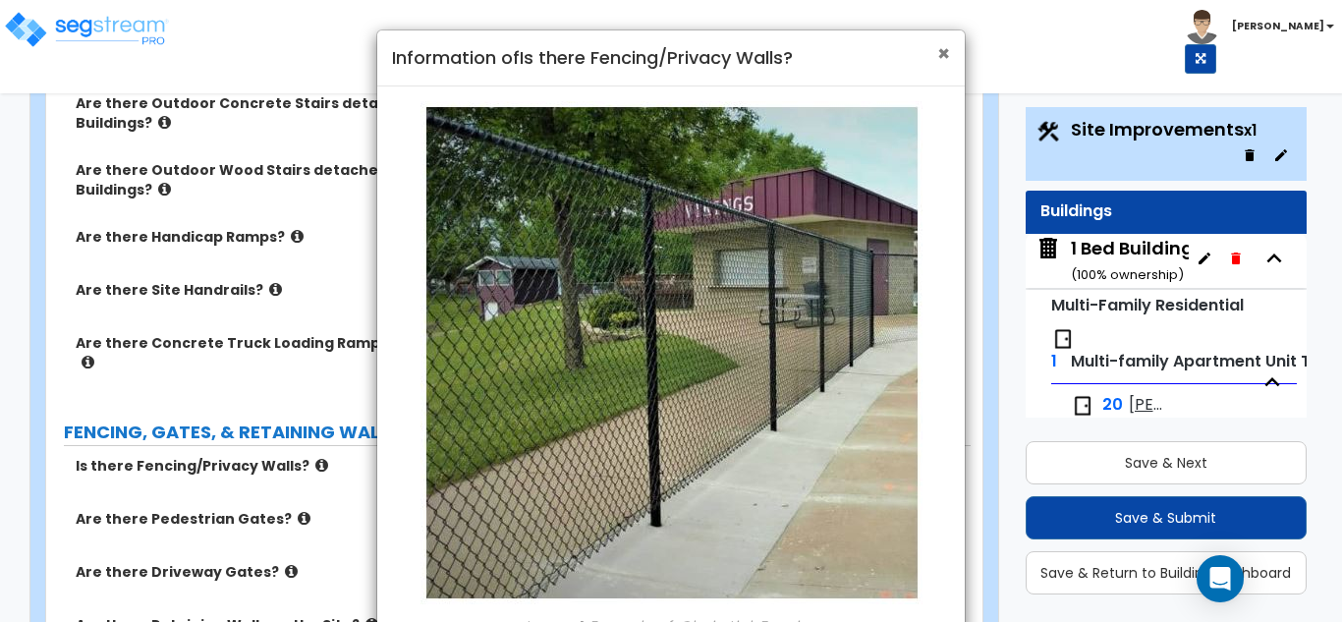
click at [943, 59] on span "×" at bounding box center [943, 53] width 13 height 28
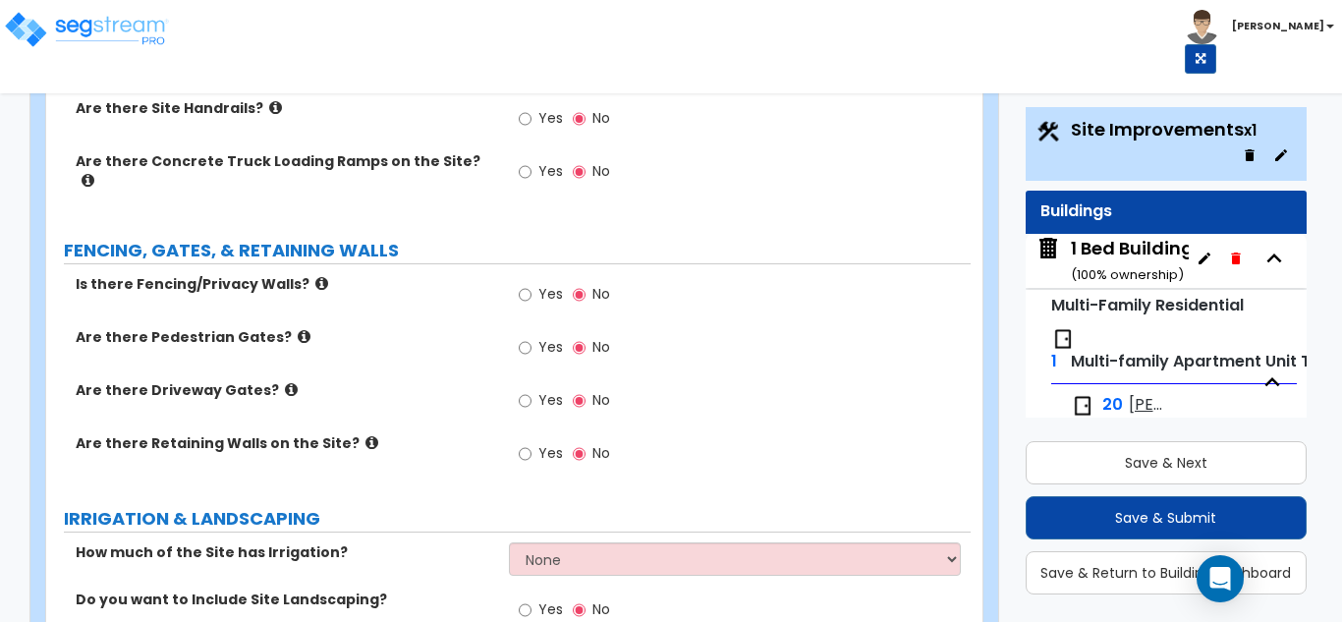
scroll to position [2162, 0]
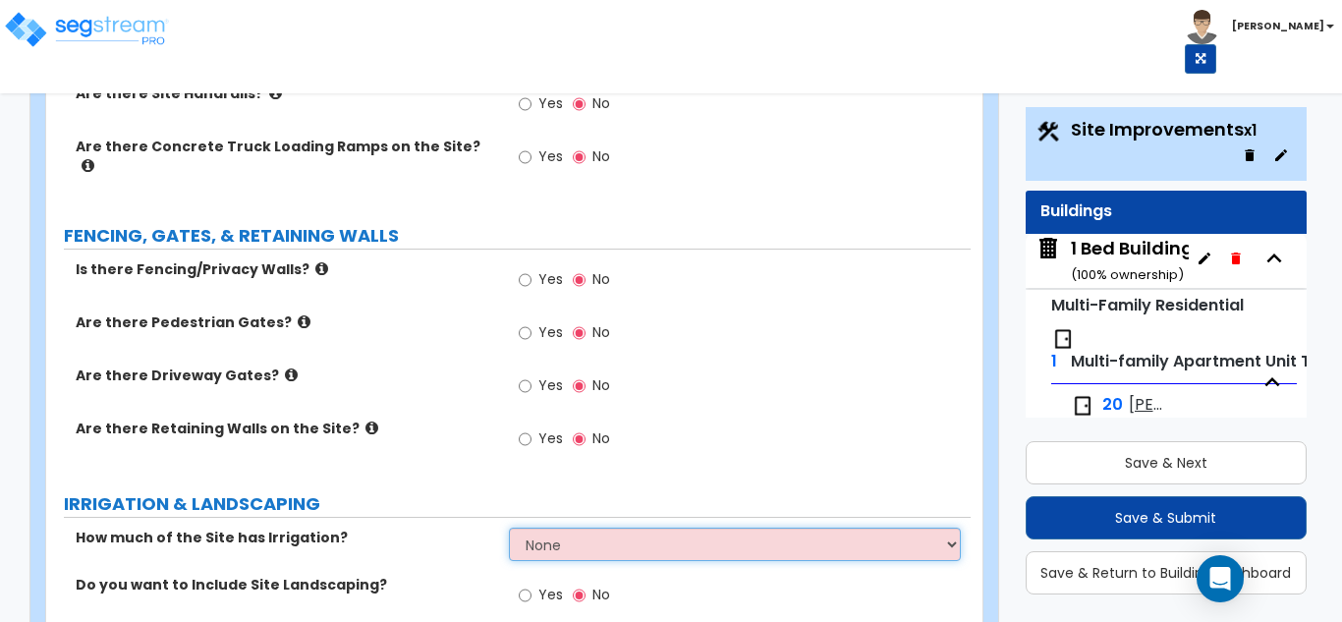
click at [740, 528] on select "None I want to Enter an Approximate Percentage I want to Enter the Square Foota…" at bounding box center [735, 544] width 453 height 33
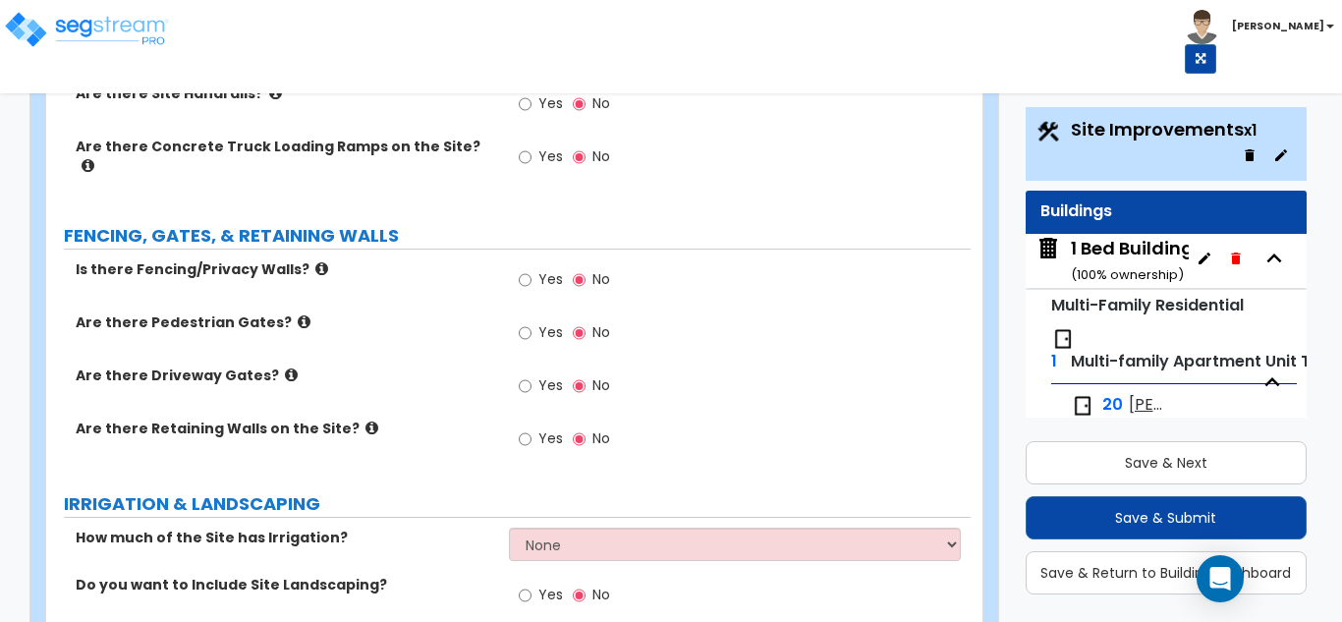
click at [488, 528] on div "How much of the Site has Irrigation? None I want to Enter an Approximate Percen…" at bounding box center [508, 551] width 925 height 47
click at [542, 585] on span "Yes" at bounding box center [550, 595] width 25 height 20
click at [532, 585] on input "Yes" at bounding box center [525, 596] width 13 height 22
radio input "true"
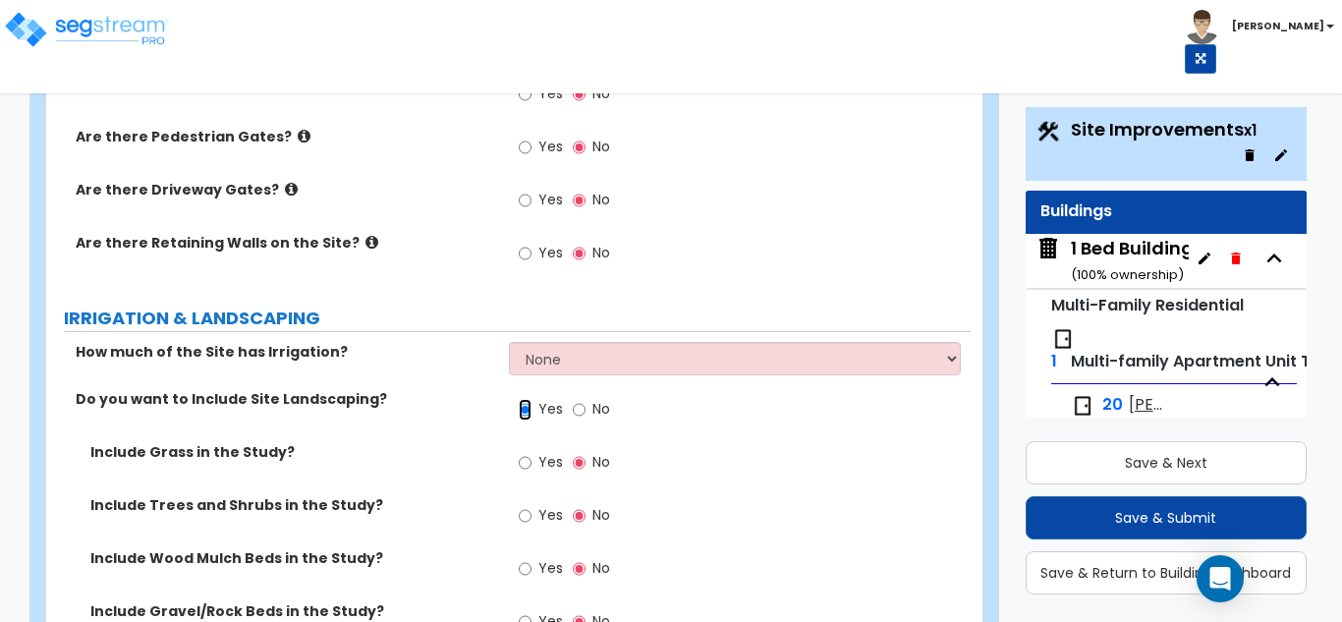
scroll to position [2358, 0]
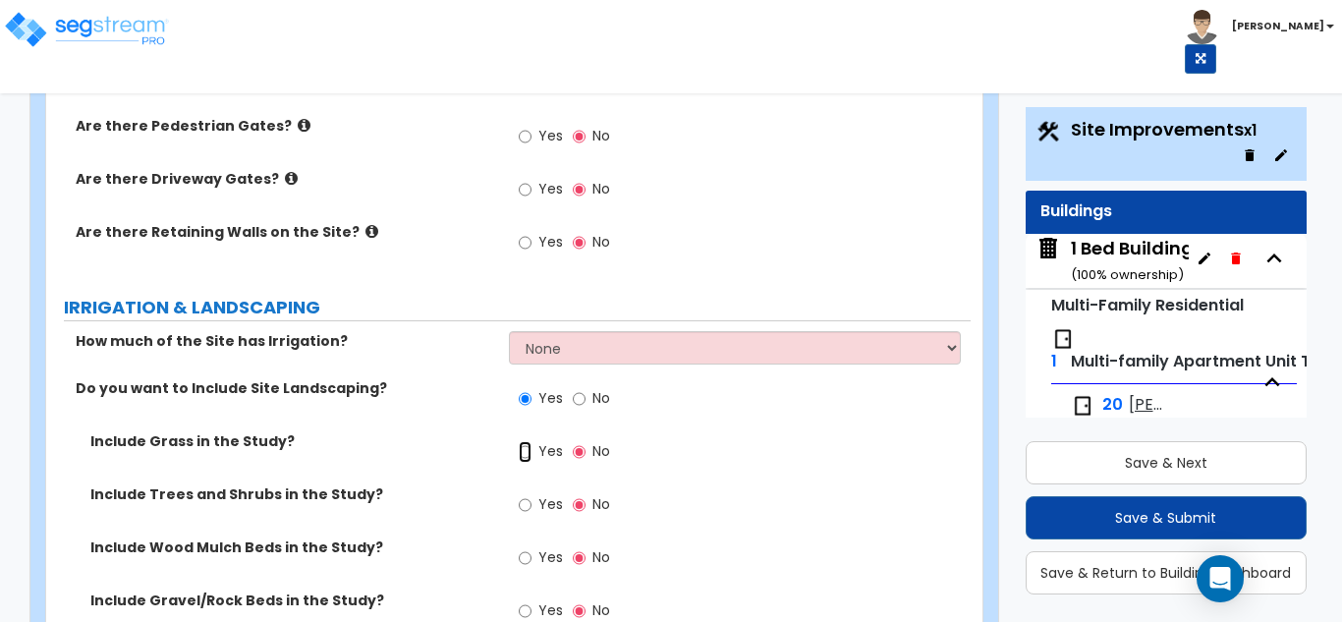
click at [526, 441] on input "Yes" at bounding box center [525, 452] width 13 height 22
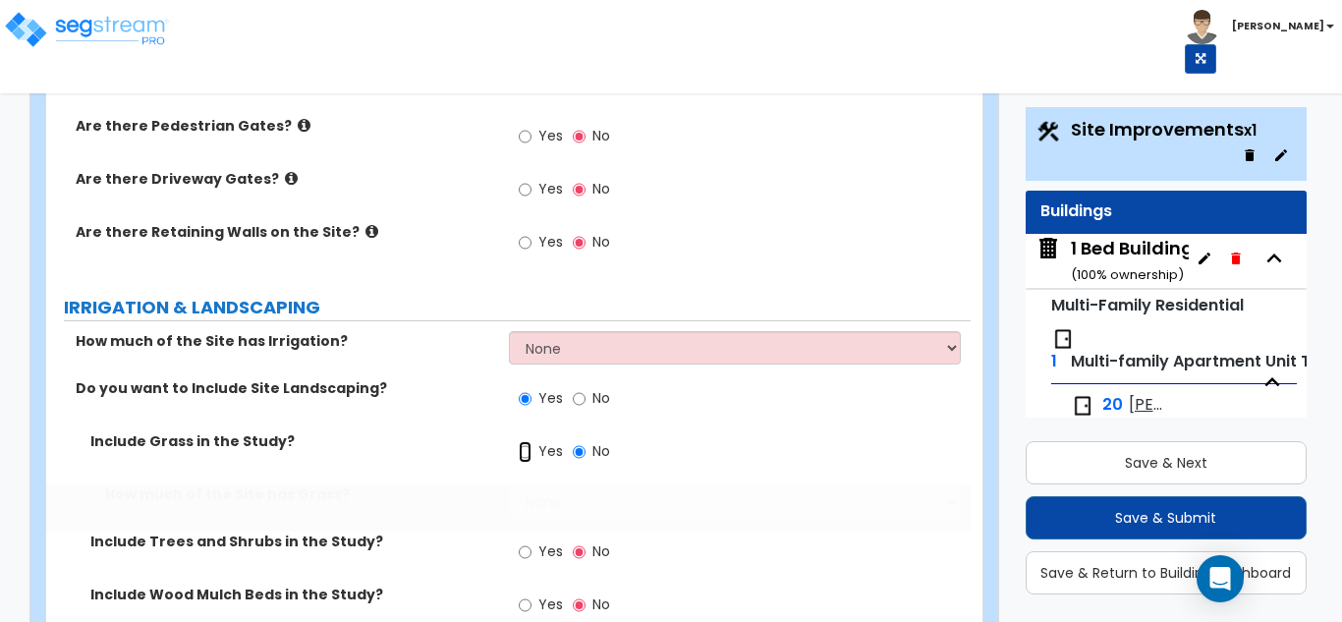
radio input "true"
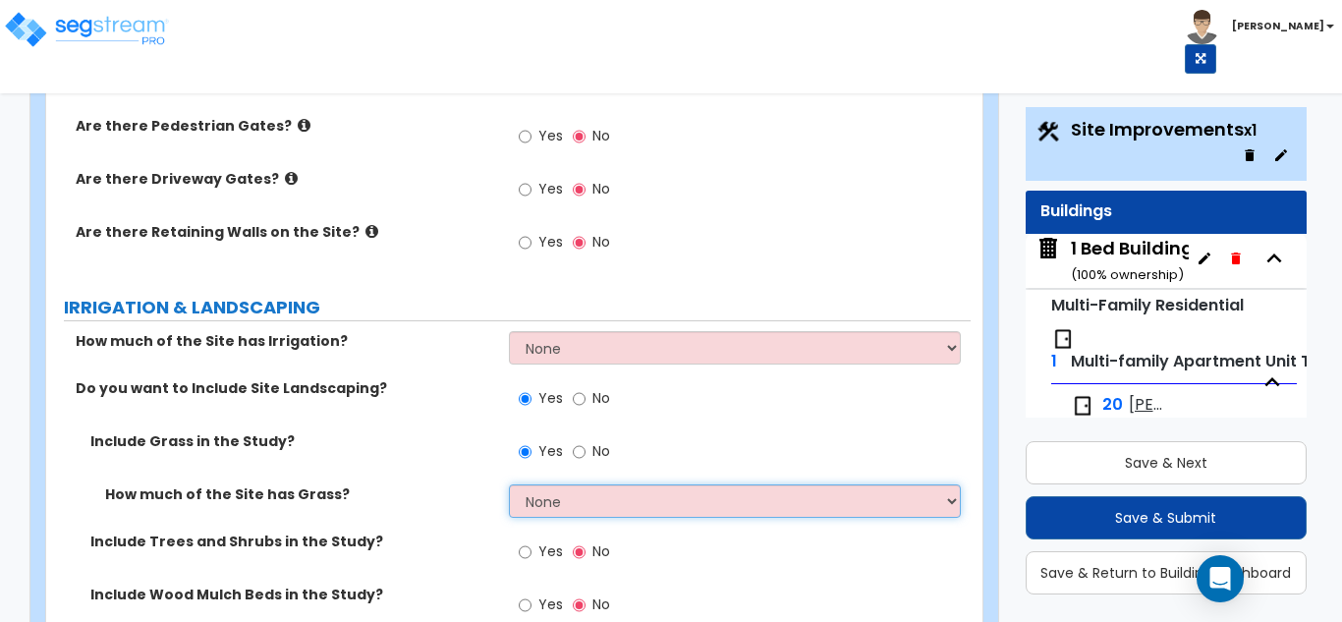
click at [578, 484] on select "None I want to Enter an Approximate Percentage I want to Enter the Square Foota…" at bounding box center [735, 500] width 453 height 33
select select "1"
click at [509, 484] on select "None I want to Enter an Approximate Percentage I want to Enter the Square Foota…" at bounding box center [735, 500] width 453 height 33
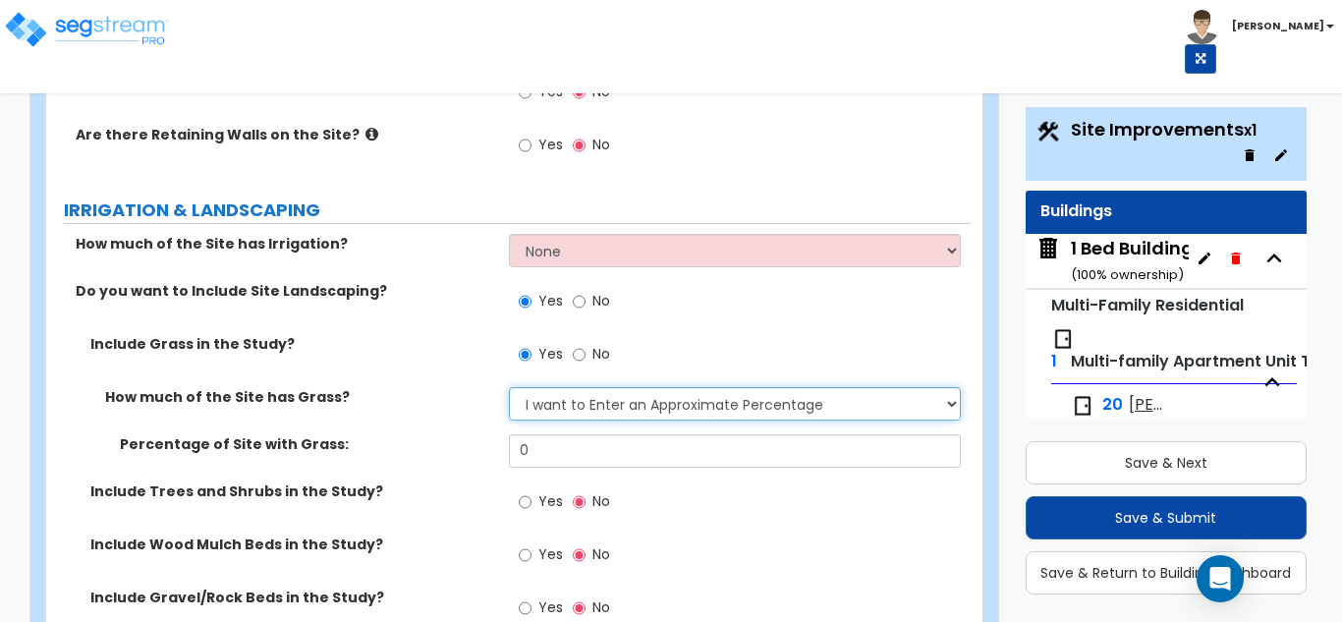
scroll to position [2457, 0]
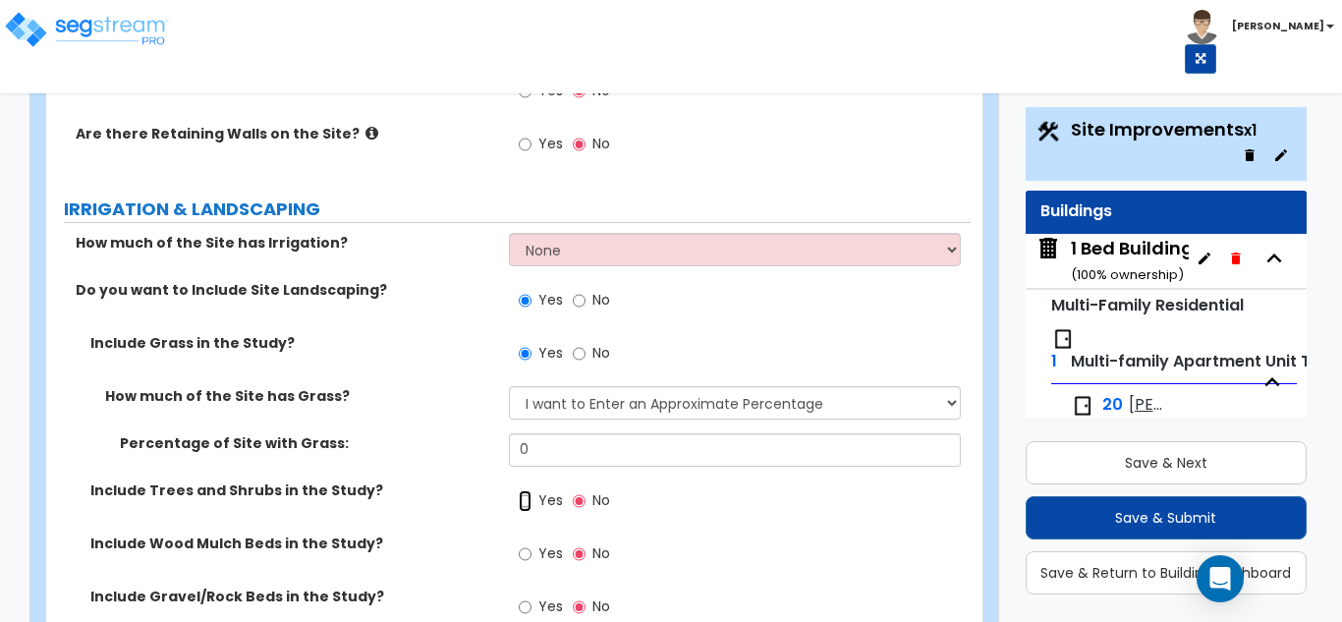
click at [523, 490] on input "Yes" at bounding box center [525, 501] width 13 height 22
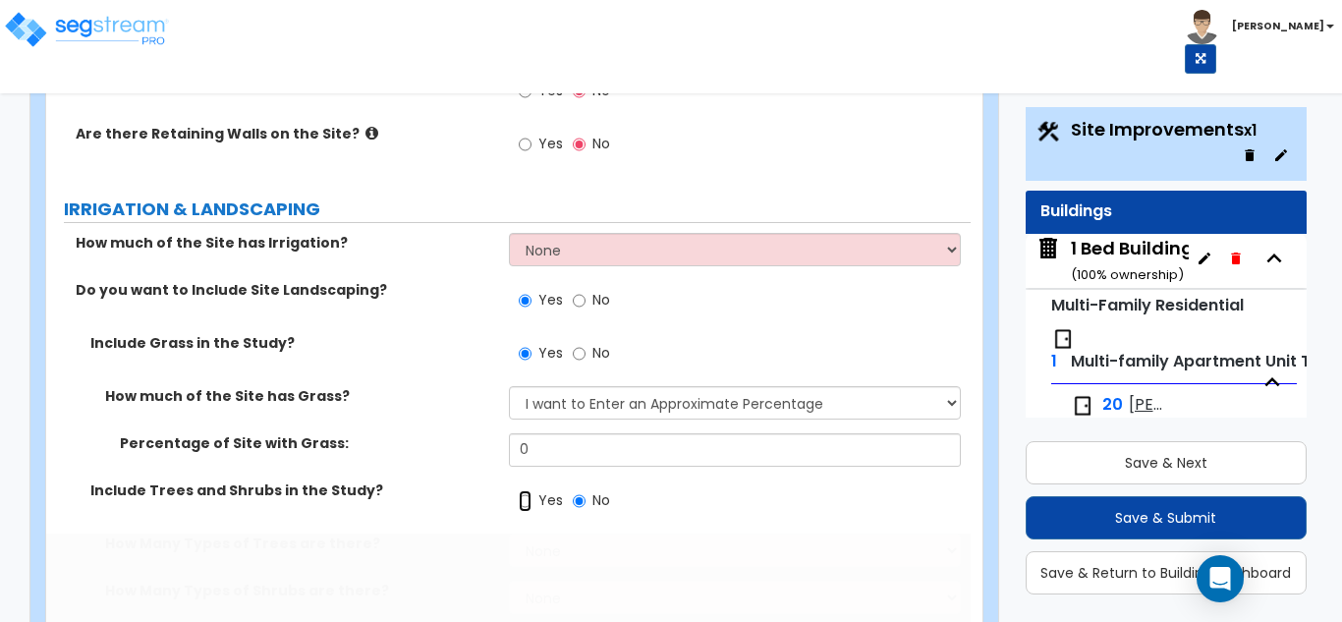
radio input "true"
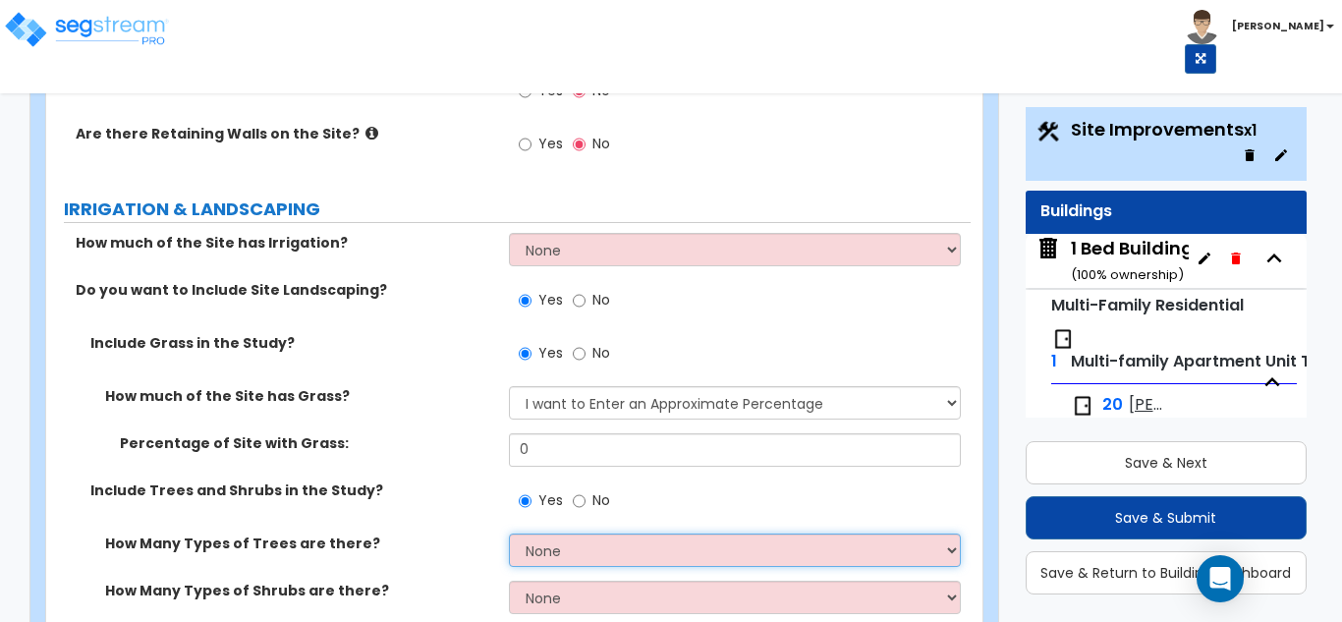
click at [585, 534] on select "None 1 2 3" at bounding box center [735, 550] width 453 height 33
select select "1"
click at [509, 534] on select "None 1 2 3" at bounding box center [735, 550] width 453 height 33
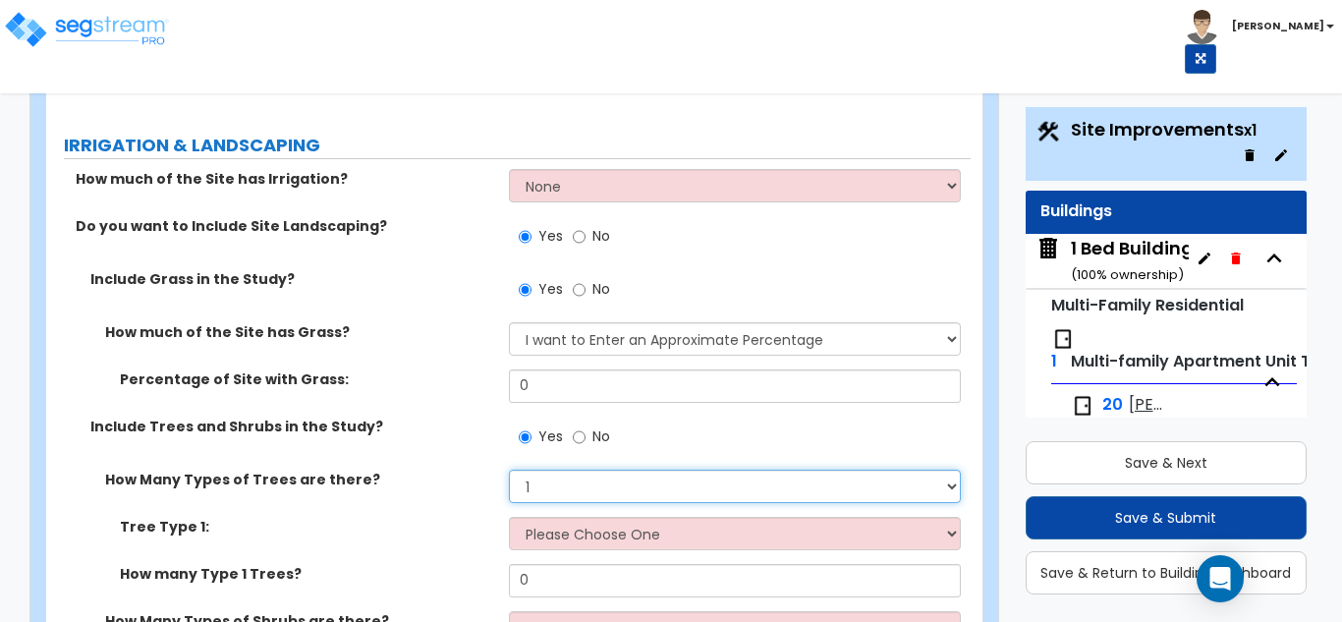
scroll to position [2555, 0]
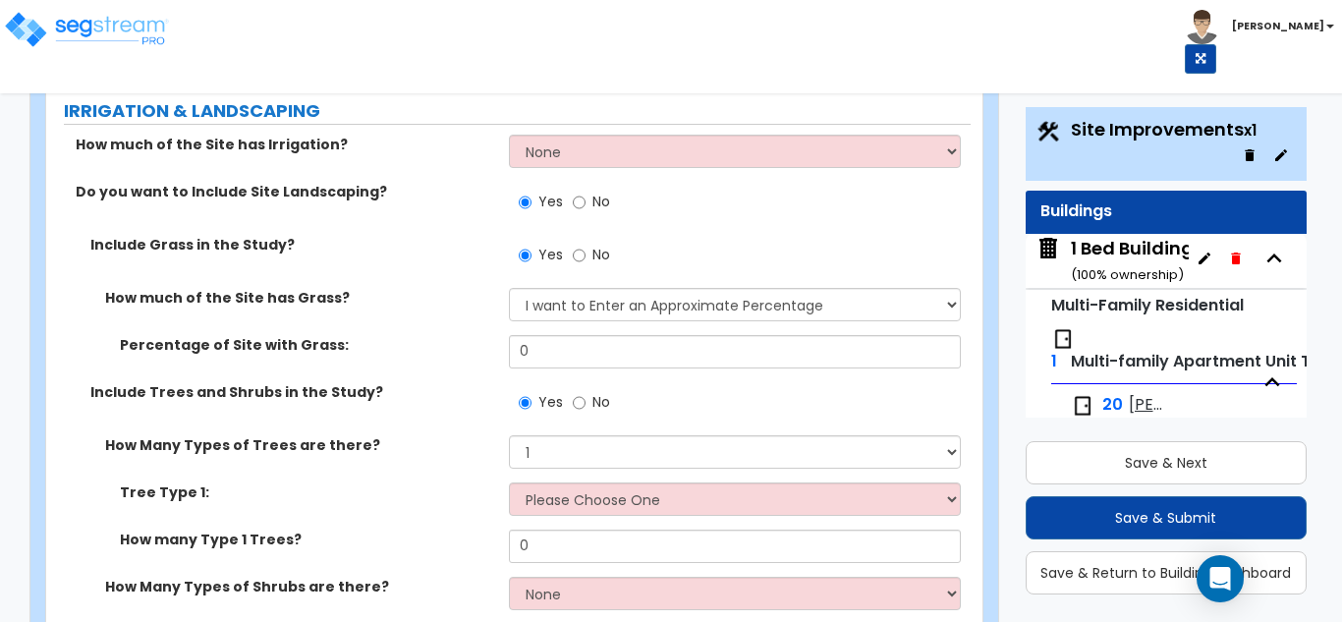
click at [545, 435] on div "How Many Types of Trees are there? None 1 2 3" at bounding box center [508, 458] width 925 height 47
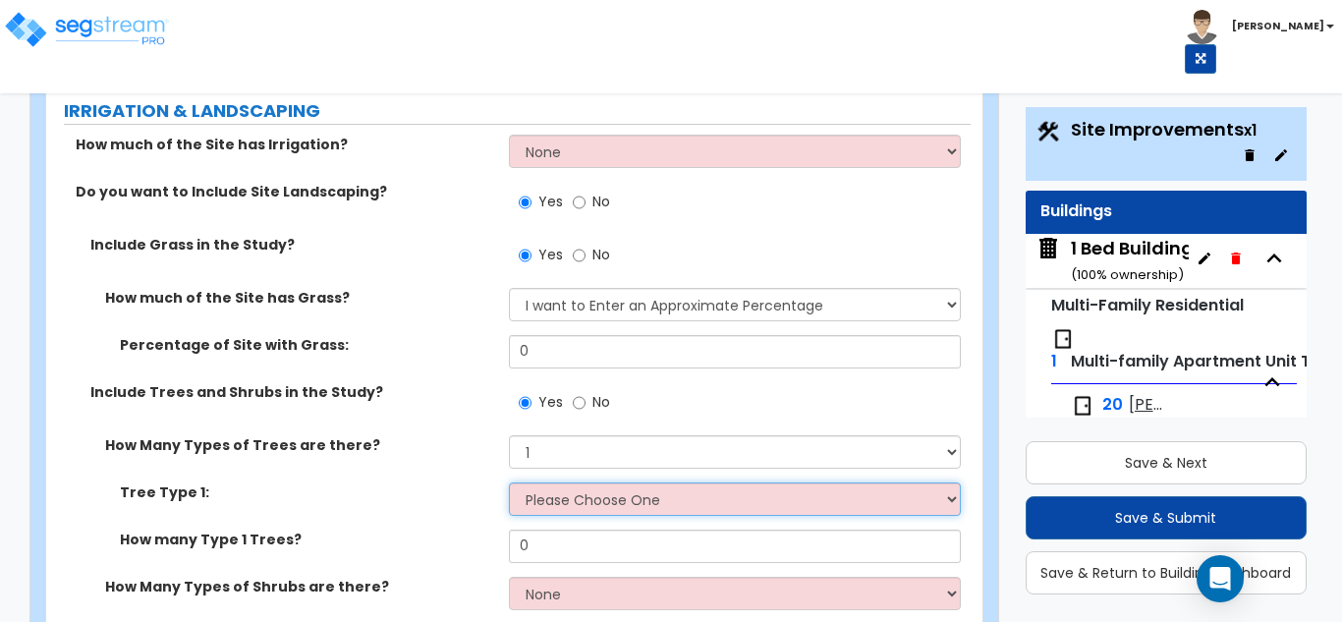
click at [555, 482] on select "Please Choose One Honey Locust Planetree Poplar Elm Hawthorn Linden Maple Red M…" at bounding box center [735, 498] width 453 height 33
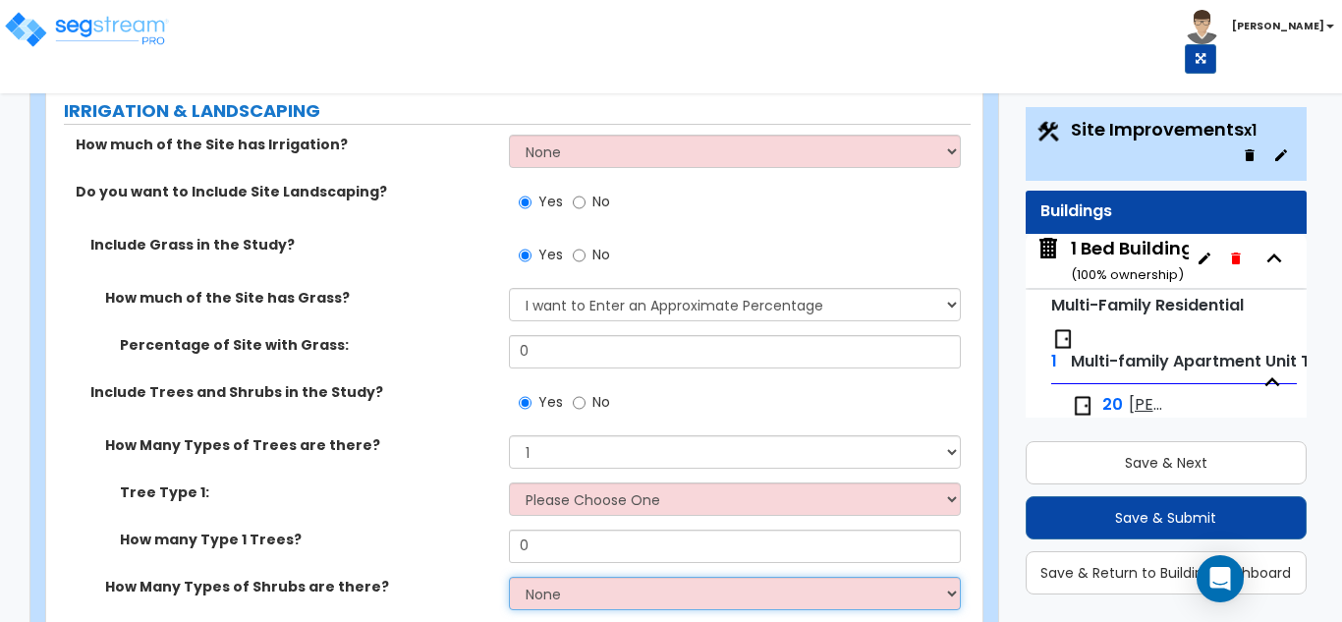
click at [565, 577] on select "None 1 2 3" at bounding box center [735, 593] width 453 height 33
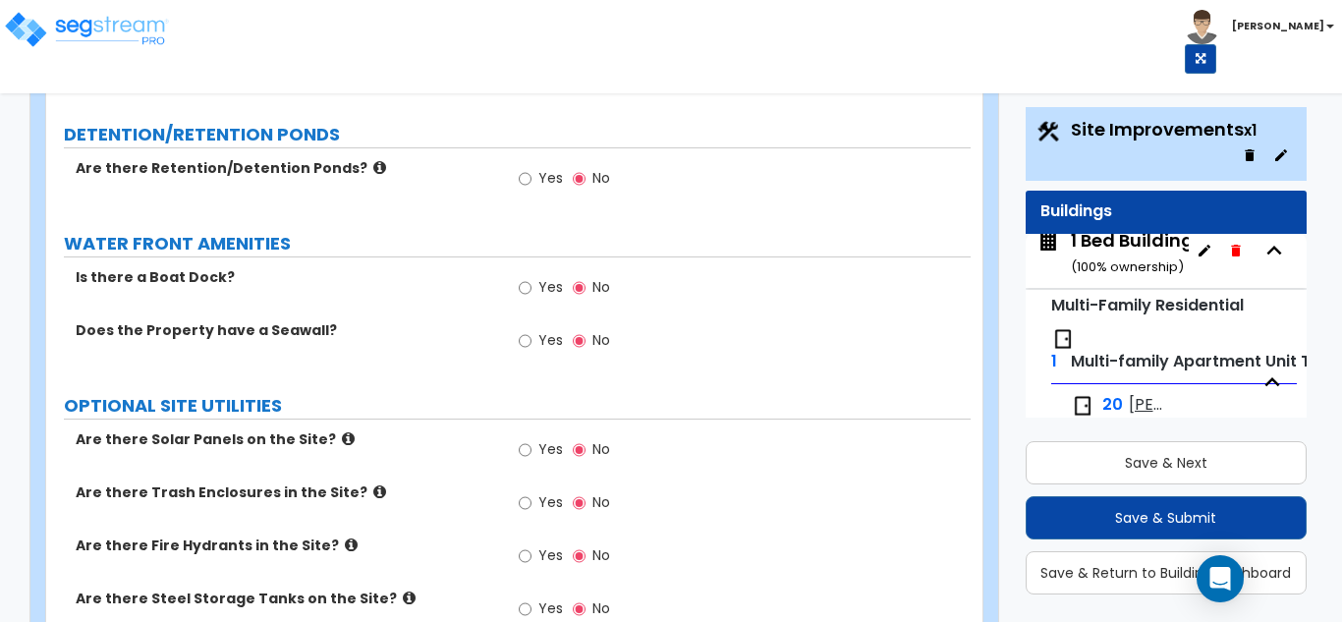
scroll to position [4456, 0]
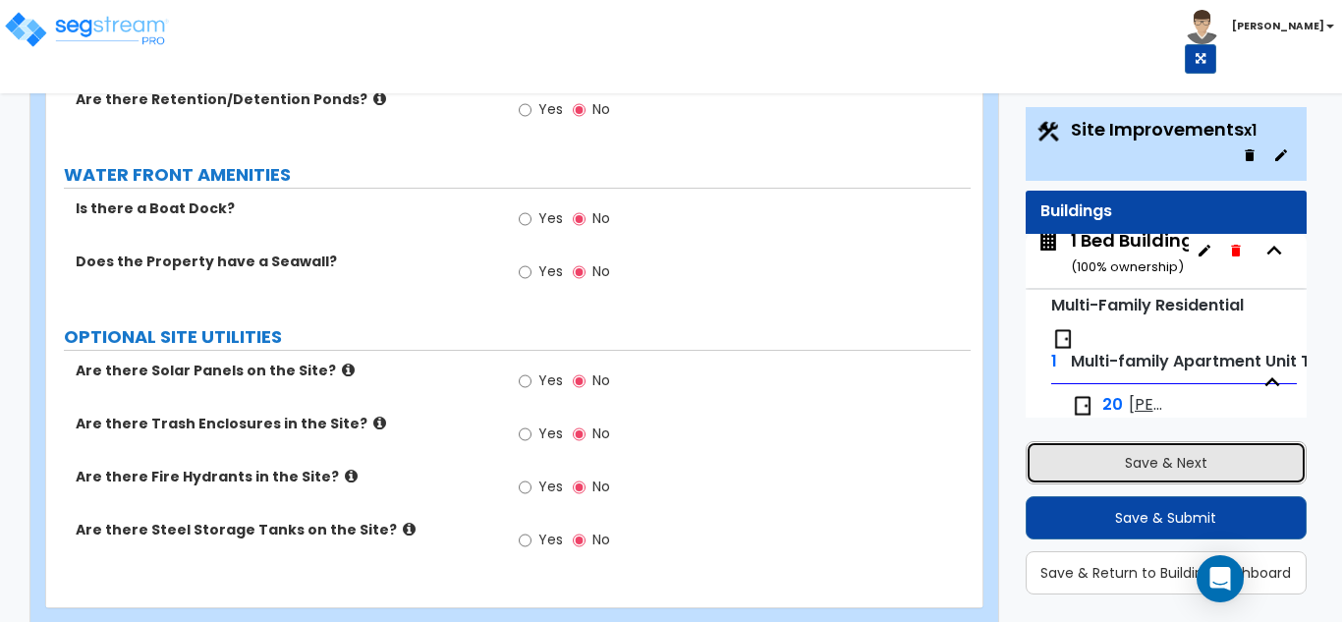
click at [1156, 466] on button "Save & Next" at bounding box center [1167, 462] width 282 height 43
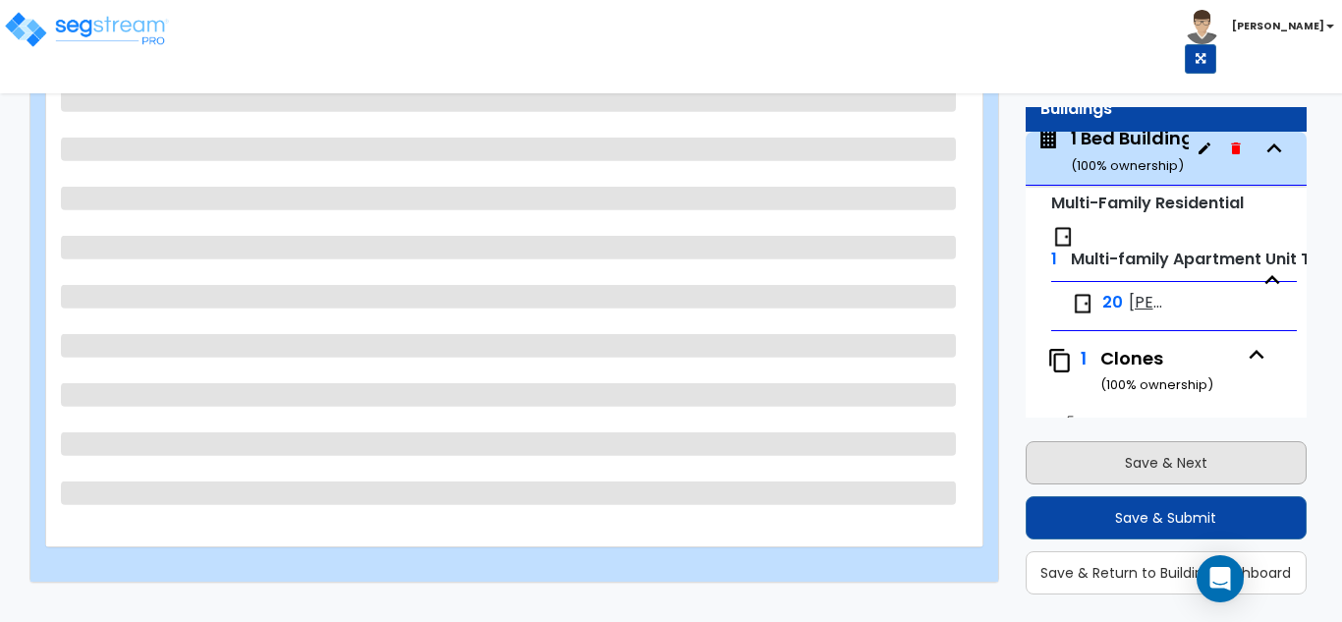
scroll to position [127, 0]
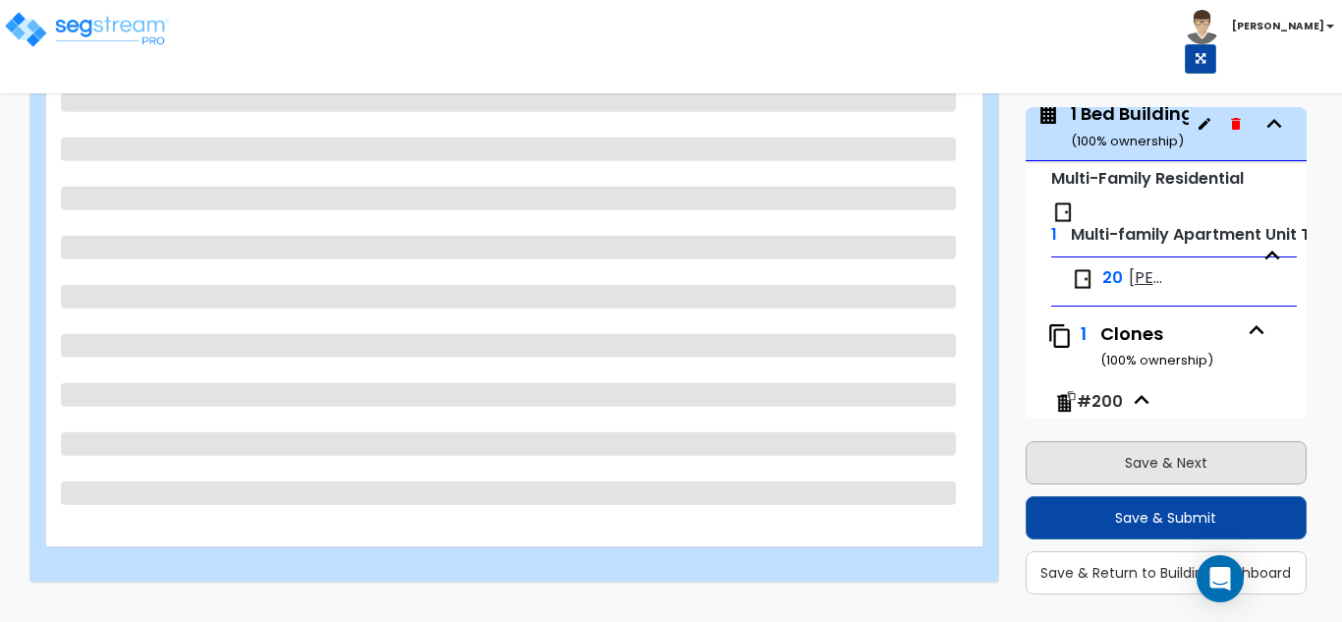
select select "2"
select select "7"
select select "1"
select select "7"
select select "1"
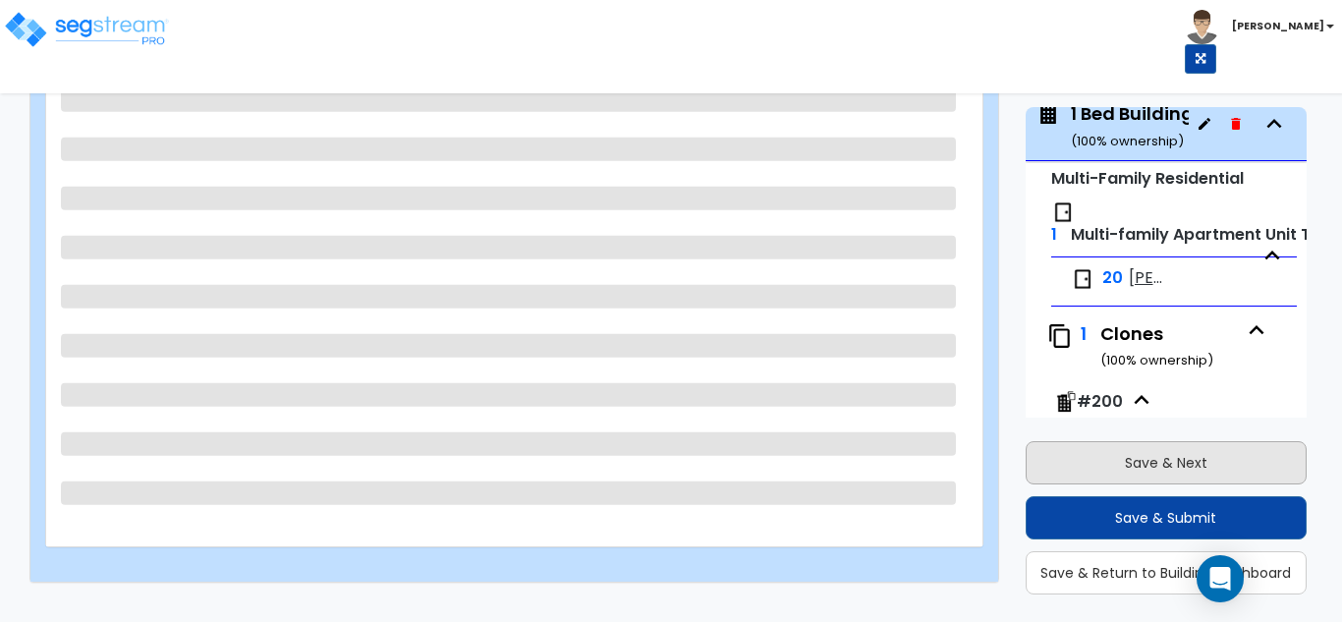
select select "2"
select select "1"
select select "3"
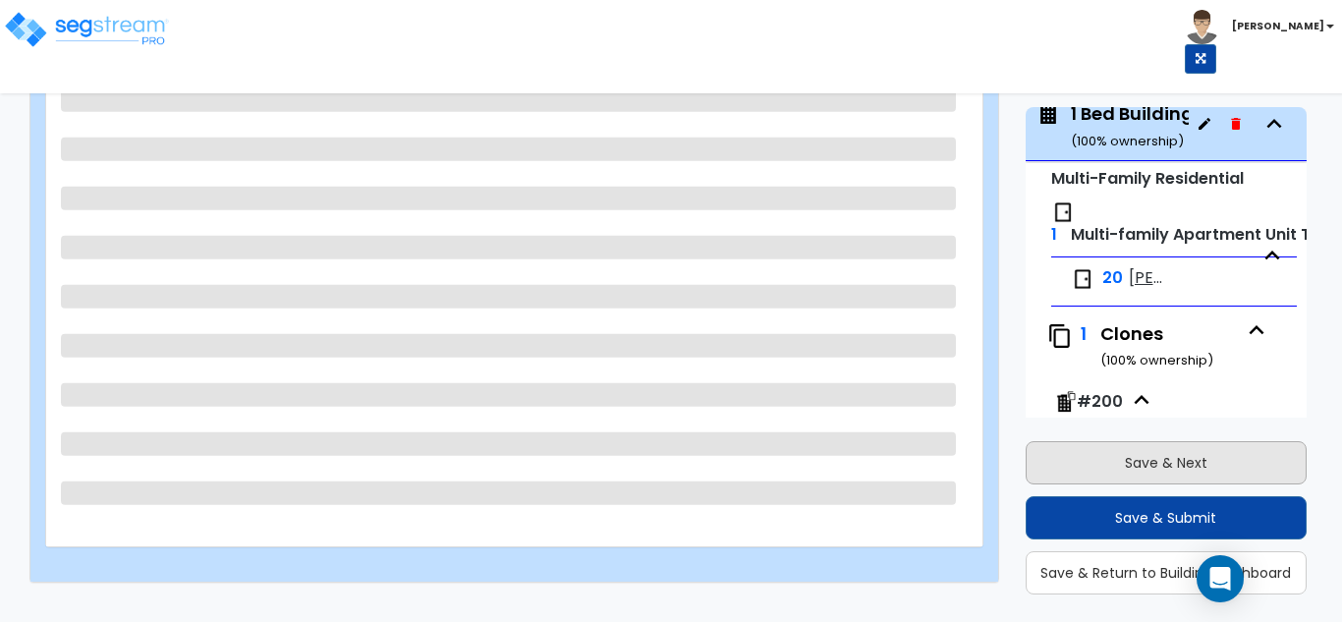
select select "1"
select select "2"
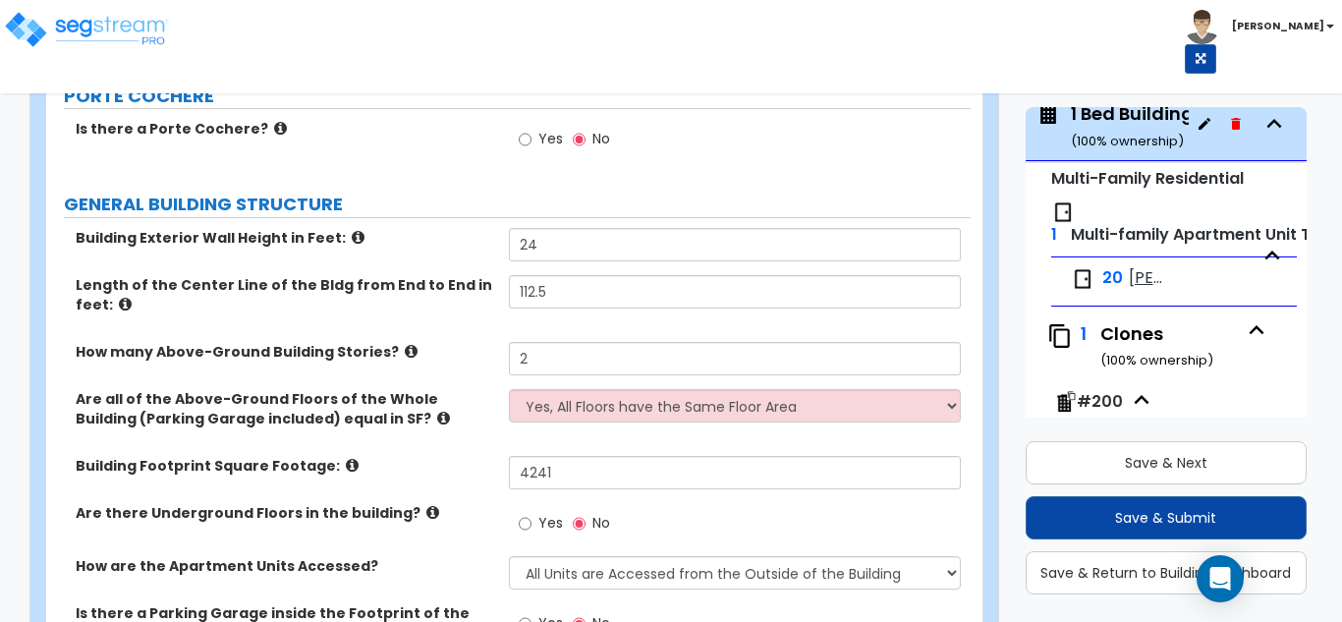
scroll to position [197, 0]
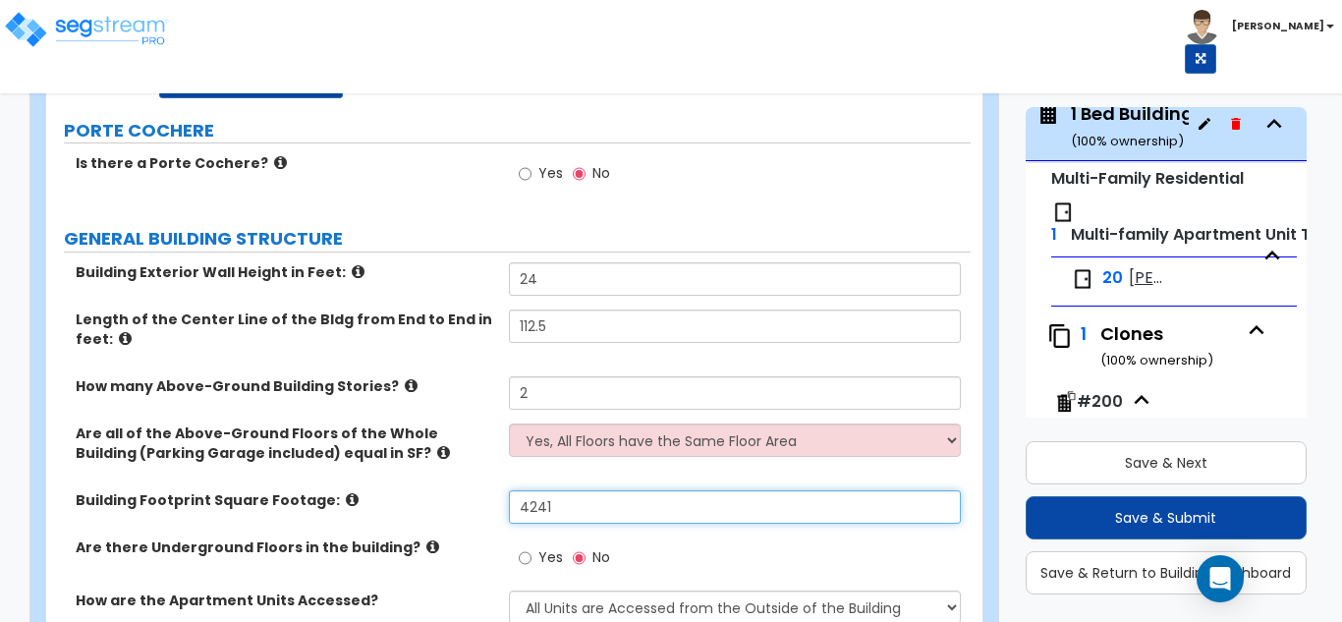
click at [558, 518] on input "4241" at bounding box center [735, 506] width 453 height 33
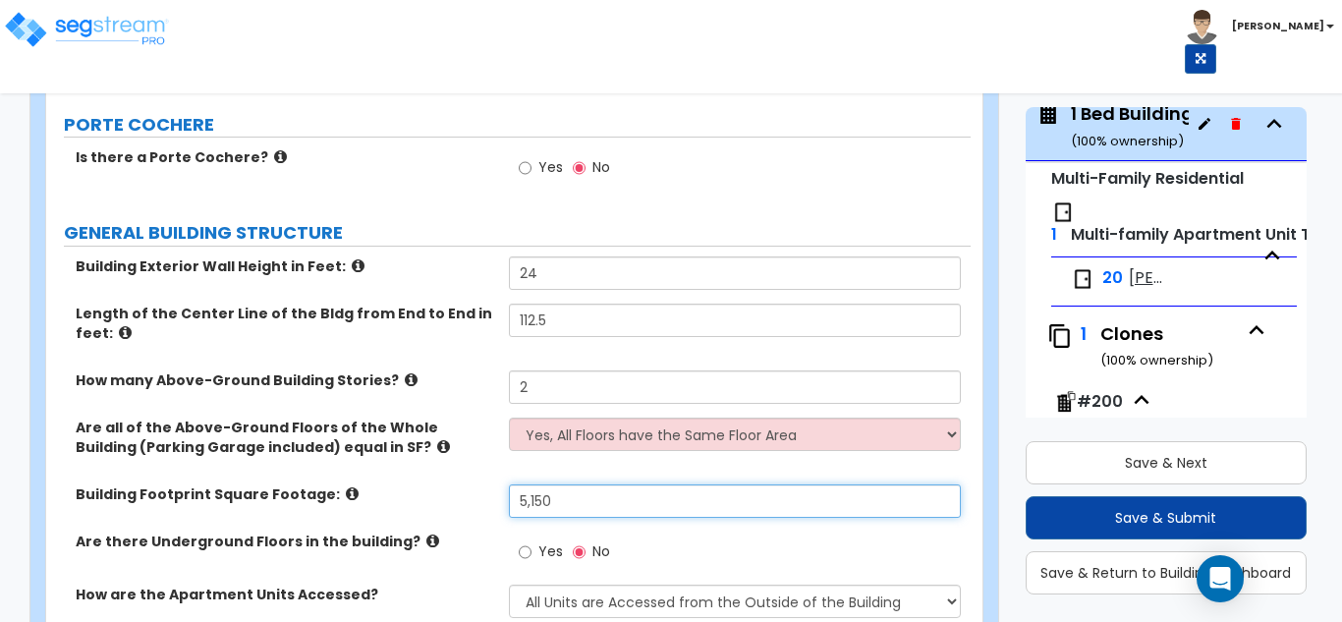
scroll to position [295, 0]
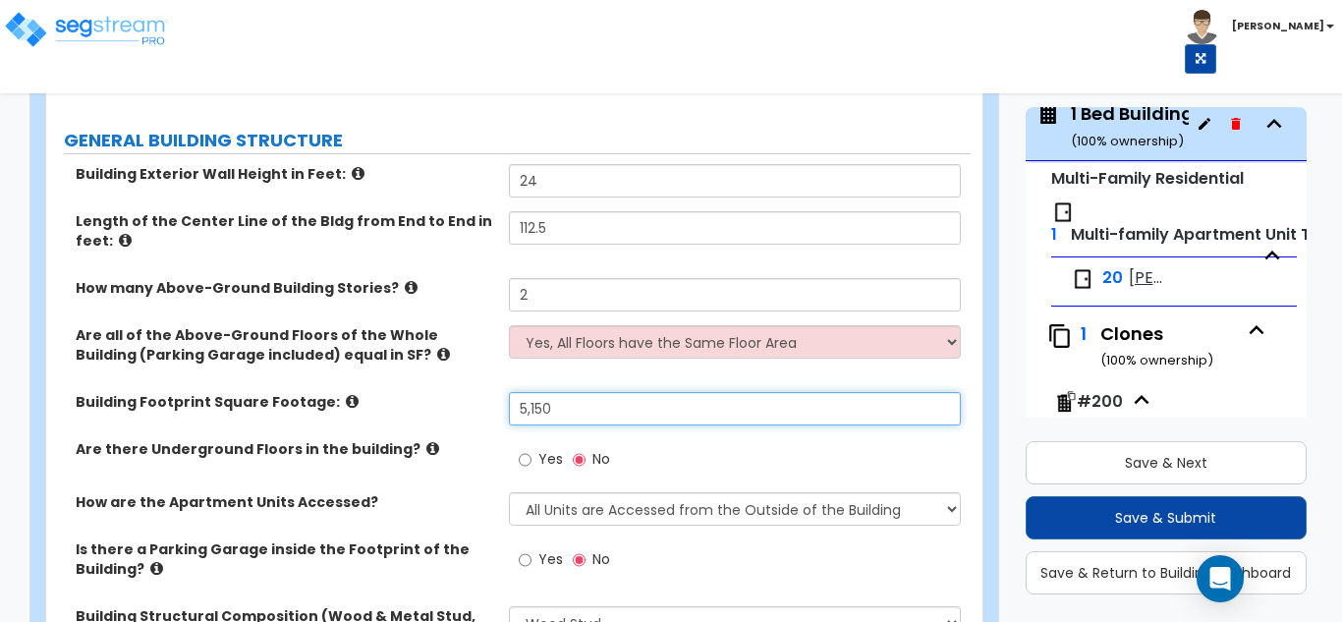
type input "5,150"
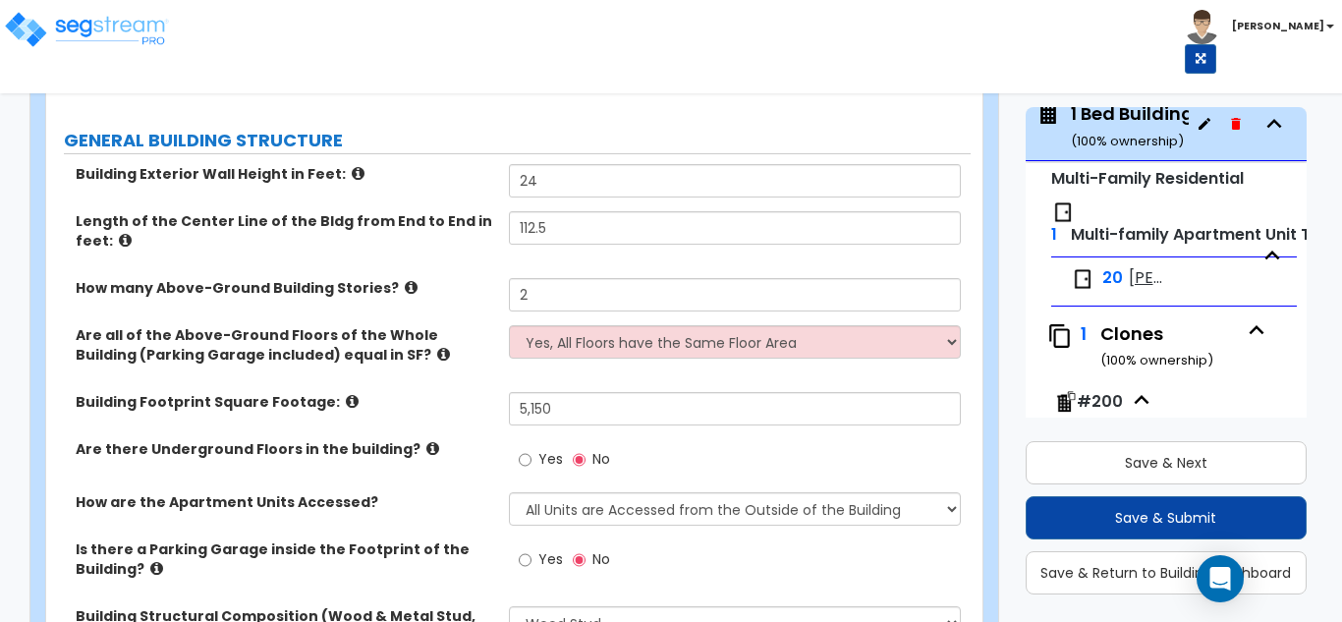
click at [466, 421] on div "Building Footprint Square Footage: 5,150" at bounding box center [508, 415] width 925 height 47
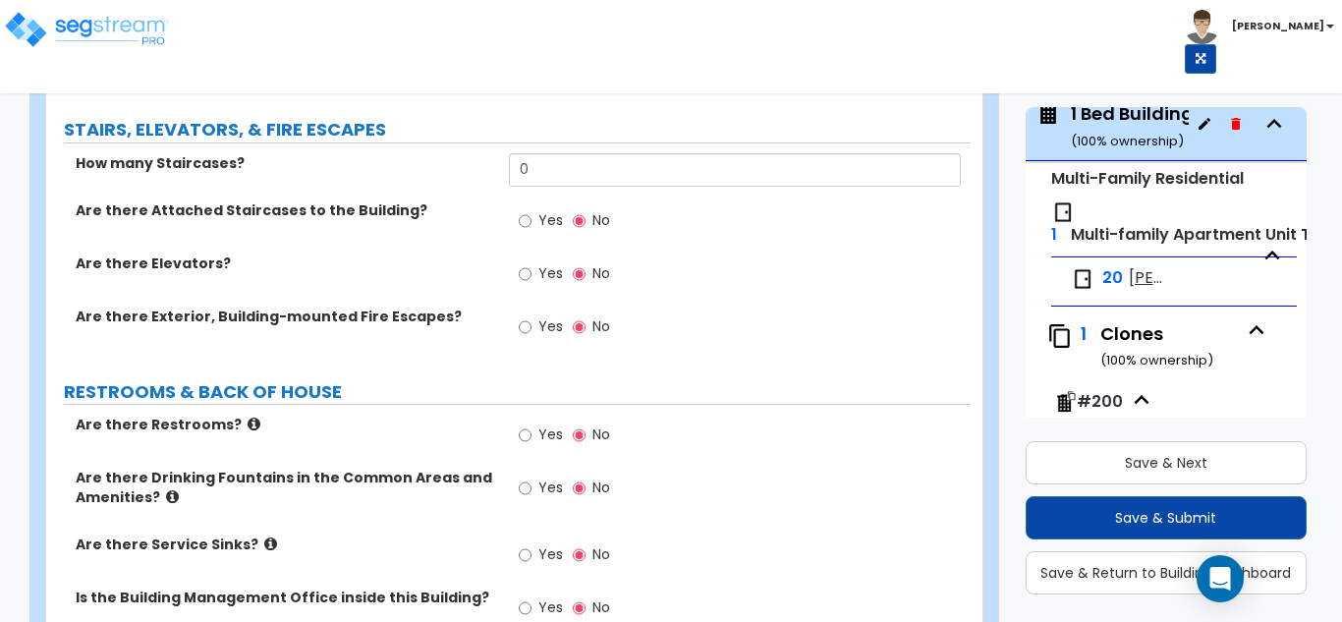
scroll to position [2948, 0]
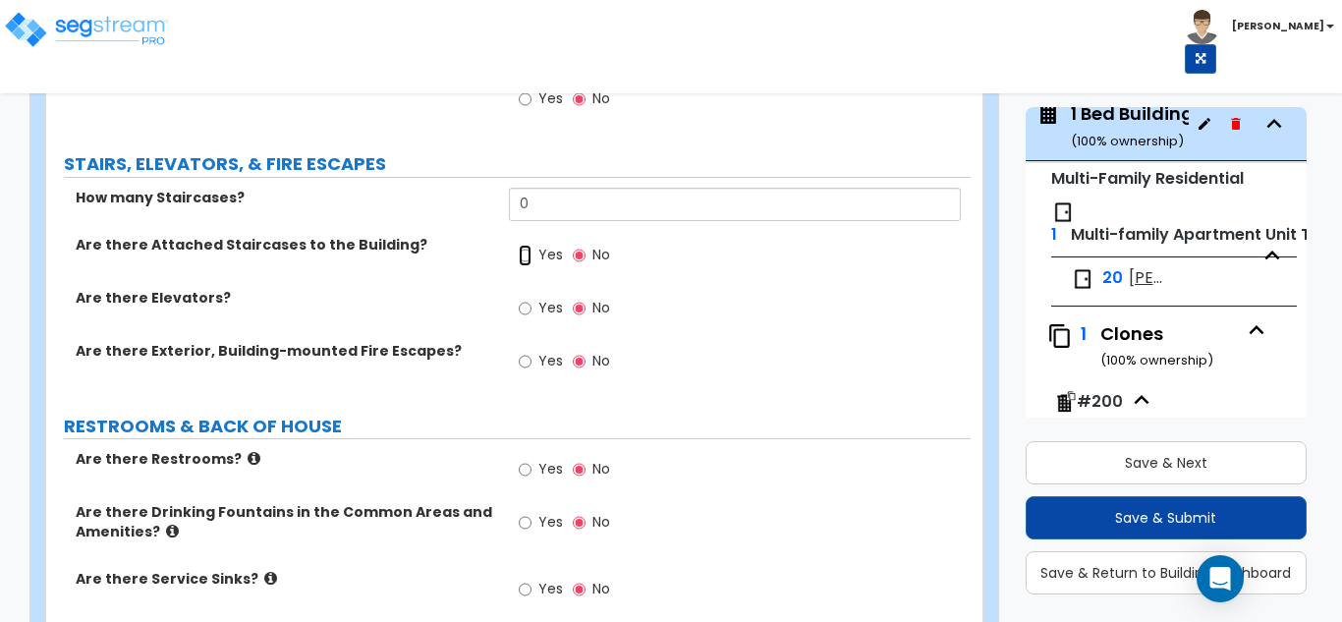
click at [529, 256] on input "Yes" at bounding box center [525, 256] width 13 height 22
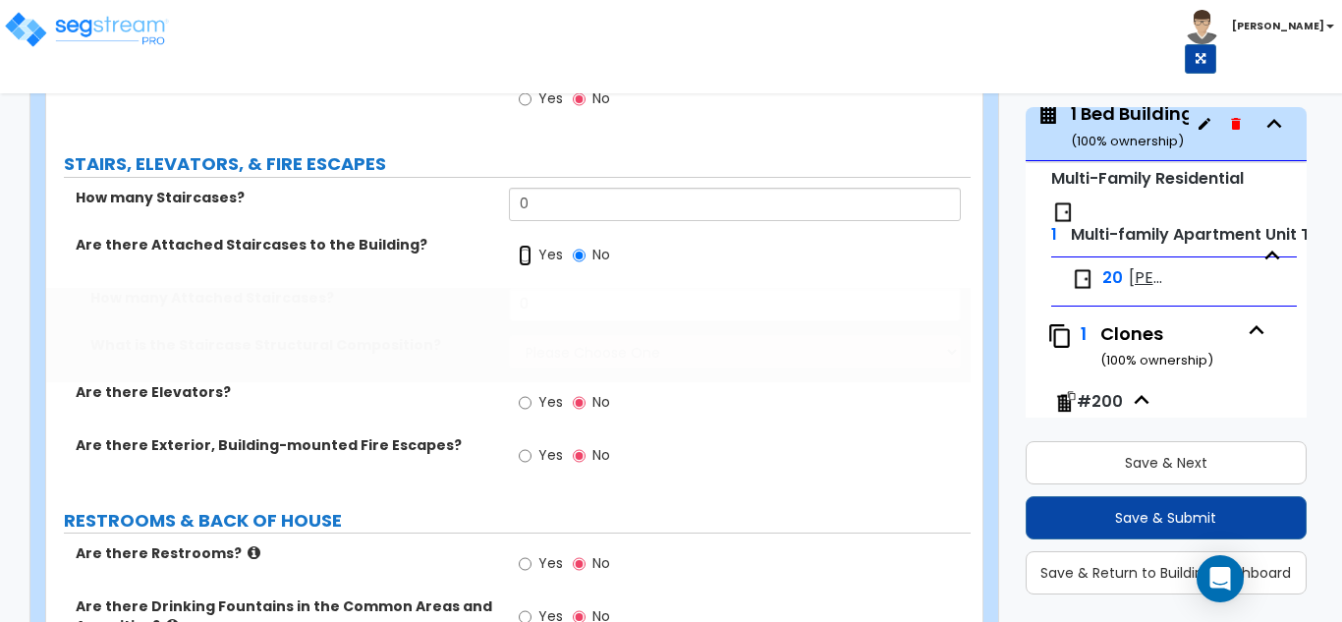
radio input "true"
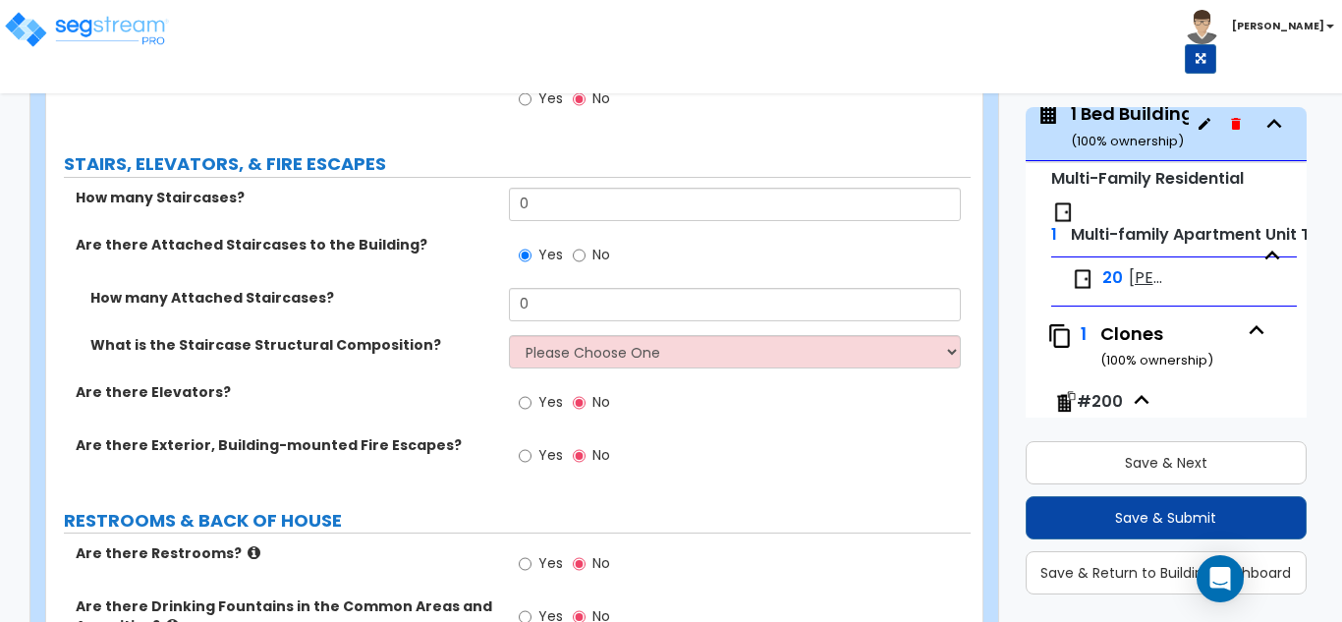
click at [558, 368] on div "What is the Staircase Structural Composition? Please Choose One Reinforced Conc…" at bounding box center [508, 358] width 925 height 47
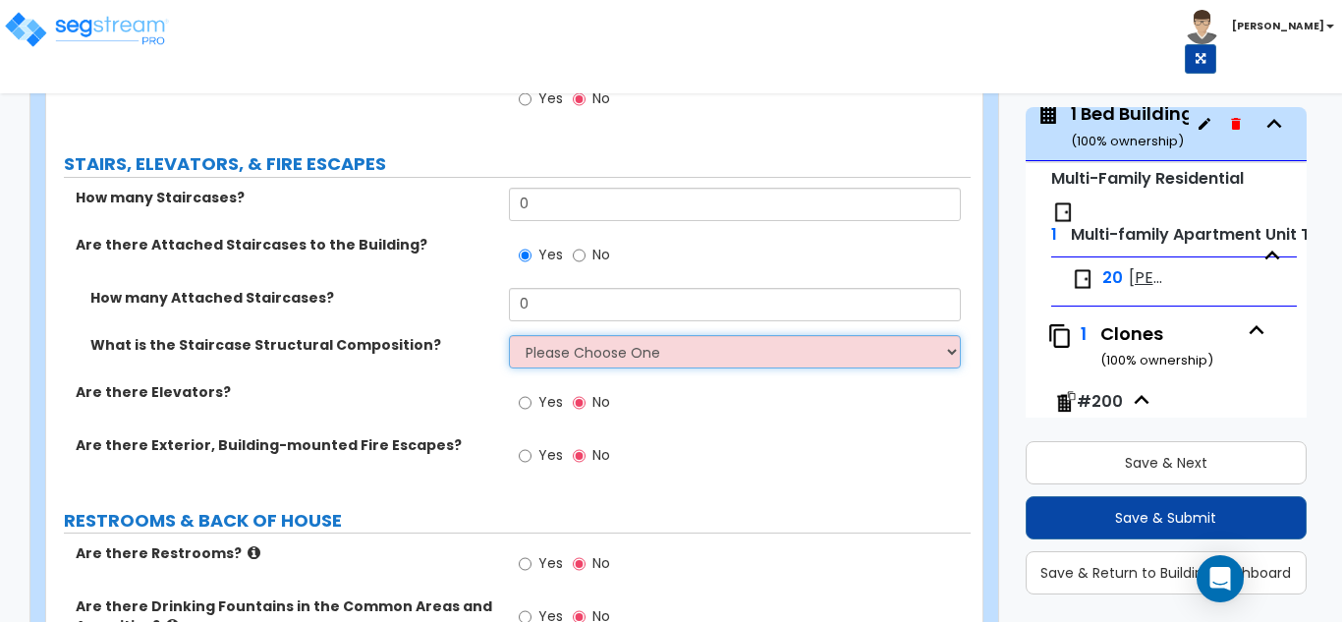
click at [558, 366] on select "Please Choose One Reinforced Concrete Structural Steel Wood" at bounding box center [735, 351] width 453 height 33
select select "4"
click at [509, 335] on select "Please Choose One Reinforced Concrete Structural Steel Wood" at bounding box center [735, 351] width 453 height 33
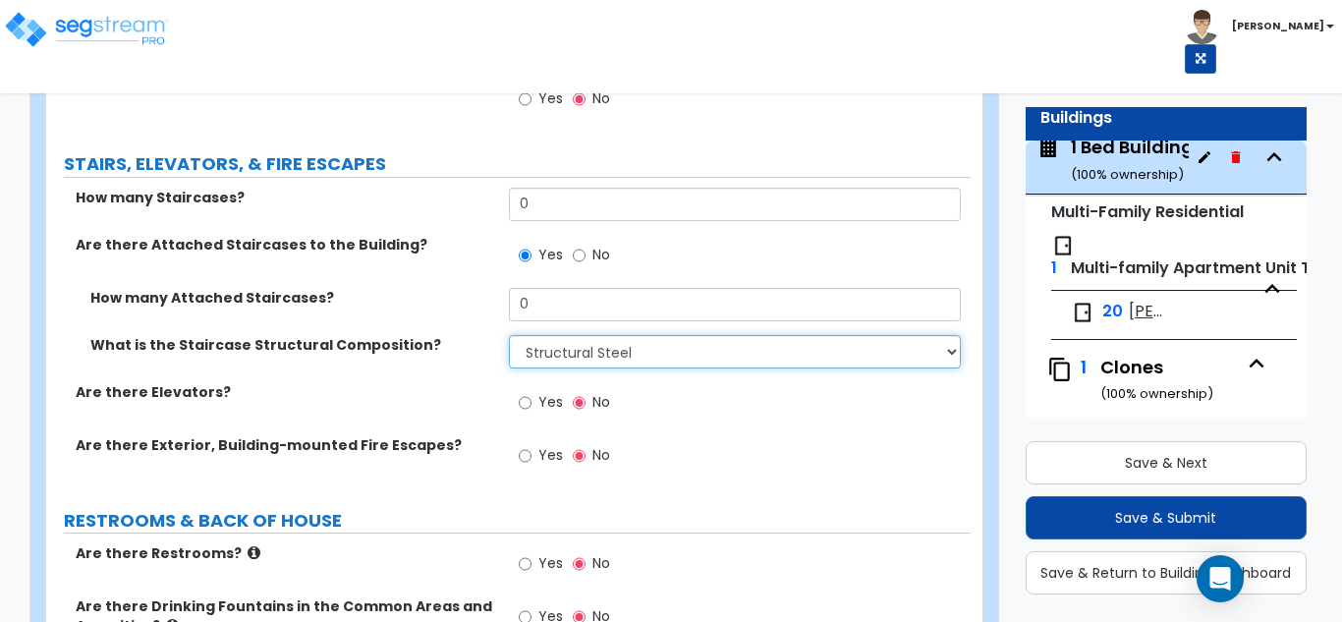
scroll to position [127, 0]
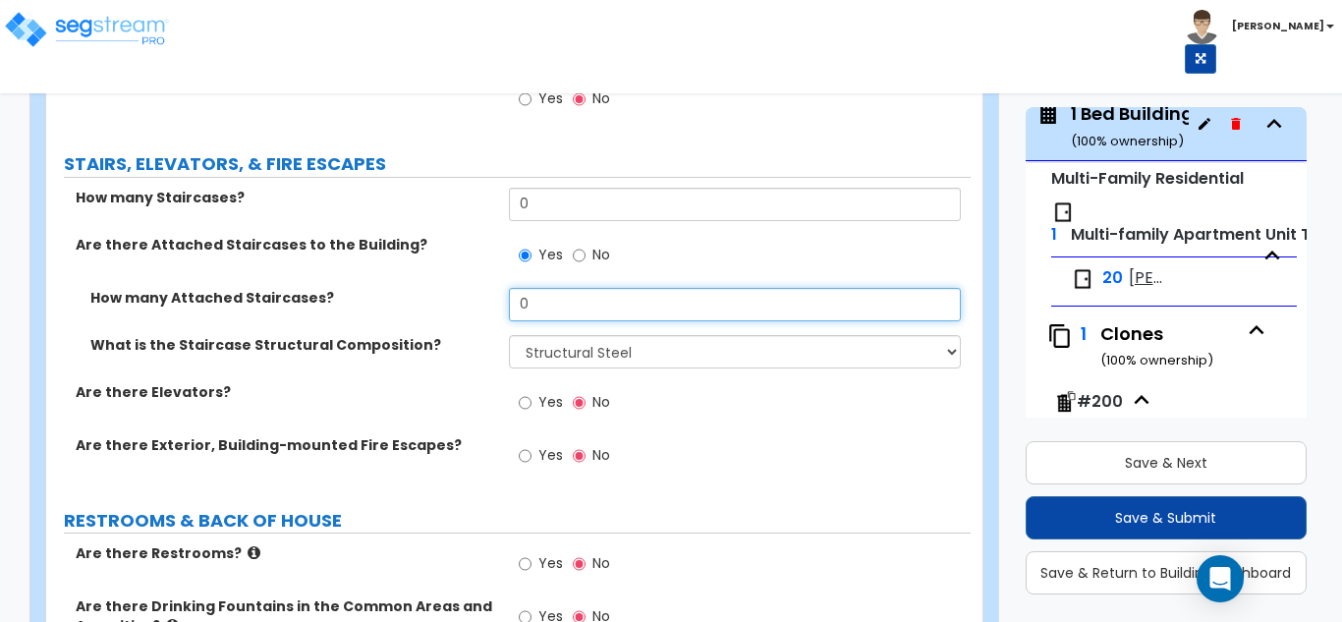
click at [644, 305] on input "0" at bounding box center [735, 304] width 453 height 33
type input "3"
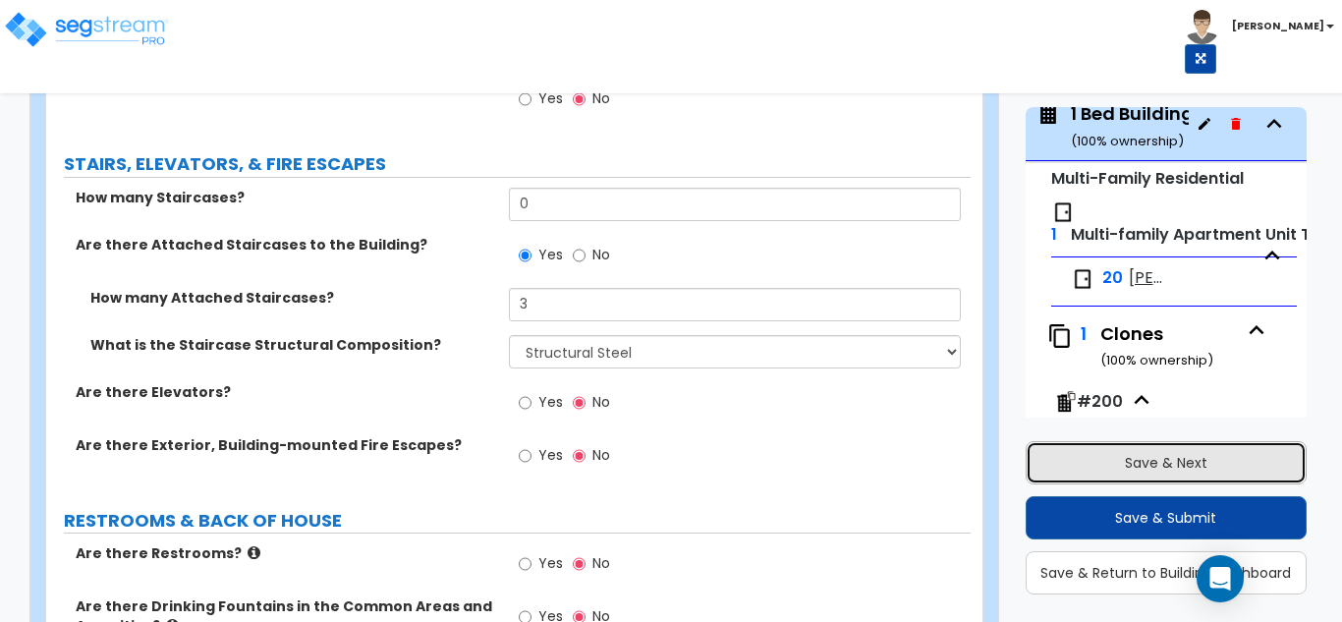
click at [1133, 470] on button "Save & Next" at bounding box center [1167, 462] width 282 height 43
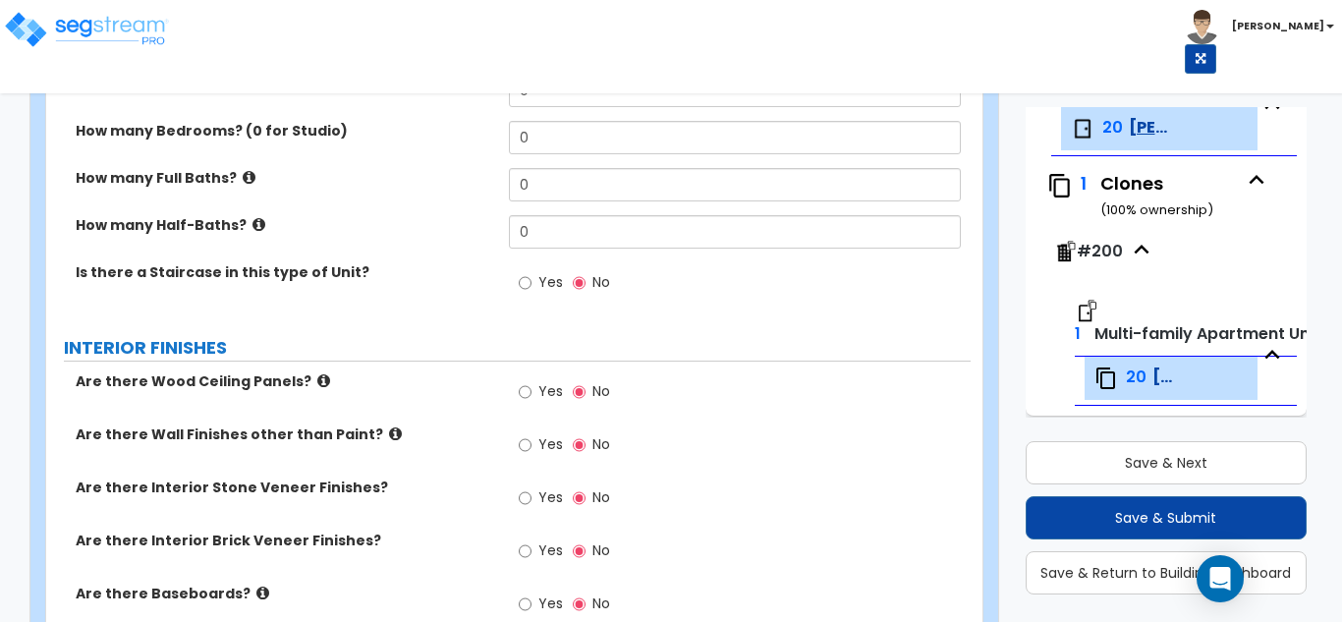
scroll to position [80, 0]
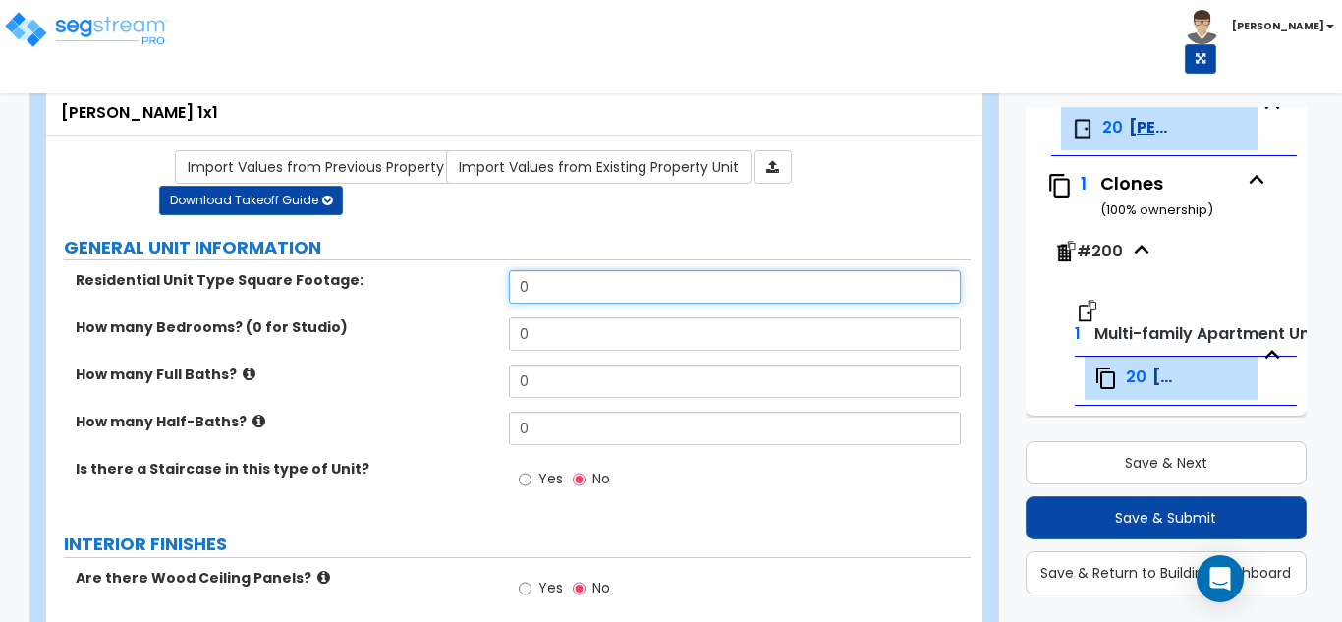
click at [560, 285] on input "0" at bounding box center [735, 286] width 453 height 33
click at [560, 284] on input "0" at bounding box center [735, 286] width 453 height 33
type input "650"
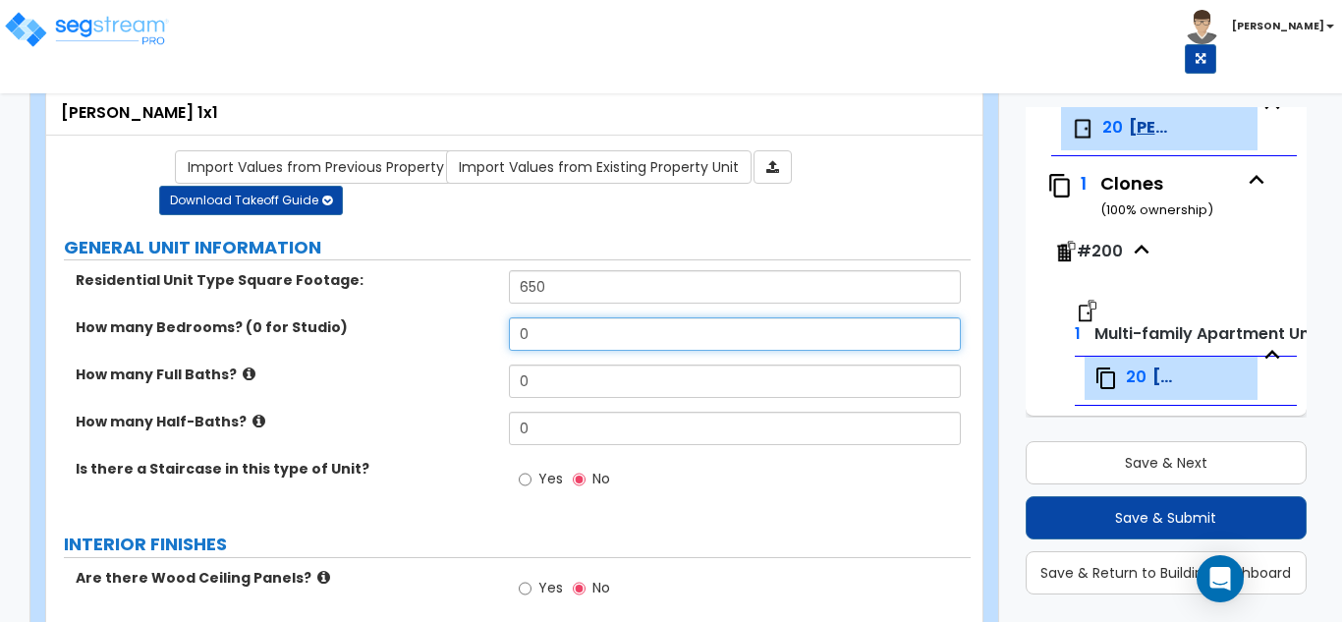
click at [604, 342] on input "0" at bounding box center [735, 333] width 453 height 33
type input "1"
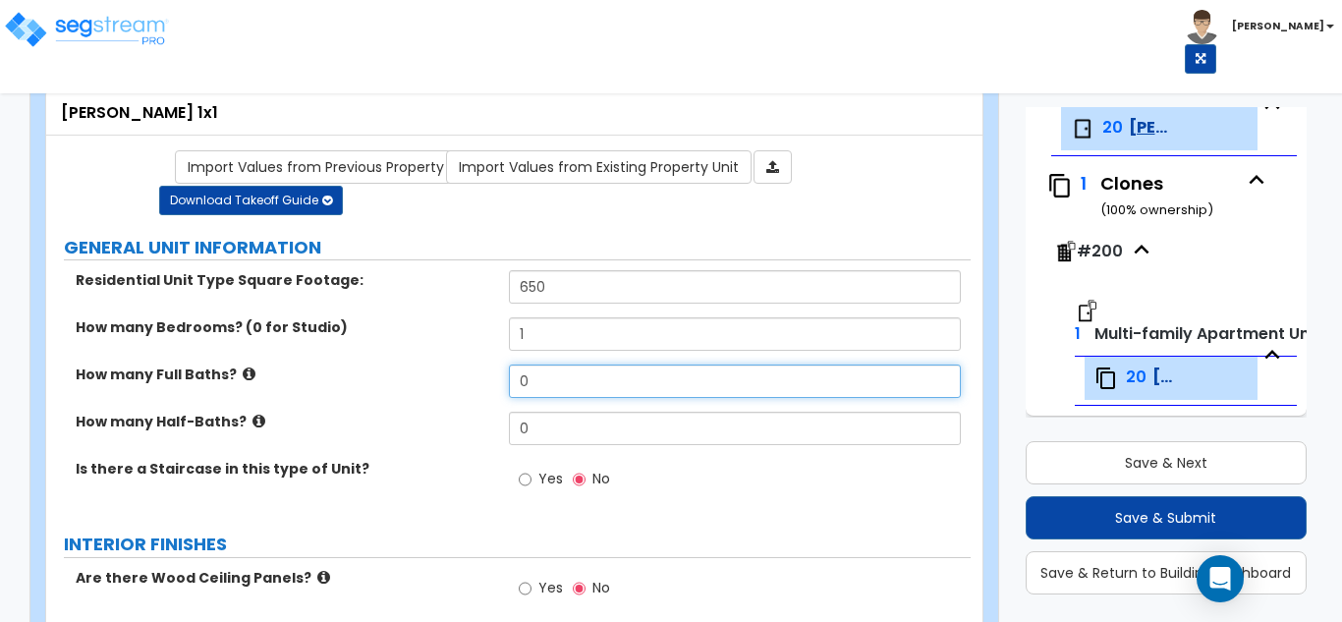
click at [612, 369] on input "0" at bounding box center [735, 381] width 453 height 33
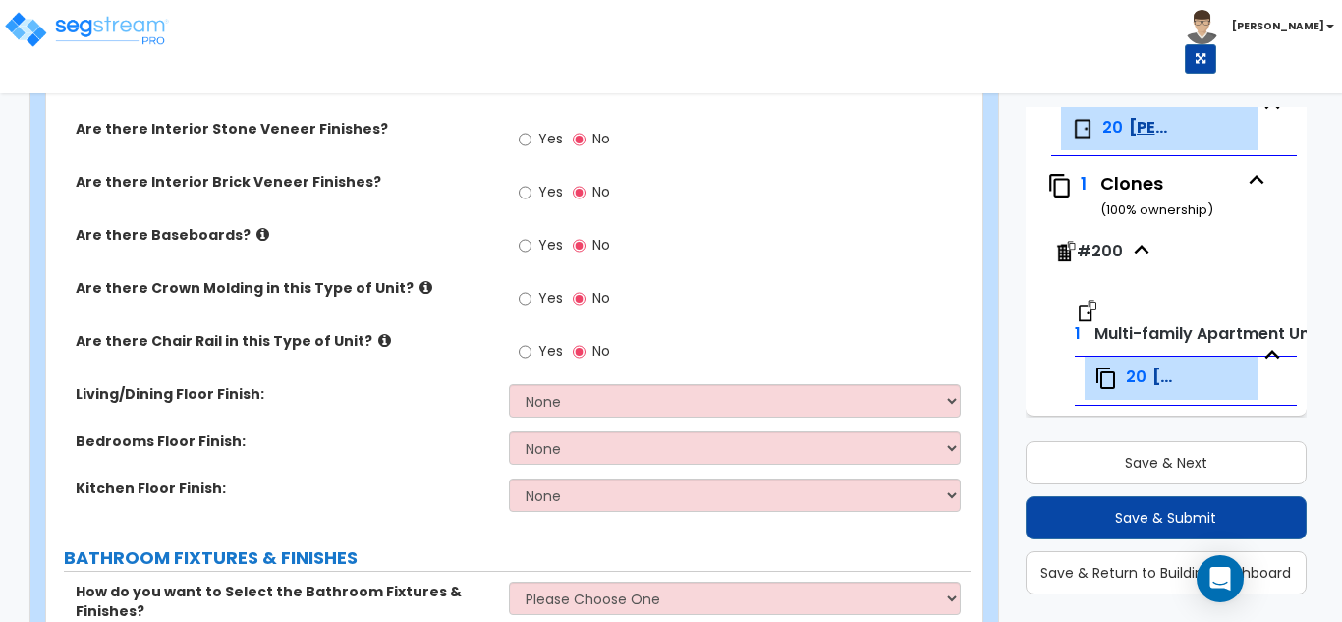
scroll to position [669, 0]
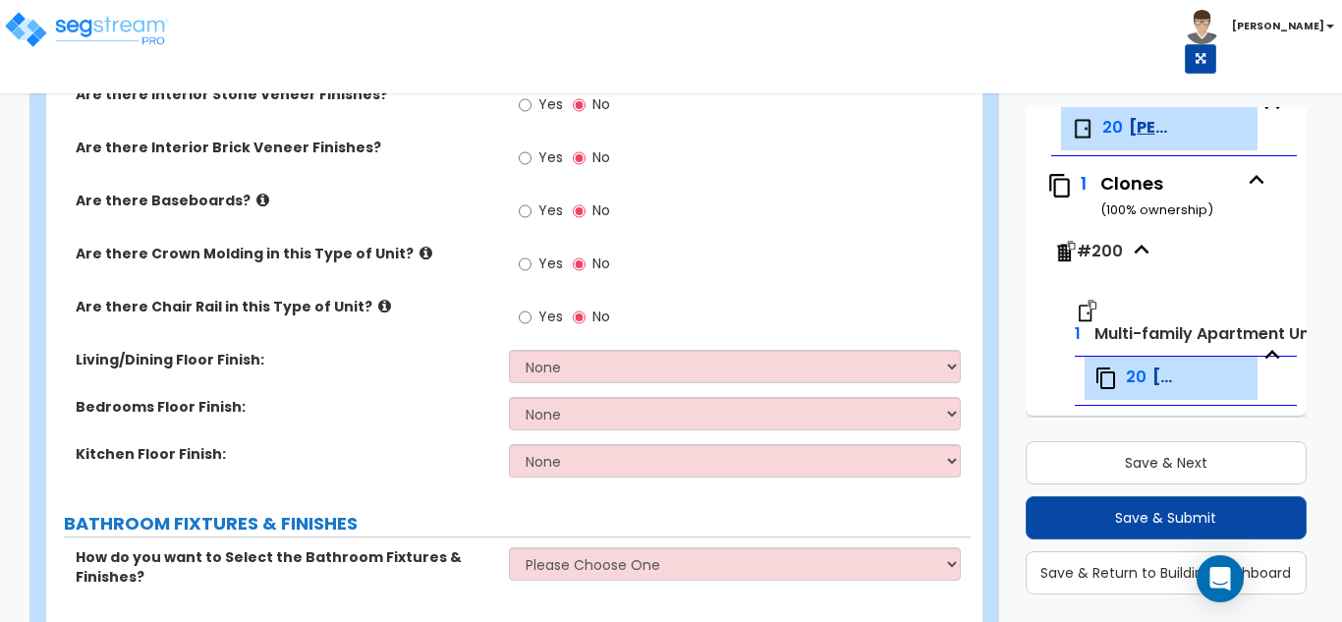
type input "1"
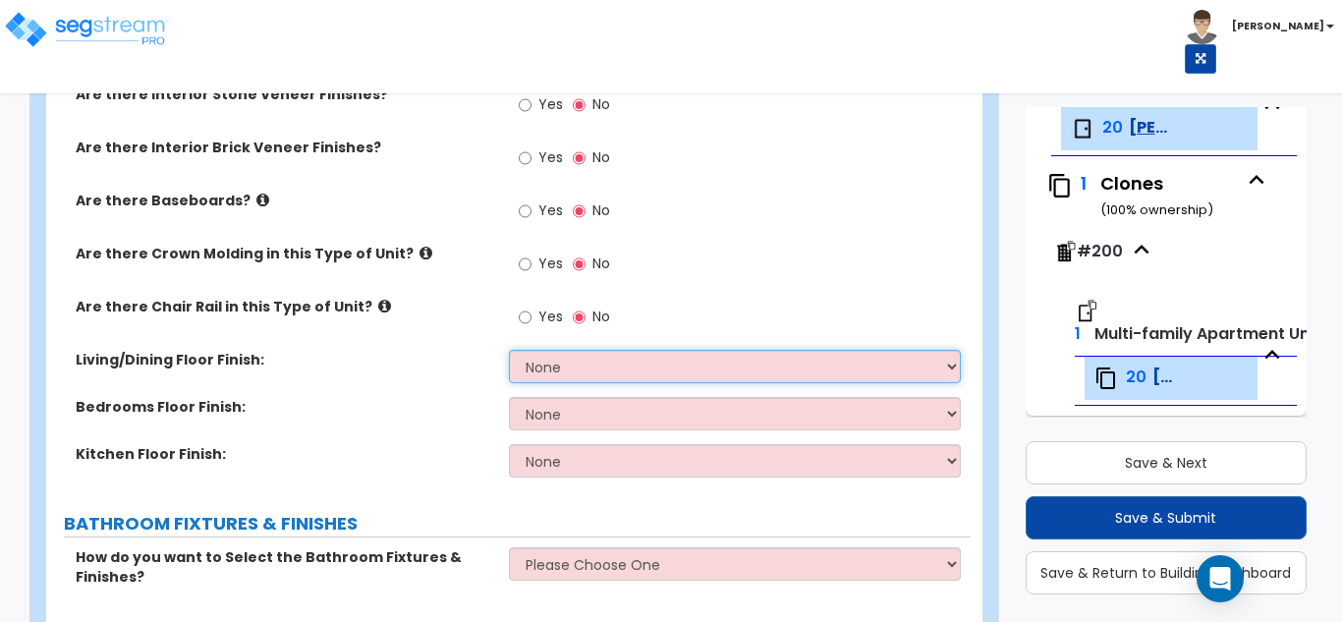
click at [582, 372] on select "None Tile Flooring Hardwood Flooring Resilient Laminate Flooring VCT Flooring S…" at bounding box center [735, 366] width 453 height 33
click at [581, 372] on select "None Tile Flooring Hardwood Flooring Resilient Laminate Flooring VCT Flooring S…" at bounding box center [735, 366] width 453 height 33
click at [535, 357] on select "None Tile Flooring Hardwood Flooring Resilient Laminate Flooring VCT Flooring S…" at bounding box center [735, 366] width 453 height 33
select select "3"
click at [509, 350] on select "None Tile Flooring Hardwood Flooring Resilient Laminate Flooring VCT Flooring S…" at bounding box center [735, 366] width 453 height 33
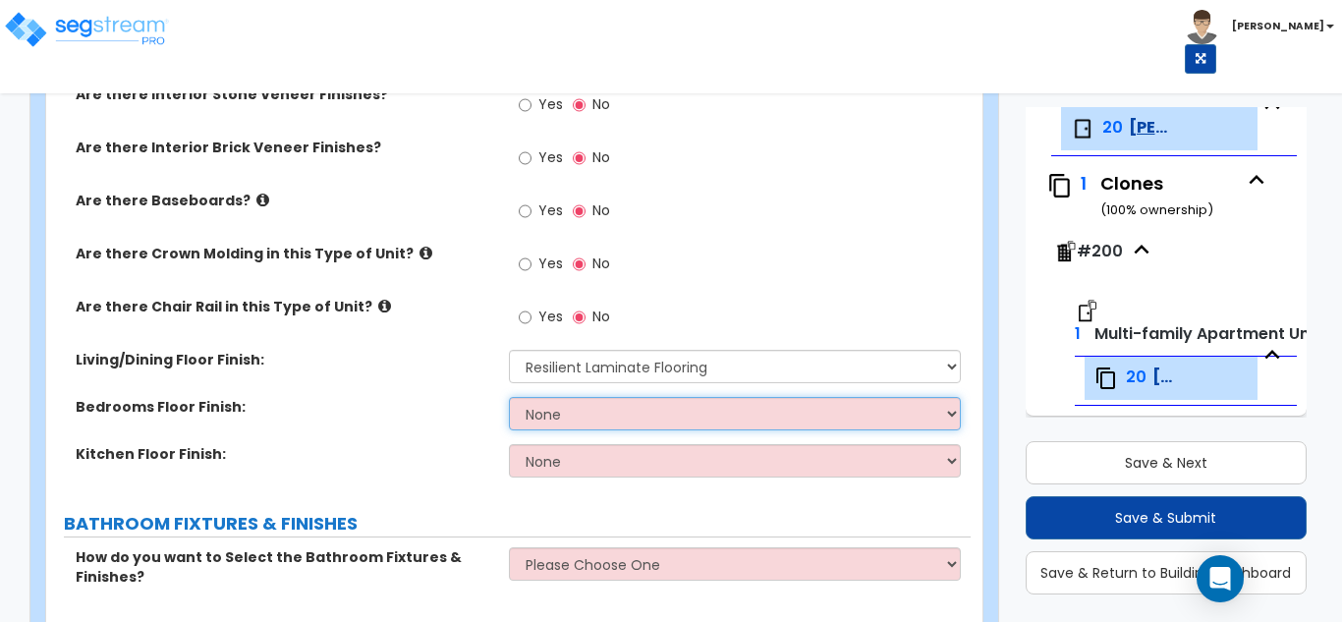
click at [587, 409] on select "None Tile Flooring Hardwood Flooring Resilient Laminate Flooring VCT Flooring S…" at bounding box center [735, 413] width 453 height 33
select select "5"
click at [509, 397] on select "None Tile Flooring Hardwood Flooring Resilient Laminate Flooring VCT Flooring S…" at bounding box center [735, 413] width 453 height 33
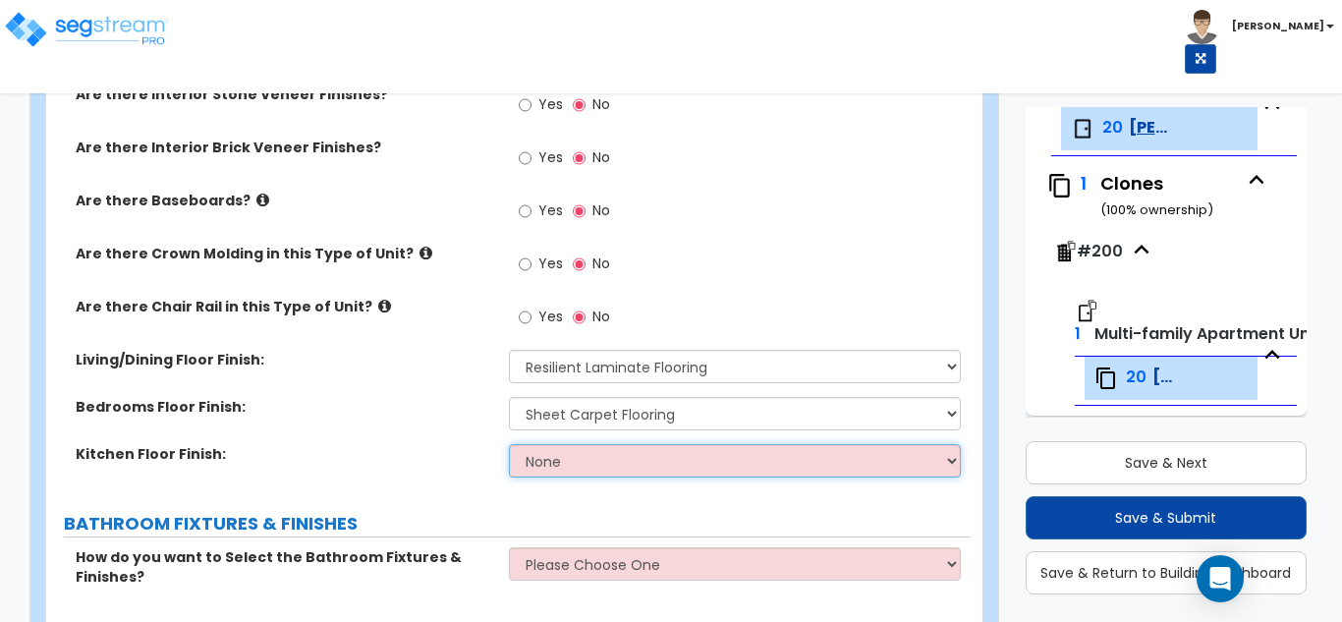
click at [575, 451] on select "None Tile Flooring Hardwood Flooring Resilient Laminate Flooring VCT Flooring S…" at bounding box center [735, 460] width 453 height 33
select select "3"
click at [509, 444] on select "None Tile Flooring Hardwood Flooring Resilient Laminate Flooring VCT Flooring S…" at bounding box center [735, 460] width 453 height 33
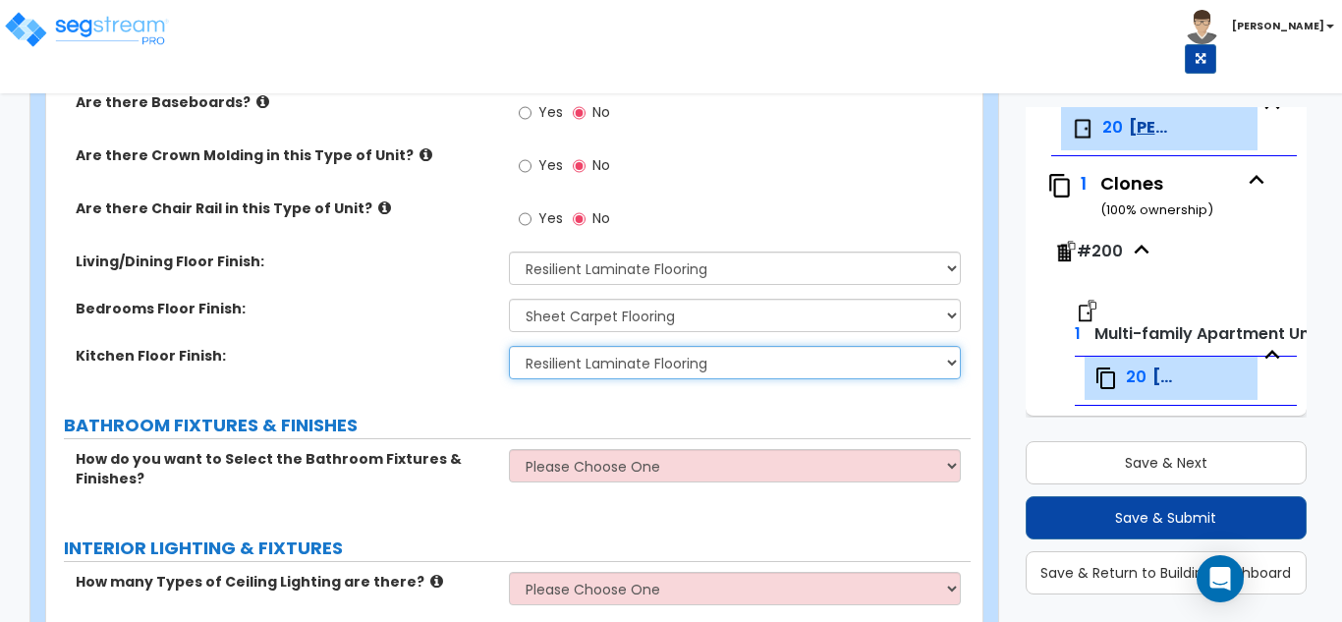
scroll to position [866, 0]
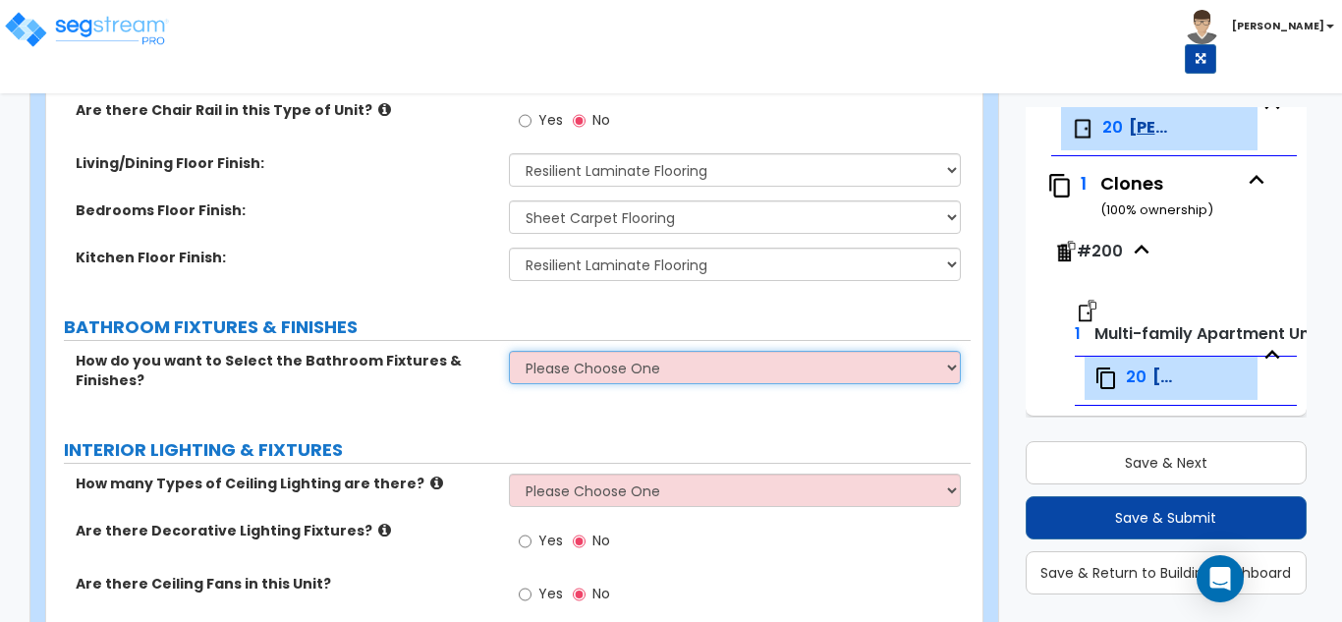
click at [606, 374] on select "Please Choose One Select the type of Fixtures and Finishes only for one Bath an…" at bounding box center [735, 367] width 453 height 33
select select "1"
click at [509, 351] on select "Please Choose One Select the type of Fixtures and Finishes only for one Bath an…" at bounding box center [735, 367] width 453 height 33
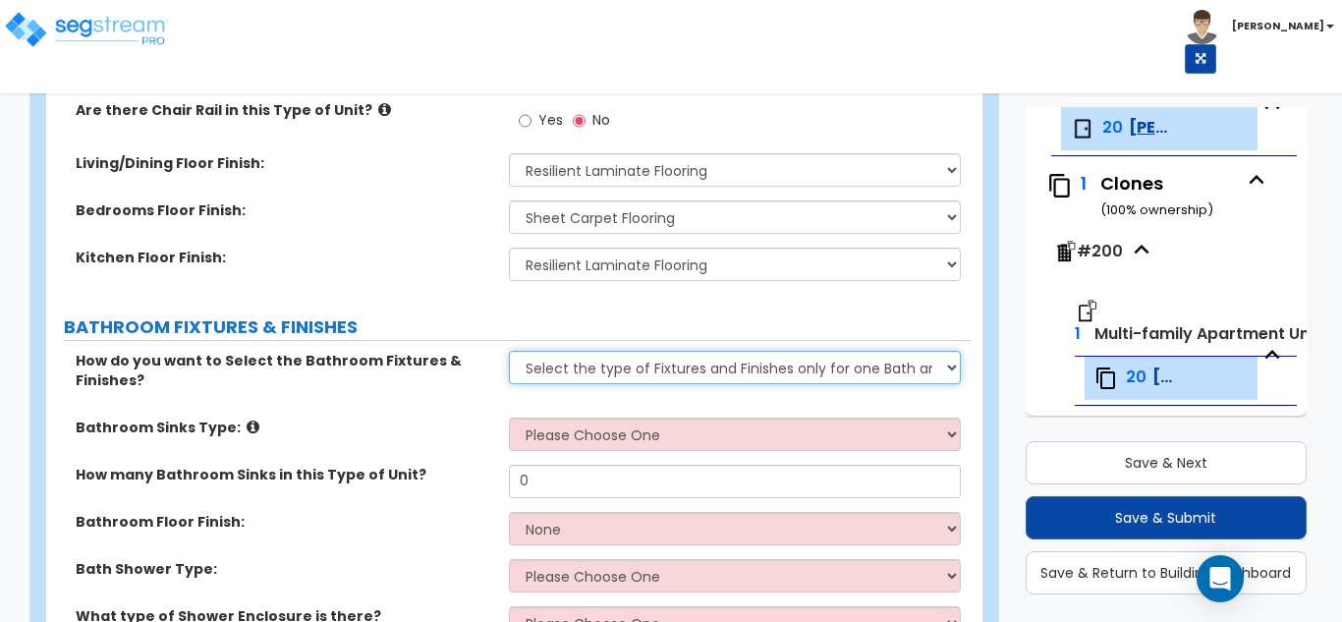
click at [628, 378] on select "Please Choose One Select the type of Fixtures and Finishes only for one Bath an…" at bounding box center [735, 367] width 453 height 33
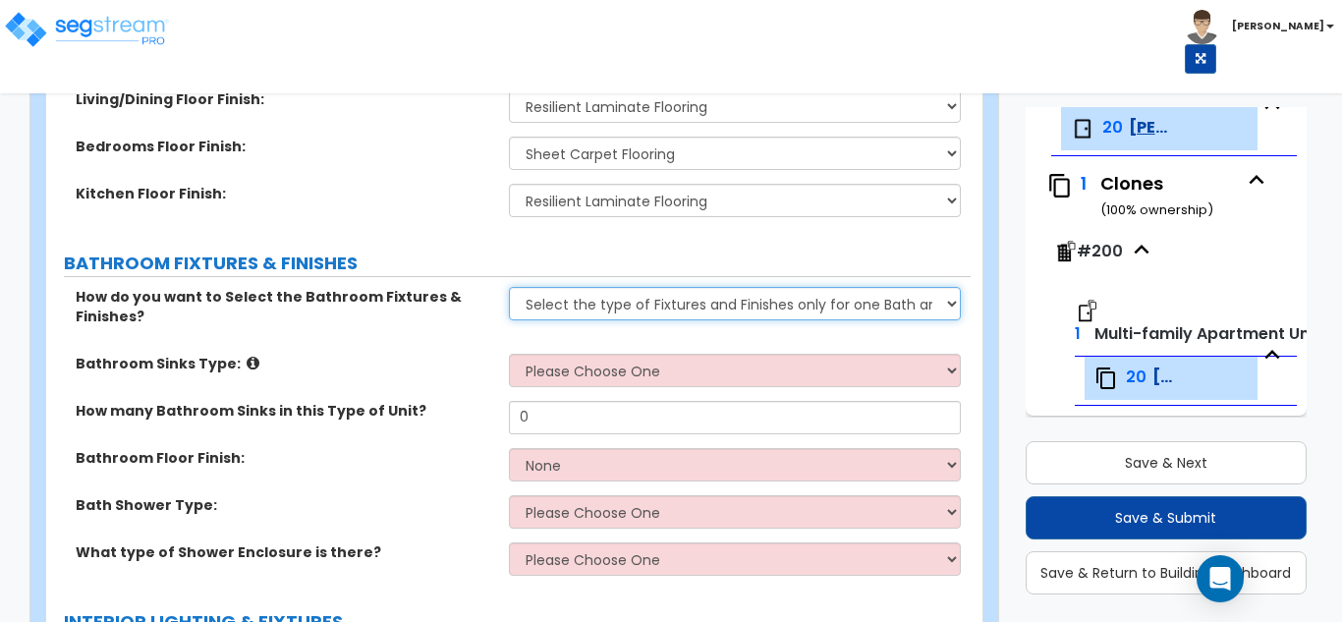
scroll to position [964, 0]
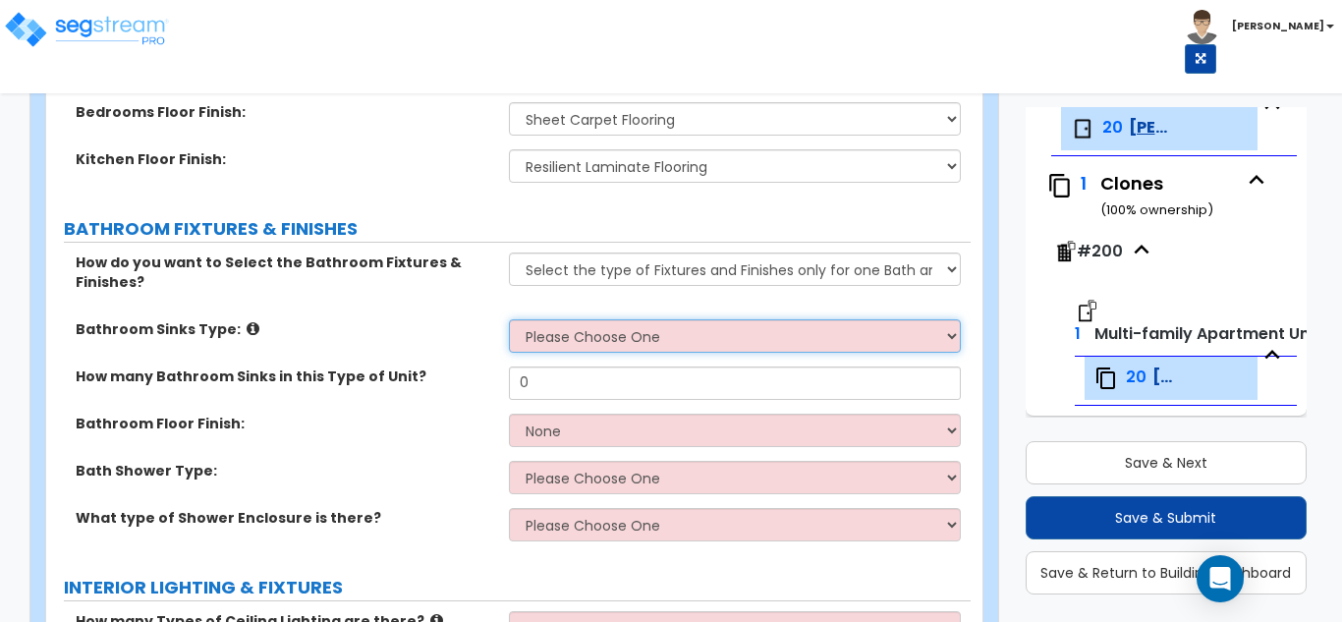
click at [568, 337] on select "Please Choose One Wall-mounted Pedestal-mounted Vanity-mounted" at bounding box center [735, 335] width 453 height 33
select select "3"
click at [509, 319] on select "Please Choose One Wall-mounted Pedestal-mounted Vanity-mounted" at bounding box center [735, 335] width 453 height 33
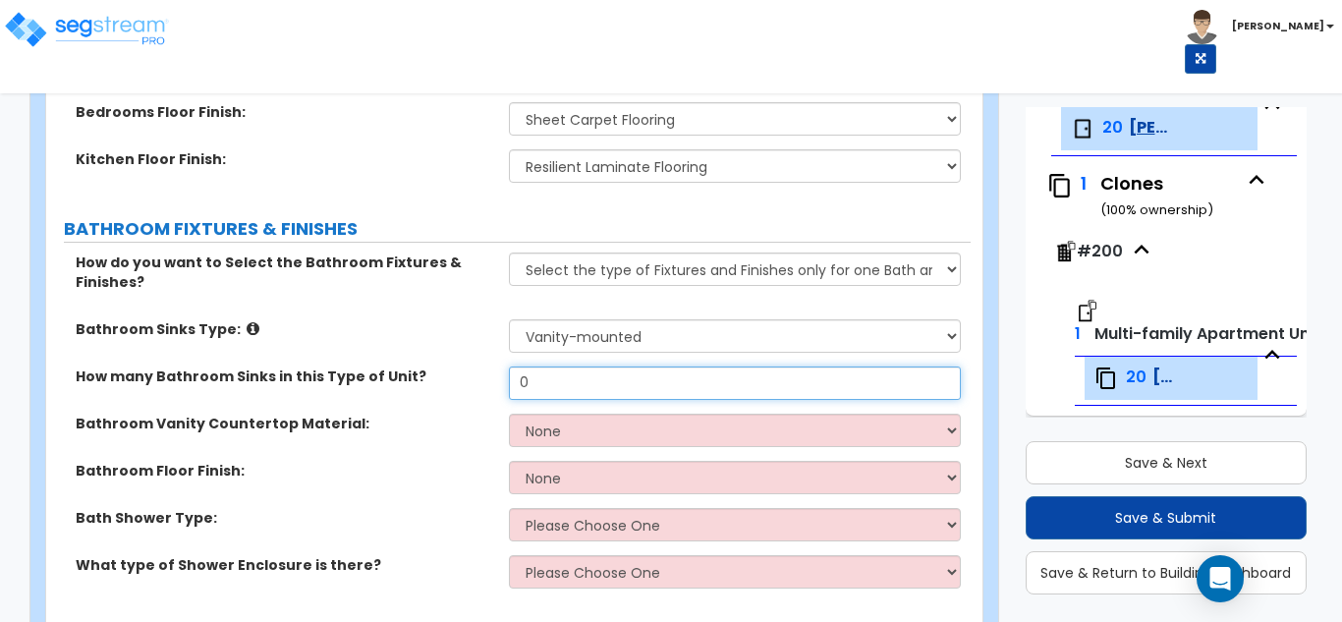
click at [581, 379] on input "0" at bounding box center [735, 383] width 453 height 33
type input "1"
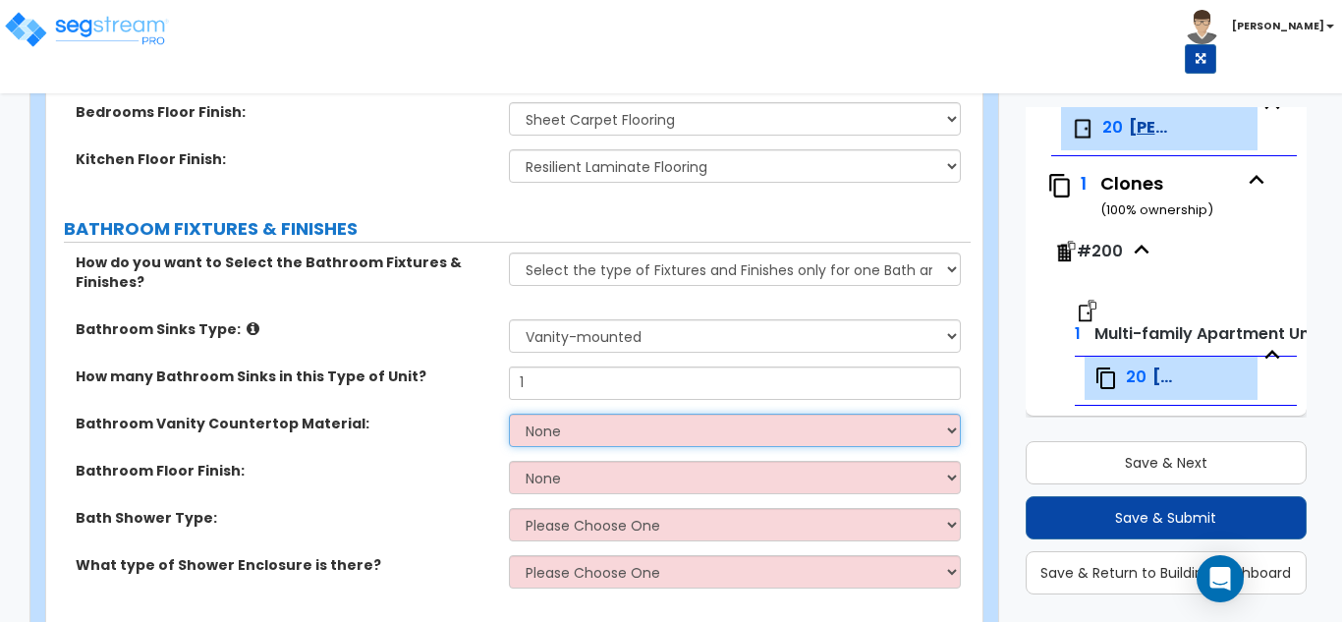
click at [567, 417] on select "None Plastic Laminate Solid Surface Stone Quartz Marble Tile Wood" at bounding box center [735, 430] width 453 height 33
click at [642, 425] on select "None Plastic Laminate Solid Surface Stone Quartz Marble Tile Wood" at bounding box center [735, 430] width 453 height 33
select select "2"
click at [509, 414] on select "None Plastic Laminate Solid Surface Stone Quartz Marble Tile Wood" at bounding box center [735, 430] width 453 height 33
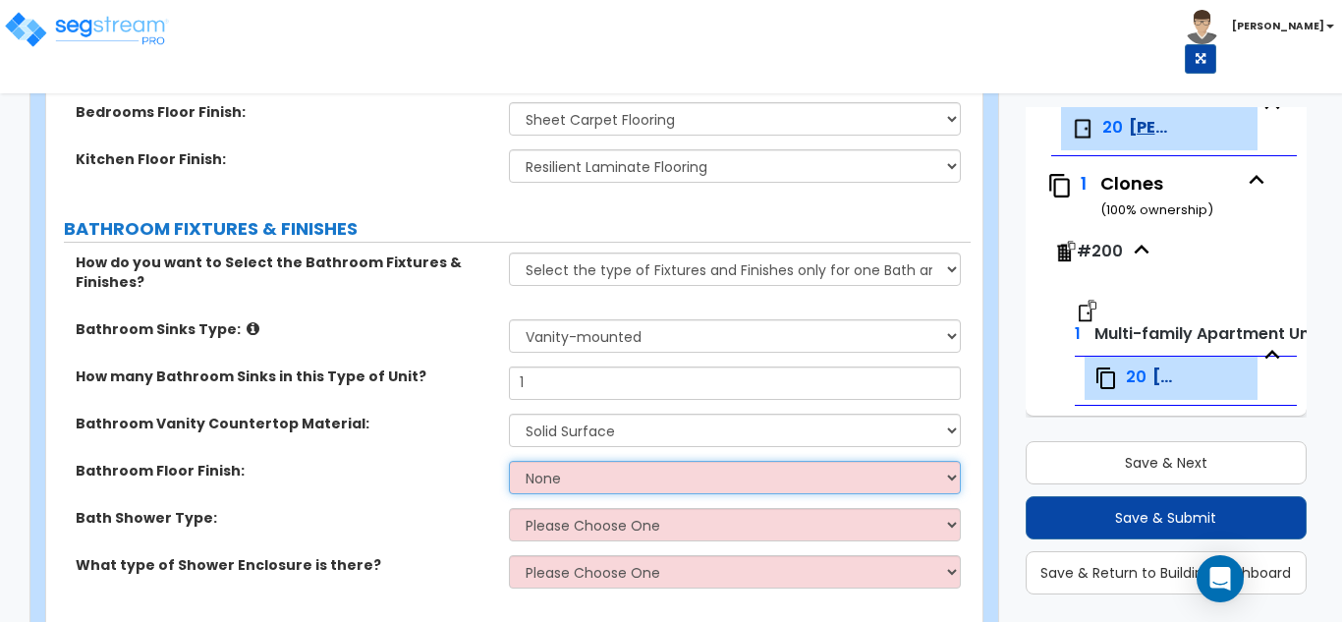
click at [563, 477] on select "None Tile Flooring Hardwood Flooring Resilient Laminate Flooring VCT Flooring S…" at bounding box center [735, 477] width 453 height 33
click at [509, 461] on select "None Tile Flooring Hardwood Flooring Resilient Laminate Flooring VCT Flooring S…" at bounding box center [735, 477] width 453 height 33
click at [556, 477] on select "None Tile Flooring Hardwood Flooring Resilient Laminate Flooring VCT Flooring S…" at bounding box center [735, 477] width 453 height 33
select select "1"
click at [509, 461] on select "None Tile Flooring Hardwood Flooring Resilient Laminate Flooring VCT Flooring S…" at bounding box center [735, 477] width 453 height 33
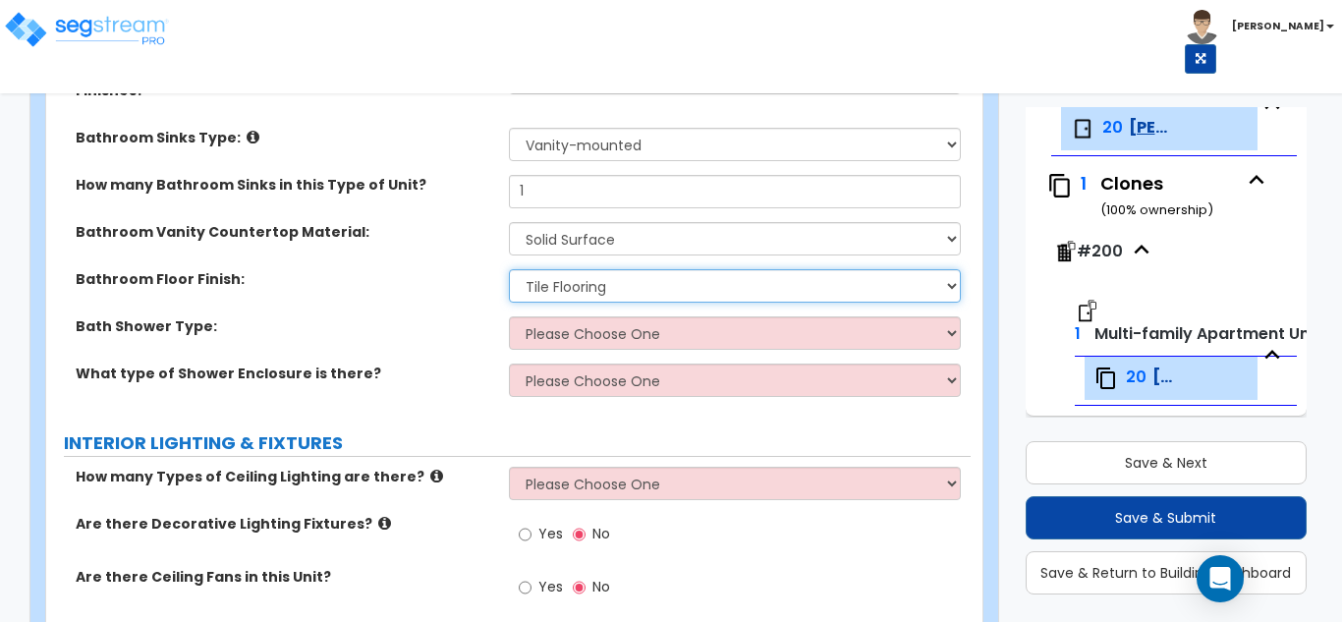
scroll to position [1161, 0]
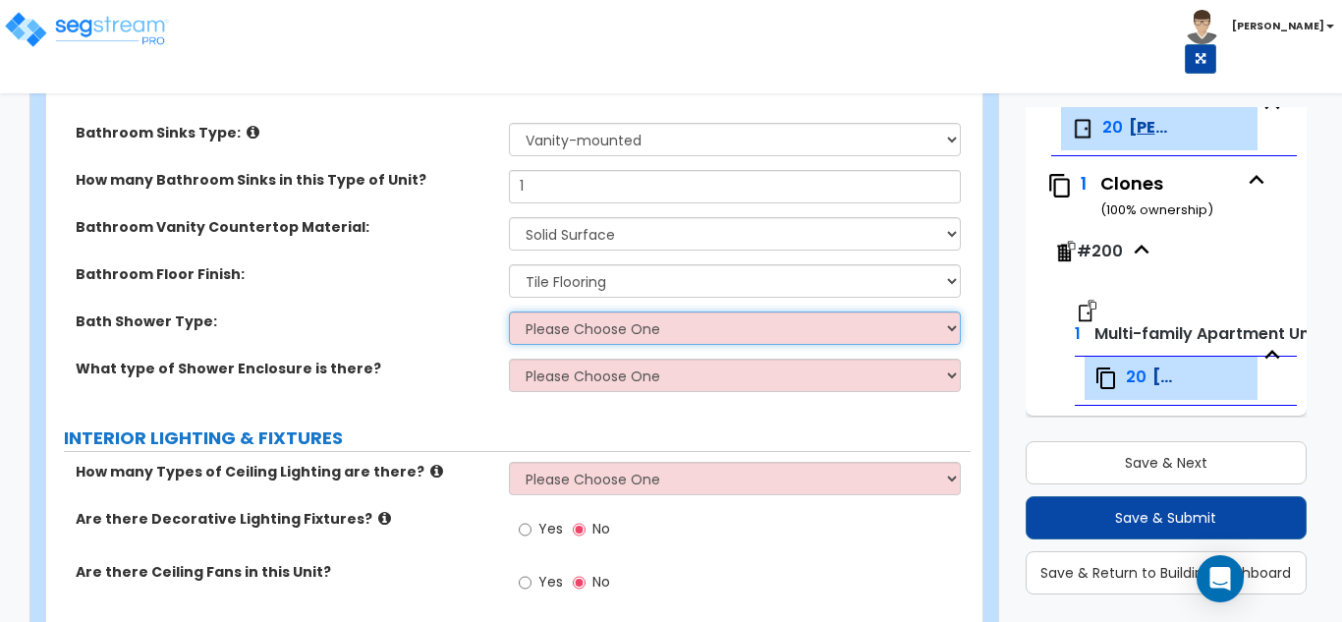
click at [590, 313] on select "Please Choose One Standalone Shower Bathtub - Shower Combination" at bounding box center [735, 328] width 453 height 33
select select "2"
click at [509, 312] on select "Please Choose One Standalone Shower Bathtub - Shower Combination" at bounding box center [735, 328] width 453 height 33
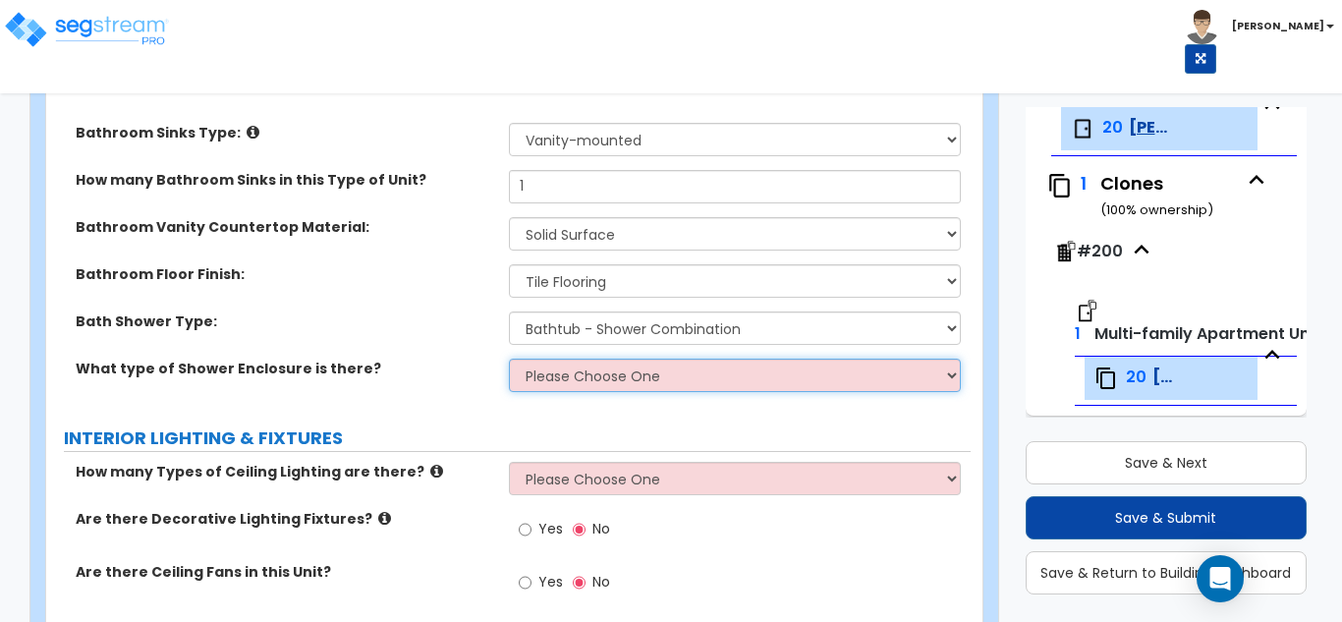
click at [614, 376] on select "Please Choose One Curtain & Rod Glass Sliding Doors Glass Hinged Doors" at bounding box center [735, 375] width 453 height 33
select select "1"
click at [509, 359] on select "Please Choose One Curtain & Rod Glass Sliding Doors Glass Hinged Doors" at bounding box center [735, 375] width 453 height 33
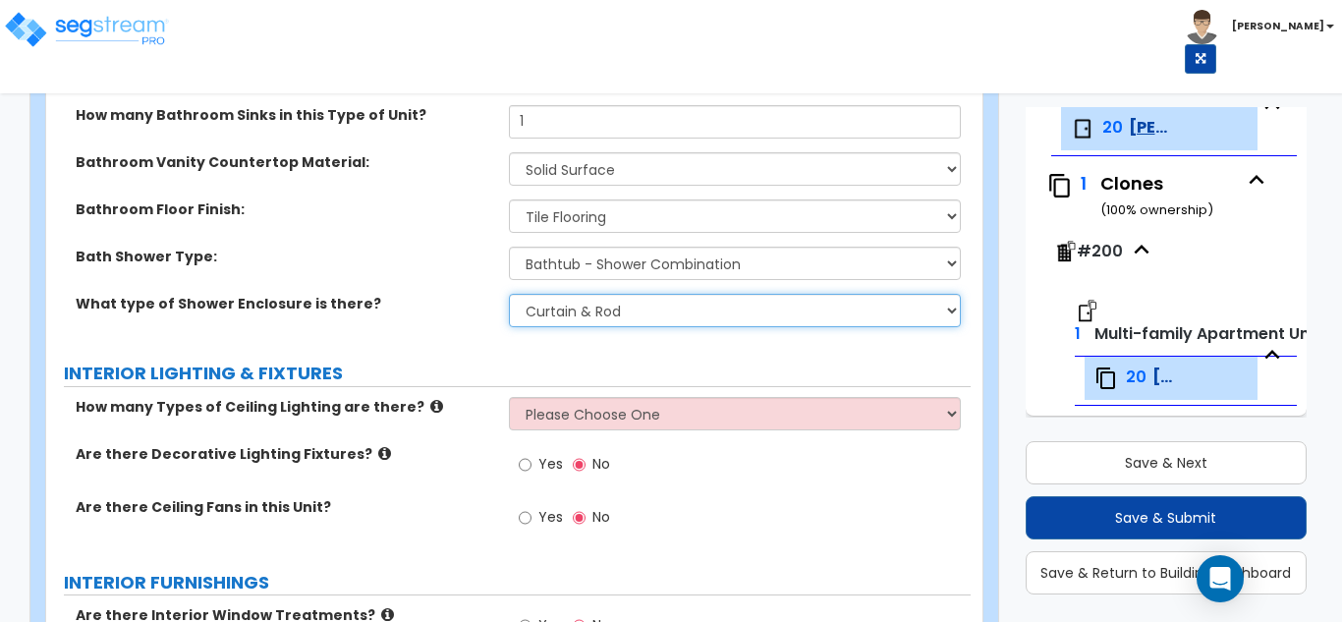
scroll to position [1259, 0]
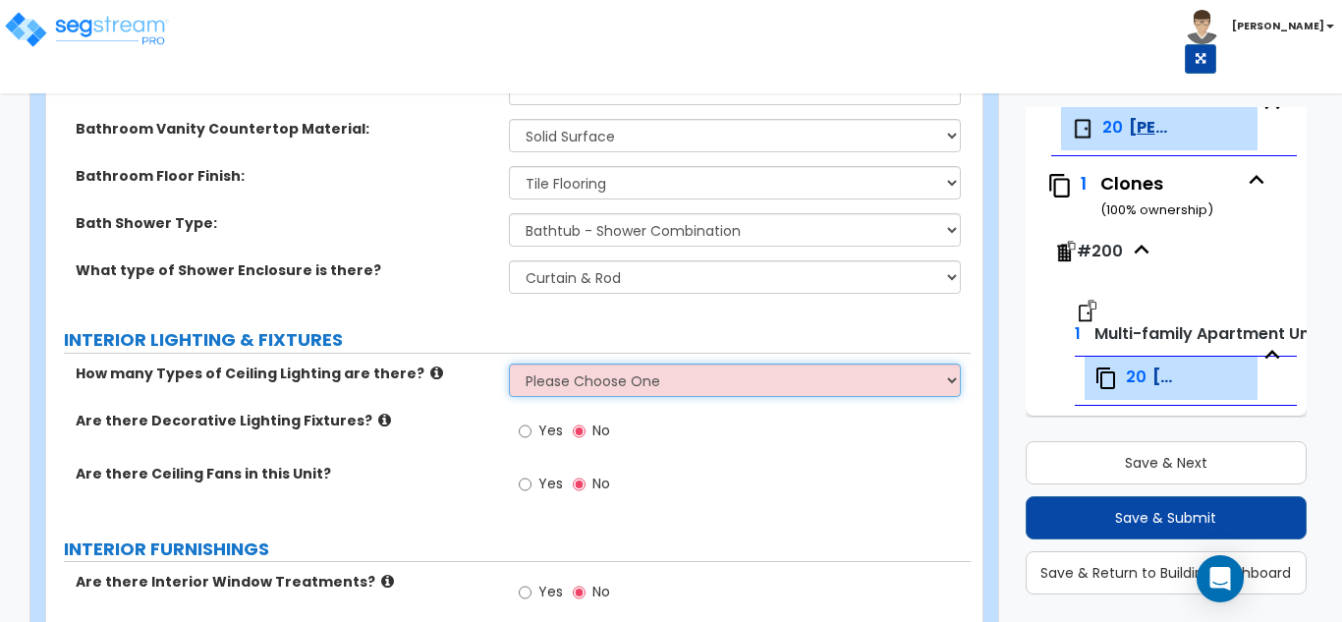
click at [614, 385] on select "Please Choose One 1 2 3" at bounding box center [735, 380] width 453 height 33
select select "2"
click at [509, 364] on select "Please Choose One 1 2 3" at bounding box center [735, 380] width 453 height 33
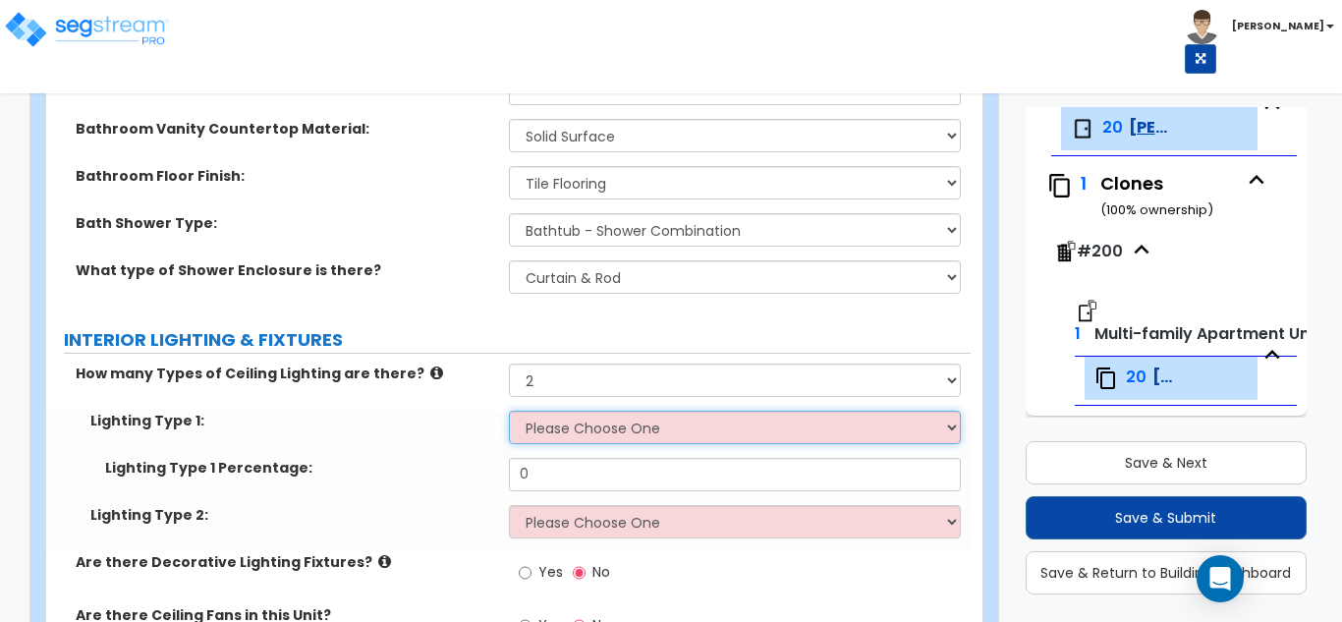
click at [579, 427] on select "Please Choose One LED Surface-Mounted Fluorescent Surface-Mounted Fluorescent R…" at bounding box center [735, 427] width 453 height 33
select select "1"
click at [509, 411] on select "Please Choose One LED Surface-Mounted Fluorescent Surface-Mounted Fluorescent R…" at bounding box center [735, 427] width 453 height 33
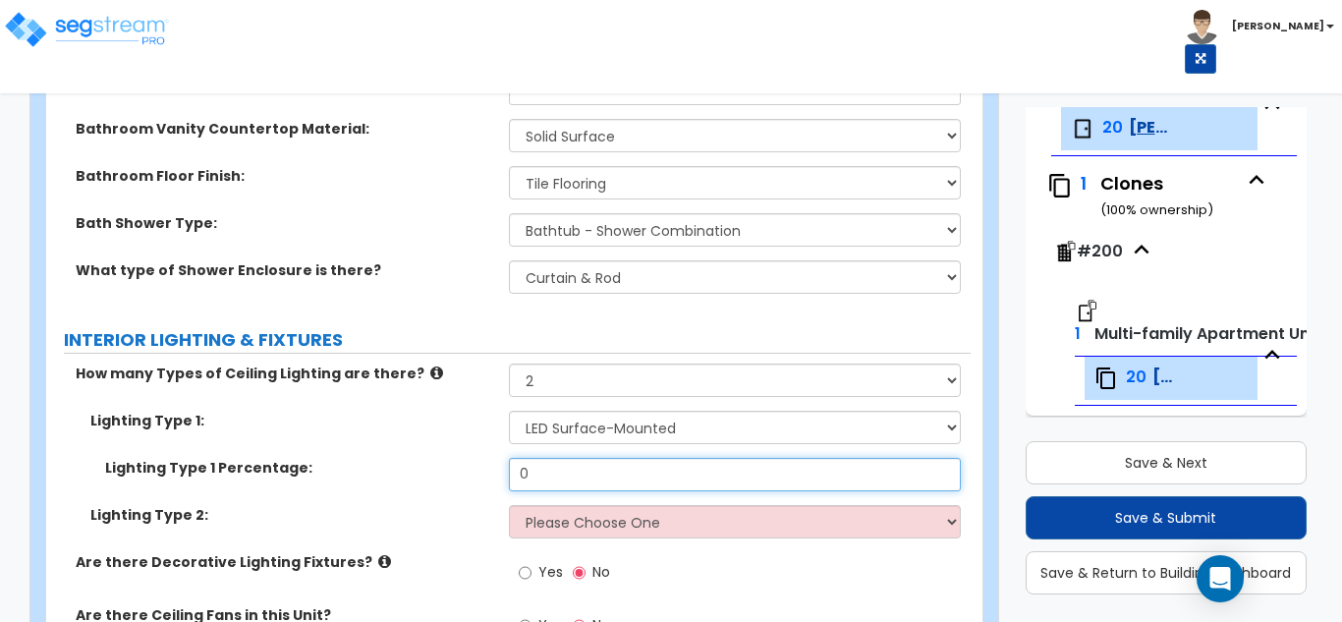
click at [559, 483] on input "0" at bounding box center [735, 474] width 453 height 33
type input "75"
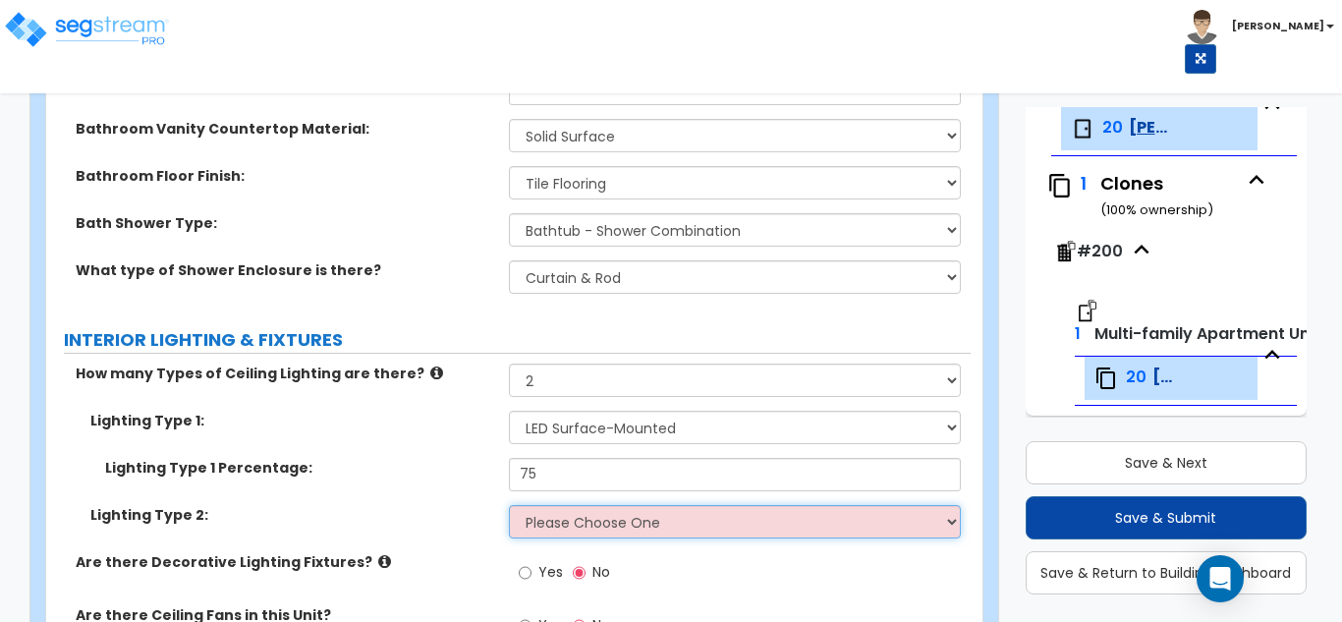
click at [556, 527] on select "Please Choose One LED Surface-Mounted LED Recessed Fluorescent Surface-Mounted …" at bounding box center [735, 521] width 453 height 33
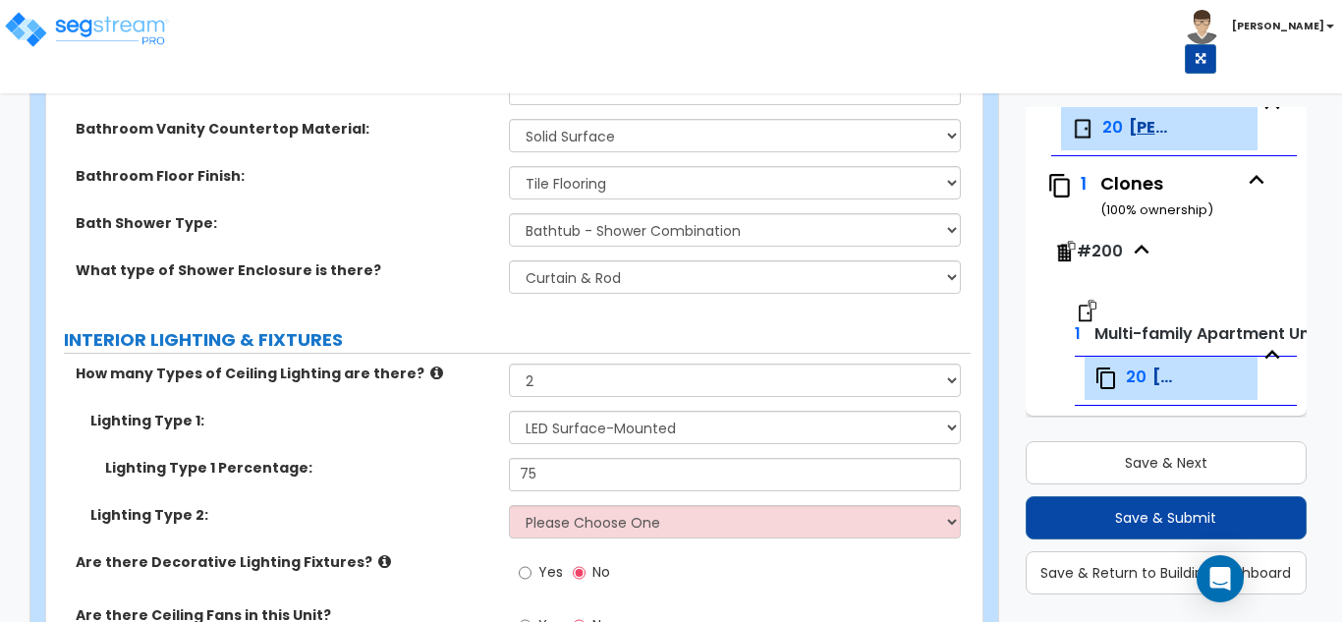
click at [389, 455] on div "Lighting Type 1: Please Choose One LED Surface-Mounted Fluorescent Surface-Moun…" at bounding box center [508, 434] width 925 height 47
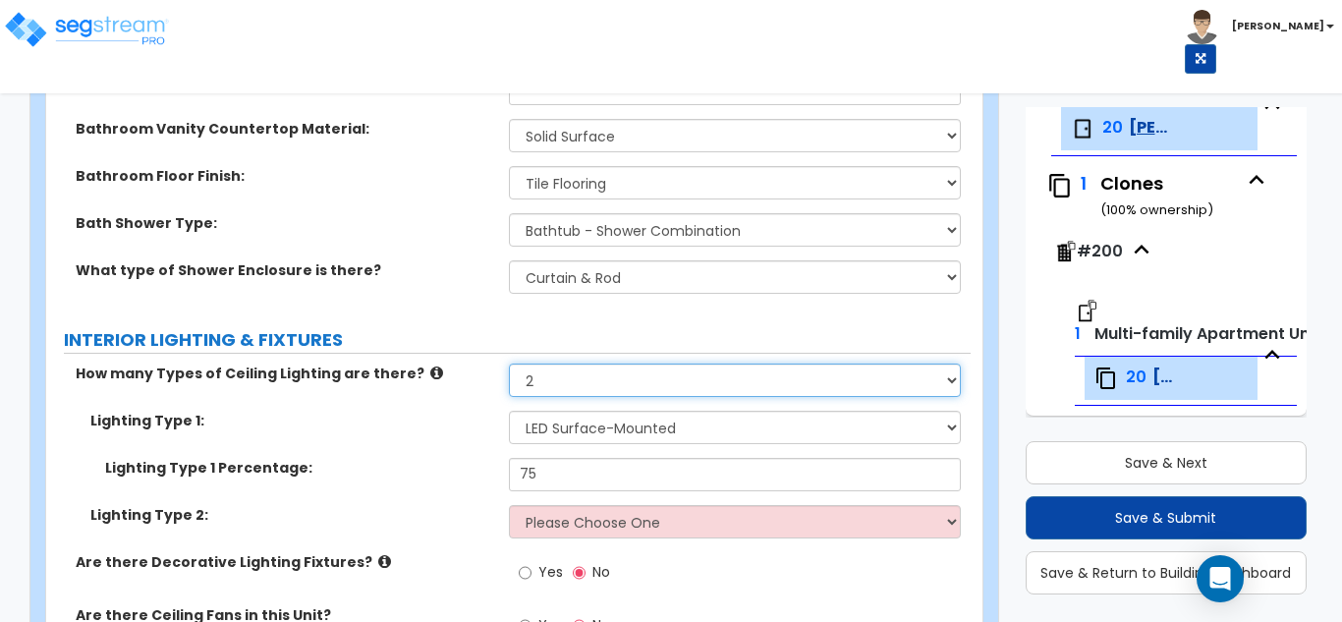
click at [546, 388] on select "Please Choose One 1 2 3" at bounding box center [735, 380] width 453 height 33
click at [546, 387] on select "Please Choose One 1 2 3" at bounding box center [735, 380] width 453 height 33
click at [546, 388] on select "Please Choose One 1 2 3" at bounding box center [735, 380] width 453 height 33
select select "1"
click at [509, 364] on select "Please Choose One 1 2 3" at bounding box center [735, 380] width 453 height 33
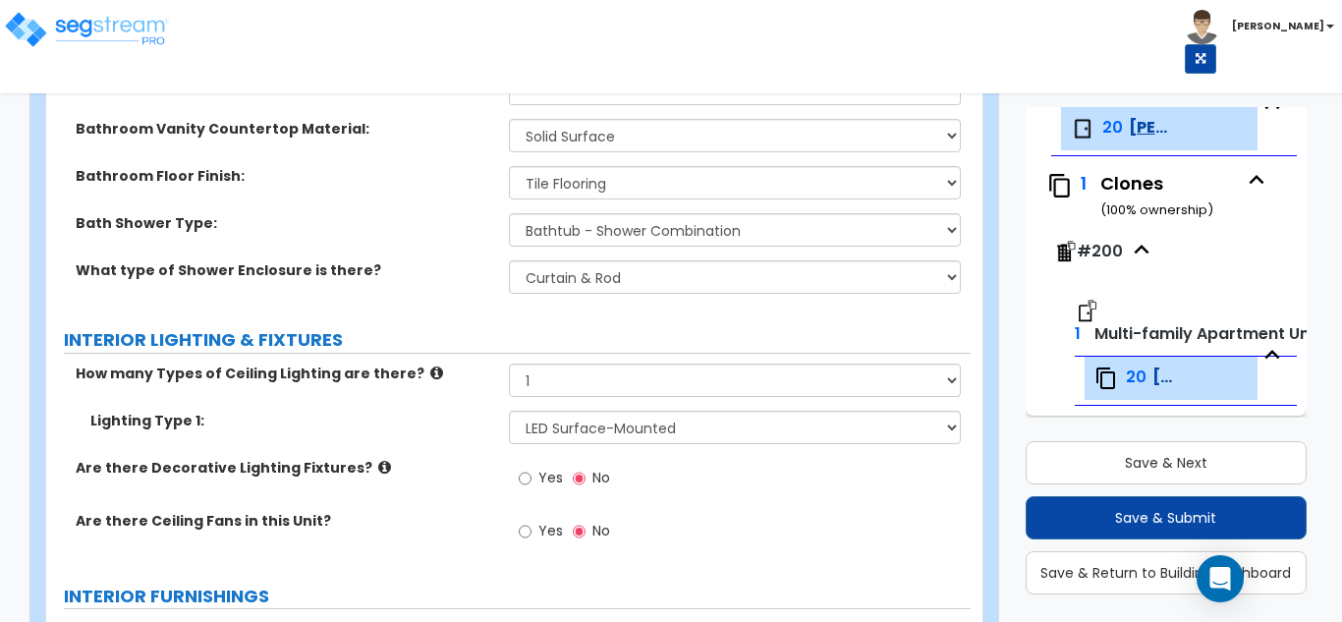
click at [534, 538] on label "Yes" at bounding box center [541, 533] width 44 height 33
click at [532, 538] on input "Yes" at bounding box center [525, 532] width 13 height 22
radio input "true"
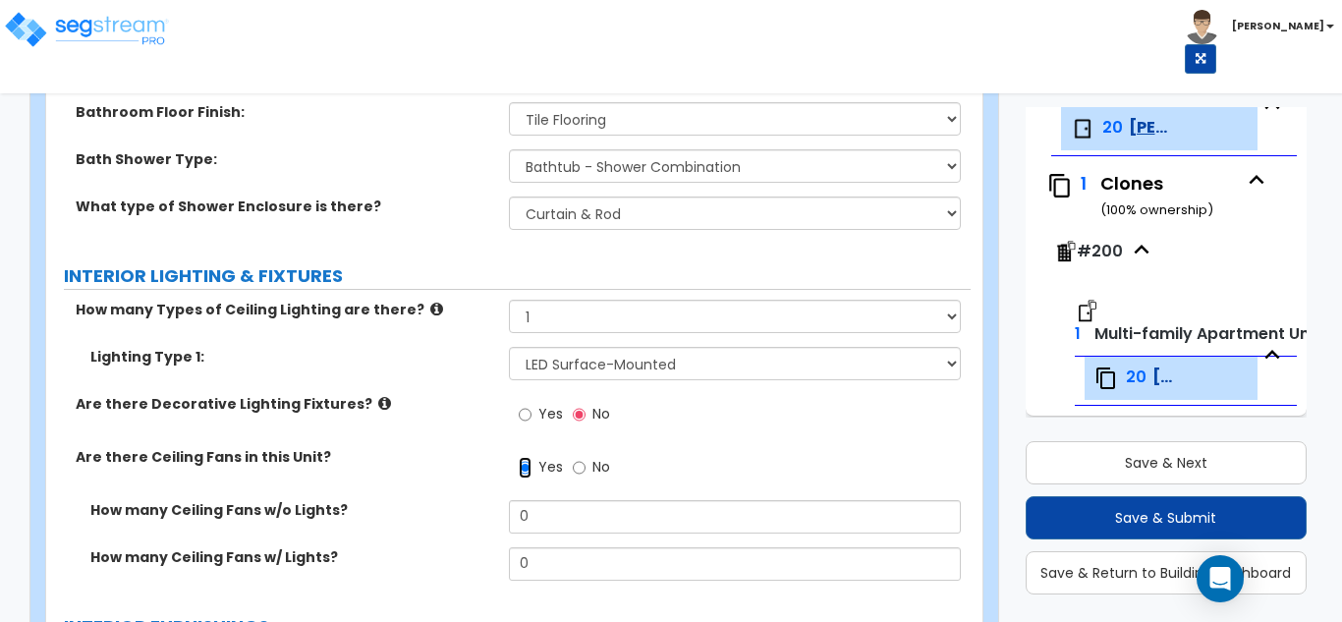
scroll to position [1357, 0]
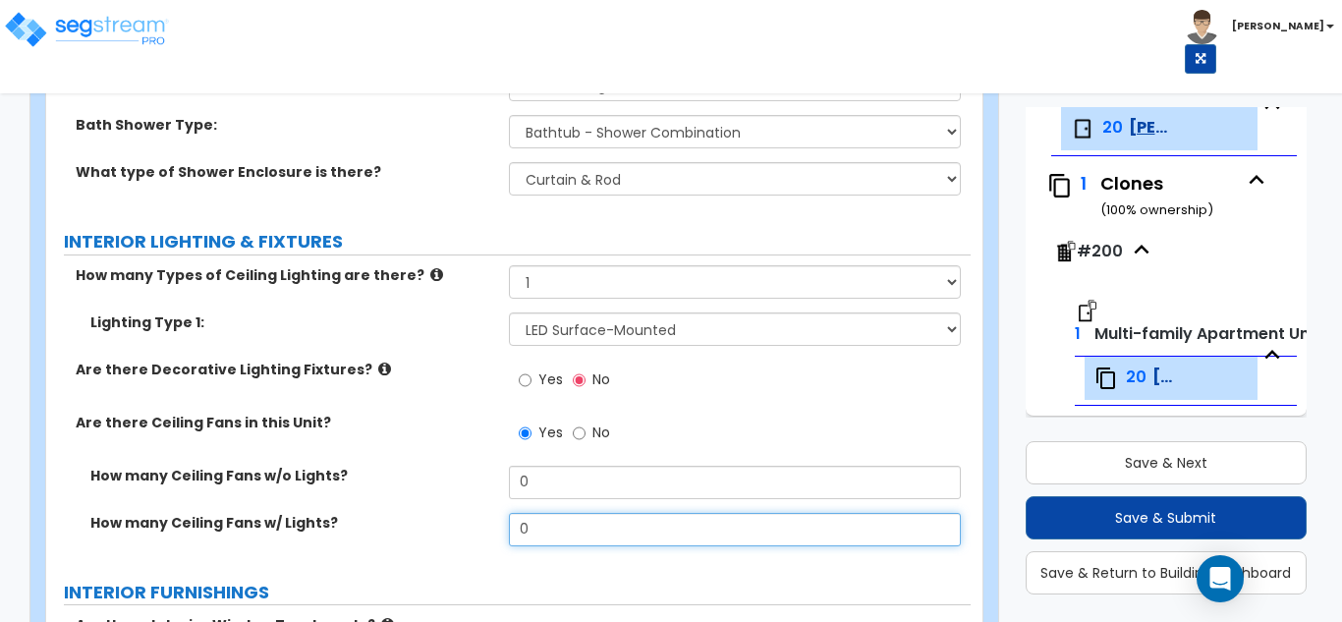
click at [542, 538] on input "0" at bounding box center [735, 529] width 453 height 33
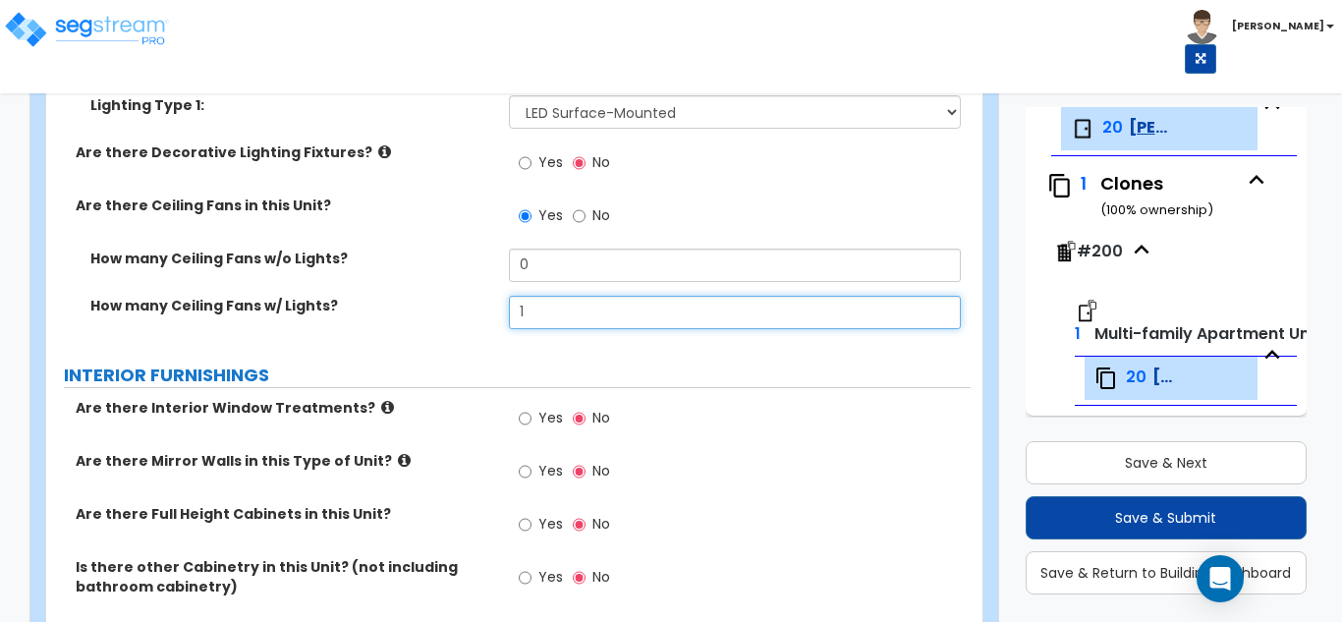
scroll to position [1652, 0]
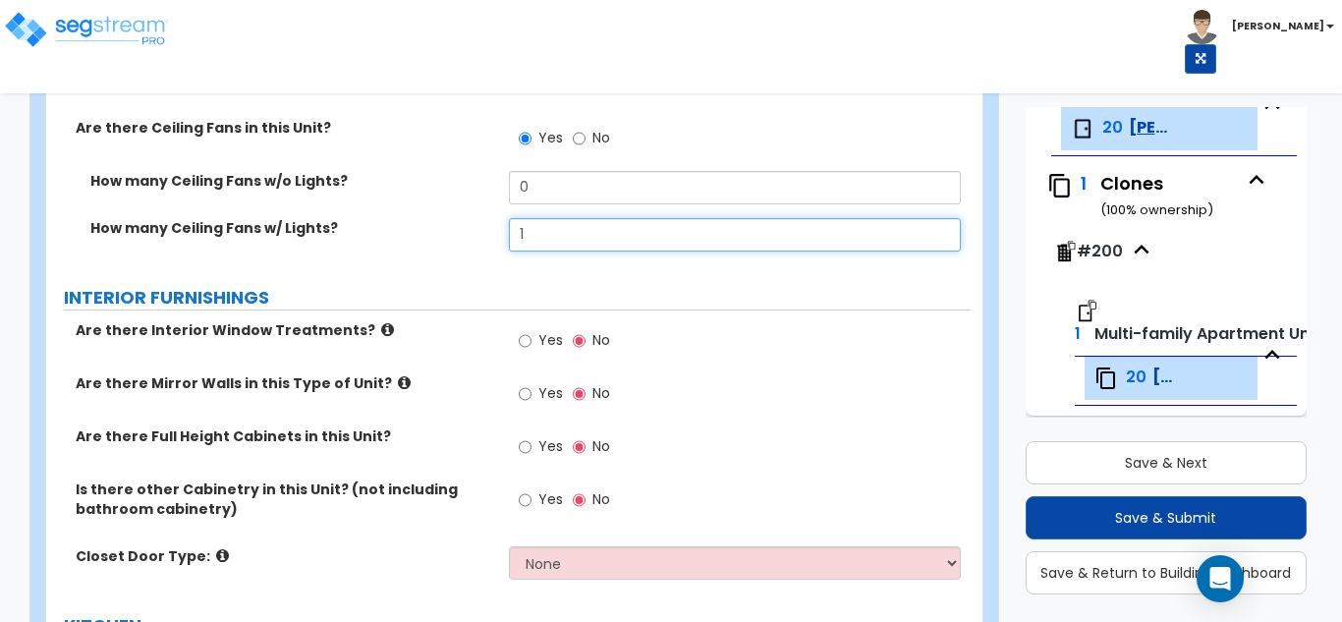
type input "1"
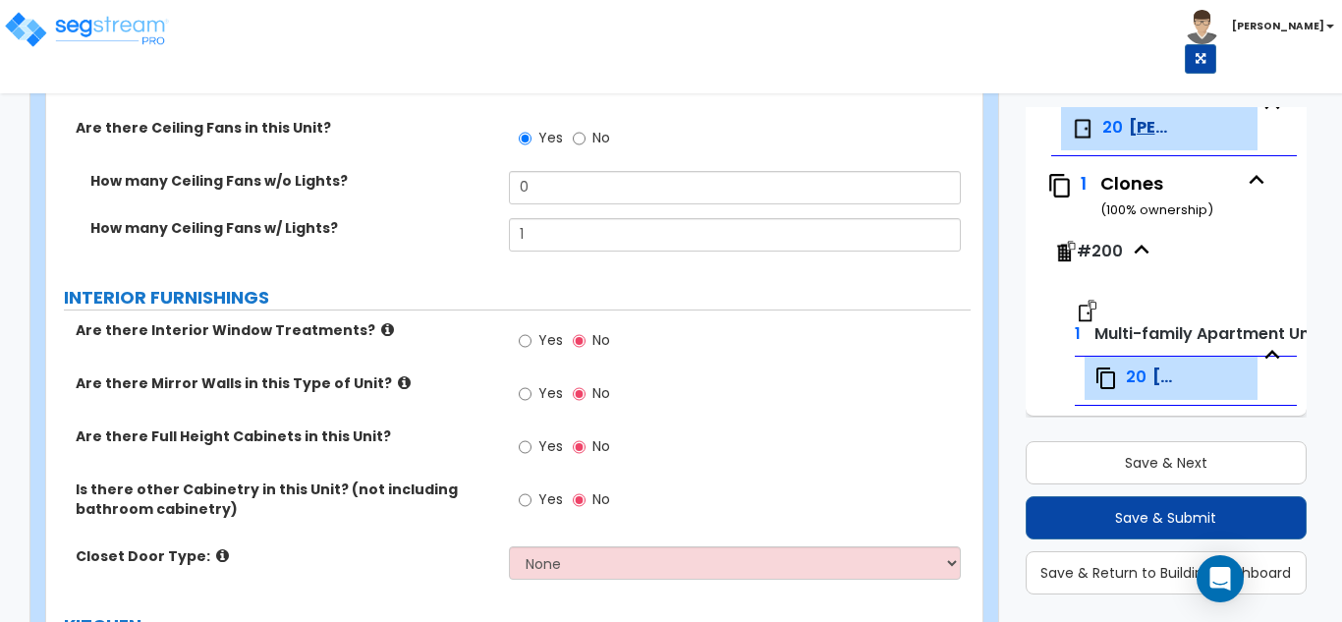
click at [398, 383] on icon at bounding box center [404, 382] width 13 height 15
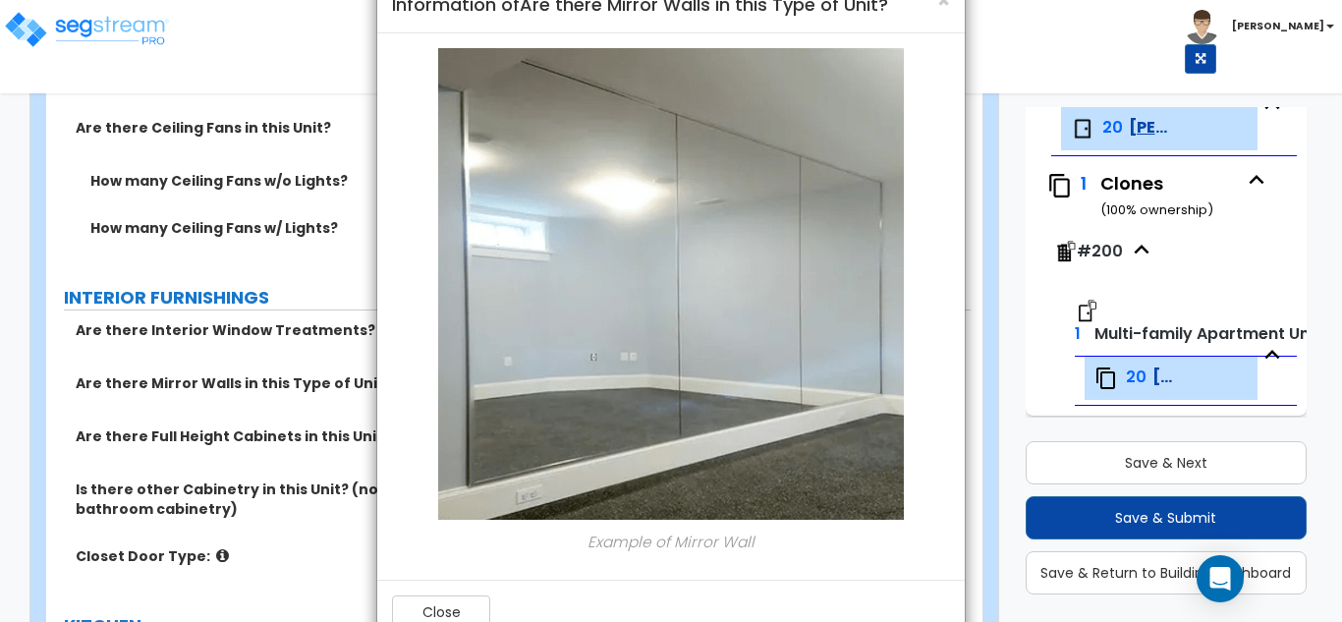
scroll to position [105, 0]
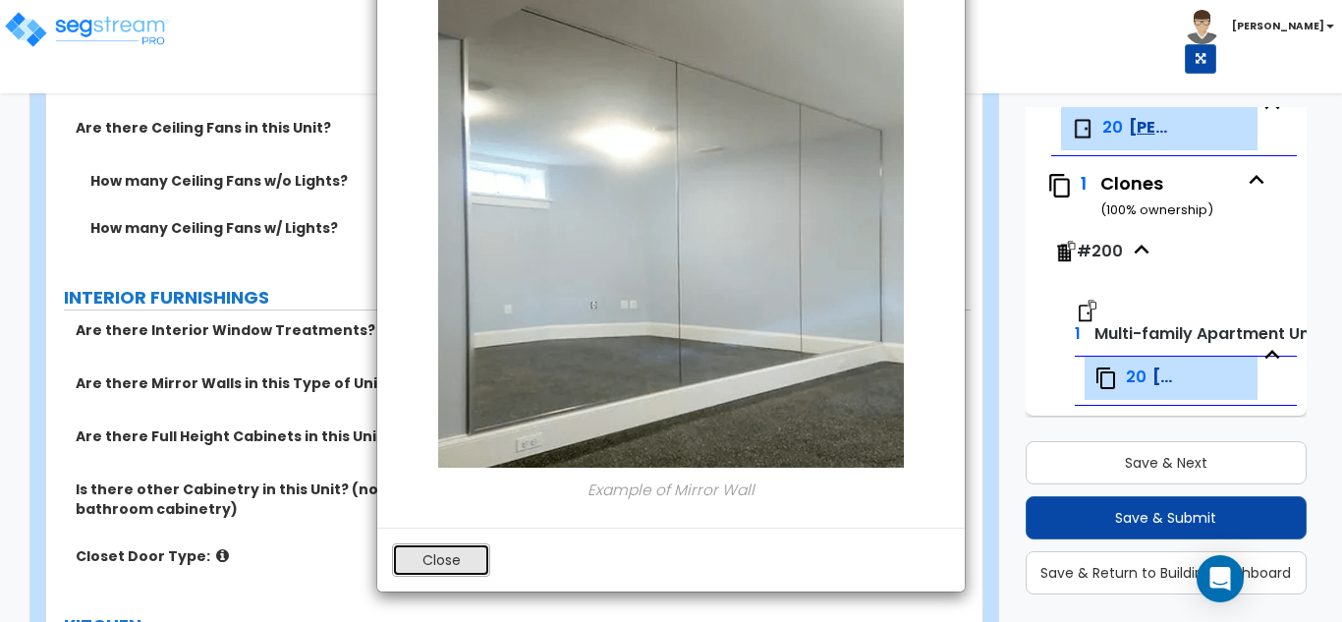
click at [460, 554] on button "Close" at bounding box center [441, 559] width 98 height 33
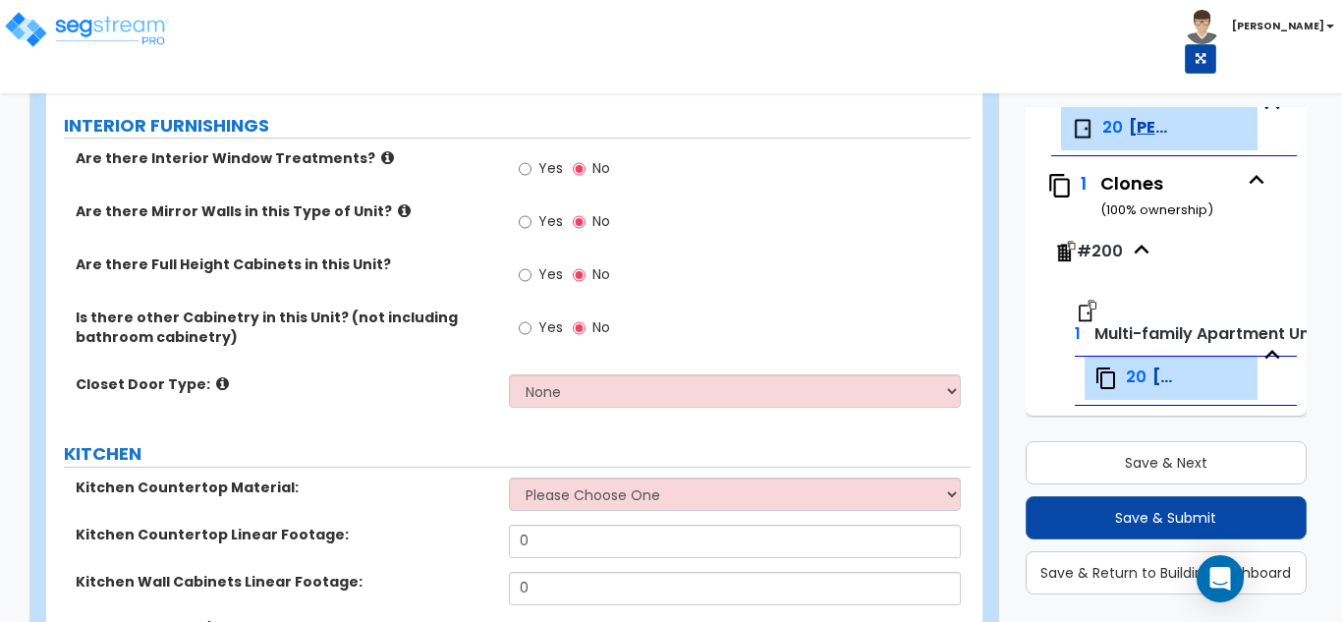
scroll to position [1848, 0]
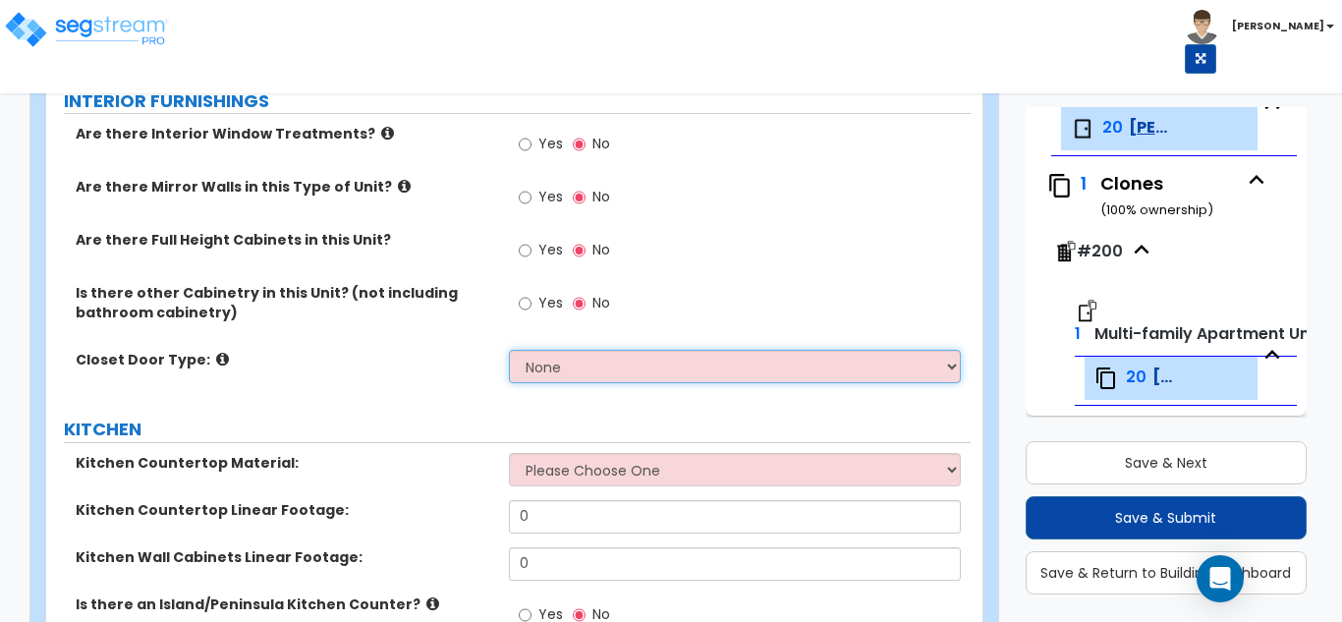
click at [601, 361] on select "None Bi-fold Louvered Doors Bi-fold Panel Doors Sliding Doors Hinged Wood Door" at bounding box center [735, 366] width 453 height 33
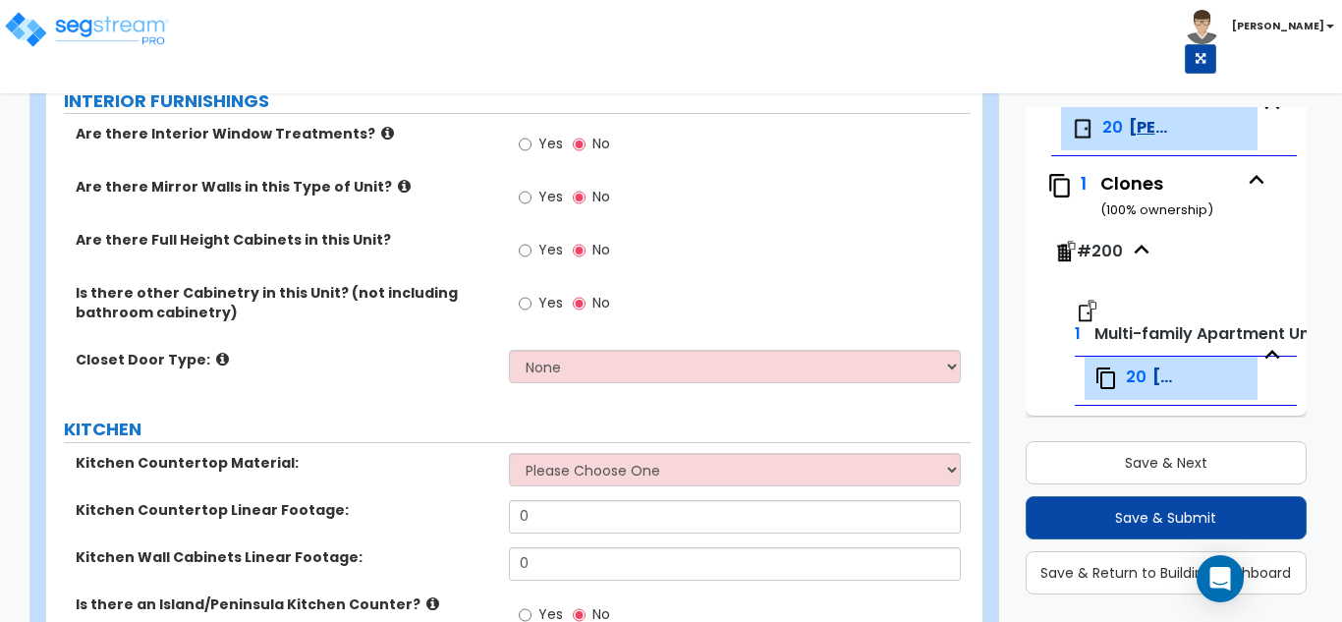
click at [216, 364] on icon at bounding box center [222, 359] width 13 height 15
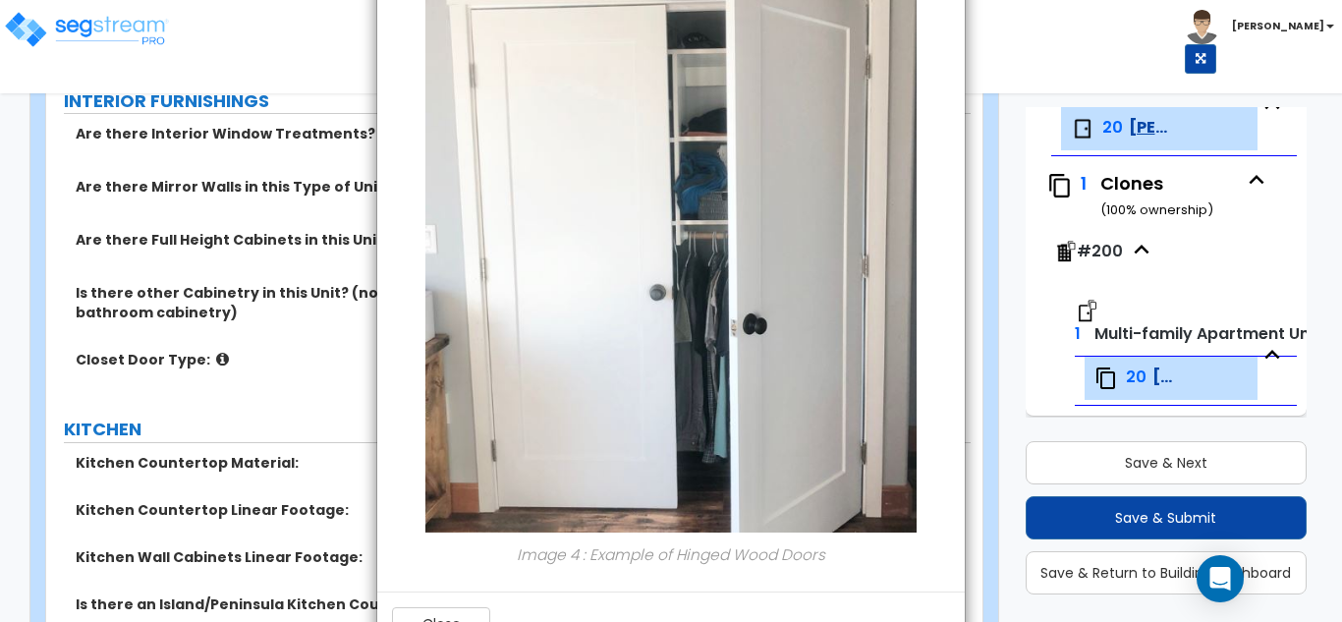
scroll to position [2226, 0]
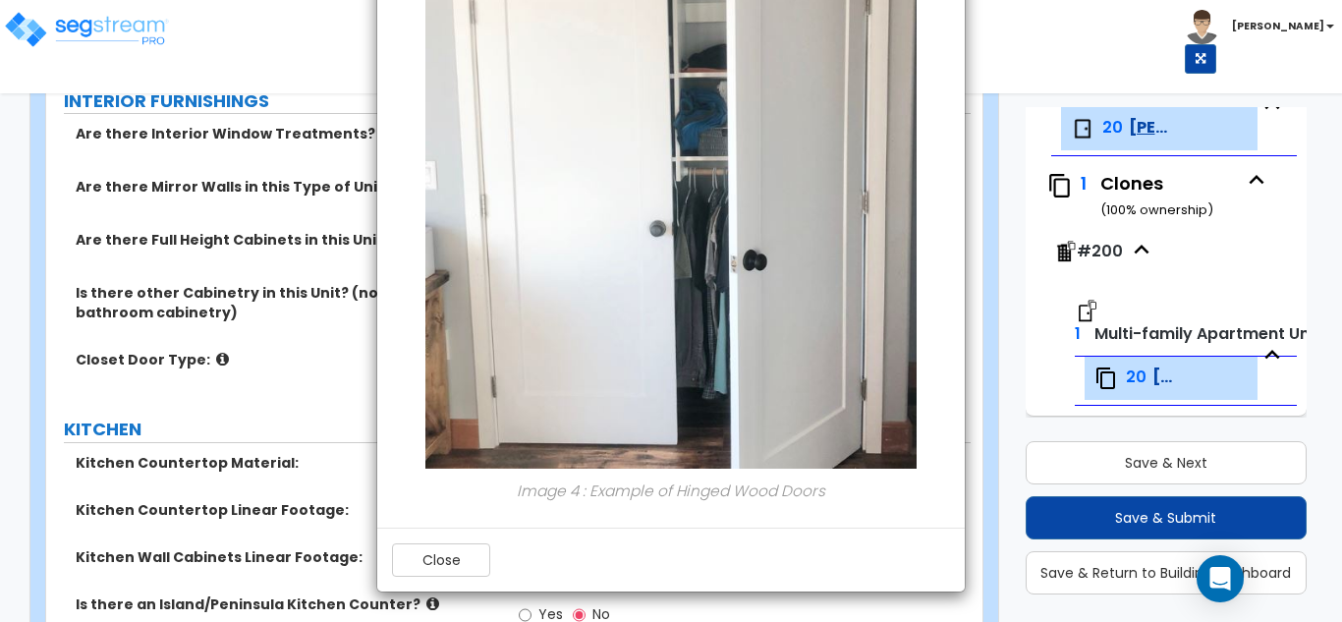
click at [292, 354] on div "× Information of Closet Door Type: Image 1 : Example of Louvered Bi-fold Closet…" at bounding box center [671, 311] width 1342 height 622
click at [209, 361] on div "× Information of Closet Door Type: Image 1 : Example of Louvered Bi-fold Closet…" at bounding box center [671, 311] width 1342 height 622
click at [421, 557] on button "Close" at bounding box center [441, 559] width 98 height 33
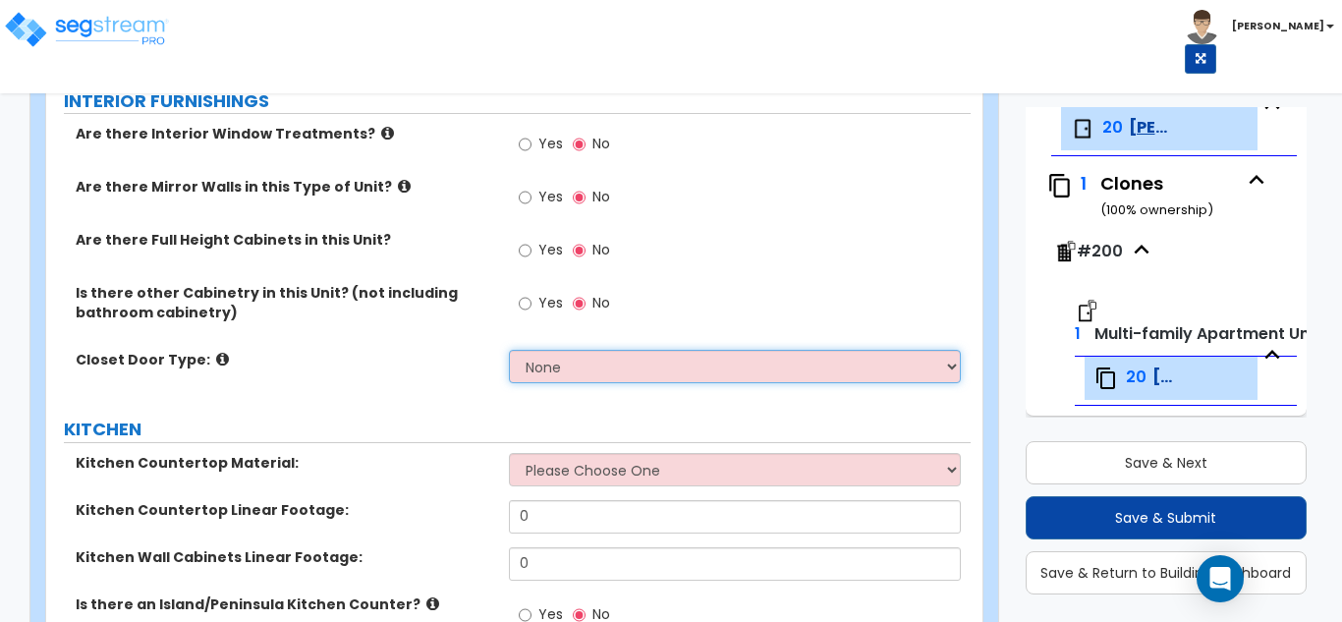
click at [569, 371] on select "None Bi-fold Louvered Doors Bi-fold Panel Doors Sliding Doors Hinged Wood Door" at bounding box center [735, 366] width 453 height 33
select select "3"
click at [509, 350] on select "None Bi-fold Louvered Doors Bi-fold Panel Doors Sliding Doors Hinged Wood Door" at bounding box center [735, 366] width 453 height 33
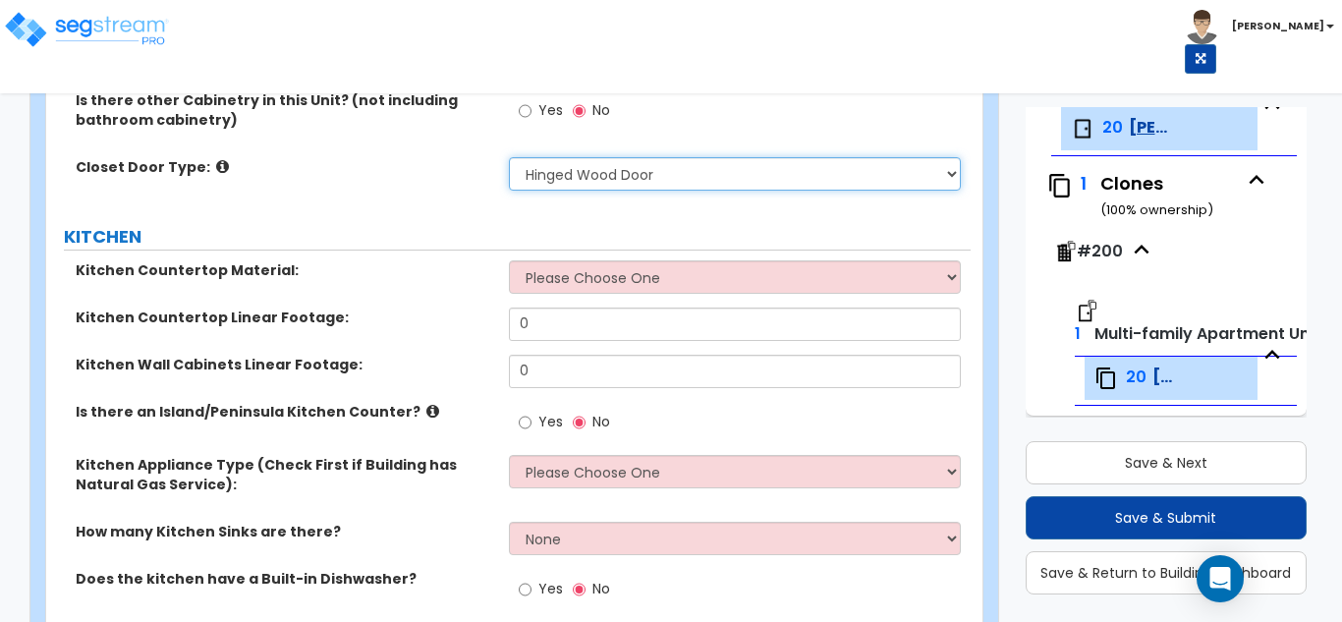
scroll to position [2045, 0]
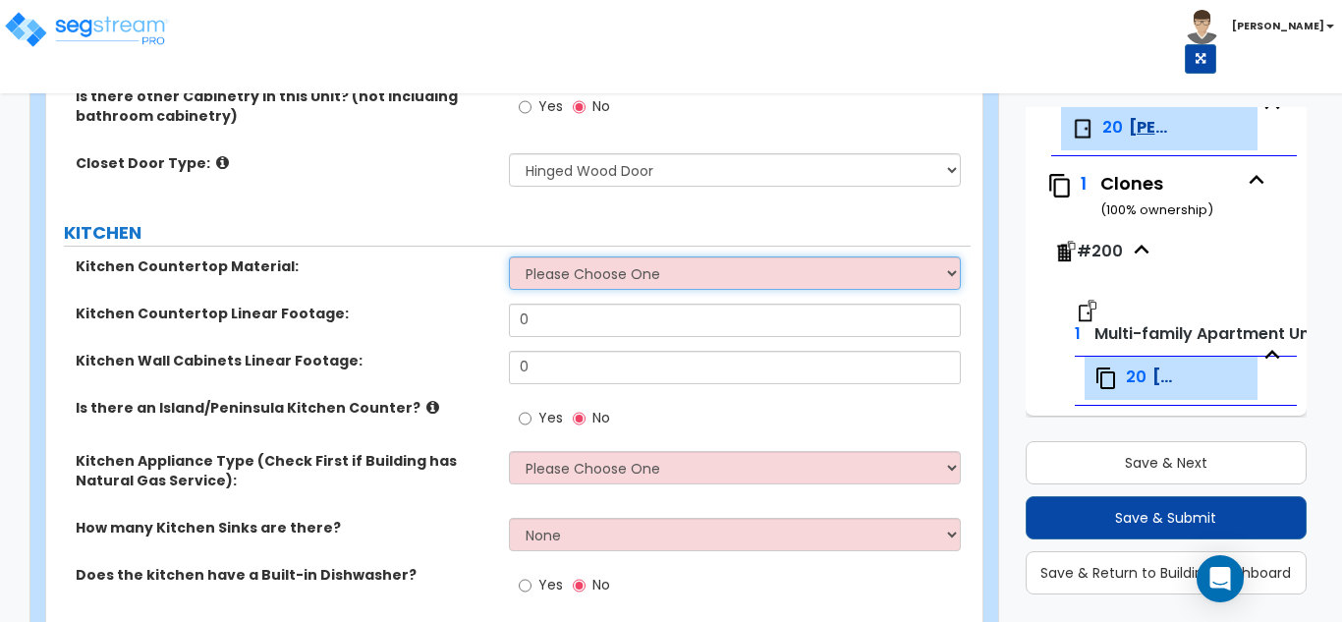
click at [586, 288] on select "Please Choose One Plastic Laminate Solid Surface Stone Quartz Marble Tile Wood …" at bounding box center [735, 272] width 453 height 33
select select "4"
click at [509, 256] on select "Please Choose One Plastic Laminate Solid Surface Stone Quartz Marble Tile Wood …" at bounding box center [735, 272] width 453 height 33
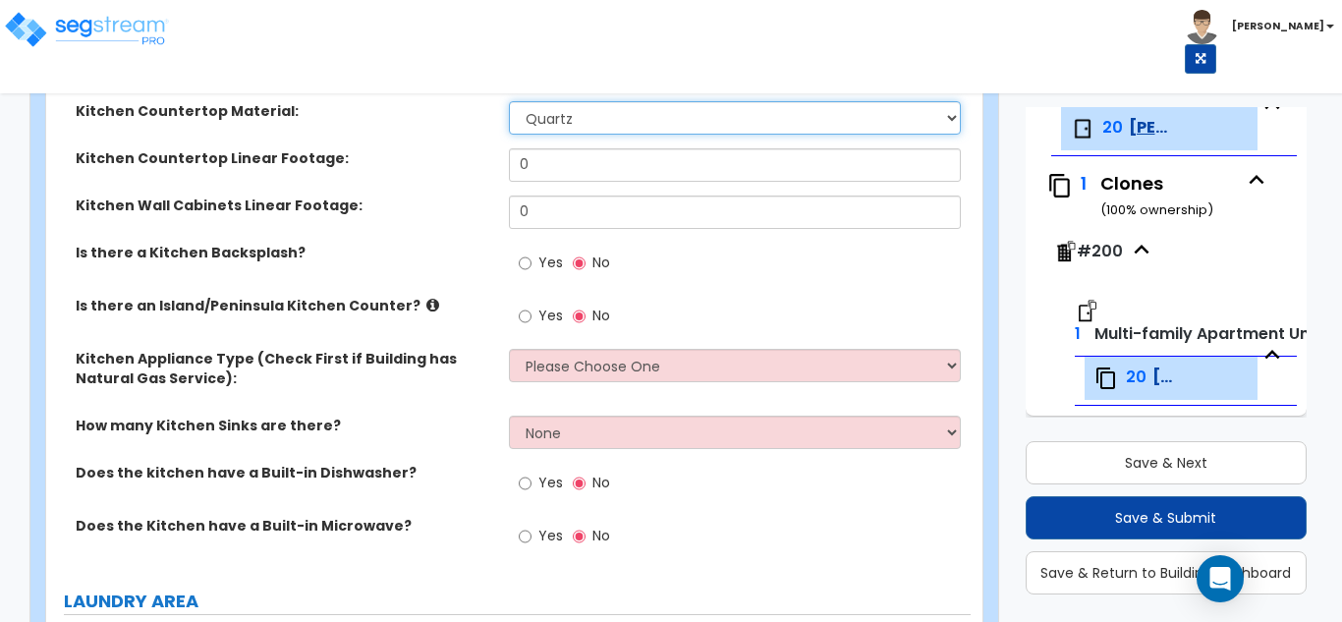
scroll to position [2241, 0]
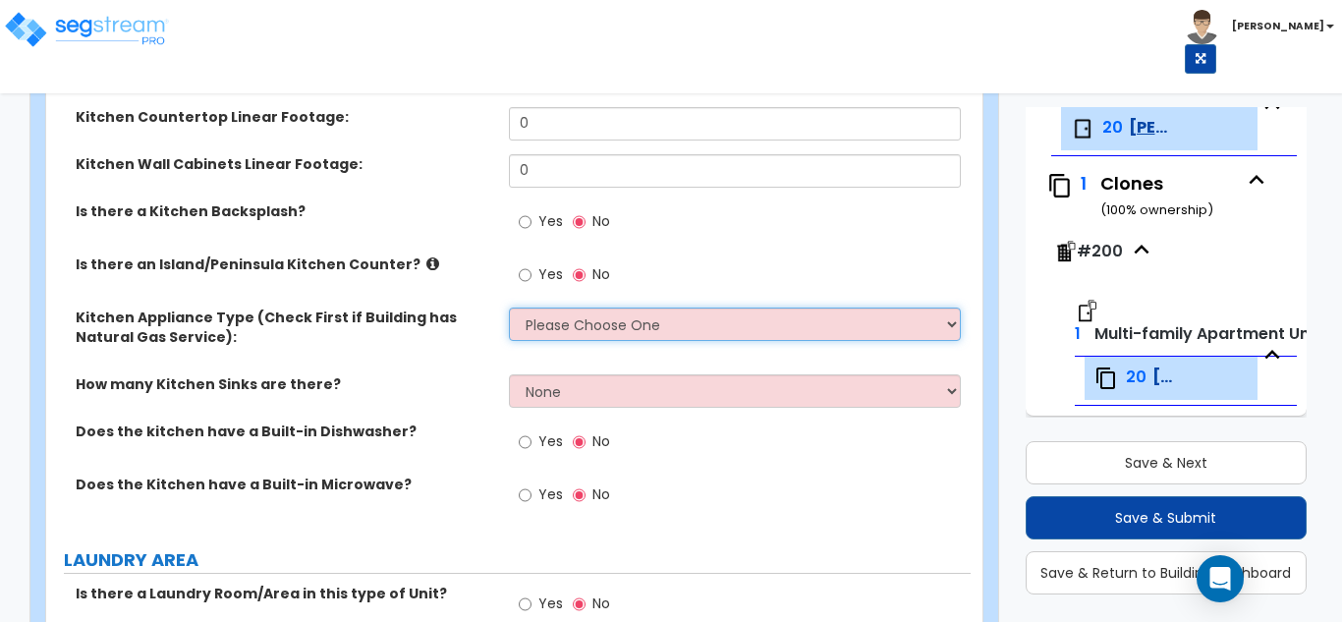
click at [560, 322] on select "Please Choose One Gas Electric" at bounding box center [735, 324] width 453 height 33
select select "2"
click at [509, 308] on select "Please Choose One Gas Electric" at bounding box center [735, 324] width 453 height 33
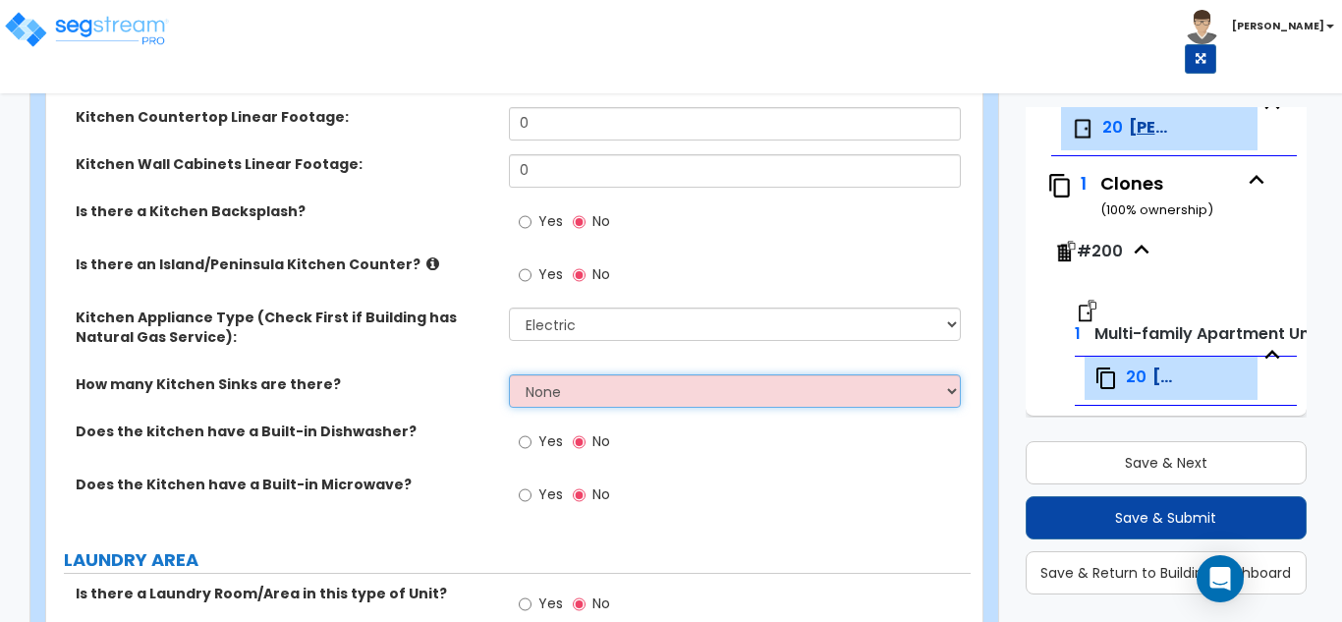
click at [548, 379] on select "None 1 2 3" at bounding box center [735, 390] width 453 height 33
select select "1"
click at [509, 374] on select "None 1 2 3" at bounding box center [735, 390] width 453 height 33
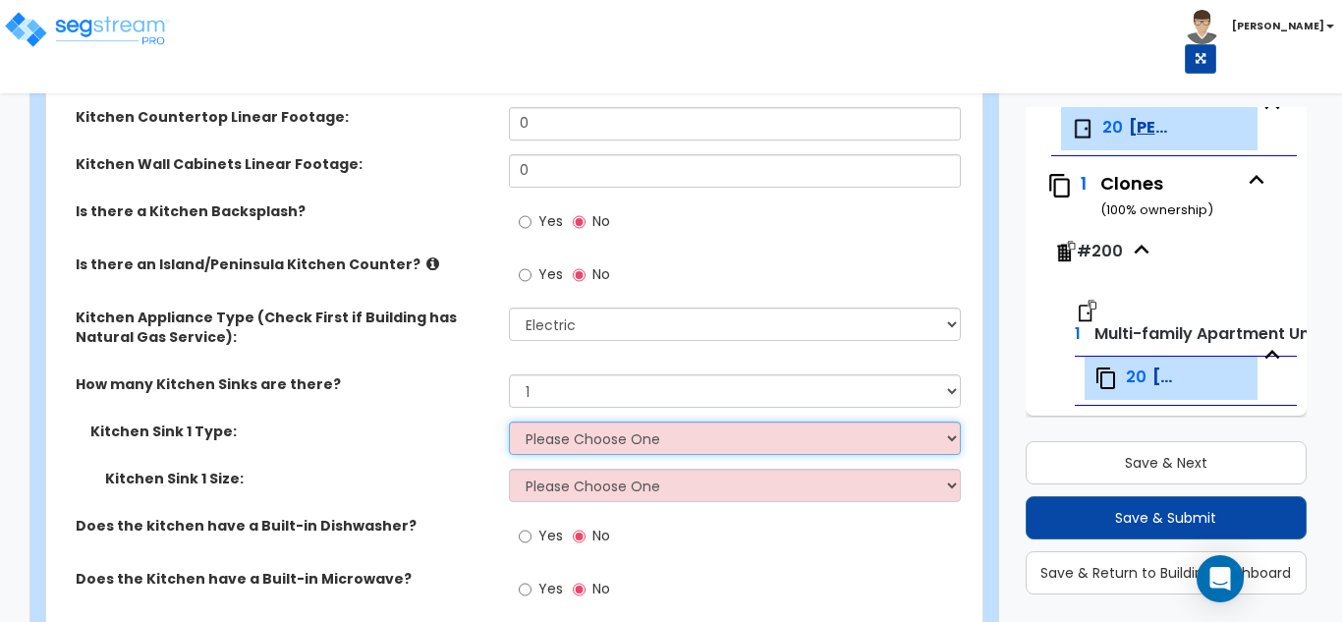
click at [585, 429] on select "Please Choose One Stainless Steel Porcelain Enamel Cast Iron Granite Composite" at bounding box center [735, 438] width 453 height 33
select select "1"
click at [509, 422] on select "Please Choose One Stainless Steel Porcelain Enamel Cast Iron Granite Composite" at bounding box center [735, 438] width 453 height 33
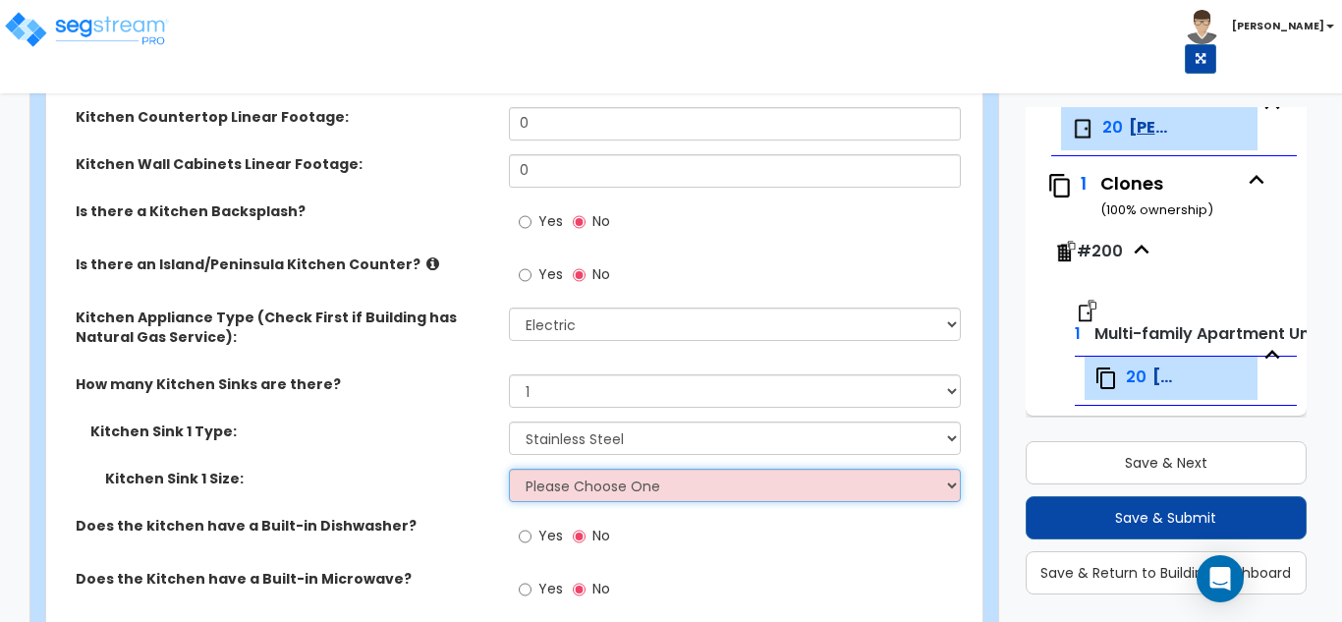
click at [568, 481] on select "Please Choose One Single Sink Double Sink" at bounding box center [735, 485] width 453 height 33
select select "1"
click at [509, 469] on select "Please Choose One Single Sink Double Sink" at bounding box center [735, 485] width 453 height 33
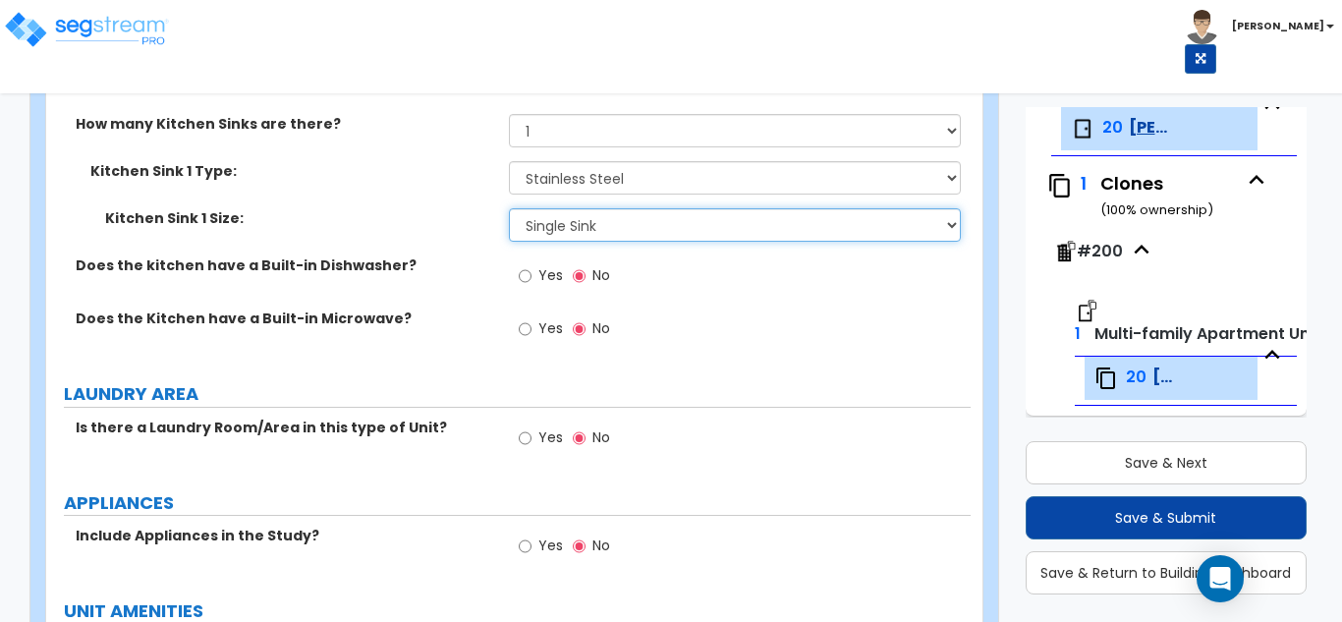
scroll to position [2536, 0]
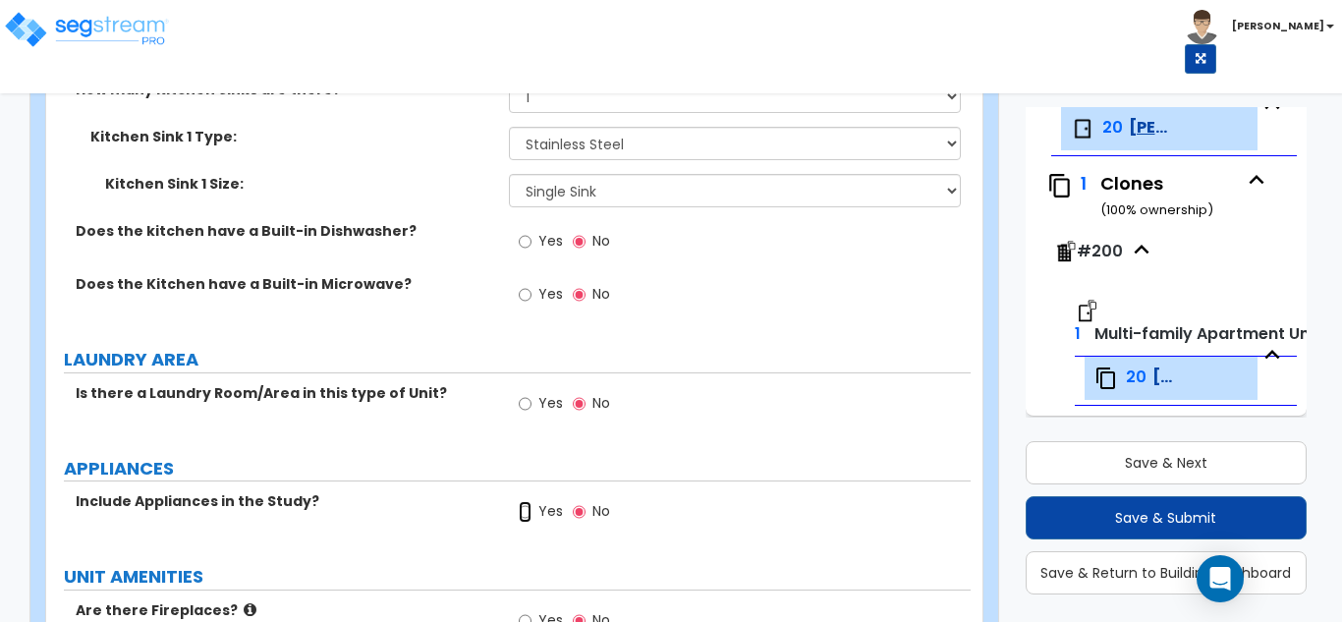
click at [526, 516] on input "Yes" at bounding box center [525, 512] width 13 height 22
radio input "true"
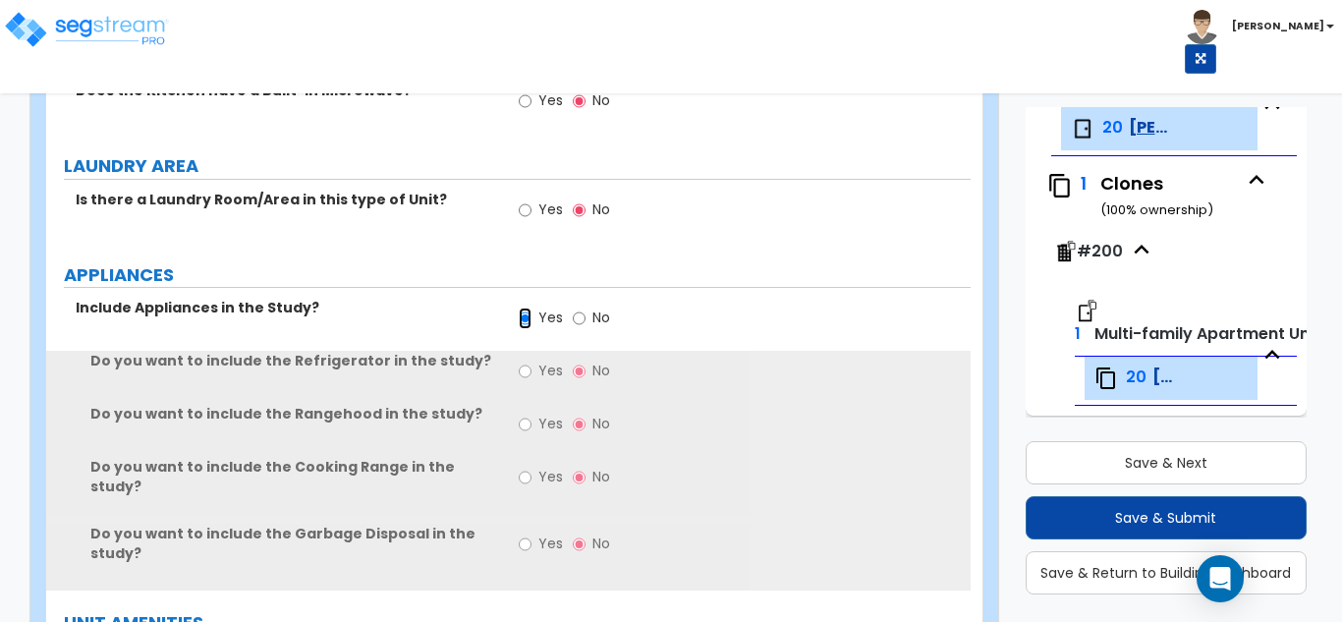
scroll to position [2733, 0]
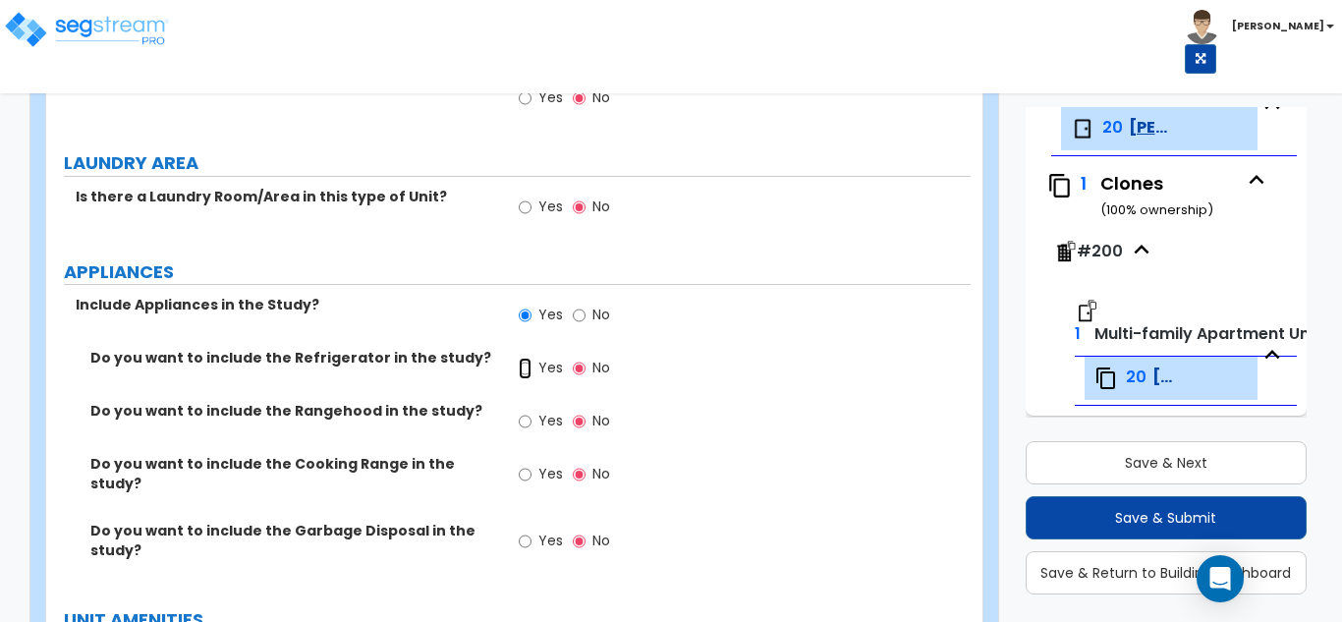
click at [527, 365] on input "Yes" at bounding box center [525, 369] width 13 height 22
radio input "true"
click at [526, 418] on input "Yes" at bounding box center [525, 422] width 13 height 22
radio input "true"
click at [527, 477] on input "Yes" at bounding box center [525, 475] width 13 height 22
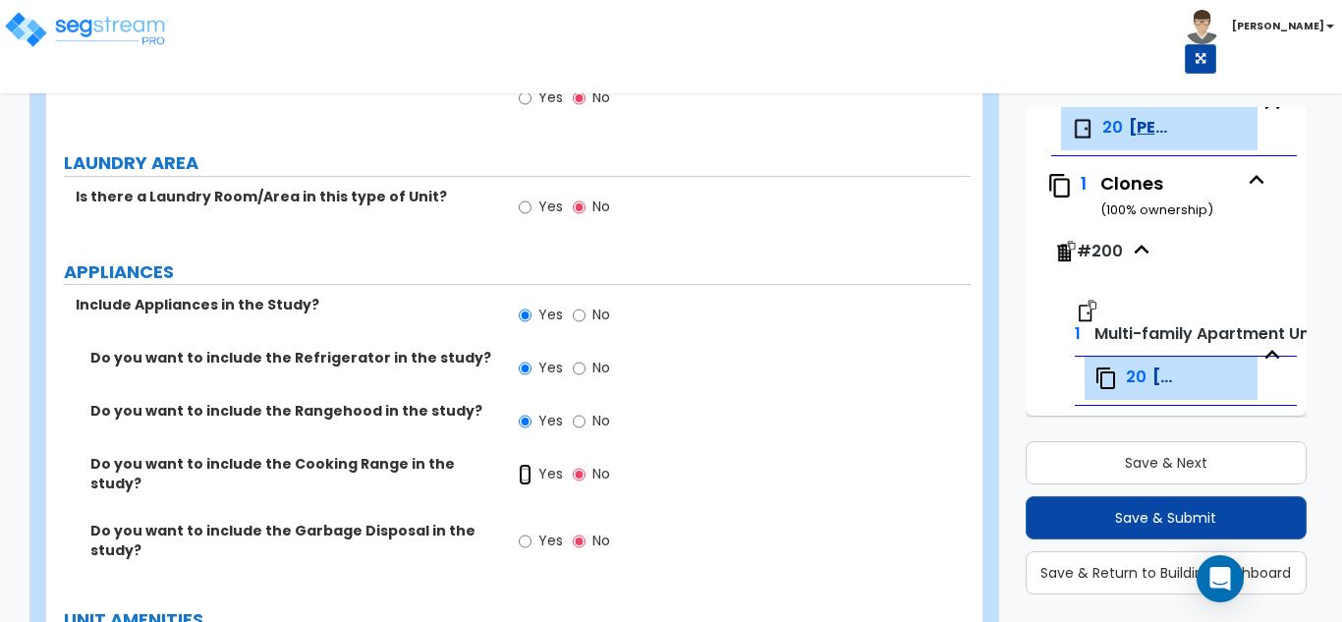
radio input "true"
click at [524, 531] on input "Yes" at bounding box center [525, 542] width 13 height 22
radio input "true"
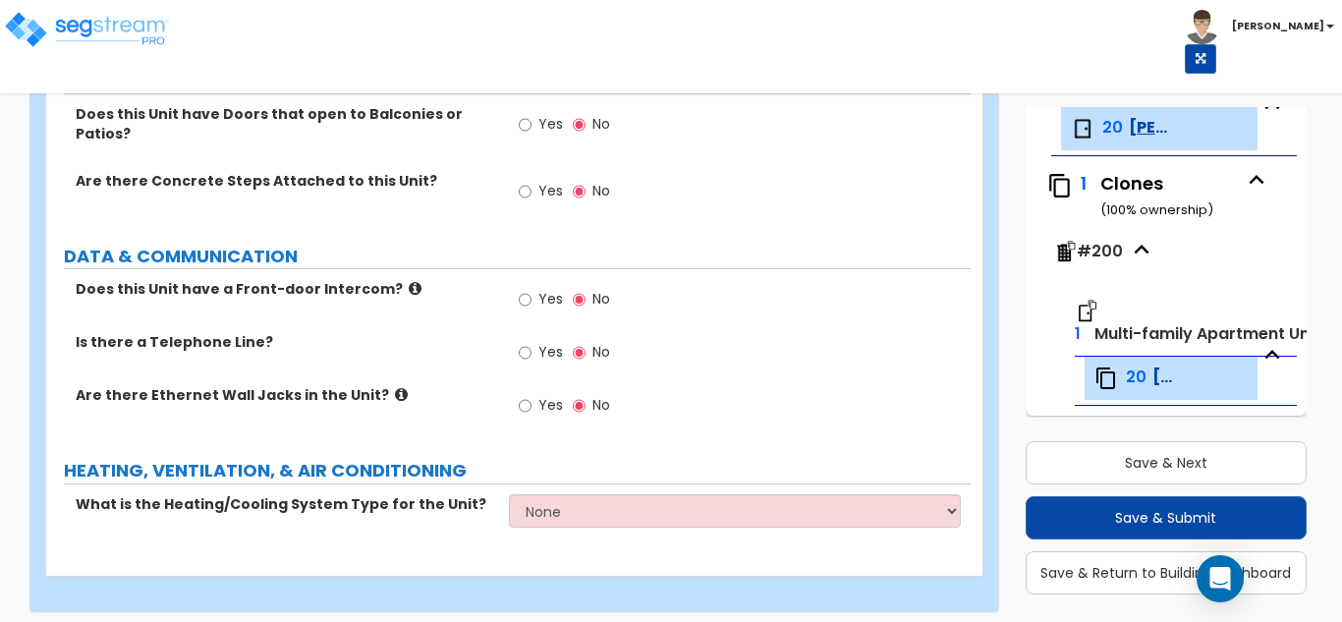
scroll to position [3436, 0]
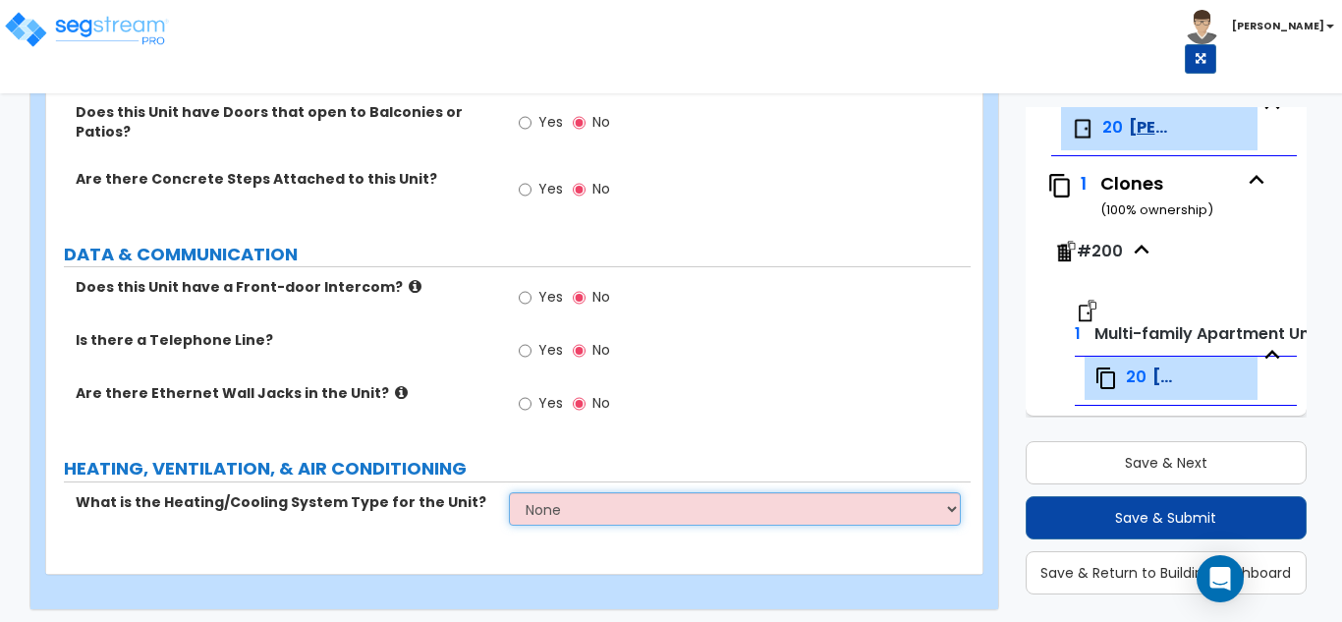
click at [541, 492] on select "None Heat Only Centralized Heating & Cooling Thru Wall Air Conditioners Mini Sp…" at bounding box center [735, 508] width 453 height 33
select select "2"
click at [509, 492] on select "None Heat Only Centralized Heating & Cooling Thru Wall Air Conditioners Mini Sp…" at bounding box center [735, 508] width 453 height 33
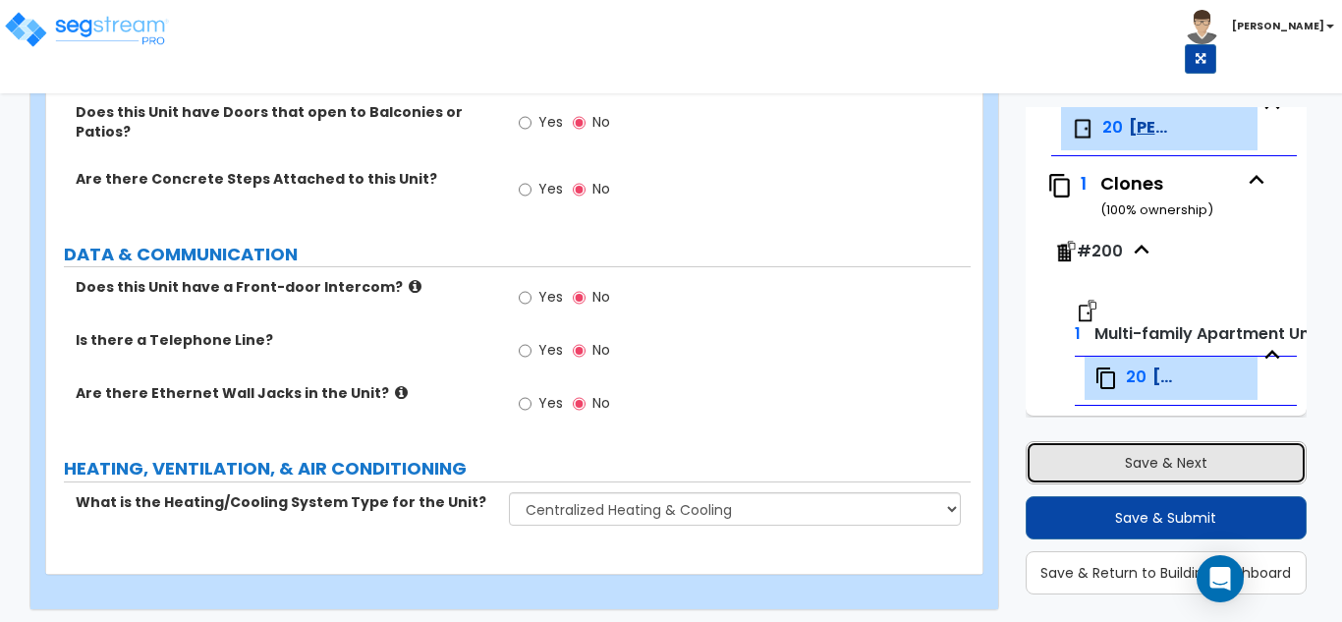
click at [1247, 466] on button "Save & Next" at bounding box center [1167, 462] width 282 height 43
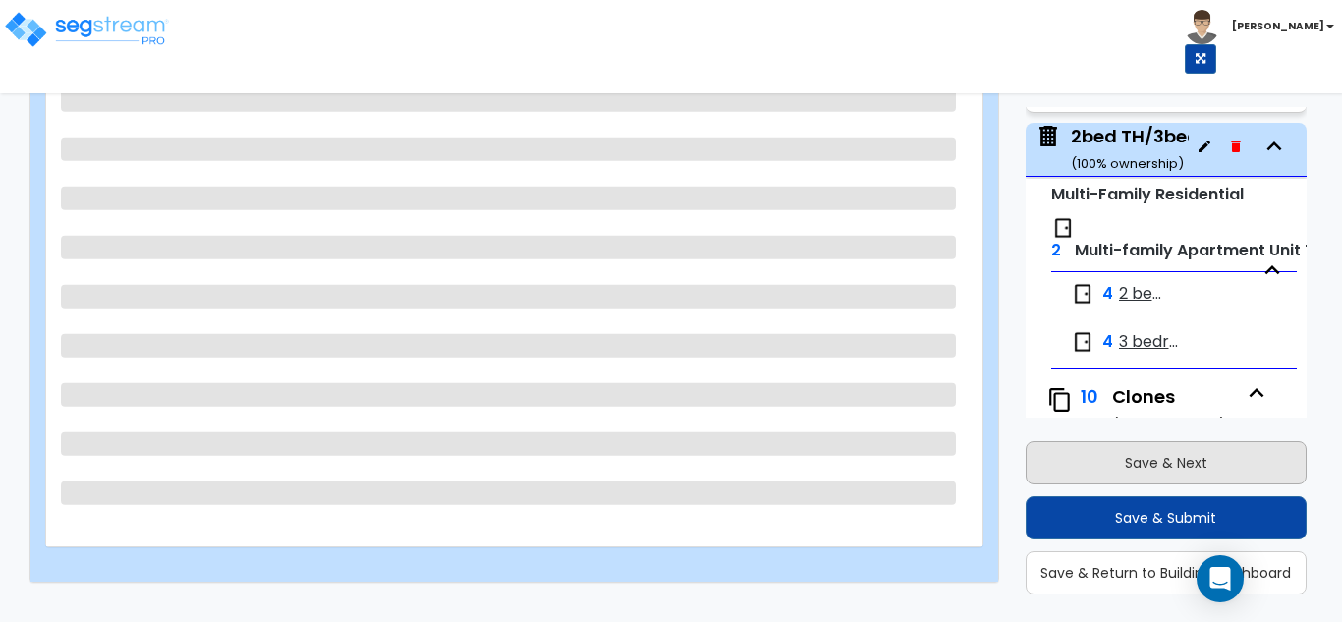
scroll to position [596, 0]
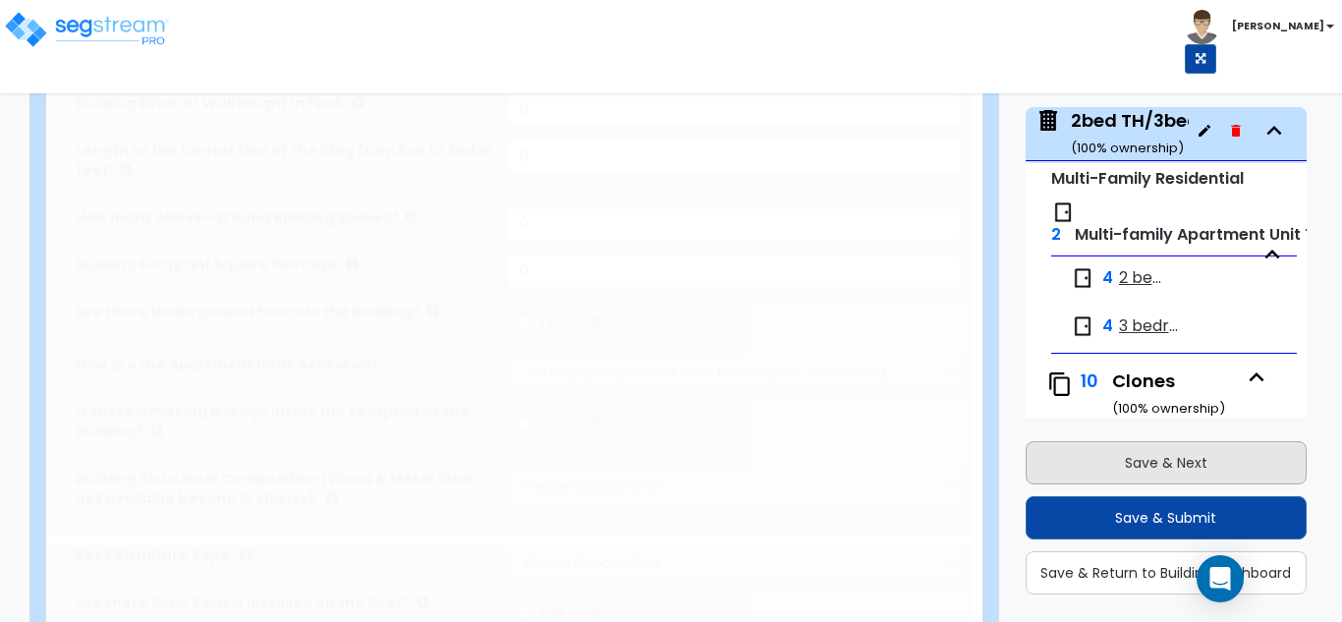
type input "1"
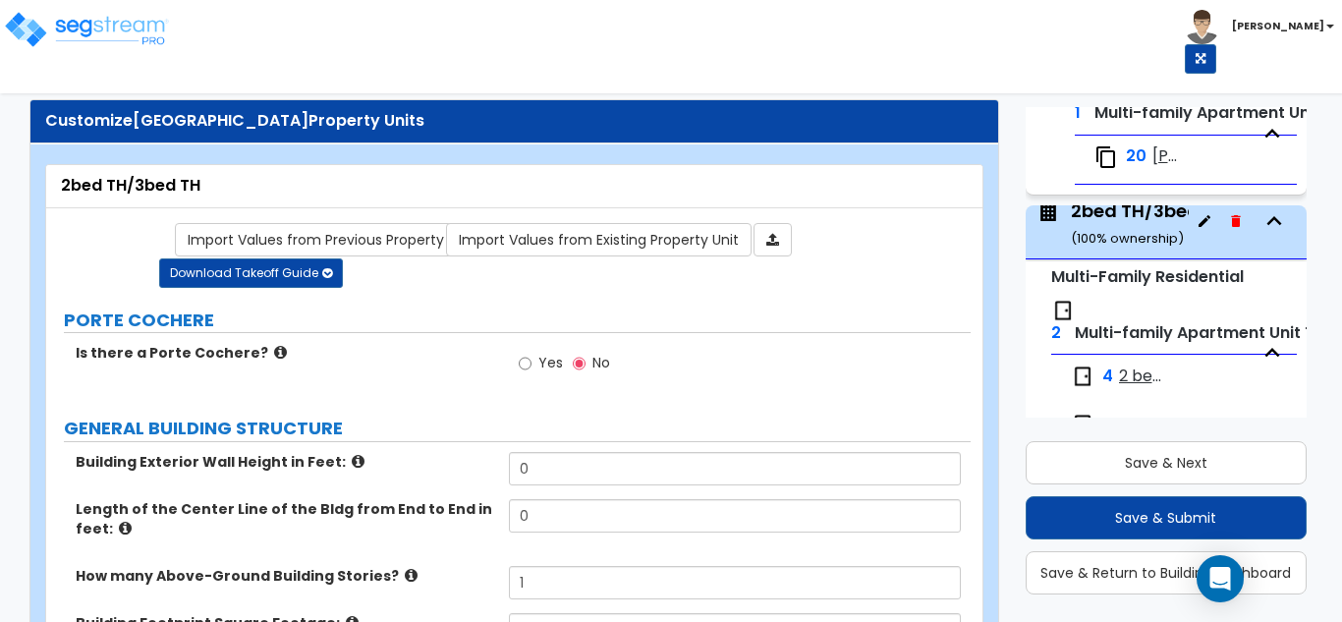
scroll to position [0, 0]
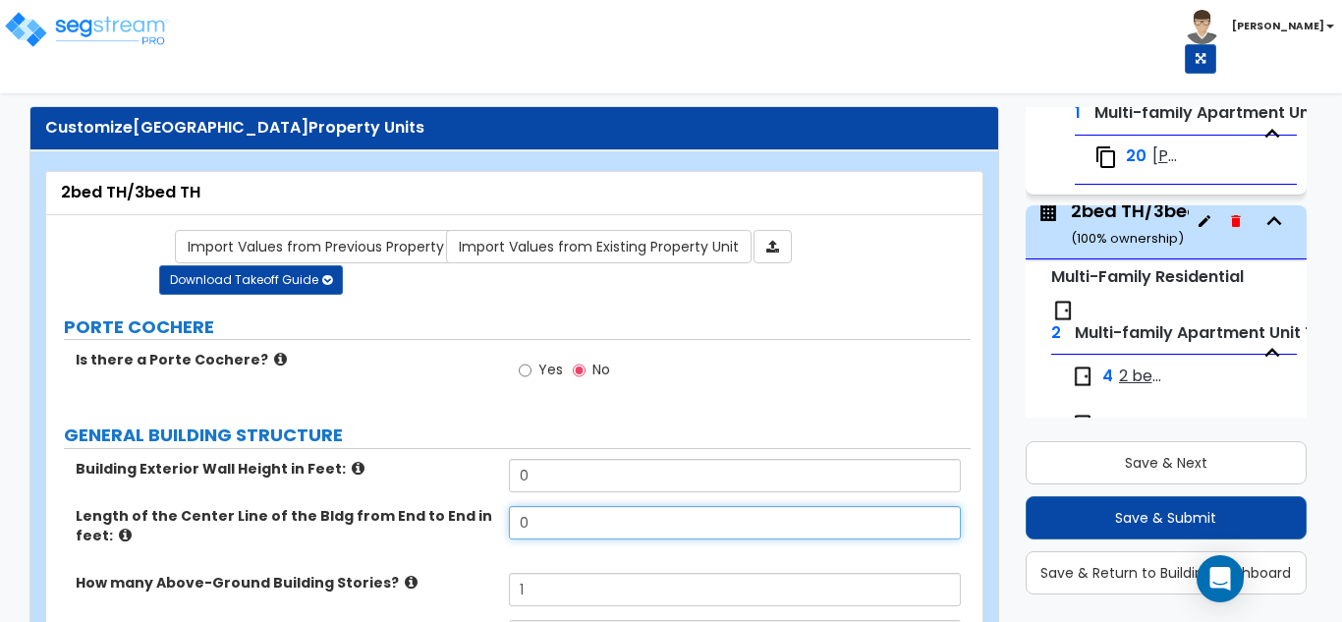
click at [539, 526] on input "0" at bounding box center [735, 522] width 453 height 33
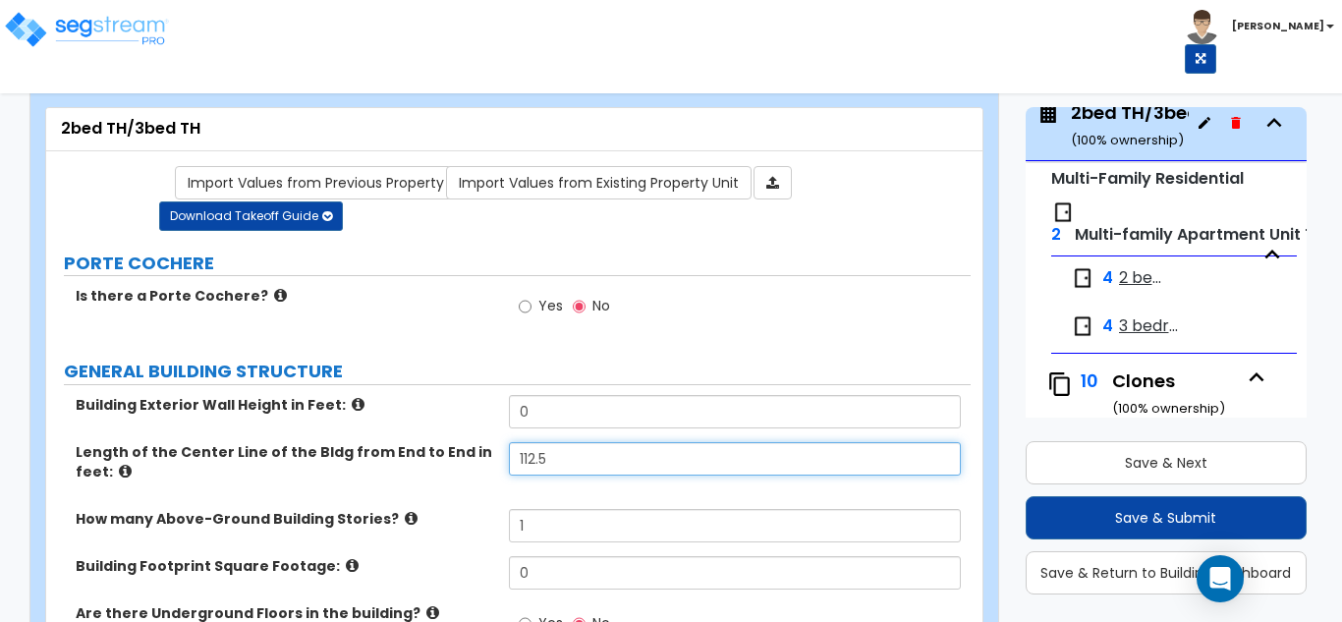
scroll to position [98, 0]
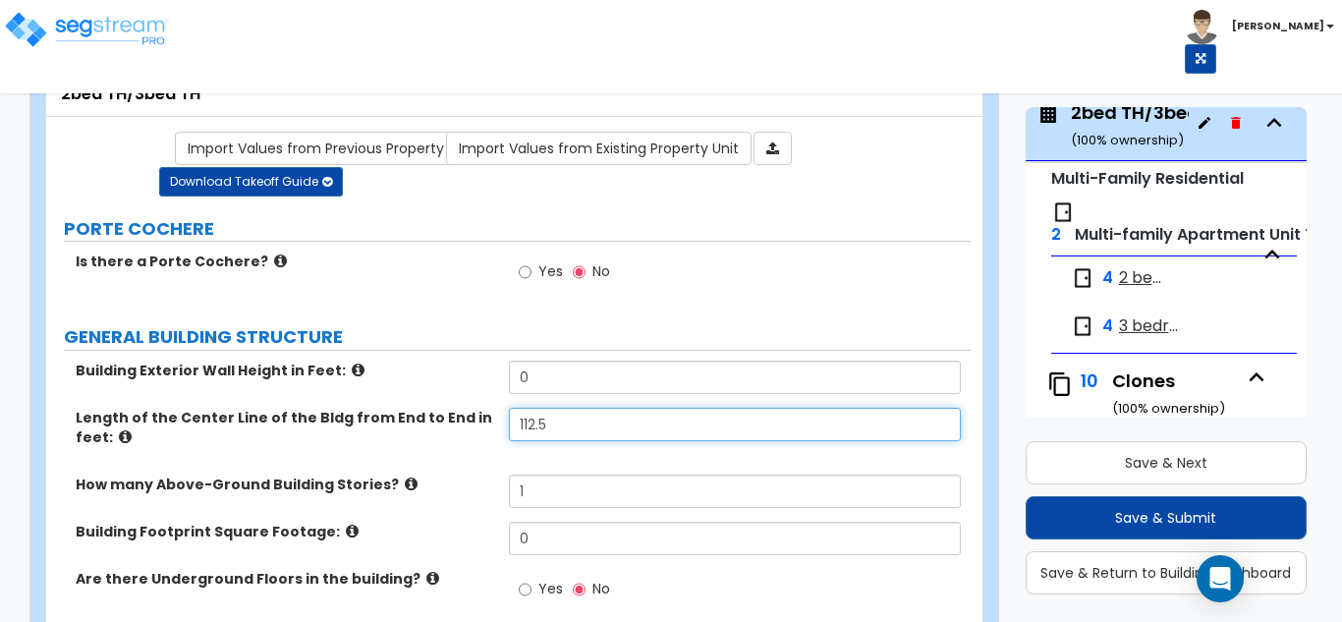
type input "112.5"
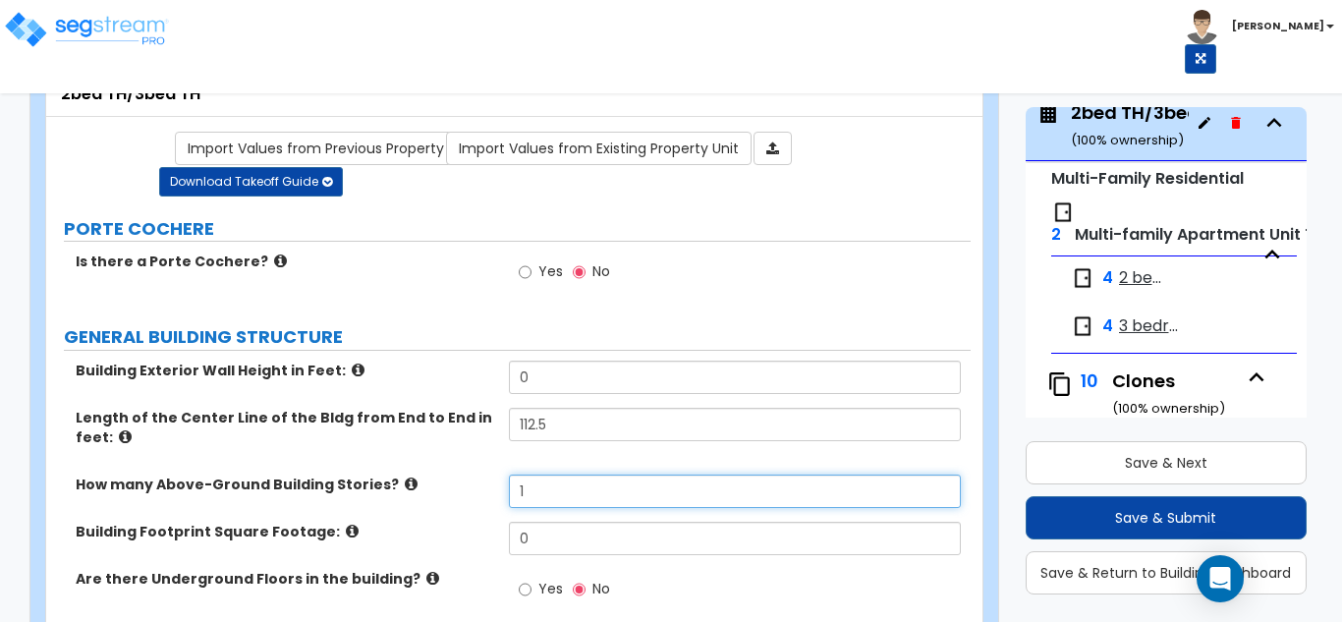
click at [563, 482] on input "1" at bounding box center [735, 491] width 453 height 33
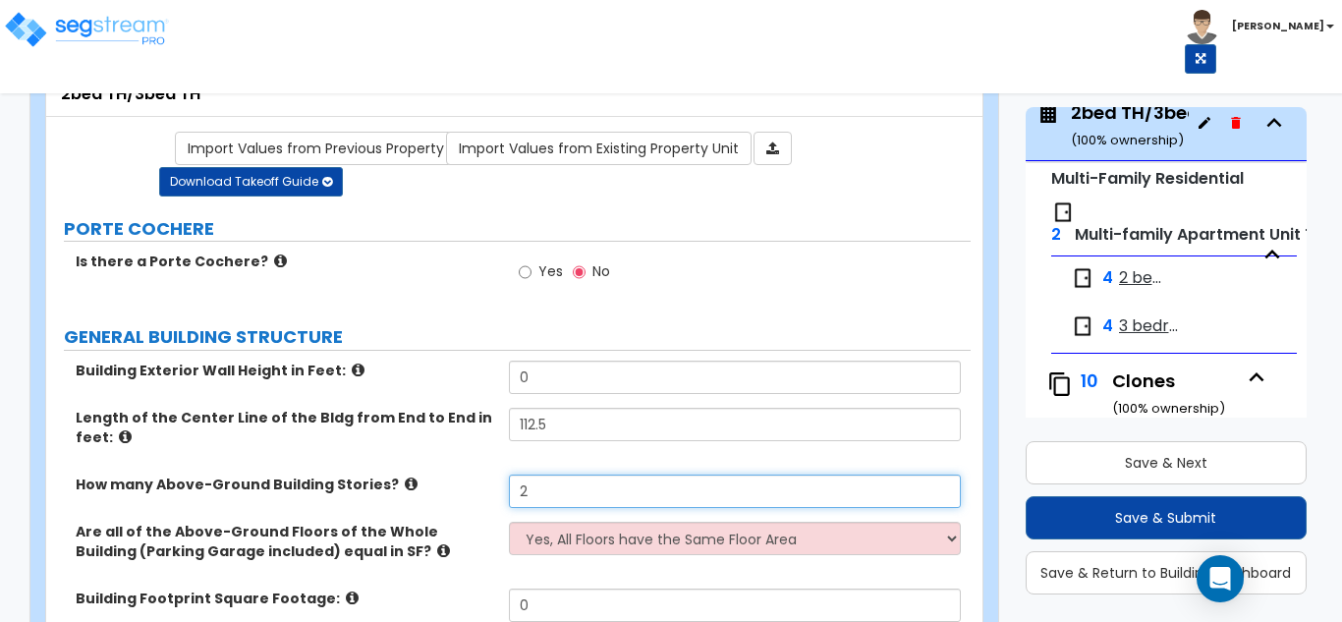
type input "2"
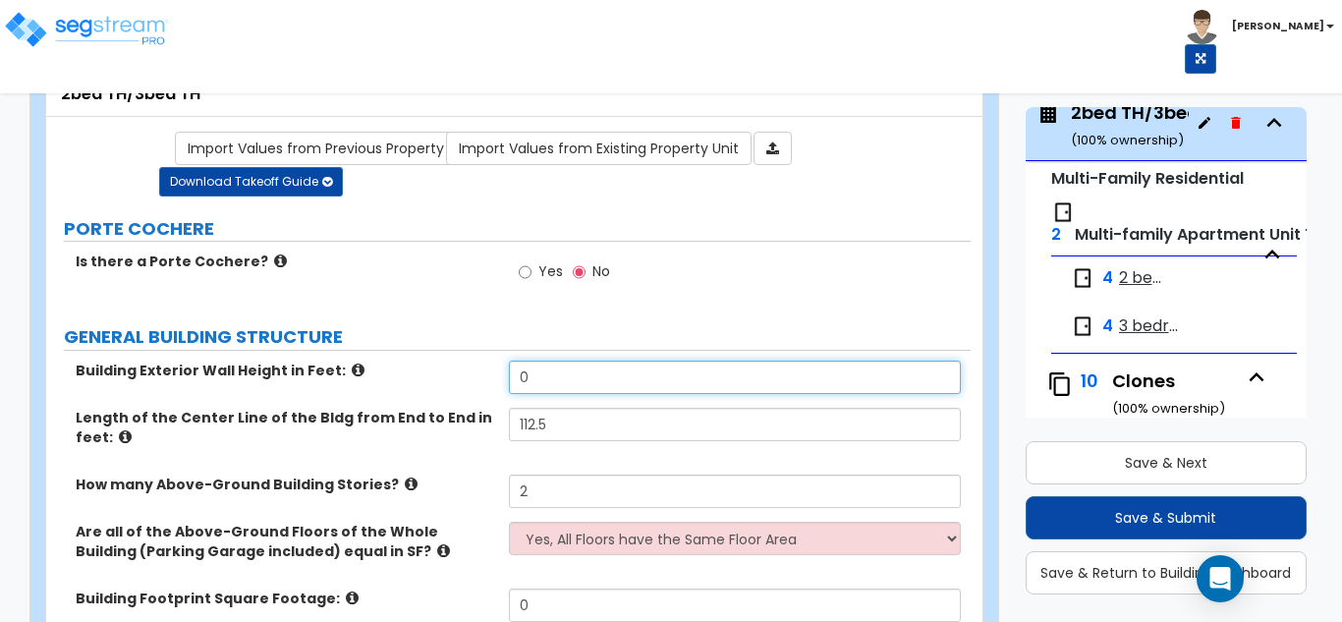
click at [538, 377] on input "0" at bounding box center [735, 377] width 453 height 33
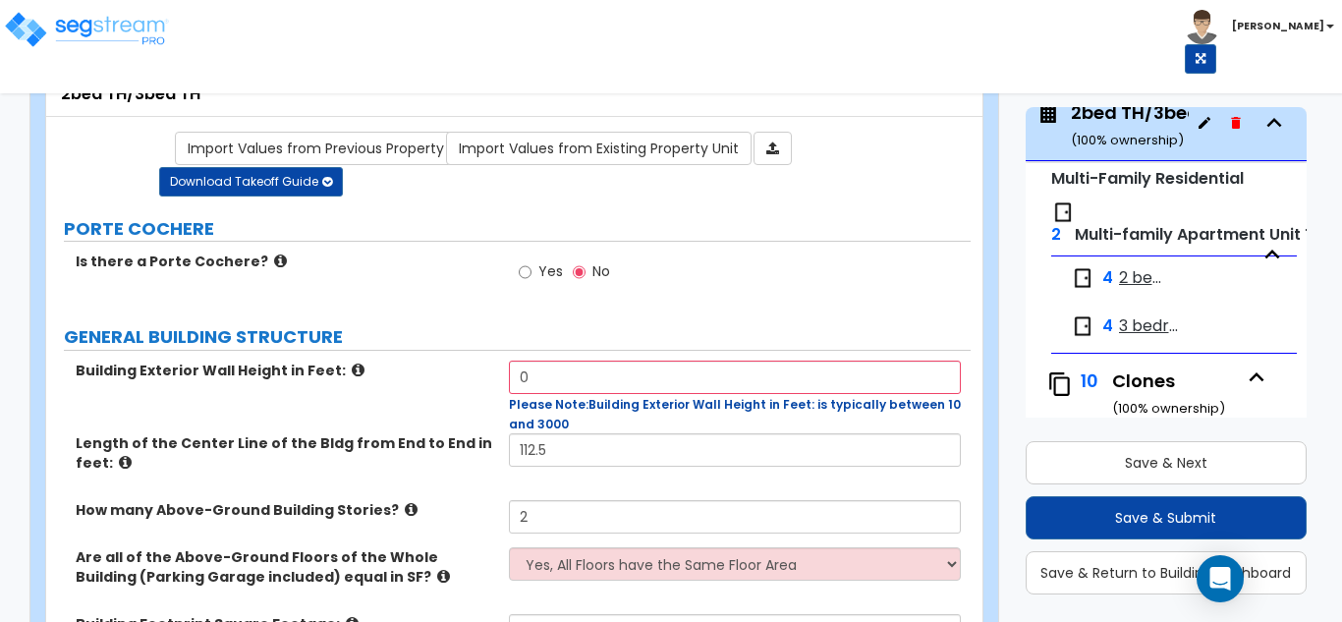
click at [352, 374] on icon at bounding box center [358, 370] width 13 height 15
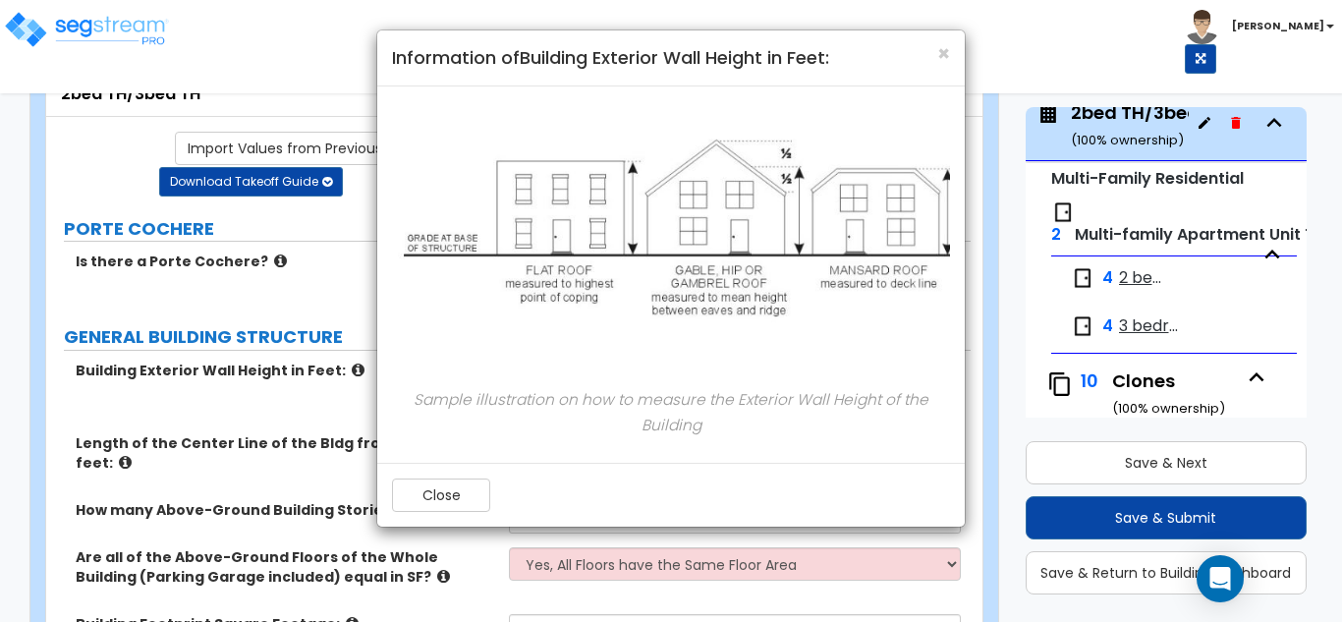
click at [321, 394] on div "× Information of Building Exterior Wall Height in Feet: Sample illustration on …" at bounding box center [671, 311] width 1342 height 622
click at [425, 490] on button "Close" at bounding box center [441, 495] width 98 height 33
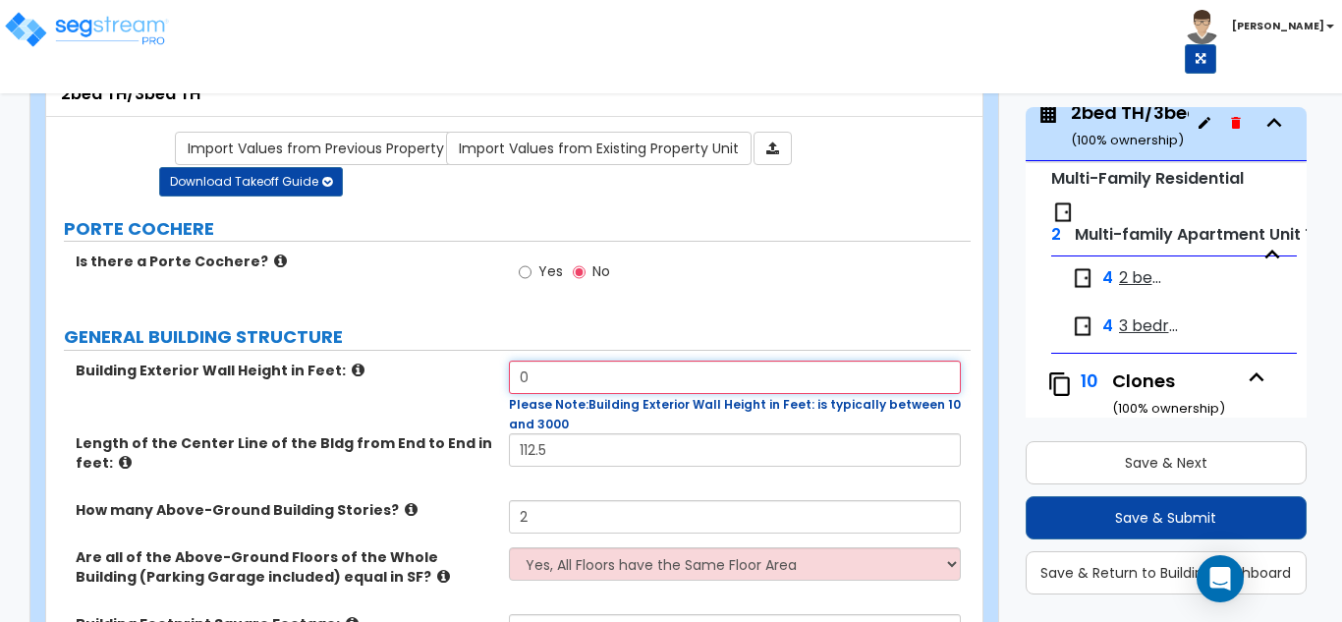
click at [538, 373] on input "0" at bounding box center [735, 377] width 453 height 33
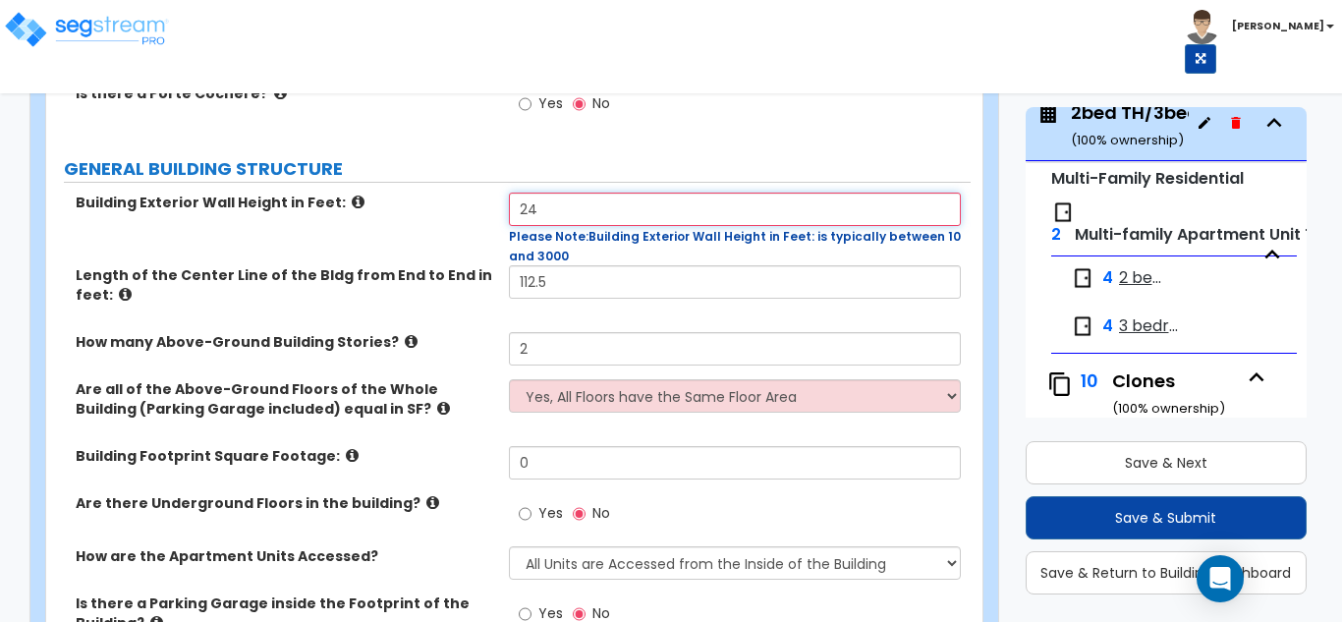
scroll to position [295, 0]
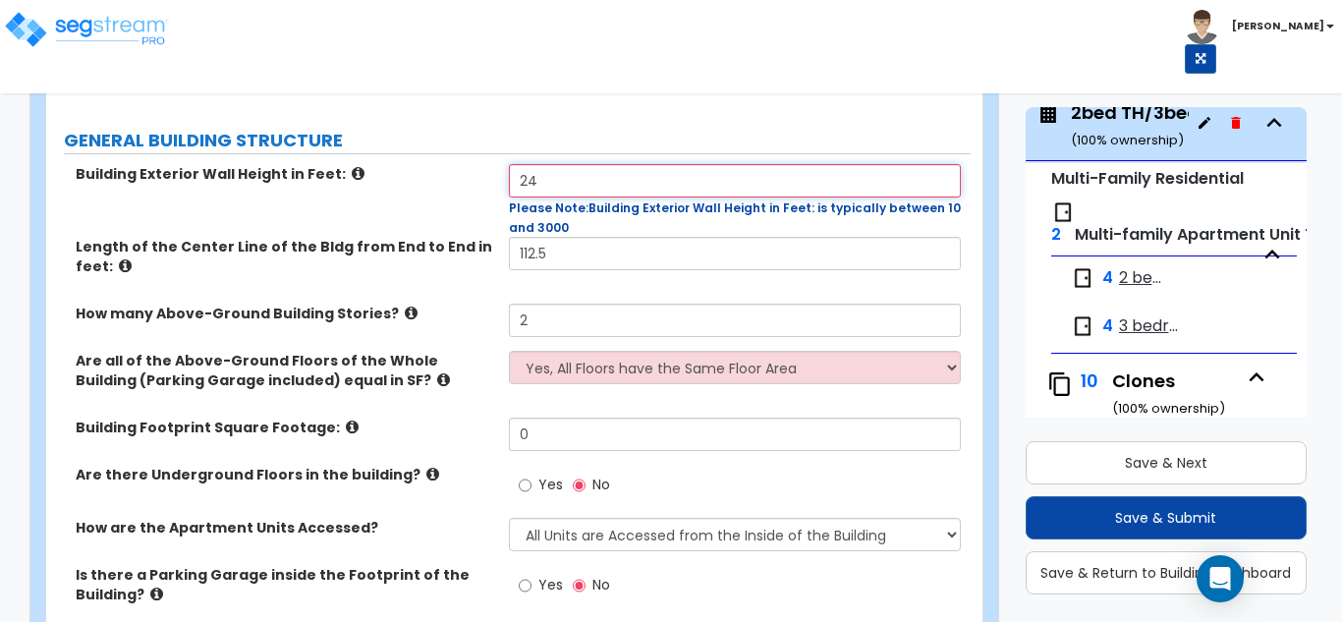
type input "24"
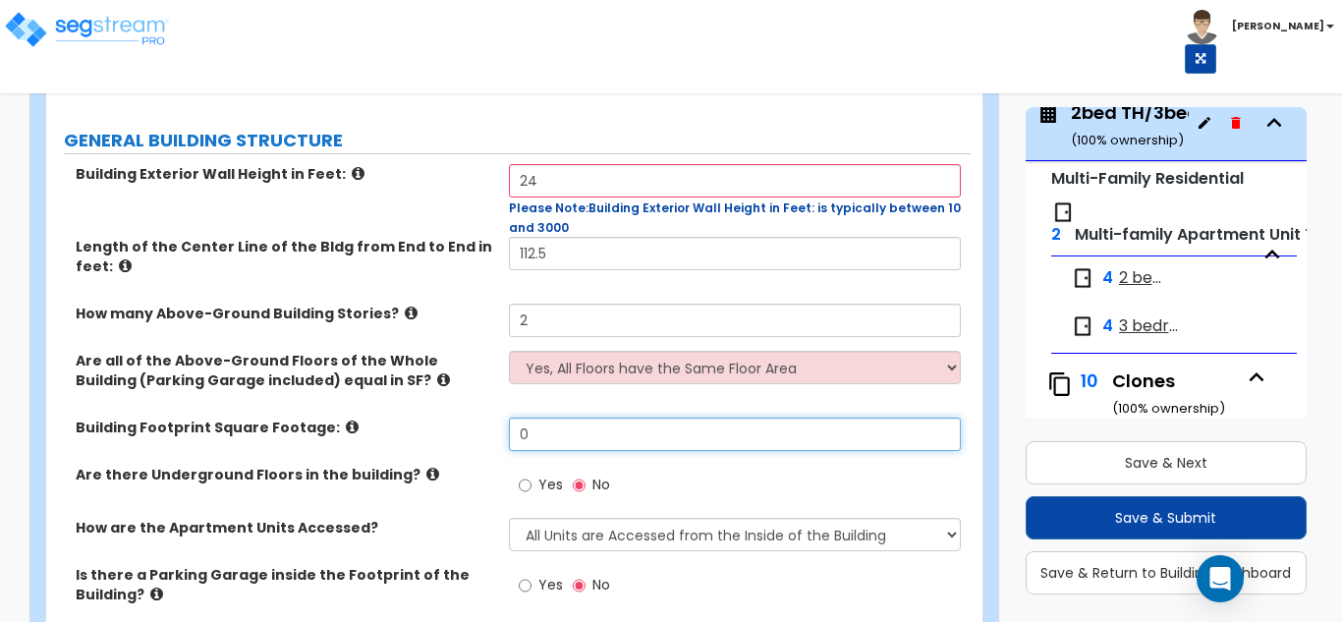
click at [627, 441] on div "Building Exterior Wall Height in Feet: 24 Please Note: Building Exterior Wall H…" at bounding box center [508, 431] width 895 height 535
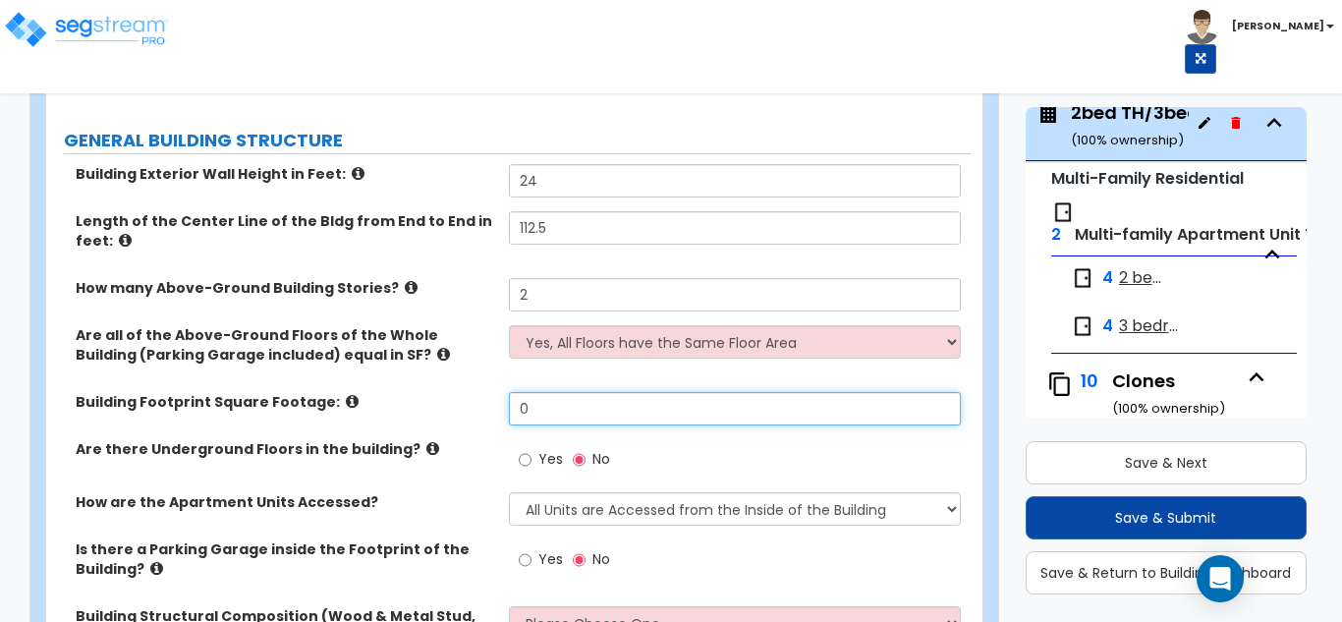
click at [620, 414] on input "0" at bounding box center [735, 408] width 453 height 33
type input "4,241"
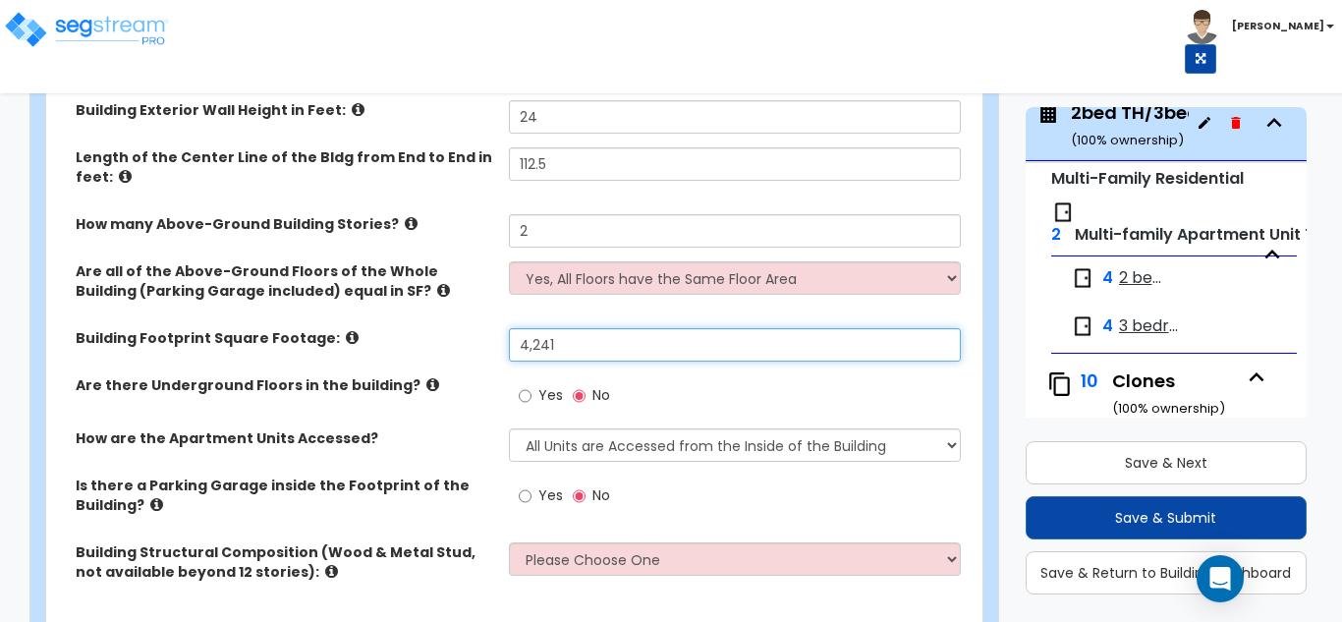
scroll to position [393, 0]
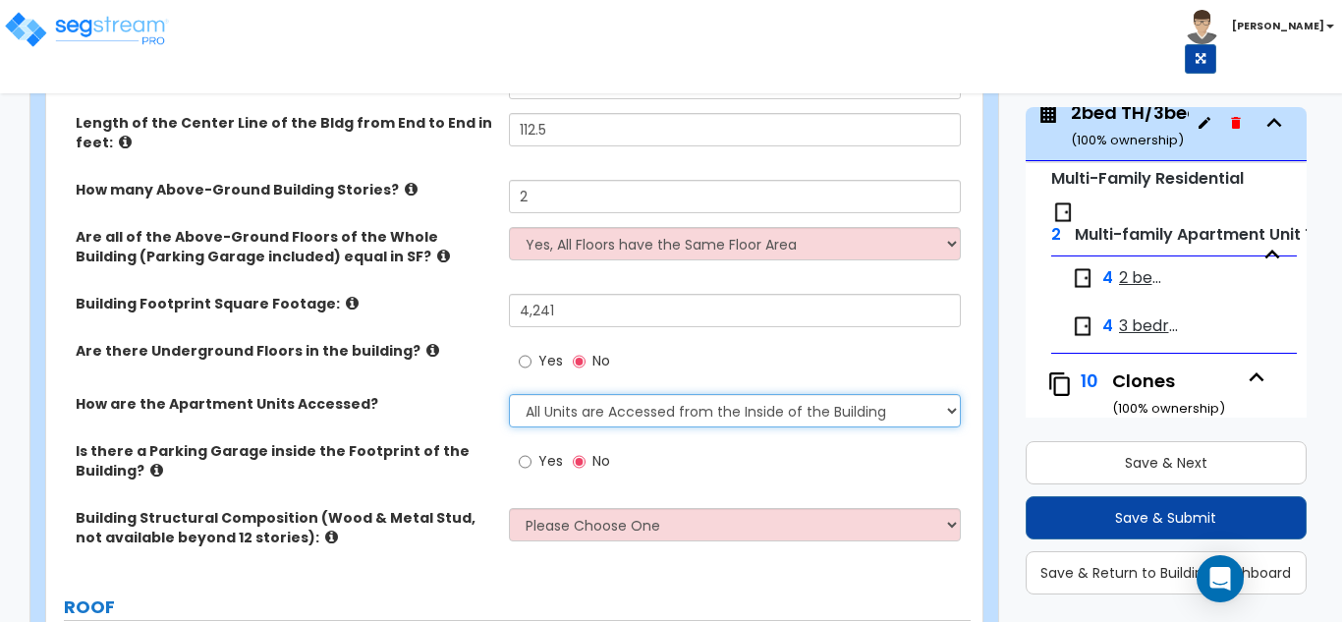
click at [596, 418] on select "All Units are Accessed from the Inside of the Building All Units are Accessed f…" at bounding box center [735, 410] width 453 height 33
select select "2"
click at [509, 394] on select "All Units are Accessed from the Inside of the Building All Units are Accessed f…" at bounding box center [735, 410] width 453 height 33
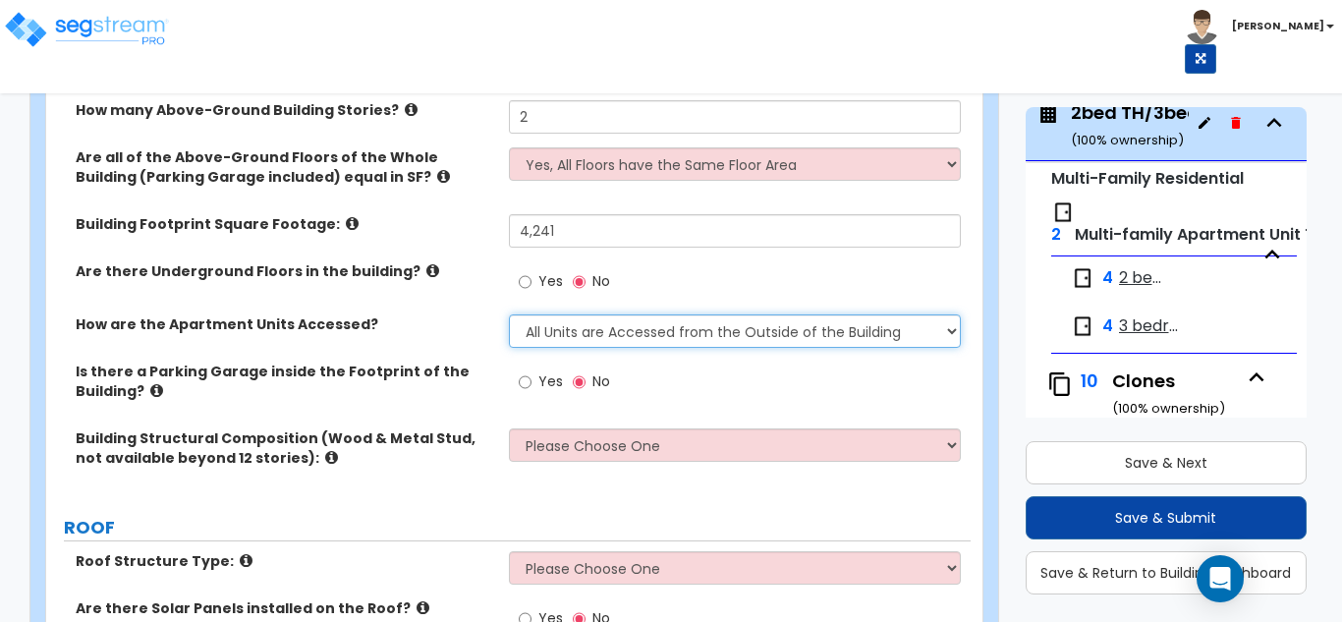
scroll to position [590, 0]
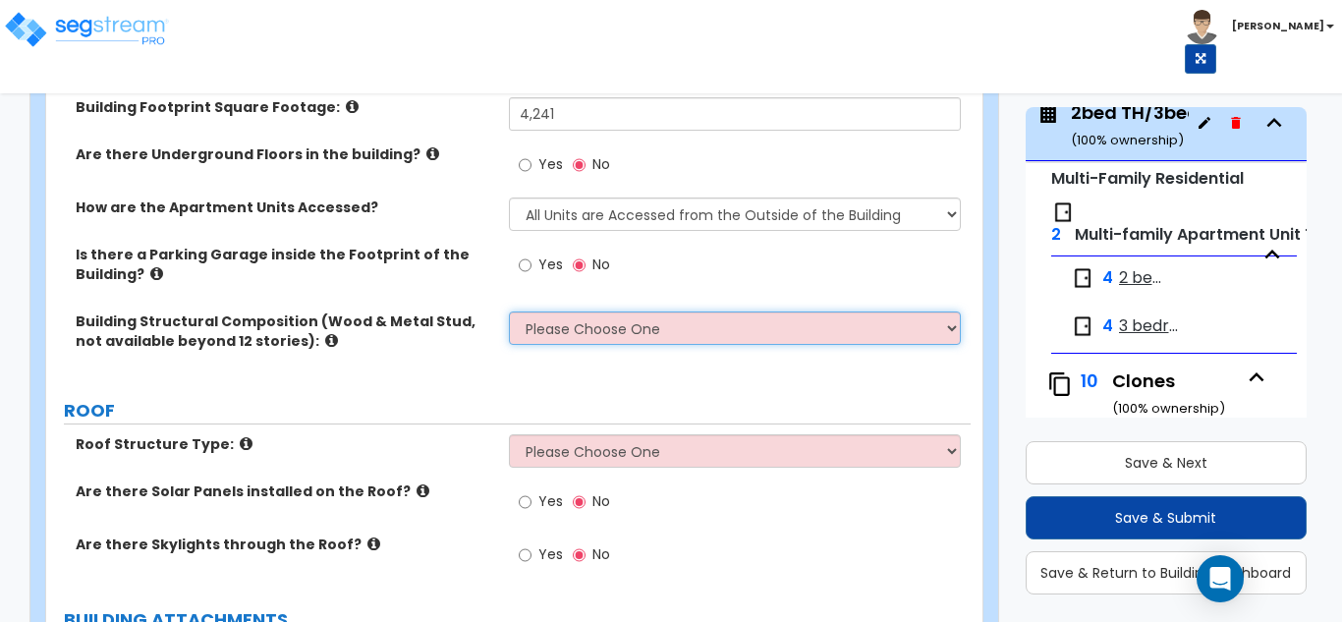
click at [621, 340] on select "Please Choose One Reinforced Concrete Structural Steel Brick Masonry CMU Masonr…" at bounding box center [735, 328] width 453 height 33
select select "7"
click at [509, 312] on select "Please Choose One Reinforced Concrete Structural Steel Brick Masonry CMU Masonr…" at bounding box center [735, 328] width 453 height 33
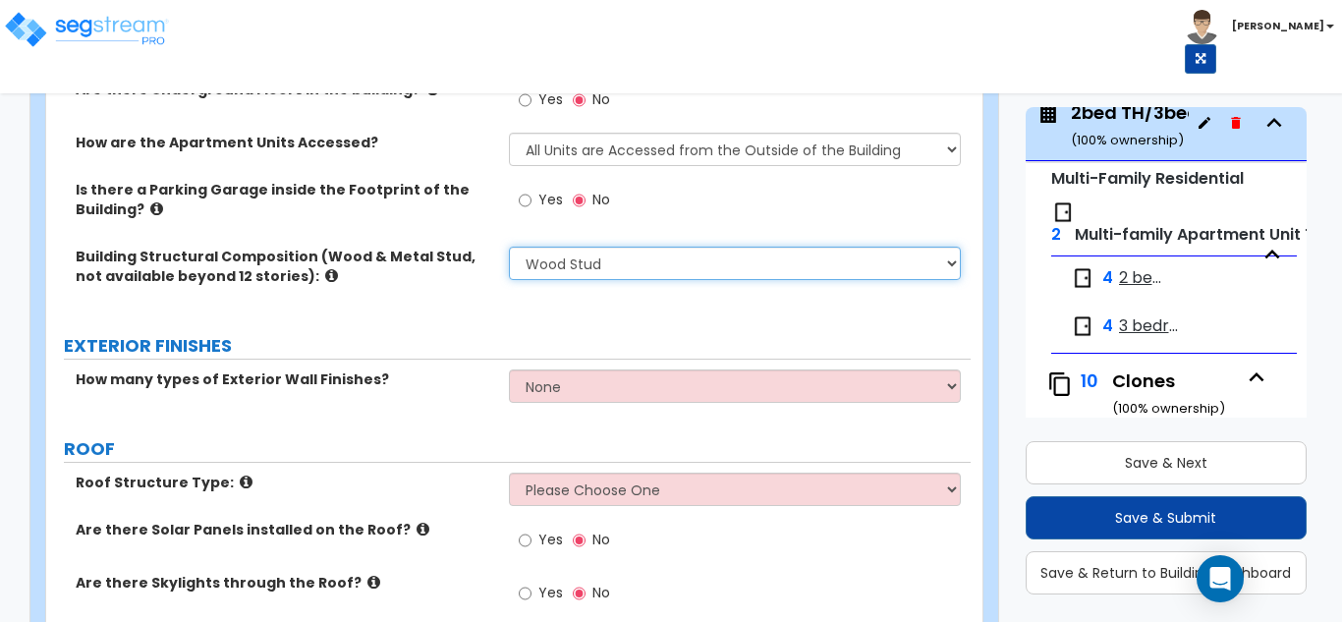
scroll to position [688, 0]
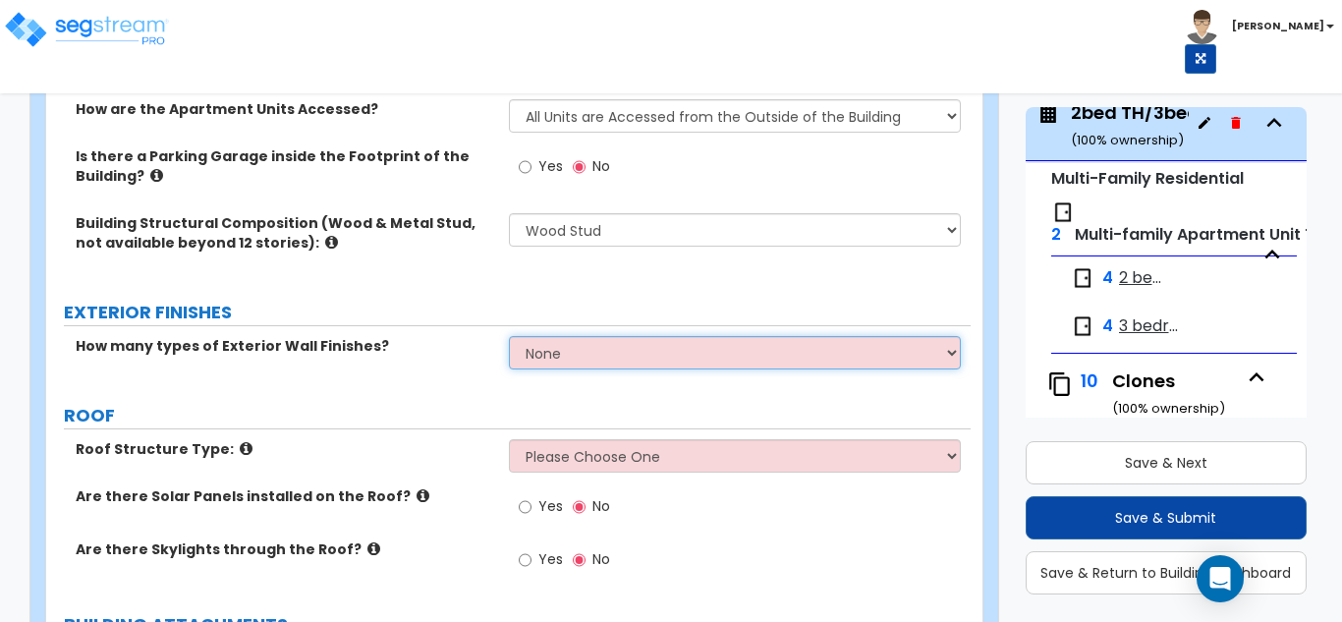
click at [582, 361] on select "None 1 2 3" at bounding box center [735, 352] width 453 height 33
select select "1"
click at [509, 336] on select "None 1 2 3" at bounding box center [735, 352] width 453 height 33
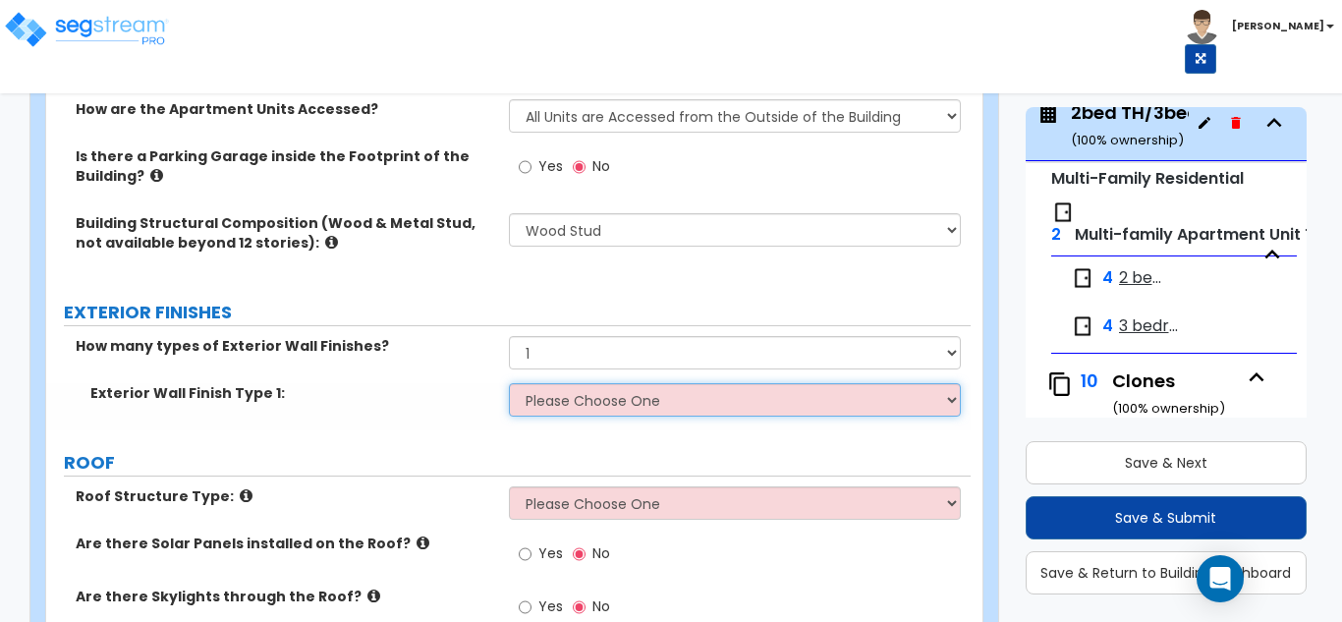
click at [577, 411] on select "Please Choose One No Finish/Shared Wall No Wall Brick Veneer Stone Veneer Wood …" at bounding box center [735, 399] width 453 height 33
select select "7"
click at [509, 383] on select "Please Choose One No Finish/Shared Wall No Wall Brick Veneer Stone Veneer Wood …" at bounding box center [735, 399] width 453 height 33
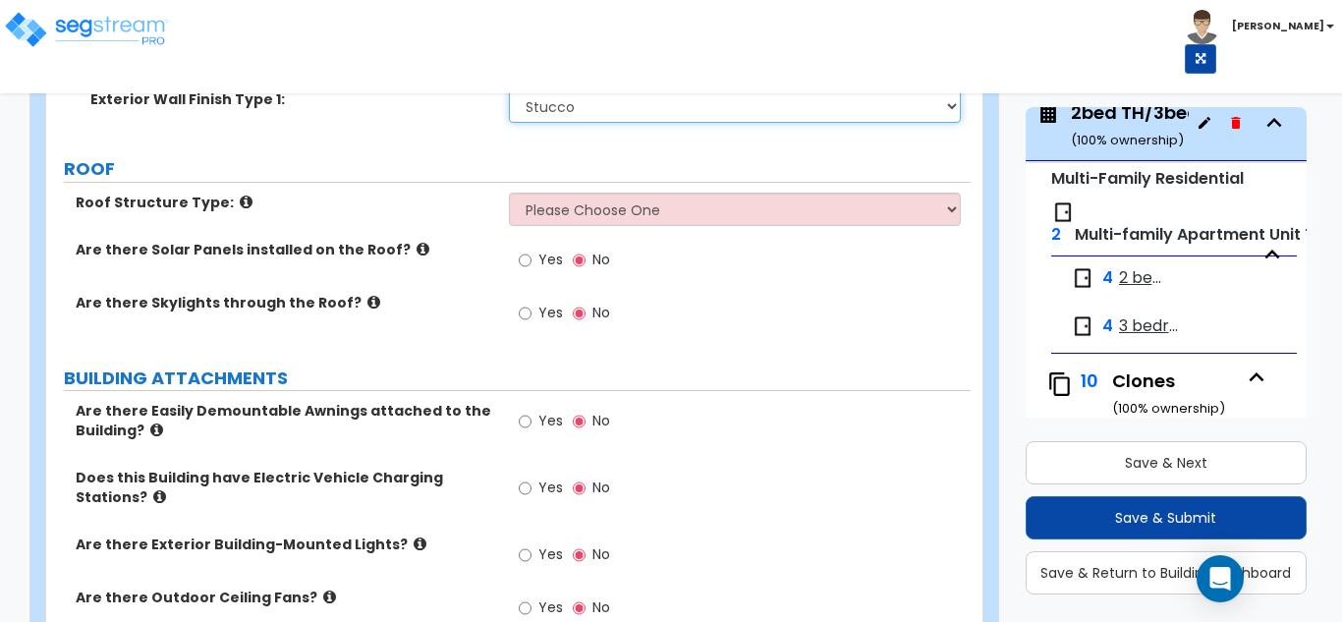
scroll to position [983, 0]
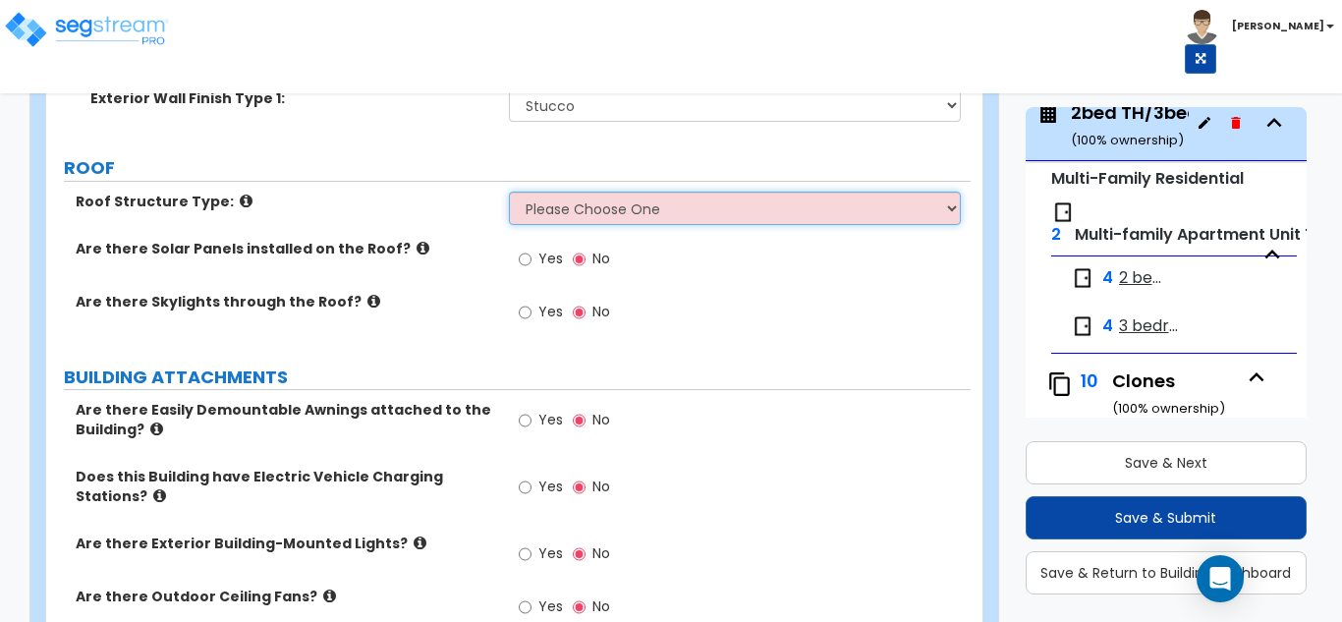
click at [647, 194] on select "Please Choose One Gable Roof Flat Roof Hybrid Gable & Flat Roof" at bounding box center [735, 208] width 453 height 33
select select "1"
click at [509, 192] on select "Please Choose One Gable Roof Flat Roof Hybrid Gable & Flat Roof" at bounding box center [735, 208] width 453 height 33
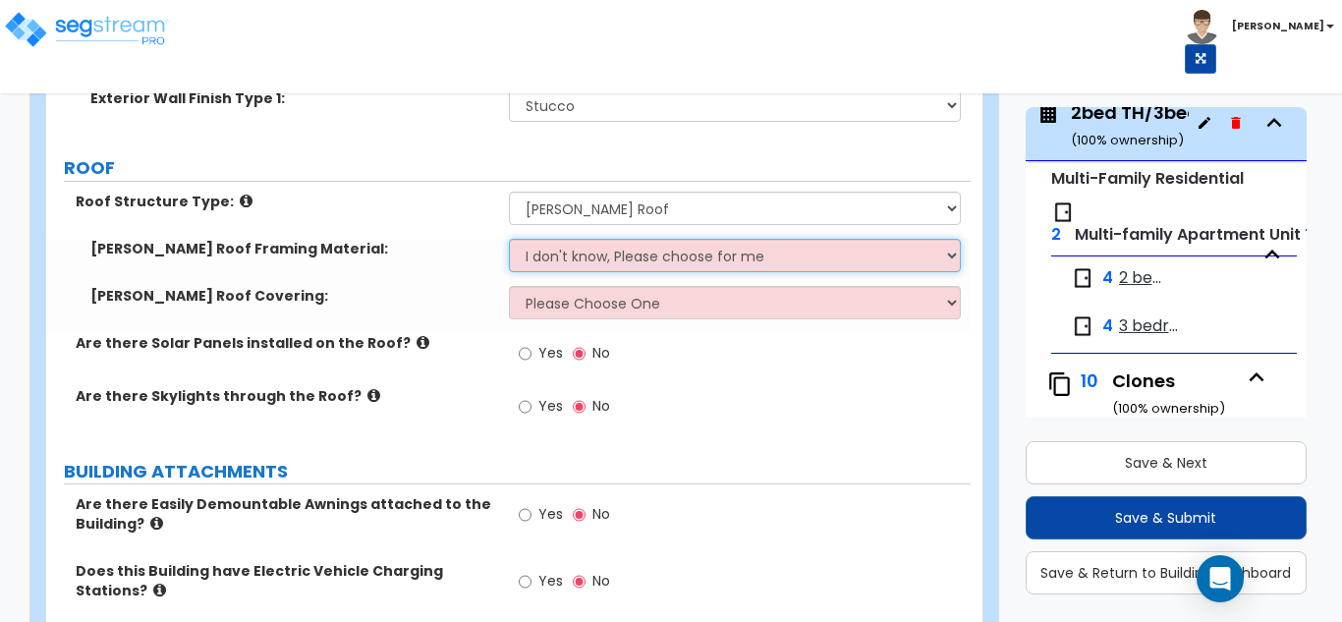
click at [577, 245] on select "I don't know, Please choose for me Metal Wood" at bounding box center [735, 255] width 453 height 33
select select "2"
click at [509, 239] on select "I don't know, Please choose for me Metal Wood" at bounding box center [735, 255] width 453 height 33
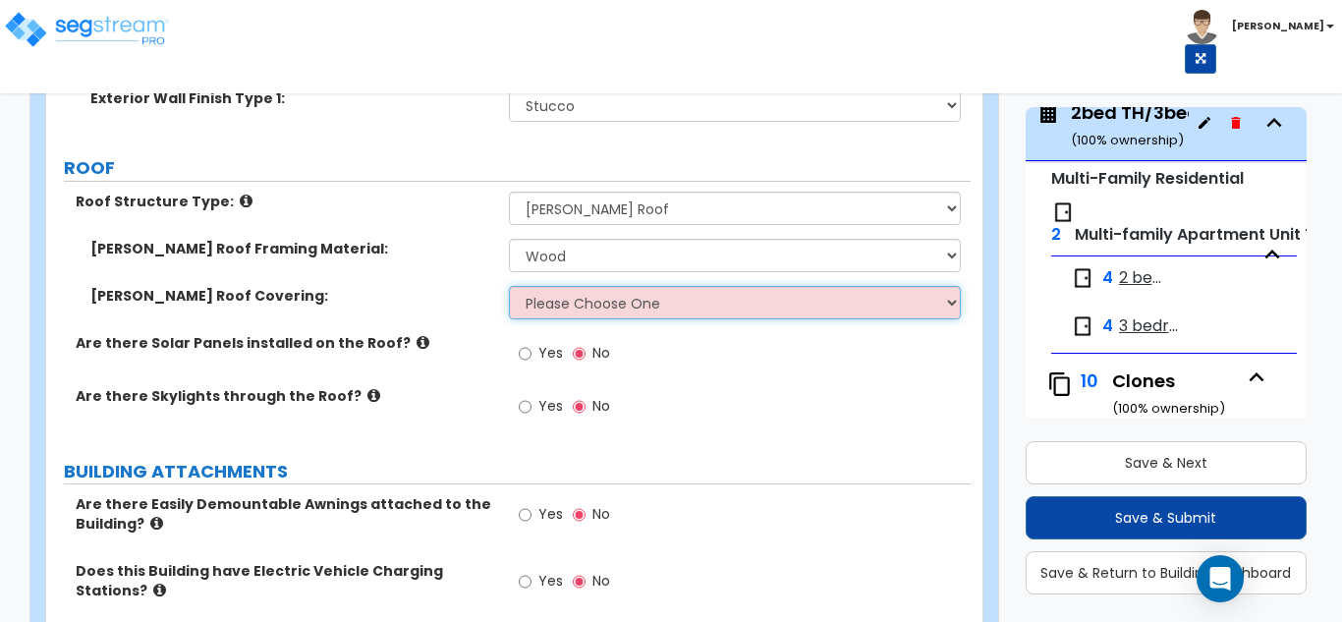
click at [562, 307] on select "Please Choose One Asphalt Shingle Clay Tile Wood Shingle Metal Shingle Standing…" at bounding box center [735, 302] width 453 height 33
select select "1"
click at [509, 286] on select "Please Choose One Asphalt Shingle Clay Tile Wood Shingle Metal Shingle Standing…" at bounding box center [735, 302] width 453 height 33
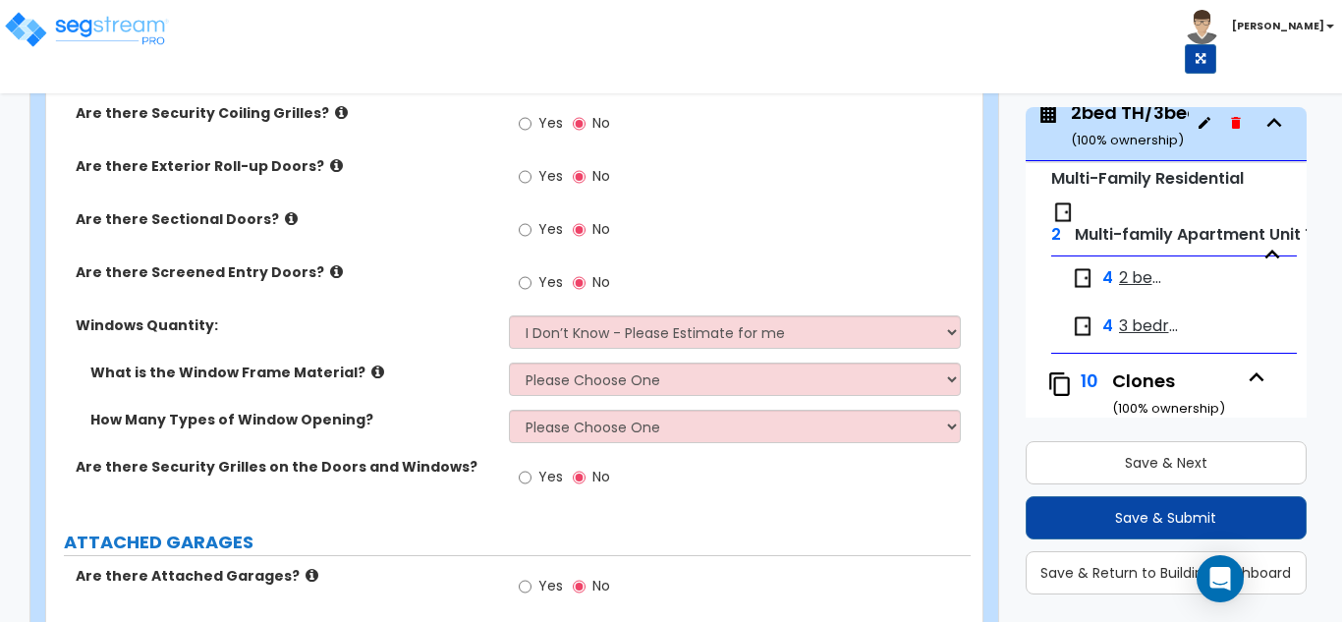
scroll to position [2064, 0]
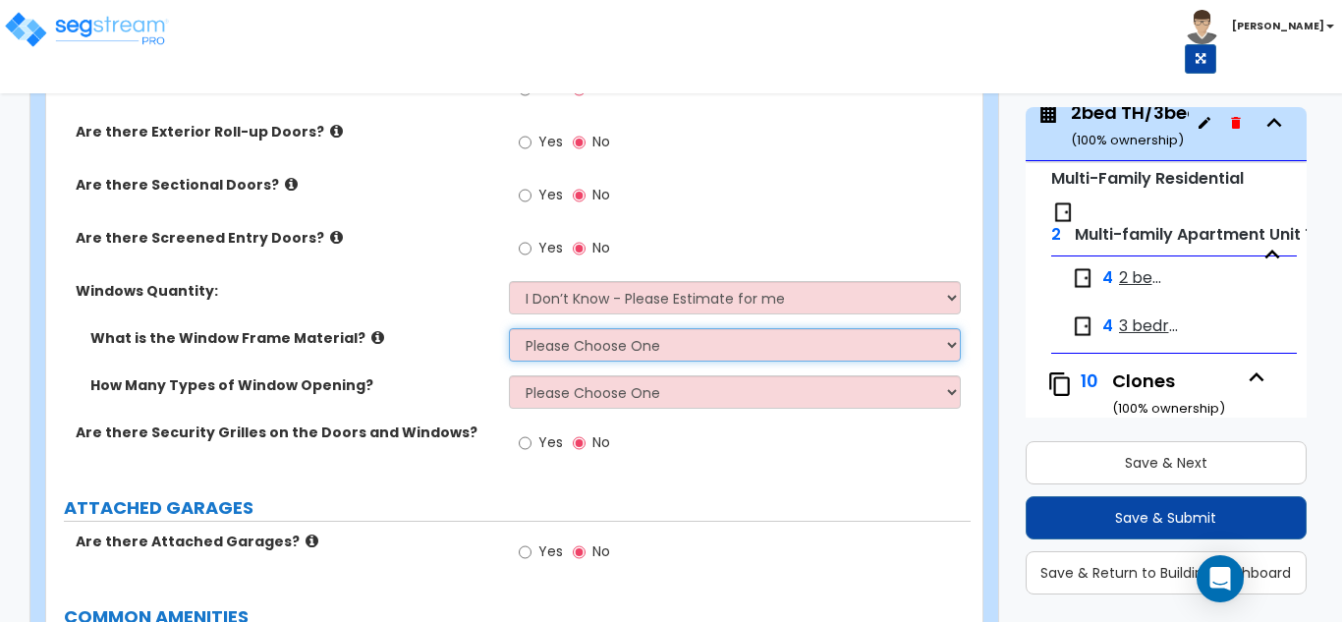
click at [647, 353] on select "Please Choose One Vinyl Aluminum Wood" at bounding box center [735, 344] width 453 height 33
select select "1"
click at [509, 328] on select "Please Choose One Vinyl Aluminum Wood" at bounding box center [735, 344] width 453 height 33
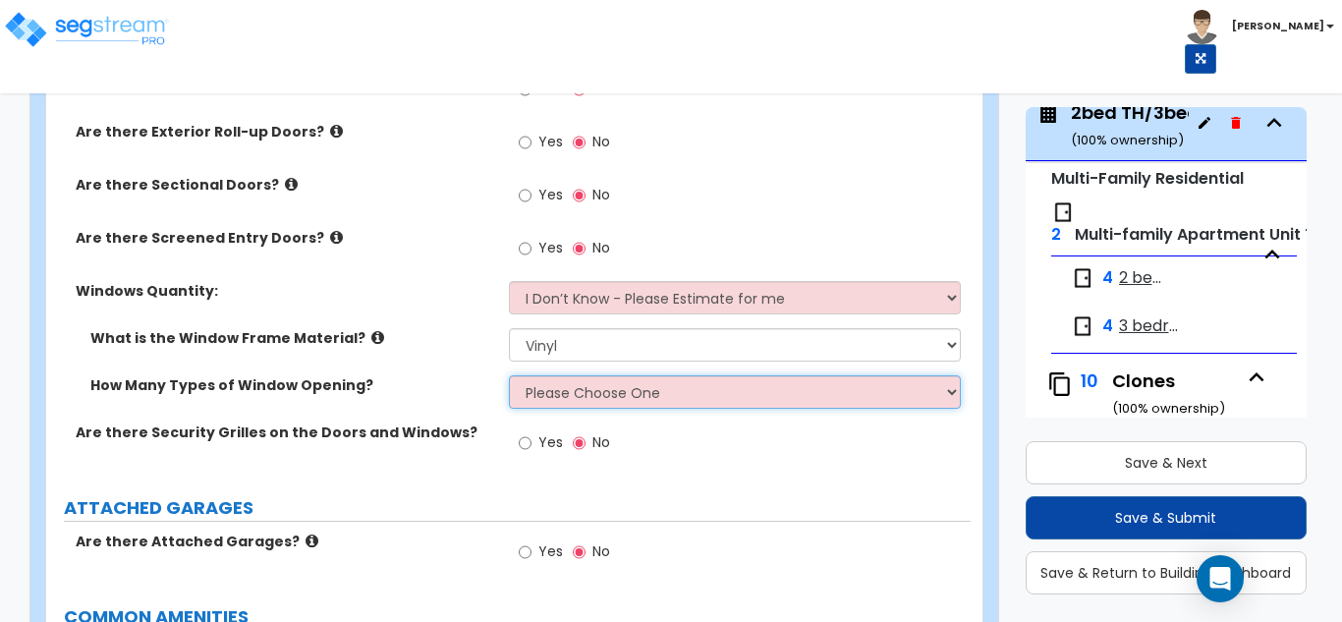
click at [591, 406] on select "Please Choose One 1 2 3 4" at bounding box center [735, 391] width 453 height 33
select select "1"
click at [509, 375] on select "Please Choose One 1 2 3 4" at bounding box center [735, 391] width 453 height 33
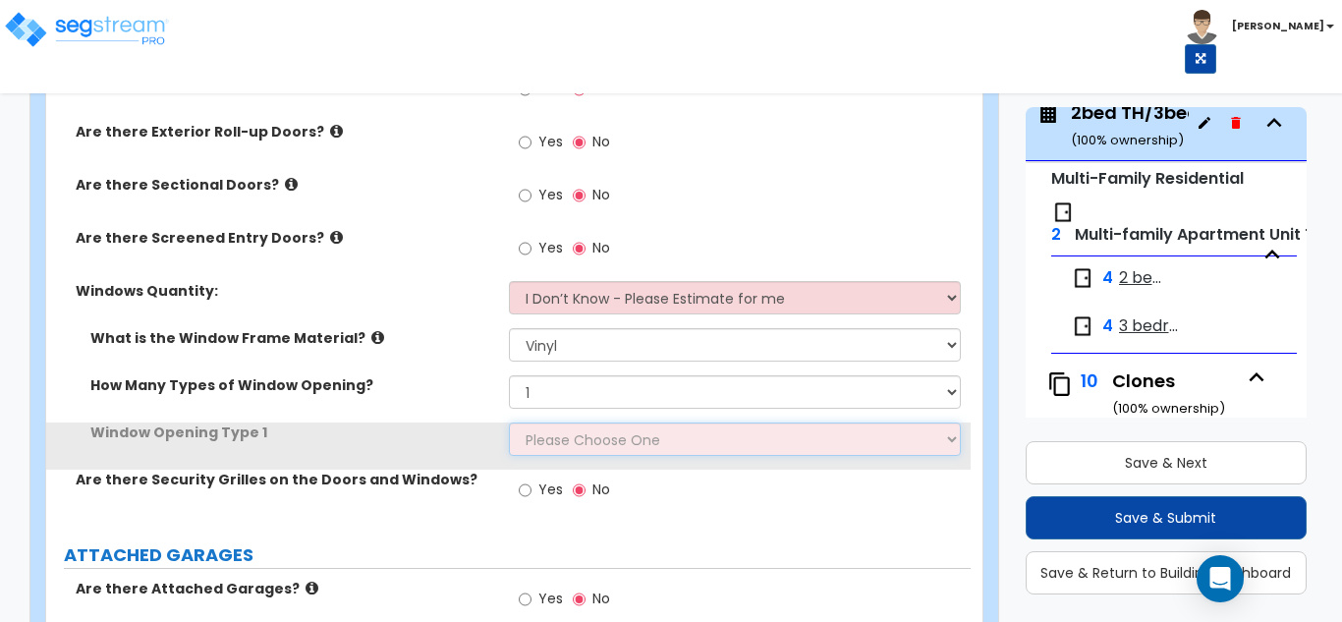
click at [578, 440] on select "Please Choose One Sliding Picture/Fixed Double/Single Hung Awning Swing" at bounding box center [735, 439] width 453 height 33
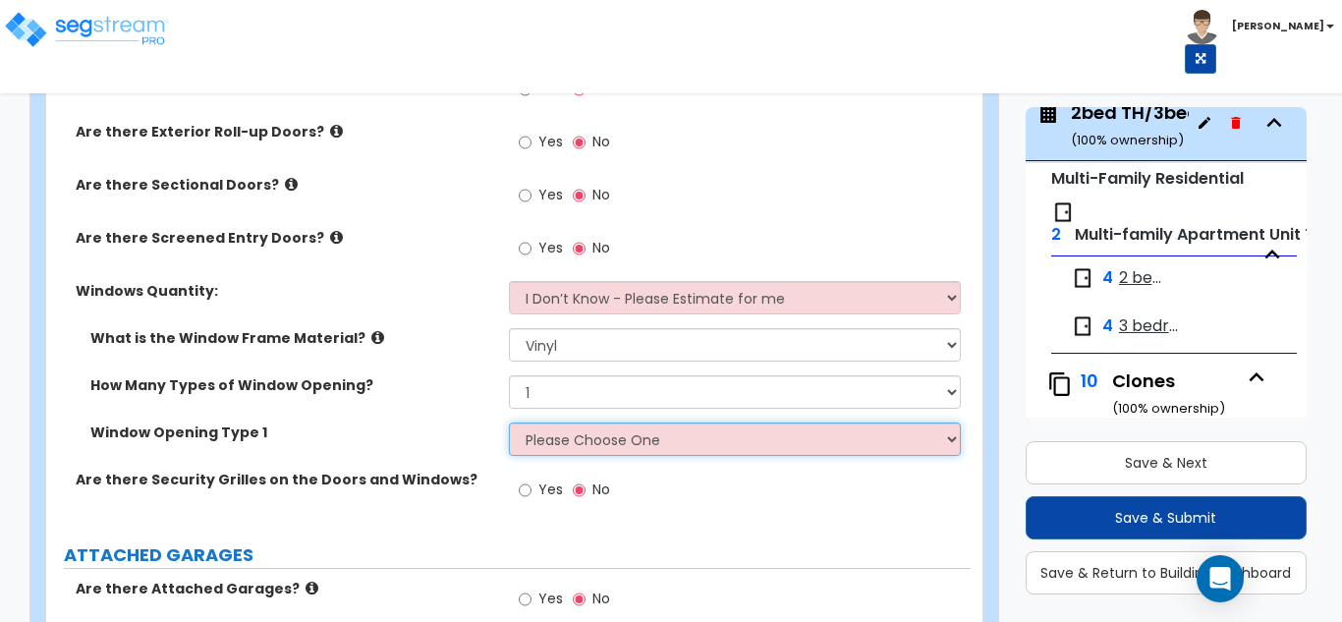
select select "3"
click at [509, 423] on select "Please Choose One Sliding Picture/Fixed Double/Single Hung Awning Swing" at bounding box center [735, 439] width 453 height 33
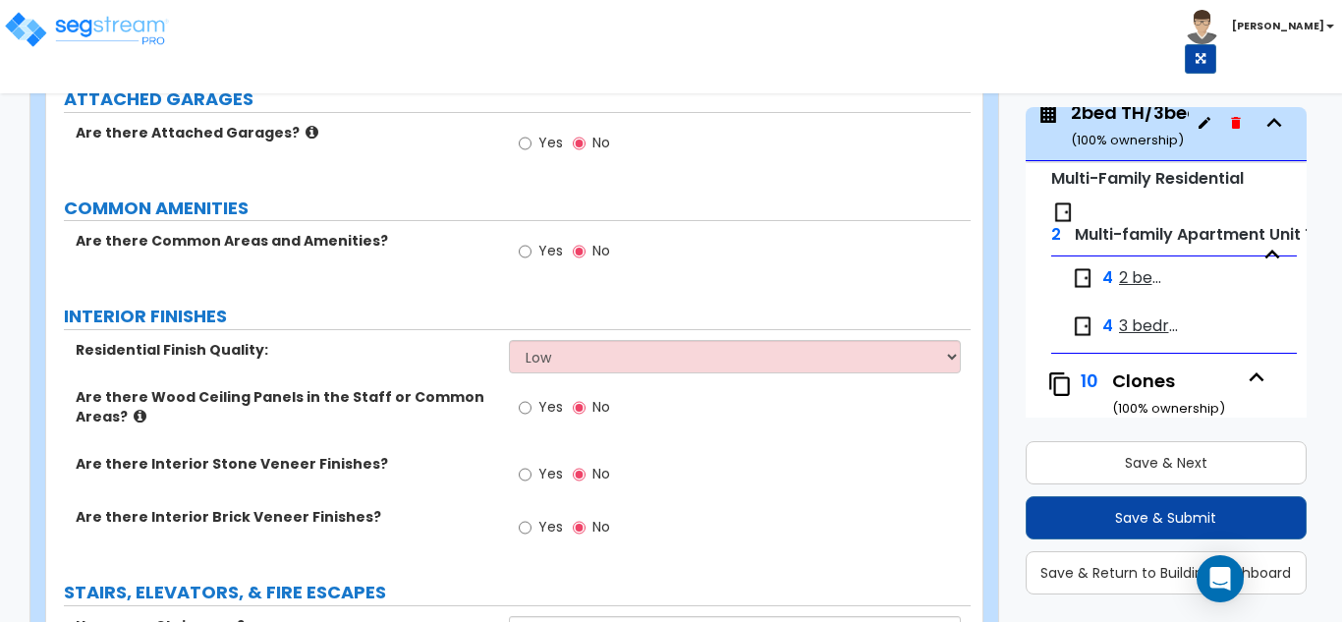
scroll to position [2555, 0]
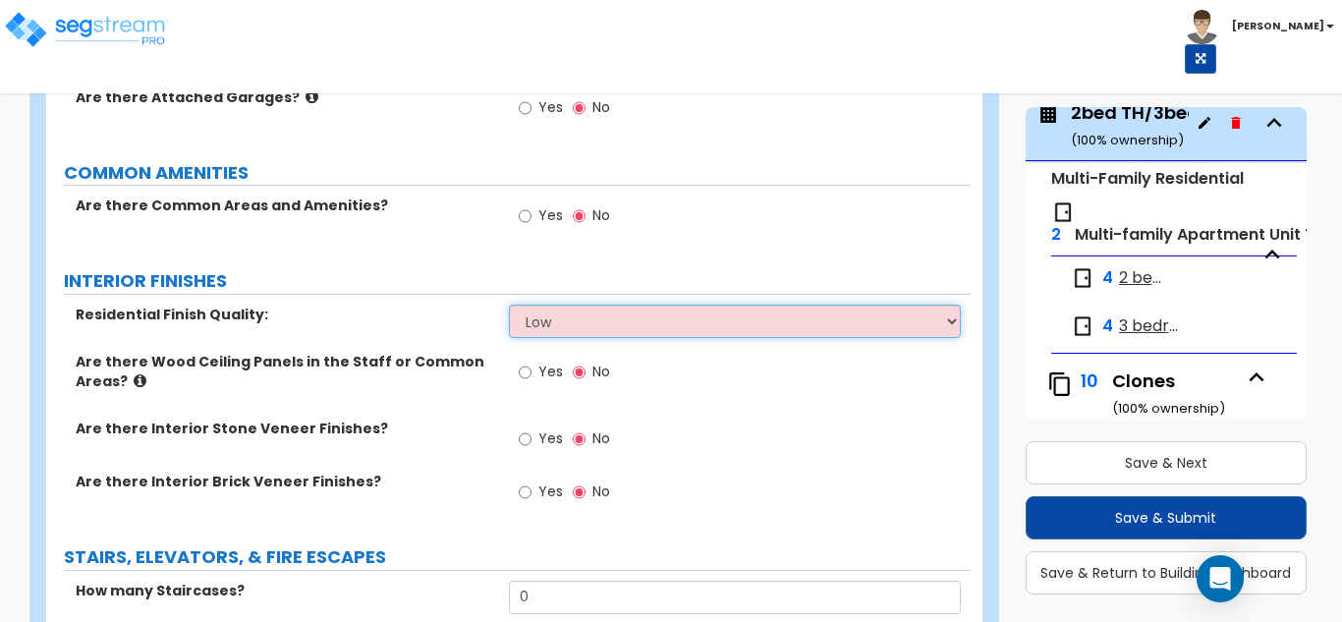
click at [566, 335] on select "Low Average High" at bounding box center [735, 321] width 453 height 33
select select "1"
click at [509, 305] on select "Low Average High" at bounding box center [735, 321] width 453 height 33
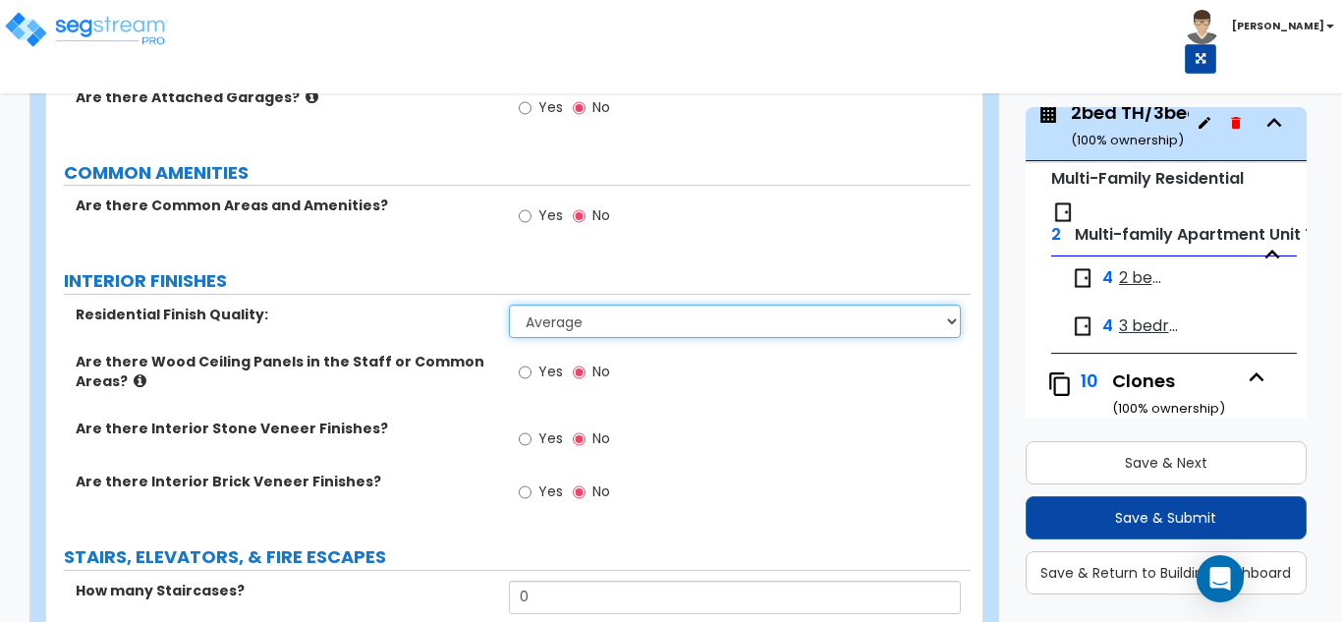
click at [548, 309] on select "Low Average High" at bounding box center [735, 321] width 453 height 33
click at [509, 305] on select "Low Average High" at bounding box center [735, 321] width 453 height 33
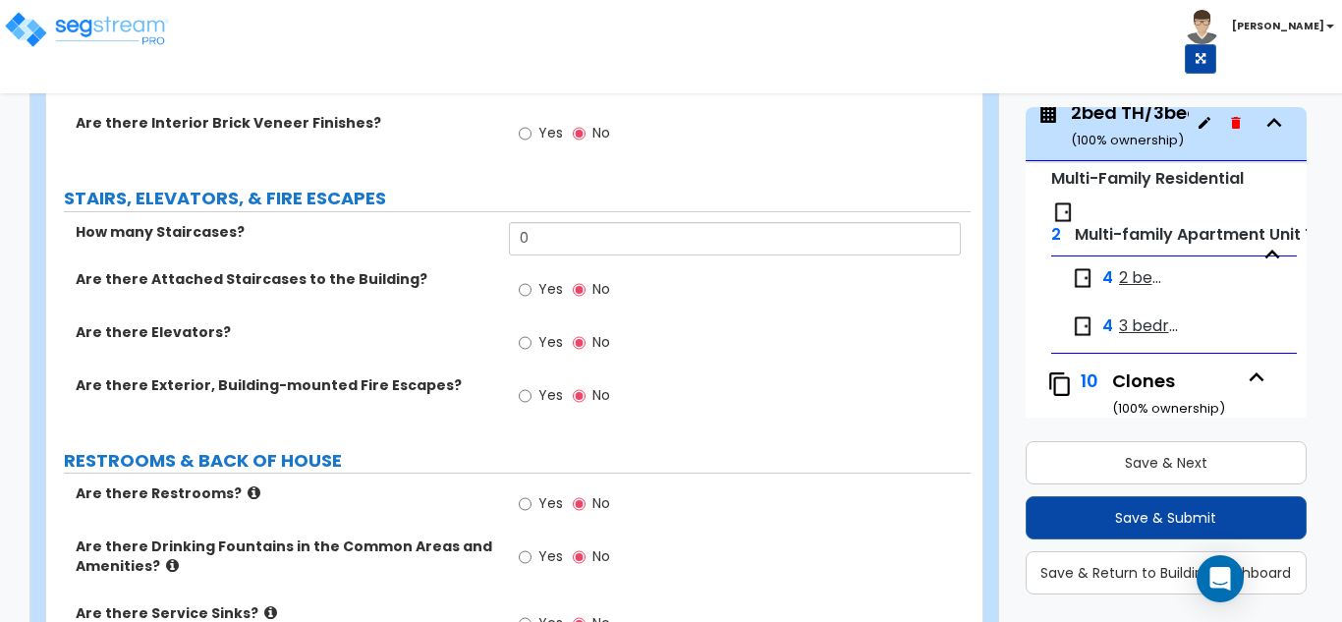
scroll to position [2948, 0]
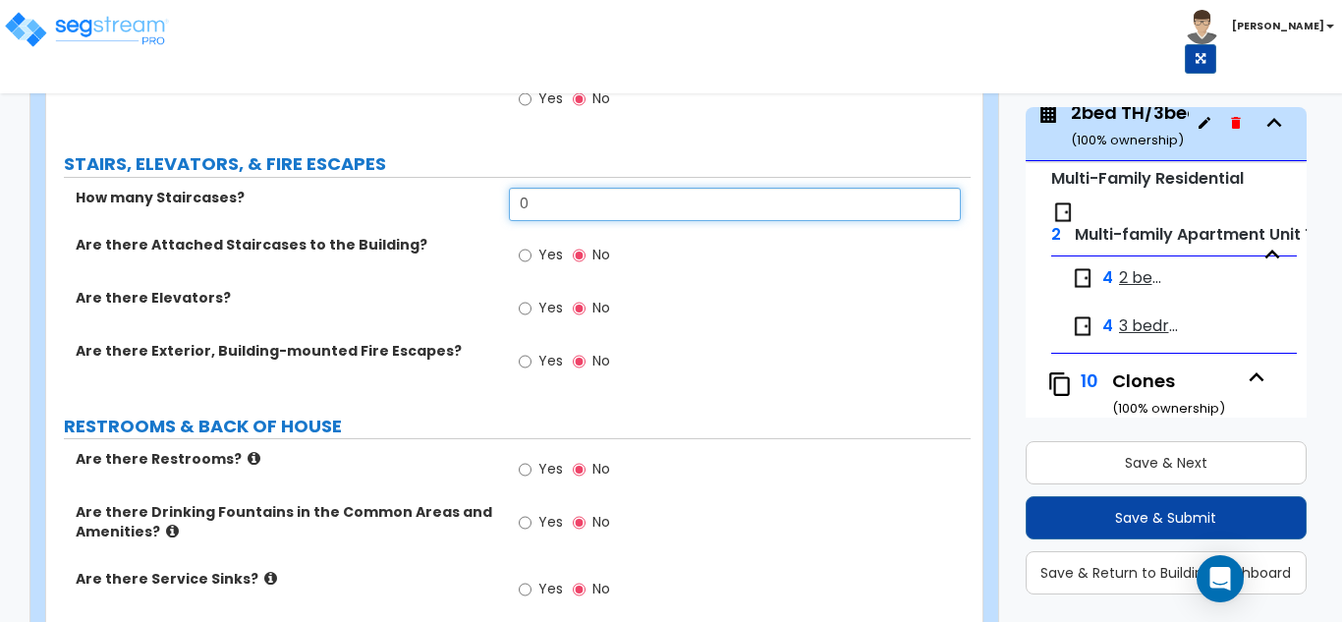
click at [555, 210] on input "0" at bounding box center [735, 204] width 453 height 33
click at [555, 209] on input "0" at bounding box center [735, 204] width 453 height 33
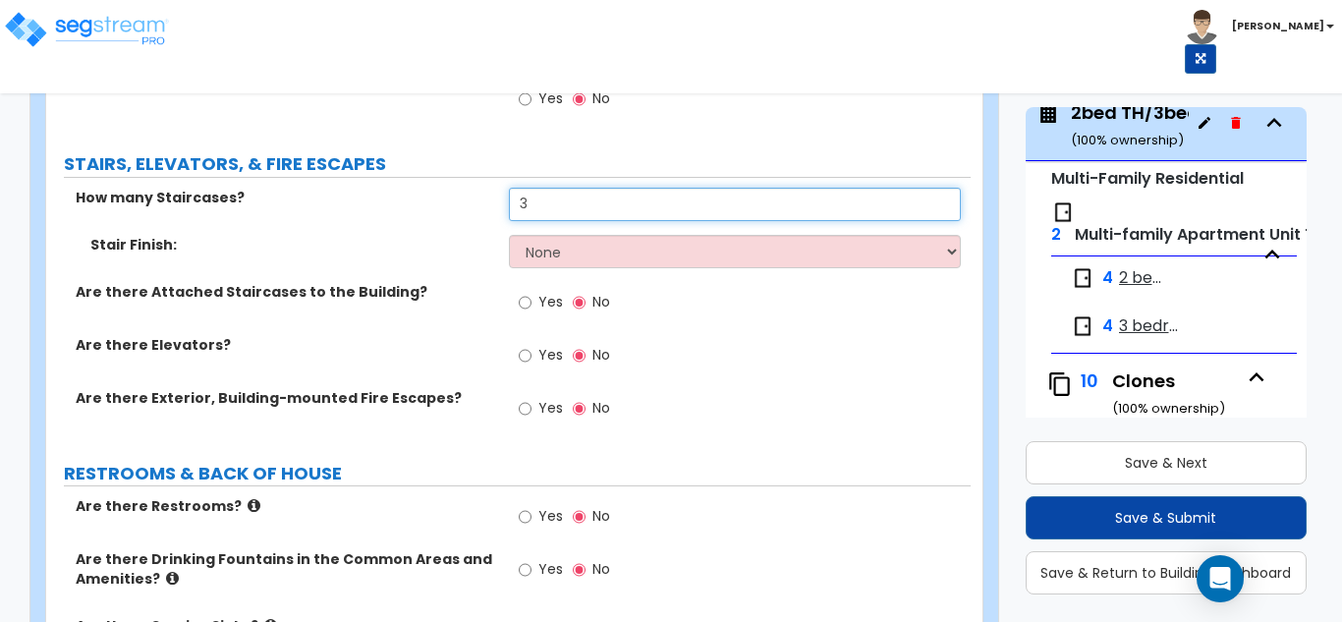
type input "3"
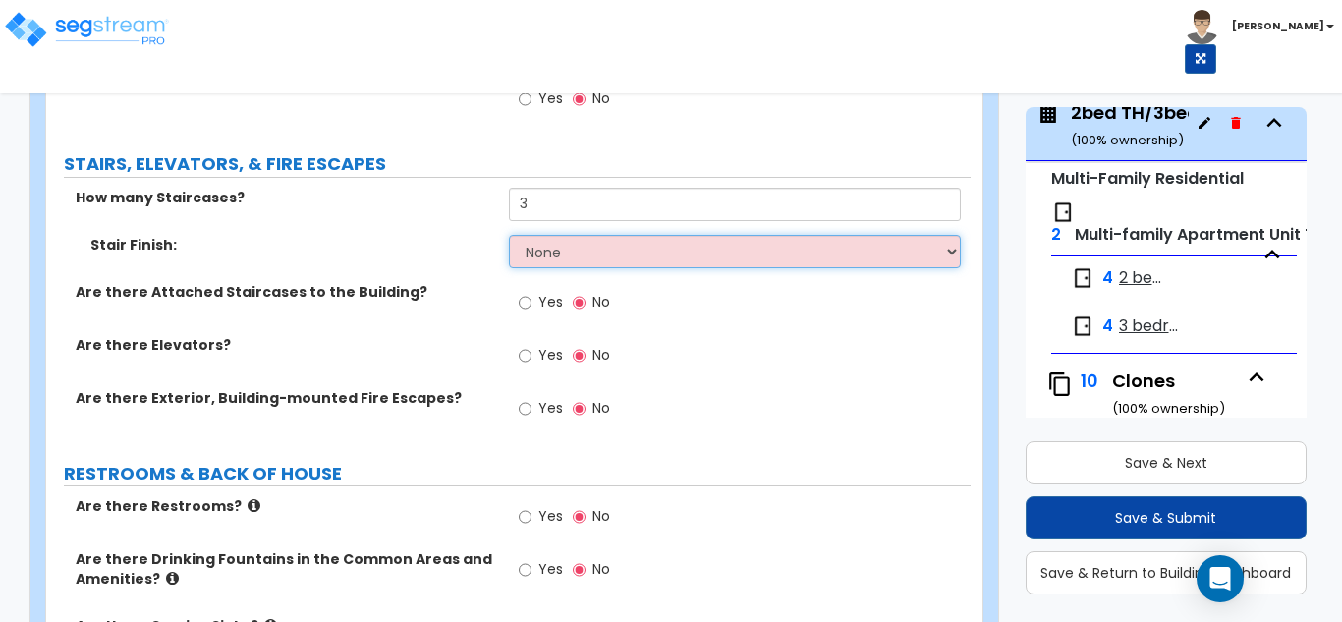
click at [564, 251] on select "None Tile Wood Laminate VCT Sheet Carpet Sheet Vinyl Carpet Tile" at bounding box center [735, 251] width 453 height 33
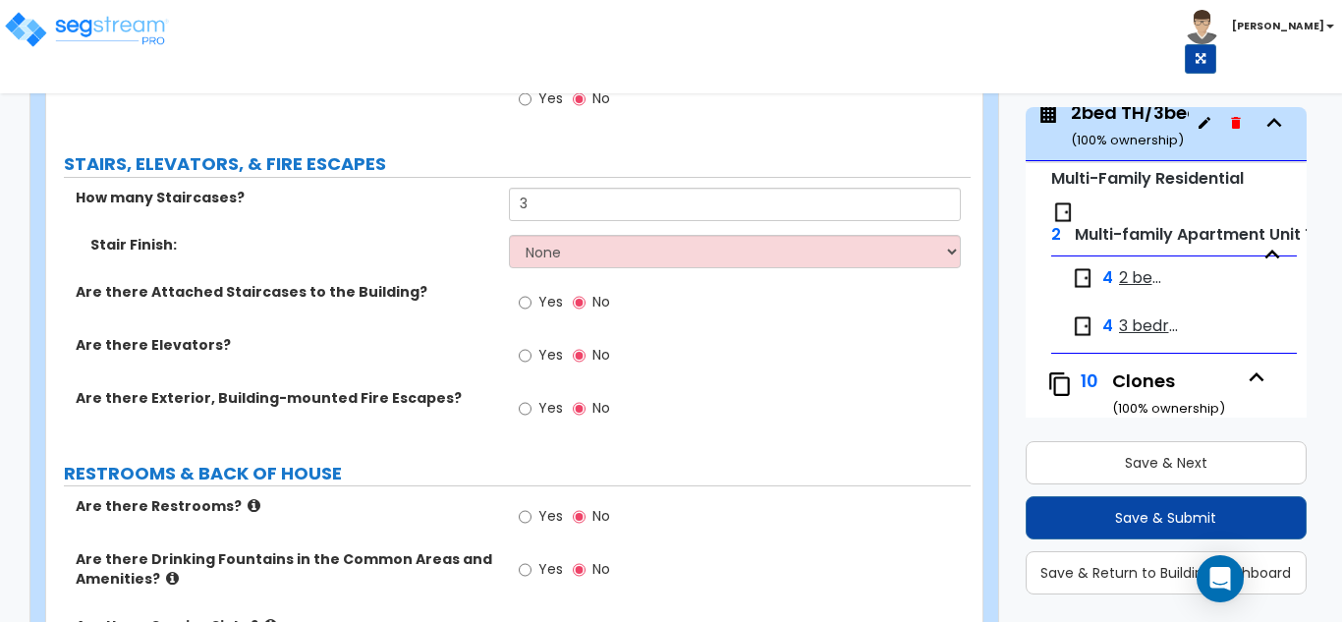
click at [451, 225] on div "How many Staircases? 3" at bounding box center [508, 211] width 925 height 47
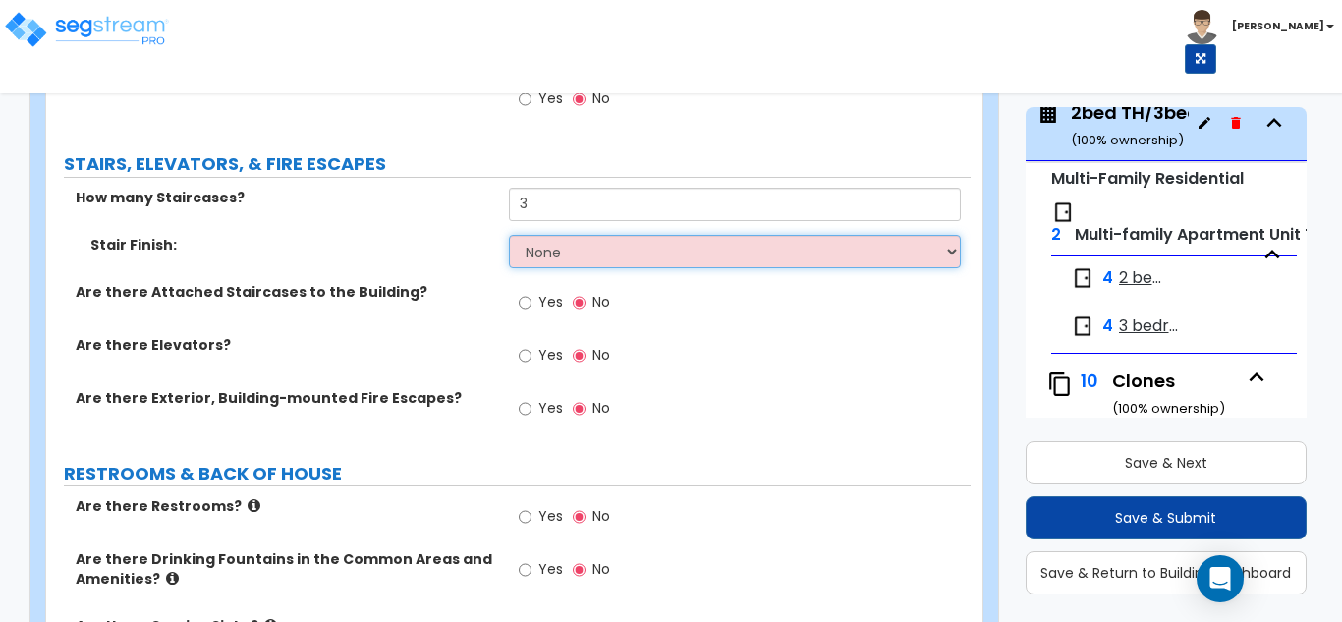
click at [595, 261] on select "None Tile Wood Laminate VCT Sheet Carpet Sheet Vinyl Carpet Tile" at bounding box center [735, 251] width 453 height 33
click at [509, 235] on select "None Tile Wood Laminate VCT Sheet Carpet Sheet Vinyl Carpet Tile" at bounding box center [735, 251] width 453 height 33
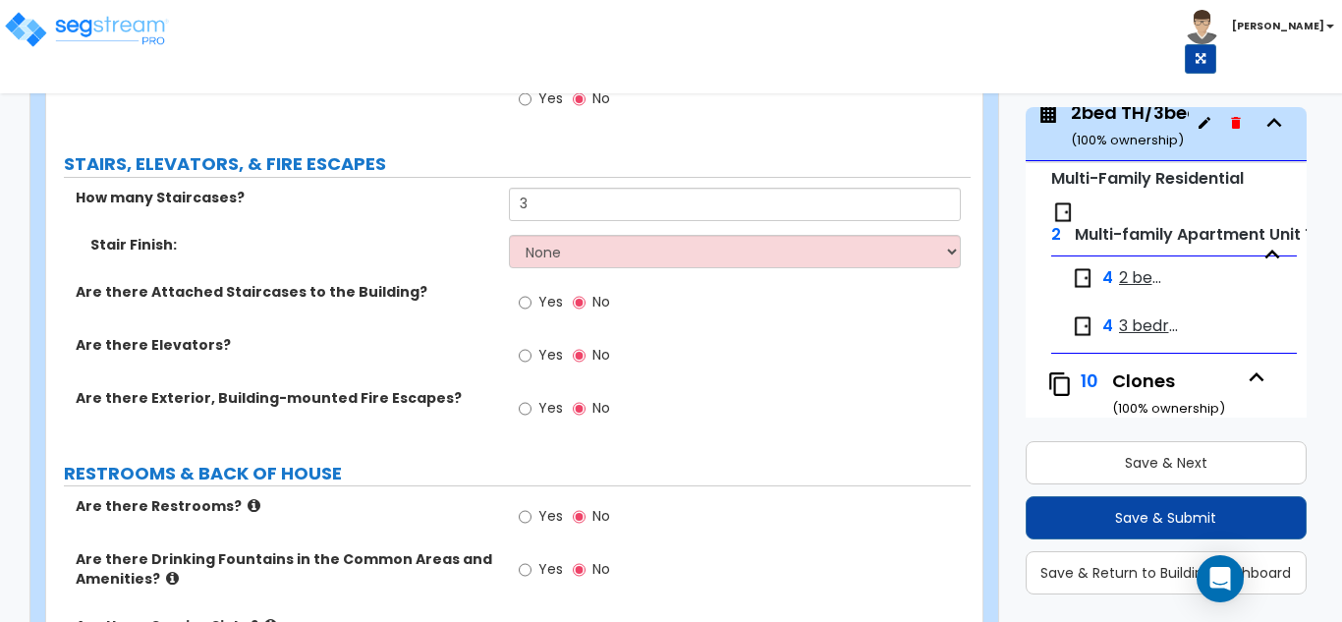
click at [472, 336] on label "Are there Elevators?" at bounding box center [285, 345] width 419 height 20
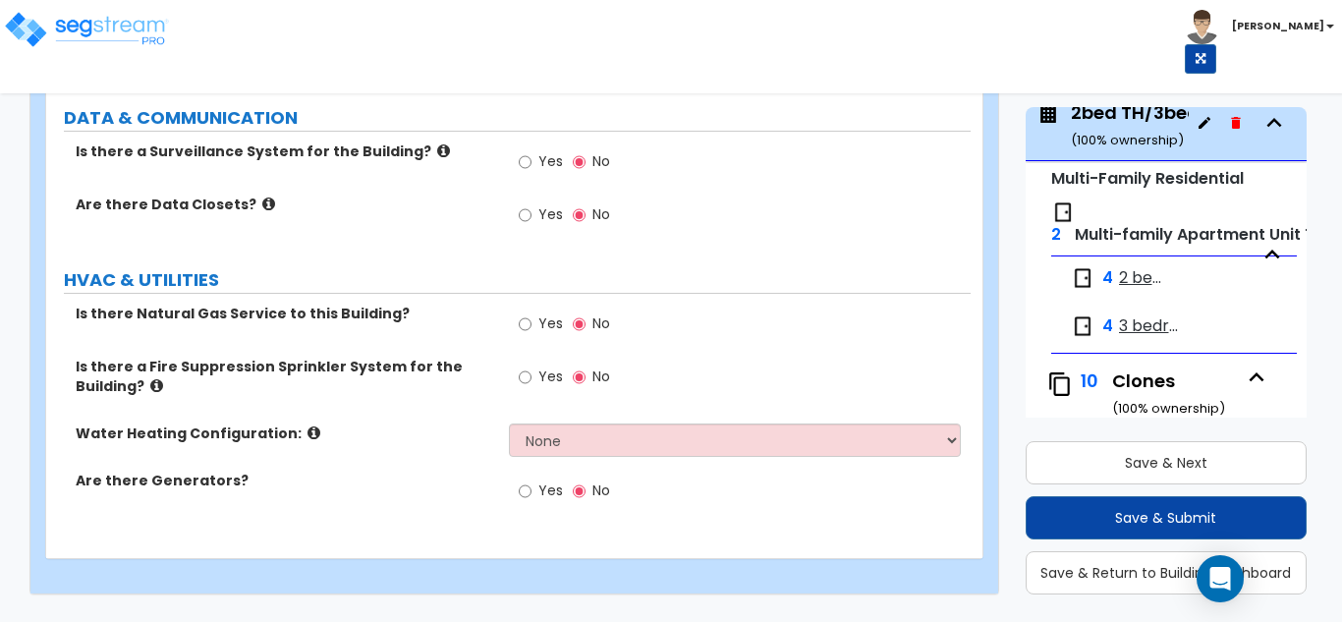
scroll to position [3703, 0]
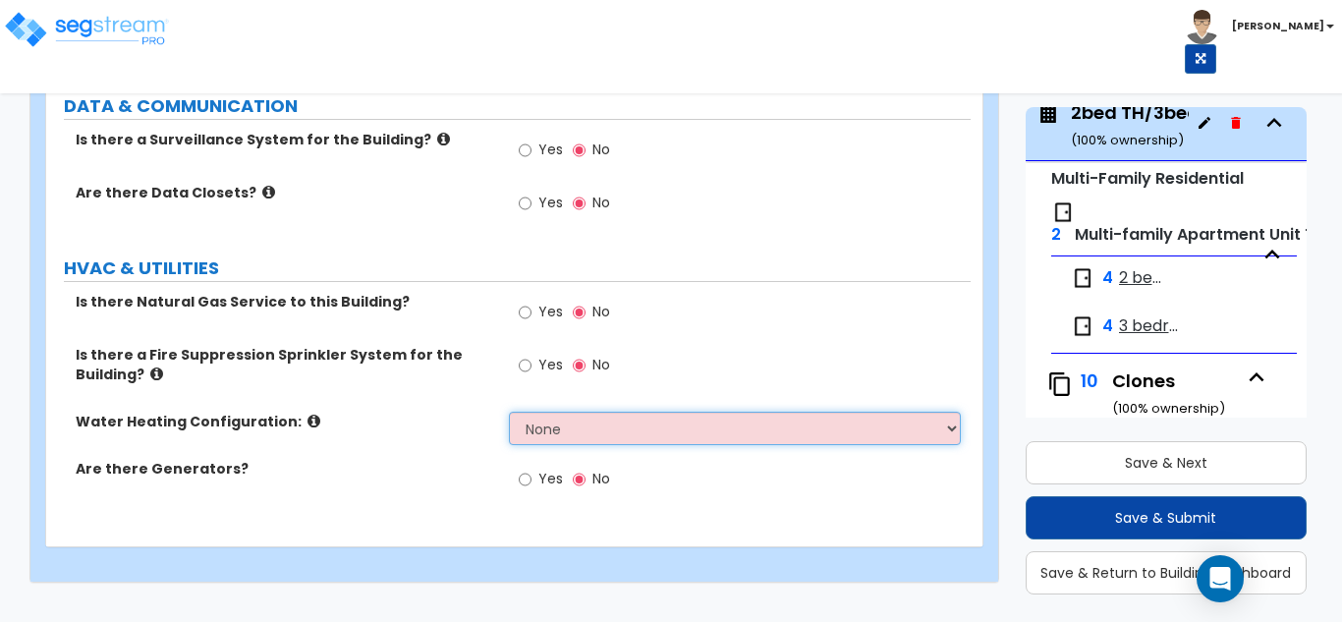
click at [591, 427] on select "None Water Heater for Multiple Units Water Heater for Individual Units" at bounding box center [735, 428] width 453 height 33
select select "2"
click at [509, 412] on select "None Water Heater for Multiple Units Water Heater for Individual Units" at bounding box center [735, 428] width 453 height 33
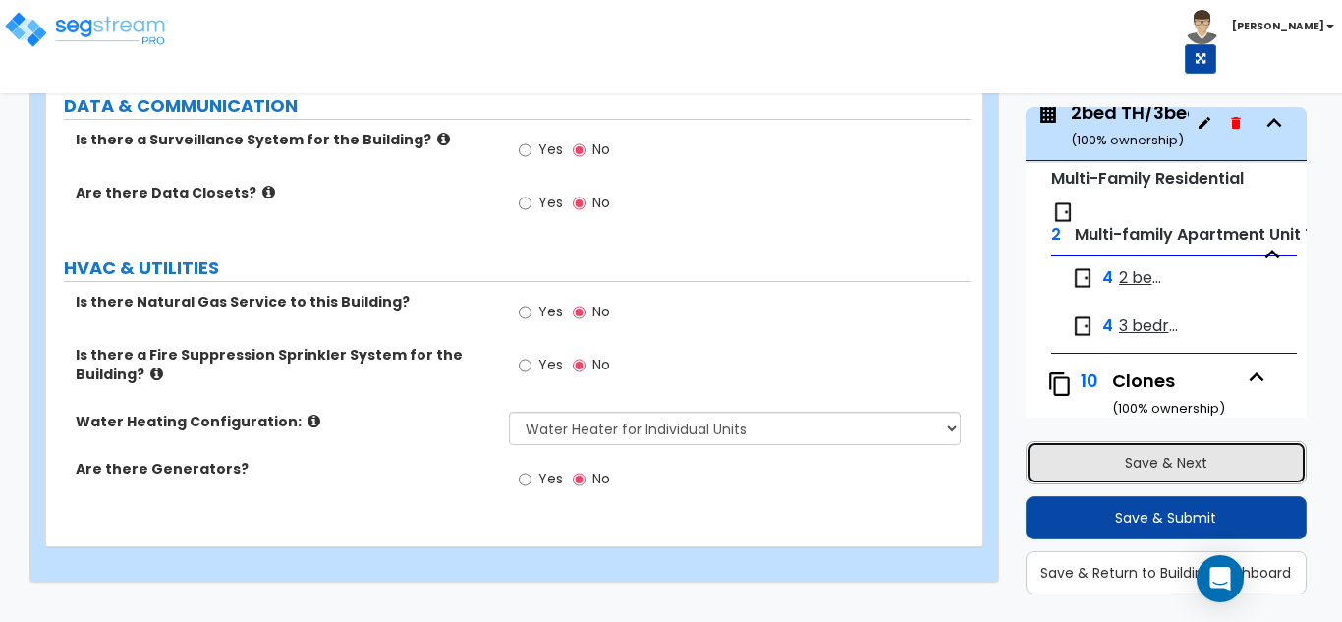
click at [1065, 453] on button "Save & Next" at bounding box center [1167, 462] width 282 height 43
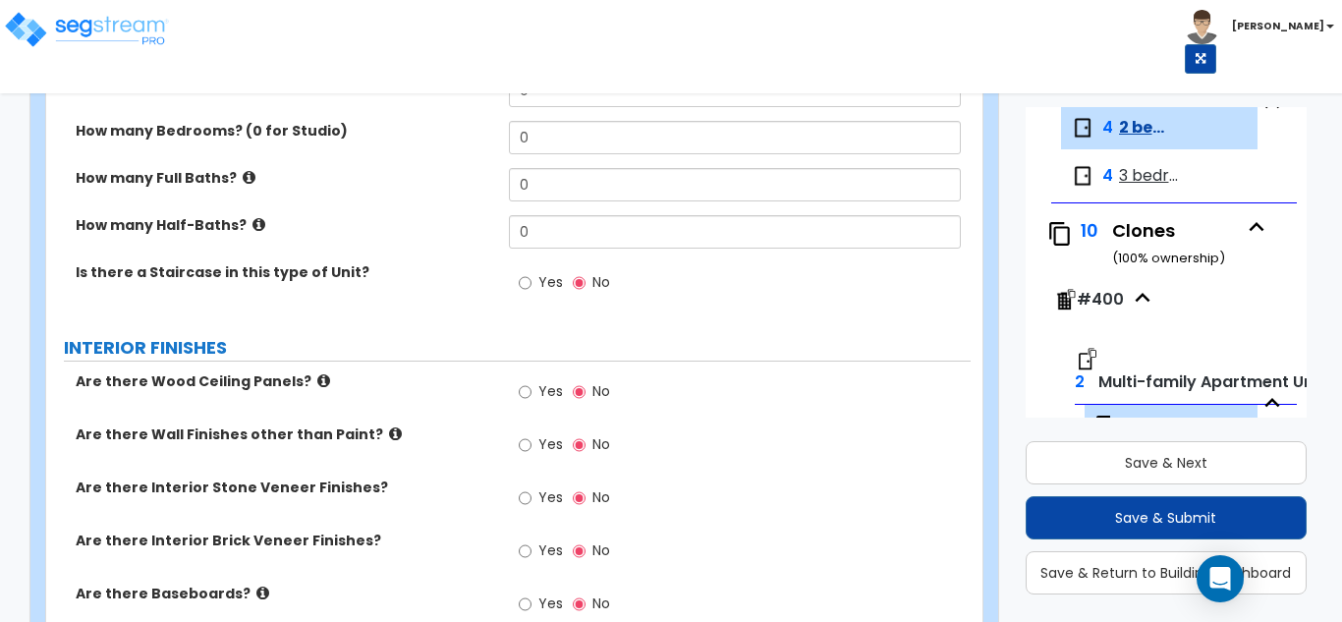
scroll to position [0, 0]
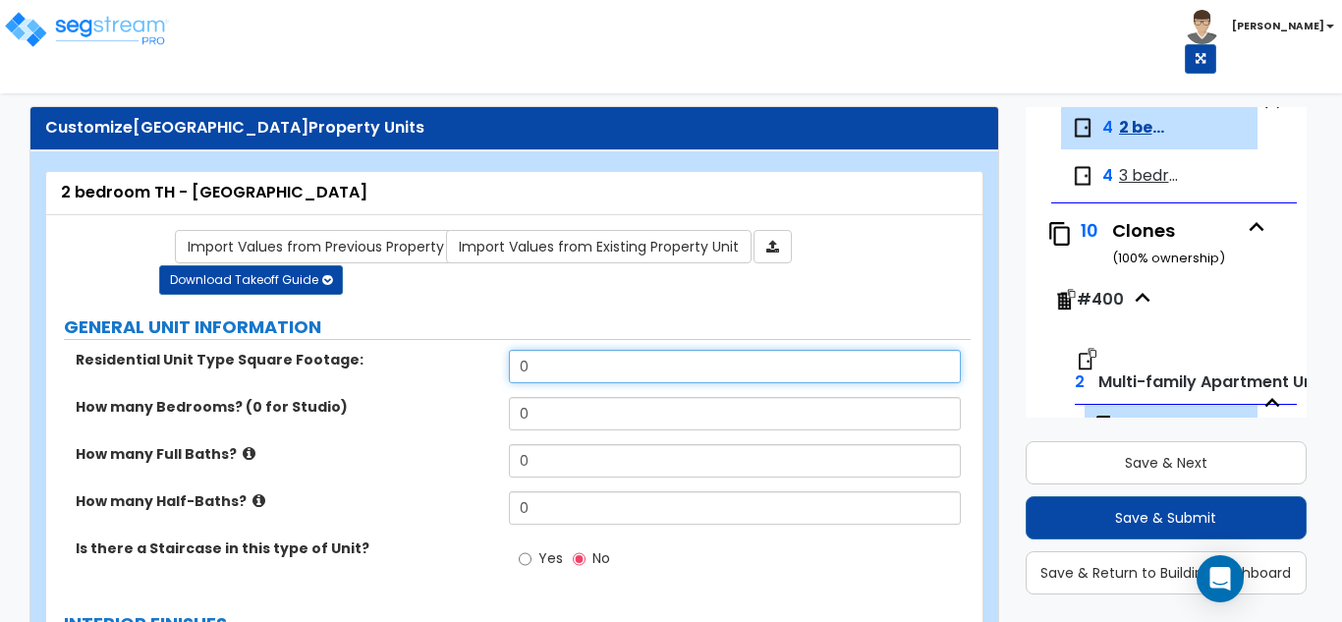
click at [572, 368] on input "0" at bounding box center [735, 366] width 453 height 33
type input "1,400"
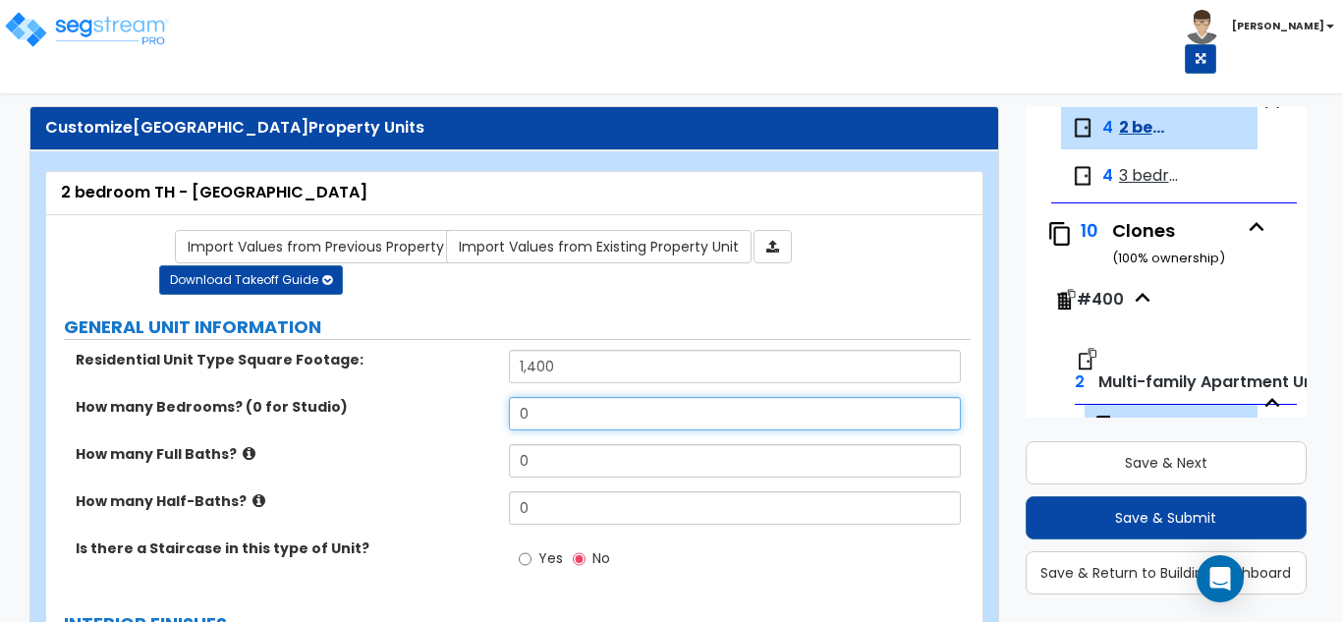
click at [587, 423] on input "0" at bounding box center [735, 413] width 453 height 33
type input "2"
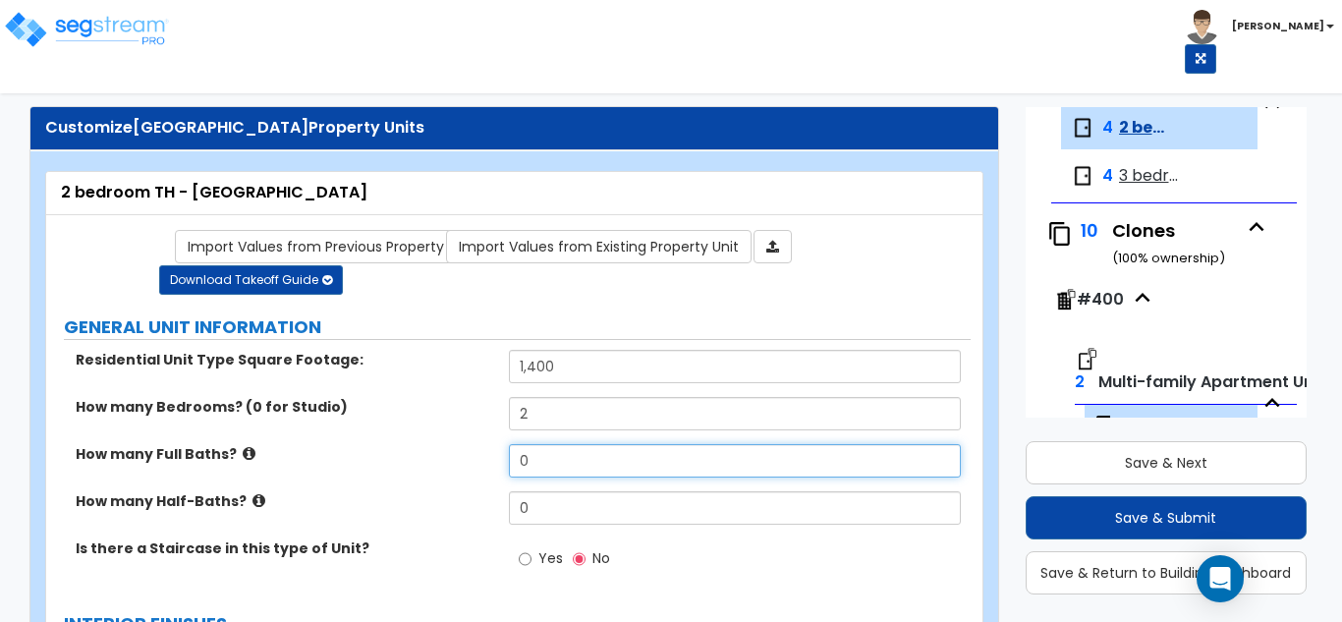
click at [588, 473] on input "0" at bounding box center [735, 460] width 453 height 33
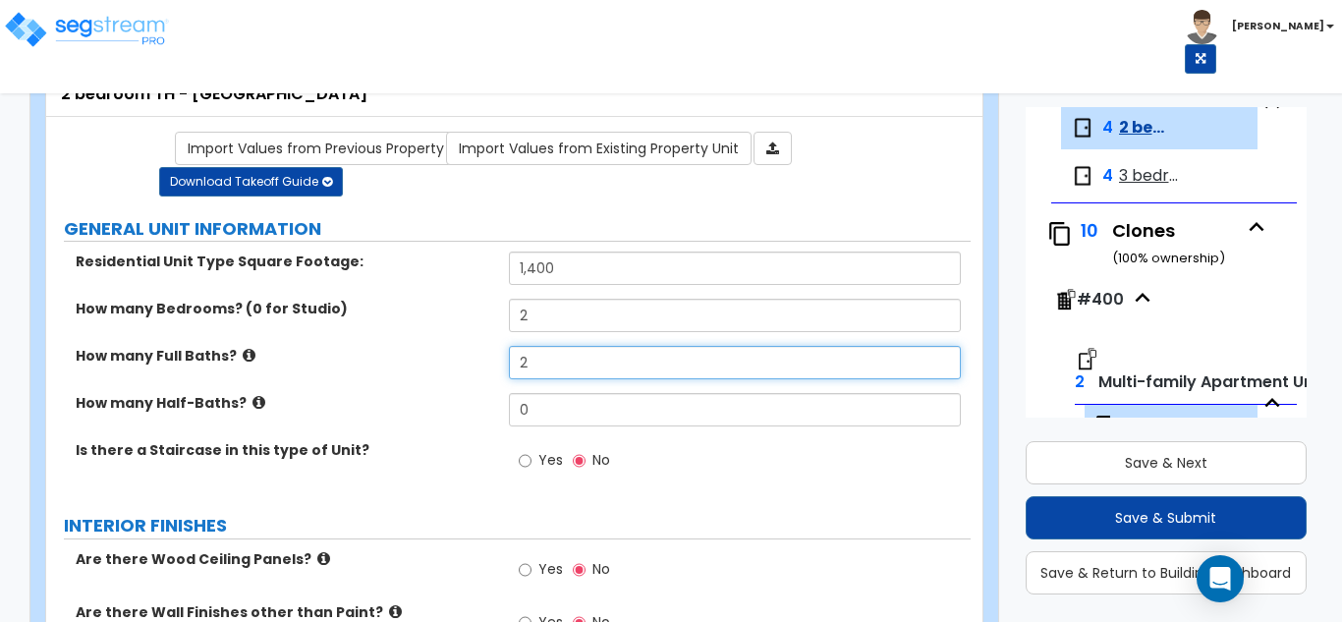
scroll to position [197, 0]
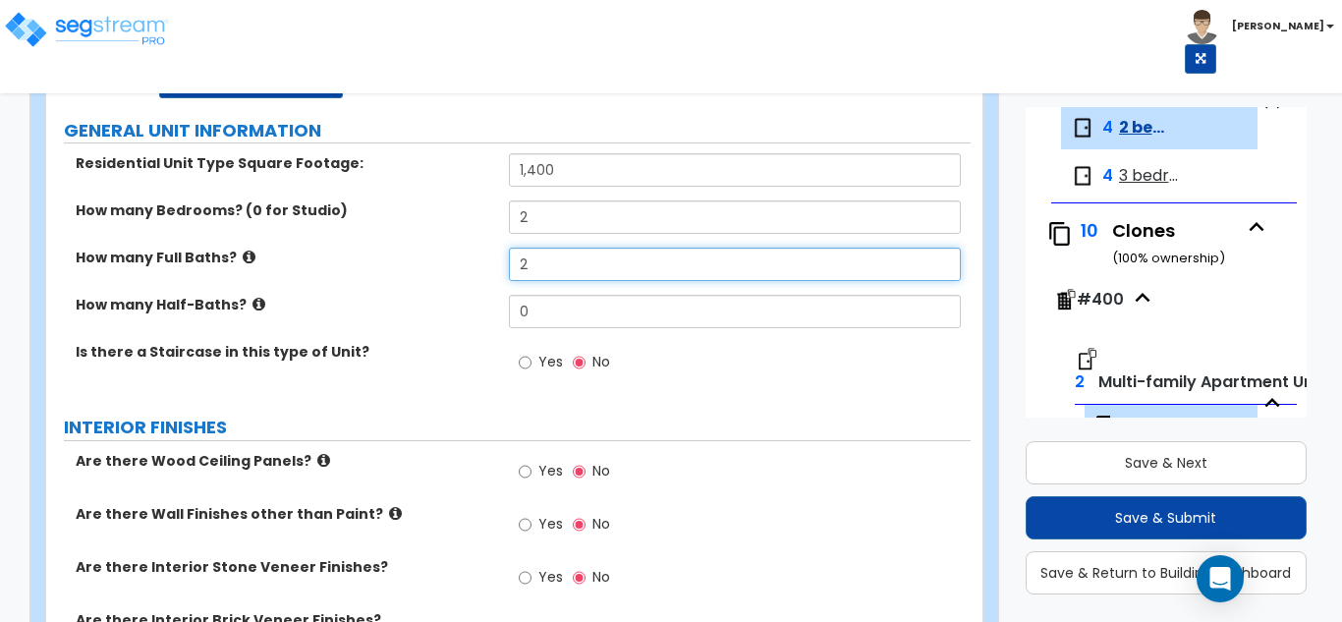
type input "2"
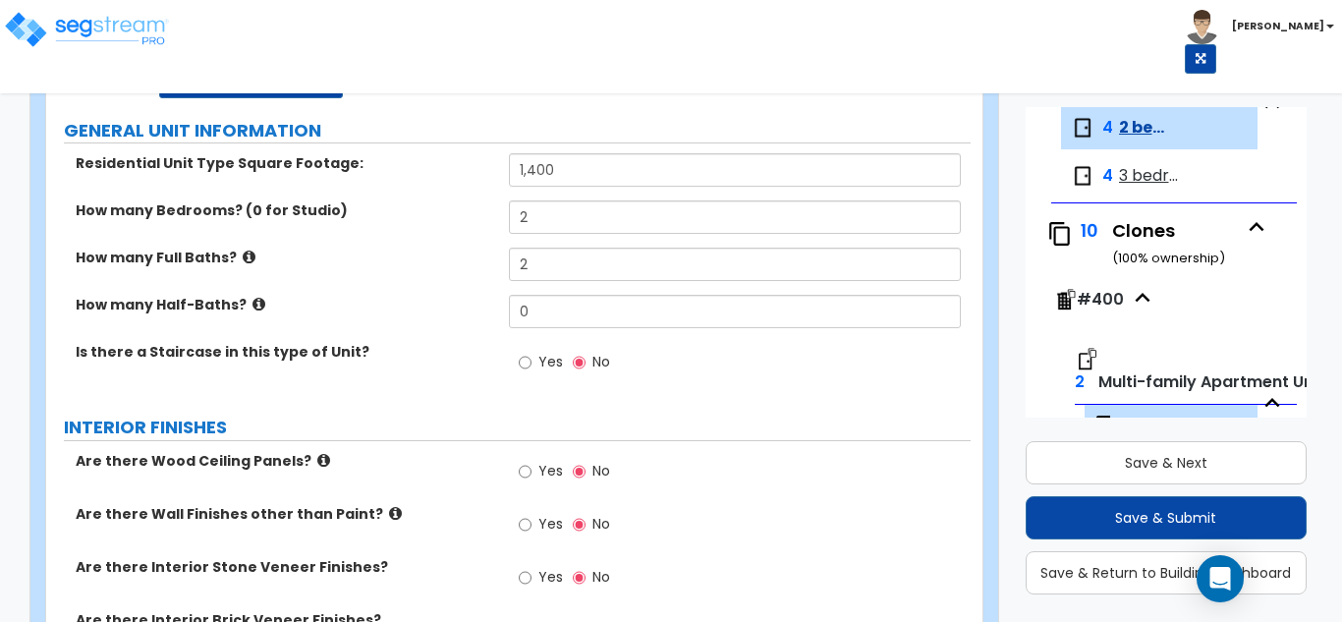
click at [541, 368] on span "Yes" at bounding box center [550, 362] width 25 height 20
click at [532, 368] on input "Yes" at bounding box center [525, 363] width 13 height 22
radio input "true"
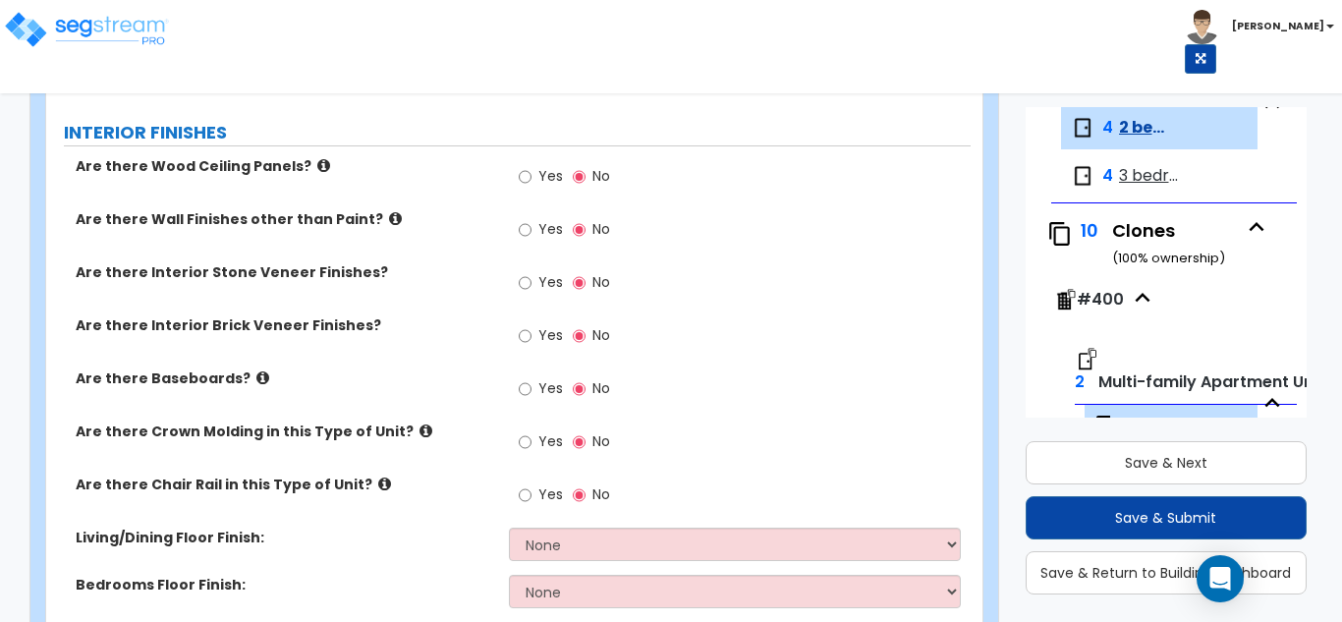
scroll to position [590, 0]
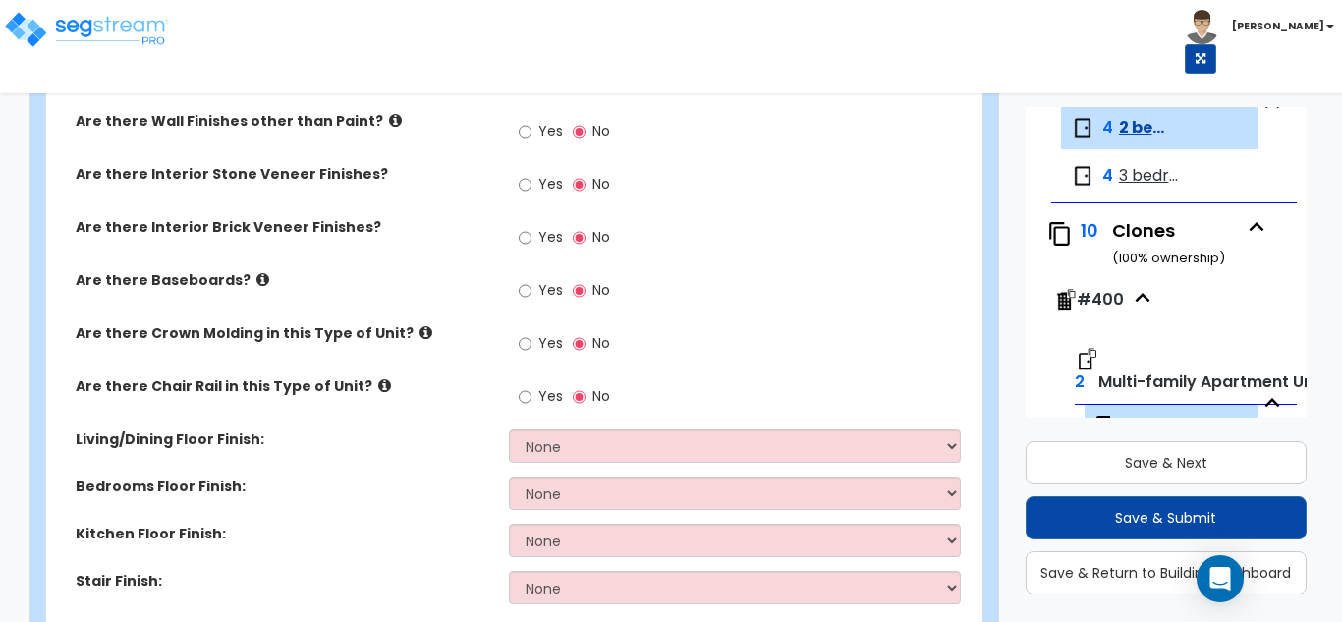
click at [256, 277] on icon at bounding box center [262, 279] width 13 height 15
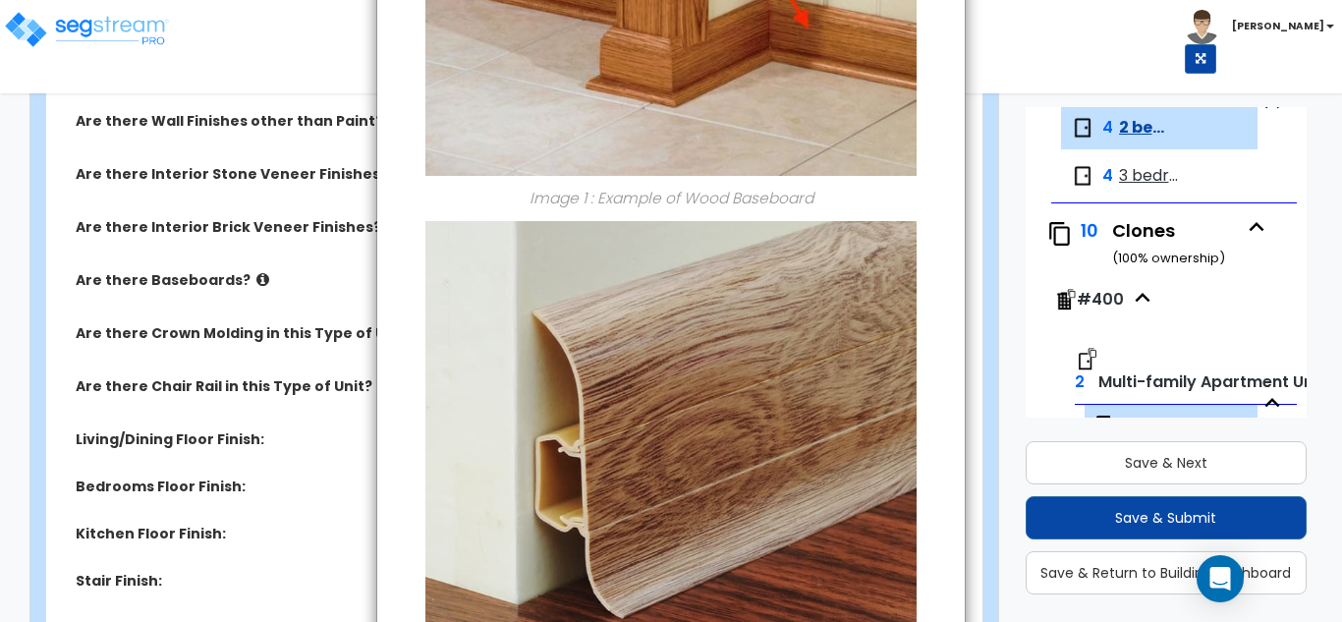
scroll to position [0, 0]
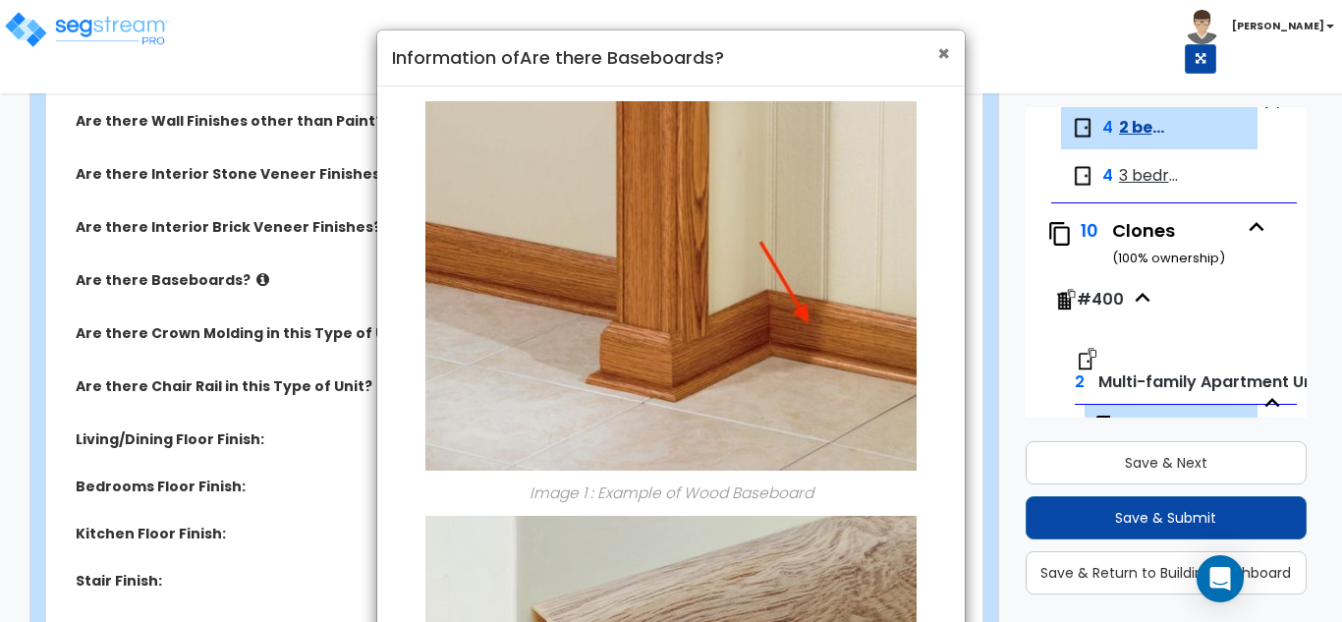
click at [943, 59] on span "×" at bounding box center [943, 53] width 13 height 28
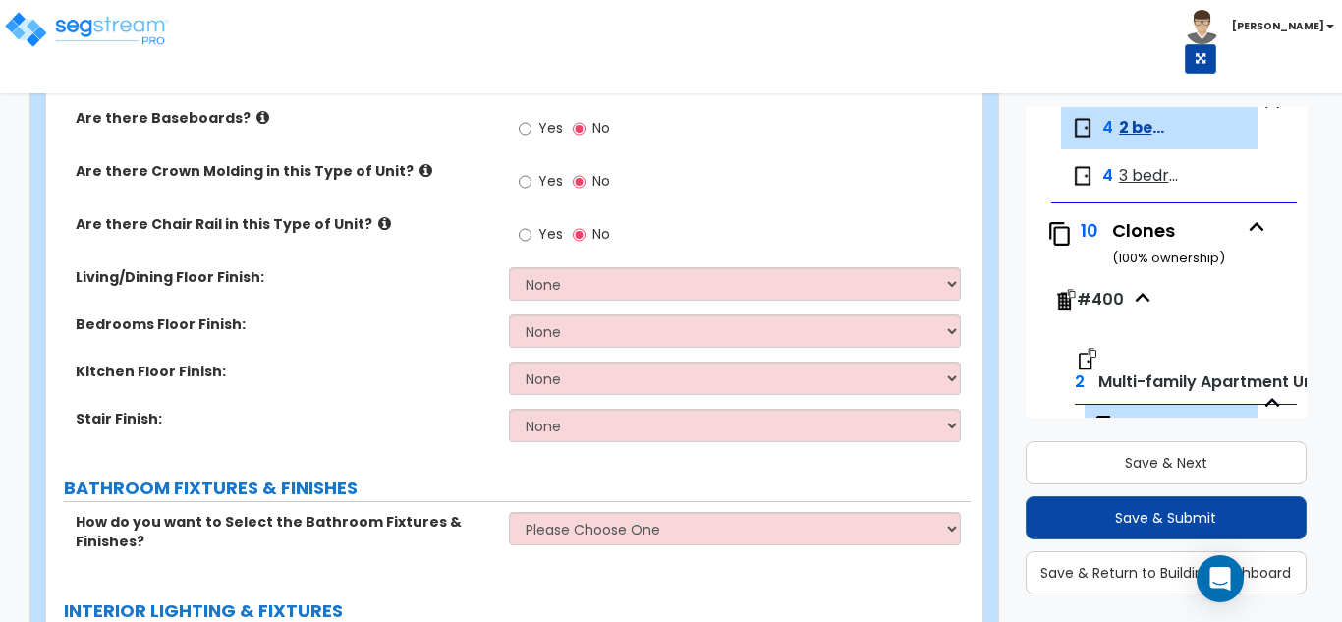
scroll to position [786, 0]
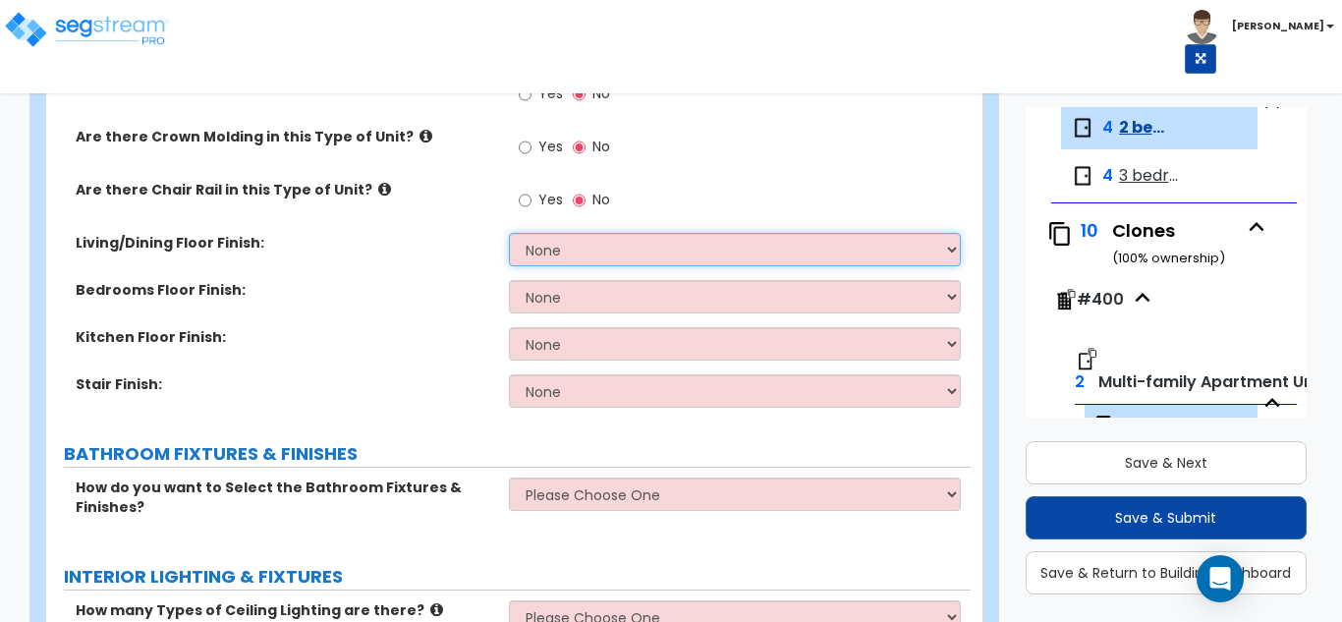
click at [592, 250] on select "None Tile Flooring Hardwood Flooring Resilient Laminate Flooring VCT Flooring S…" at bounding box center [735, 249] width 453 height 33
select select "4"
click at [509, 233] on select "None Tile Flooring Hardwood Flooring Resilient Laminate Flooring VCT Flooring S…" at bounding box center [735, 249] width 453 height 33
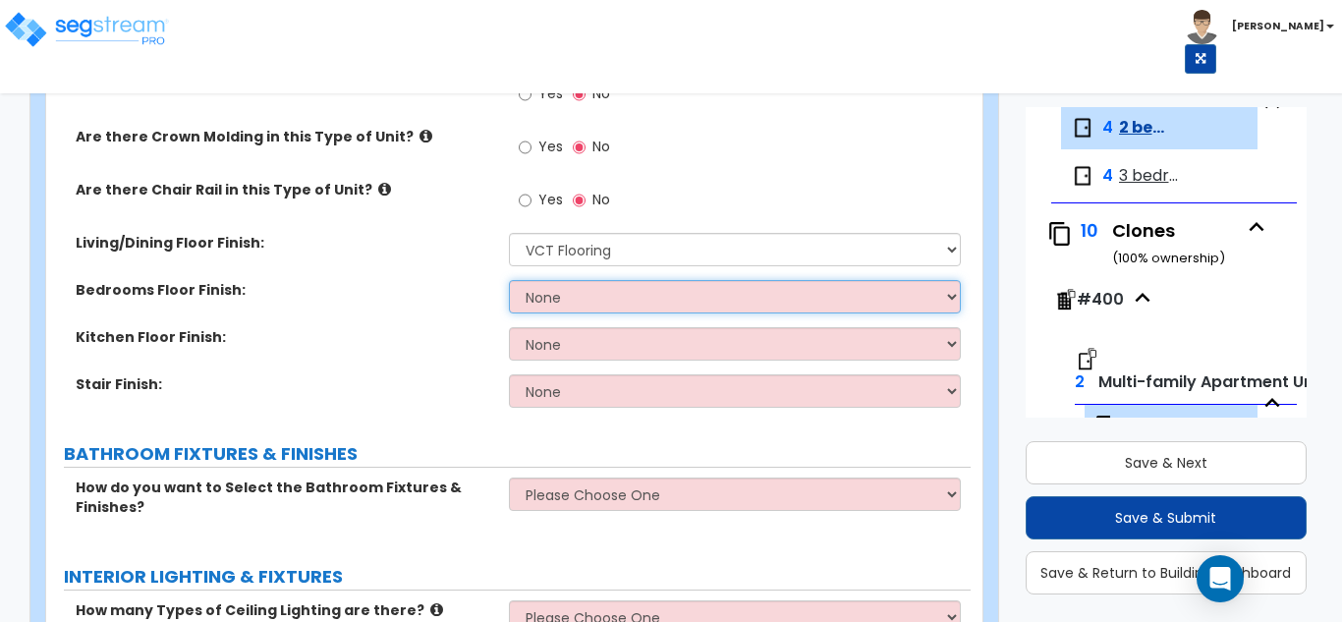
click at [599, 291] on select "None Tile Flooring Hardwood Flooring Resilient Laminate Flooring VCT Flooring S…" at bounding box center [735, 296] width 453 height 33
select select "5"
click at [509, 280] on select "None Tile Flooring Hardwood Flooring Resilient Laminate Flooring VCT Flooring S…" at bounding box center [735, 296] width 453 height 33
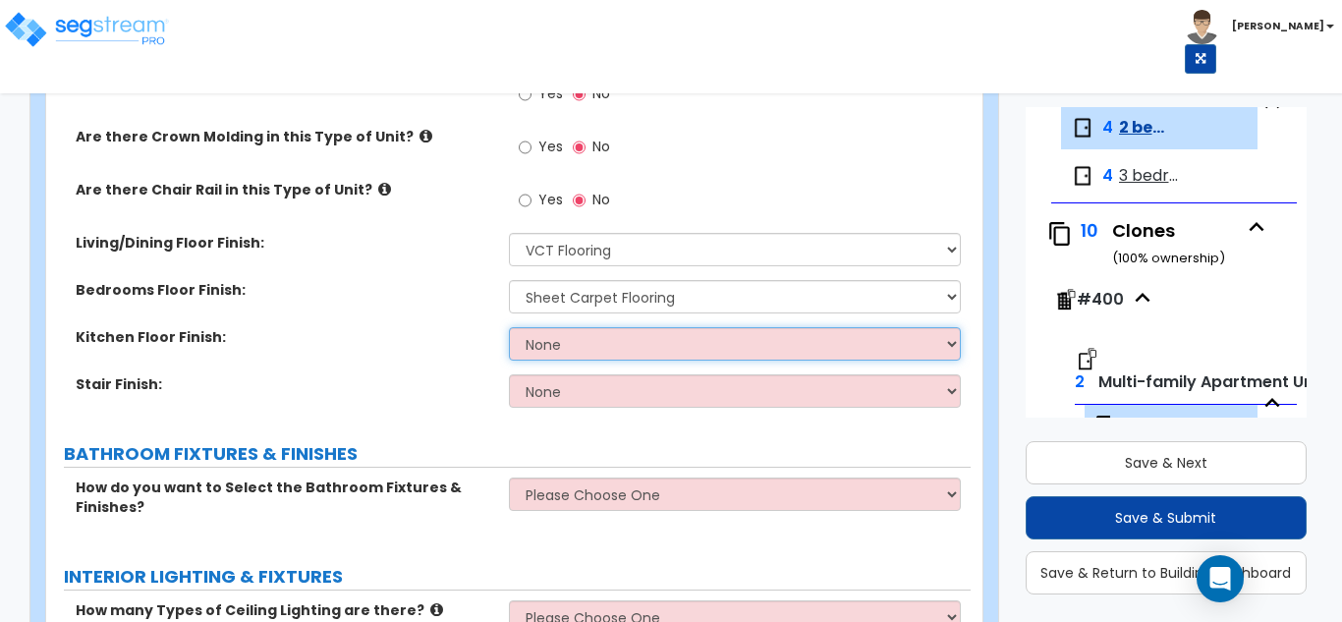
click at [572, 351] on select "None Tile Flooring Hardwood Flooring Resilient Laminate Flooring VCT Flooring S…" at bounding box center [735, 343] width 453 height 33
select select "1"
click at [509, 327] on select "None Tile Flooring Hardwood Flooring Resilient Laminate Flooring VCT Flooring S…" at bounding box center [735, 343] width 453 height 33
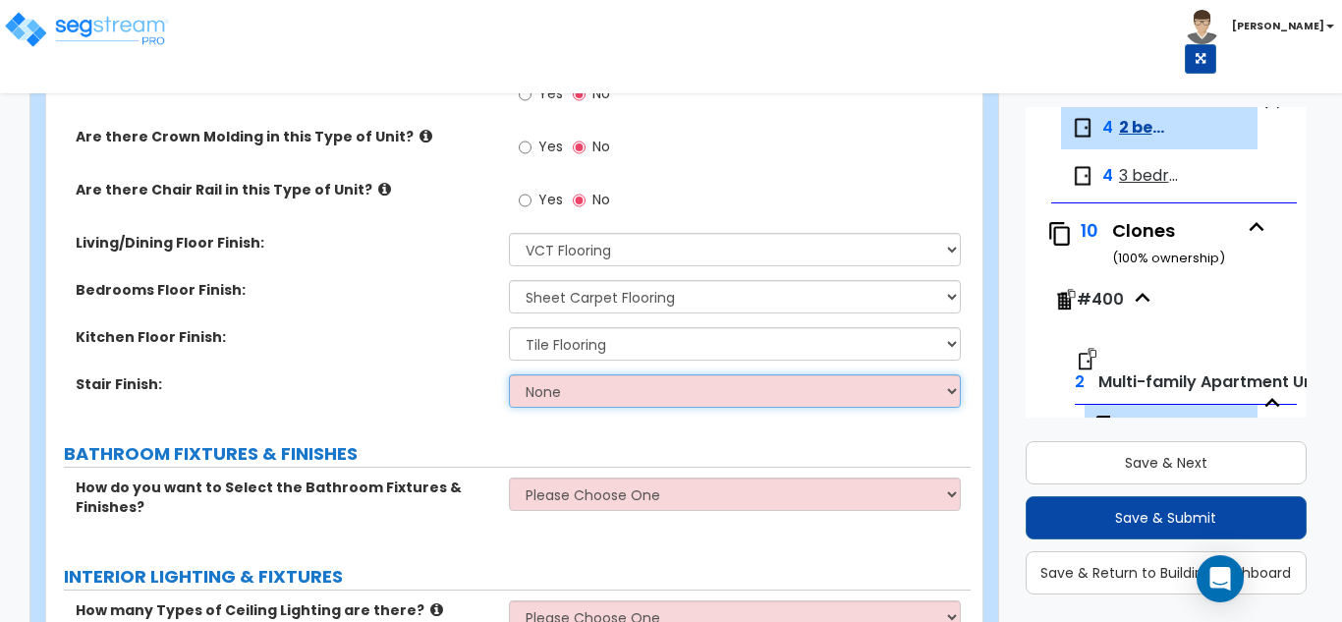
click at [571, 393] on select "None Tile Wood Laminate VCT Sheet Carpet Sheet Vinyl Carpet Tile" at bounding box center [735, 390] width 453 height 33
click at [509, 374] on select "None Tile Wood Laminate VCT Sheet Carpet Sheet Vinyl Carpet Tile" at bounding box center [735, 390] width 453 height 33
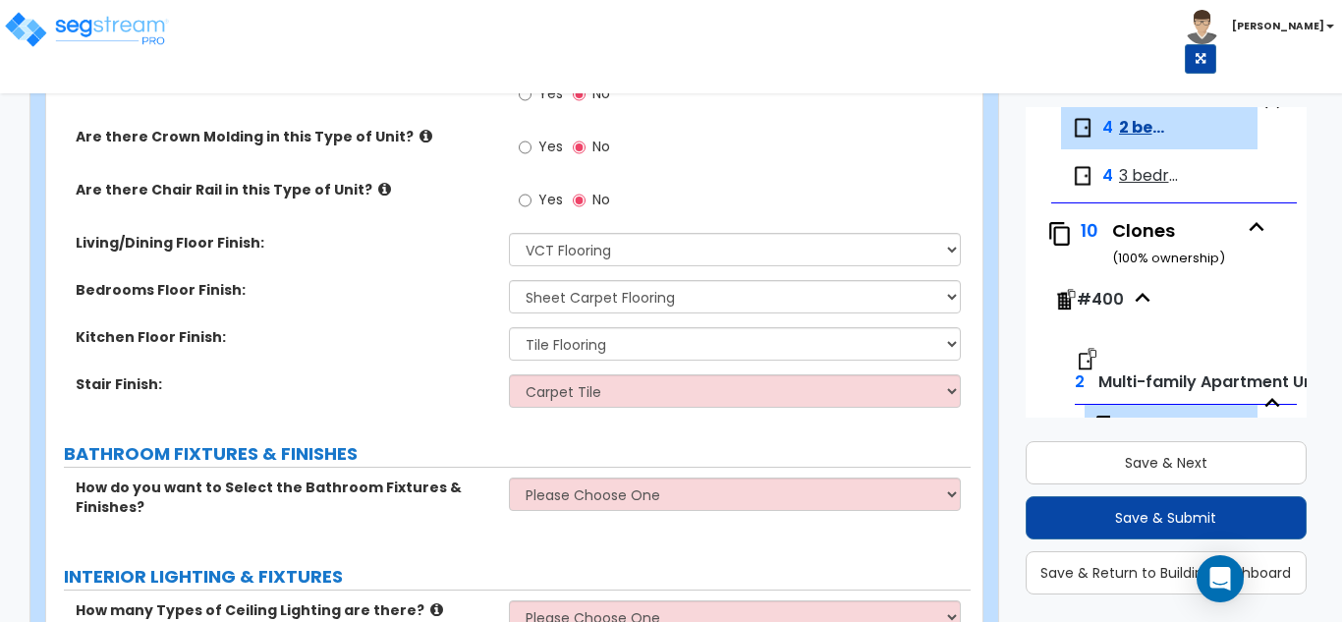
click at [571, 370] on div "Kitchen Floor Finish: None Tile Flooring Hardwood Flooring Resilient Laminate F…" at bounding box center [508, 350] width 925 height 47
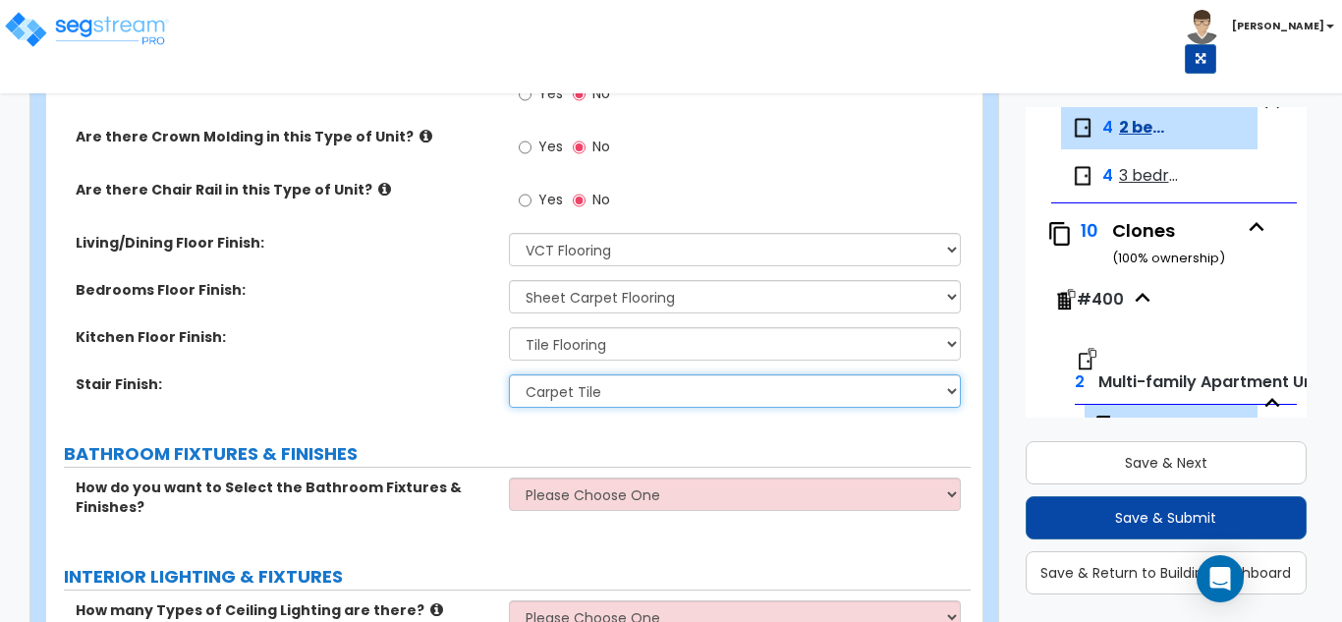
click at [574, 401] on select "None Tile Wood Laminate VCT Sheet Carpet Sheet Vinyl Carpet Tile" at bounding box center [735, 390] width 453 height 33
select select "5"
click at [509, 374] on select "None Tile Wood Laminate VCT Sheet Carpet Sheet Vinyl Carpet Tile" at bounding box center [735, 390] width 453 height 33
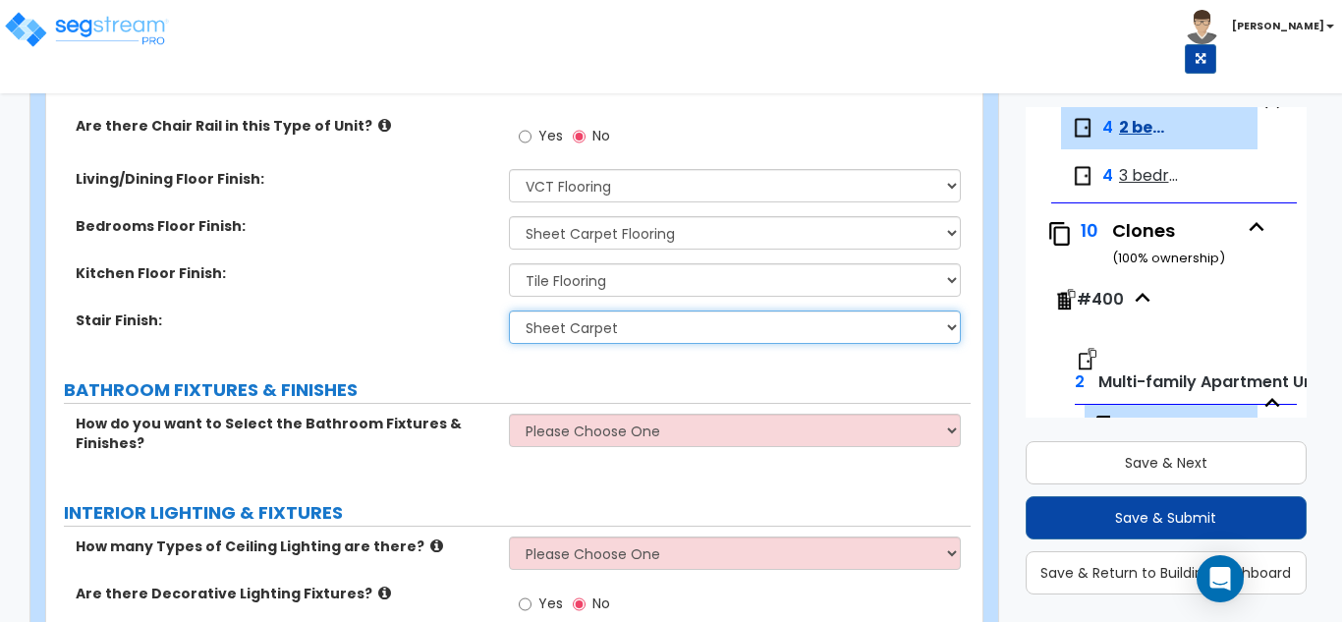
scroll to position [884, 0]
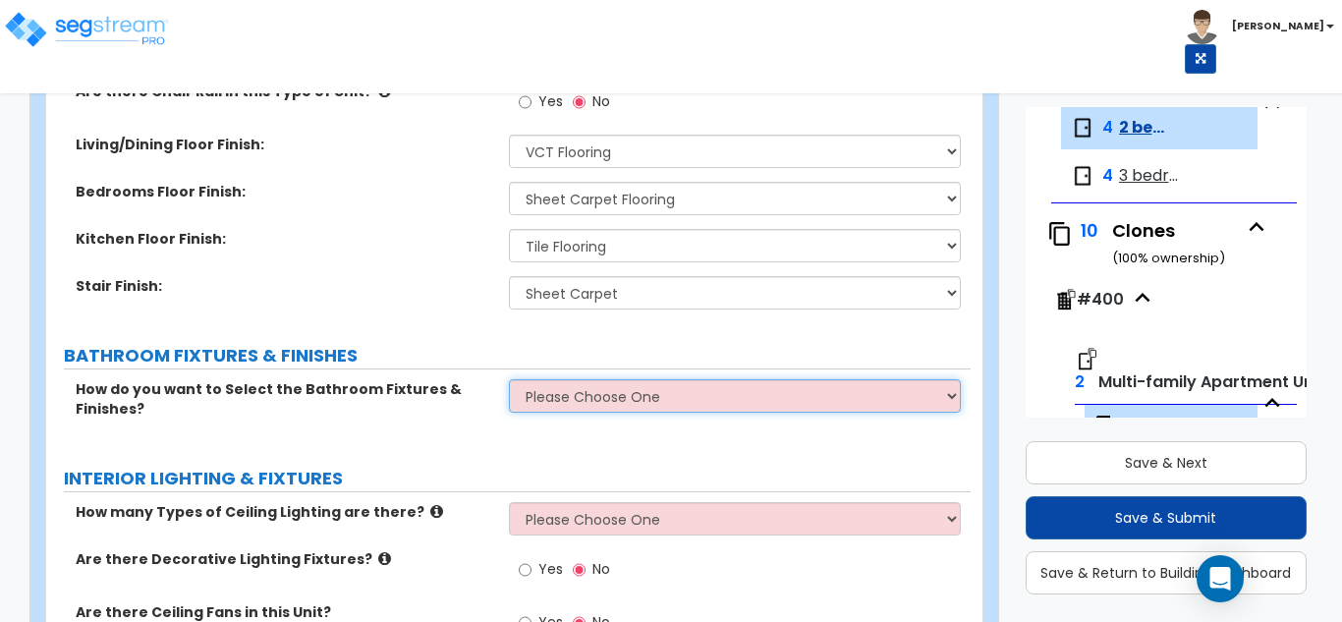
click at [577, 406] on select "Please Choose One Select the type of Fixtures and Finishes only for one Bath an…" at bounding box center [735, 395] width 453 height 33
select select "1"
click at [509, 379] on select "Please Choose One Select the type of Fixtures and Finishes only for one Bath an…" at bounding box center [735, 395] width 453 height 33
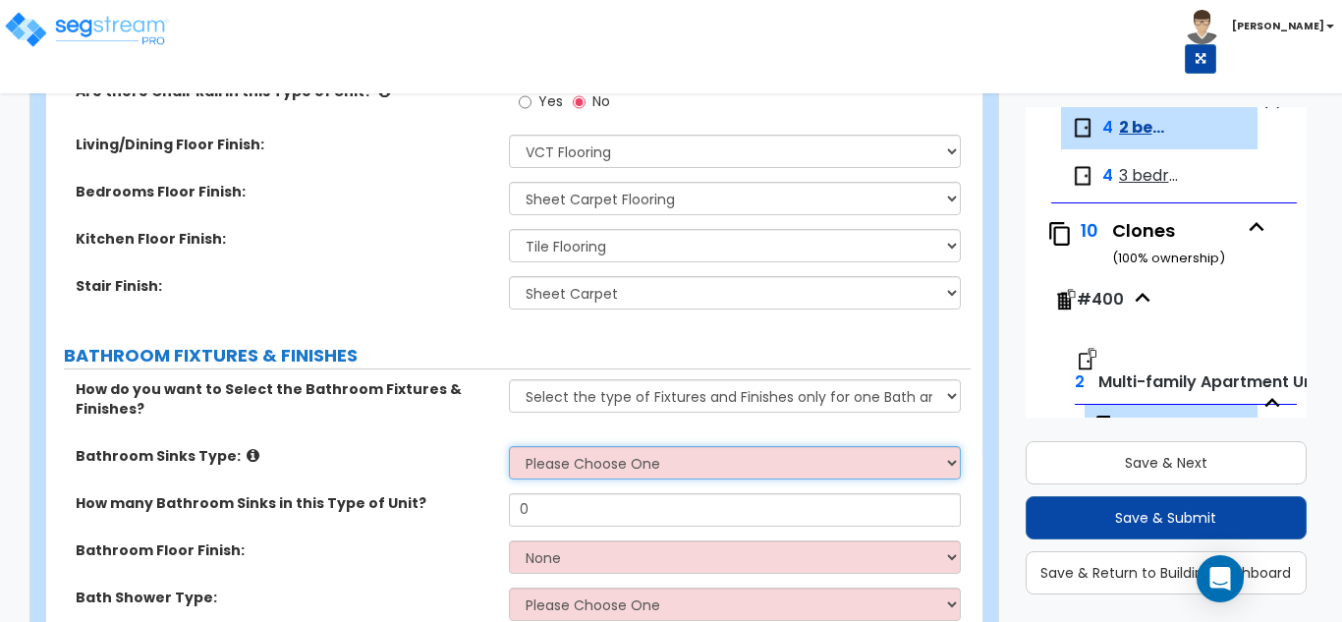
click at [588, 462] on select "Please Choose One Wall-mounted Pedestal-mounted Vanity-mounted" at bounding box center [735, 462] width 453 height 33
select select "3"
click at [509, 446] on select "Please Choose One Wall-mounted Pedestal-mounted Vanity-mounted" at bounding box center [735, 462] width 453 height 33
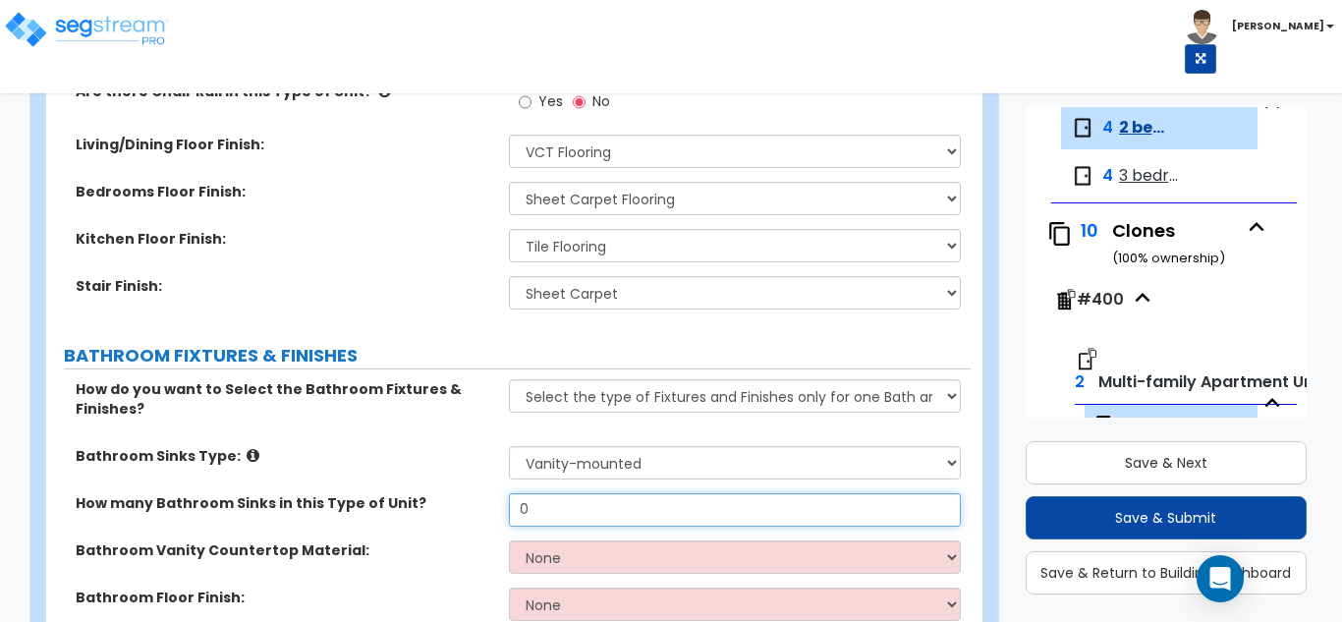
click at [622, 515] on input "0" at bounding box center [735, 509] width 453 height 33
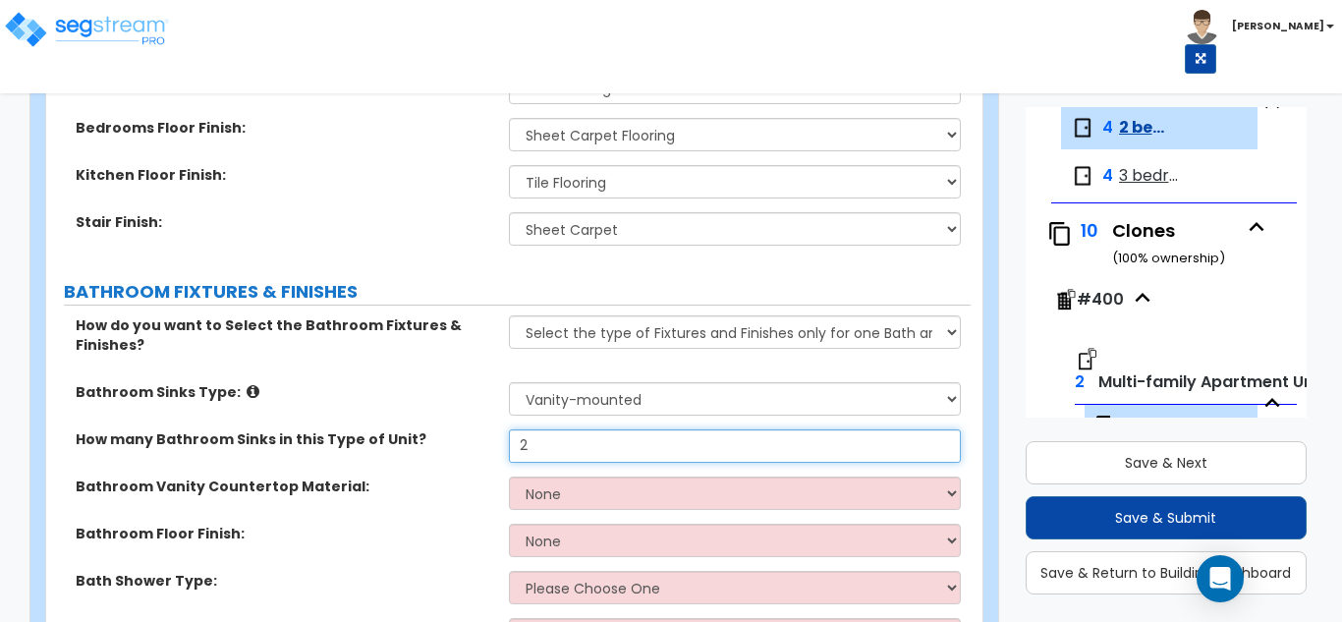
scroll to position [983, 0]
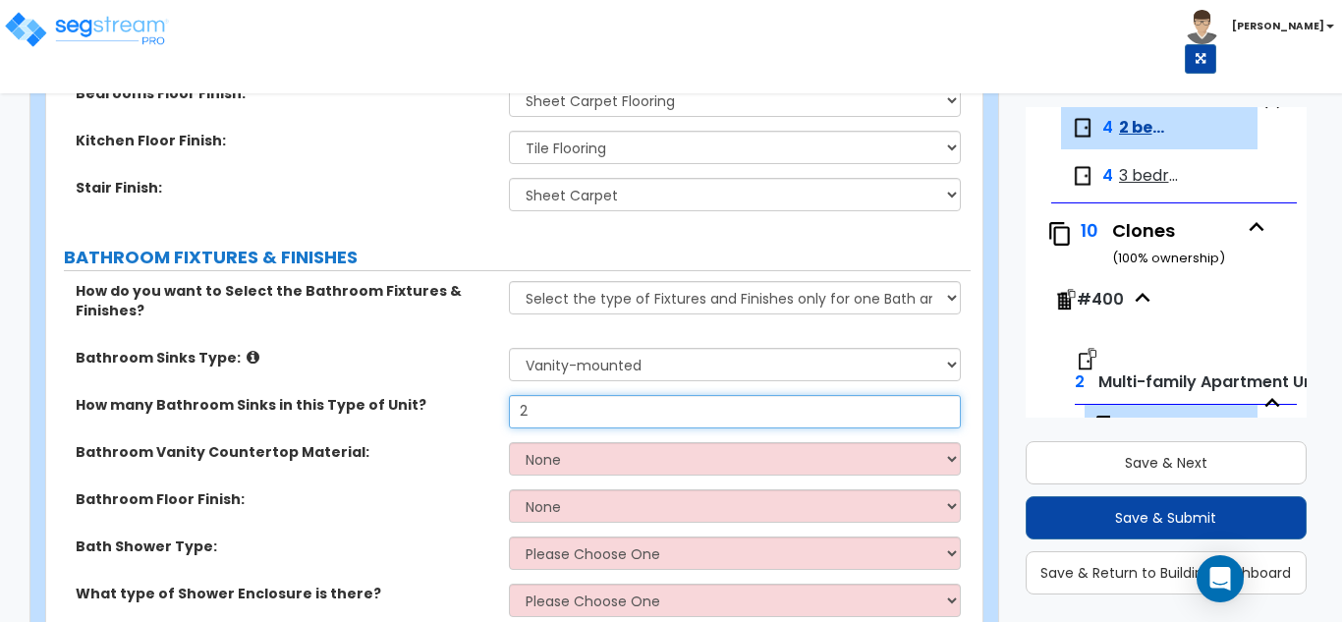
type input "2"
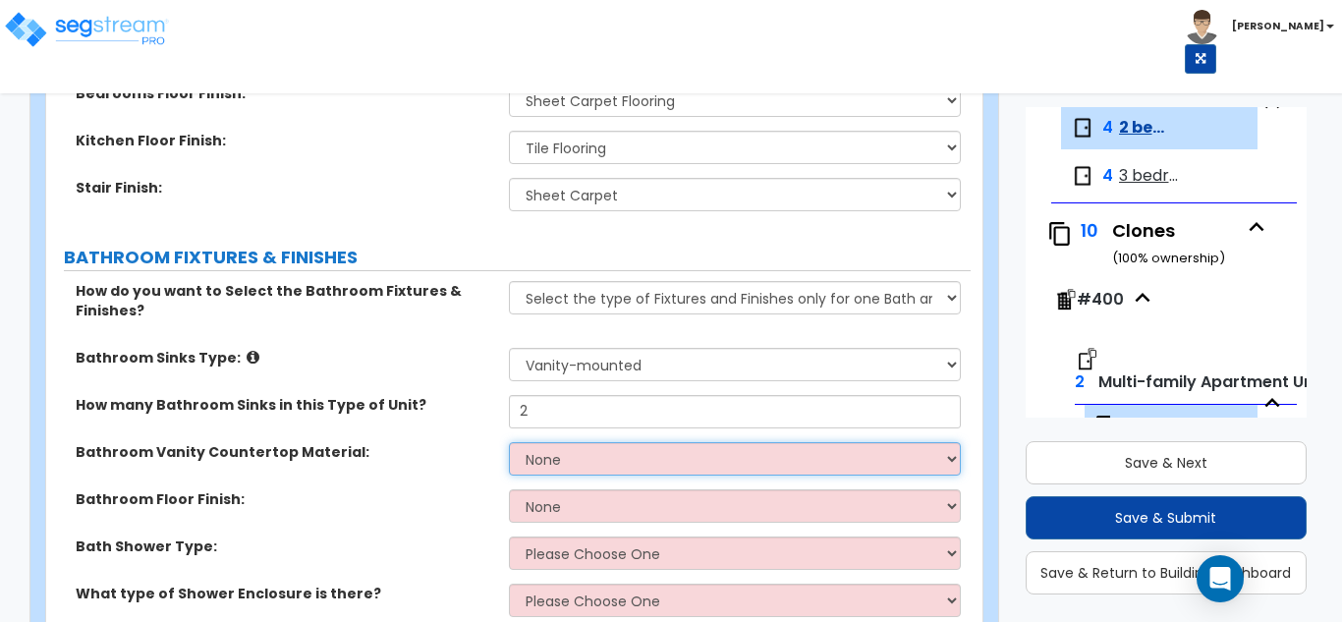
click at [585, 460] on select "None Plastic Laminate Solid Surface Stone Quartz Marble Tile Wood" at bounding box center [735, 458] width 453 height 33
select select "2"
click at [509, 442] on select "None Plastic Laminate Solid Surface Stone Quartz Marble Tile Wood" at bounding box center [735, 458] width 453 height 33
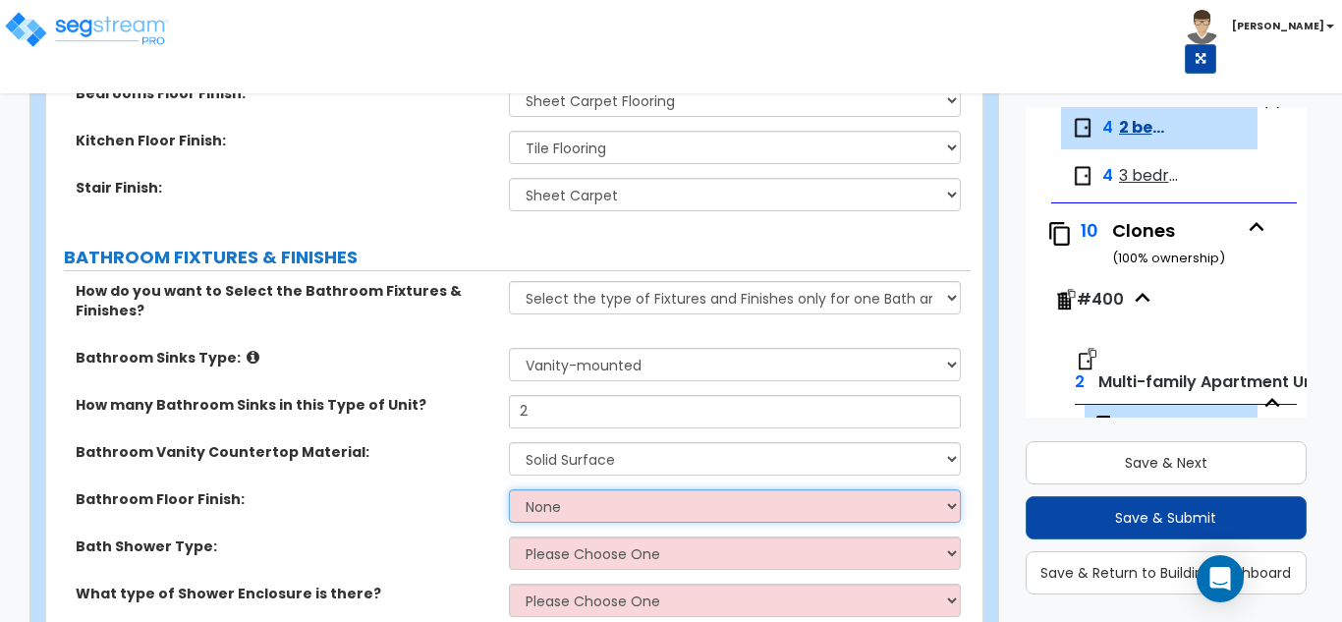
click at [586, 510] on select "None Tile Flooring Hardwood Flooring Resilient Laminate Flooring VCT Flooring S…" at bounding box center [735, 505] width 453 height 33
select select "1"
click at [509, 489] on select "None Tile Flooring Hardwood Flooring Resilient Laminate Flooring VCT Flooring S…" at bounding box center [735, 505] width 453 height 33
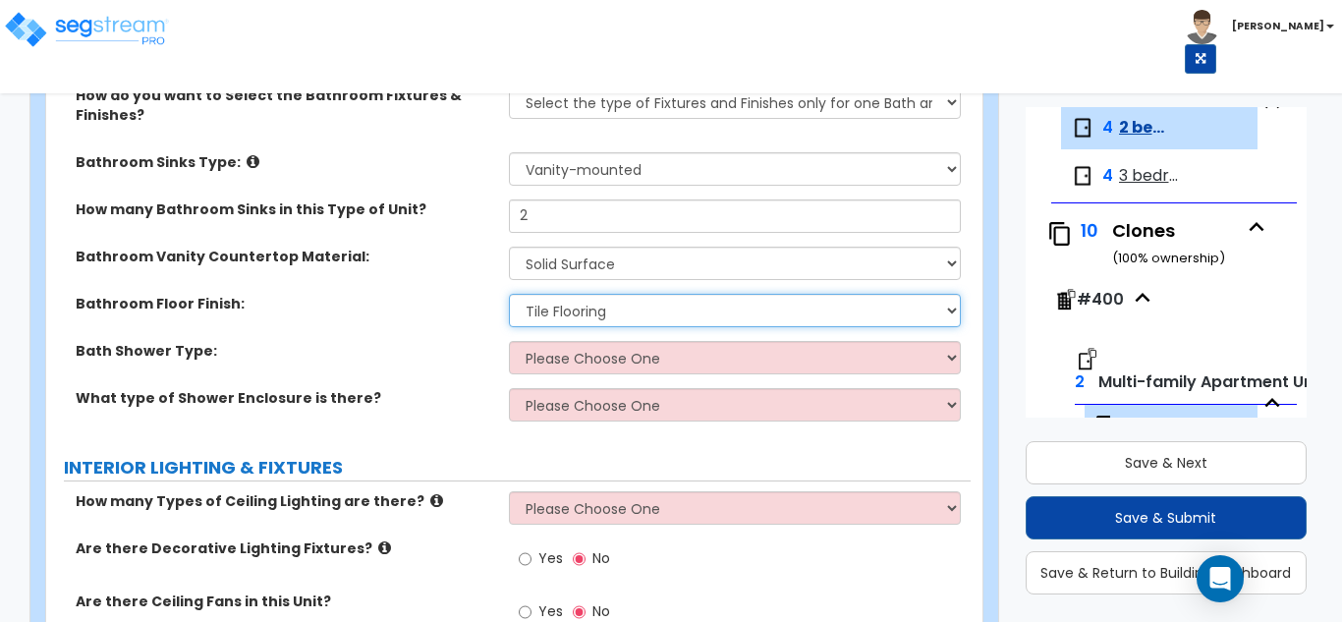
scroll to position [1179, 0]
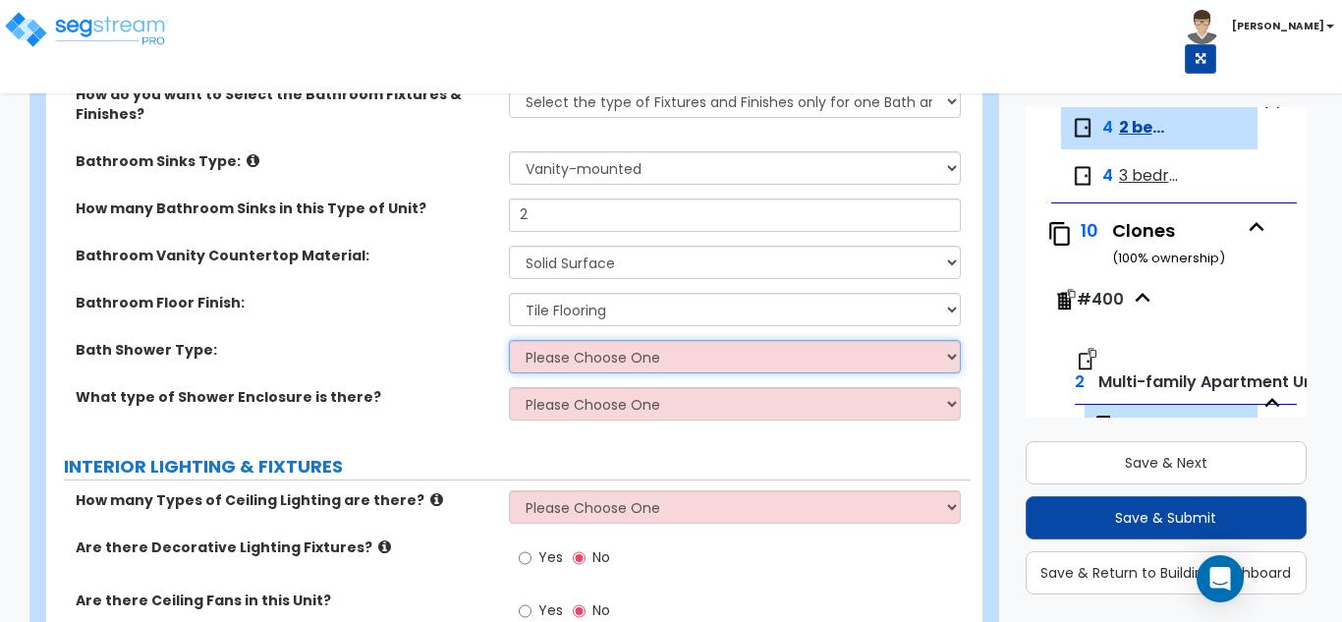
click at [567, 360] on select "Please Choose One Standalone Shower Bathtub - Shower Combination" at bounding box center [735, 356] width 453 height 33
select select "2"
click at [509, 340] on select "Please Choose One Standalone Shower Bathtub - Shower Combination" at bounding box center [735, 356] width 453 height 33
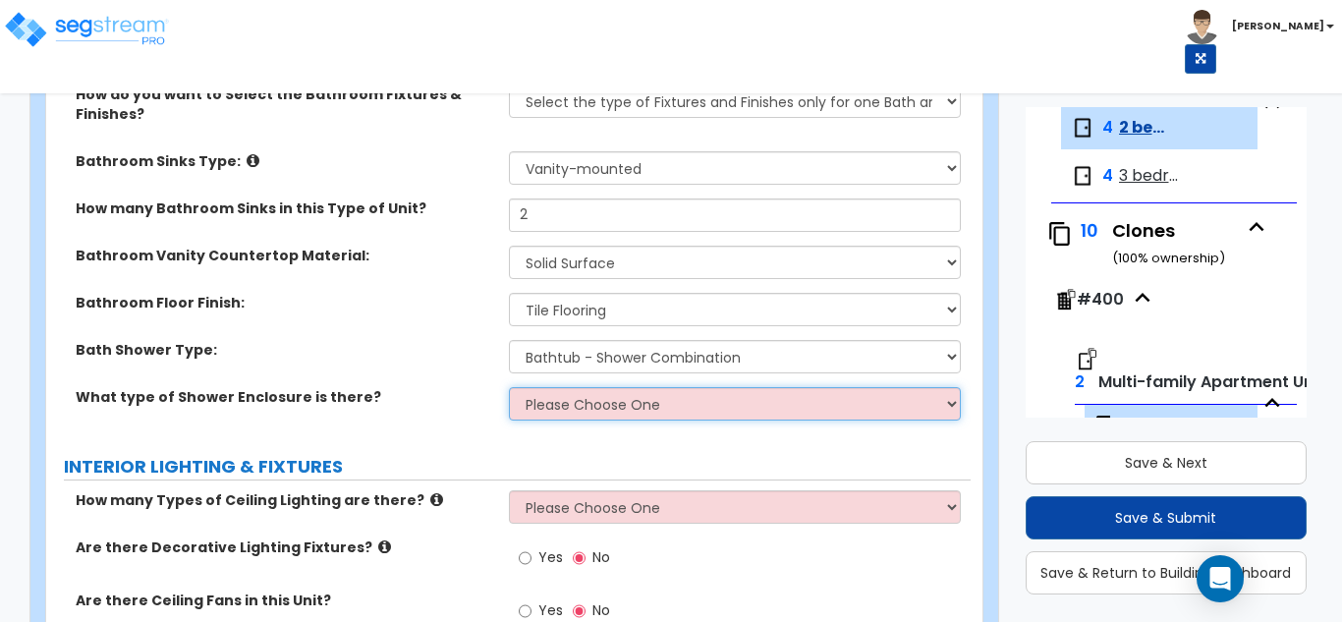
click at [579, 397] on select "Please Choose One Curtain & Rod Glass Sliding Doors Glass Hinged Doors" at bounding box center [735, 403] width 453 height 33
select select "1"
click at [509, 387] on select "Please Choose One Curtain & Rod Glass Sliding Doors Glass Hinged Doors" at bounding box center [735, 403] width 453 height 33
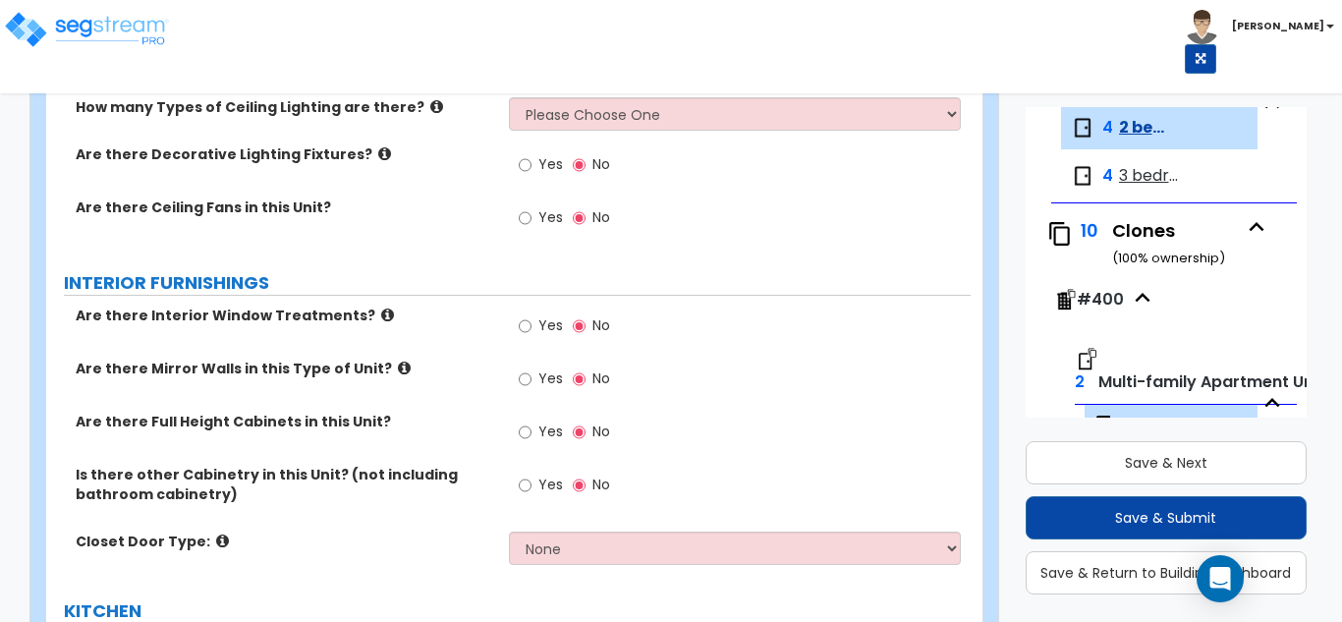
scroll to position [1671, 0]
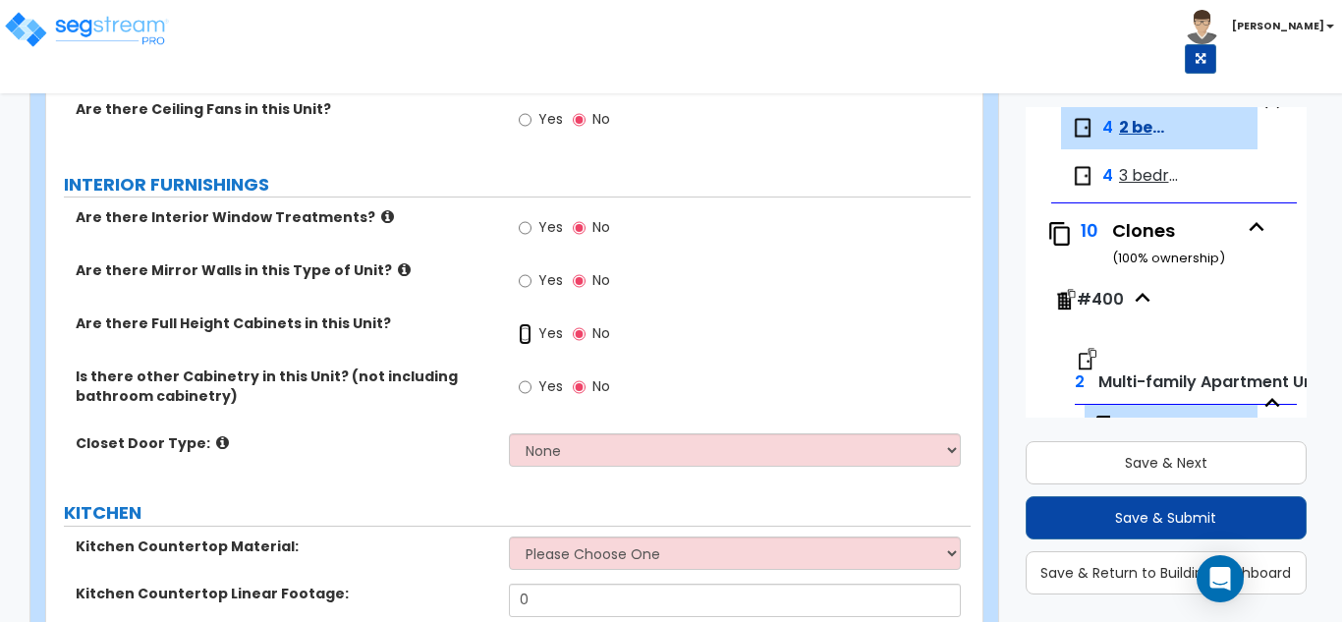
click at [522, 335] on input "Yes" at bounding box center [525, 334] width 13 height 22
radio input "true"
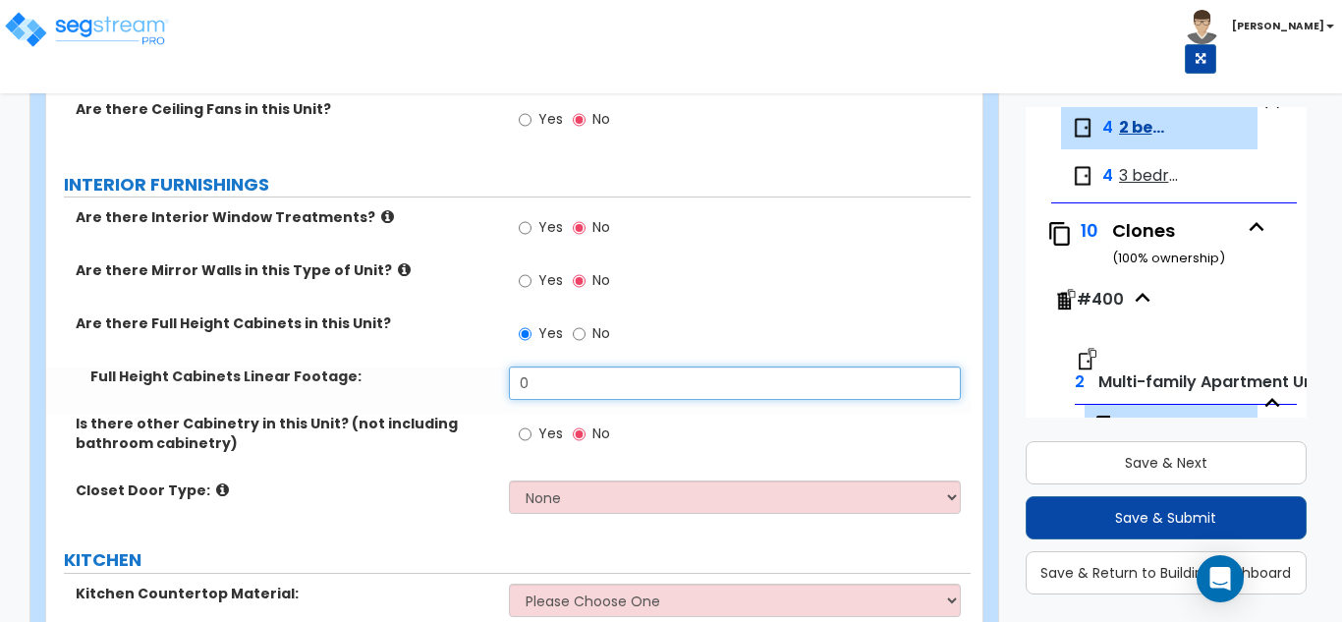
click at [528, 383] on input "0" at bounding box center [735, 383] width 453 height 33
click at [536, 383] on input "72" at bounding box center [735, 383] width 453 height 33
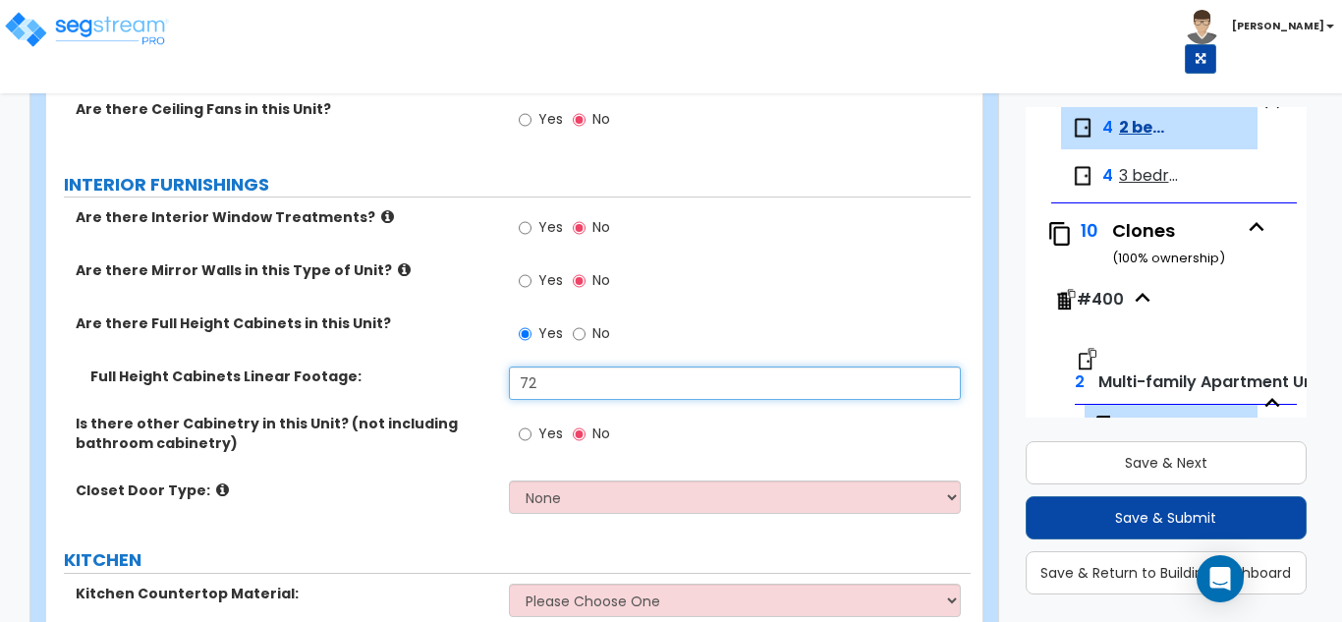
click at [536, 383] on input "72" at bounding box center [735, 383] width 453 height 33
type input "144"
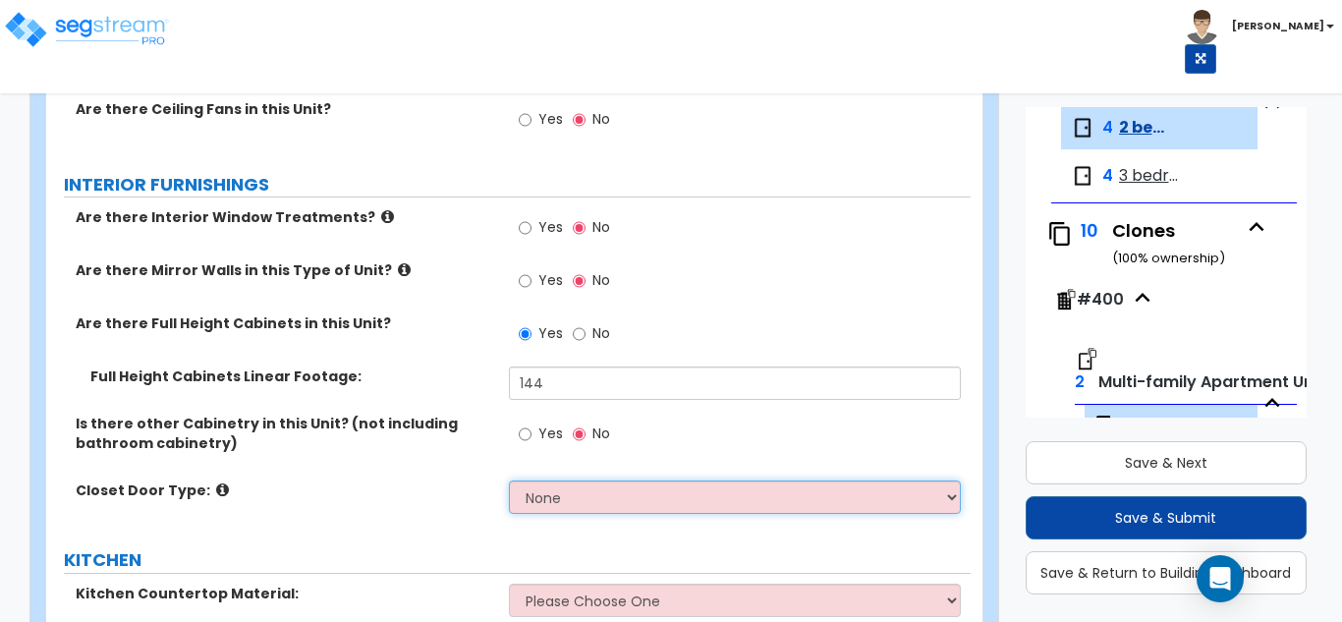
click at [601, 500] on select "None Bi-fold Louvered Doors Bi-fold Panel Doors Sliding Doors Hinged Wood Door" at bounding box center [735, 497] width 453 height 33
select select "3"
click at [509, 481] on select "None Bi-fold Louvered Doors Bi-fold Panel Doors Sliding Doors Hinged Wood Door" at bounding box center [735, 497] width 453 height 33
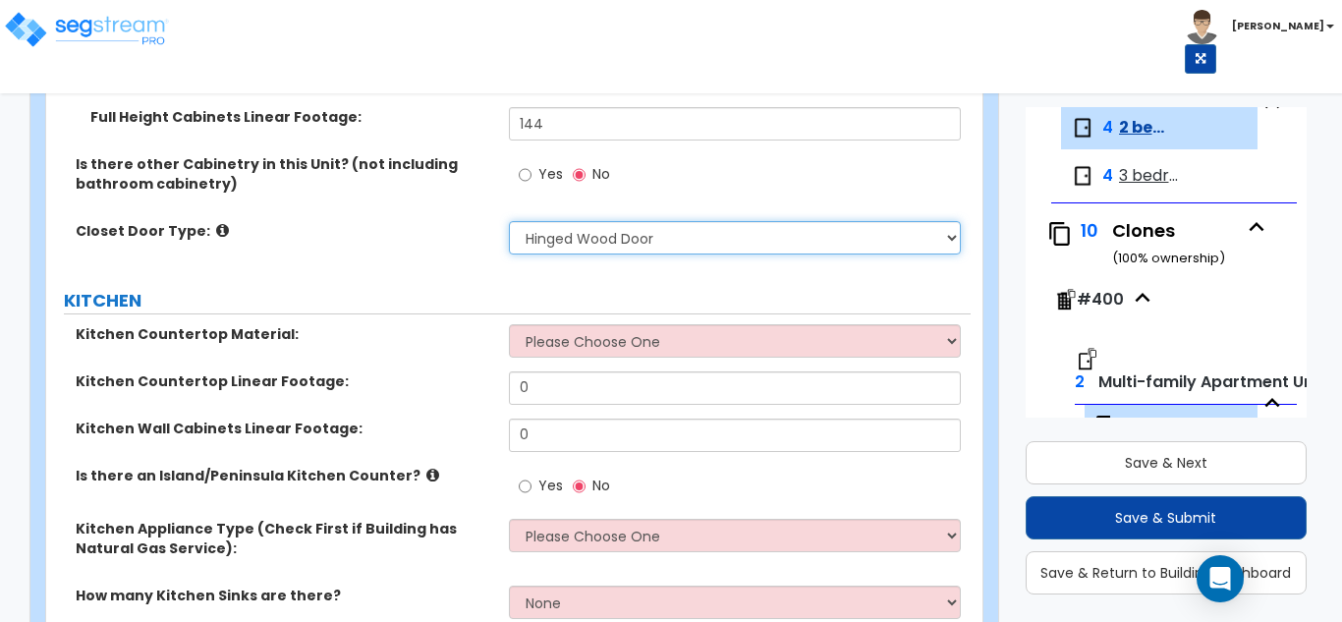
scroll to position [1965, 0]
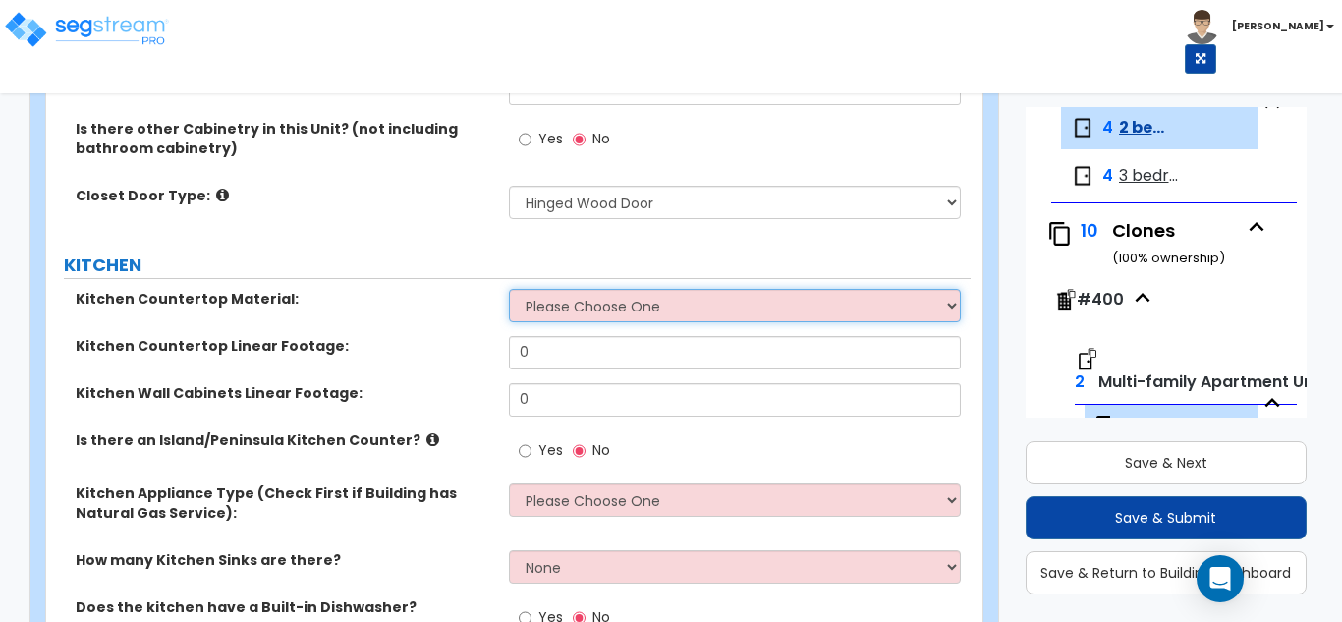
click at [602, 315] on select "Please Choose One Plastic Laminate Solid Surface Stone Quartz Marble Tile Wood …" at bounding box center [735, 305] width 453 height 33
select select "3"
click at [509, 289] on select "Please Choose One Plastic Laminate Solid Surface Stone Quartz Marble Tile Wood …" at bounding box center [735, 305] width 453 height 33
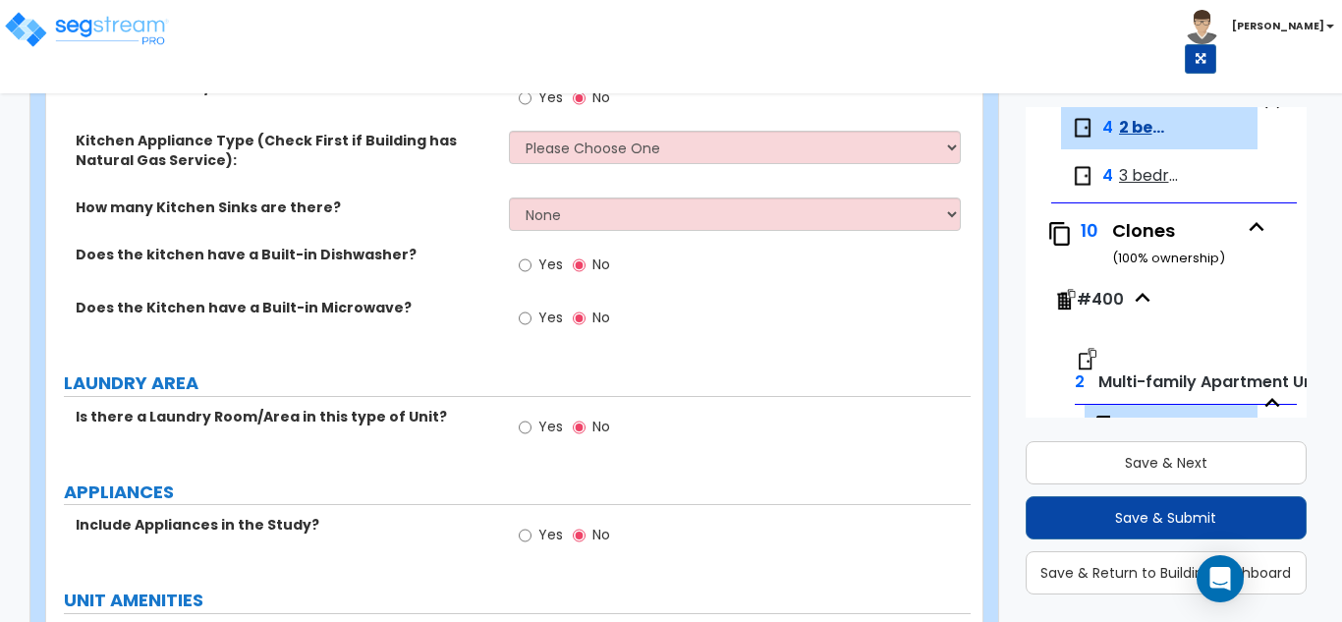
scroll to position [2457, 0]
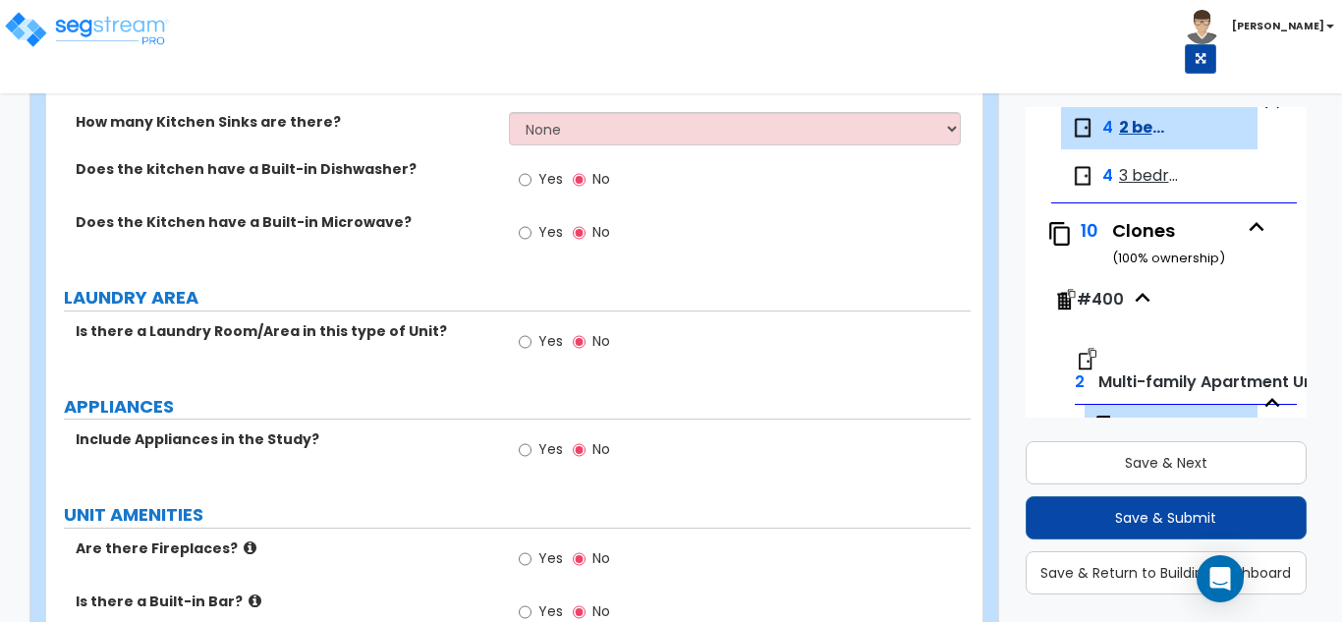
click at [534, 344] on label "Yes" at bounding box center [541, 343] width 44 height 33
click at [532, 344] on input "Yes" at bounding box center [525, 342] width 13 height 22
radio input "true"
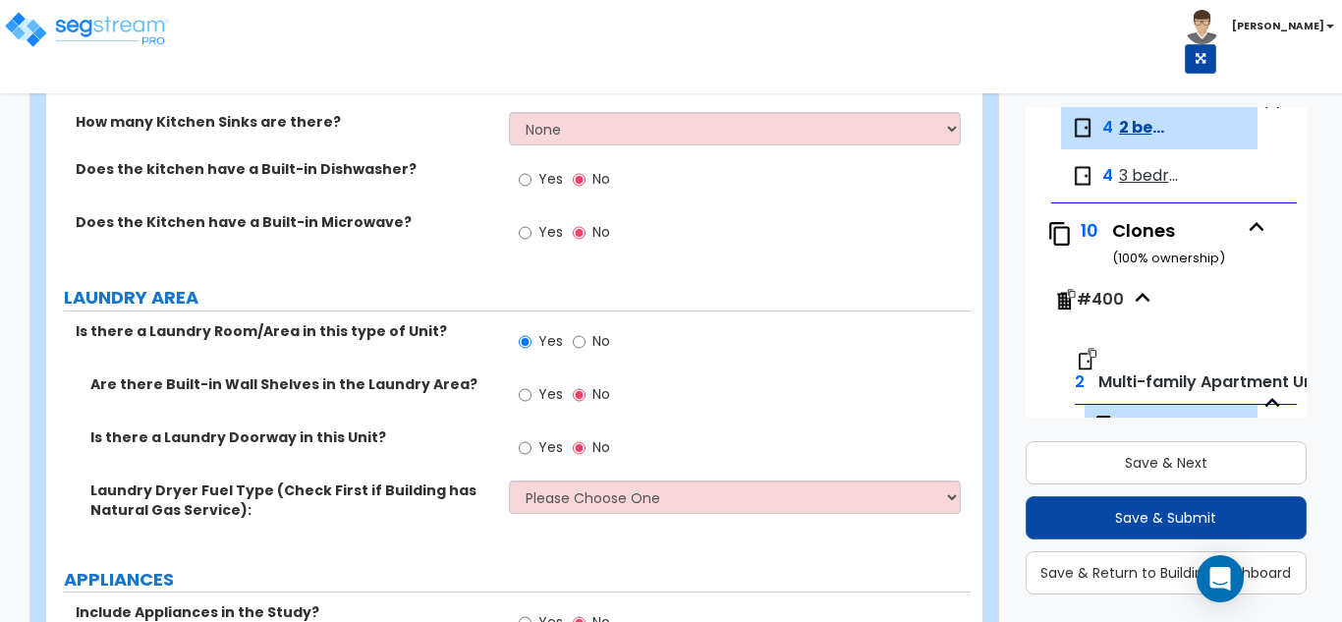
click at [538, 439] on label "Yes" at bounding box center [541, 449] width 44 height 33
click at [532, 439] on input "Yes" at bounding box center [525, 448] width 13 height 22
radio input "true"
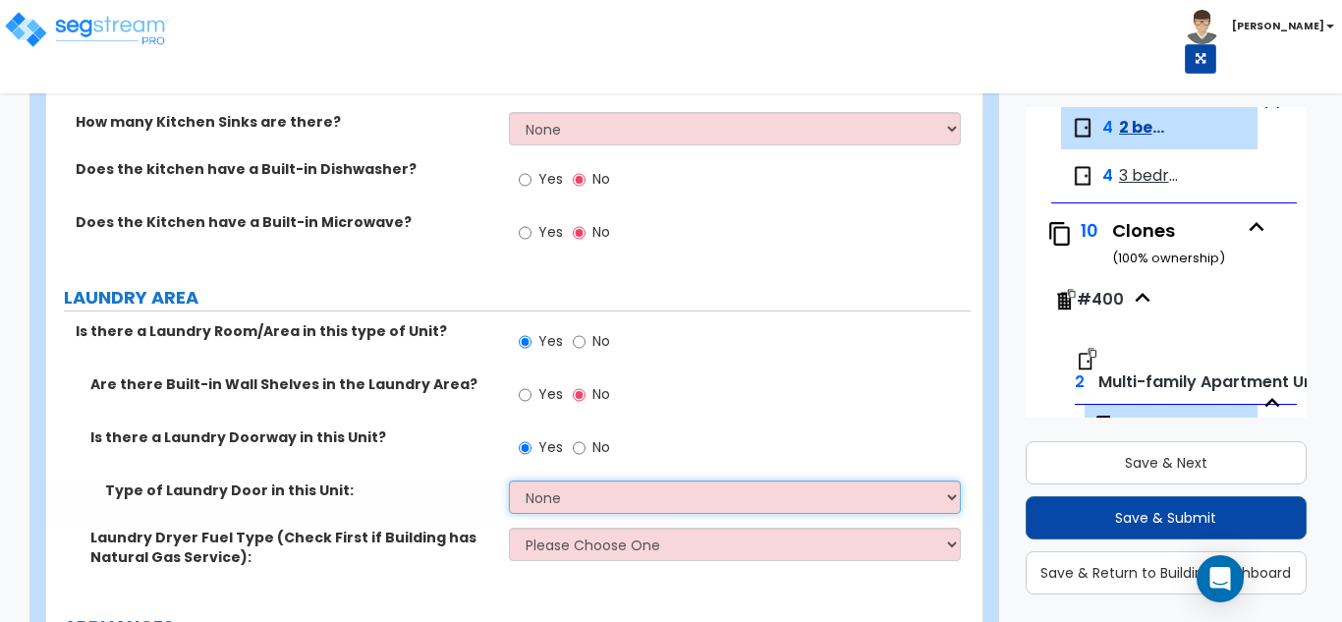
click at [555, 496] on select "None Bi-Fold Louvered Paneled Wood Passage" at bounding box center [735, 497] width 453 height 33
select select "4"
click at [509, 481] on select "None Bi-Fold Louvered Paneled Wood Passage" at bounding box center [735, 497] width 453 height 33
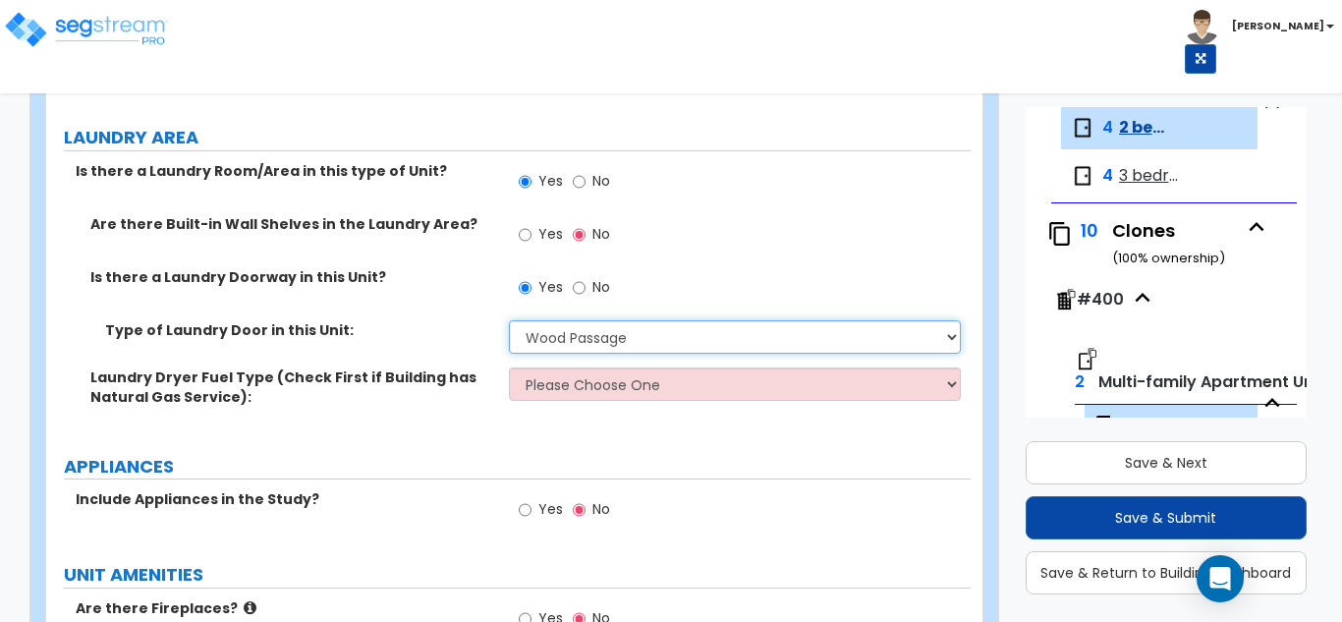
scroll to position [2653, 0]
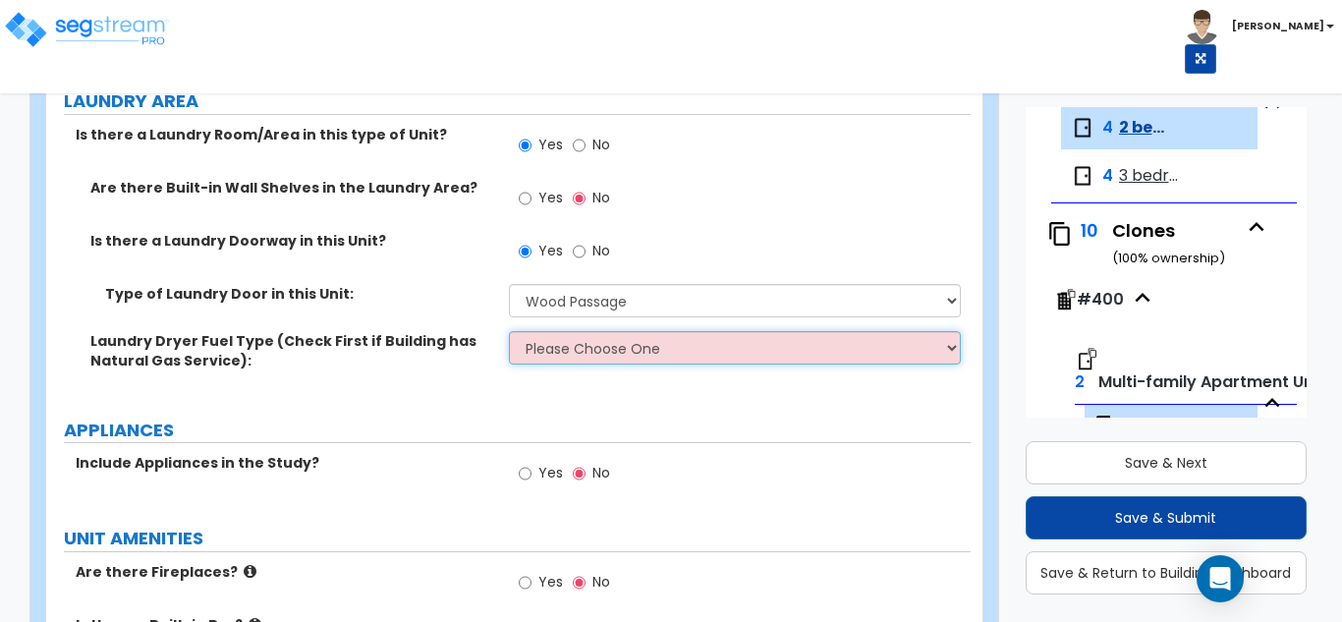
click at [595, 337] on select "Please Choose One Gas Electric" at bounding box center [735, 347] width 453 height 33
select select "2"
click at [509, 331] on select "Please Choose One Gas Electric" at bounding box center [735, 347] width 453 height 33
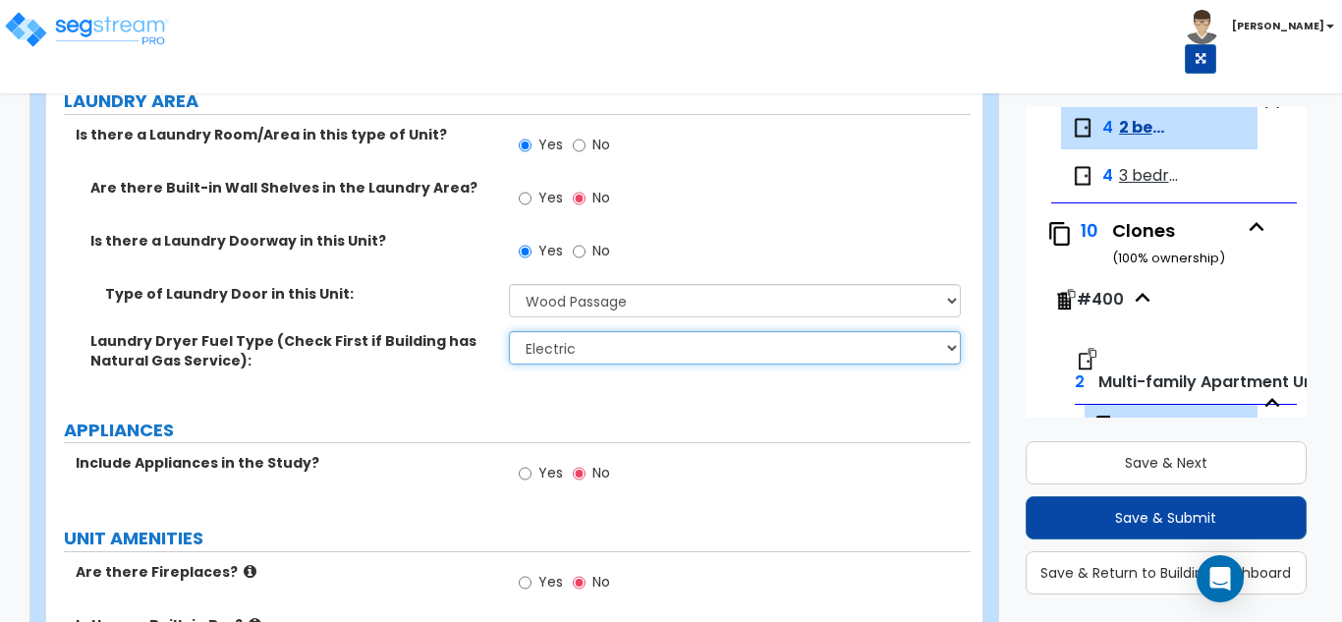
scroll to position [2751, 0]
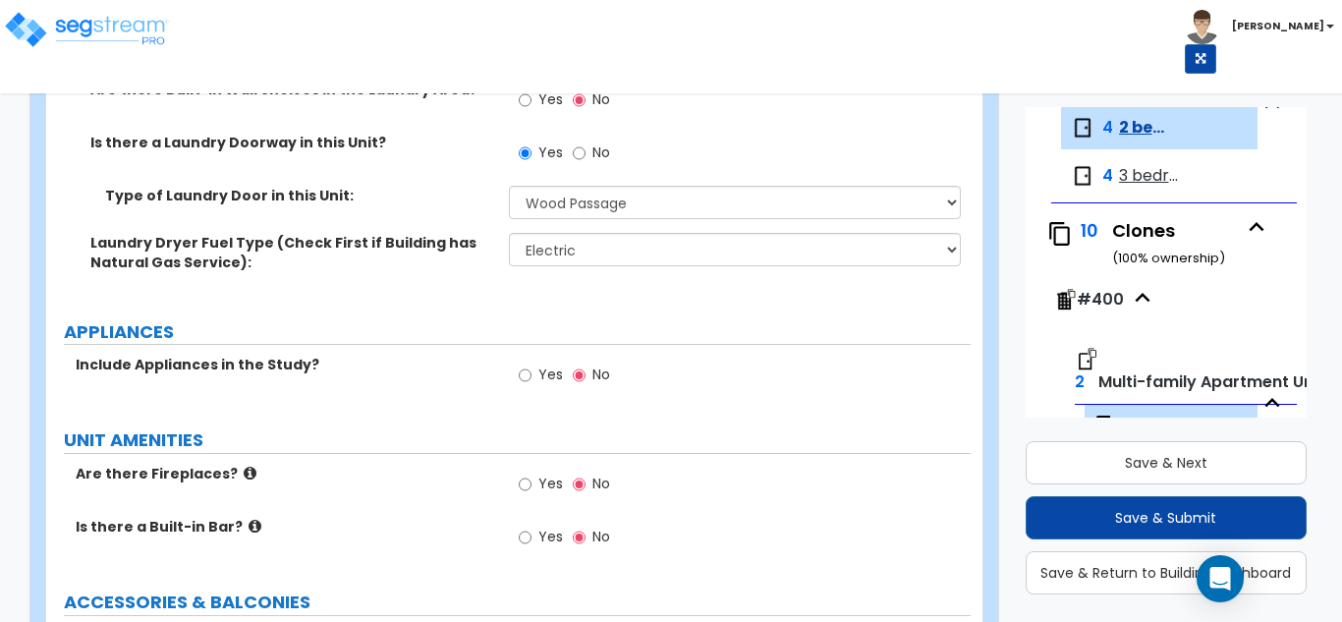
click at [514, 365] on div "Yes No" at bounding box center [564, 377] width 111 height 45
click at [523, 376] on input "Yes" at bounding box center [525, 376] width 13 height 22
radio input "true"
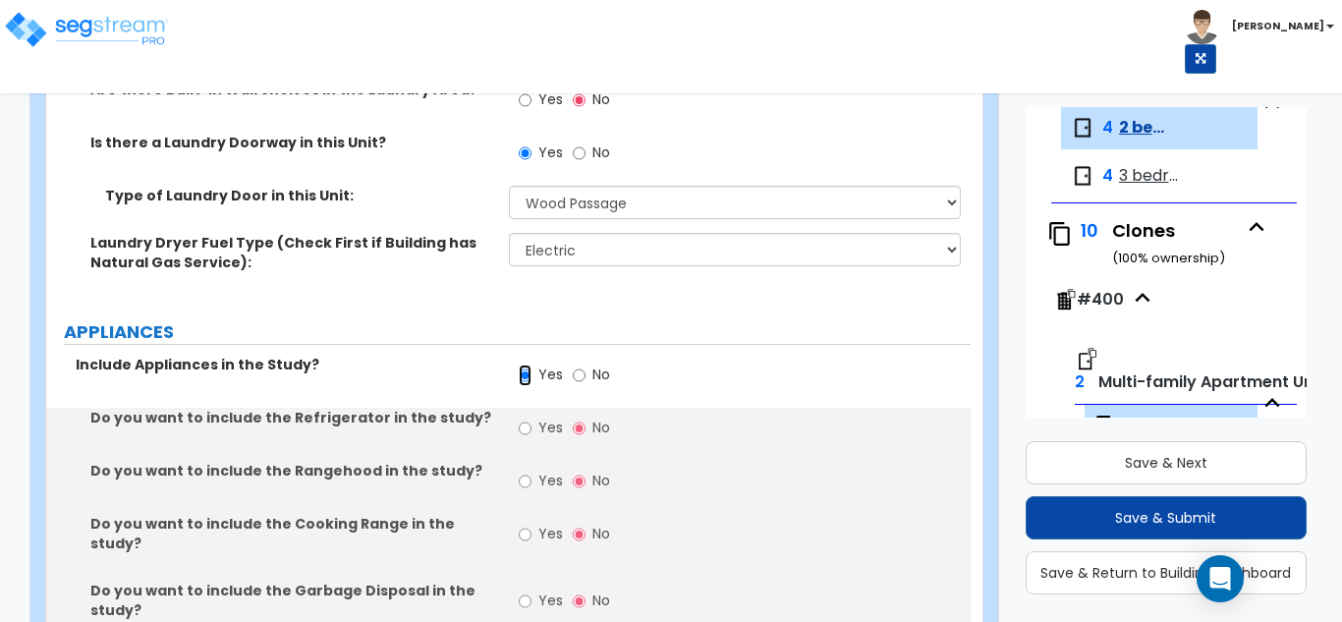
scroll to position [2850, 0]
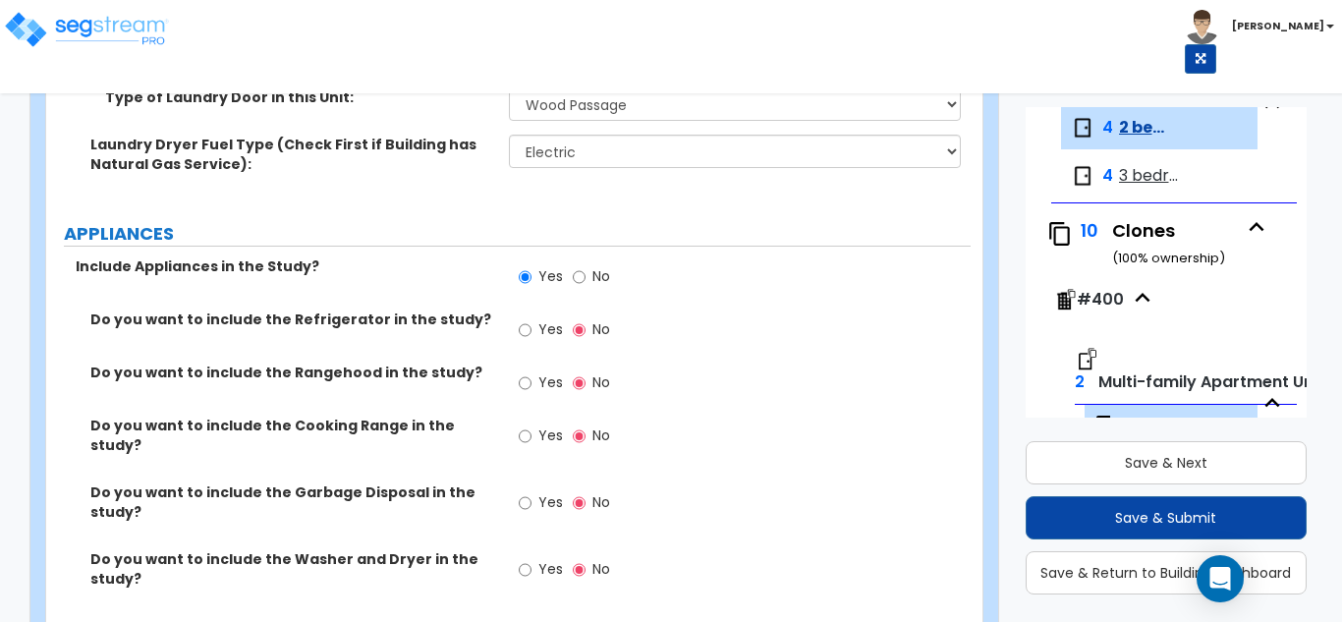
click at [531, 316] on label "Yes" at bounding box center [541, 331] width 44 height 33
click at [531, 319] on input "Yes" at bounding box center [525, 330] width 13 height 22
radio input "true"
click at [530, 380] on input "Yes" at bounding box center [525, 383] width 13 height 22
radio input "true"
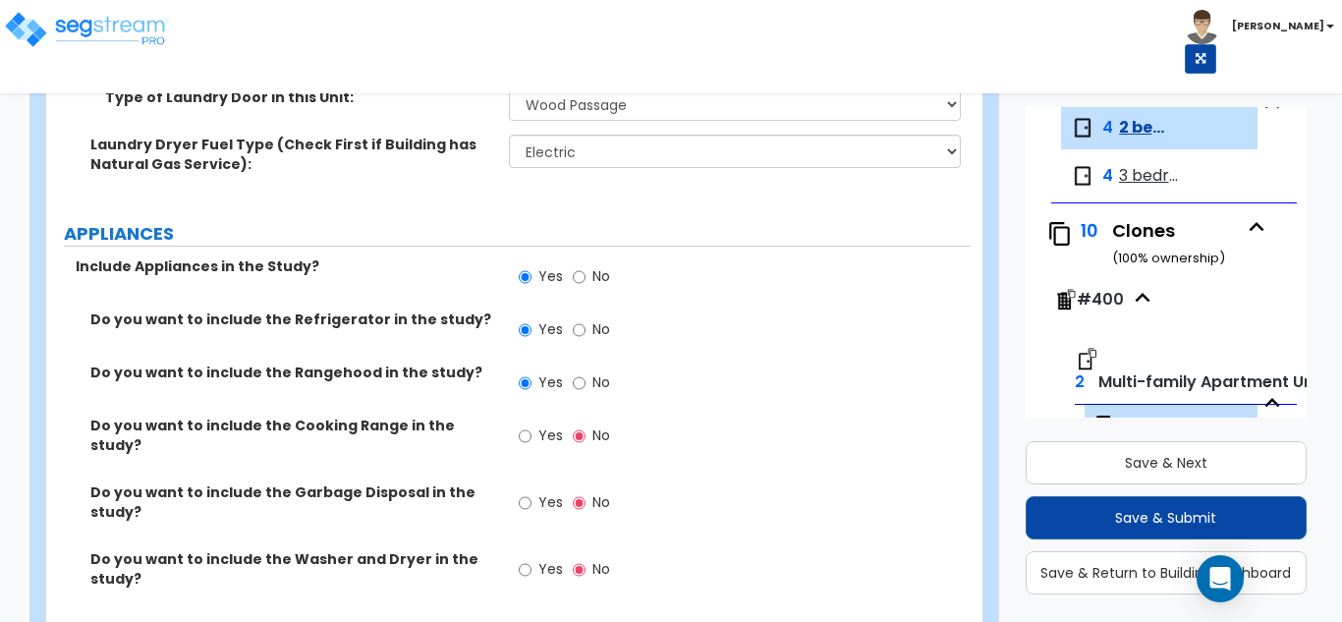
click at [538, 425] on label "Yes" at bounding box center [541, 438] width 44 height 33
click at [532, 425] on input "Yes" at bounding box center [525, 436] width 13 height 22
radio input "true"
click at [542, 492] on span "Yes" at bounding box center [550, 502] width 25 height 20
click at [532, 492] on input "Yes" at bounding box center [525, 503] width 13 height 22
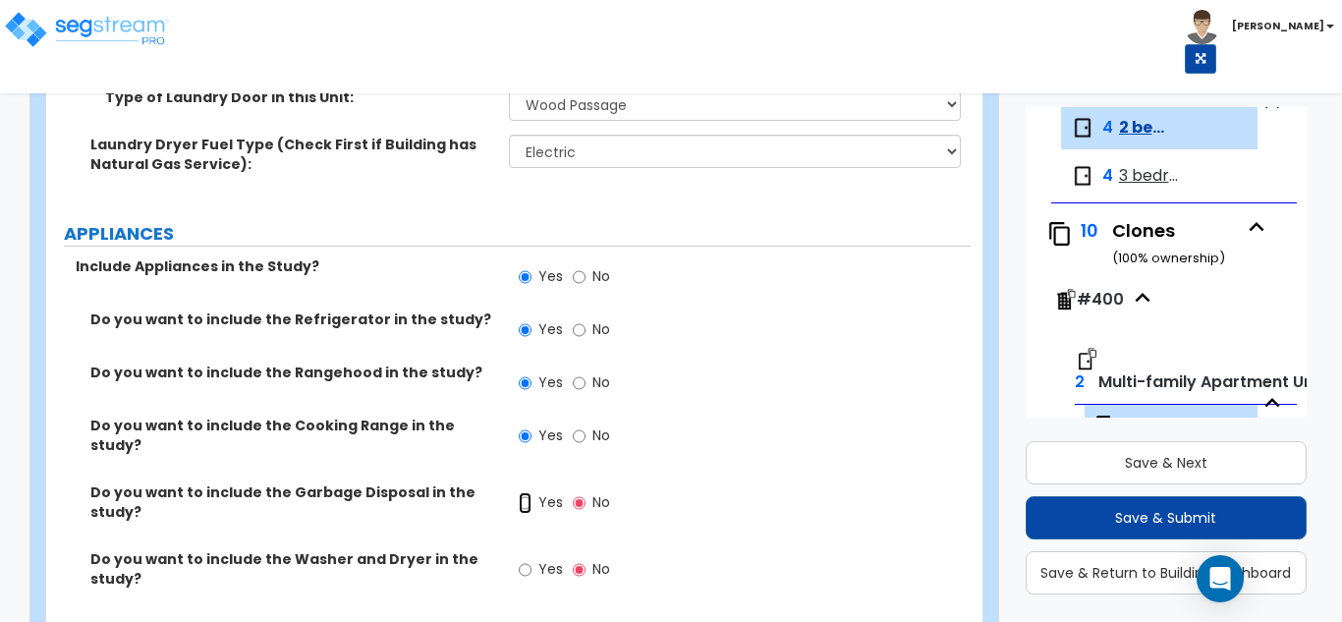
radio input "true"
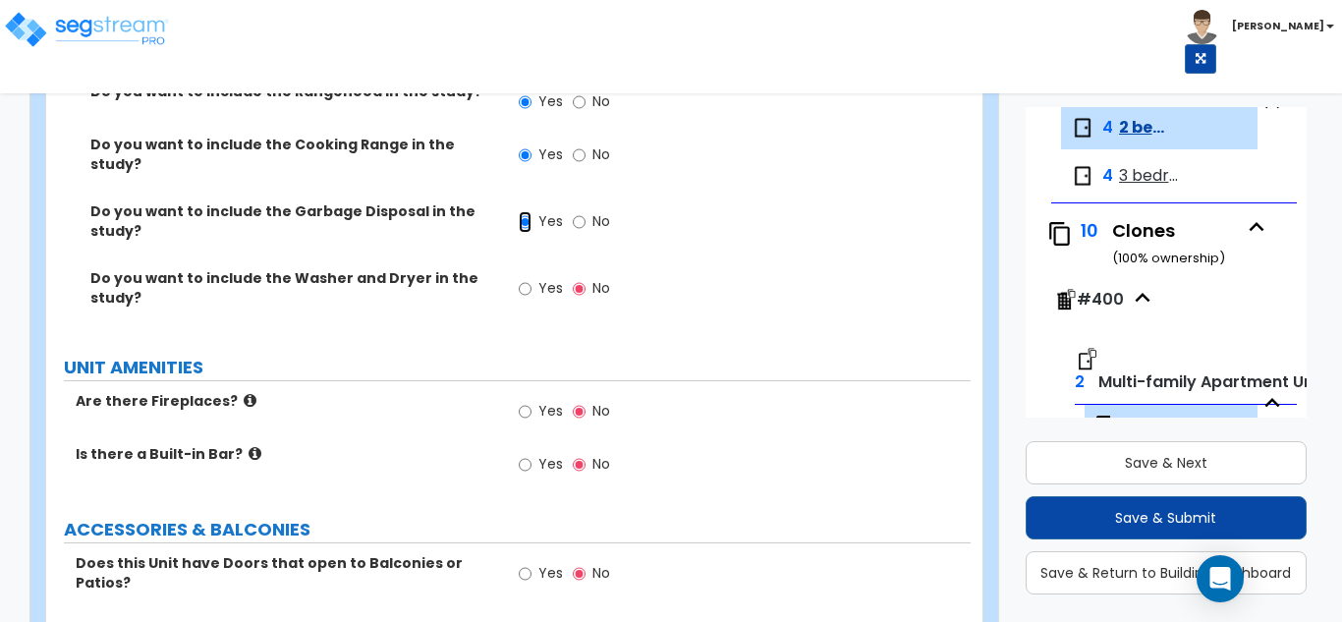
scroll to position [3145, 0]
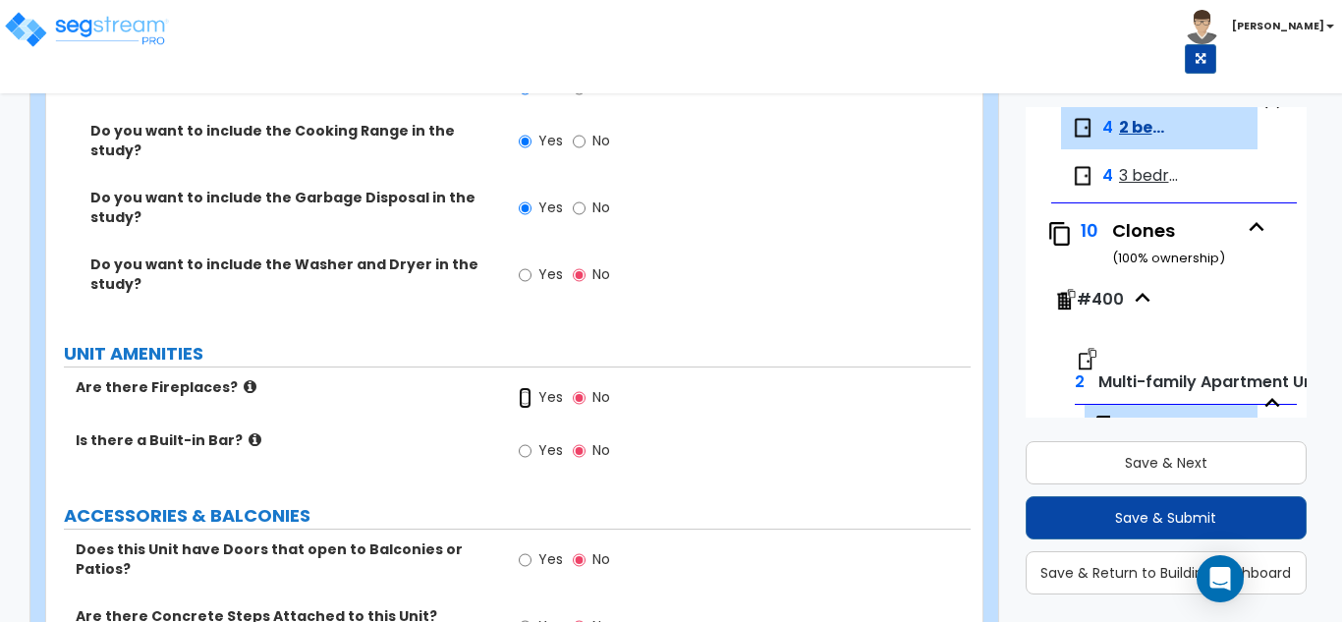
click at [523, 387] on input "Yes" at bounding box center [525, 398] width 13 height 22
radio input "true"
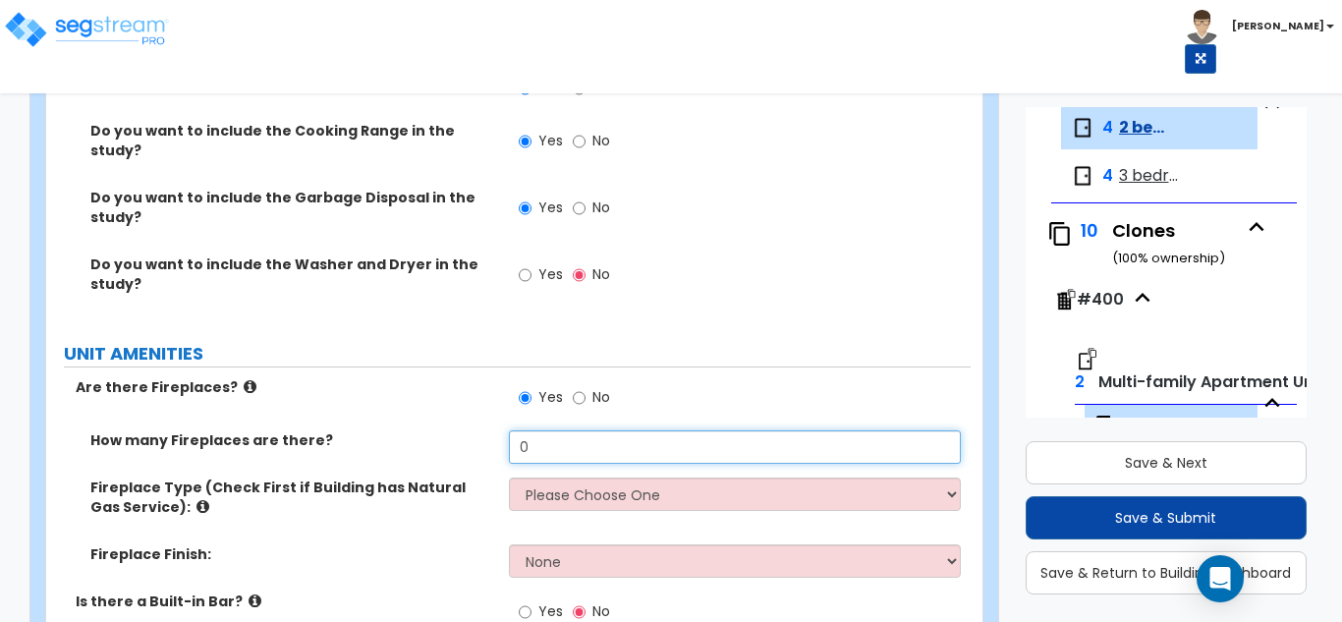
click at [560, 438] on input "0" at bounding box center [735, 446] width 453 height 33
type input "1"
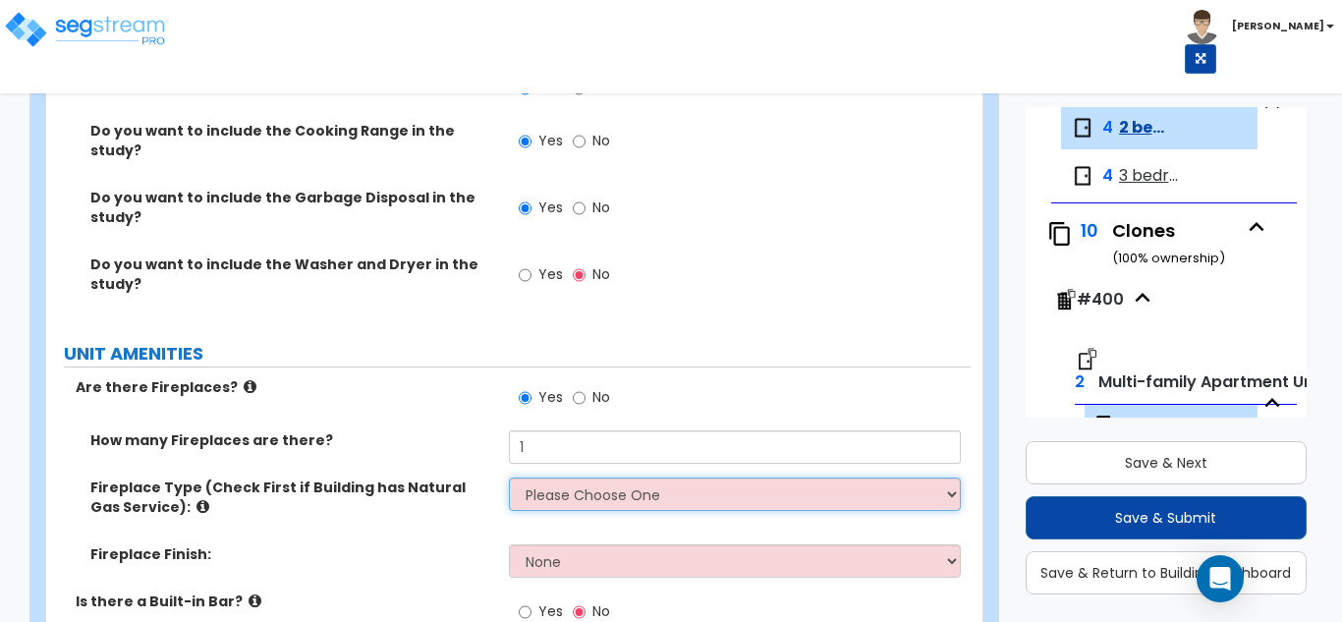
click at [667, 481] on select "Please Choose One Built-in Electric Fireplace Built-in Gas Fireplace Built-in W…" at bounding box center [735, 494] width 453 height 33
select select "3"
click at [509, 478] on select "Please Choose One Built-in Electric Fireplace Built-in Gas Fireplace Built-in W…" at bounding box center [735, 494] width 453 height 33
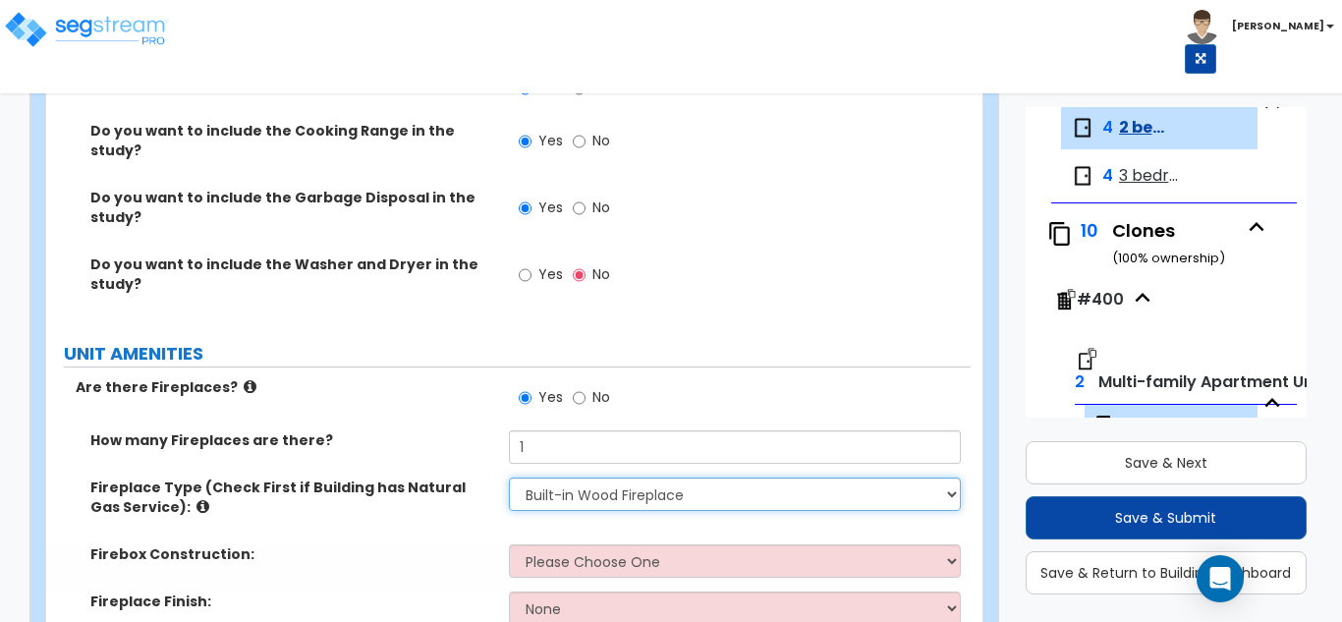
scroll to position [3243, 0]
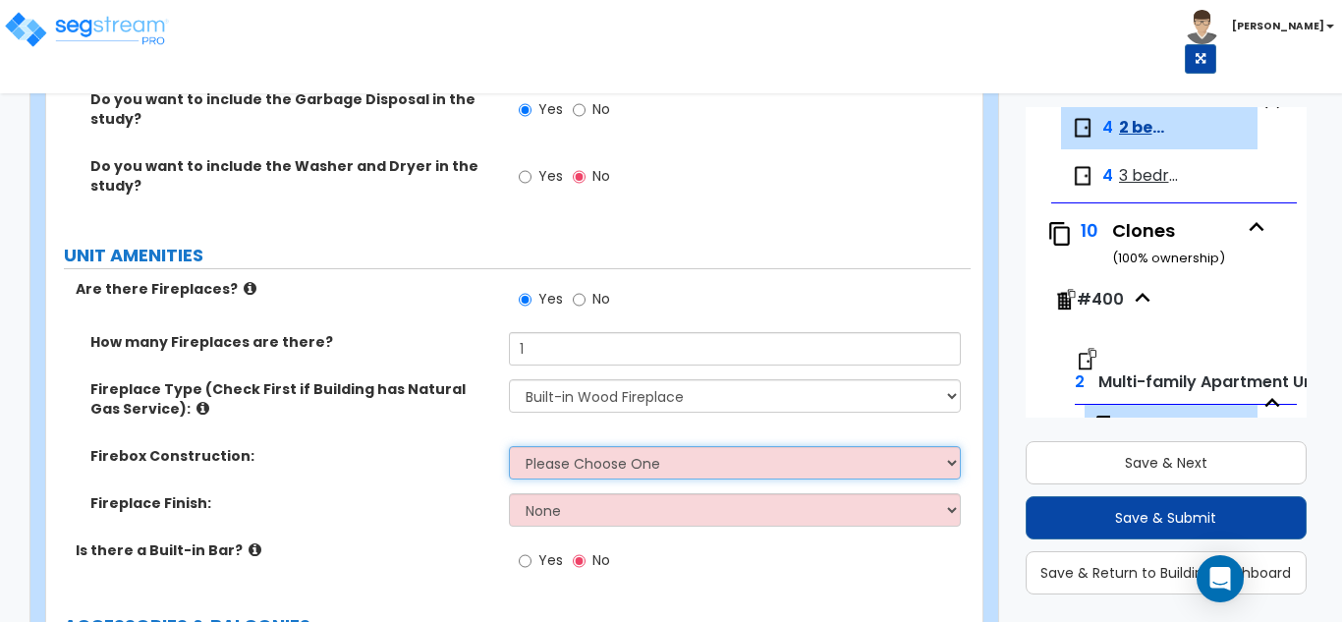
click at [561, 446] on select "Please Choose One Brick Stone I Don't Know, Please Choose for me" at bounding box center [735, 462] width 453 height 33
select select "3"
click at [509, 446] on select "Please Choose One Brick Stone I Don't Know, Please Choose for me" at bounding box center [735, 462] width 453 height 33
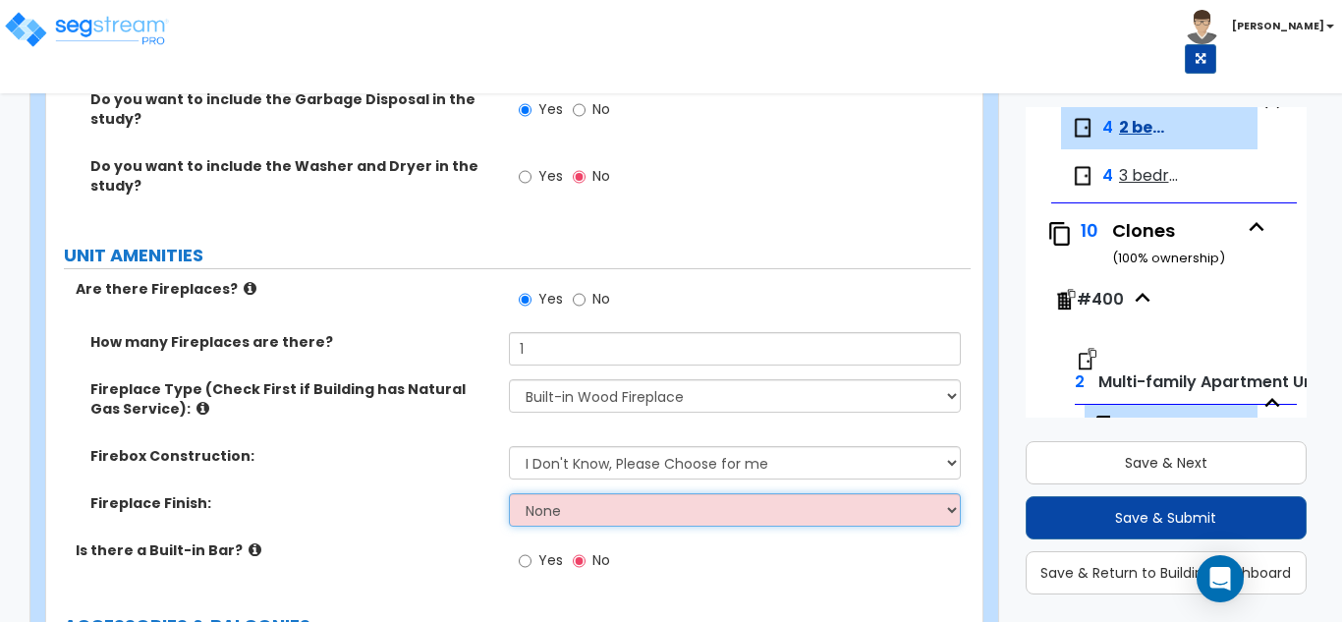
click at [536, 499] on select "None Brick Stone Tile Painted Molding" at bounding box center [735, 509] width 453 height 33
select select "1"
click at [509, 493] on select "None Brick Stone Tile Painted Molding" at bounding box center [735, 509] width 453 height 33
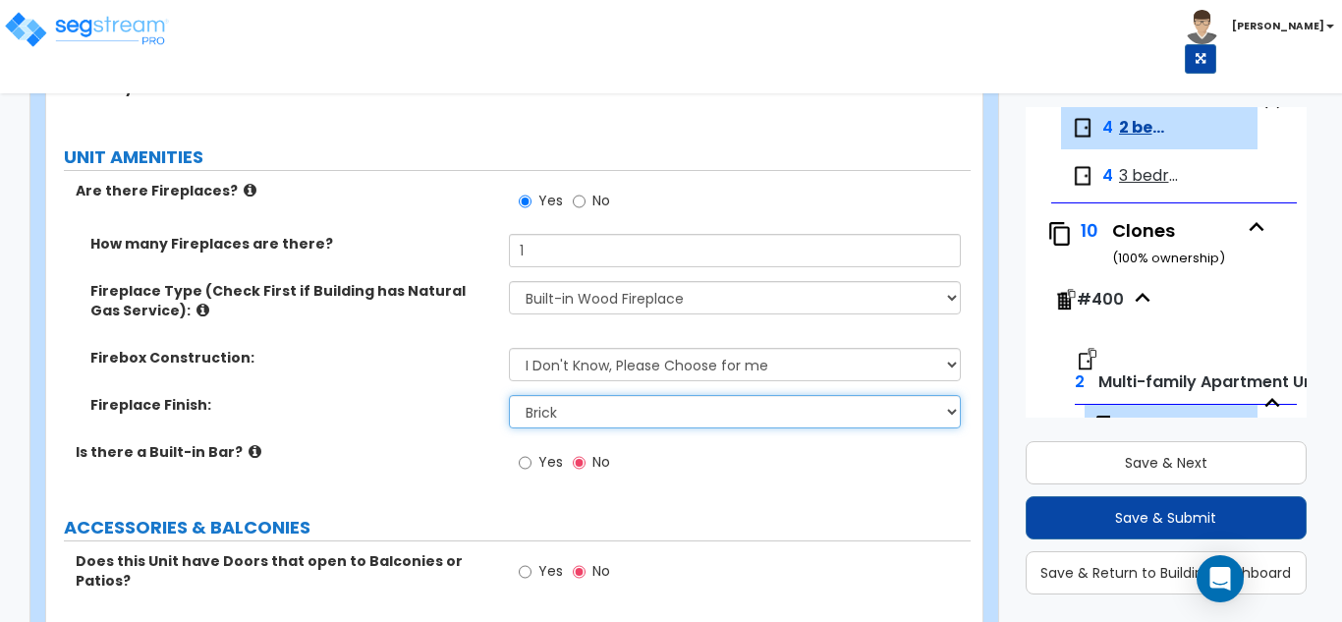
scroll to position [3439, 0]
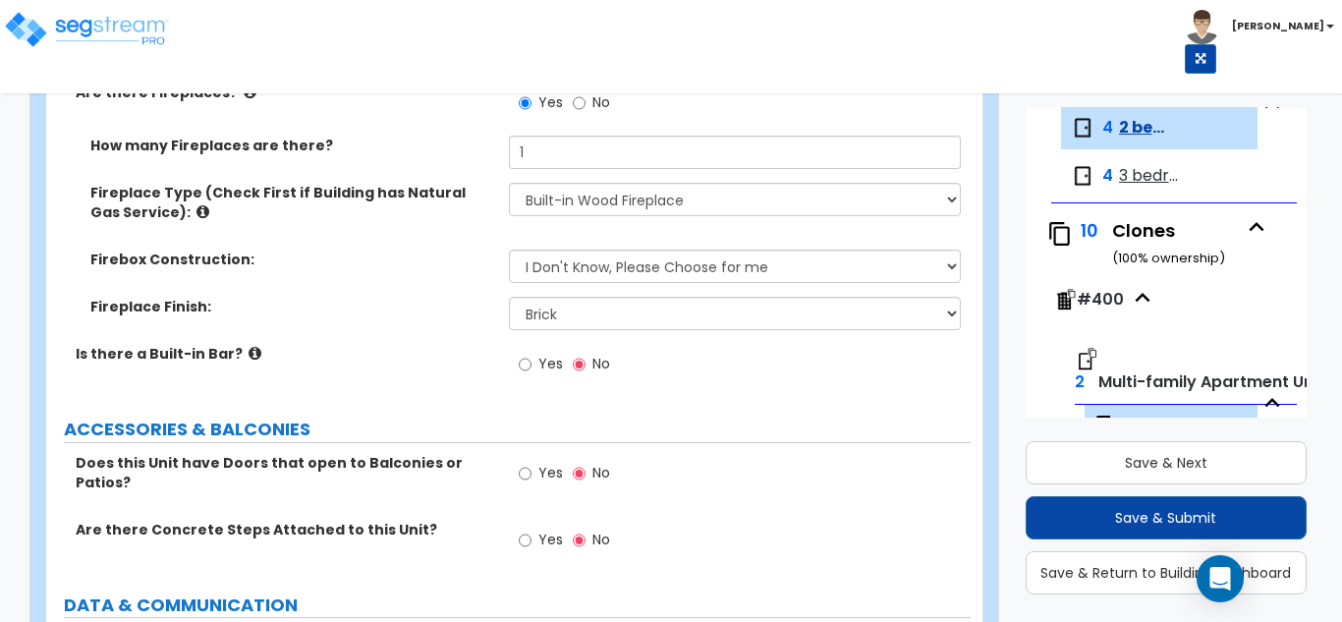
click at [249, 346] on icon at bounding box center [255, 353] width 13 height 15
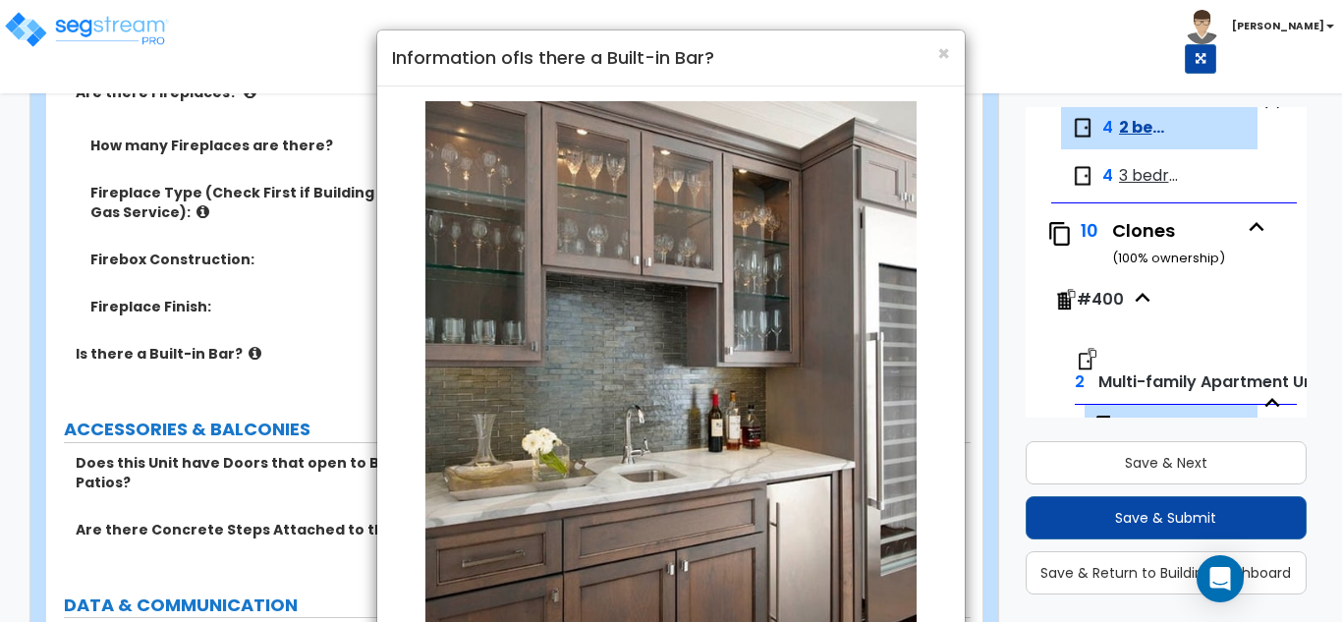
click at [248, 339] on div "× Information of Is there a Built-in Bar? Example of a Built-in Bar Close" at bounding box center [671, 311] width 1342 height 622
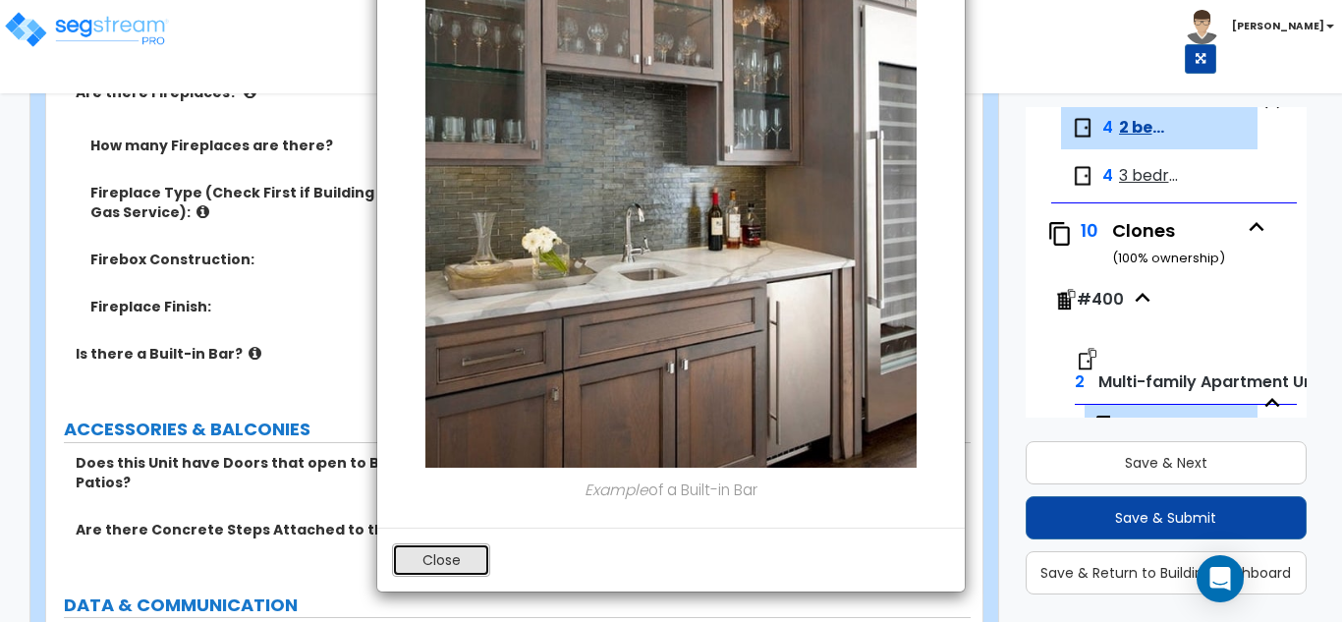
click at [467, 569] on button "Close" at bounding box center [441, 559] width 98 height 33
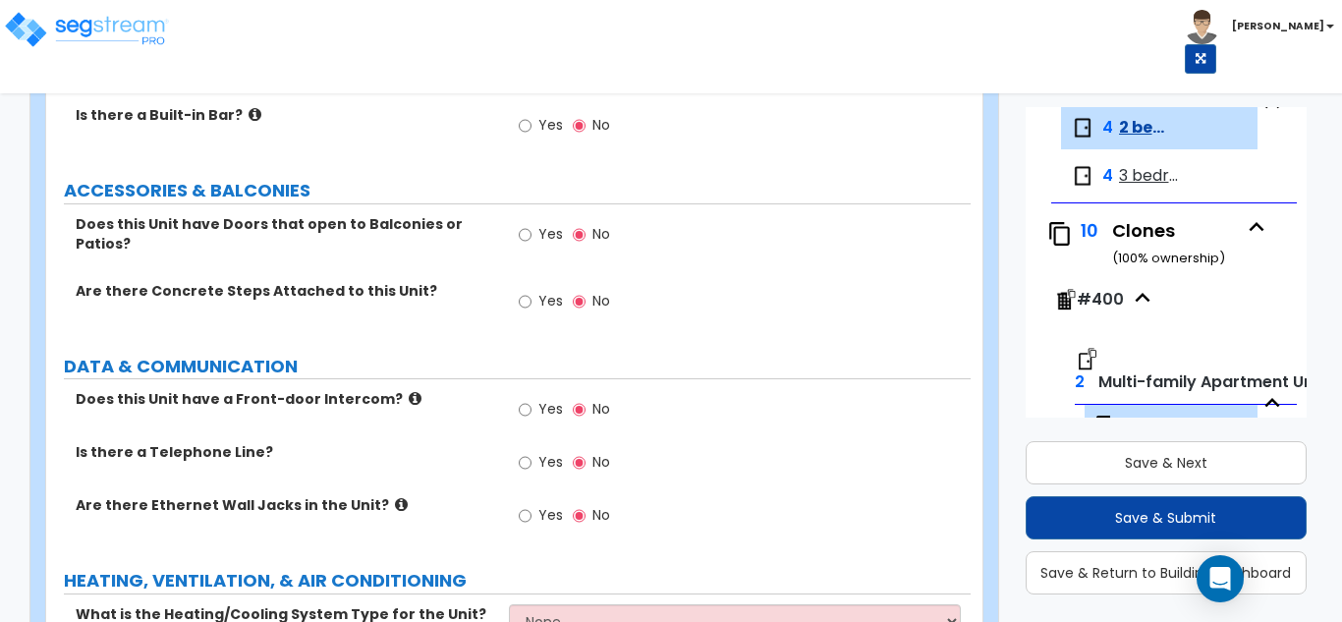
scroll to position [3734, 0]
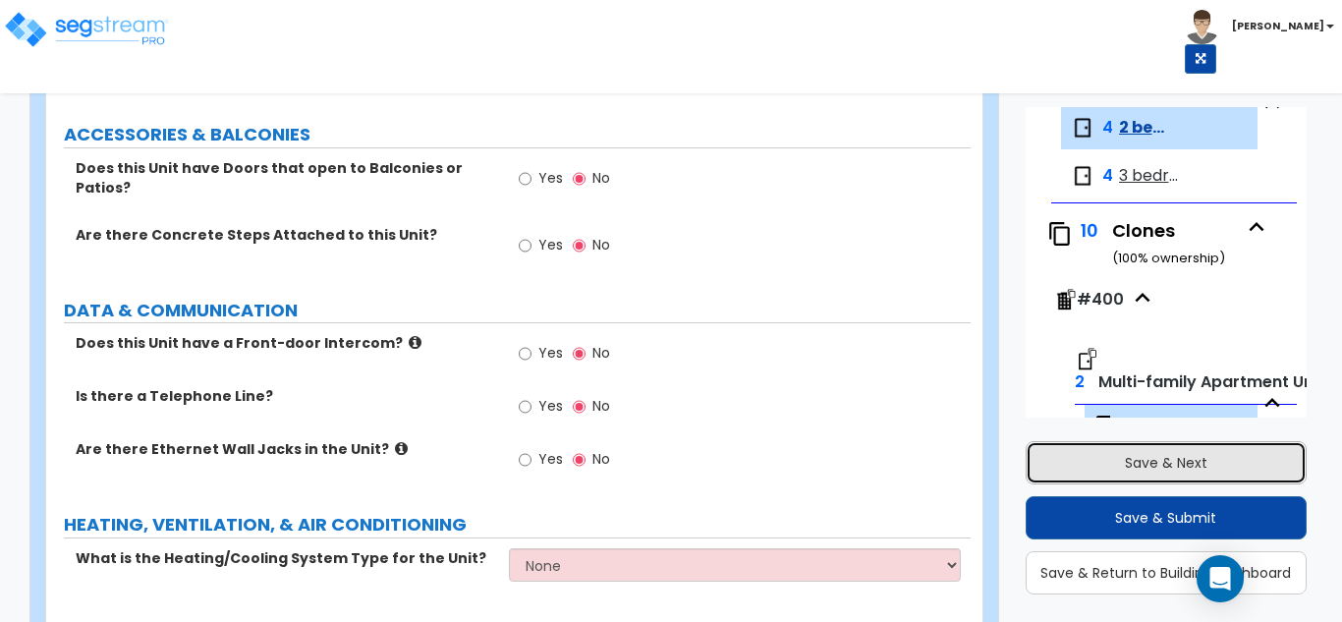
click at [1079, 456] on button "Save & Next" at bounding box center [1167, 462] width 282 height 43
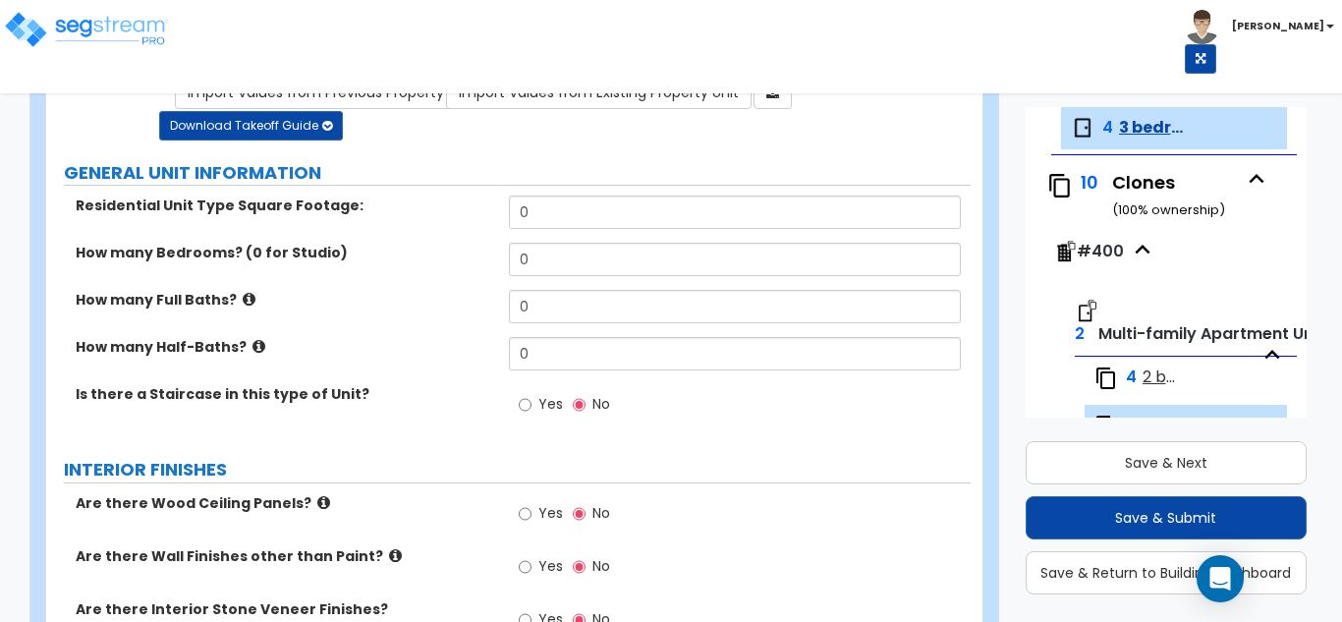
scroll to position [0, 0]
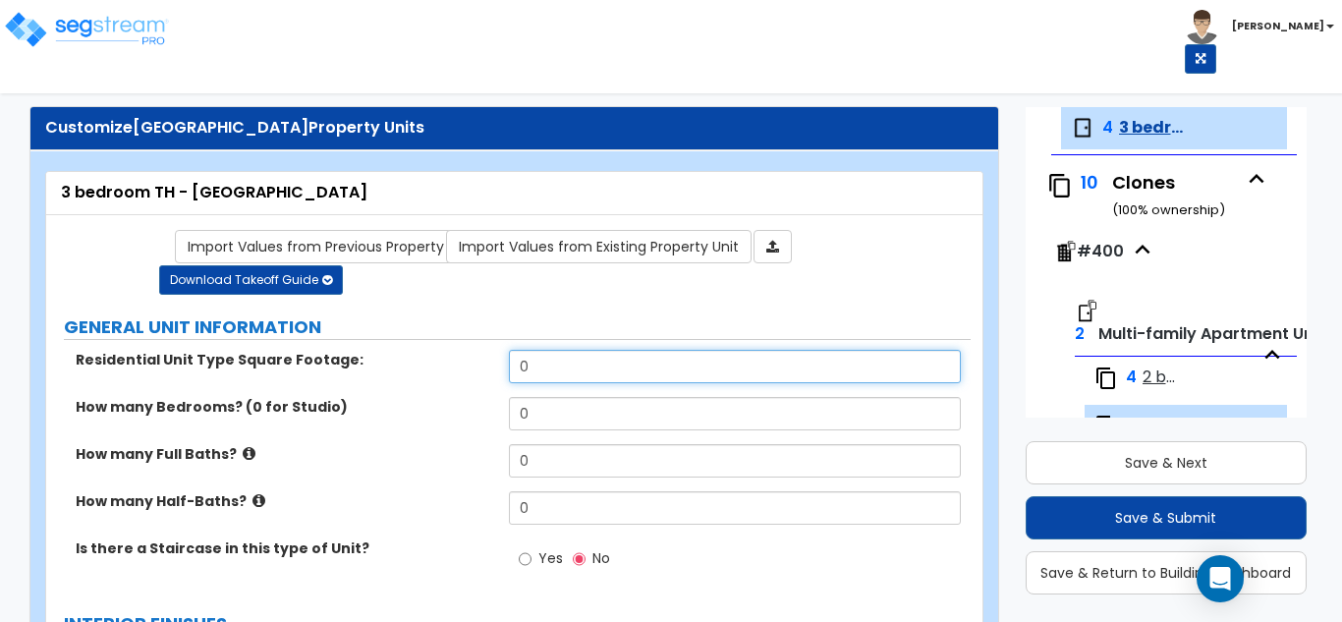
click at [559, 358] on input "0" at bounding box center [735, 366] width 453 height 33
type input "1,700"
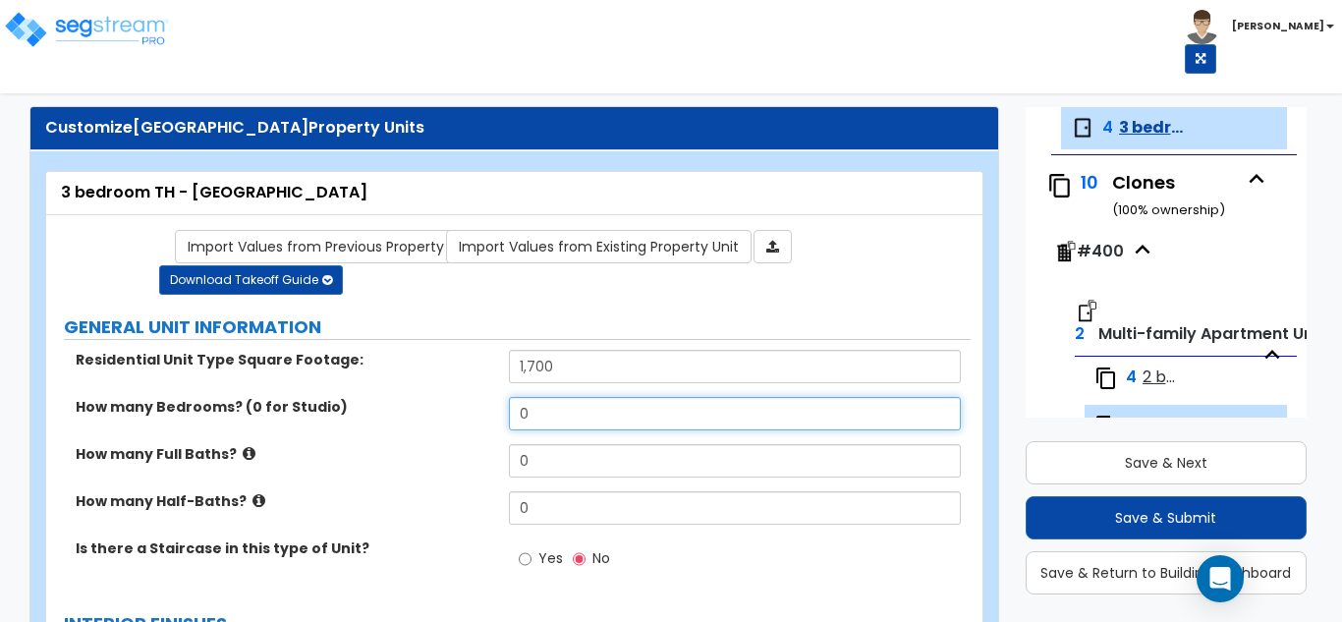
click at [566, 412] on input "0" at bounding box center [735, 413] width 453 height 33
type input "3"
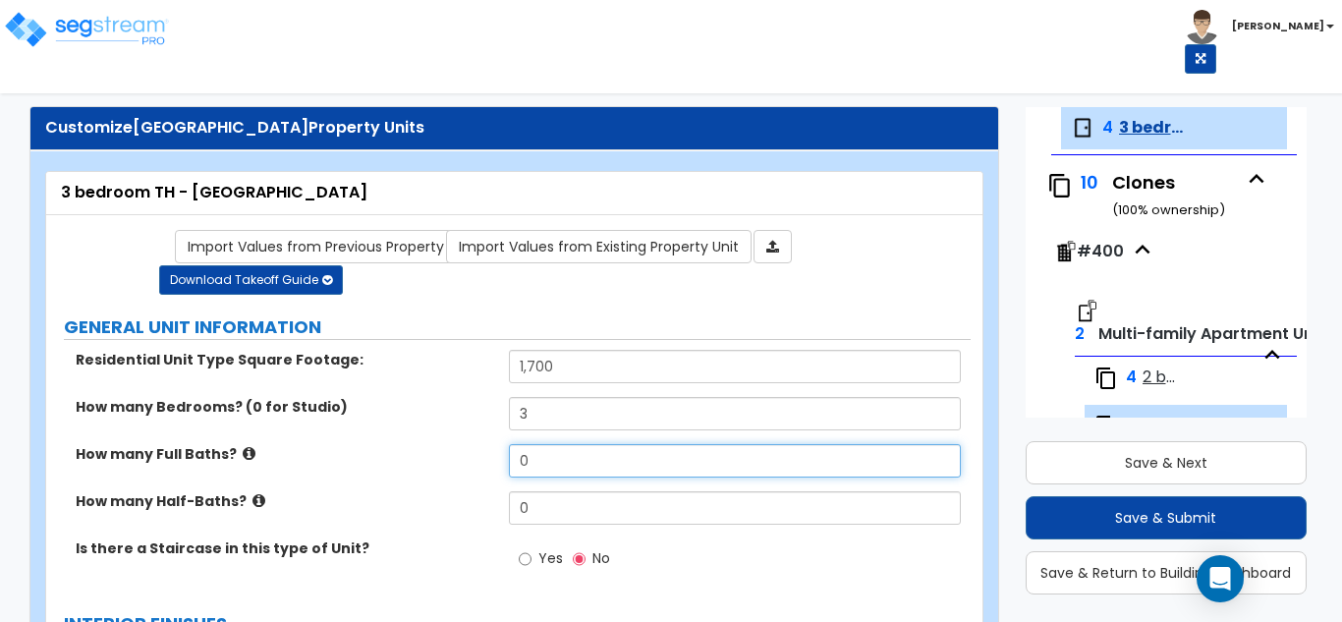
click at [582, 467] on input "0" at bounding box center [735, 460] width 453 height 33
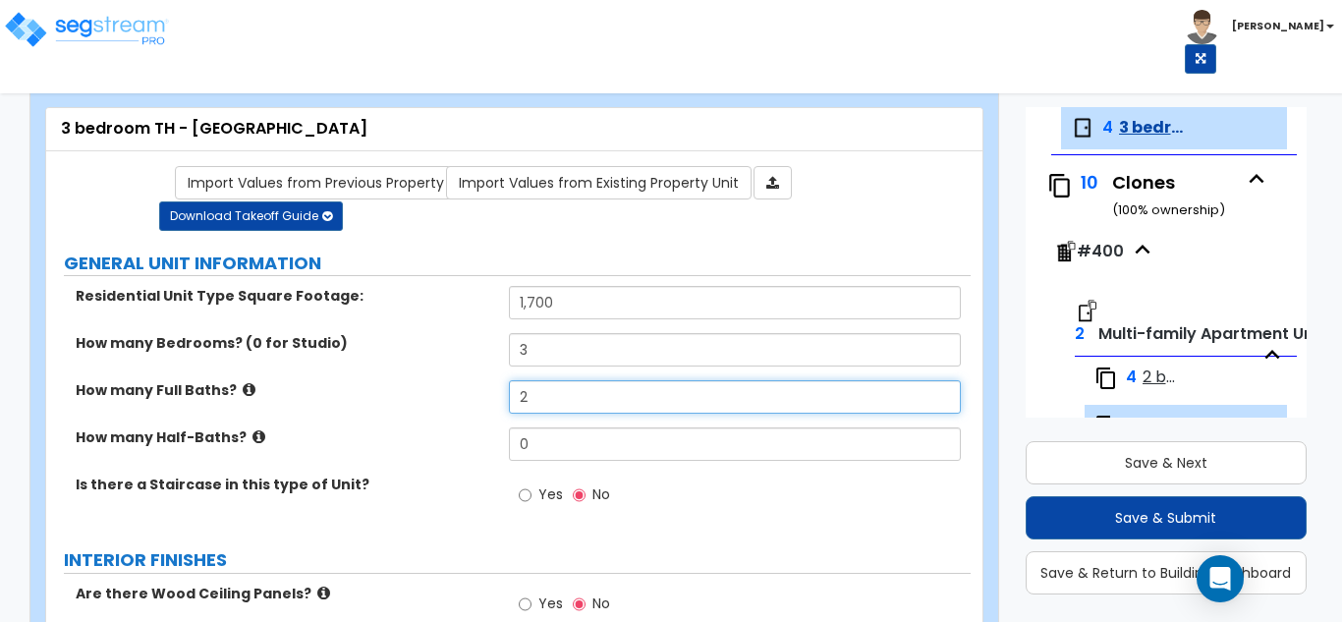
scroll to position [98, 0]
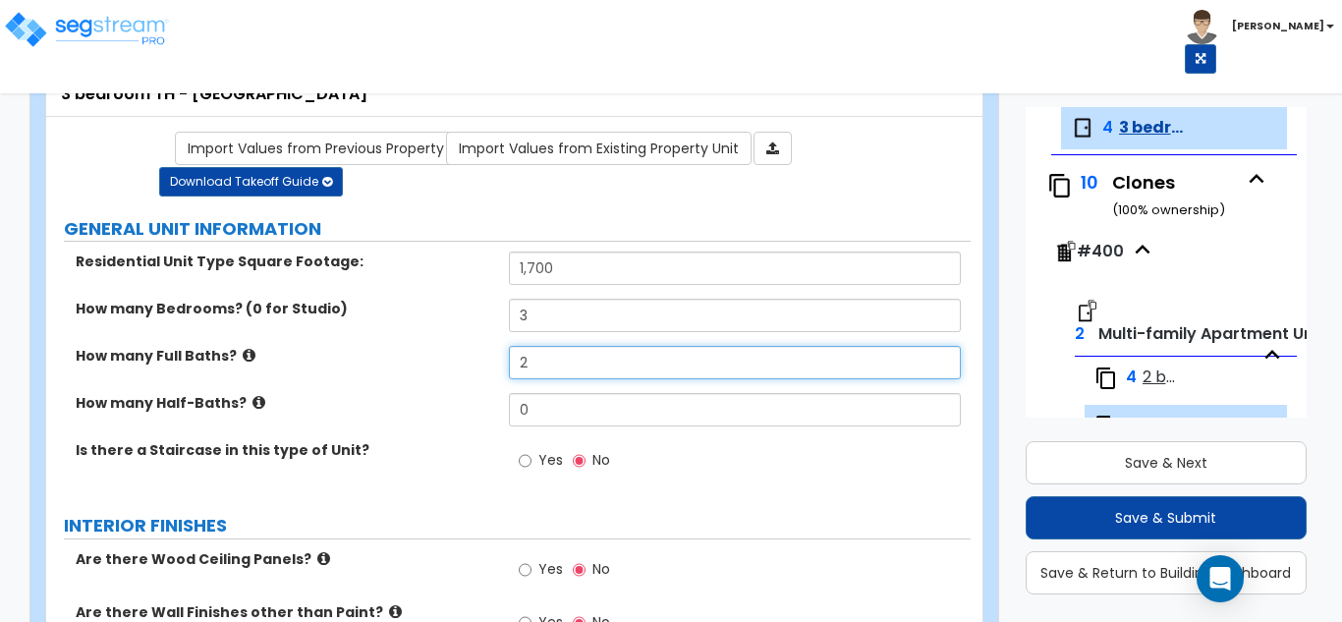
type input "2"
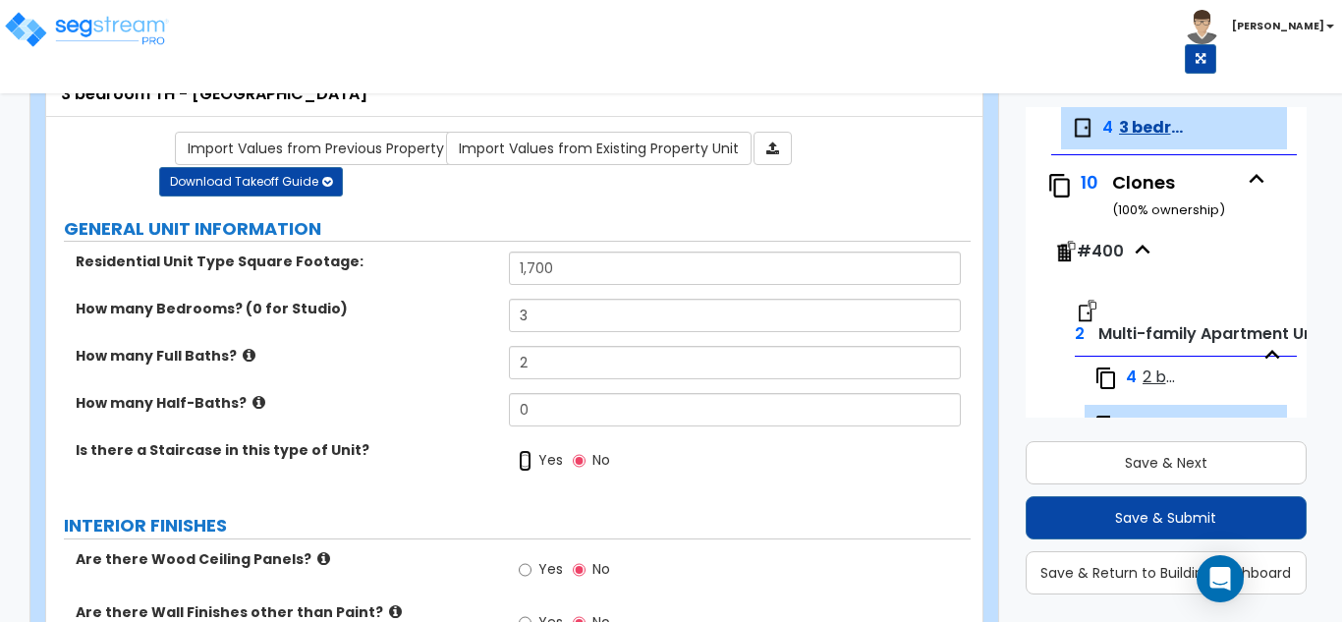
click at [528, 464] on input "Yes" at bounding box center [525, 461] width 13 height 22
radio input "true"
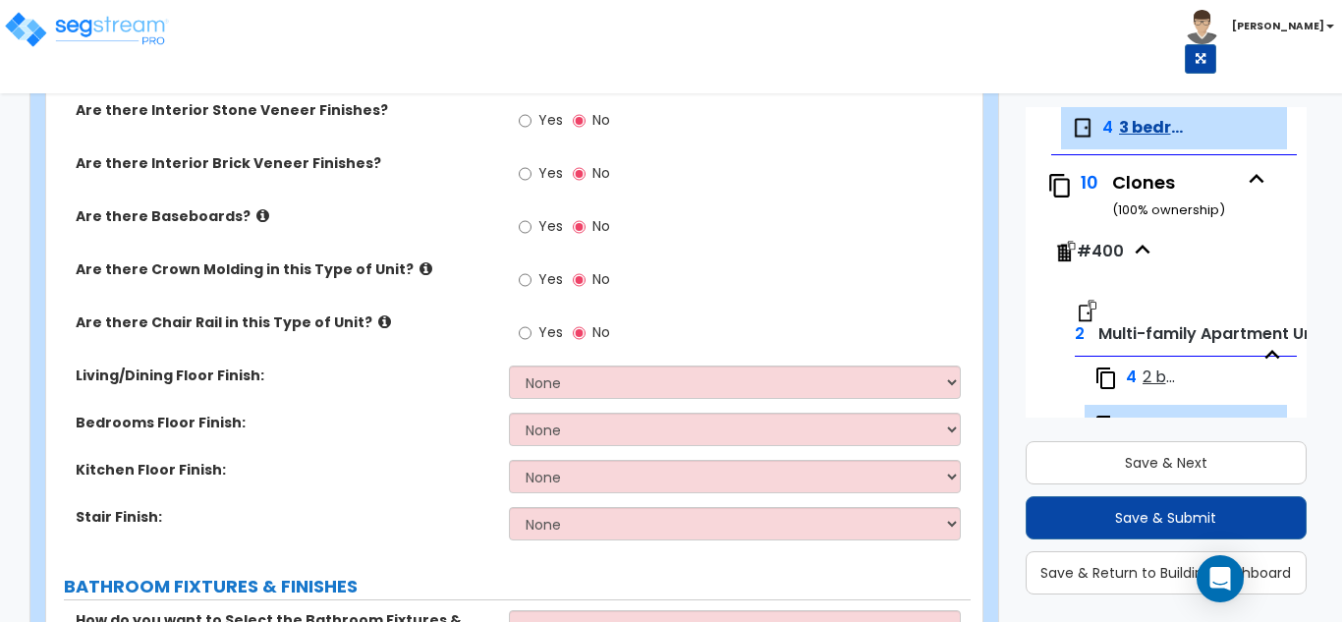
scroll to position [688, 0]
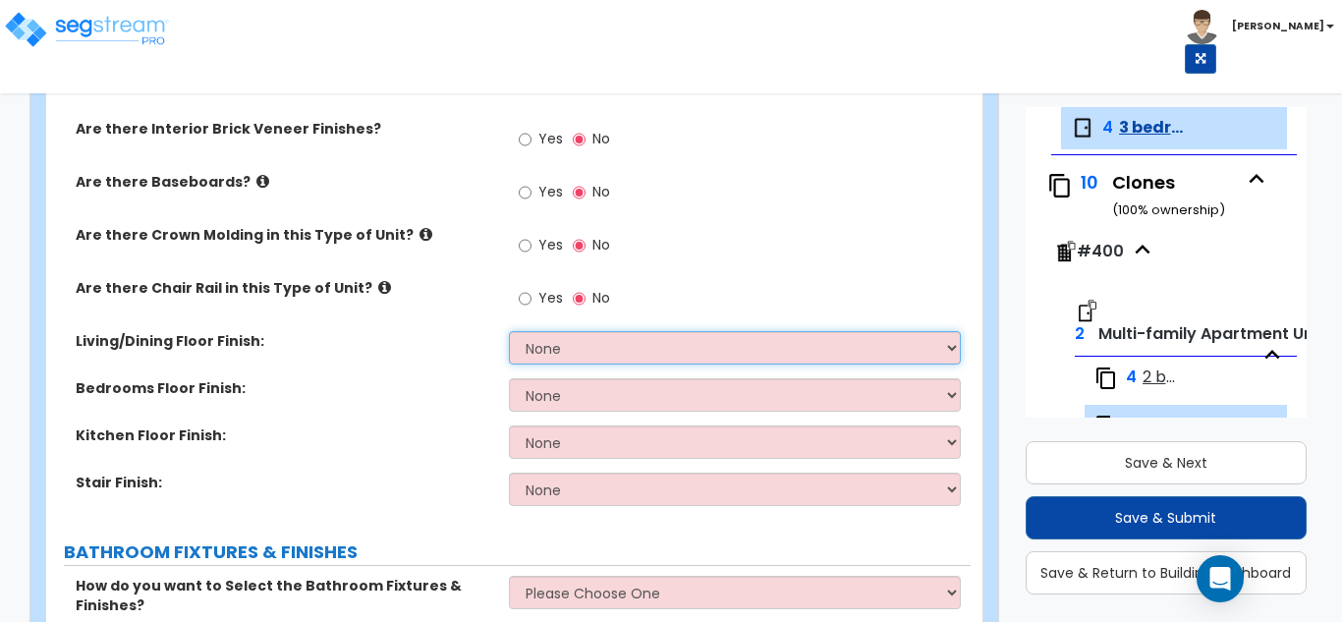
click at [613, 339] on select "None Tile Flooring Hardwood Flooring Resilient Laminate Flooring VCT Flooring S…" at bounding box center [735, 347] width 453 height 33
click at [591, 347] on select "None Tile Flooring Hardwood Flooring Resilient Laminate Flooring VCT Flooring S…" at bounding box center [735, 347] width 453 height 33
select select "5"
click at [509, 331] on select "None Tile Flooring Hardwood Flooring Resilient Laminate Flooring VCT Flooring S…" at bounding box center [735, 347] width 453 height 33
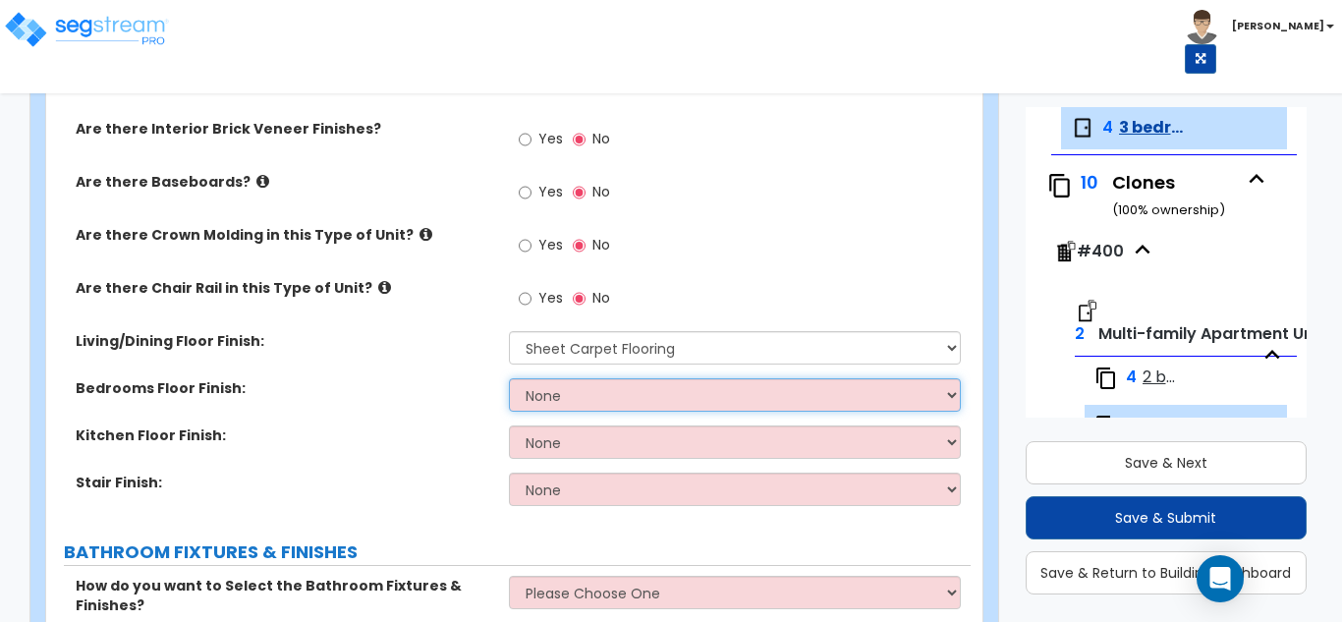
click at [563, 401] on select "None Tile Flooring Hardwood Flooring Resilient Laminate Flooring VCT Flooring S…" at bounding box center [735, 394] width 453 height 33
select select "5"
click at [509, 378] on select "None Tile Flooring Hardwood Flooring Resilient Laminate Flooring VCT Flooring S…" at bounding box center [735, 394] width 453 height 33
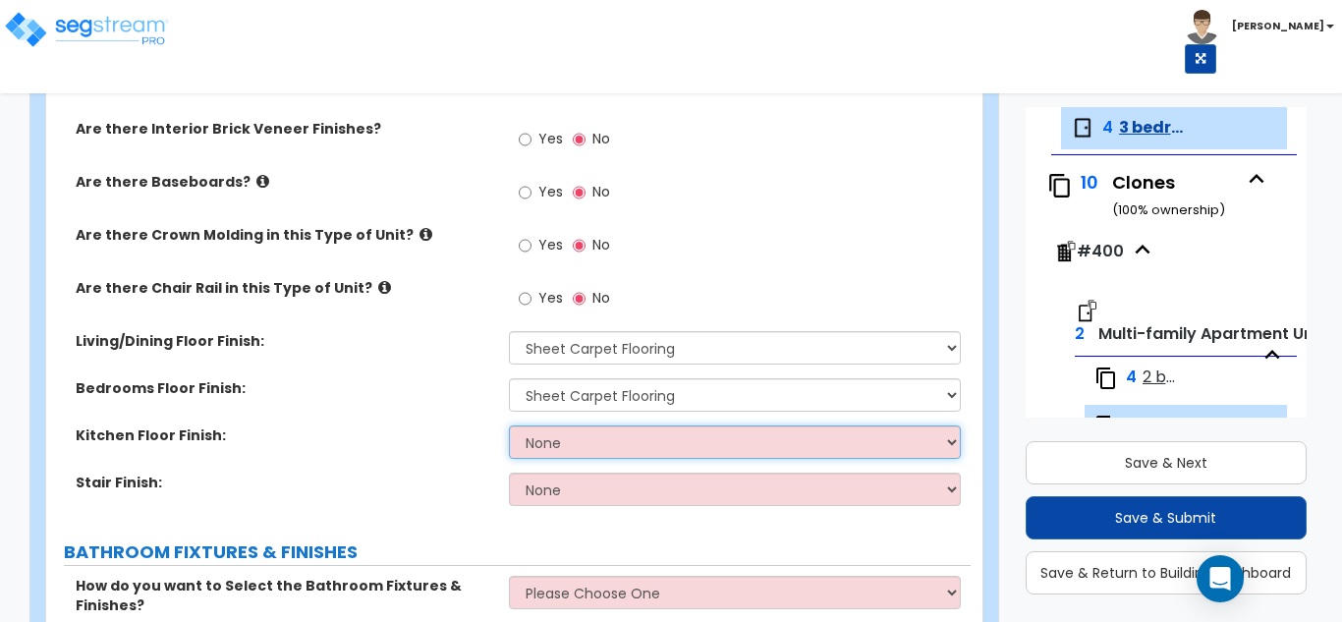
click at [575, 448] on select "None Tile Flooring Hardwood Flooring Resilient Laminate Flooring VCT Flooring S…" at bounding box center [735, 441] width 453 height 33
select select "1"
click at [509, 425] on select "None Tile Flooring Hardwood Flooring Resilient Laminate Flooring VCT Flooring S…" at bounding box center [735, 441] width 453 height 33
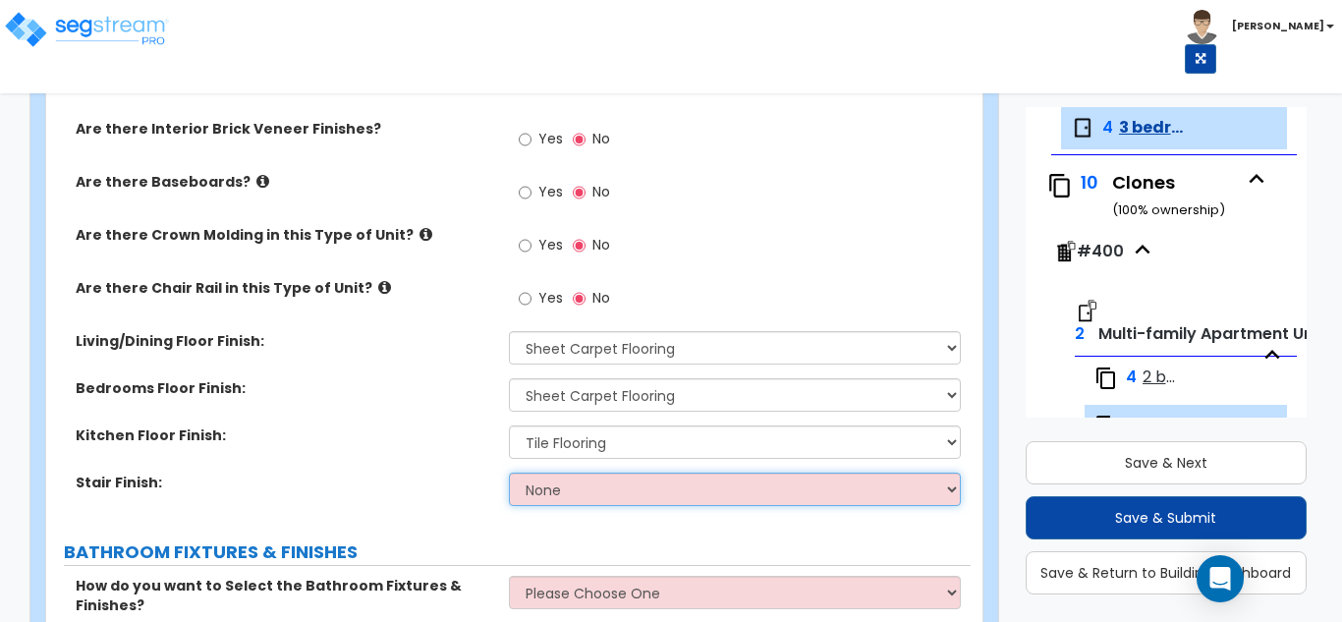
click at [588, 489] on select "None Tile Wood Laminate VCT Sheet Carpet Sheet Vinyl Carpet Tile" at bounding box center [735, 489] width 453 height 33
select select "5"
click at [509, 473] on select "None Tile Wood Laminate VCT Sheet Carpet Sheet Vinyl Carpet Tile" at bounding box center [735, 489] width 453 height 33
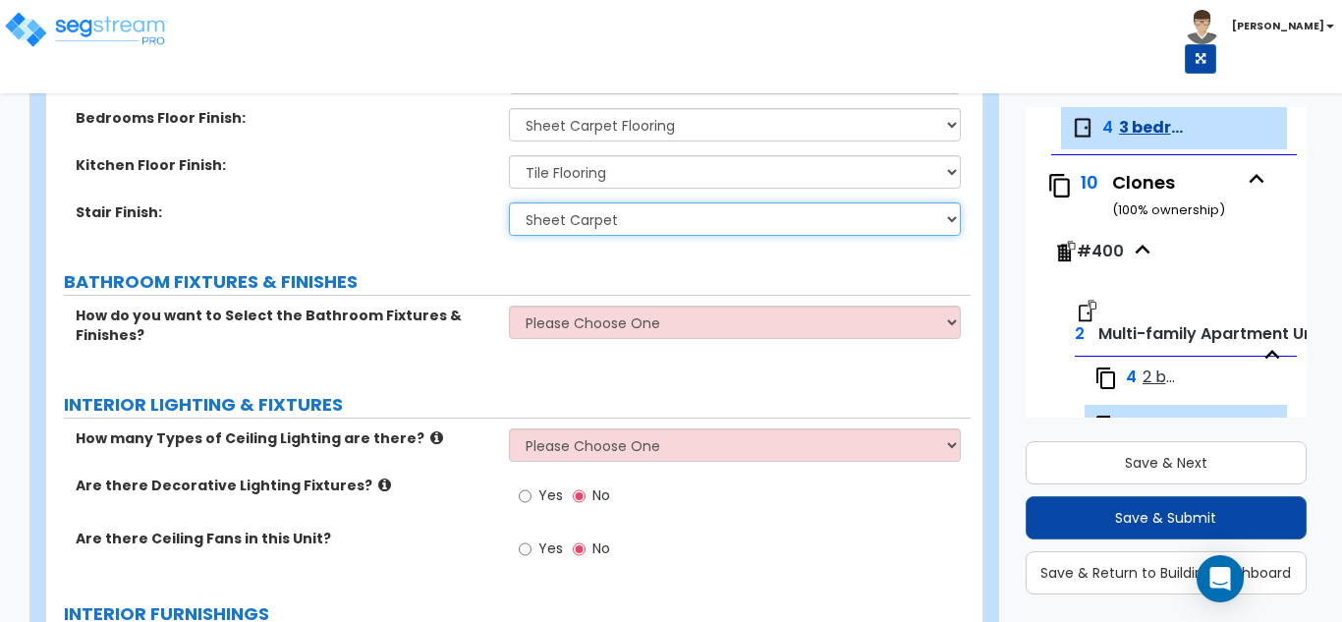
scroll to position [983, 0]
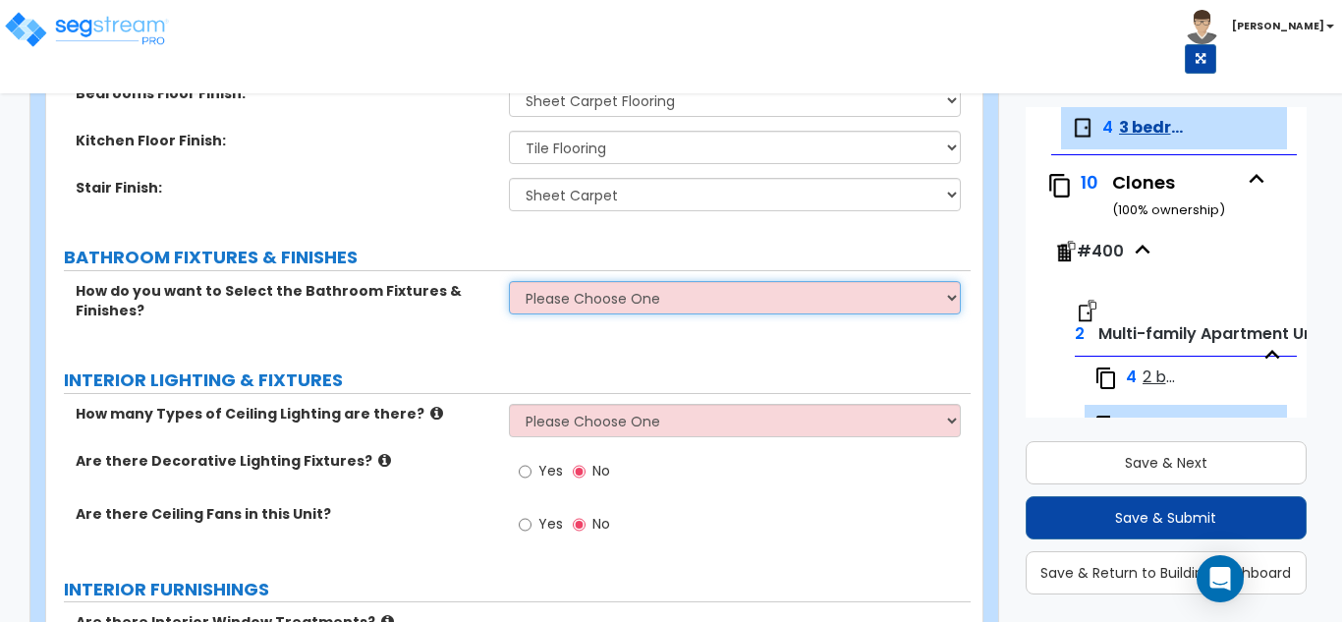
click at [575, 295] on select "Please Choose One Select the type of Fixtures and Finishes only for one Bath an…" at bounding box center [735, 297] width 453 height 33
select select "1"
click at [509, 281] on select "Please Choose One Select the type of Fixtures and Finishes only for one Bath an…" at bounding box center [735, 297] width 453 height 33
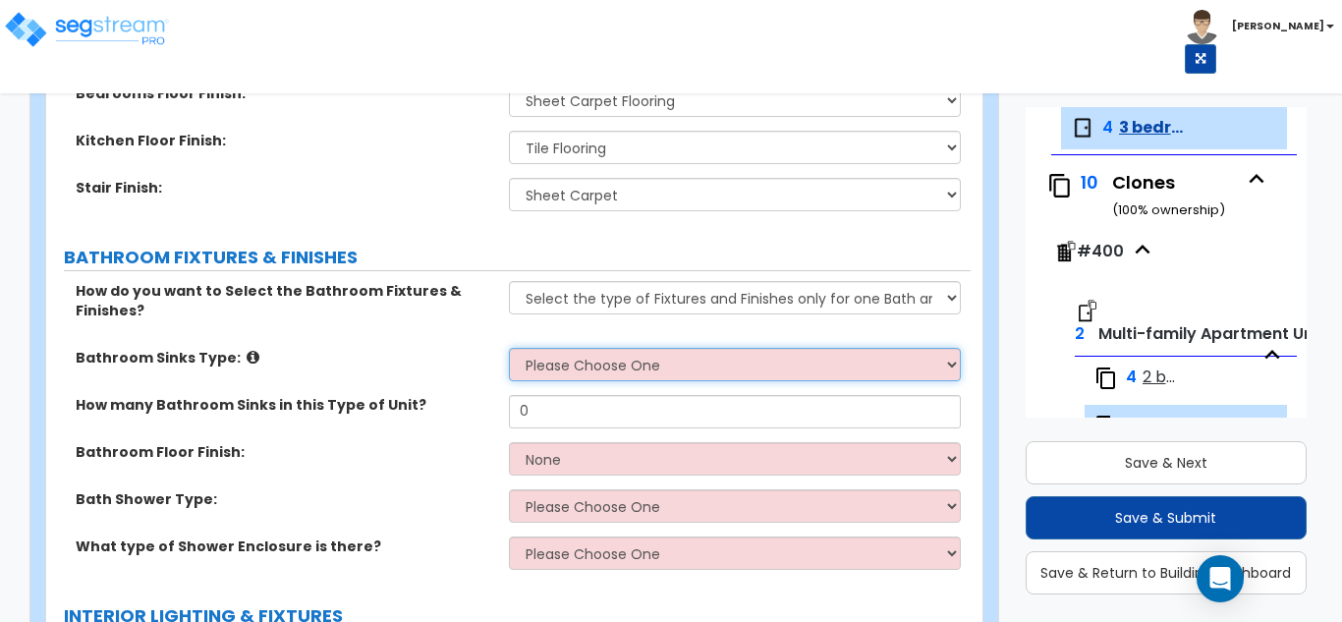
click at [609, 362] on select "Please Choose One Wall-mounted Pedestal-mounted Vanity-mounted" at bounding box center [735, 364] width 453 height 33
select select "3"
click at [509, 348] on select "Please Choose One Wall-mounted Pedestal-mounted Vanity-mounted" at bounding box center [735, 364] width 453 height 33
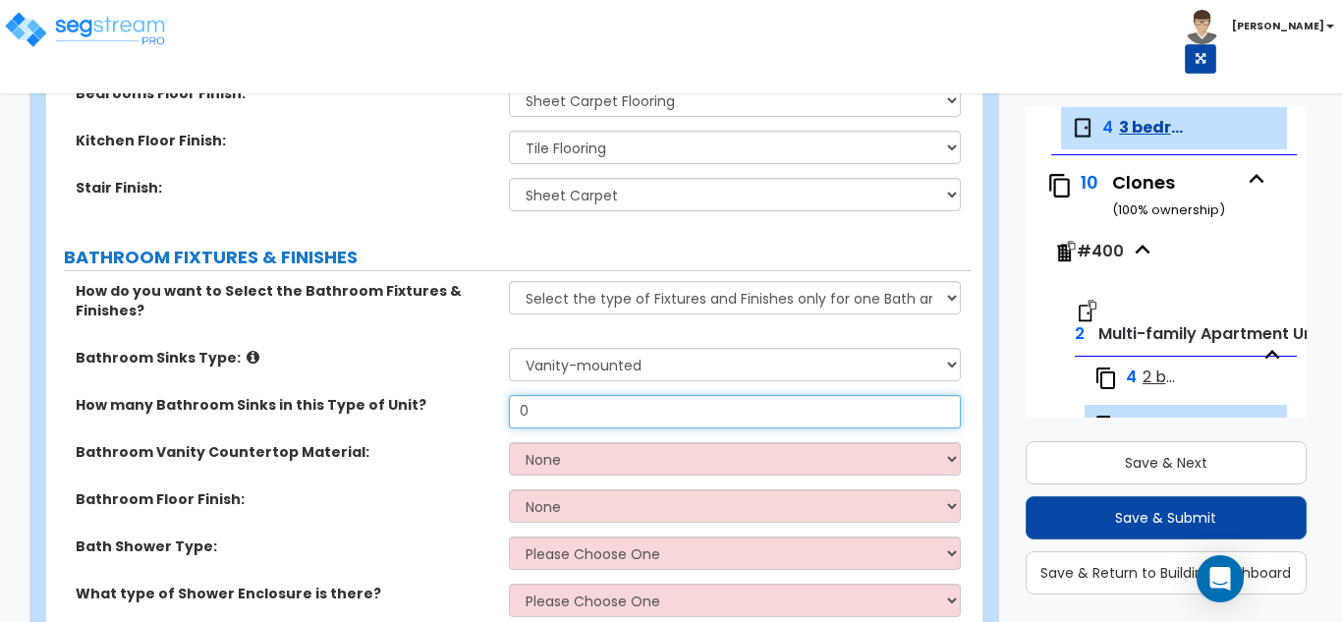
click at [578, 411] on input "0" at bounding box center [735, 411] width 453 height 33
type input "2"
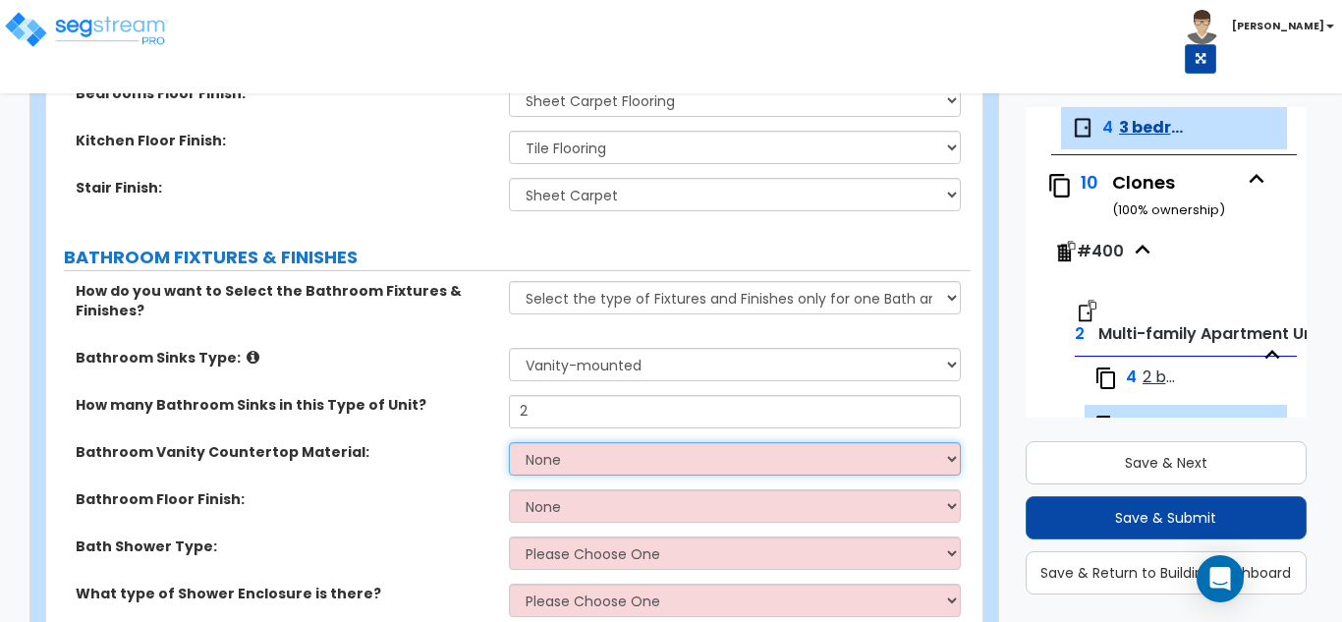
click at [603, 459] on select "None Plastic Laminate Solid Surface Stone Quartz Marble Tile Wood" at bounding box center [735, 458] width 453 height 33
select select "2"
click at [509, 442] on select "None Plastic Laminate Solid Surface Stone Quartz Marble Tile Wood" at bounding box center [735, 458] width 453 height 33
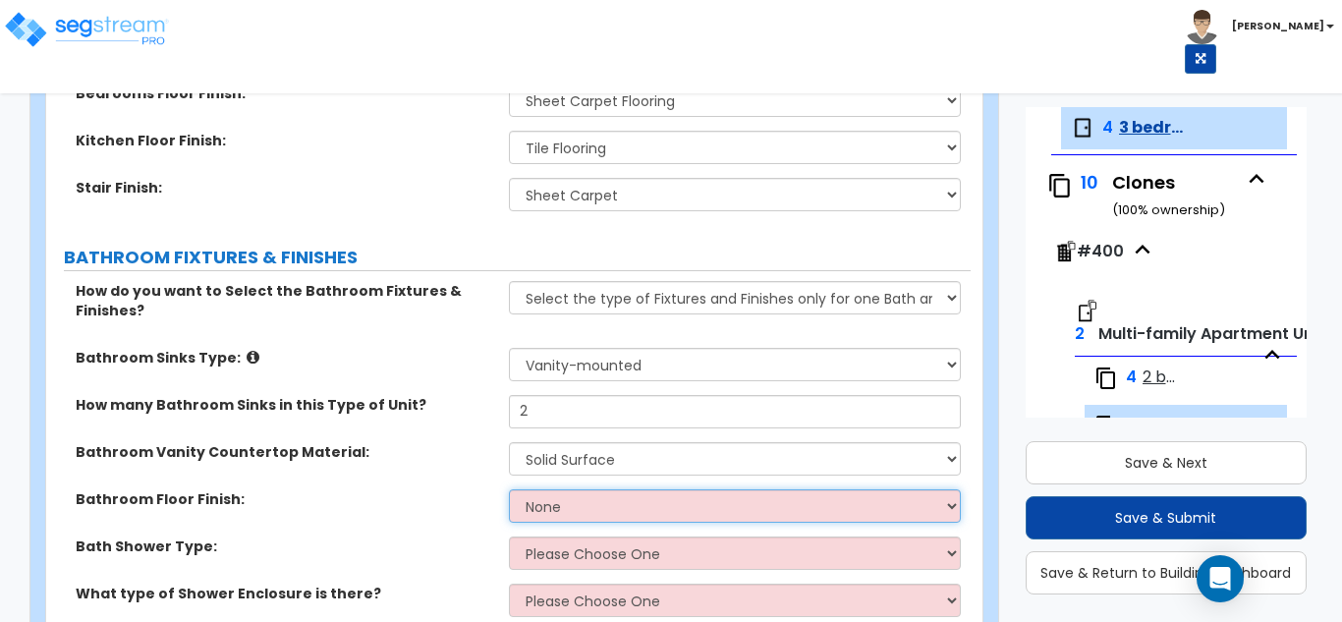
click at [573, 514] on select "None Tile Flooring Hardwood Flooring Resilient Laminate Flooring VCT Flooring S…" at bounding box center [735, 505] width 453 height 33
select select "1"
click at [509, 489] on select "None Tile Flooring Hardwood Flooring Resilient Laminate Flooring VCT Flooring S…" at bounding box center [735, 505] width 453 height 33
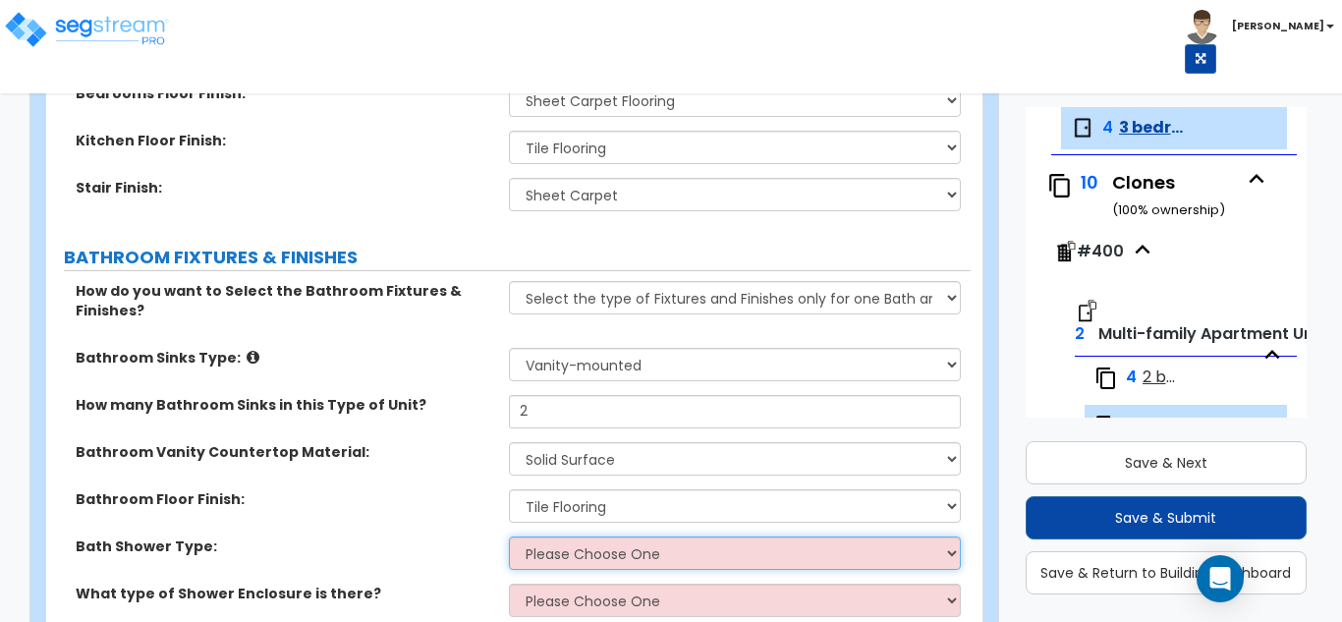
click at [584, 556] on select "Please Choose One Standalone Shower Bathtub - Shower Combination" at bounding box center [735, 553] width 453 height 33
select select "2"
click at [509, 537] on select "Please Choose One Standalone Shower Bathtub - Shower Combination" at bounding box center [735, 553] width 453 height 33
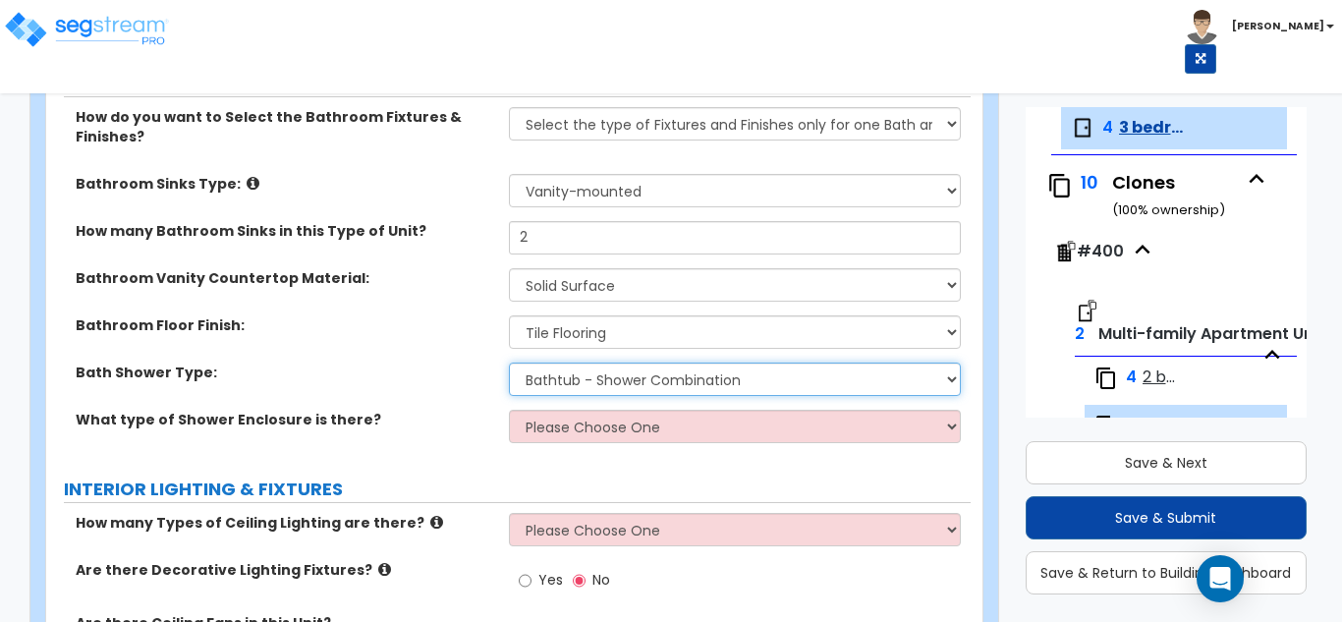
scroll to position [1179, 0]
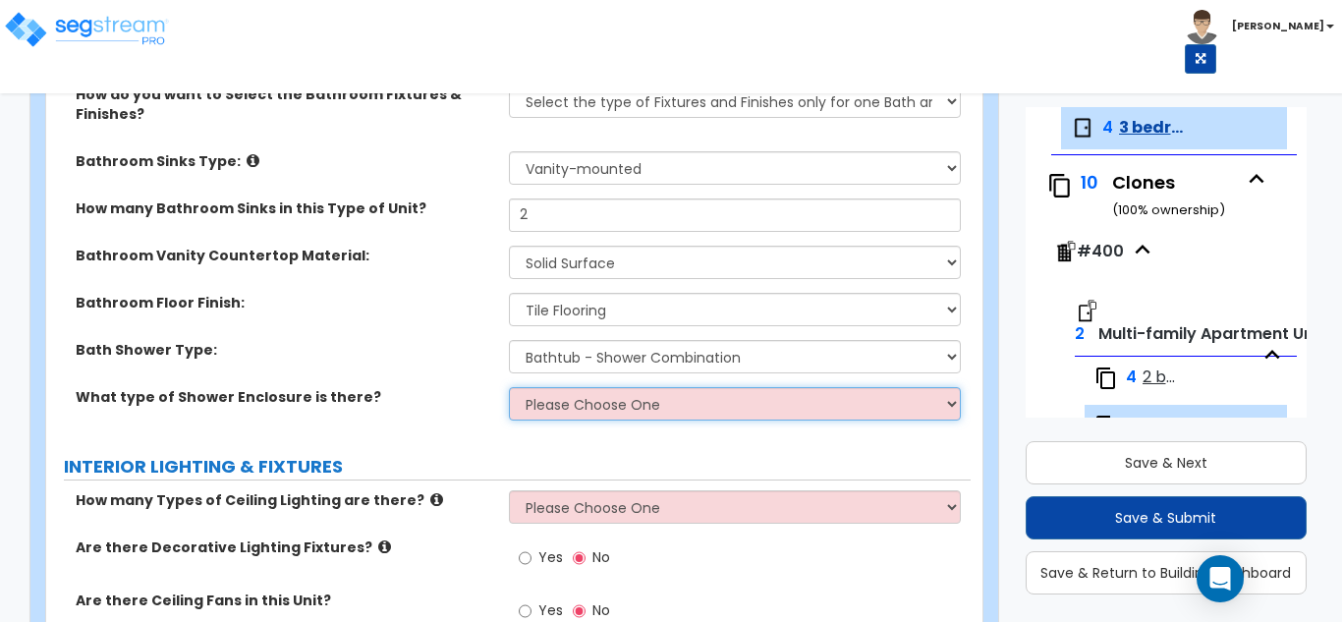
click at [573, 399] on select "Please Choose One Curtain & Rod Glass Sliding Doors Glass Hinged Doors" at bounding box center [735, 403] width 453 height 33
select select "1"
click at [509, 387] on select "Please Choose One Curtain & Rod Glass Sliding Doors Glass Hinged Doors" at bounding box center [735, 403] width 453 height 33
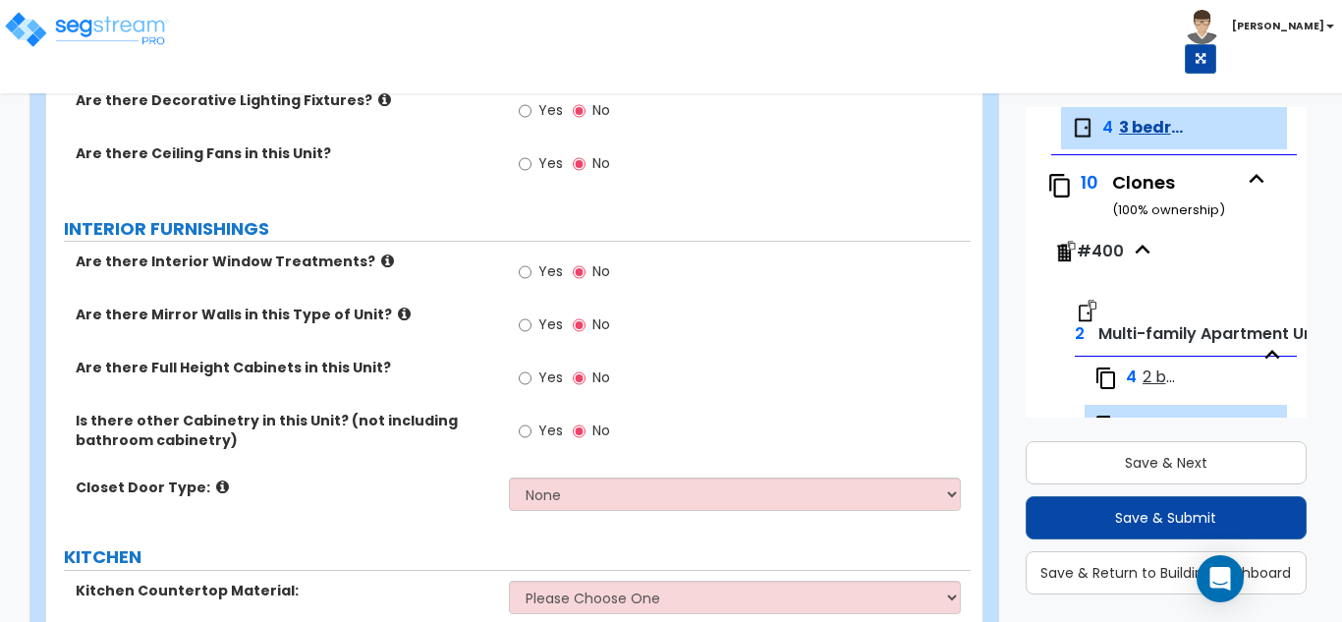
scroll to position [1671, 0]
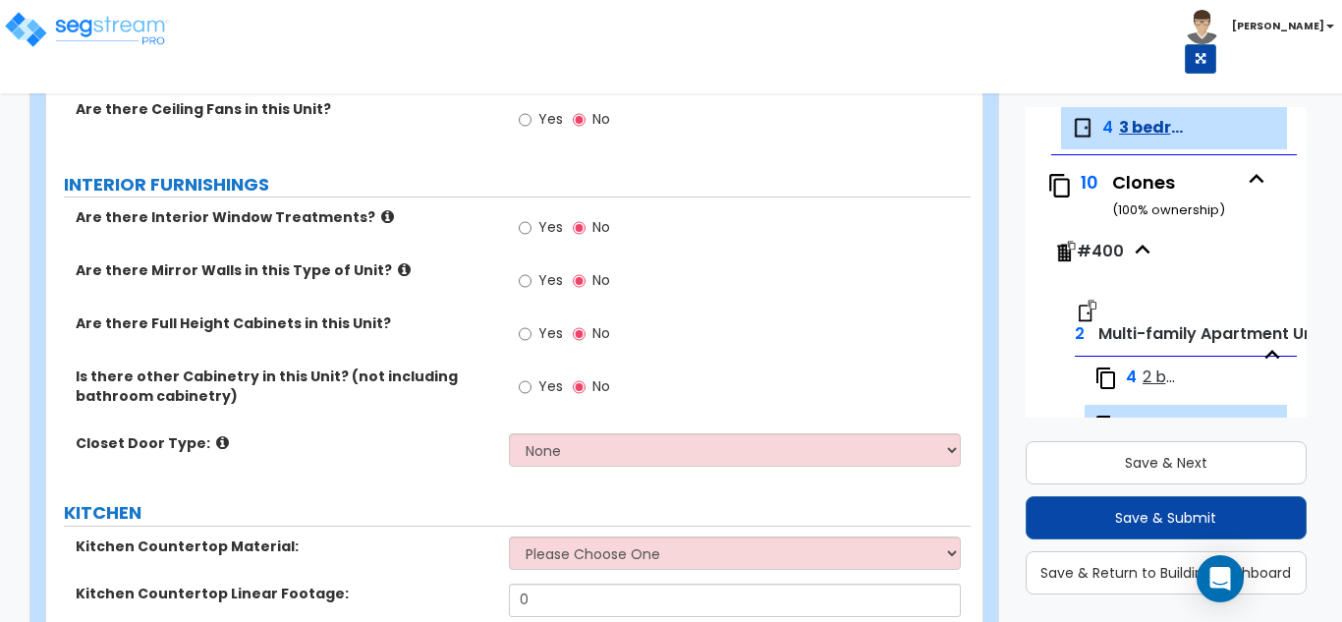
click at [577, 469] on div "Closet Door Type: None Bi-fold Louvered Doors Bi-fold Panel Doors Sliding Doors…" at bounding box center [508, 456] width 925 height 47
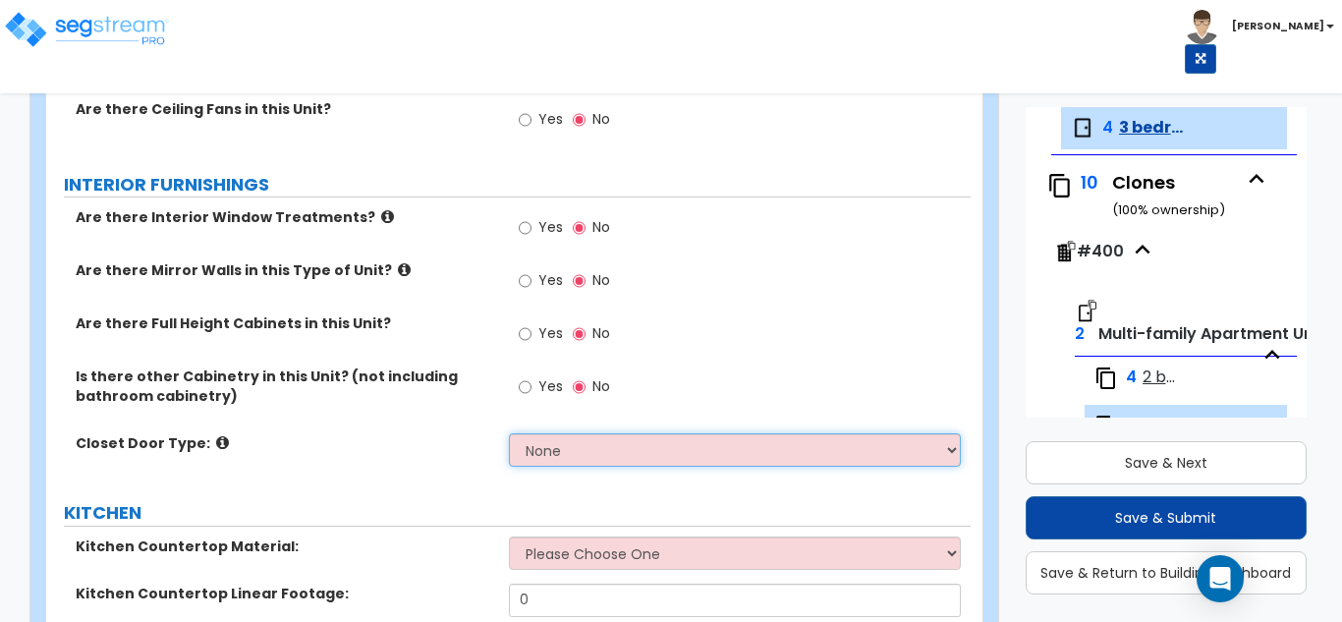
click at [580, 450] on select "None Bi-fold Louvered Doors Bi-fold Panel Doors Sliding Doors Hinged Wood Door" at bounding box center [735, 449] width 453 height 33
select select "3"
click at [509, 433] on select "None Bi-fold Louvered Doors Bi-fold Panel Doors Sliding Doors Hinged Wood Door" at bounding box center [735, 449] width 453 height 33
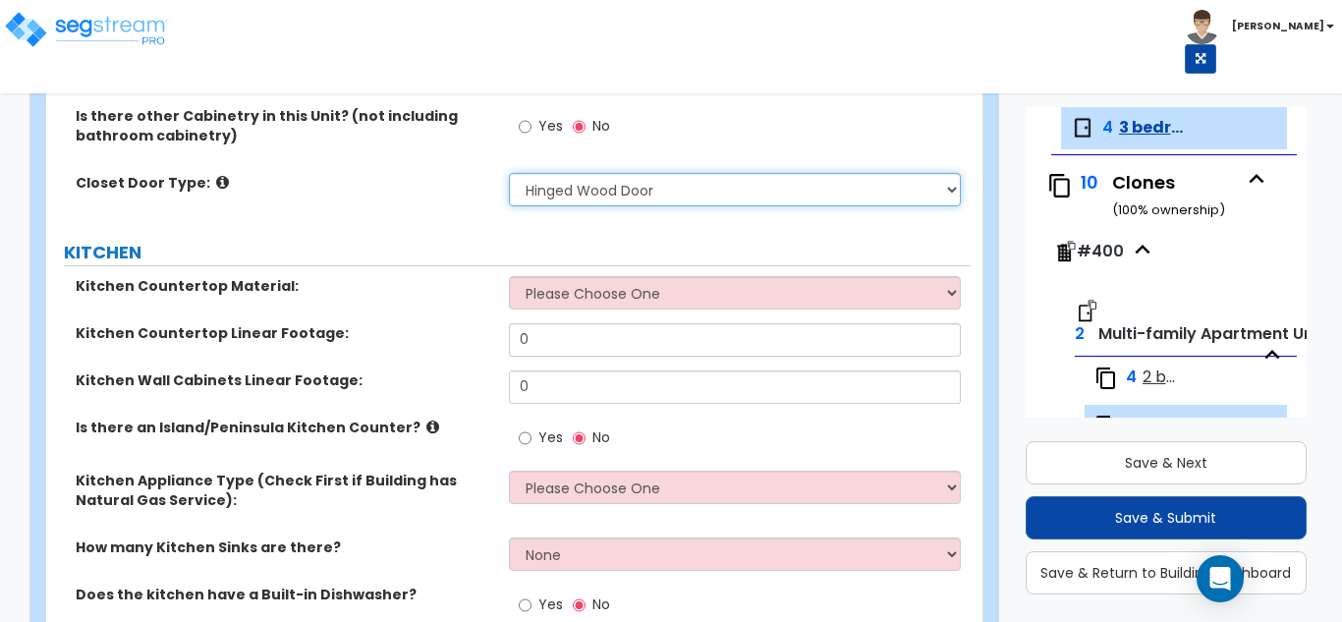
scroll to position [1965, 0]
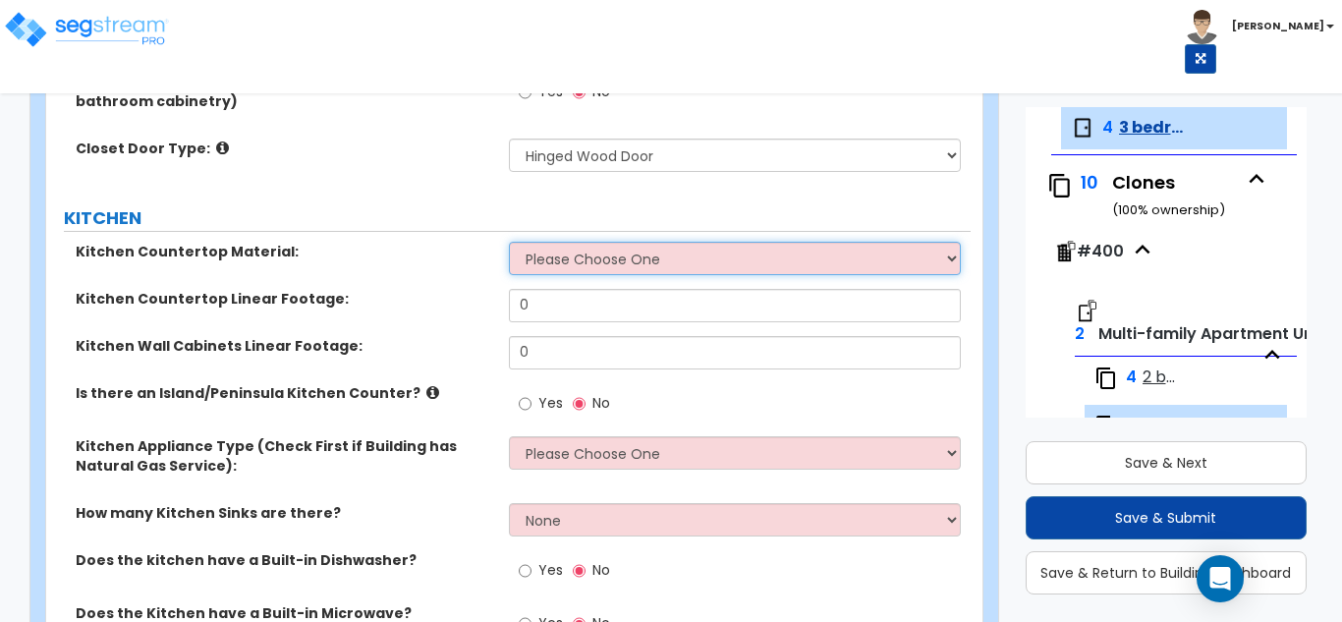
click at [608, 257] on select "Please Choose One Plastic Laminate Solid Surface Stone Quartz Marble Tile Wood …" at bounding box center [735, 258] width 453 height 33
select select "3"
click at [509, 242] on select "Please Choose One Plastic Laminate Solid Surface Stone Quartz Marble Tile Wood …" at bounding box center [735, 258] width 453 height 33
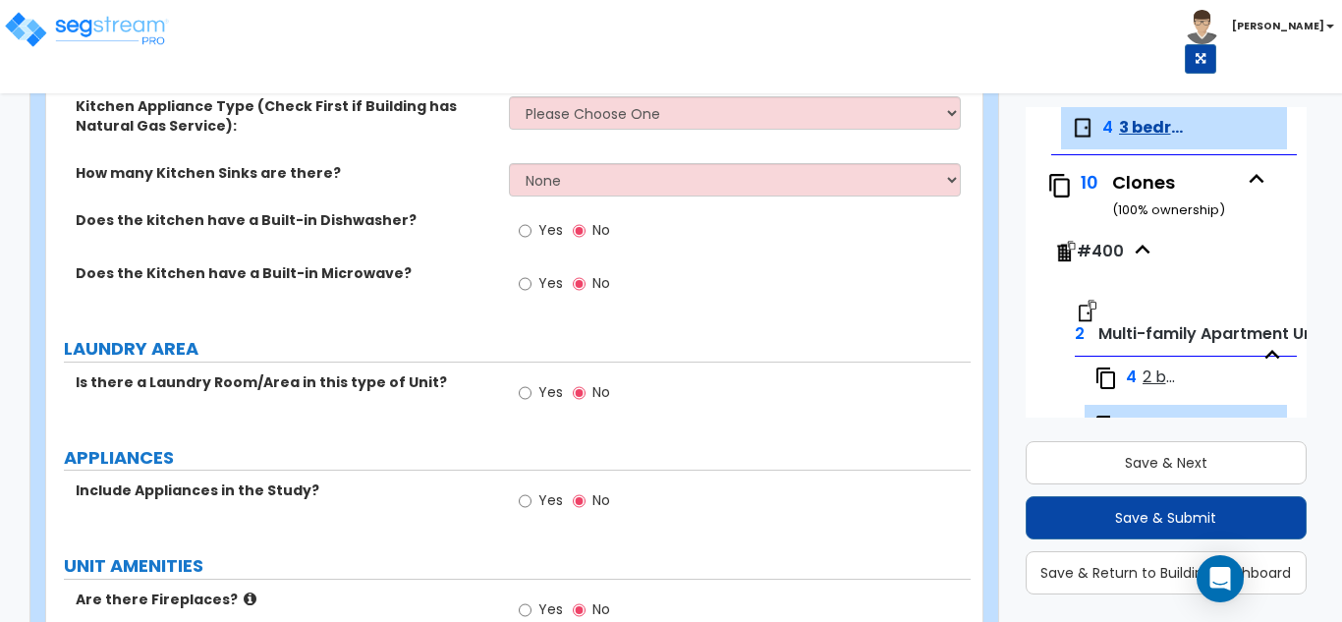
scroll to position [2457, 0]
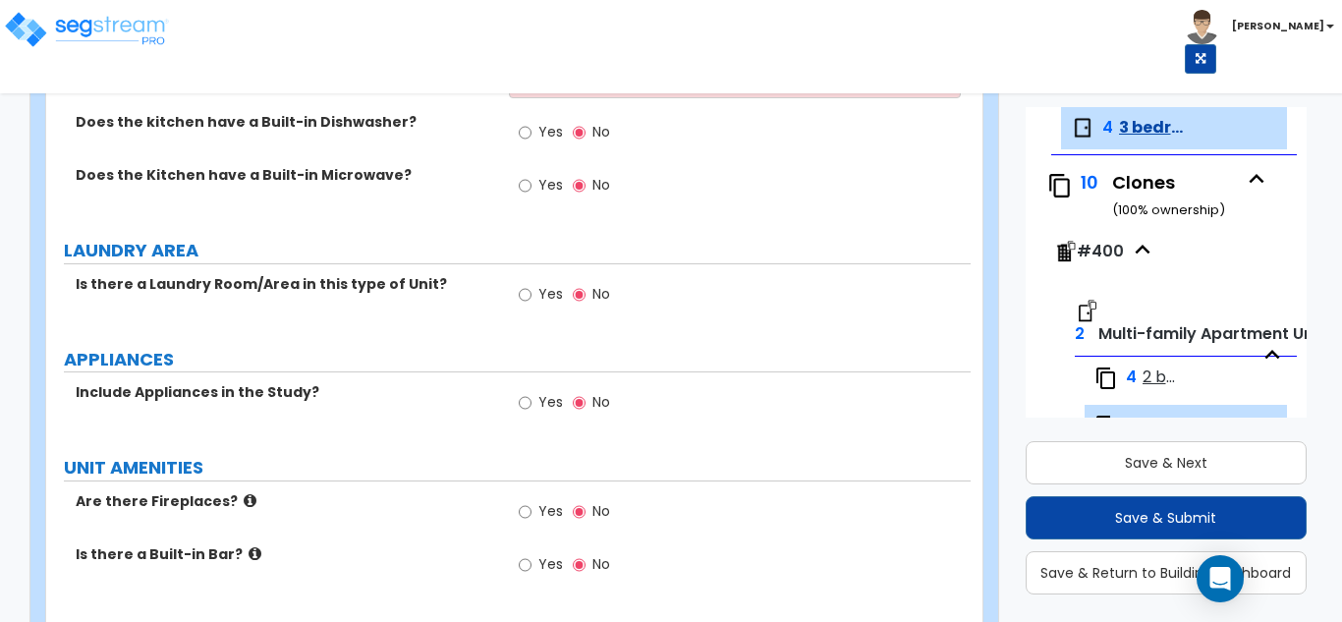
click at [554, 404] on span "Yes" at bounding box center [550, 402] width 25 height 20
click at [532, 404] on input "Yes" at bounding box center [525, 403] width 13 height 22
radio input "true"
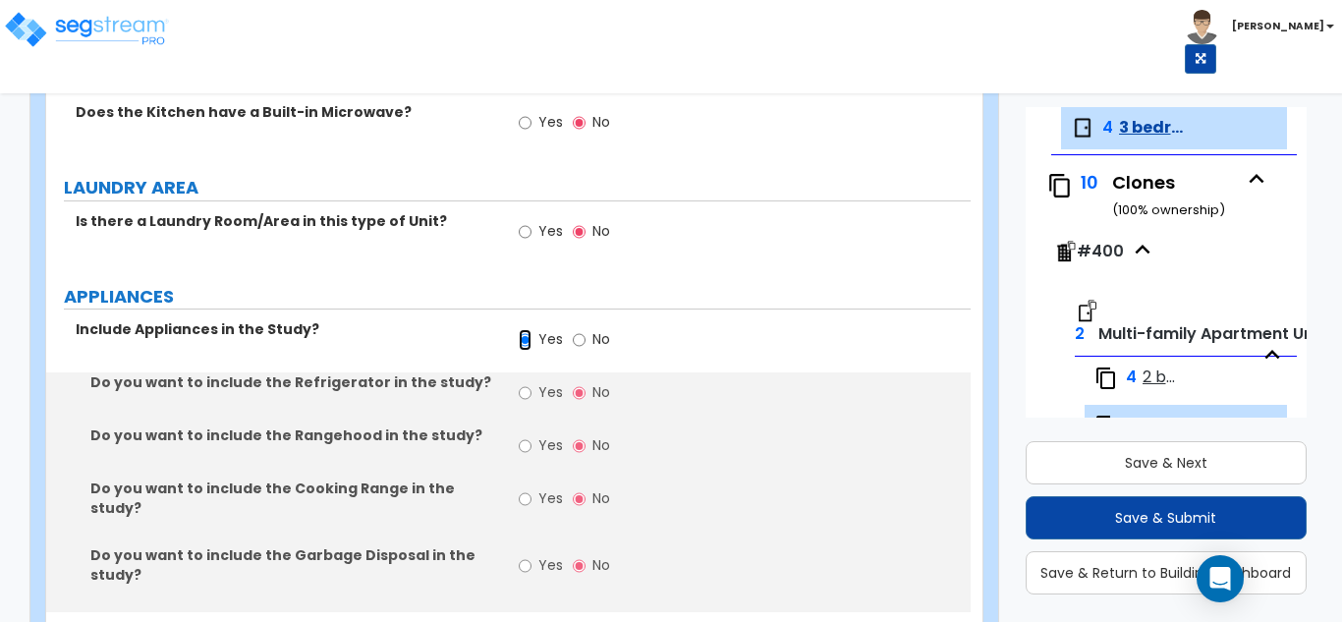
scroll to position [2555, 0]
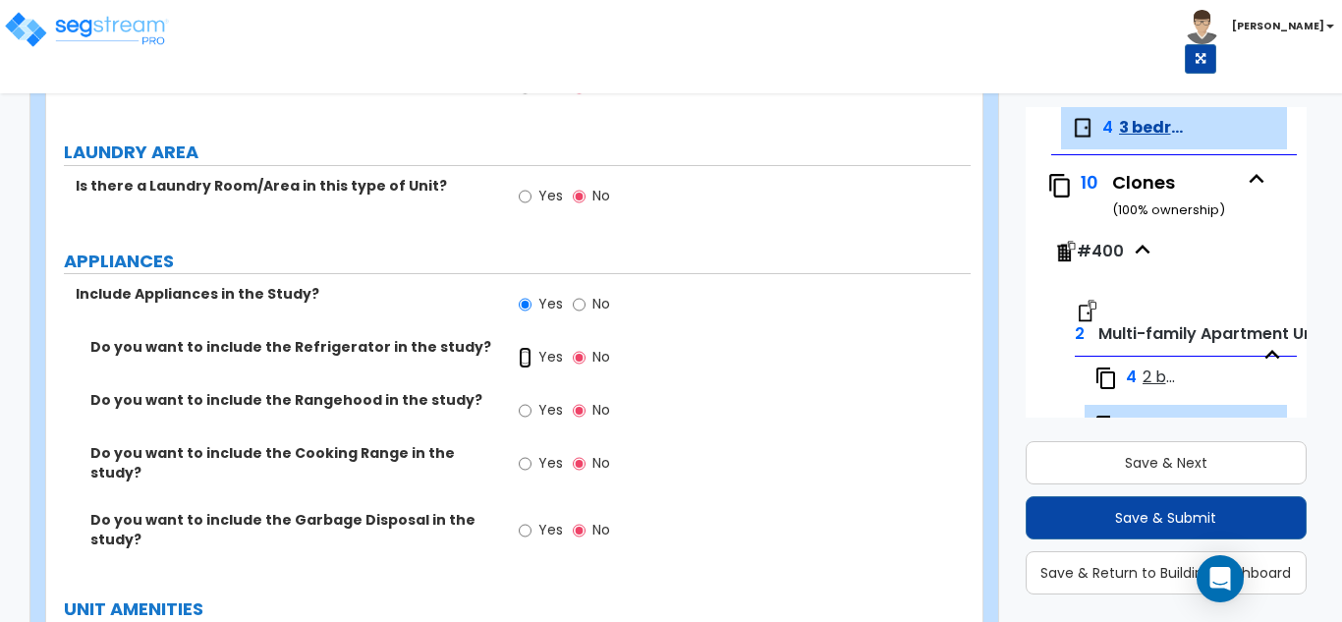
click at [521, 366] on input "Yes" at bounding box center [525, 358] width 13 height 22
radio input "true"
click at [526, 416] on input "Yes" at bounding box center [525, 411] width 13 height 22
radio input "true"
click at [530, 470] on input "Yes" at bounding box center [525, 464] width 13 height 22
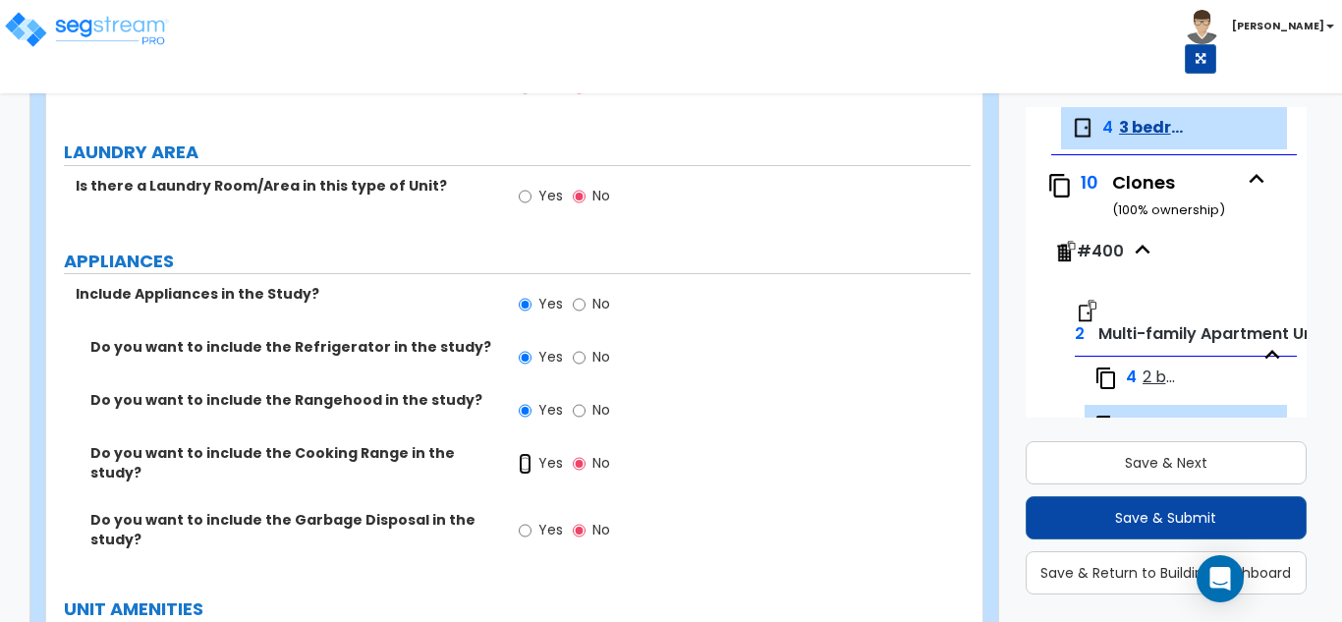
radio input "true"
click at [532, 516] on label "Yes" at bounding box center [541, 532] width 44 height 33
click at [532, 520] on input "Yes" at bounding box center [525, 531] width 13 height 22
radio input "true"
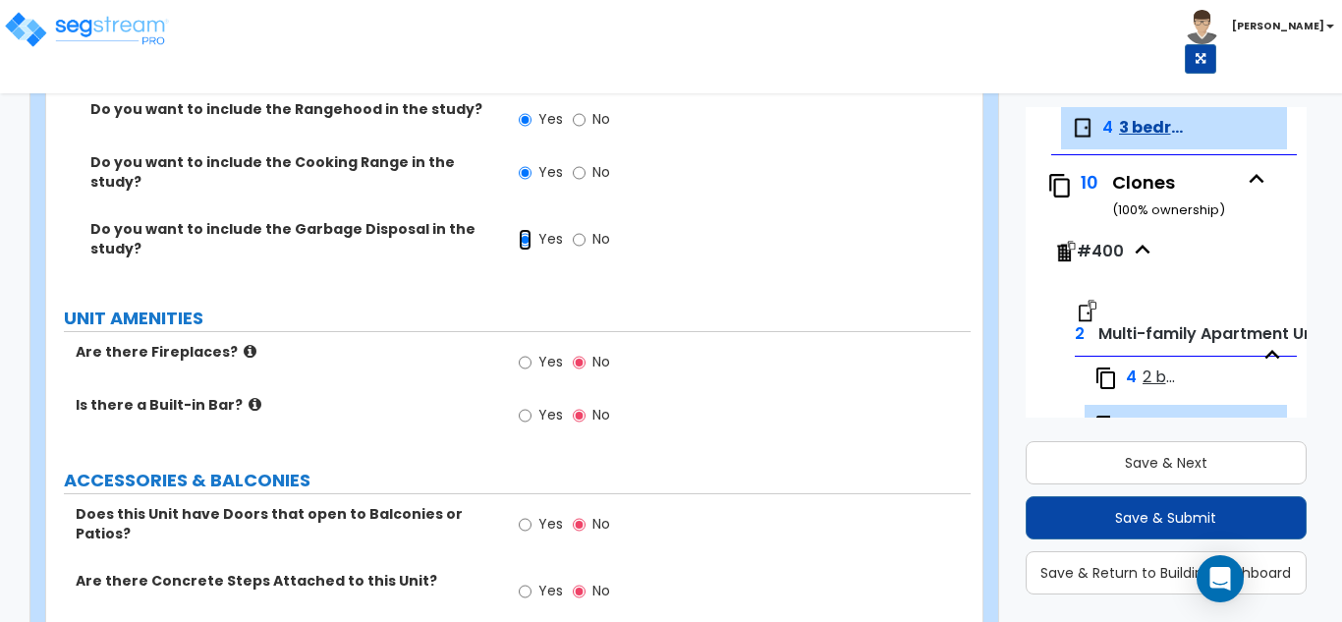
scroll to position [2850, 0]
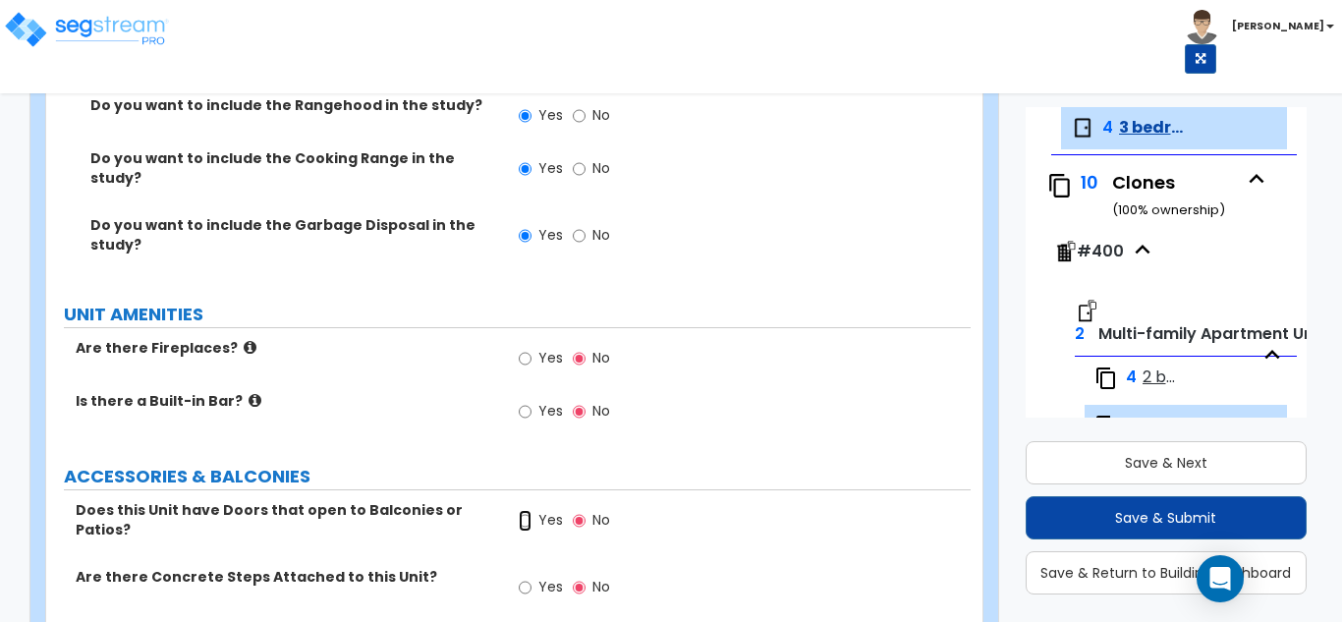
click at [530, 510] on input "Yes" at bounding box center [525, 521] width 13 height 22
radio input "true"
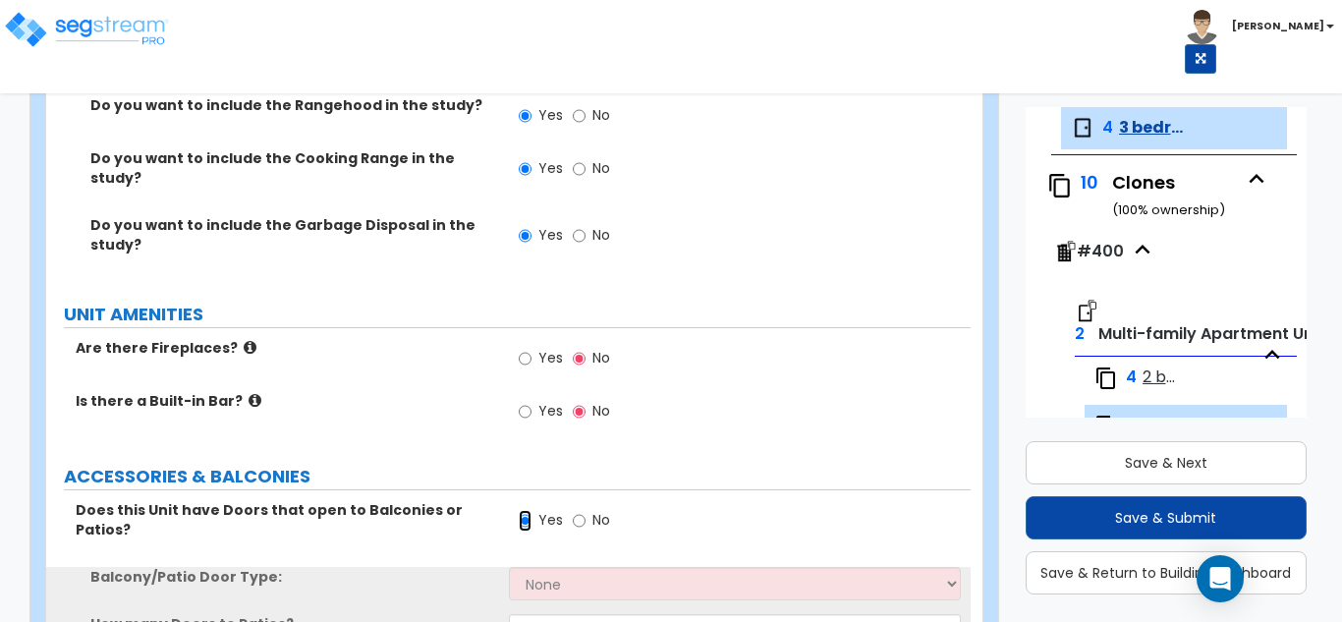
scroll to position [2948, 0]
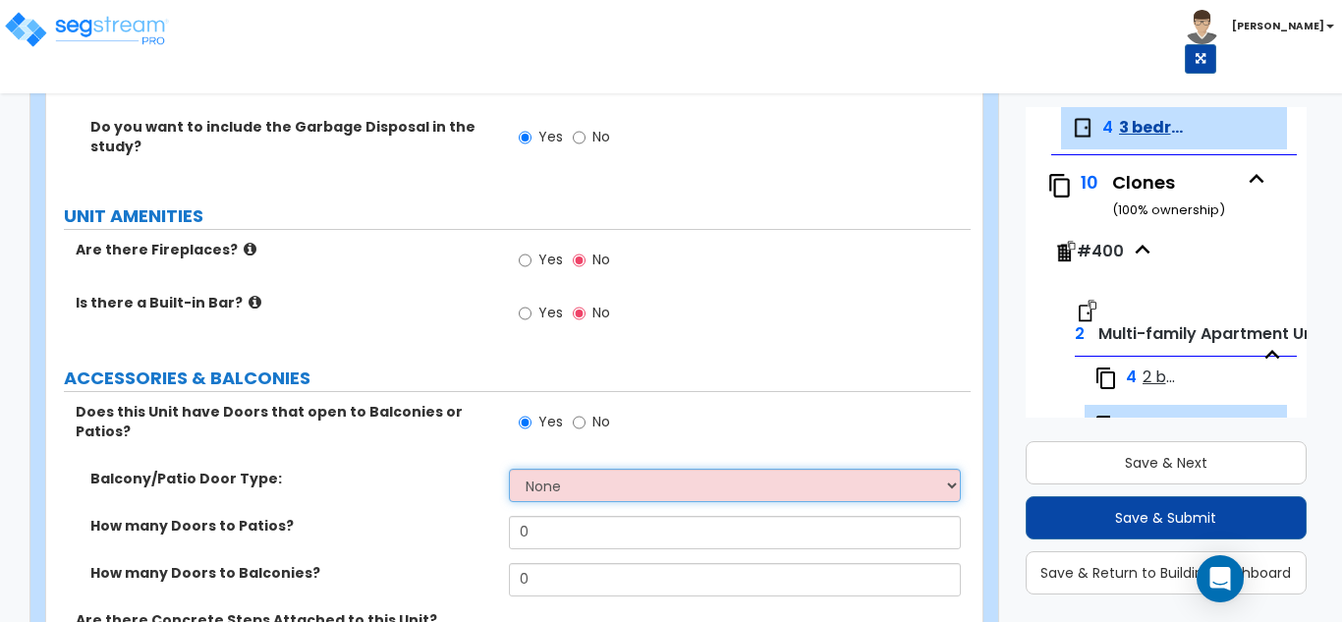
click at [548, 469] on select "None Single Hinged Doors Double Hinged Doors Single French Doors Double French …" at bounding box center [735, 485] width 453 height 33
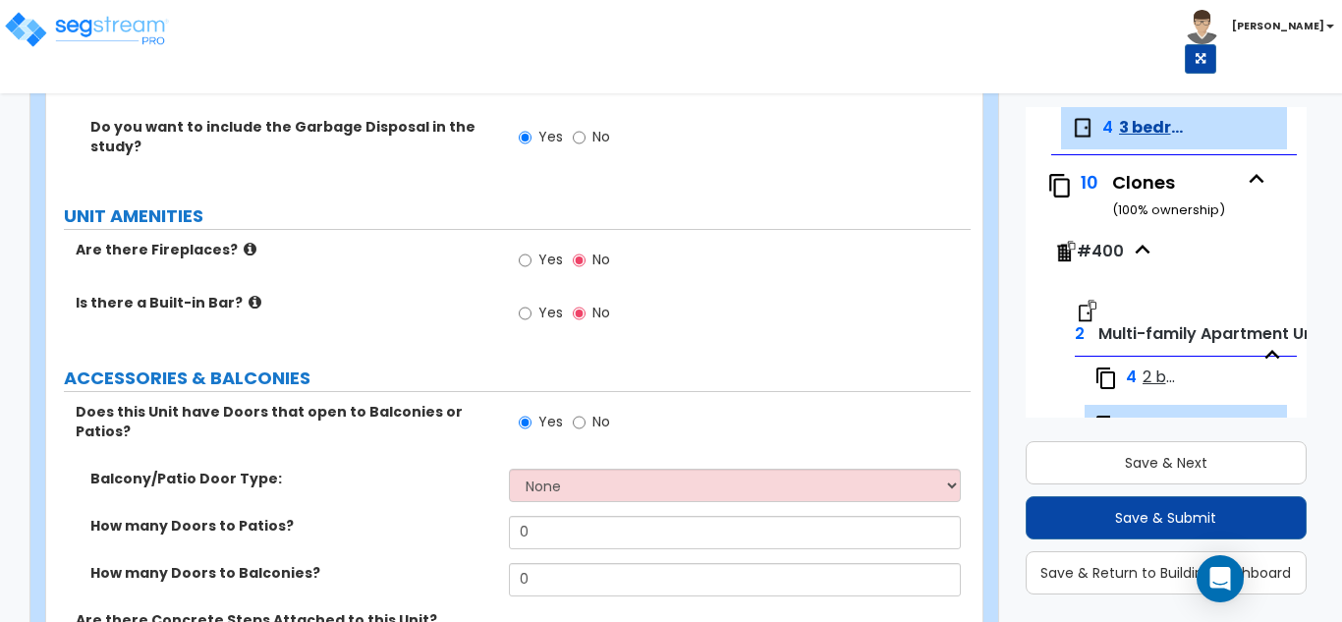
click at [610, 482] on div "Balcony/Patio Door Type: None Single Hinged Doors Double Hinged Doors Single Fr…" at bounding box center [508, 492] width 925 height 47
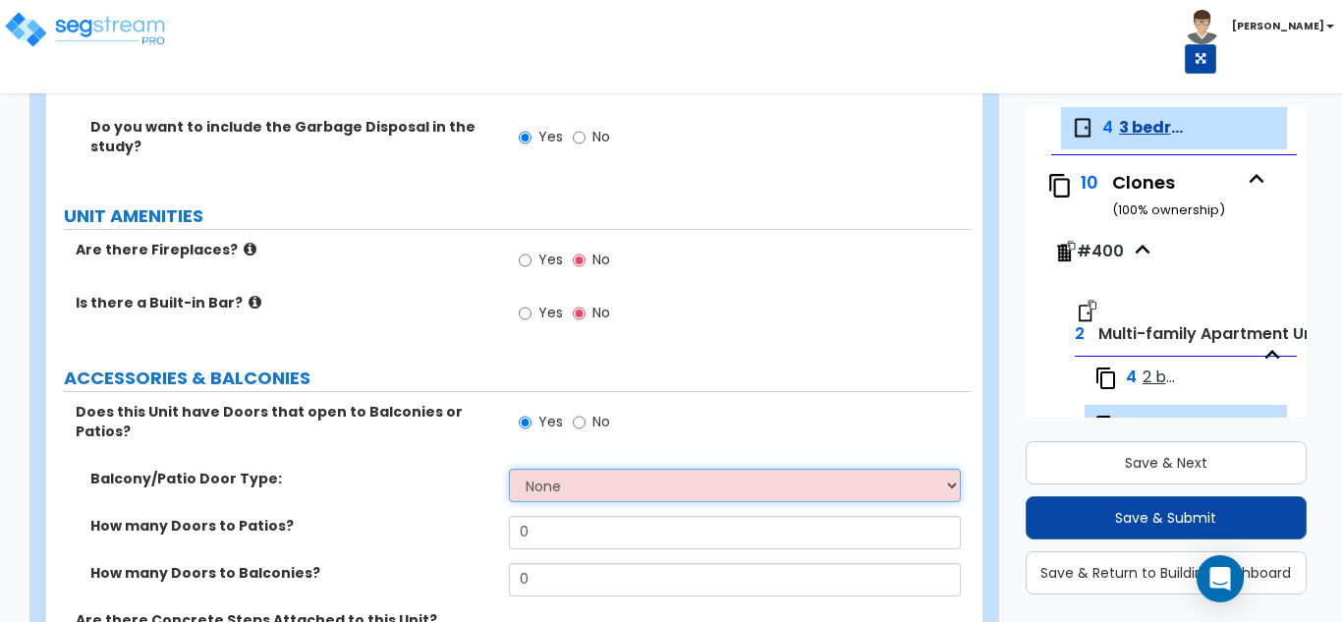
click at [604, 469] on select "None Single Hinged Doors Double Hinged Doors Single French Doors Double French …" at bounding box center [735, 485] width 453 height 33
select select "1"
click at [509, 469] on select "None Single Hinged Doors Double Hinged Doors Single French Doors Double French …" at bounding box center [735, 485] width 453 height 33
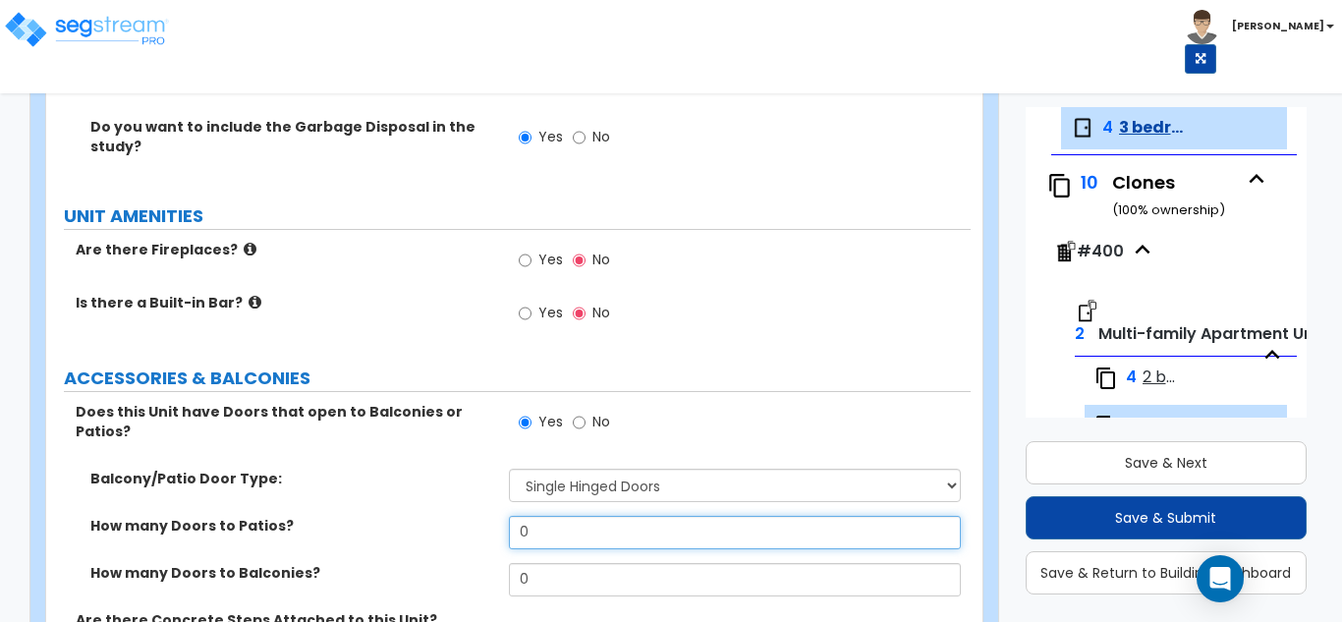
click at [565, 516] on input "0" at bounding box center [735, 532] width 453 height 33
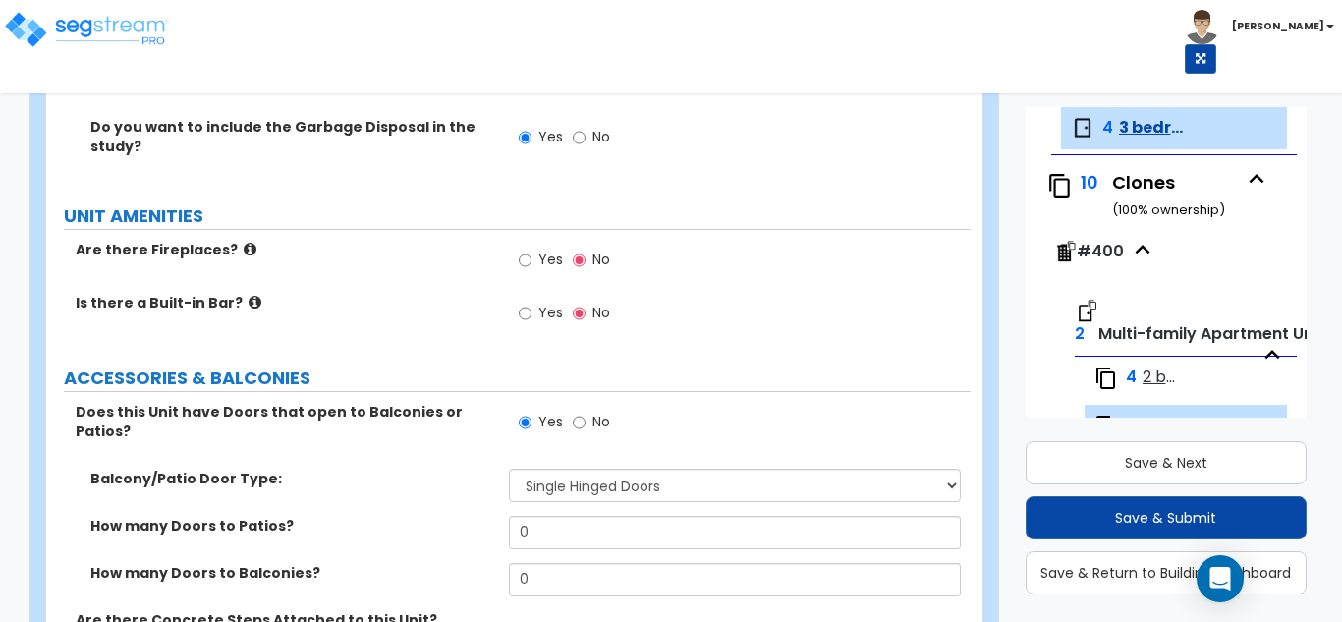
click at [559, 570] on div "How many Doors to Balconies? 0" at bounding box center [508, 586] width 925 height 47
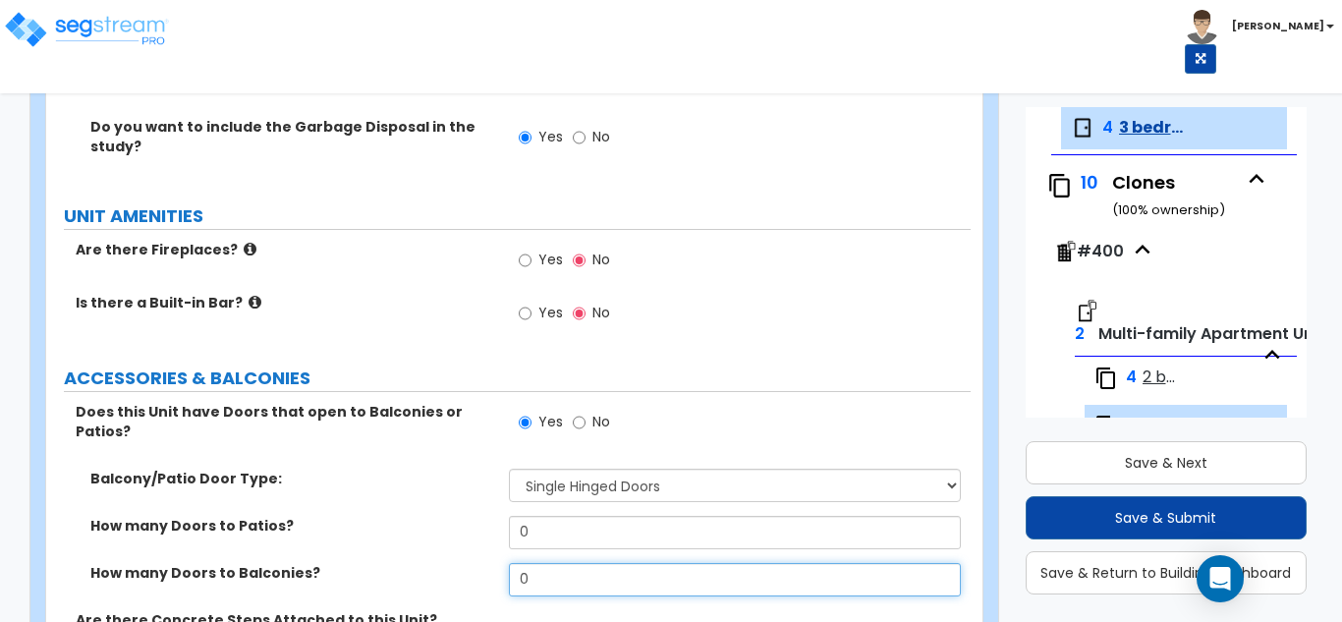
click at [559, 563] on input "0" at bounding box center [735, 579] width 453 height 33
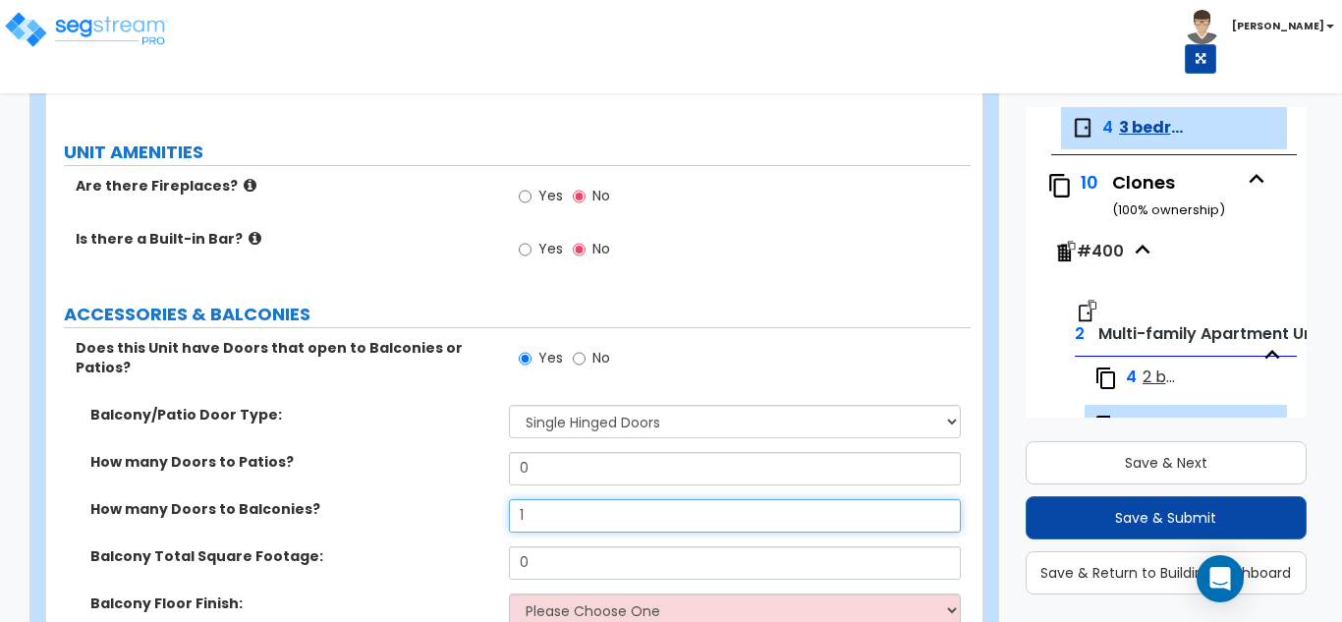
scroll to position [3046, 0]
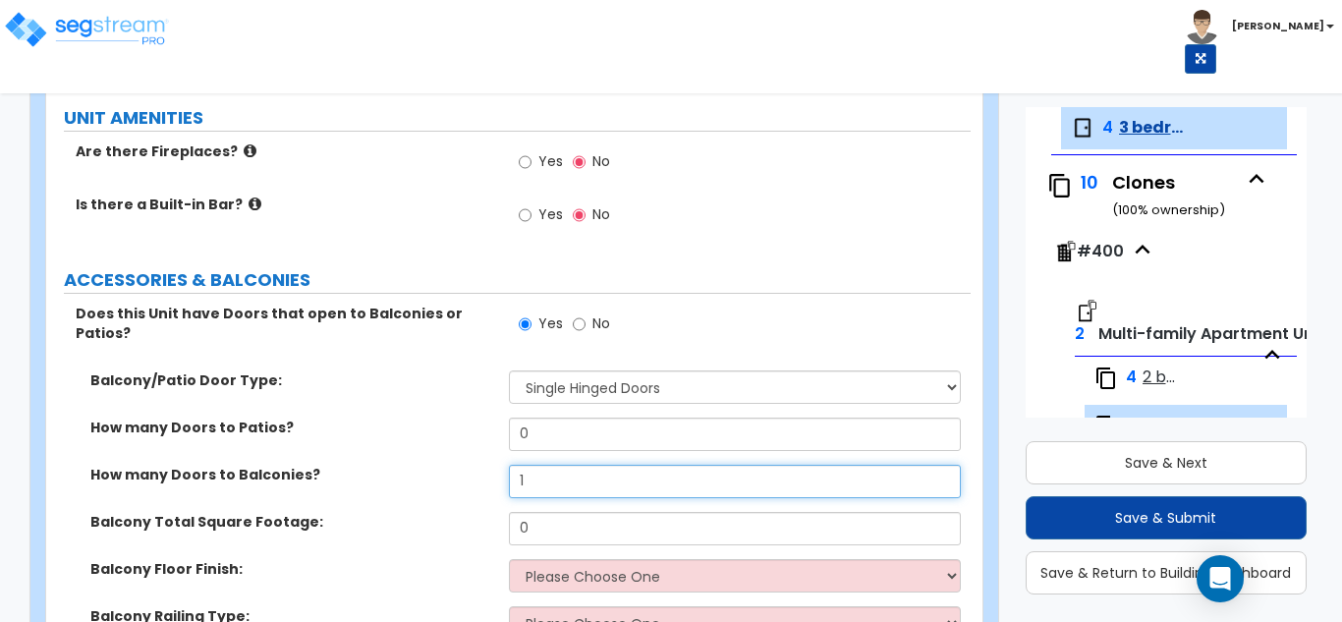
type input "1"
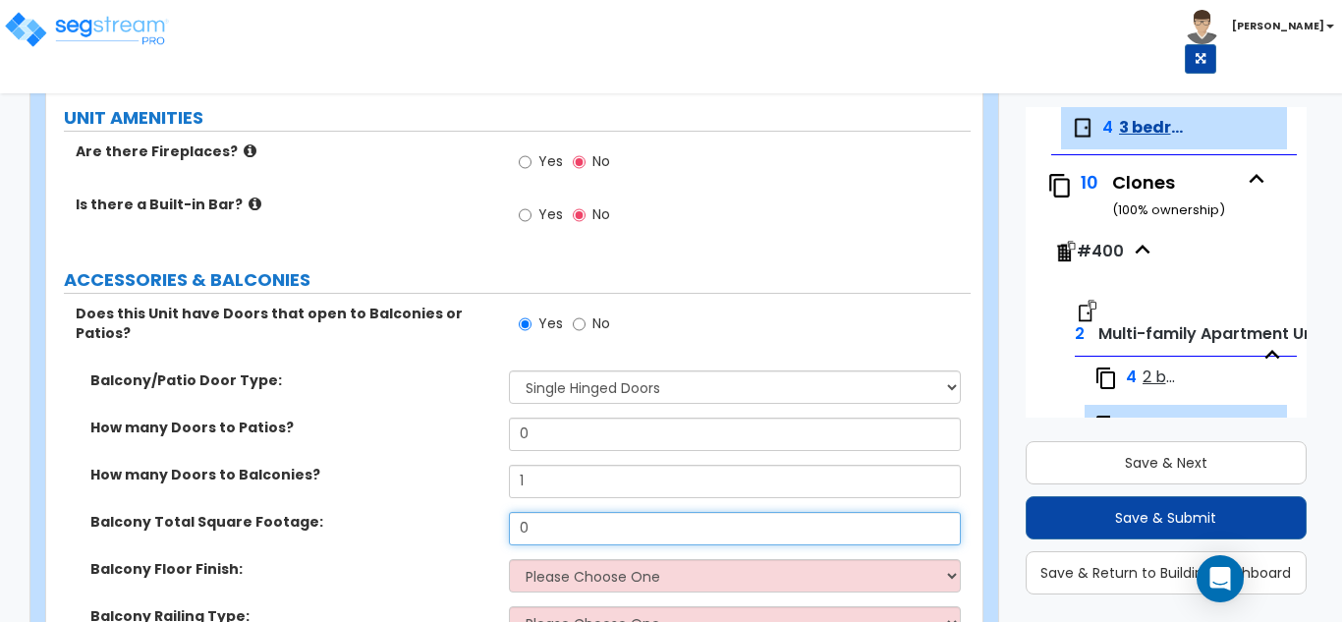
click at [579, 512] on input "0" at bounding box center [735, 528] width 453 height 33
click at [580, 512] on input "0" at bounding box center [735, 528] width 453 height 33
type input "50"
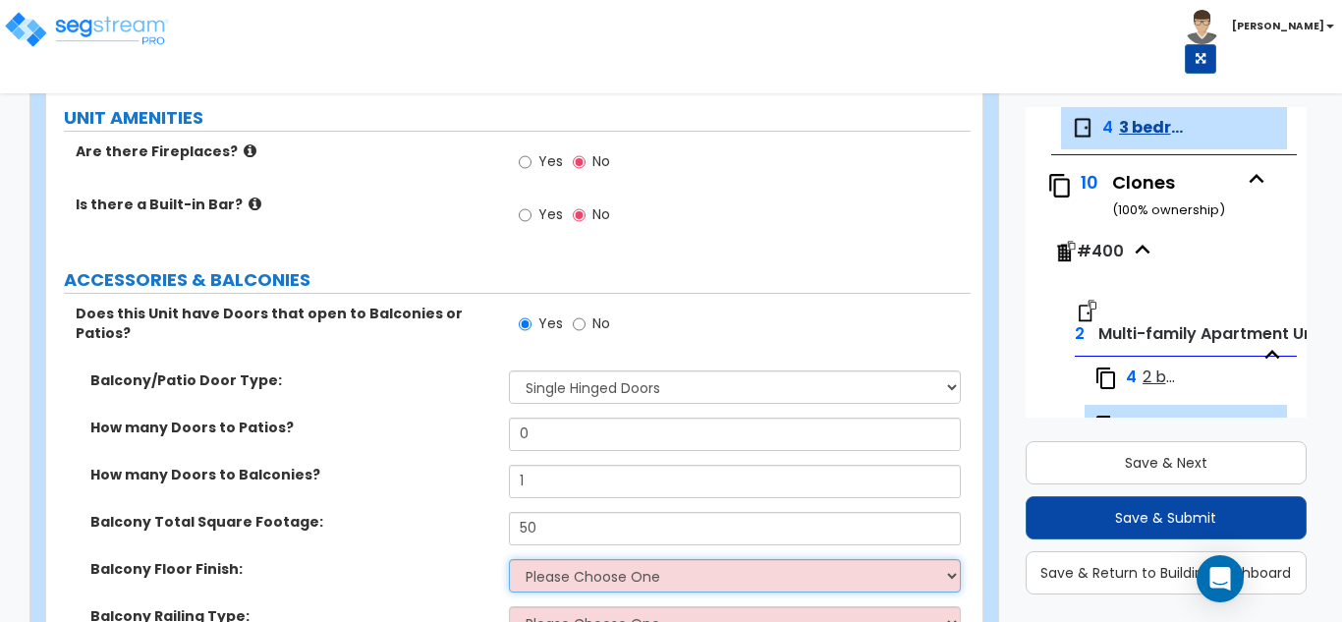
click at [559, 559] on select "Please Choose One Concrete Tile Wood PVC" at bounding box center [735, 575] width 453 height 33
select select "1"
click at [509, 559] on select "Please Choose One Concrete Tile Wood PVC" at bounding box center [735, 575] width 453 height 33
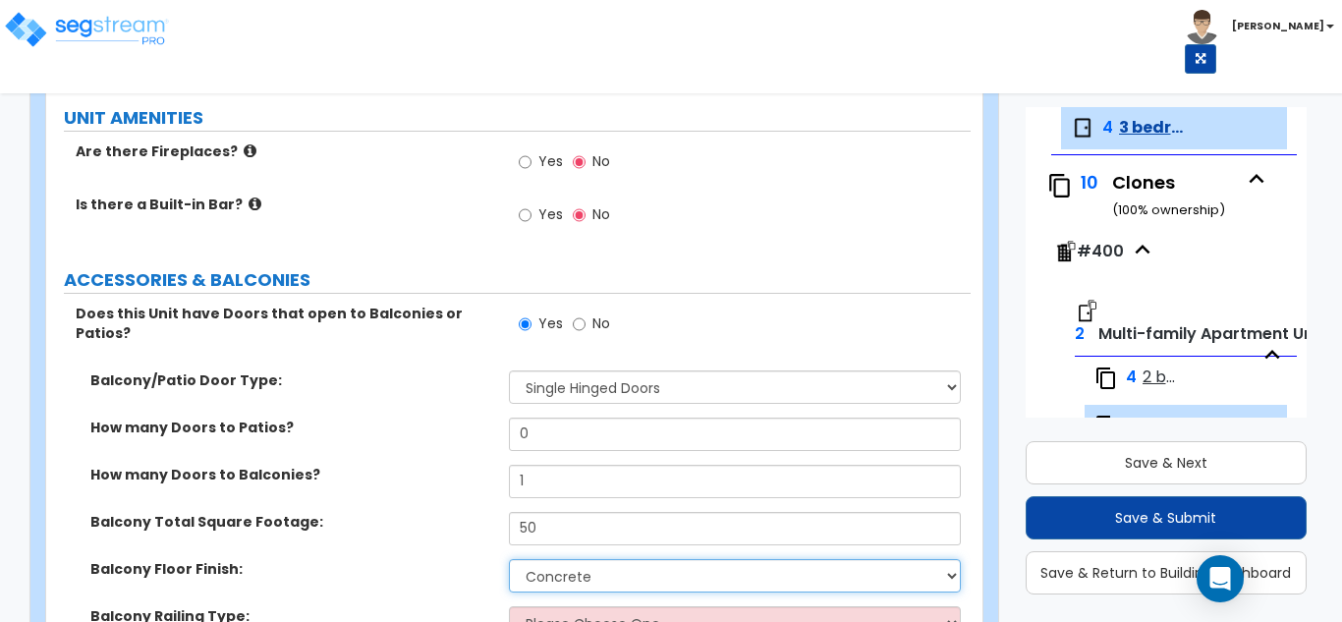
scroll to position [3145, 0]
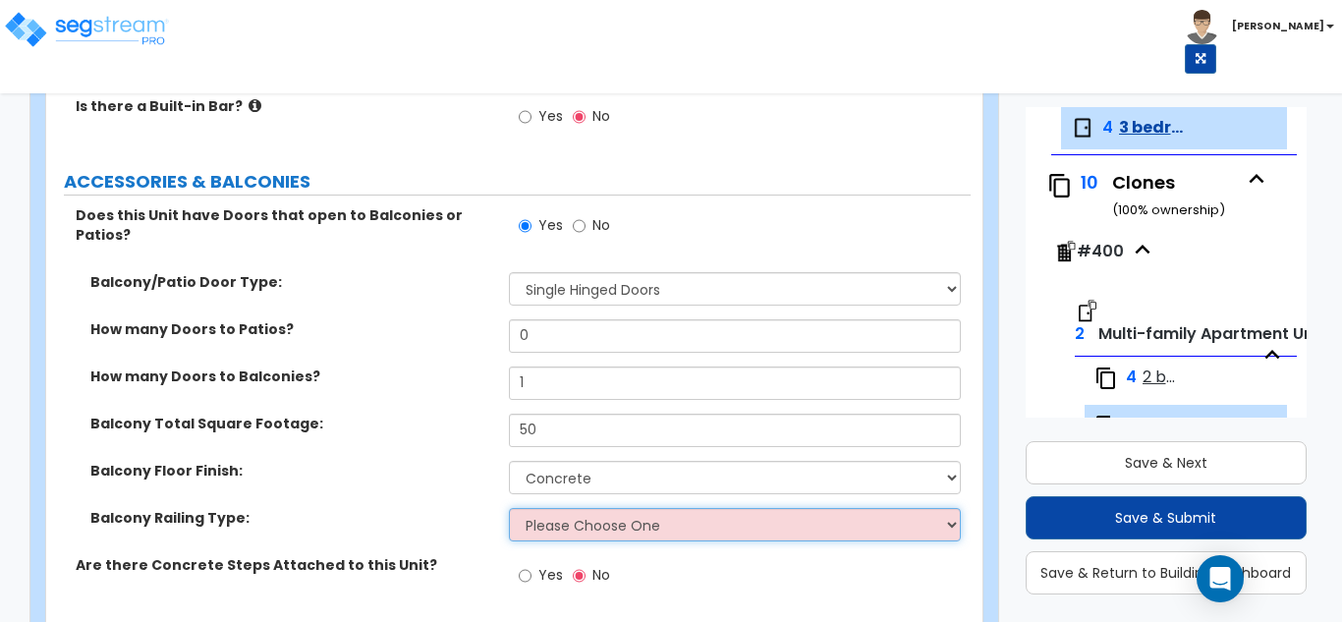
click at [551, 508] on select "Please Choose One Steel Aluminum Wood Glass and Metal Wrought Iron" at bounding box center [735, 524] width 453 height 33
click at [509, 508] on select "Please Choose One Steel Aluminum Wood Glass and Metal Wrought Iron" at bounding box center [735, 524] width 453 height 33
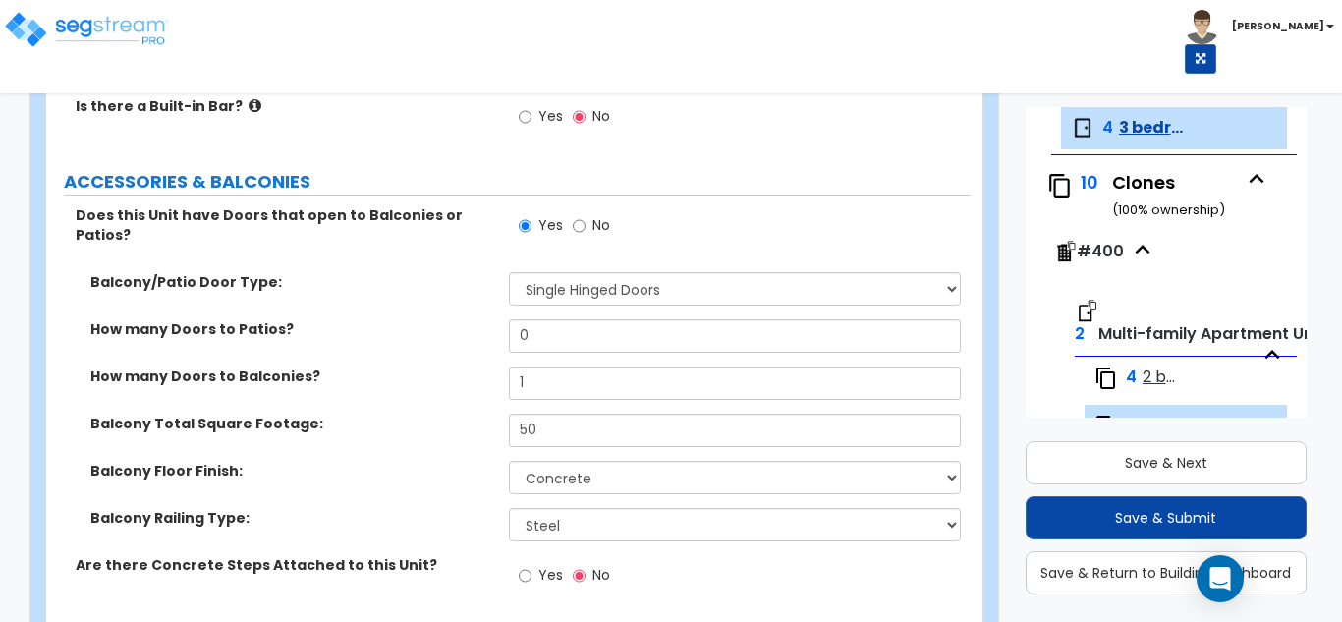
click at [569, 517] on div "Balcony Railing Type: Please Choose One Steel Aluminum Wood Glass and Metal Wro…" at bounding box center [508, 531] width 925 height 47
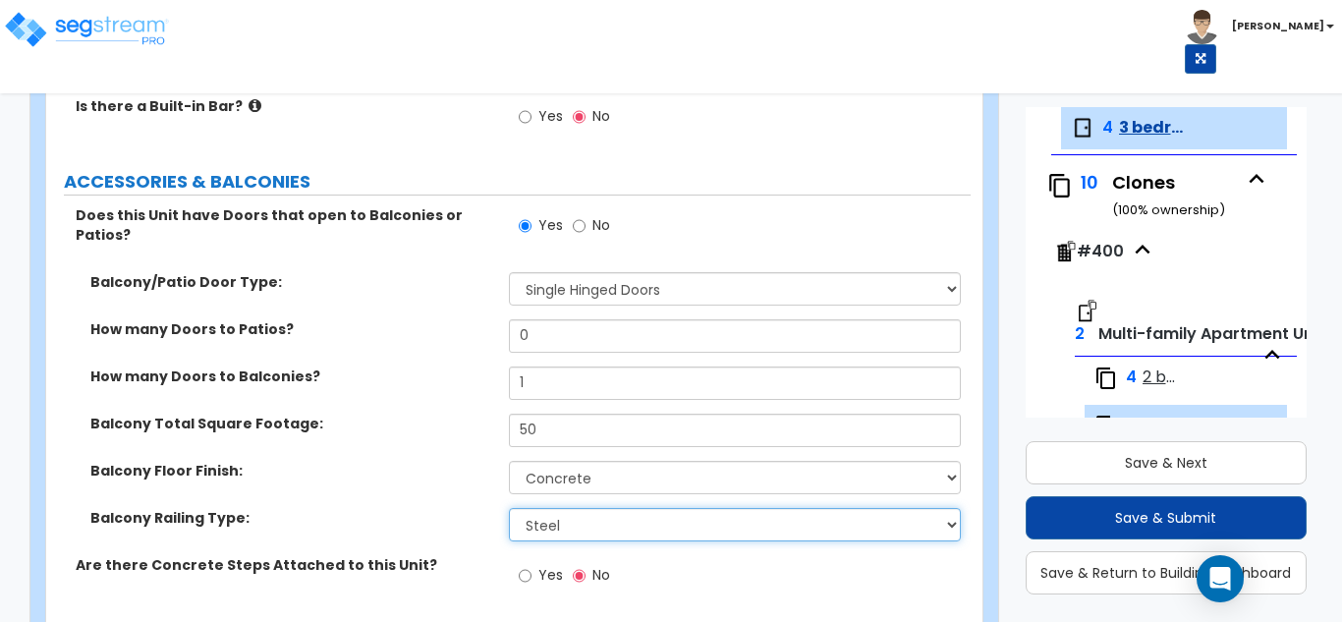
click at [569, 508] on select "Please Choose One Steel Aluminum Wood Glass and Metal Wrought Iron" at bounding box center [735, 524] width 453 height 33
select select "5"
click at [509, 508] on select "Please Choose One Steel Aluminum Wood Glass and Metal Wrought Iron" at bounding box center [735, 524] width 453 height 33
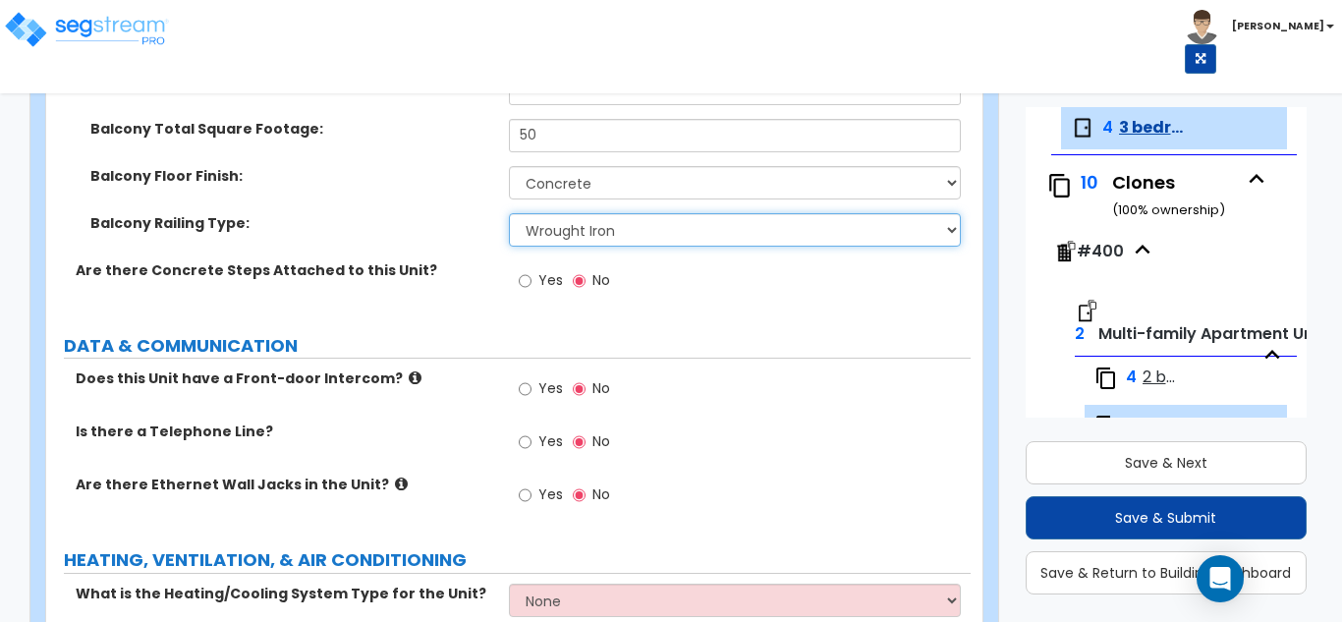
scroll to position [3531, 0]
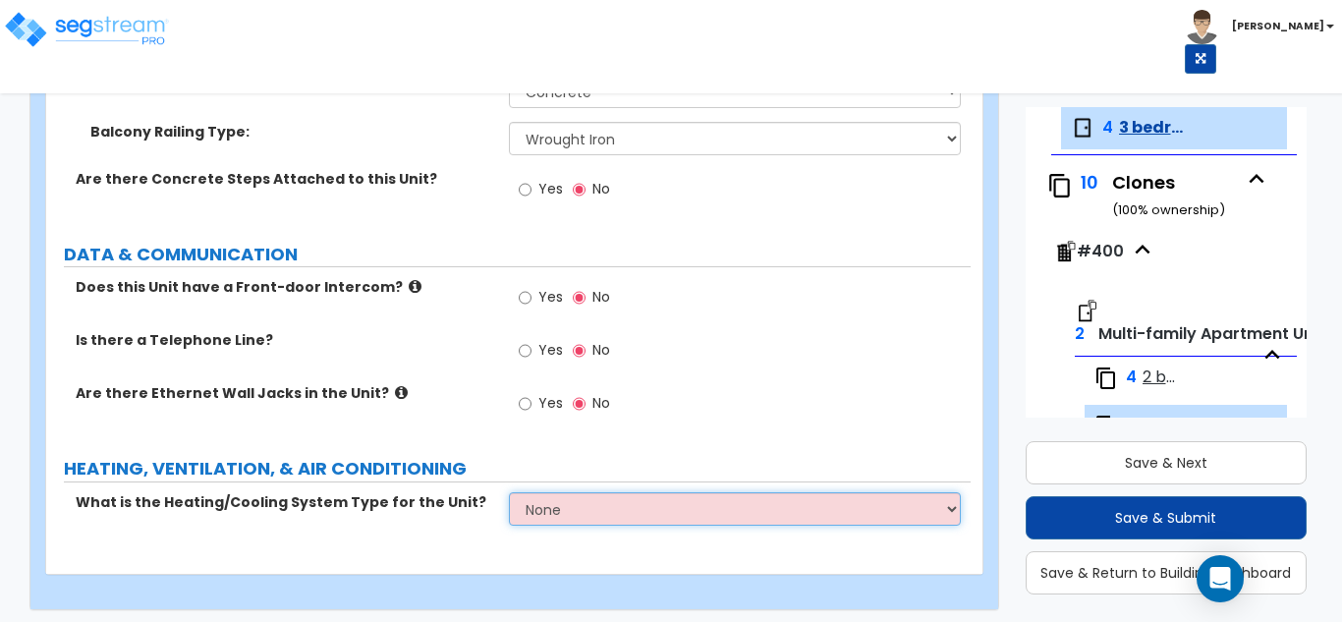
click at [567, 492] on select "None Heat Only Centralized Heating & Cooling Thru Wall Air Conditioners Mini Sp…" at bounding box center [735, 508] width 453 height 33
select select "2"
click at [509, 492] on select "None Heat Only Centralized Heating & Cooling Thru Wall Air Conditioners Mini Sp…" at bounding box center [735, 508] width 453 height 33
